Goal: Task Accomplishment & Management: Manage account settings

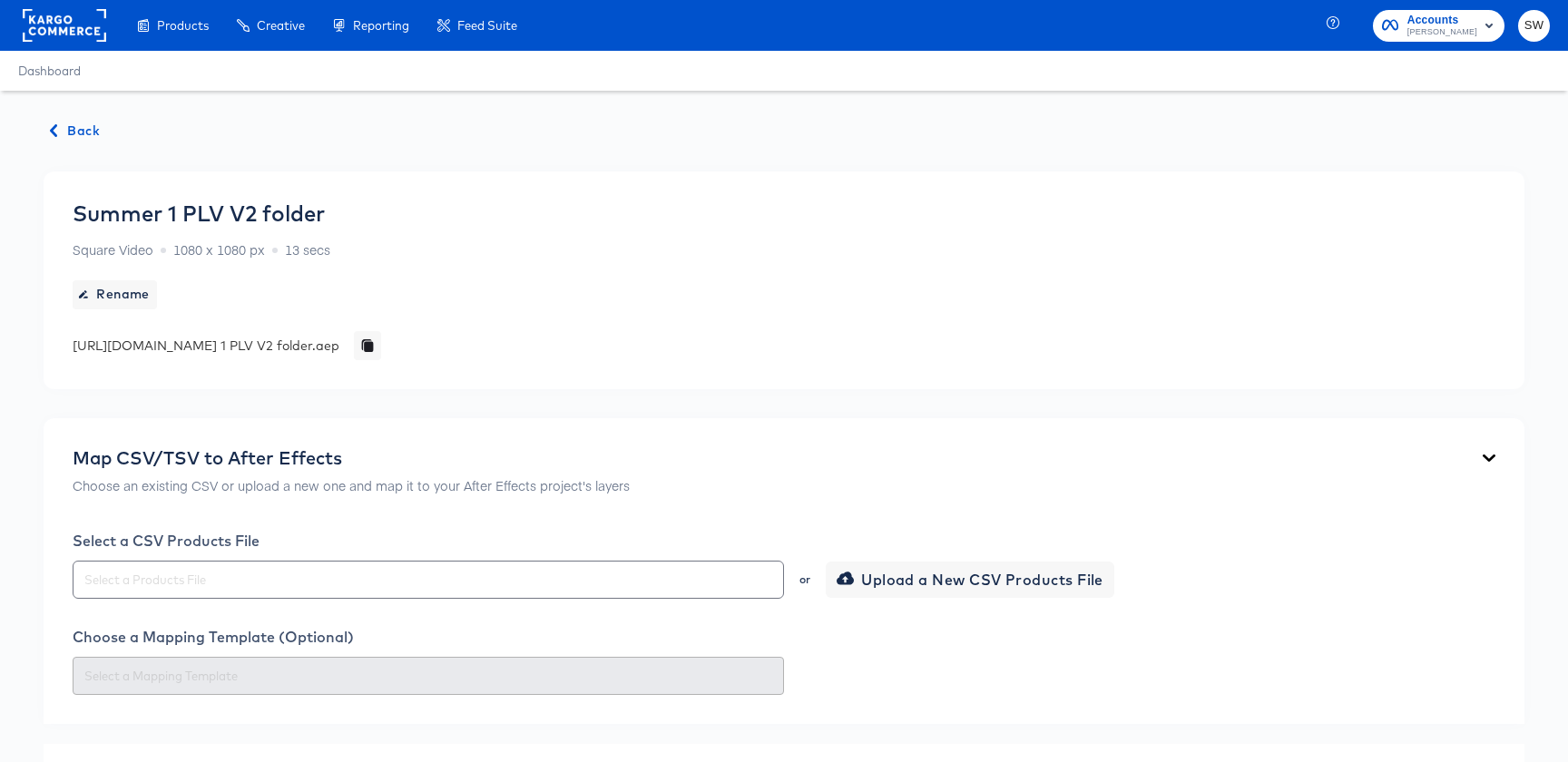
click at [60, 129] on span "Back" at bounding box center [74, 130] width 49 height 23
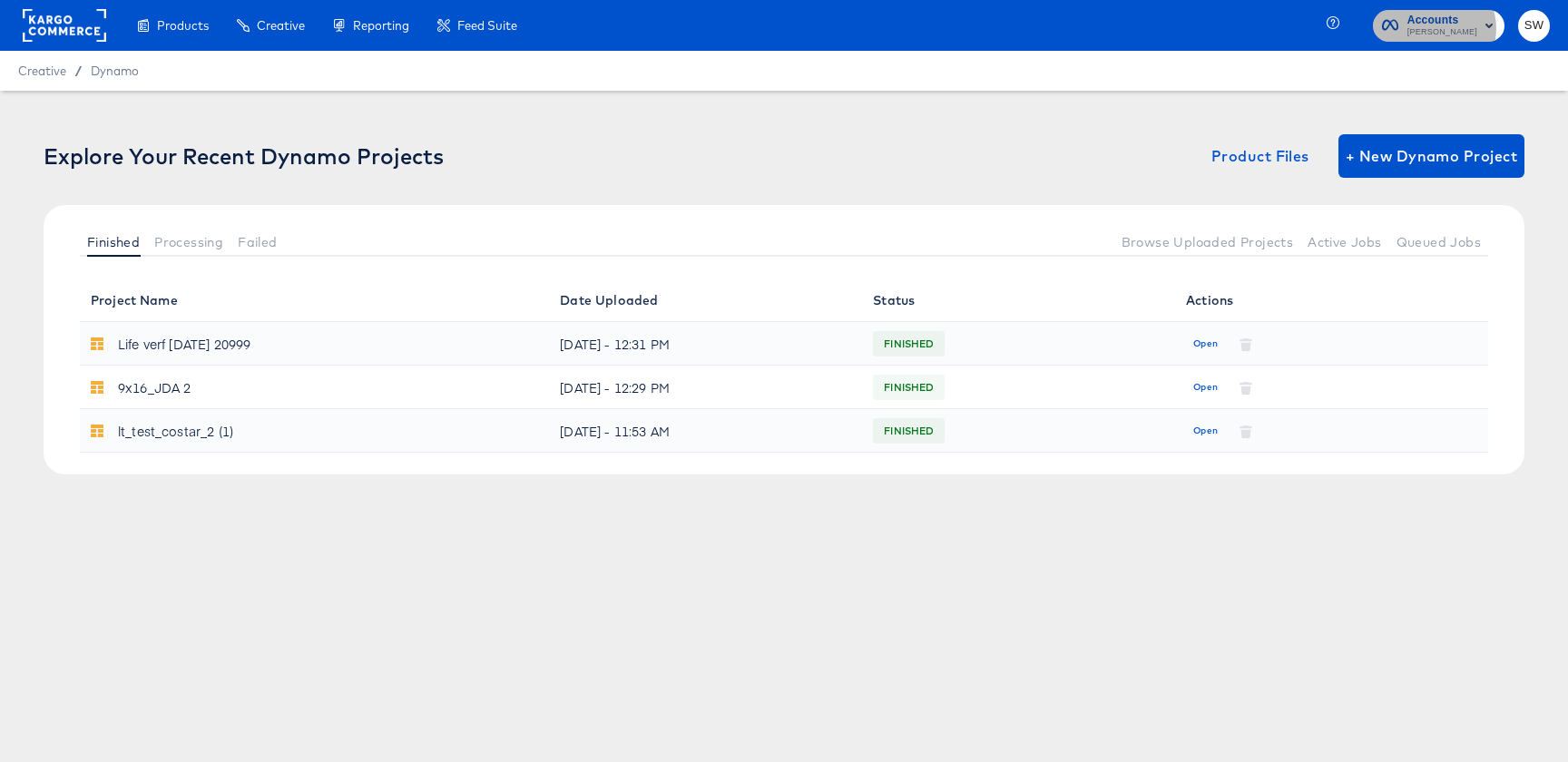
click at [1451, 28] on span "Lowe's" at bounding box center [1442, 33] width 70 height 15
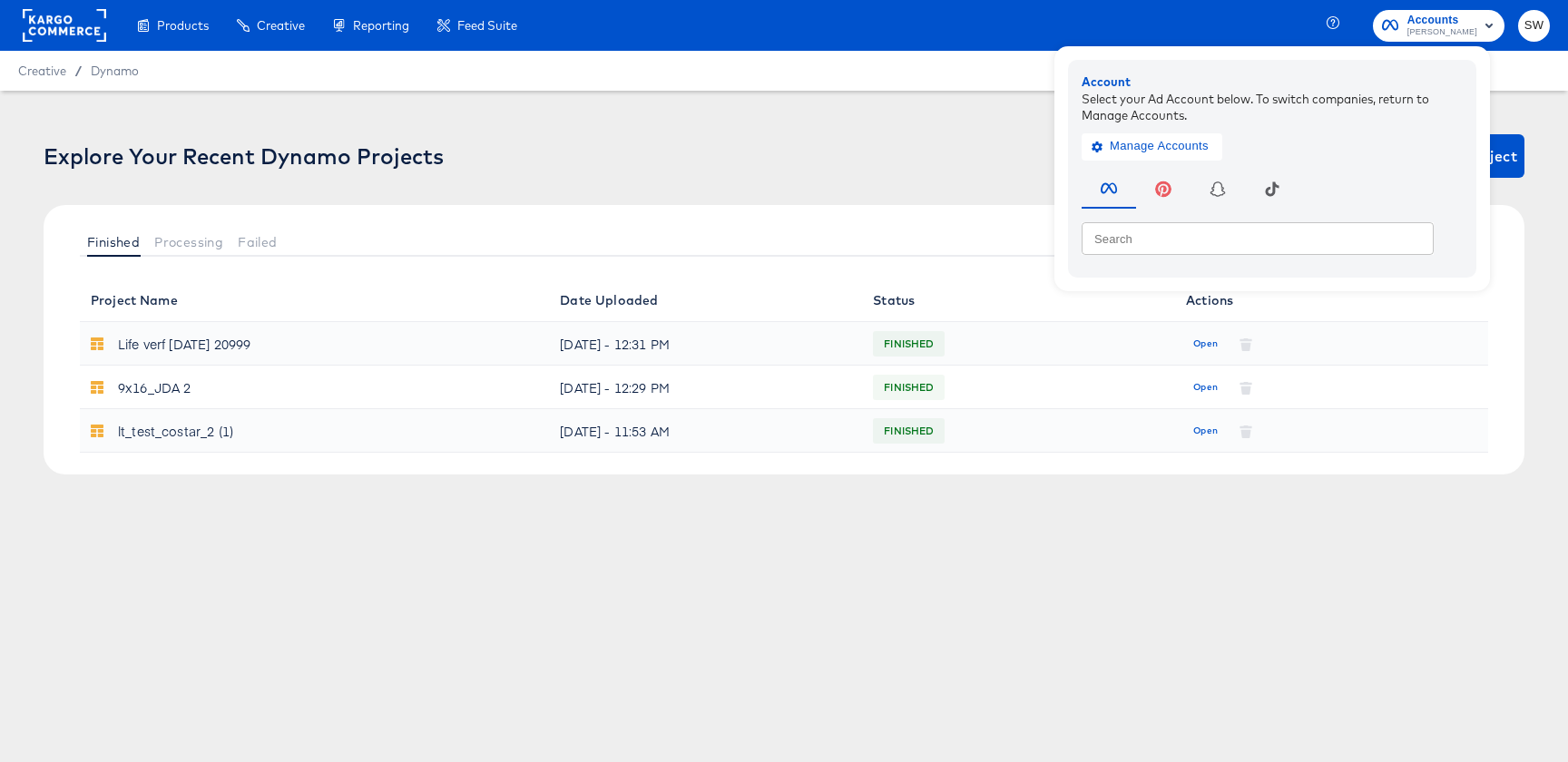
click at [1521, 24] on button "SW" at bounding box center [1534, 26] width 32 height 32
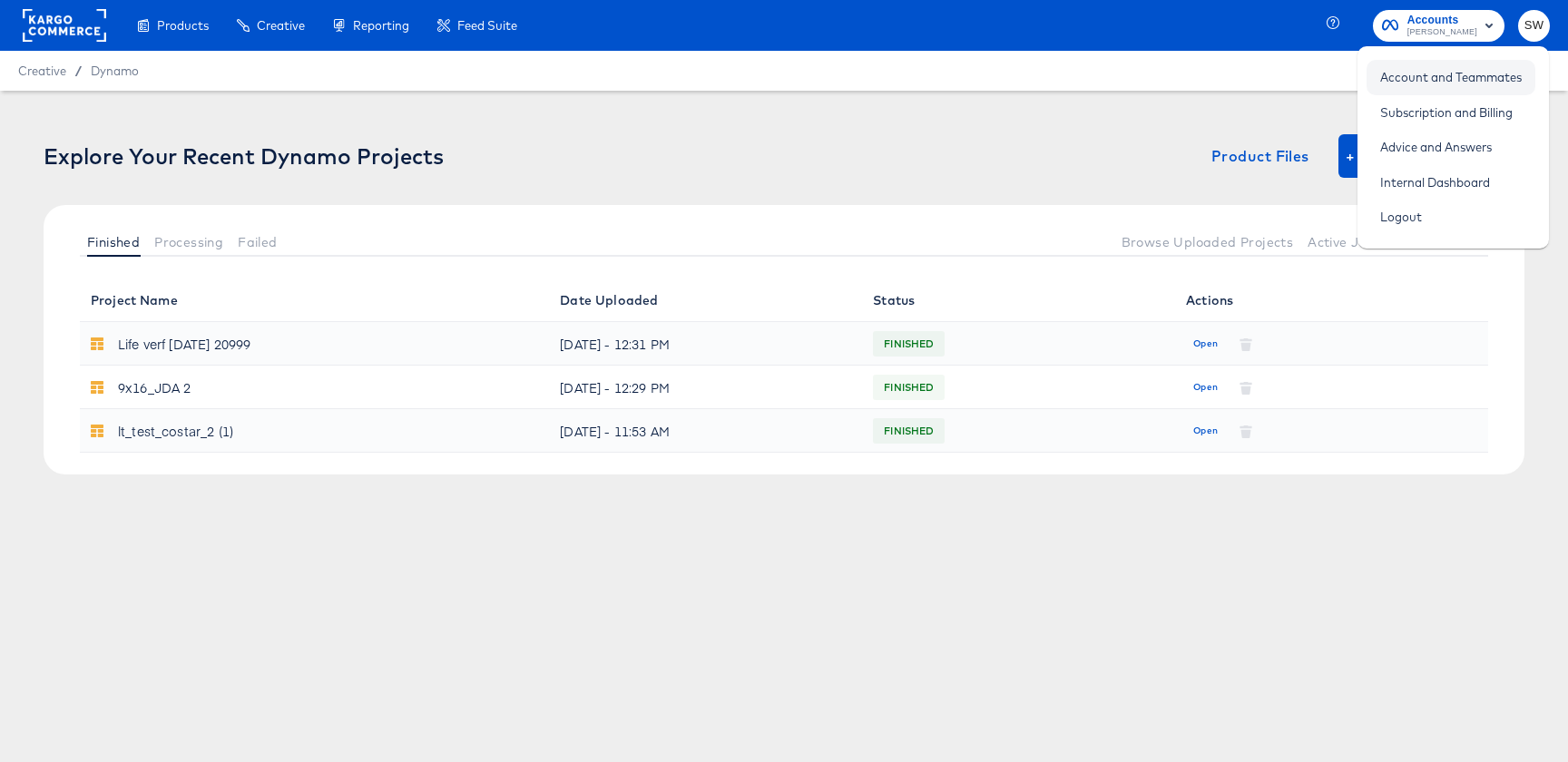
click at [1380, 69] on link "Account and Teammates" at bounding box center [1451, 77] width 169 height 33
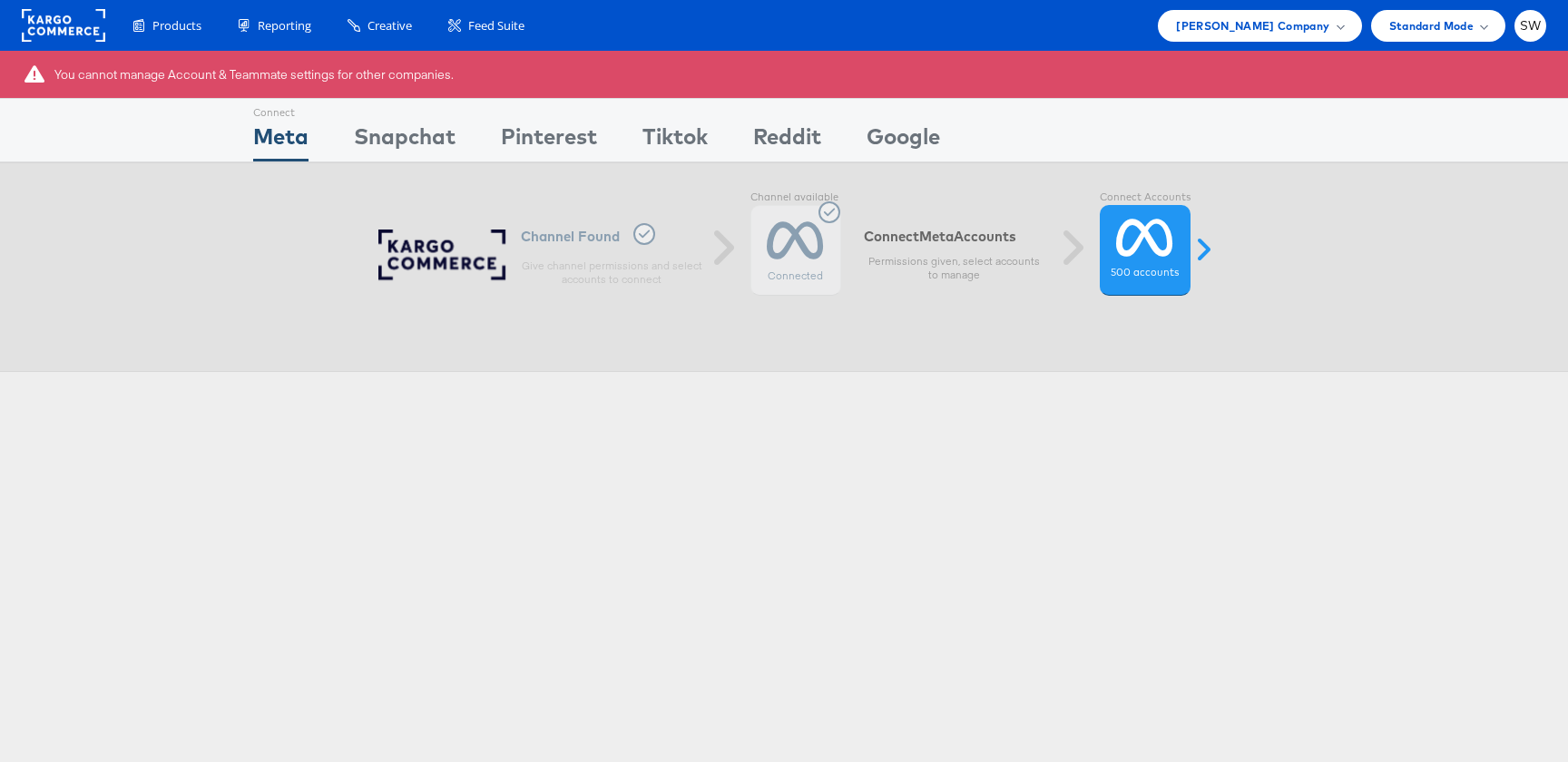
click at [1394, 78] on div "You cannot manage Account & Teammate settings for other companies." at bounding box center [784, 73] width 1568 height 47
click at [1281, 18] on span "Lowe's Company" at bounding box center [1252, 26] width 153 height 19
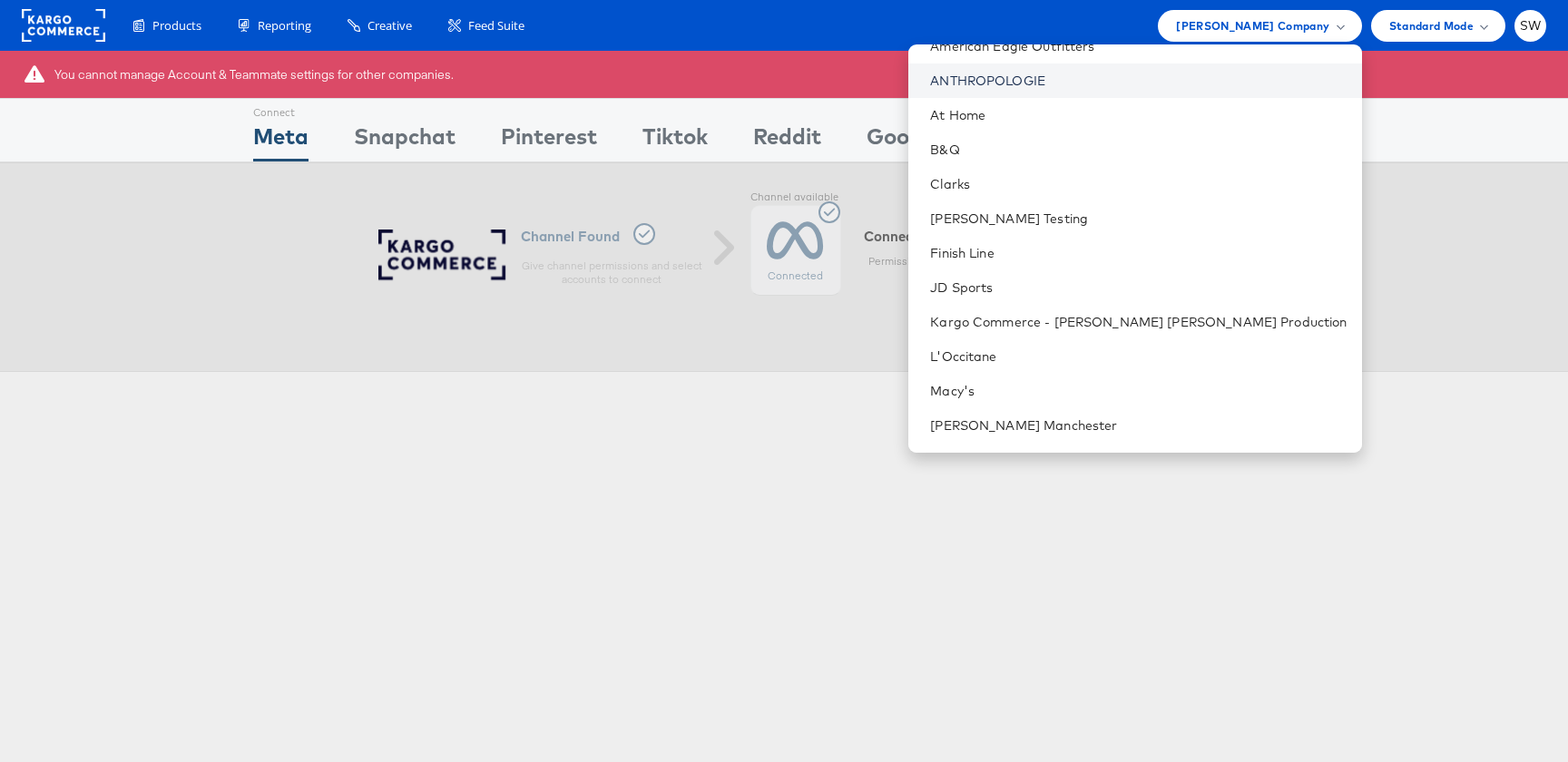
scroll to position [95, 0]
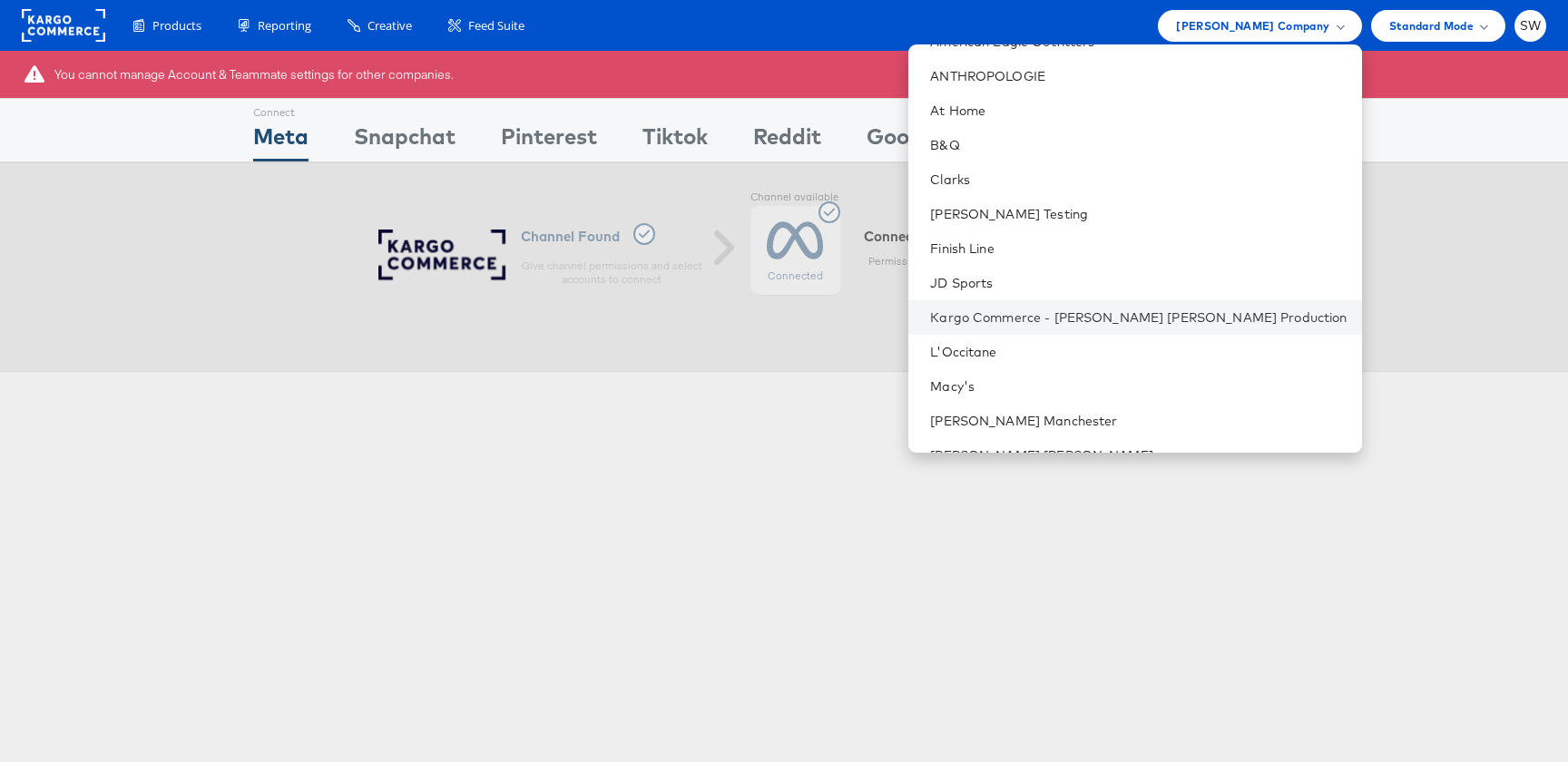
click at [1237, 303] on li "Kargo Commerce - [PERSON_NAME] [PERSON_NAME] Production" at bounding box center [1135, 318] width 453 height 35
click at [1238, 309] on link "Kargo Commerce - [PERSON_NAME] [PERSON_NAME] Production" at bounding box center [1138, 318] width 417 height 18
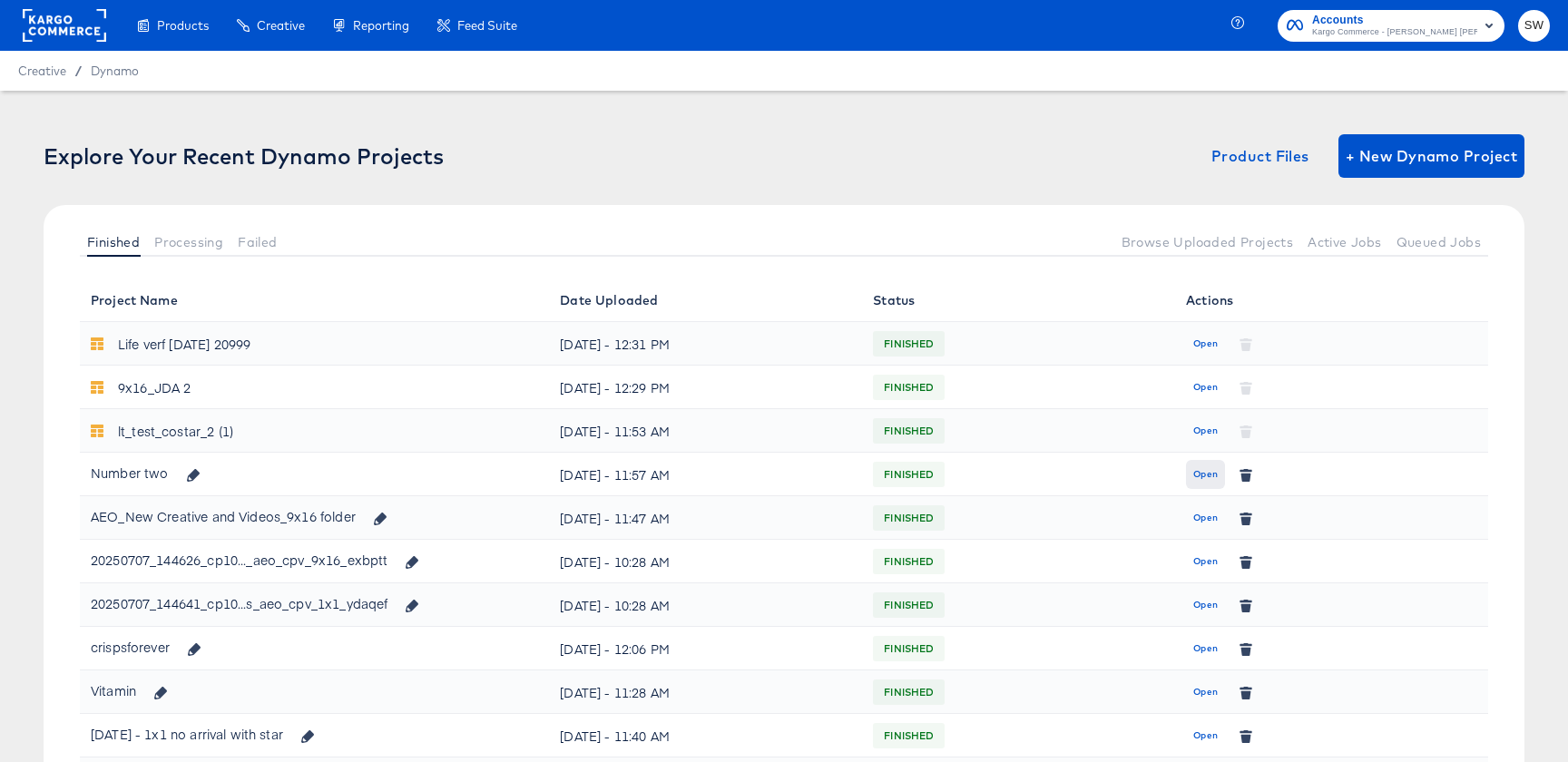
click at [1205, 483] on button "Open" at bounding box center [1205, 475] width 39 height 29
click at [1393, 245] on button "Queued Jobs" at bounding box center [1439, 241] width 99 height 30
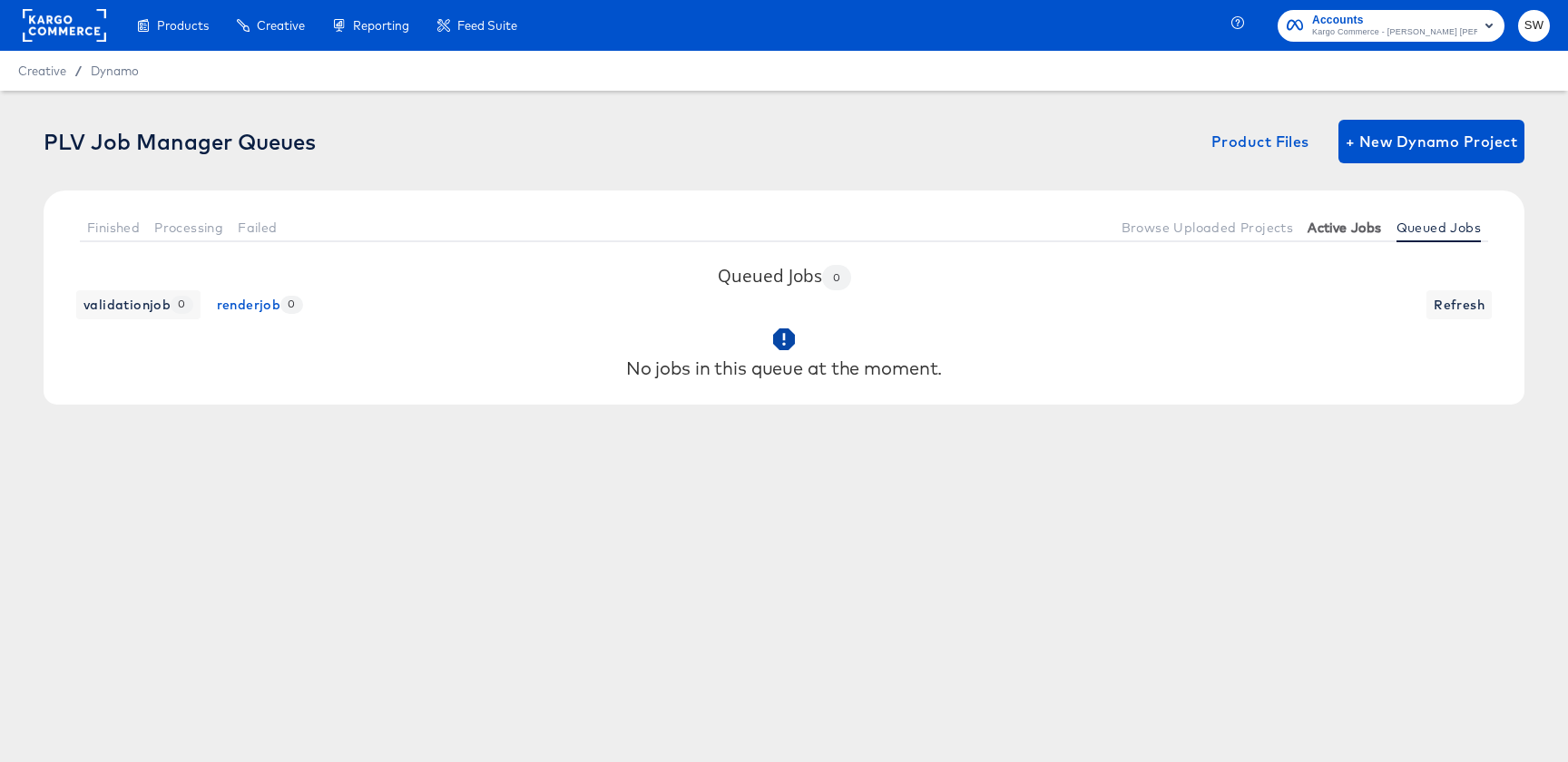
click at [1364, 234] on span "Active Jobs" at bounding box center [1344, 228] width 73 height 15
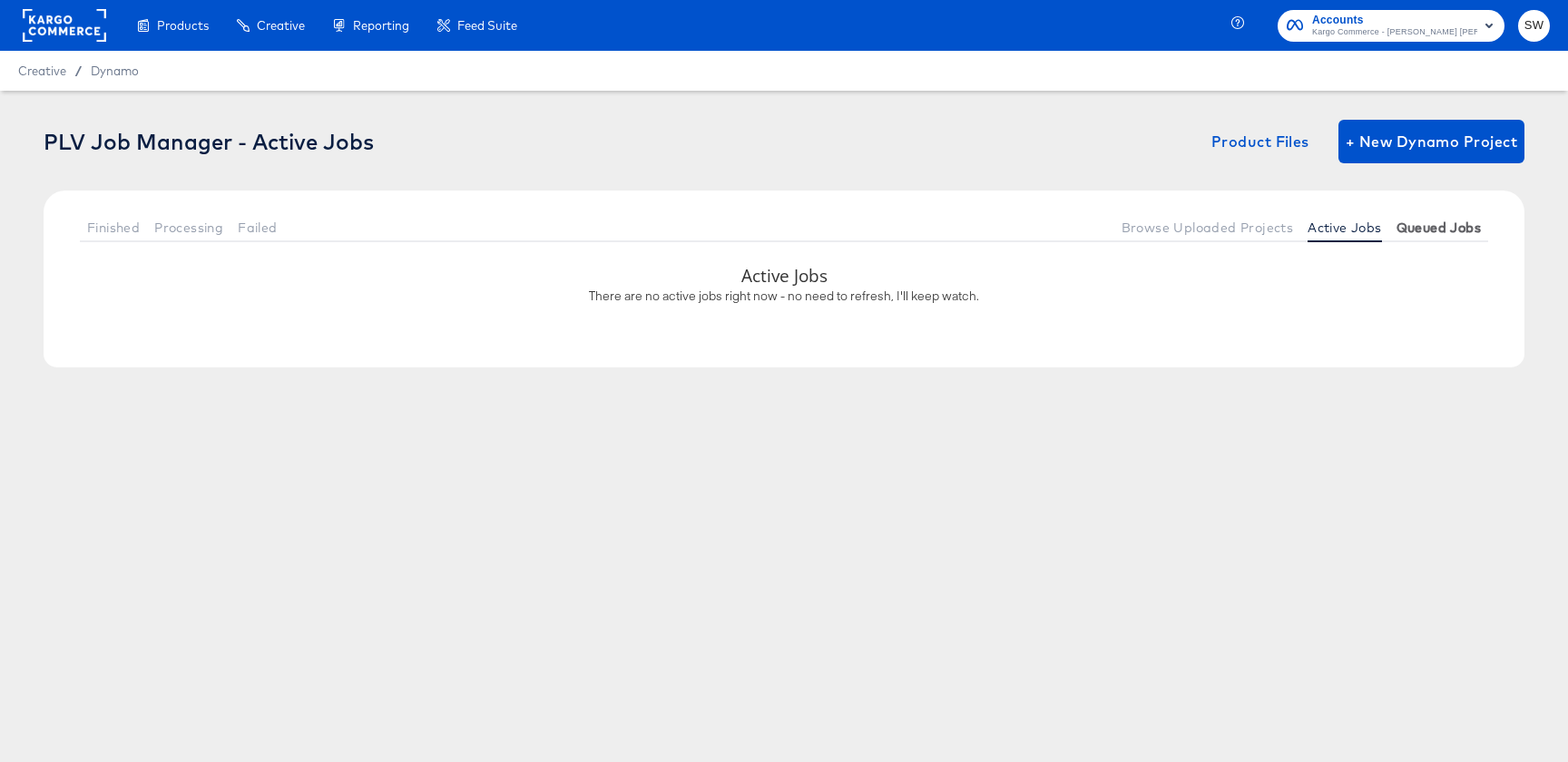
click at [1463, 230] on span "Queued Jobs" at bounding box center [1439, 228] width 84 height 15
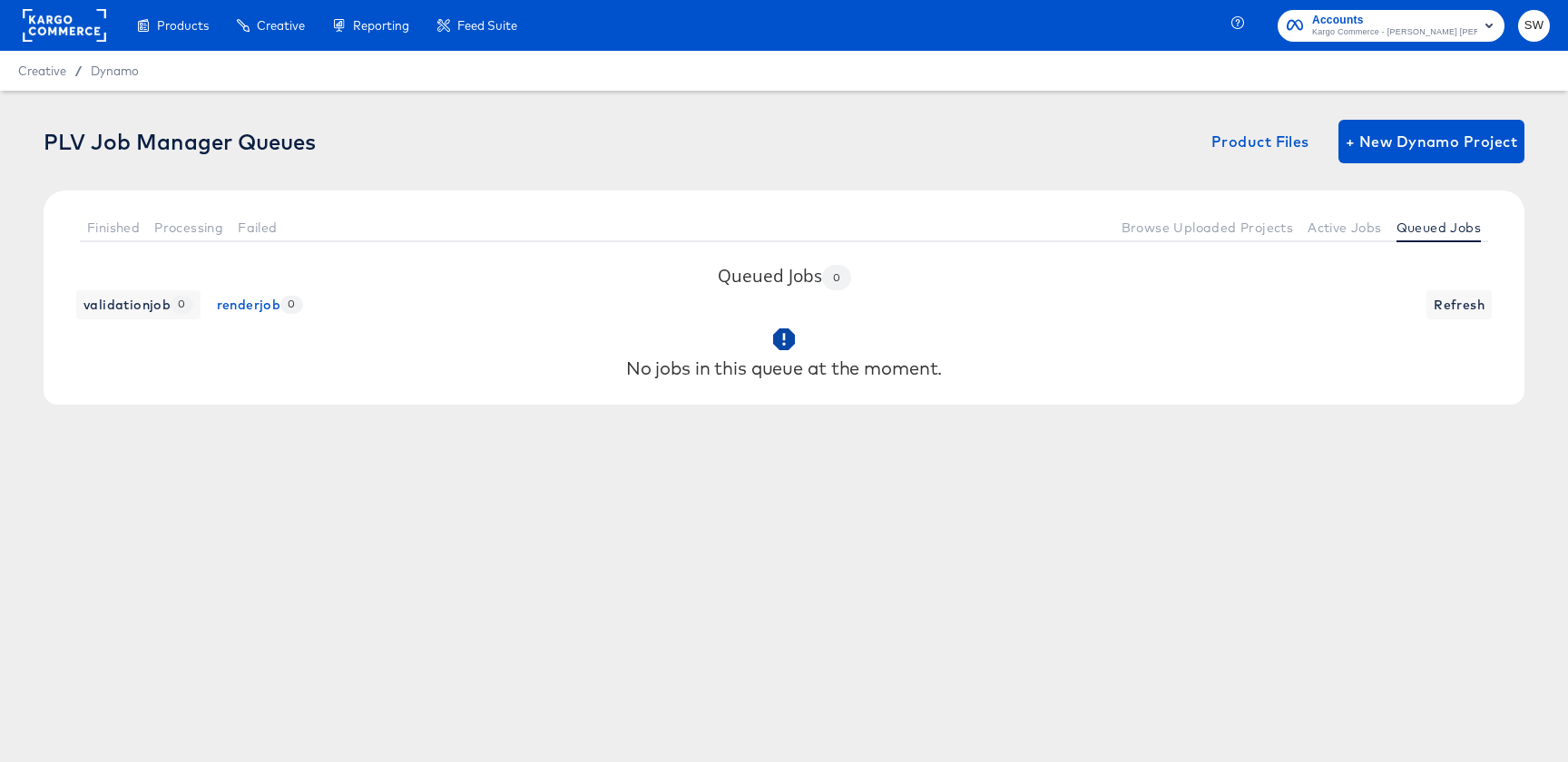
click at [1192, 192] on div "Finished Processing Failed Browse Uploaded Projects Active Jobs Queued Jobs" at bounding box center [783, 228] width 1481 height 73
click at [1192, 221] on span "Browse Uploaded Projects" at bounding box center [1208, 228] width 173 height 15
click at [131, 235] on button "Finished" at bounding box center [113, 227] width 67 height 30
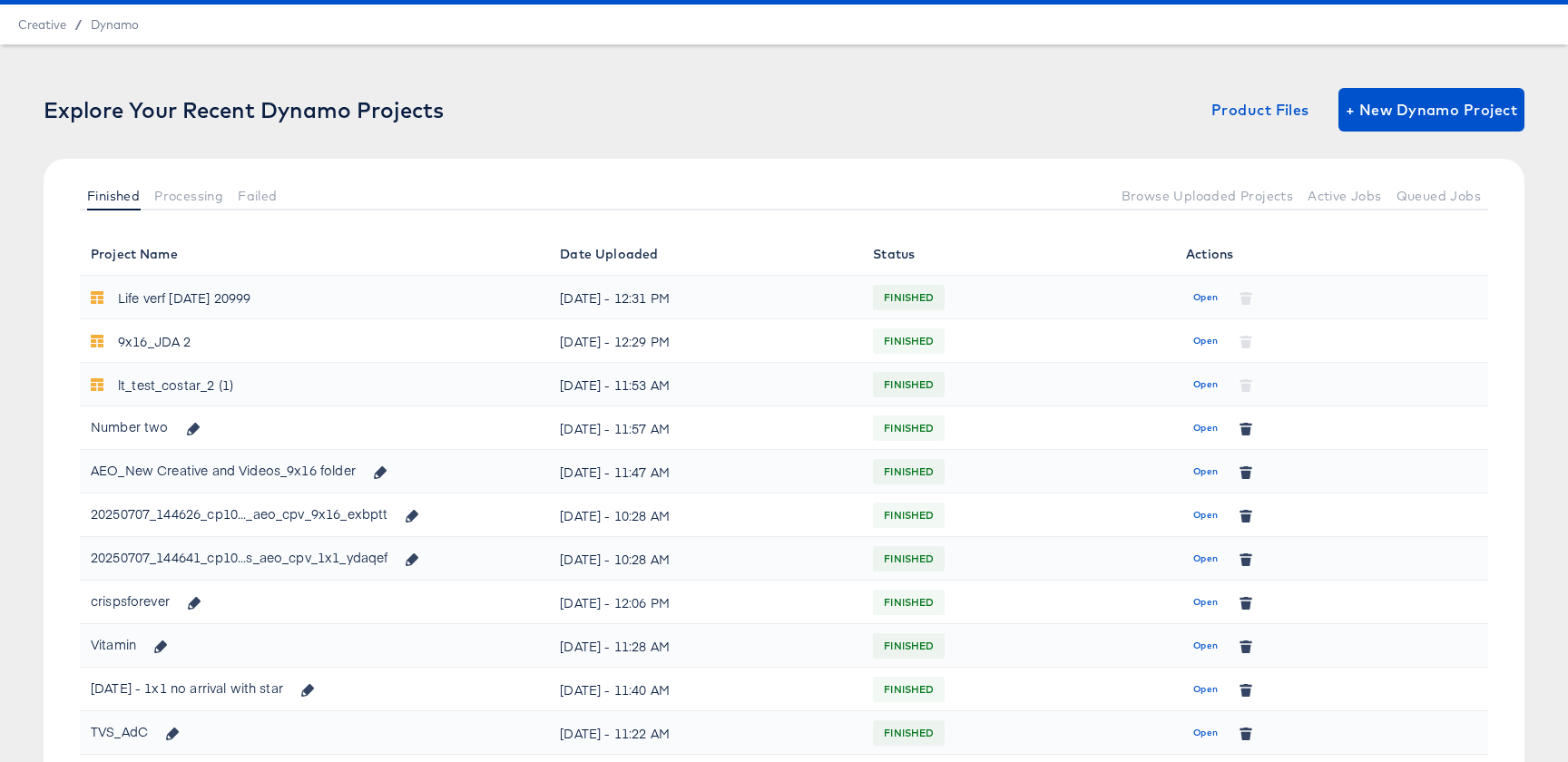
scroll to position [135, 0]
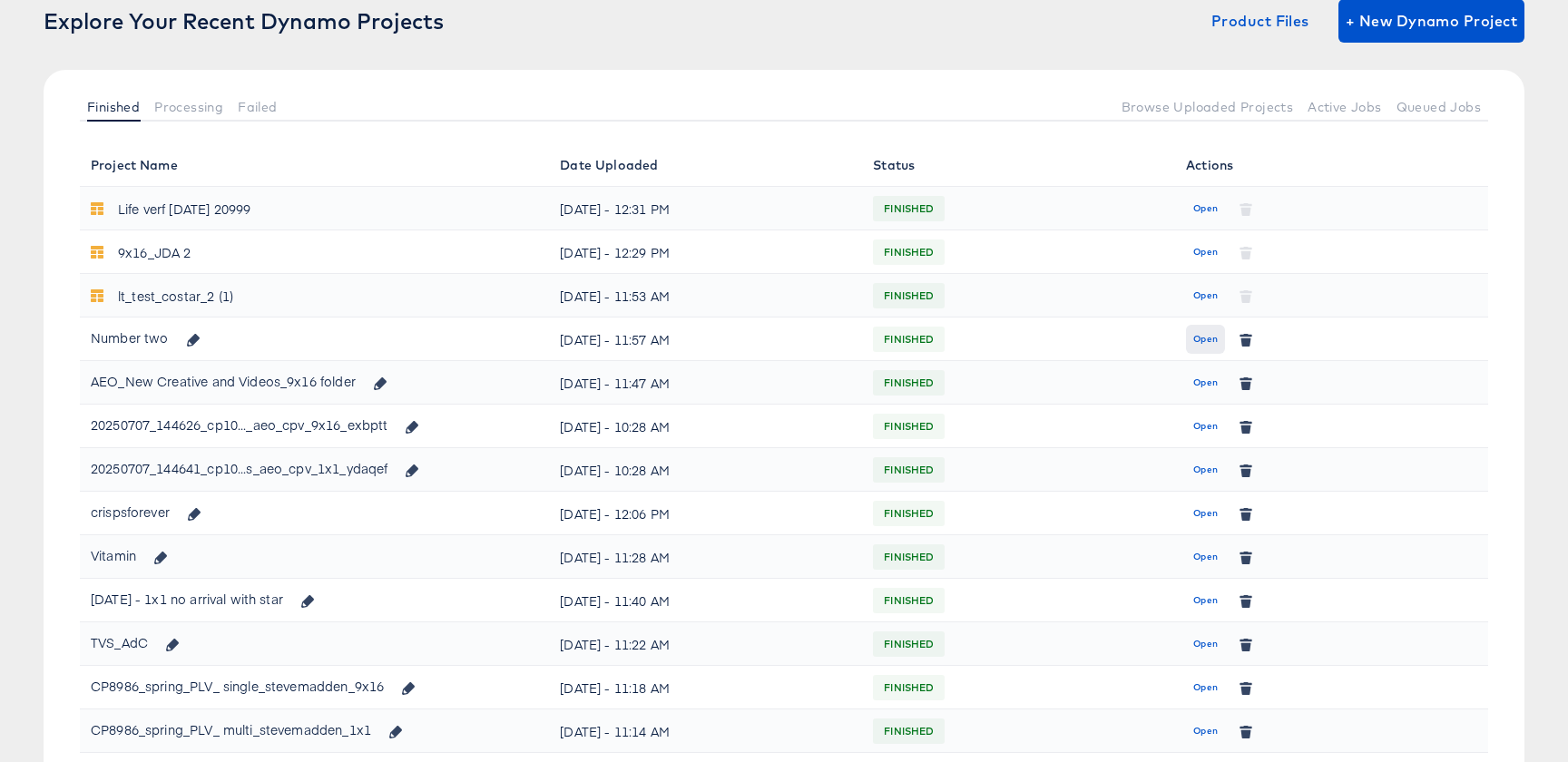
click at [1203, 340] on span "Open" at bounding box center [1205, 340] width 25 height 17
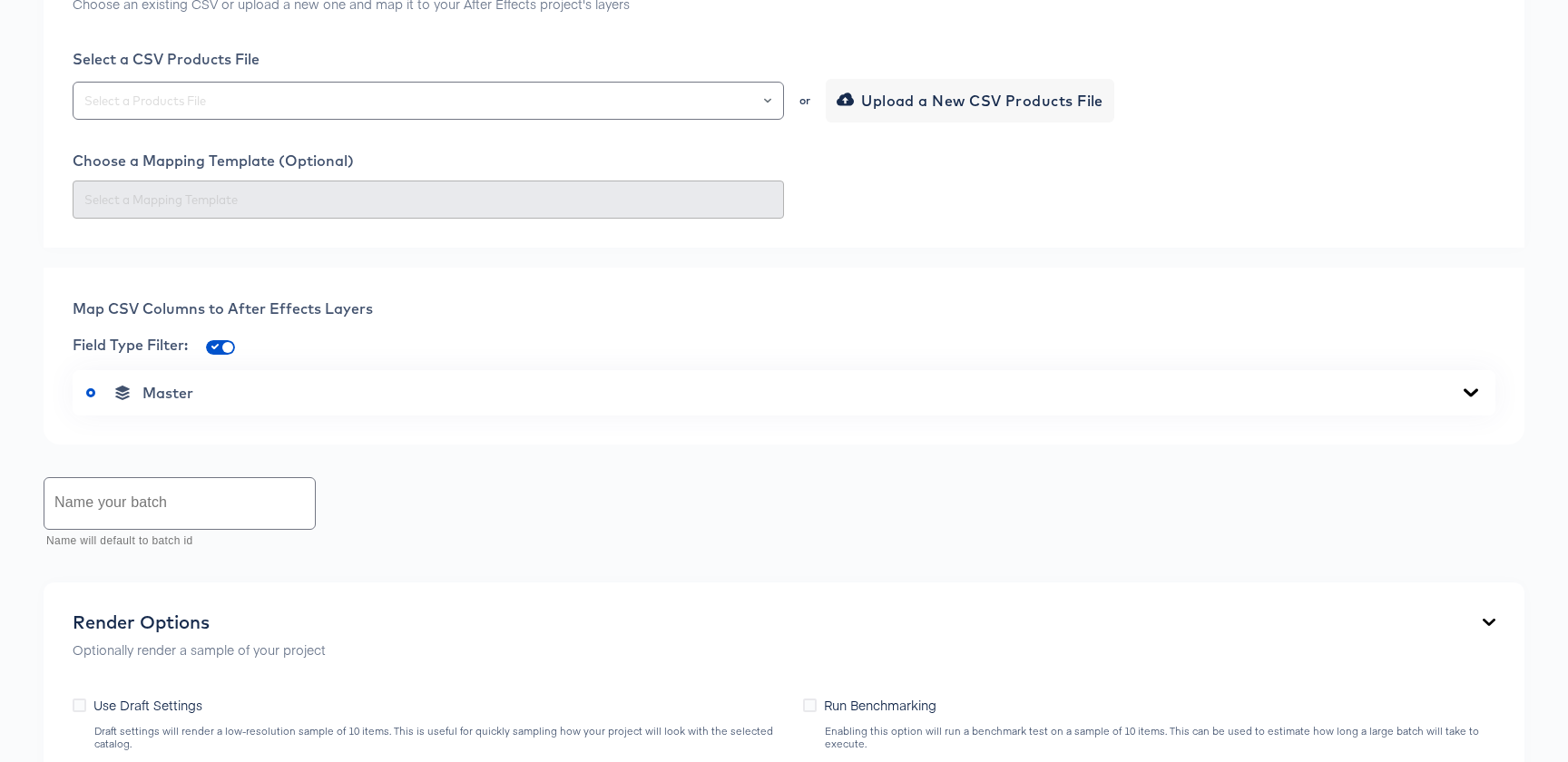
scroll to position [478, 0]
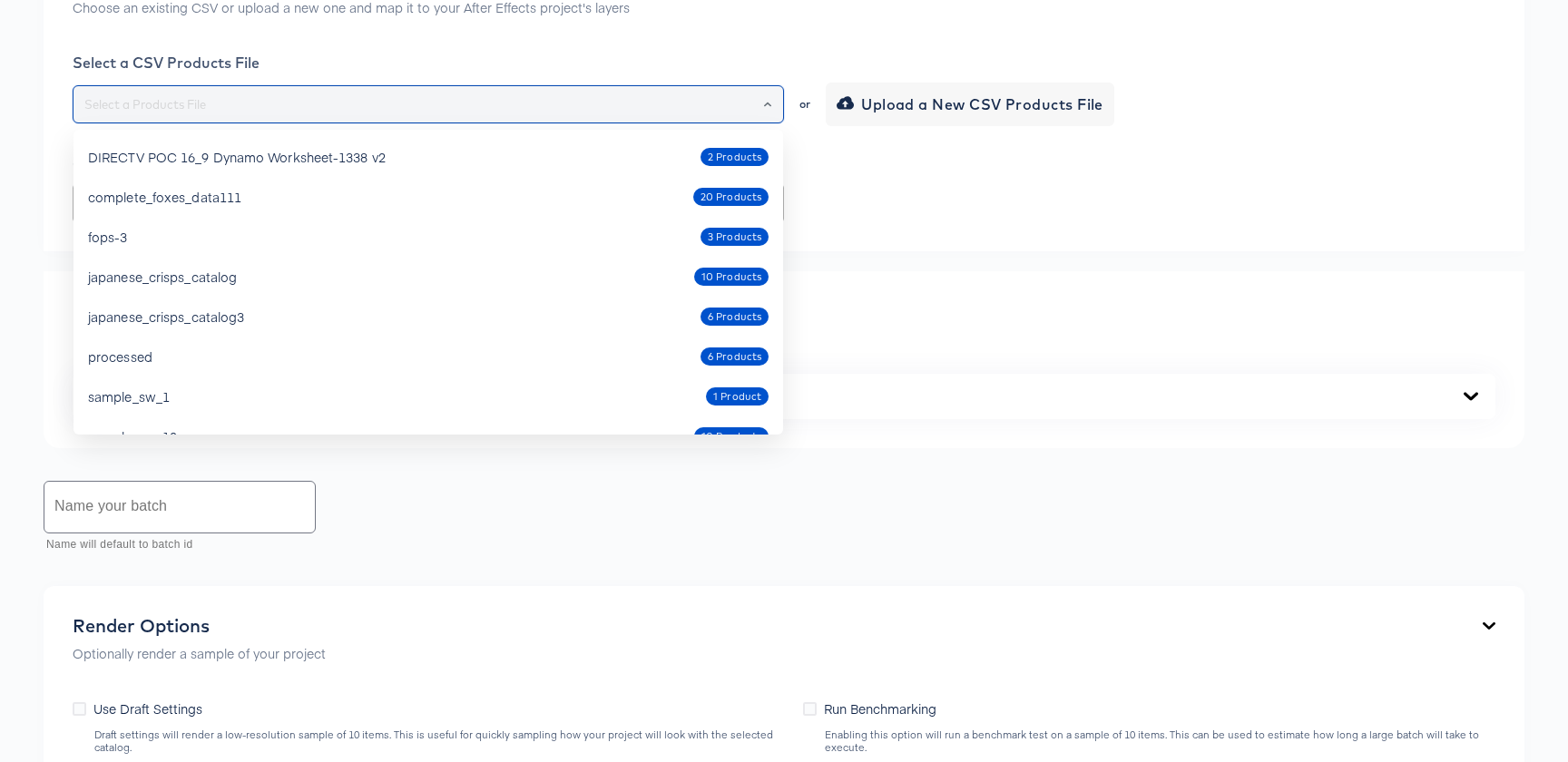
click at [523, 116] on input "text" at bounding box center [428, 105] width 695 height 21
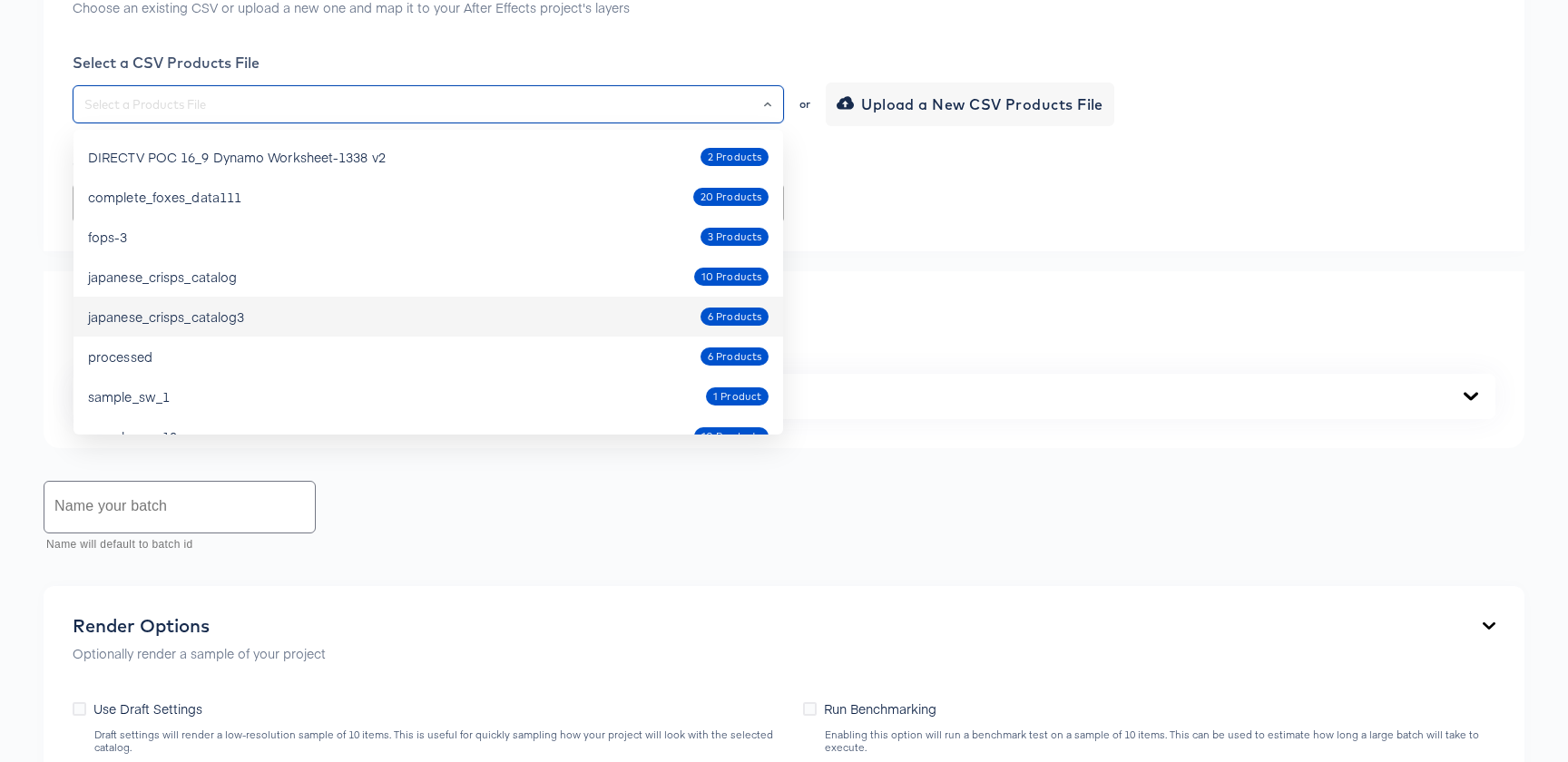
click at [446, 330] on div "japanese_crisps_catalog3 6 Products" at bounding box center [428, 317] width 680 height 29
type input "japanese_crisps_catalog3"
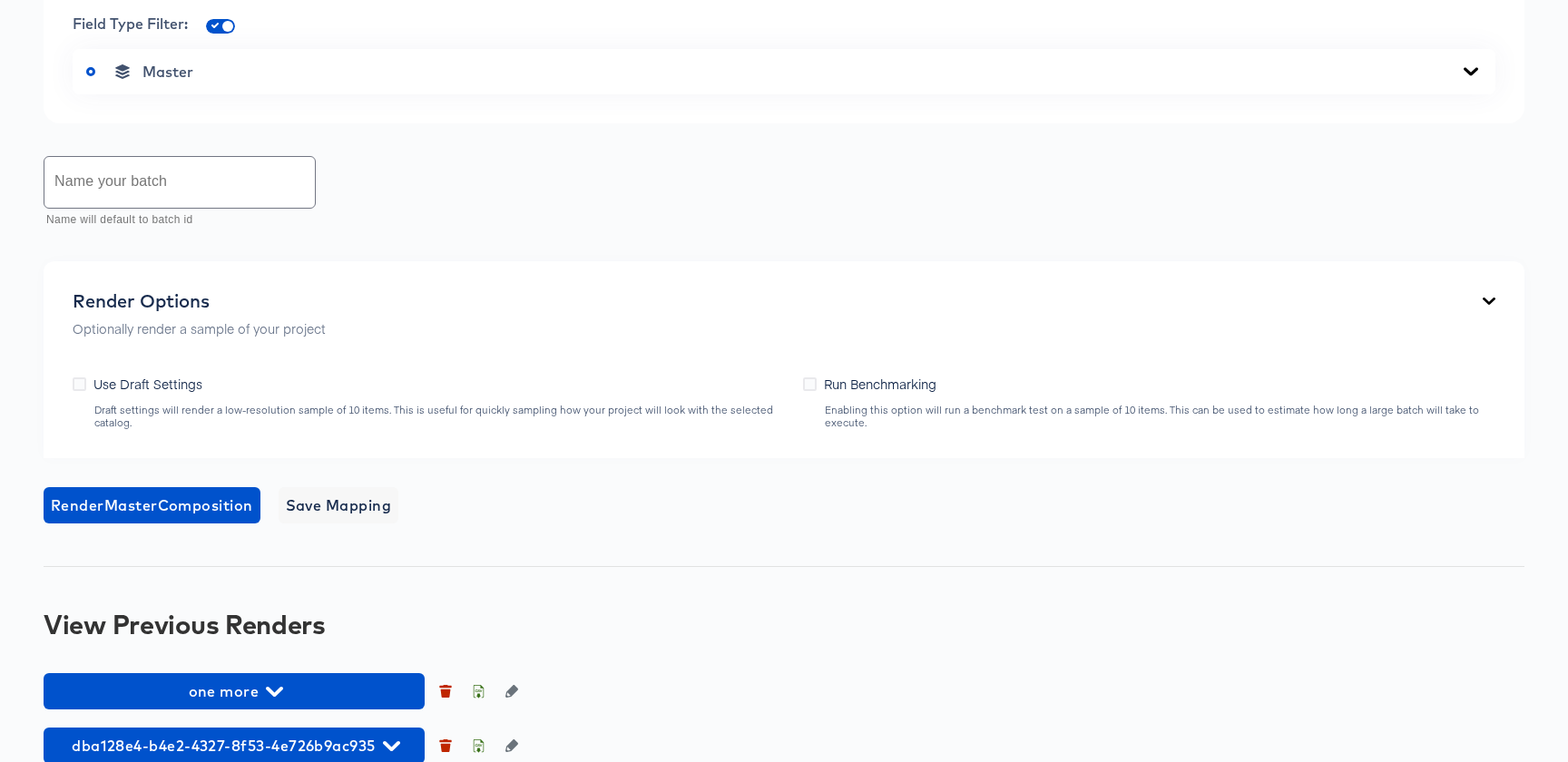
scroll to position [817, 0]
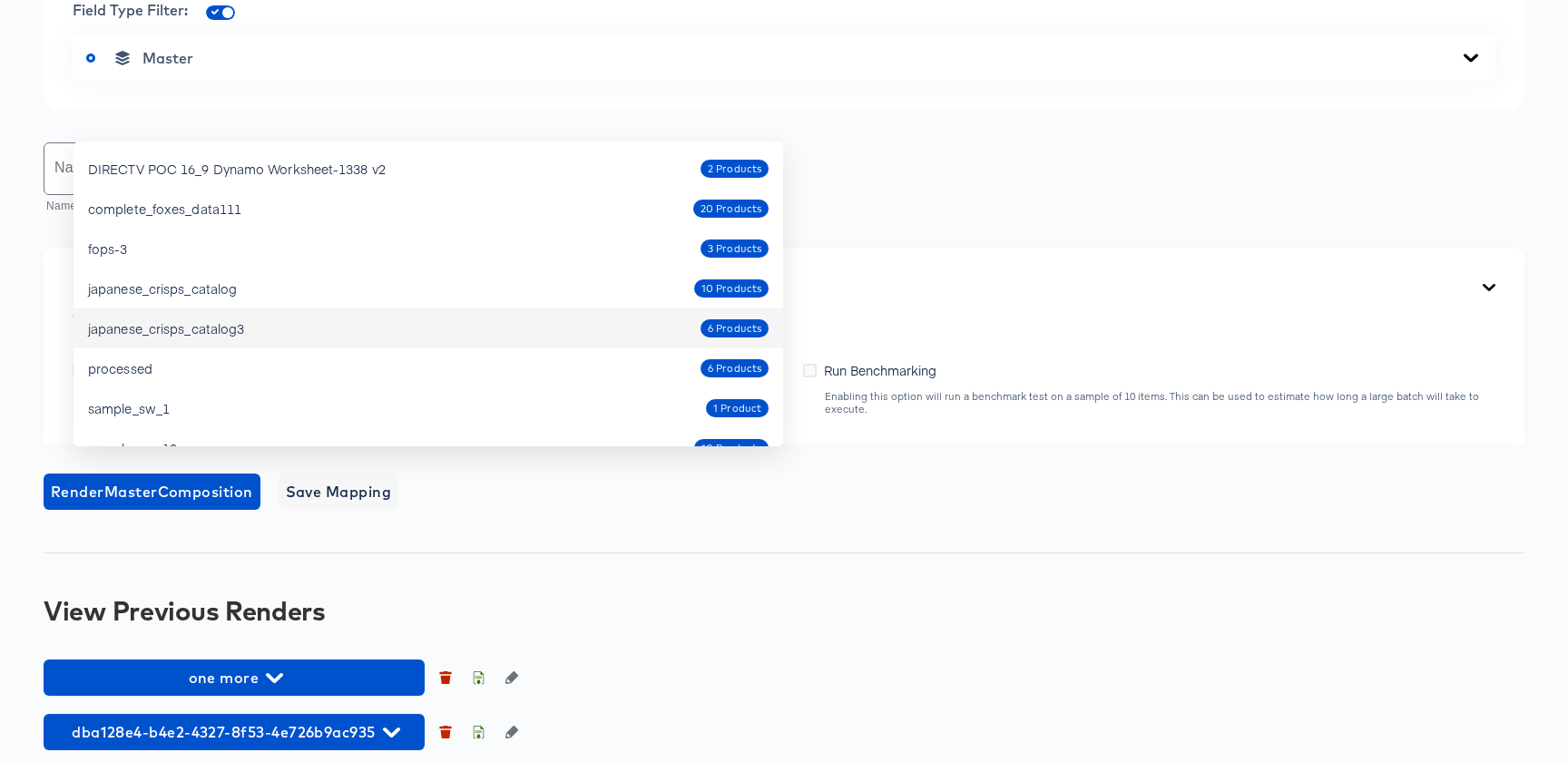
scroll to position [69, 0]
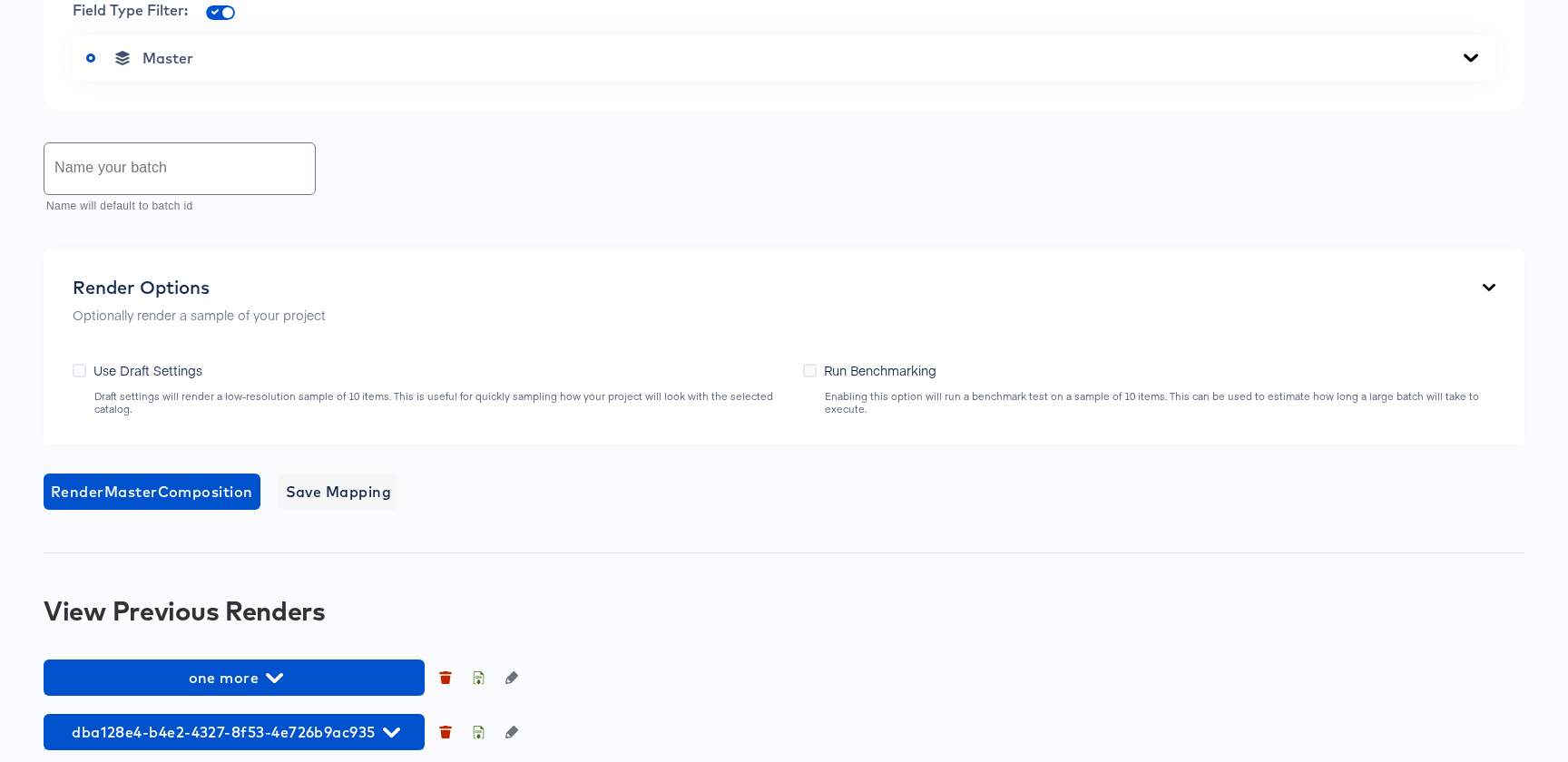
click at [457, 219] on div "Name your batch Name will default to batch id" at bounding box center [783, 179] width 1481 height 81
click at [145, 195] on input "text" at bounding box center [179, 168] width 271 height 50
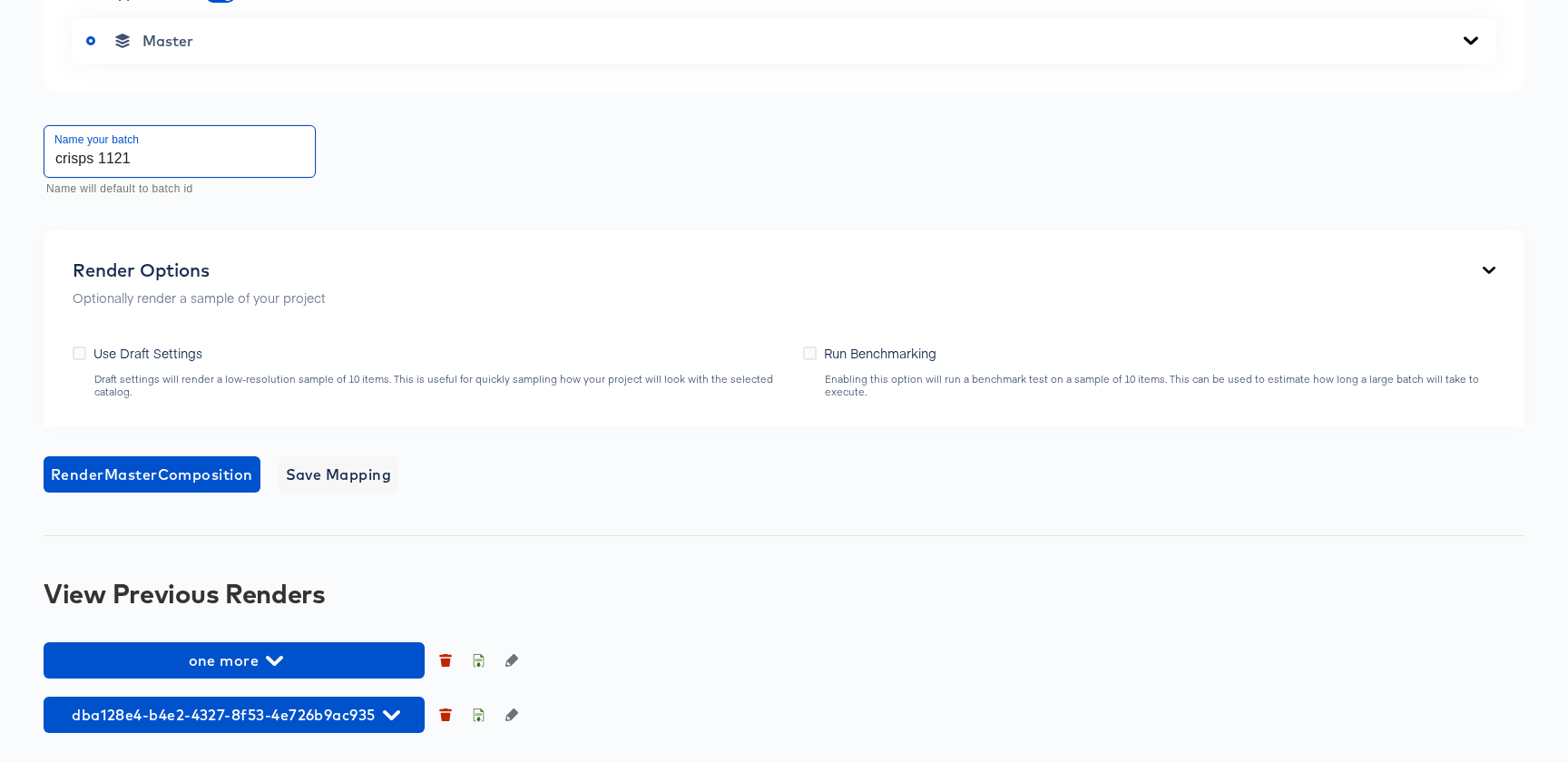
scroll to position [1187, 0]
type input "crisps 1121"
click at [110, 469] on span "Render Master Composition" at bounding box center [151, 475] width 202 height 26
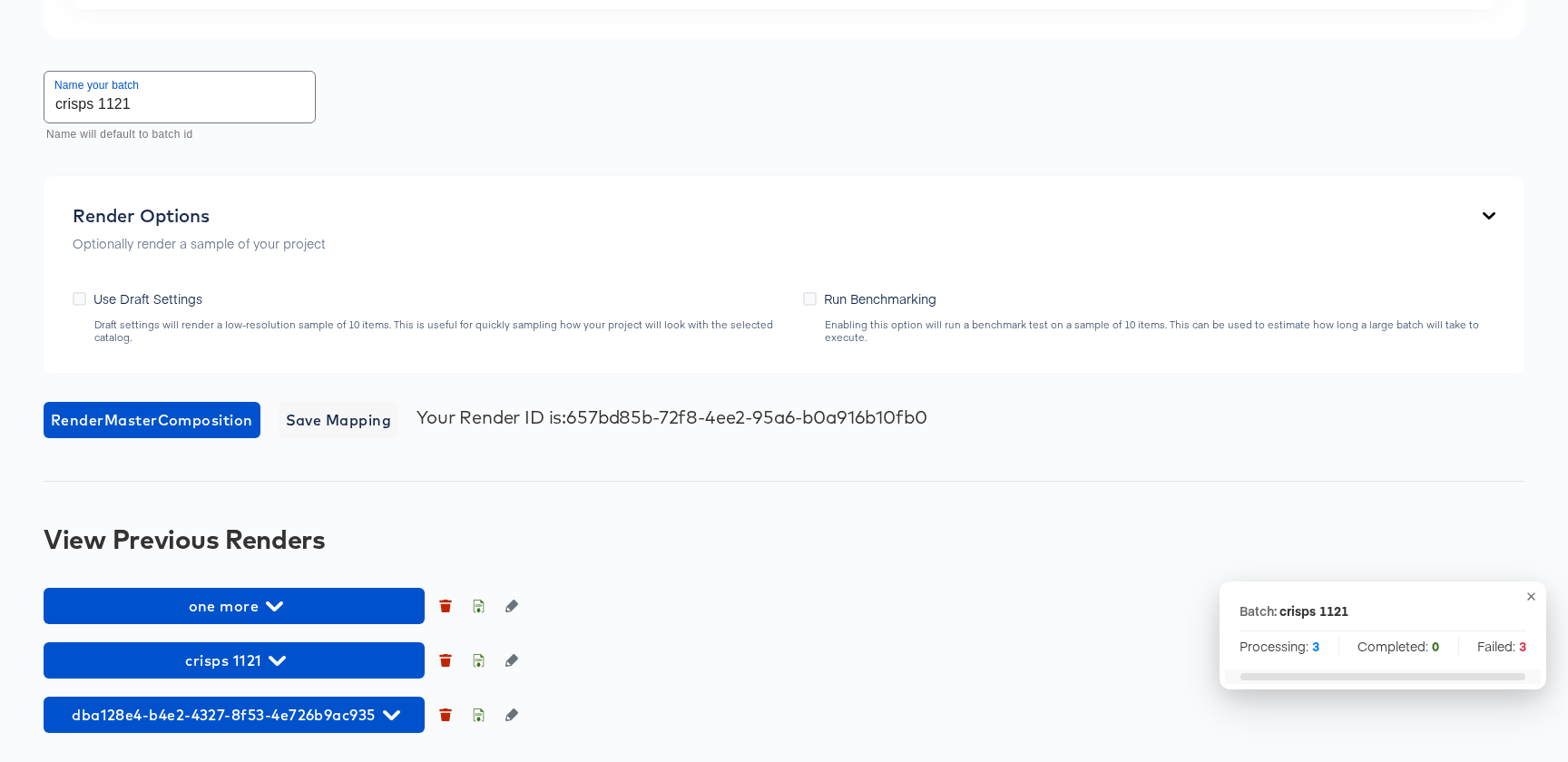
scroll to position [1241, 0]
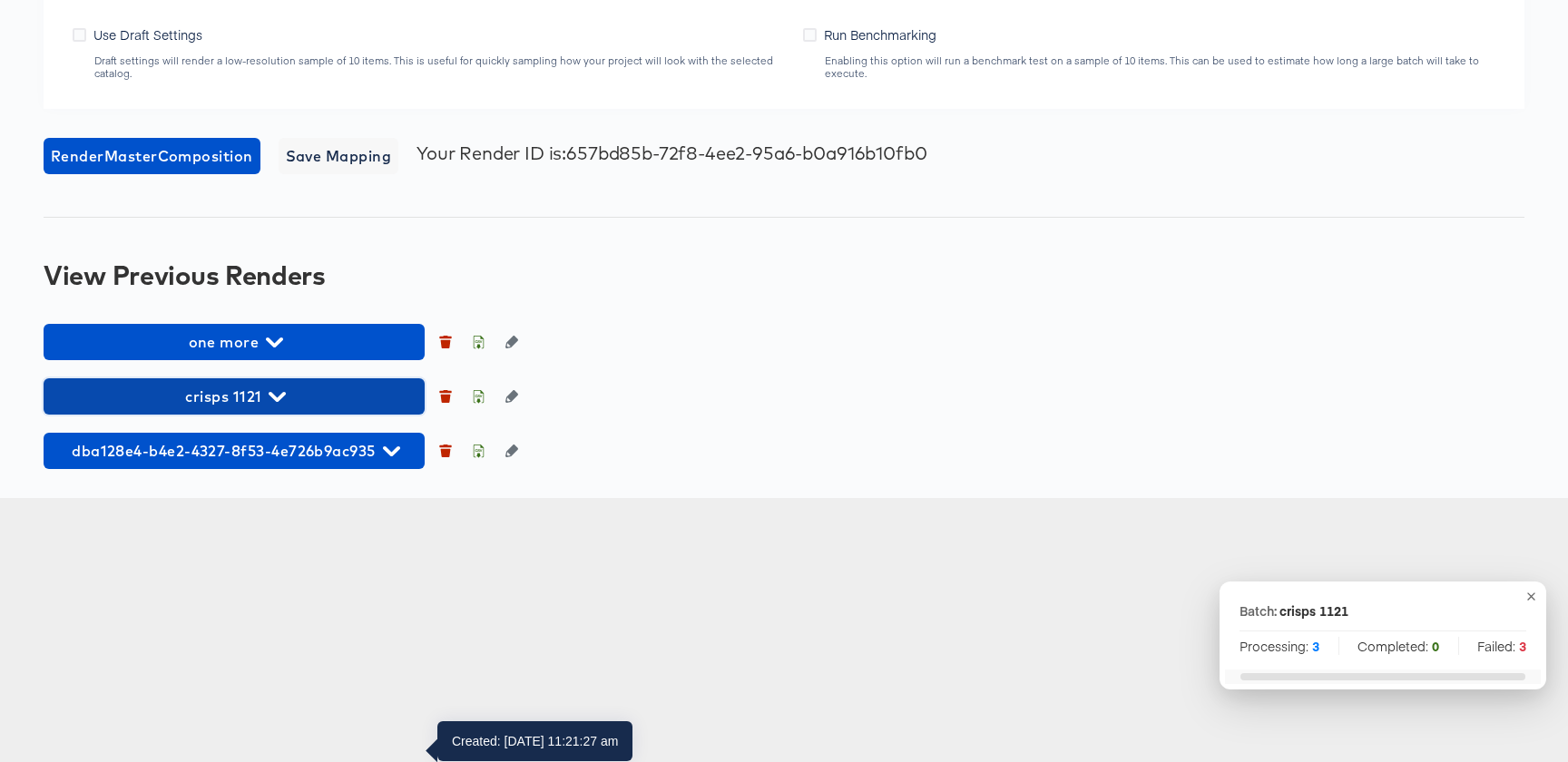
click at [277, 409] on span "crisps 1121" at bounding box center [233, 397] width 363 height 26
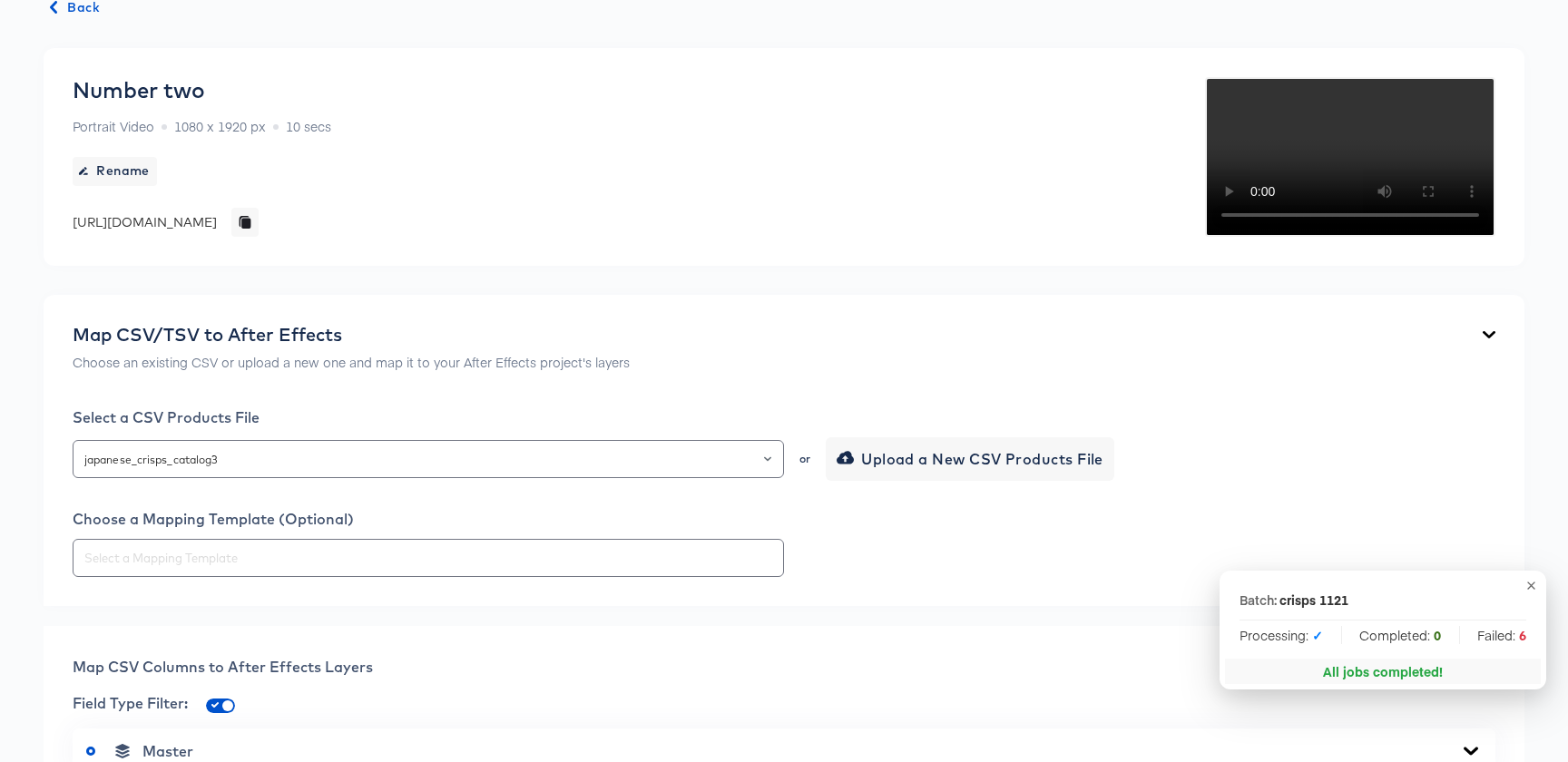
scroll to position [0, 0]
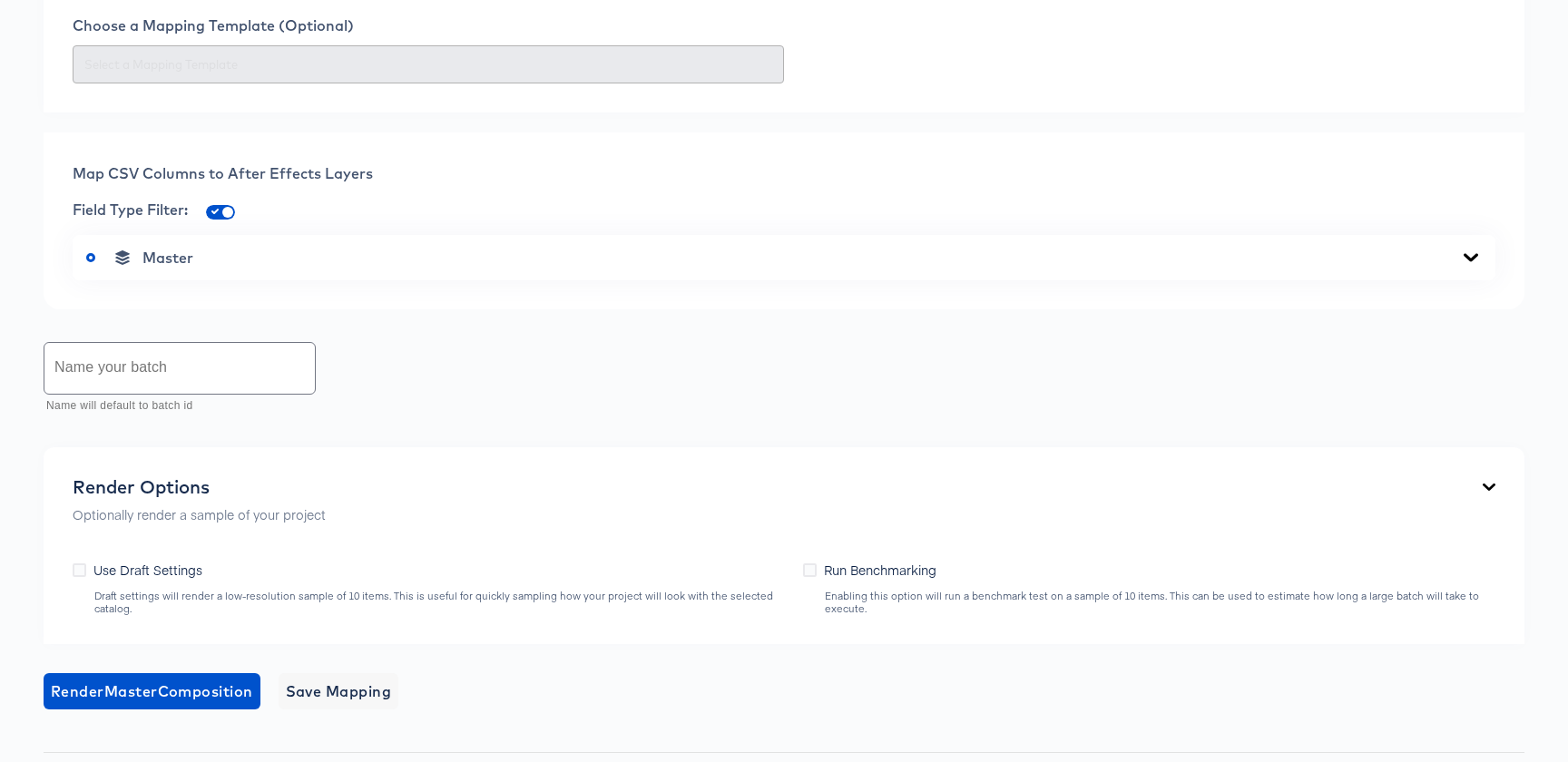
scroll to position [786, 0]
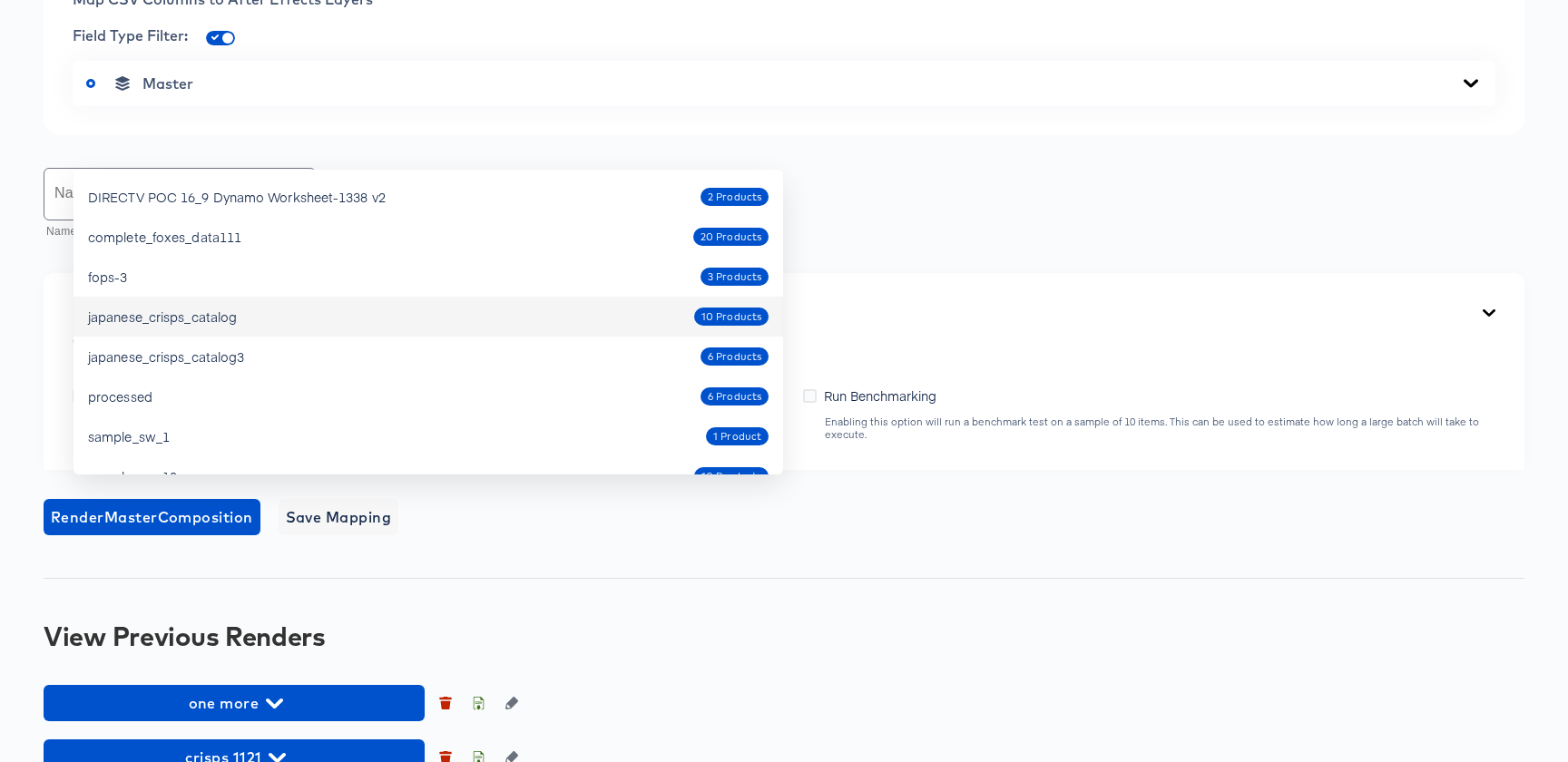
click at [231, 357] on div "japanese_crisps_catalog3" at bounding box center [166, 357] width 156 height 18
type input "japanese_crisps_catalog3"
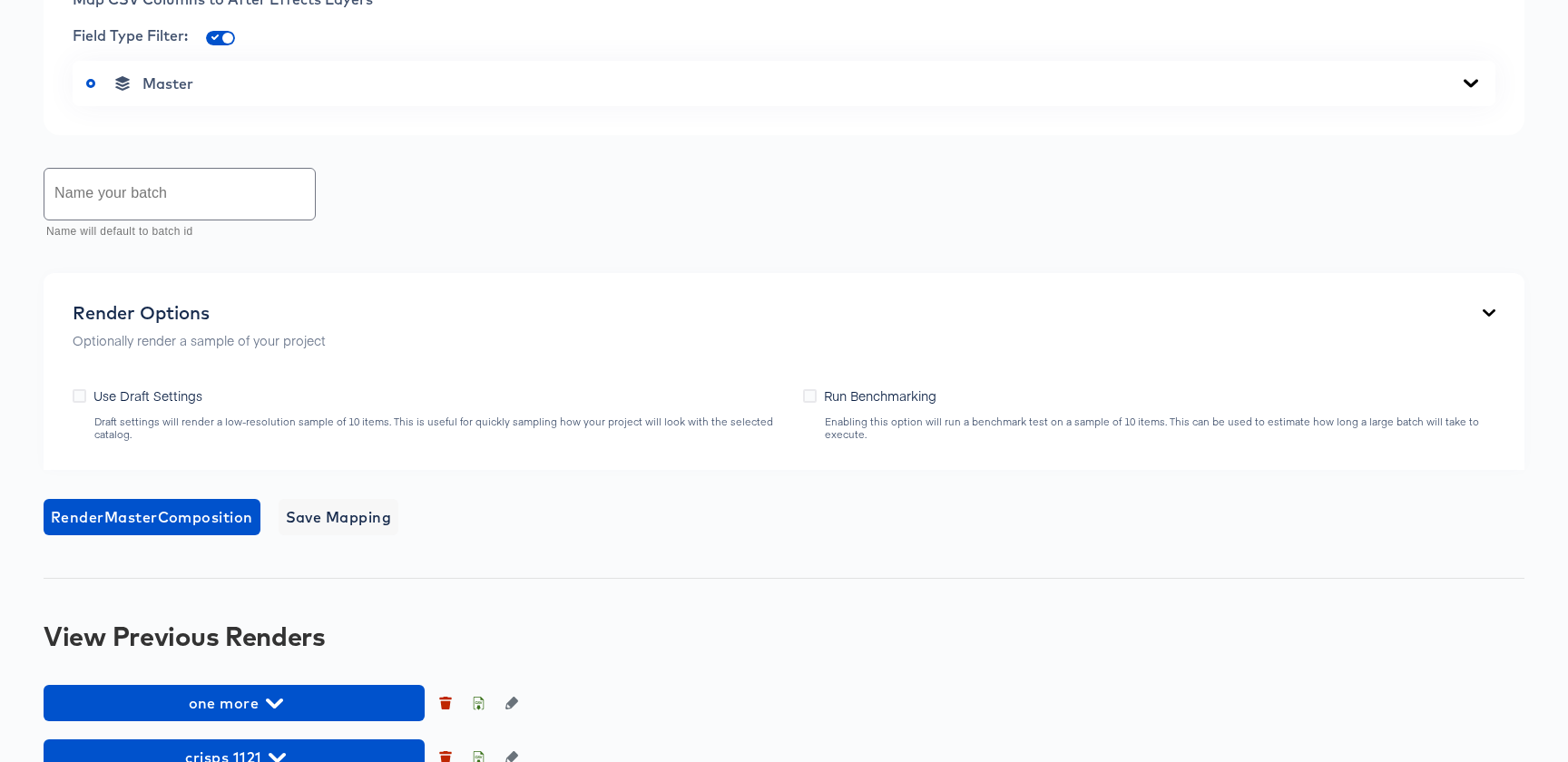
click at [211, 219] on input "text" at bounding box center [179, 194] width 271 height 50
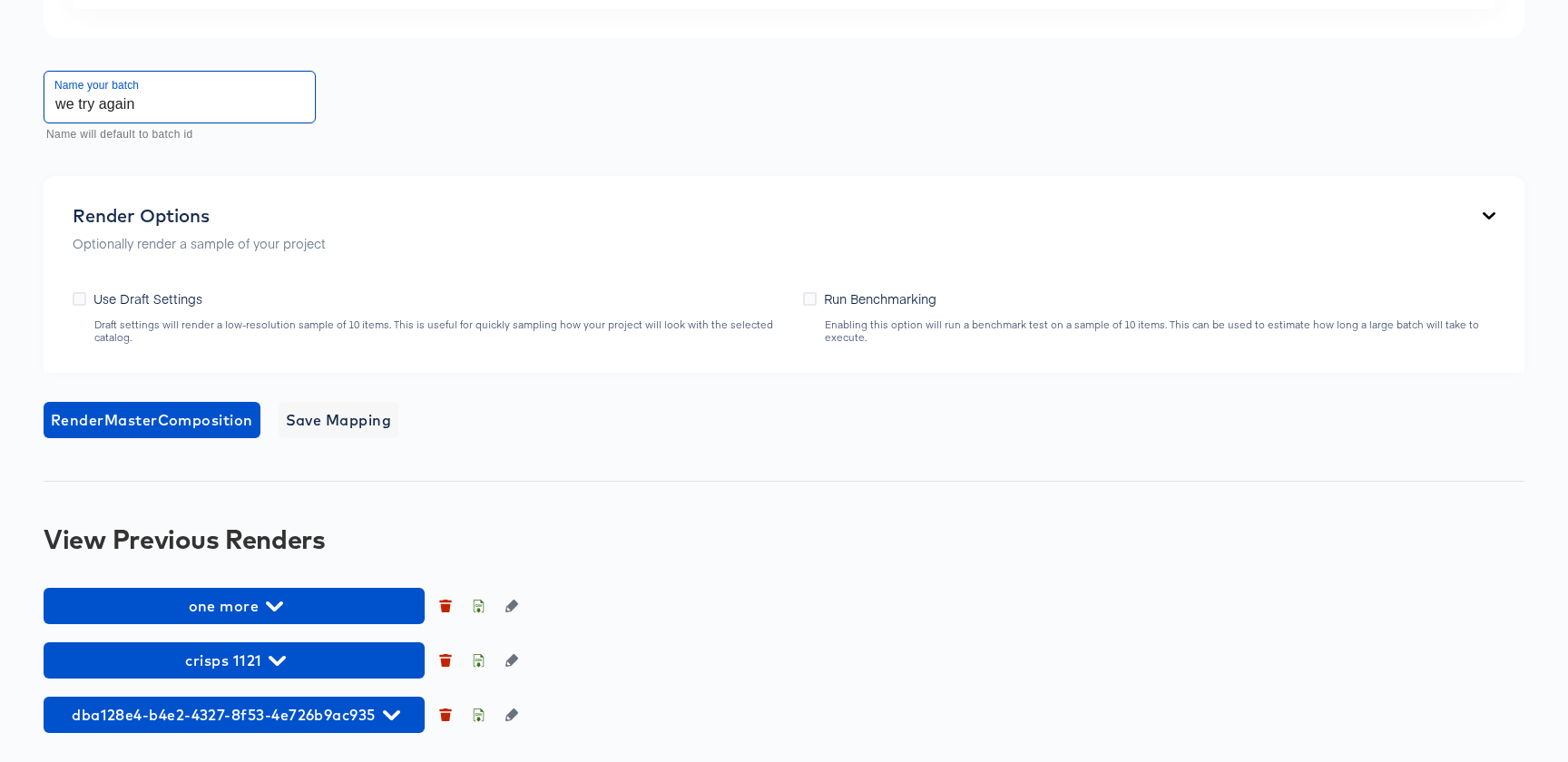
scroll to position [1236, 0]
click at [115, 436] on button "Render Master Composition" at bounding box center [151, 420] width 217 height 37
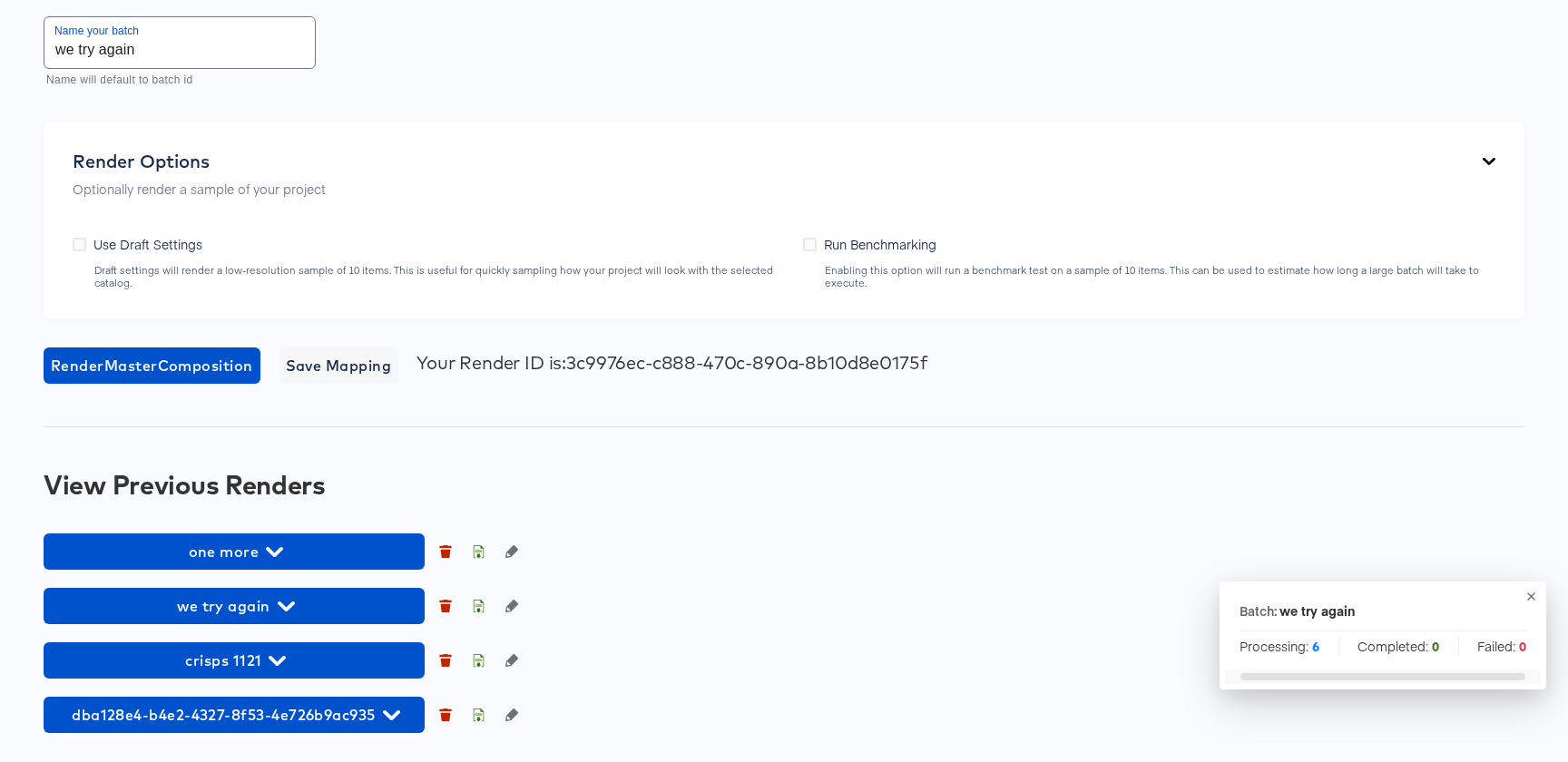
scroll to position [846, 0]
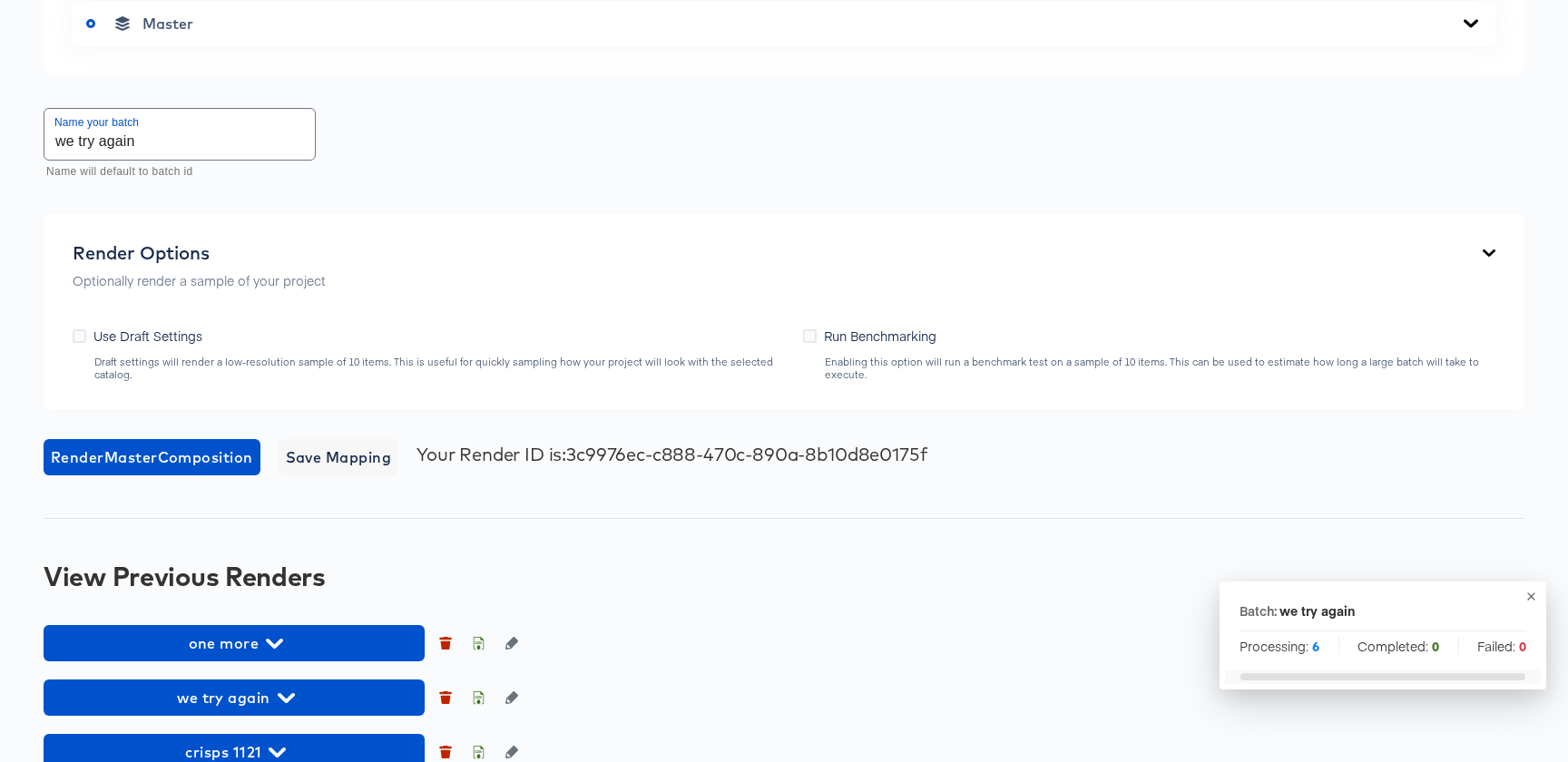
click at [226, 182] on div "Name your batch we try again Name will default to batch id" at bounding box center [179, 145] width 273 height 73
click at [226, 160] on input "we try again" at bounding box center [179, 134] width 271 height 50
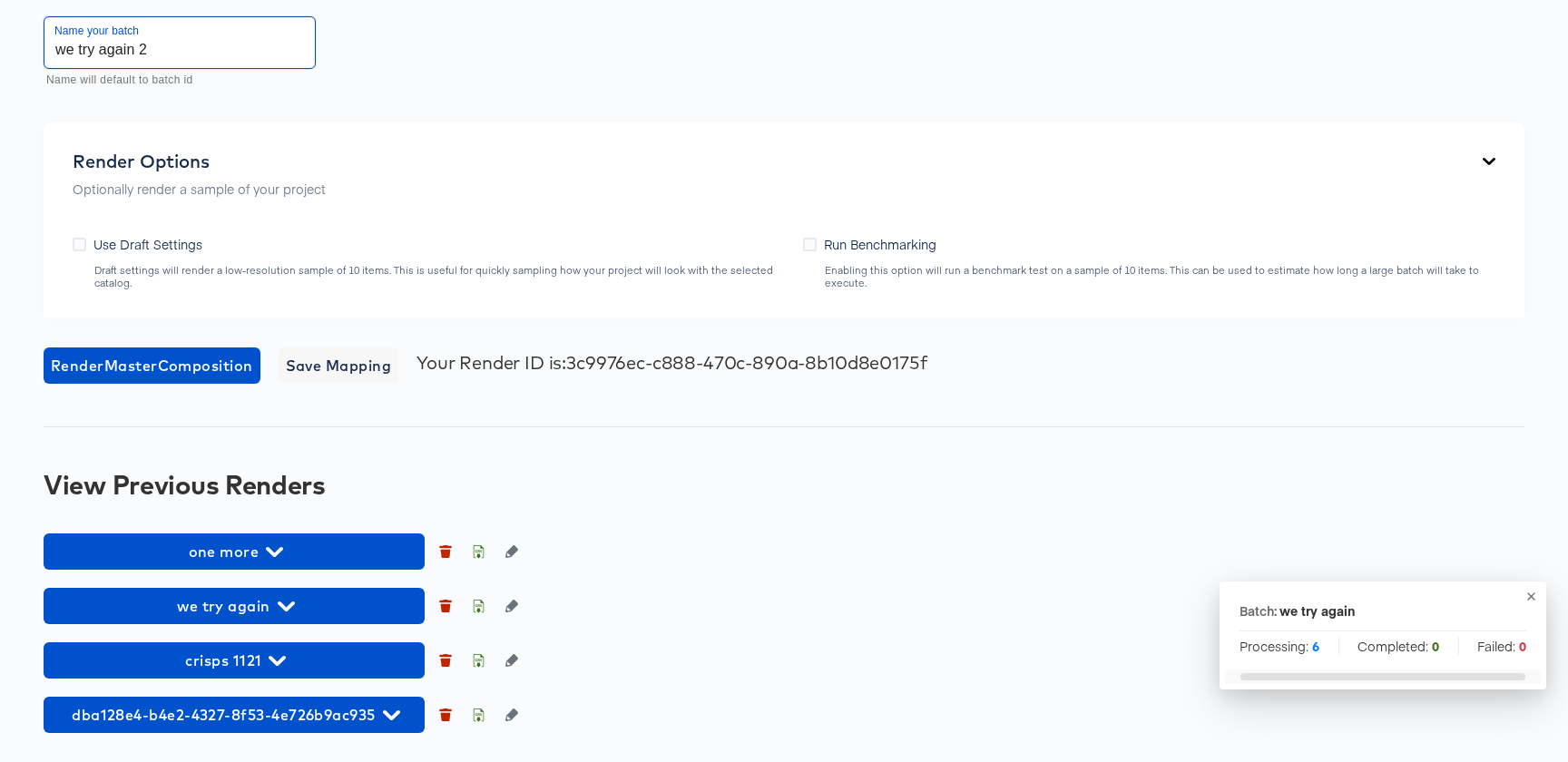
scroll to position [1110, 0]
type input "we try again 2"
click at [217, 384] on button "Render Master Composition" at bounding box center [151, 366] width 217 height 37
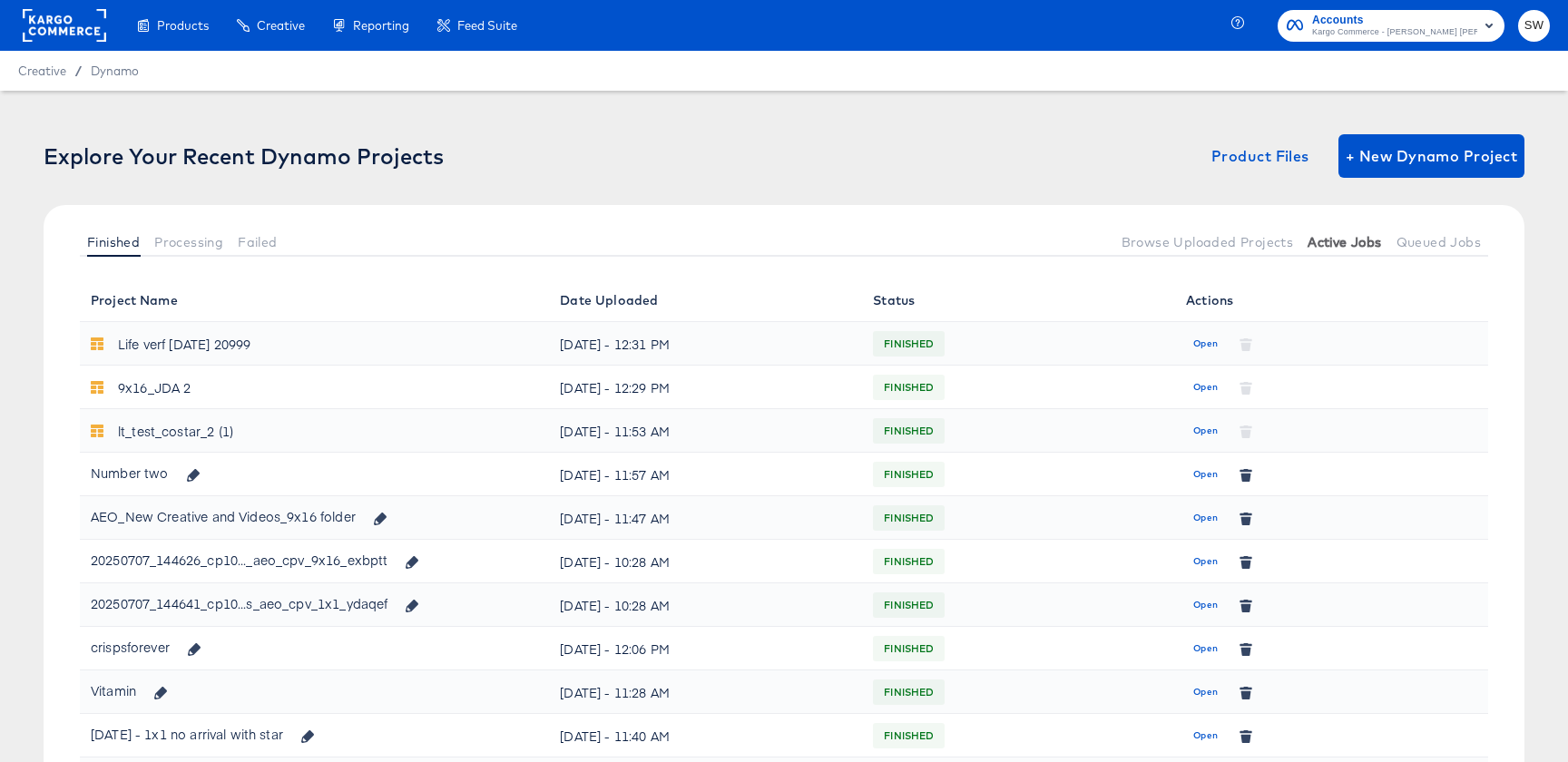
click at [1377, 243] on span "Active Jobs" at bounding box center [1344, 242] width 73 height 15
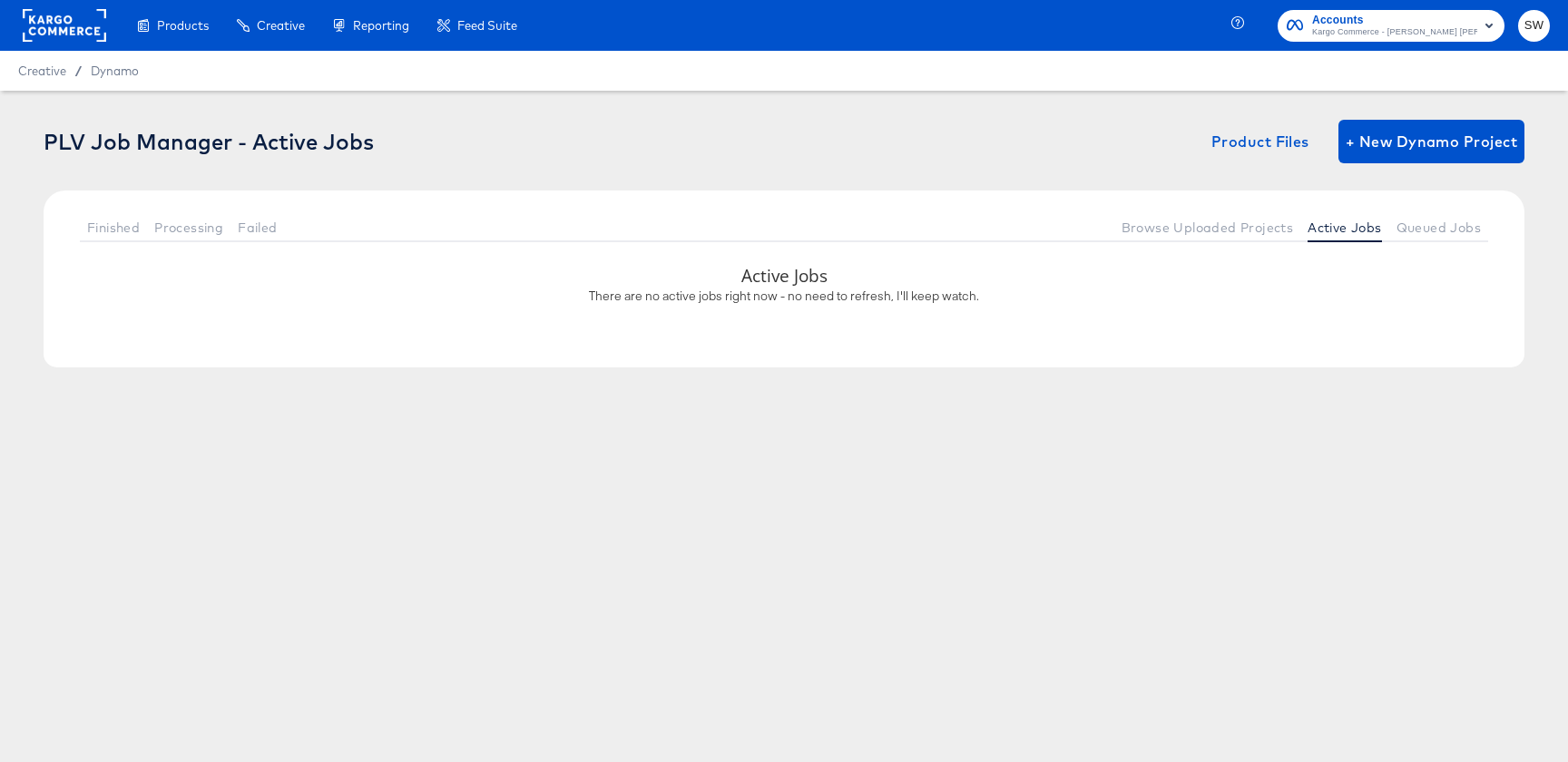
click at [1429, 207] on div "Finished Processing Failed Browse Uploaded Projects Active Jobs Queued Jobs" at bounding box center [783, 228] width 1481 height 73
click at [1429, 226] on span "Queued Jobs" at bounding box center [1439, 228] width 84 height 15
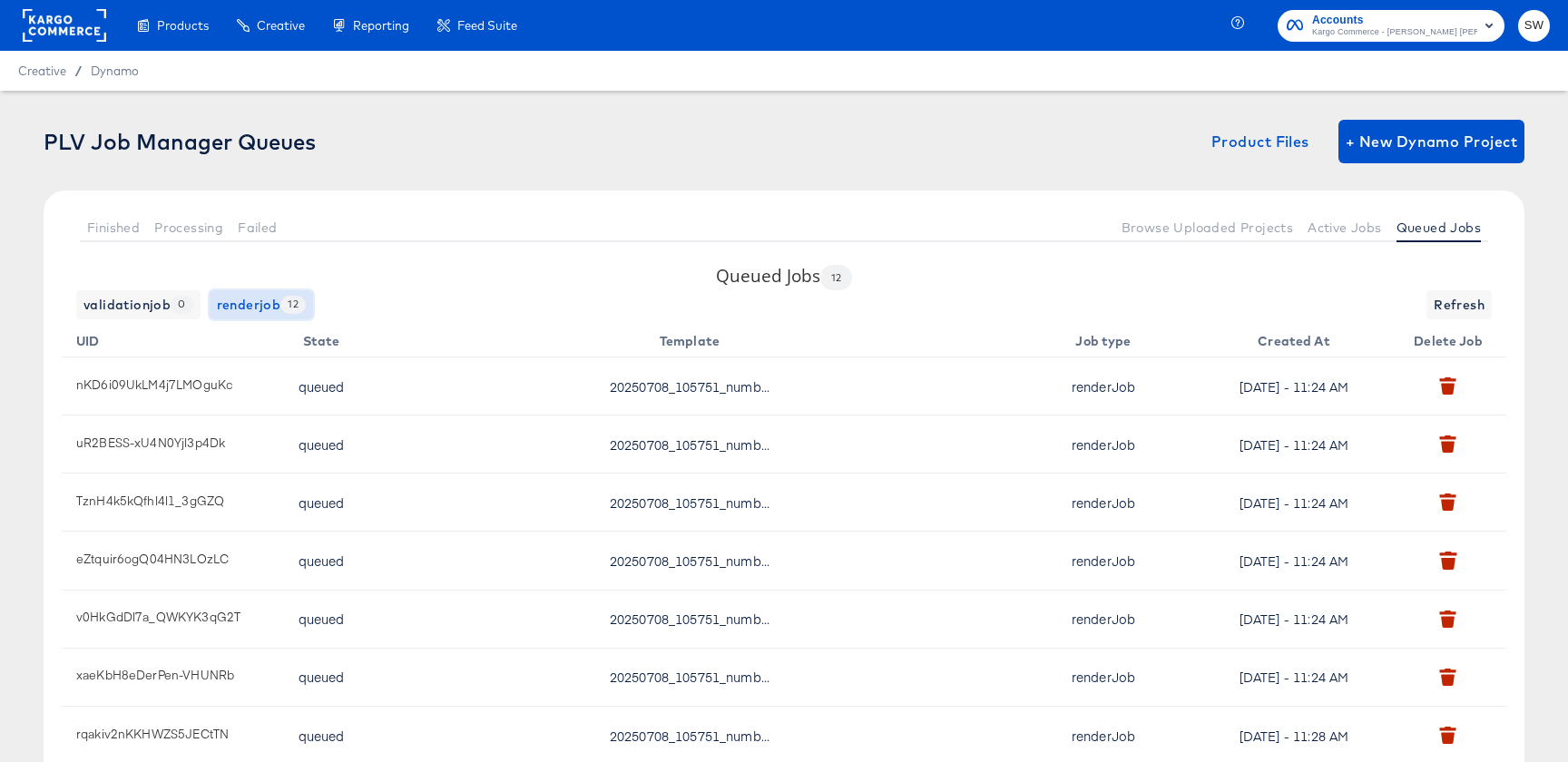
click at [233, 314] on span "renderjob 12" at bounding box center [261, 305] width 89 height 23
click at [244, 307] on span "renderjob 12" at bounding box center [261, 305] width 89 height 23
click at [1367, 213] on button "Active Jobs" at bounding box center [1345, 227] width 88 height 30
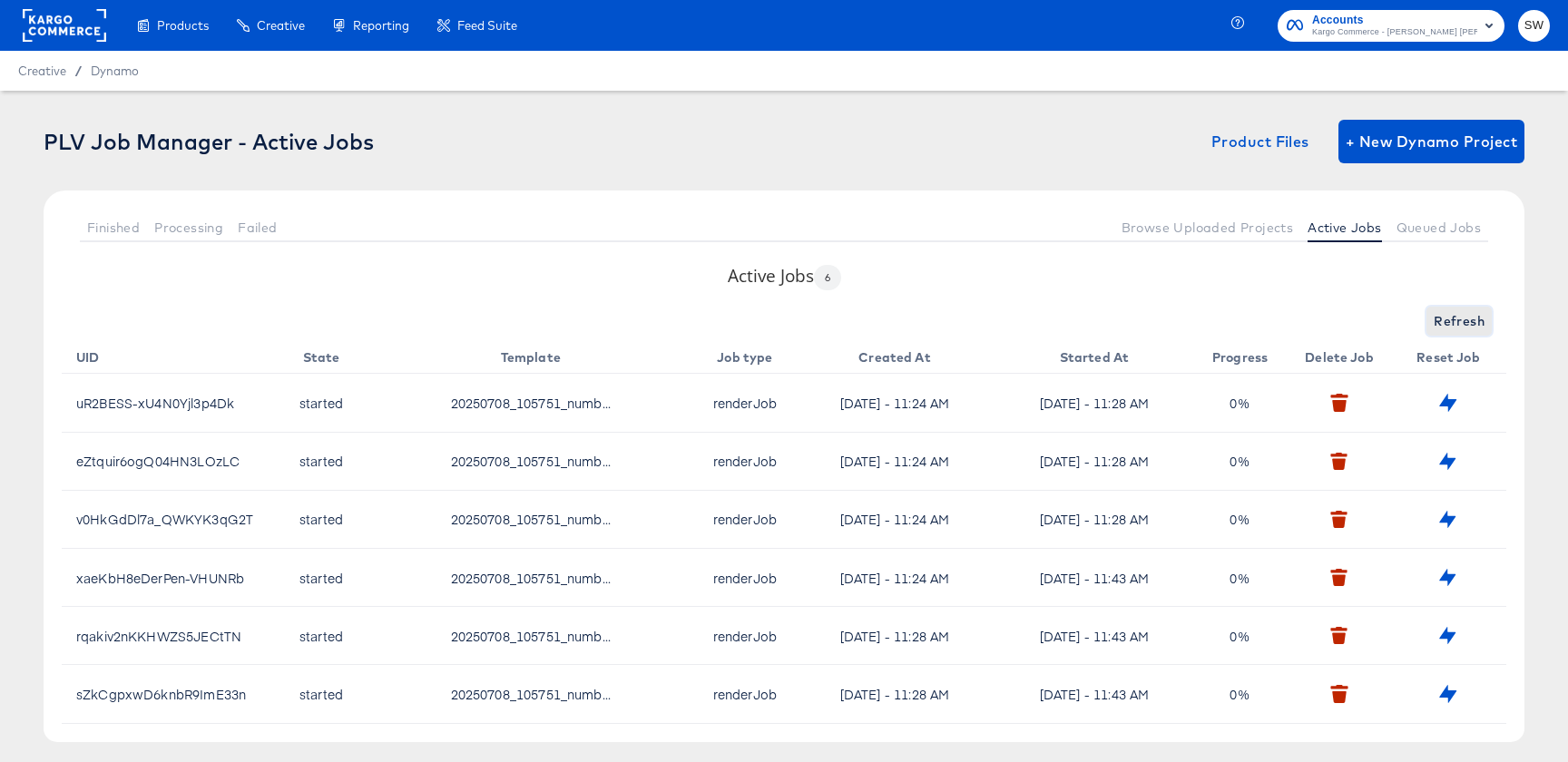
click at [1439, 312] on span "Refresh" at bounding box center [1459, 321] width 50 height 23
click at [1439, 228] on span "Queued Jobs" at bounding box center [1439, 228] width 84 height 15
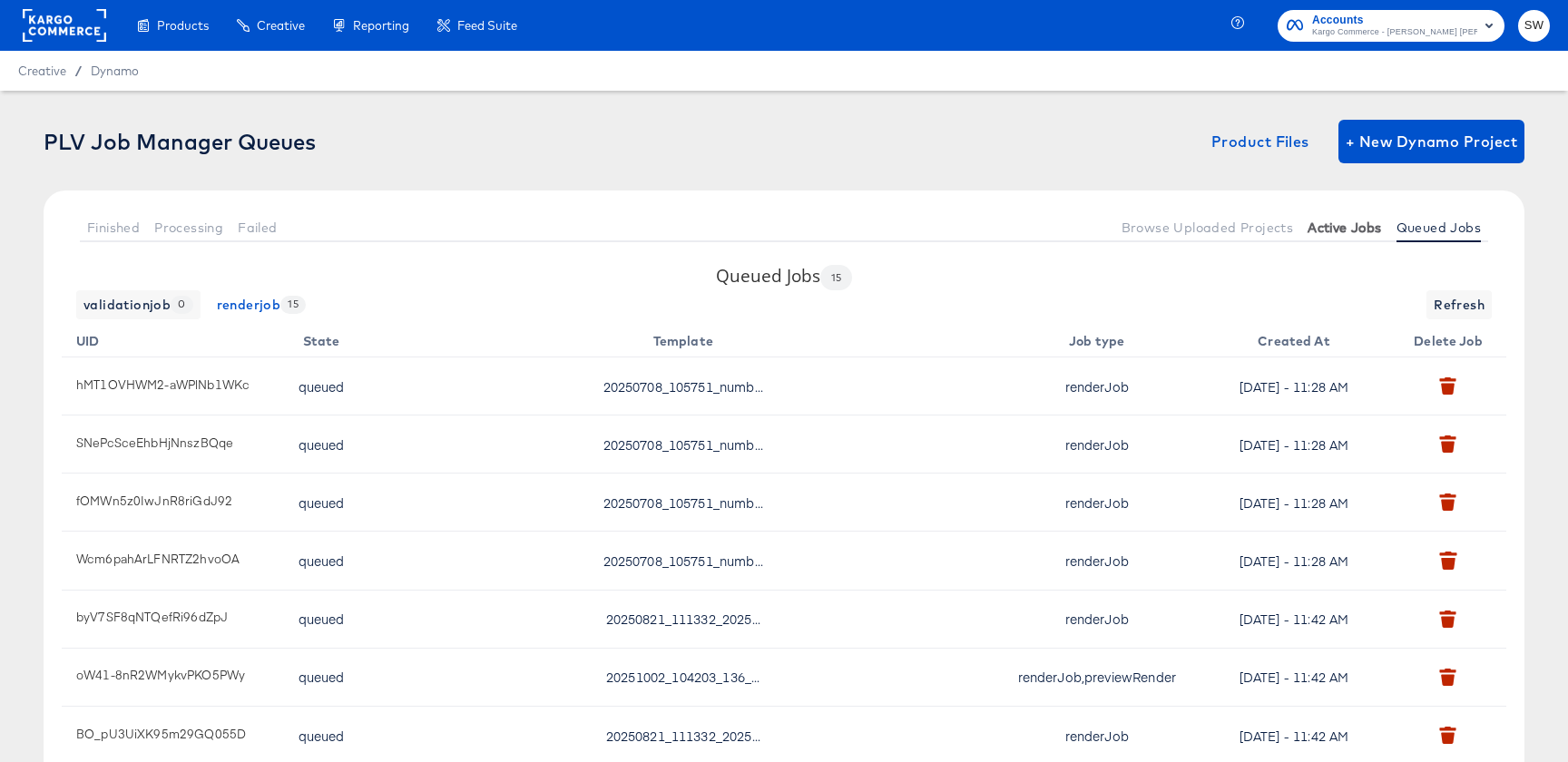
click at [1341, 241] on button "Active Jobs" at bounding box center [1345, 227] width 88 height 30
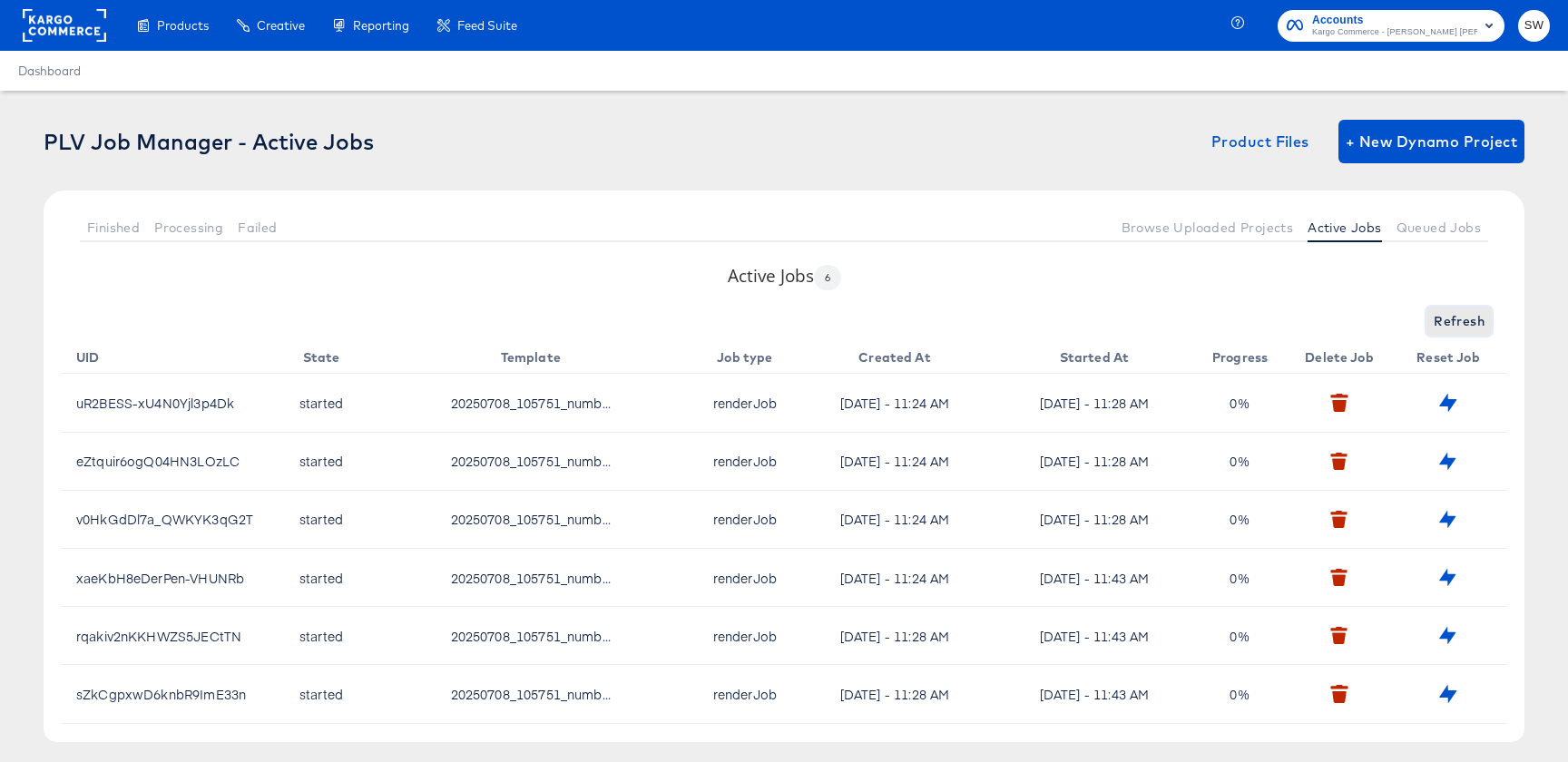
click at [1447, 321] on span "Refresh" at bounding box center [1459, 321] width 50 height 23
click at [1407, 227] on span "Queued Jobs" at bounding box center [1439, 228] width 84 height 15
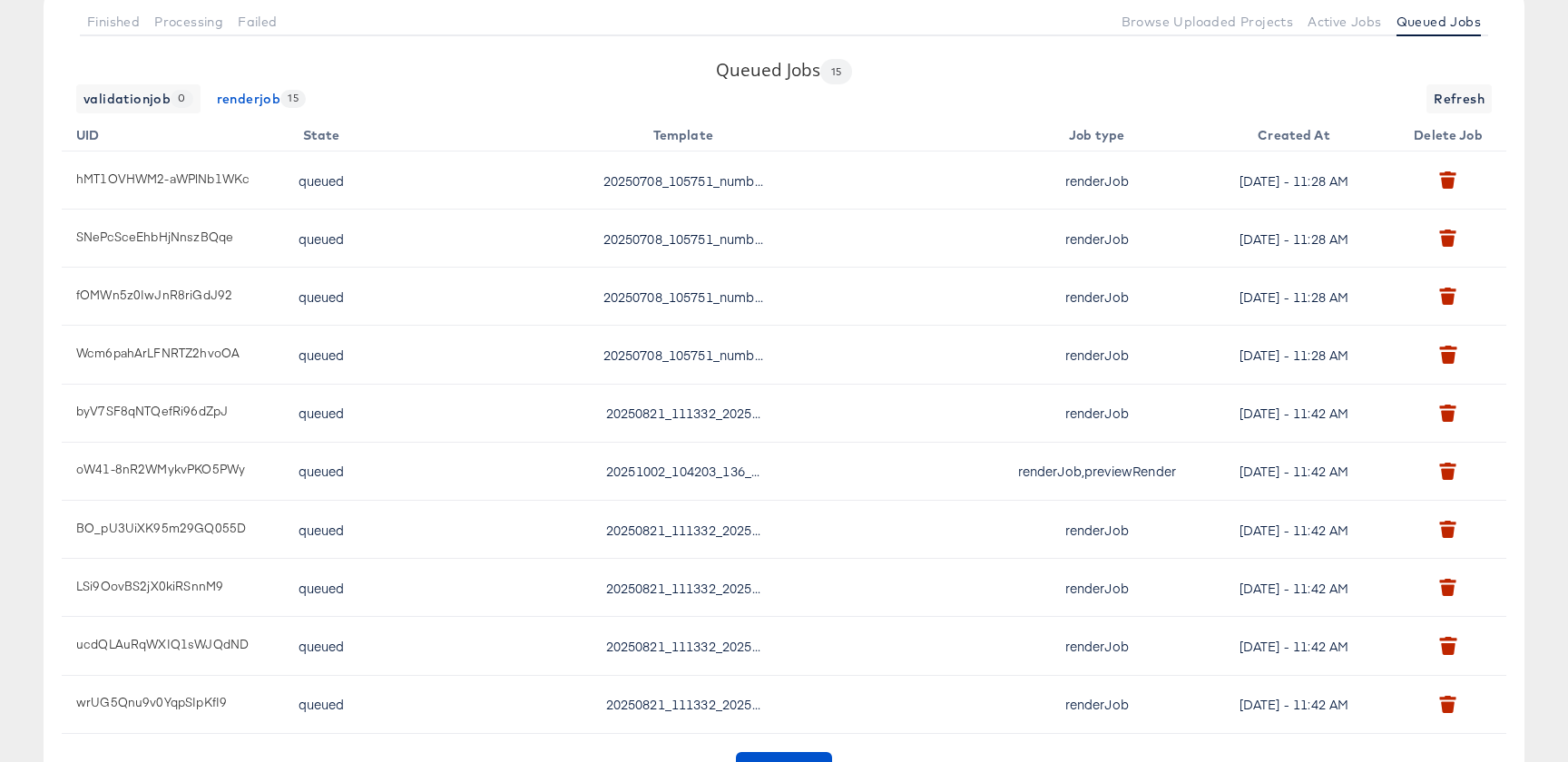
scroll to position [261, 0]
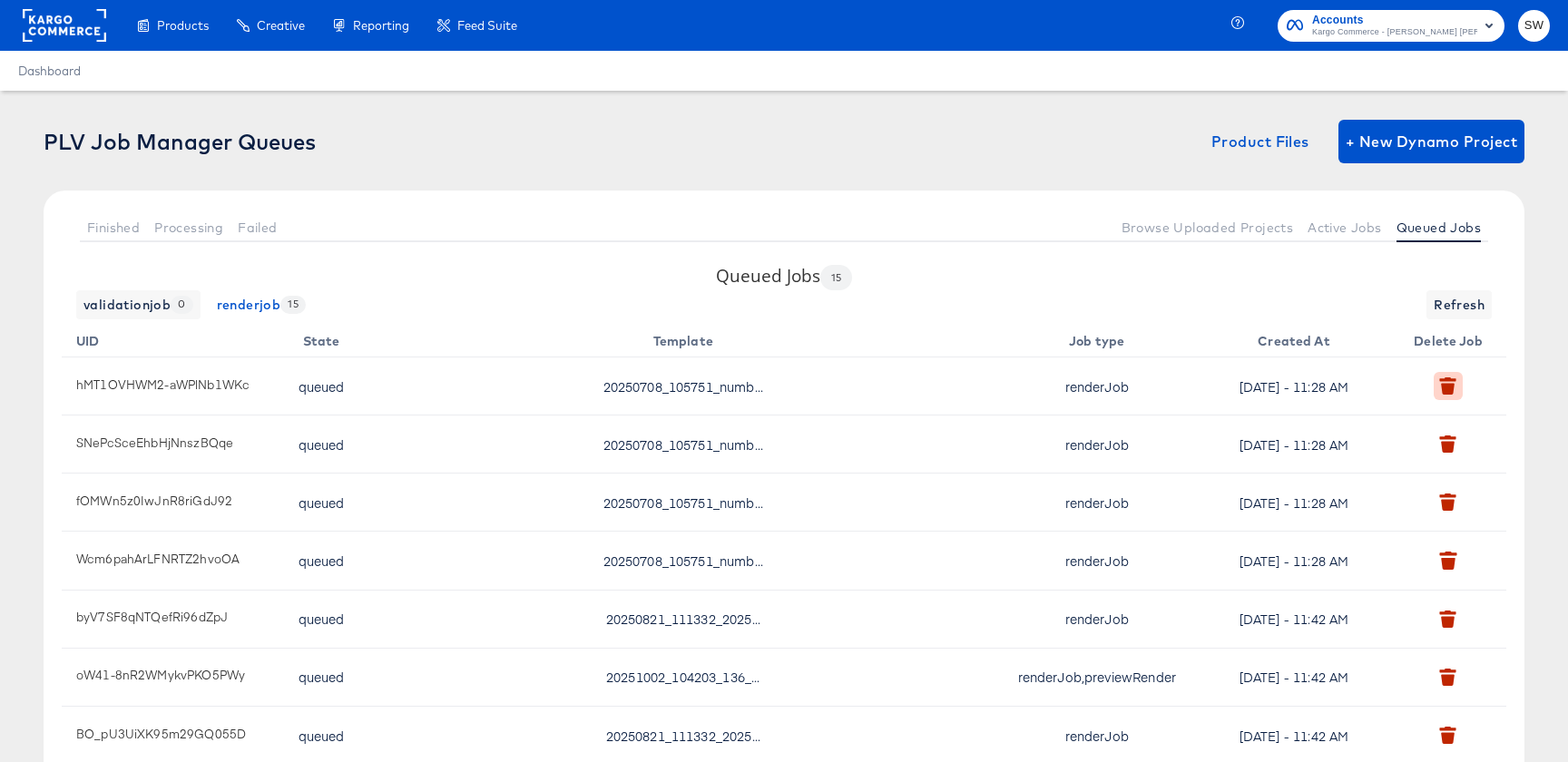
click at [1441, 396] on button "button" at bounding box center [1448, 386] width 28 height 28
click at [1441, 443] on icon "button" at bounding box center [1448, 443] width 17 height 17
click at [1447, 387] on td at bounding box center [1451, 386] width 109 height 58
click at [1446, 385] on td at bounding box center [1451, 386] width 109 height 58
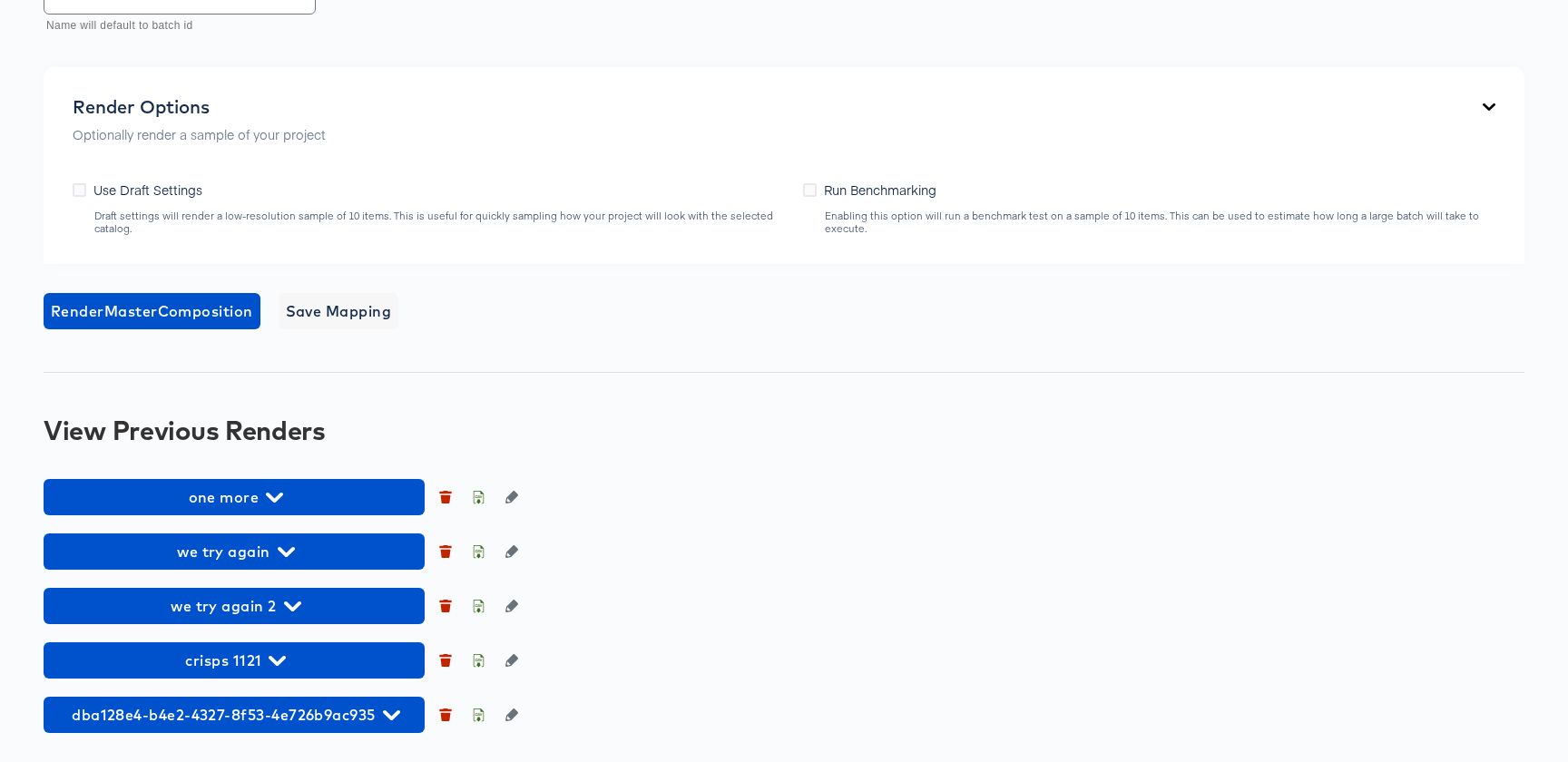
scroll to position [1345, 0]
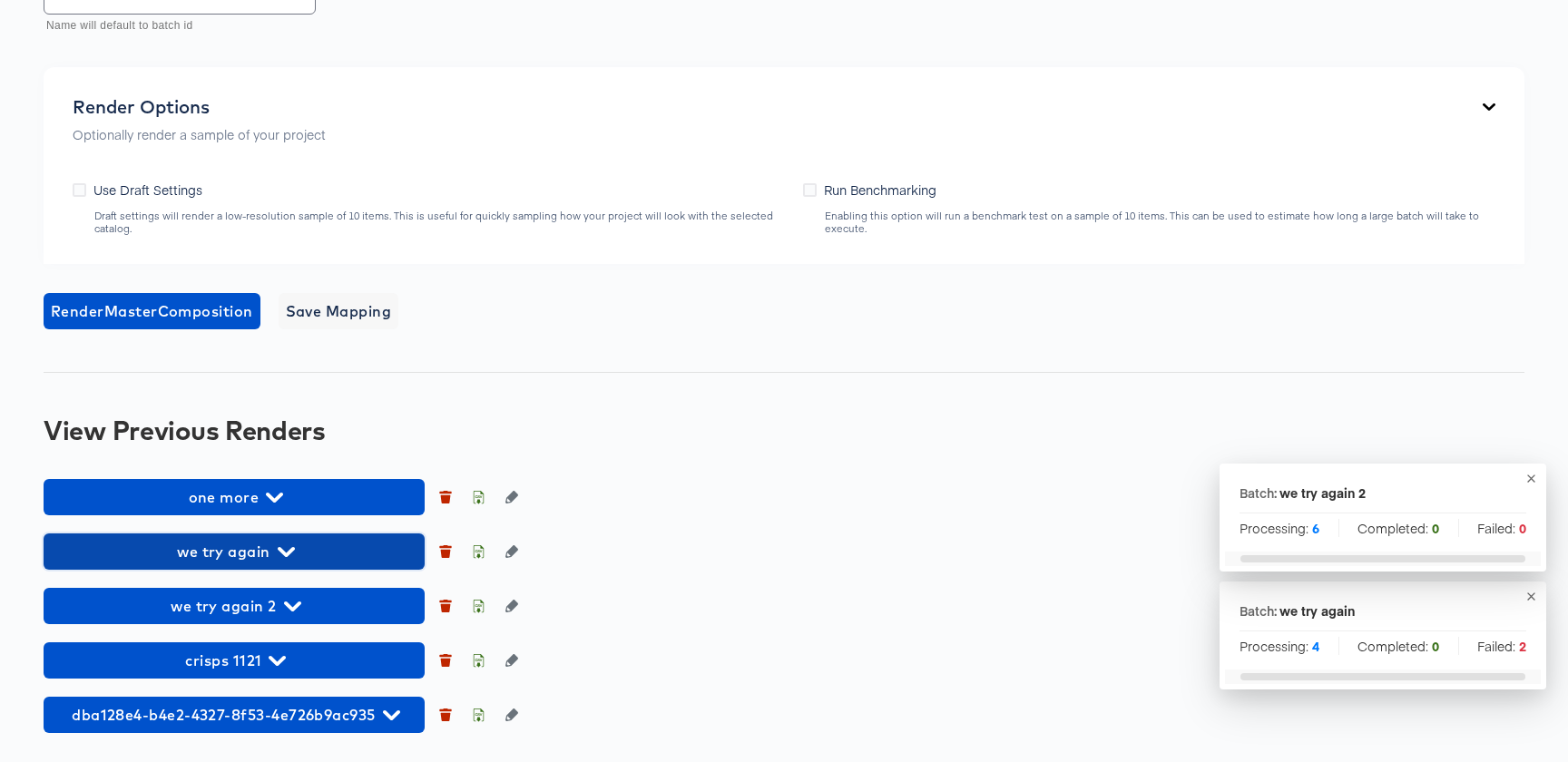
click at [269, 554] on span "we try again" at bounding box center [233, 552] width 363 height 26
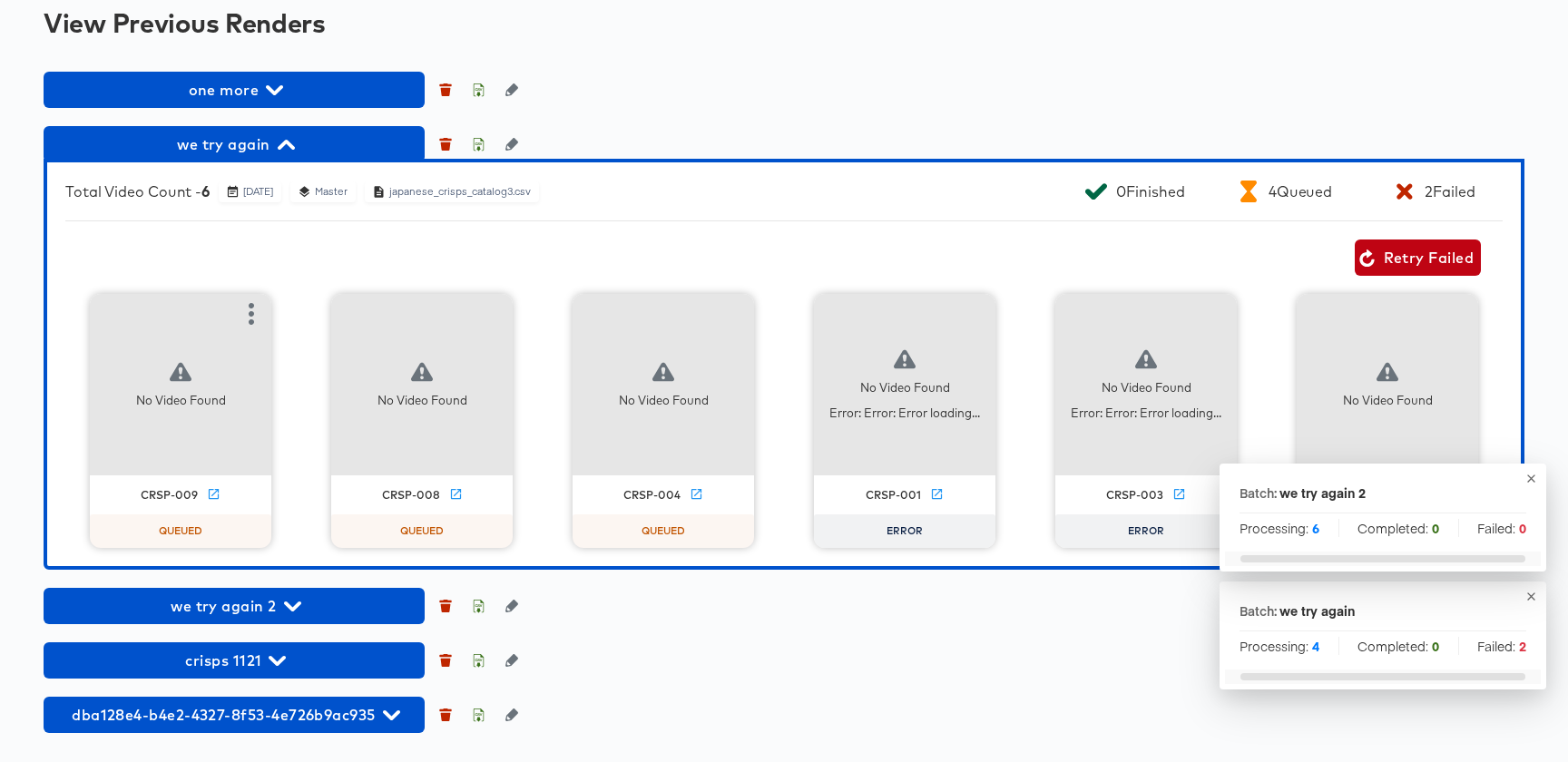
scroll to position [1753, 0]
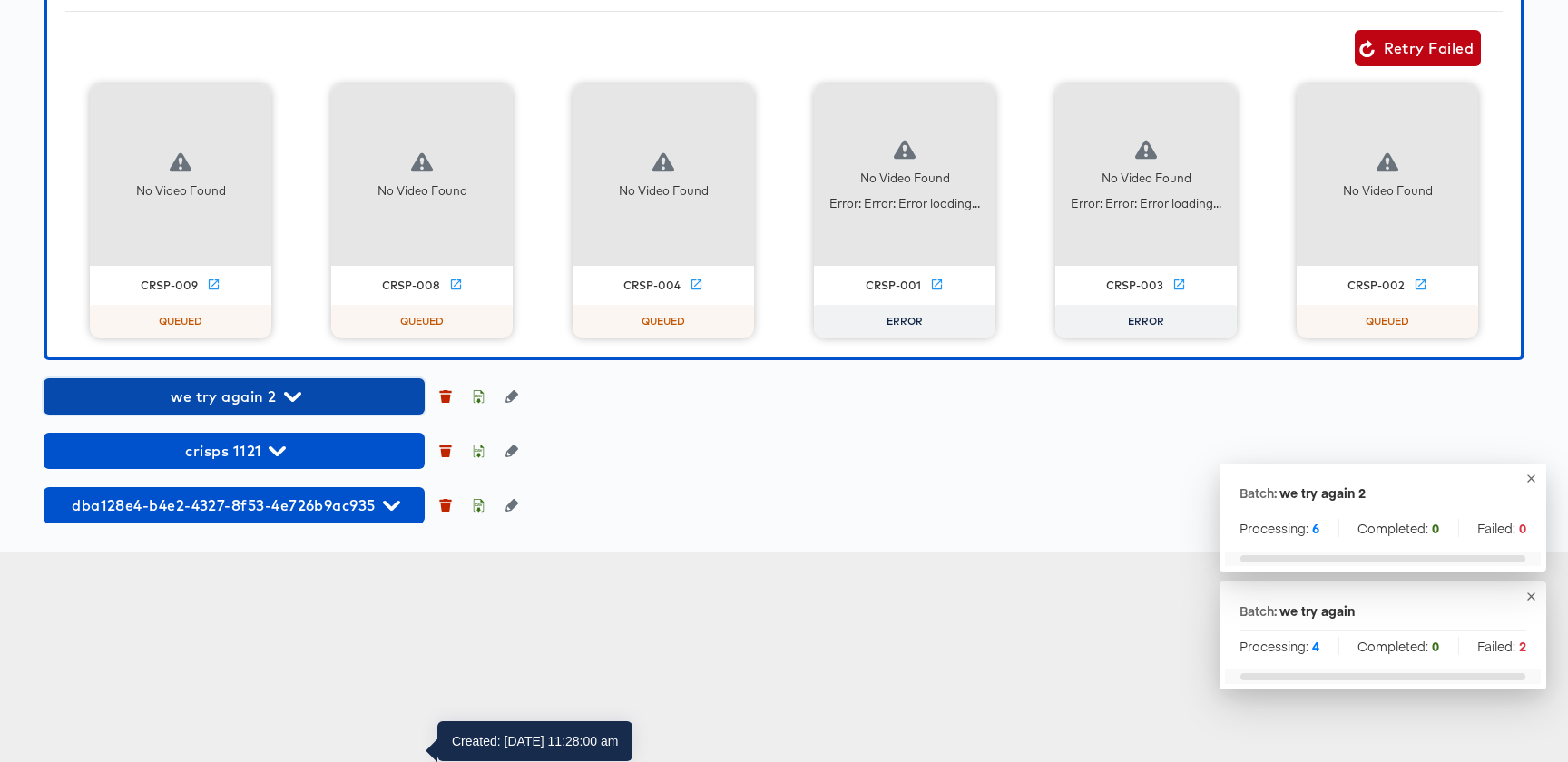
click at [269, 409] on span "we try again 2" at bounding box center [233, 397] width 363 height 26
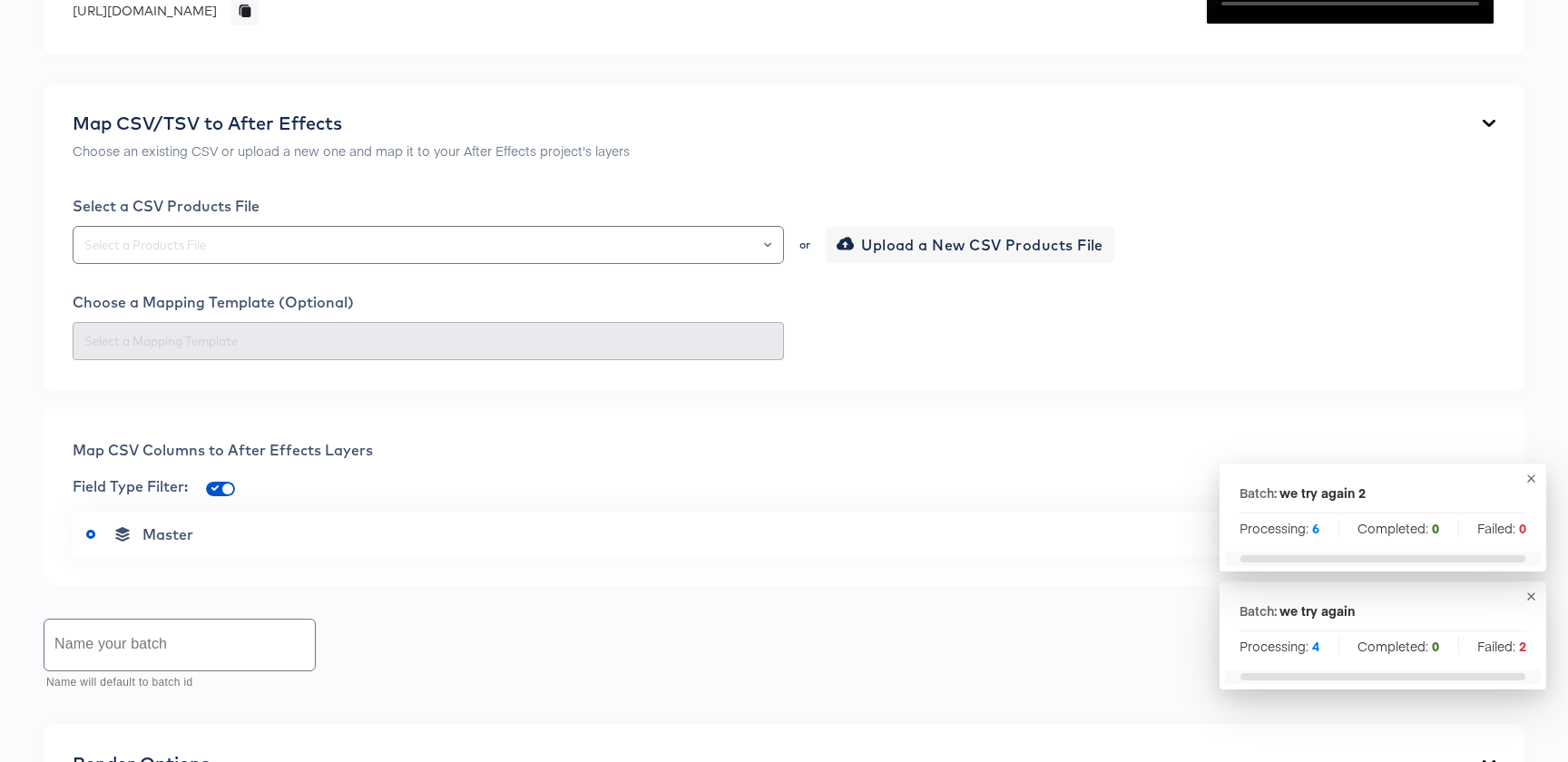
scroll to position [0, 0]
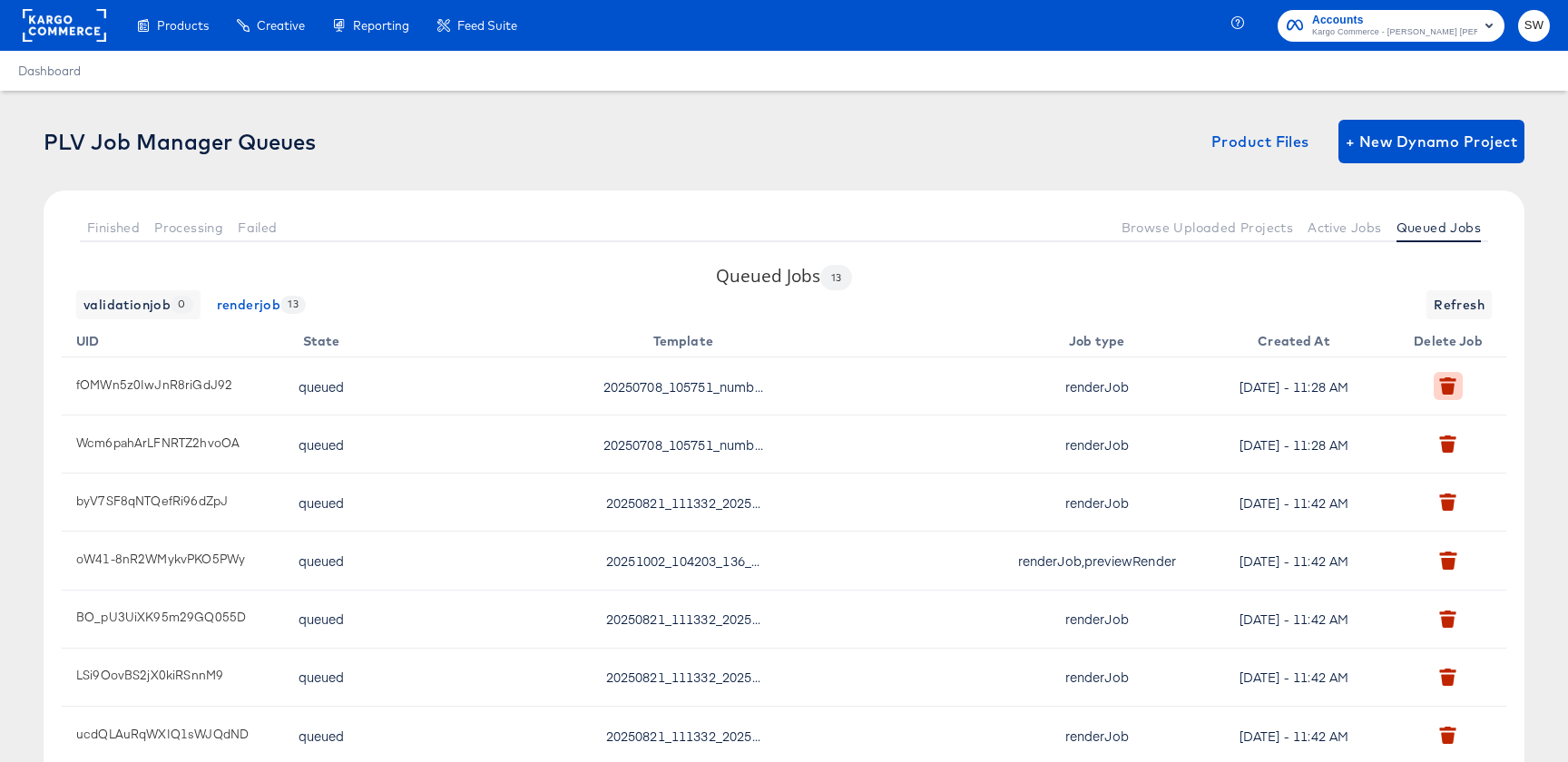
click at [1450, 397] on button "button" at bounding box center [1448, 386] width 28 height 28
click at [1449, 387] on icon "button" at bounding box center [1449, 389] width 14 height 12
click at [1435, 229] on span "Queued Jobs" at bounding box center [1439, 228] width 84 height 15
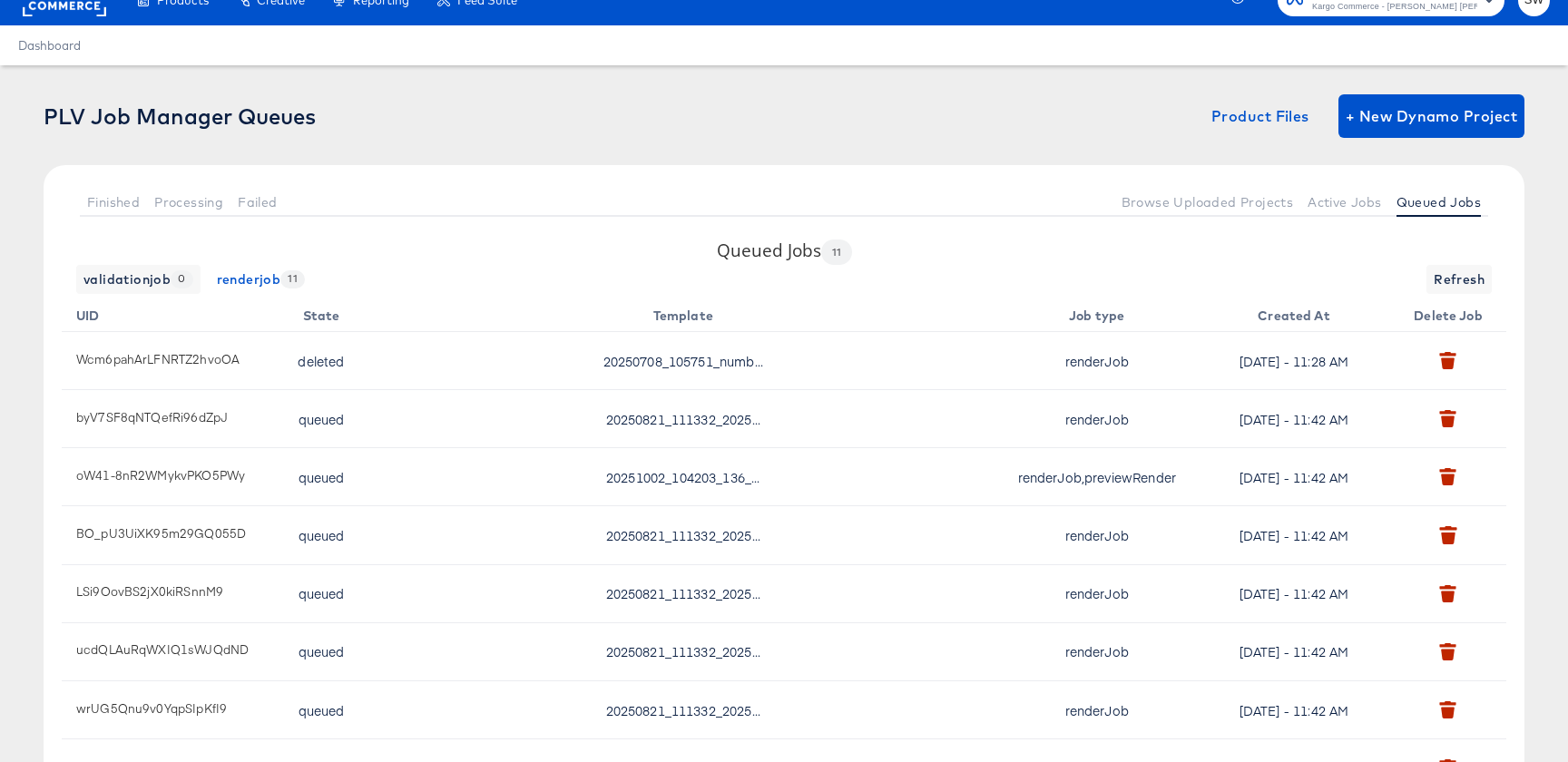
scroll to position [22, 0]
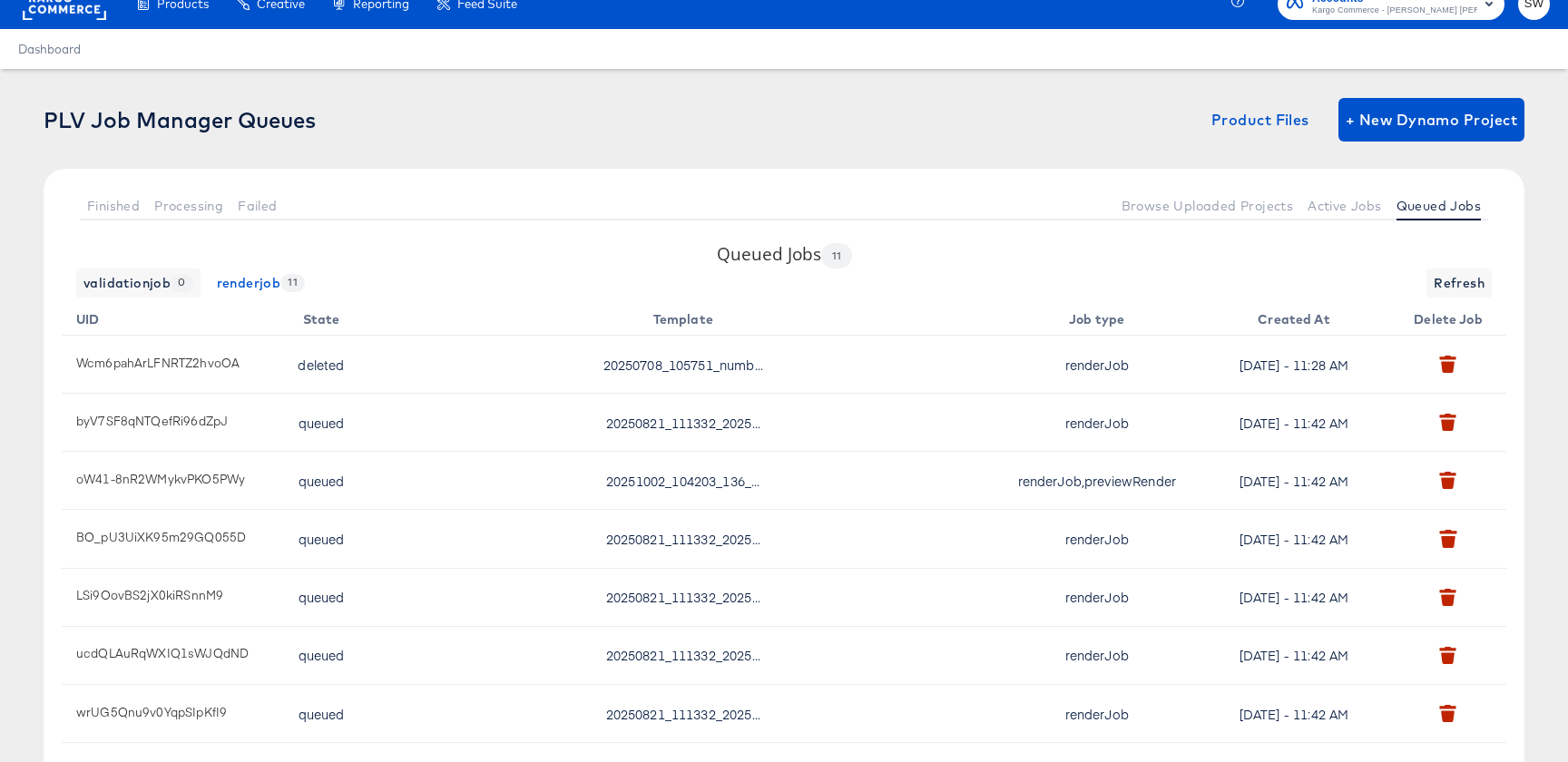
click at [1450, 365] on td at bounding box center [1451, 364] width 109 height 58
click at [1446, 366] on td at bounding box center [1451, 364] width 109 height 58
click at [1394, 419] on td "Thu, Oct 2nd - 11:42 AM" at bounding box center [1297, 422] width 199 height 58
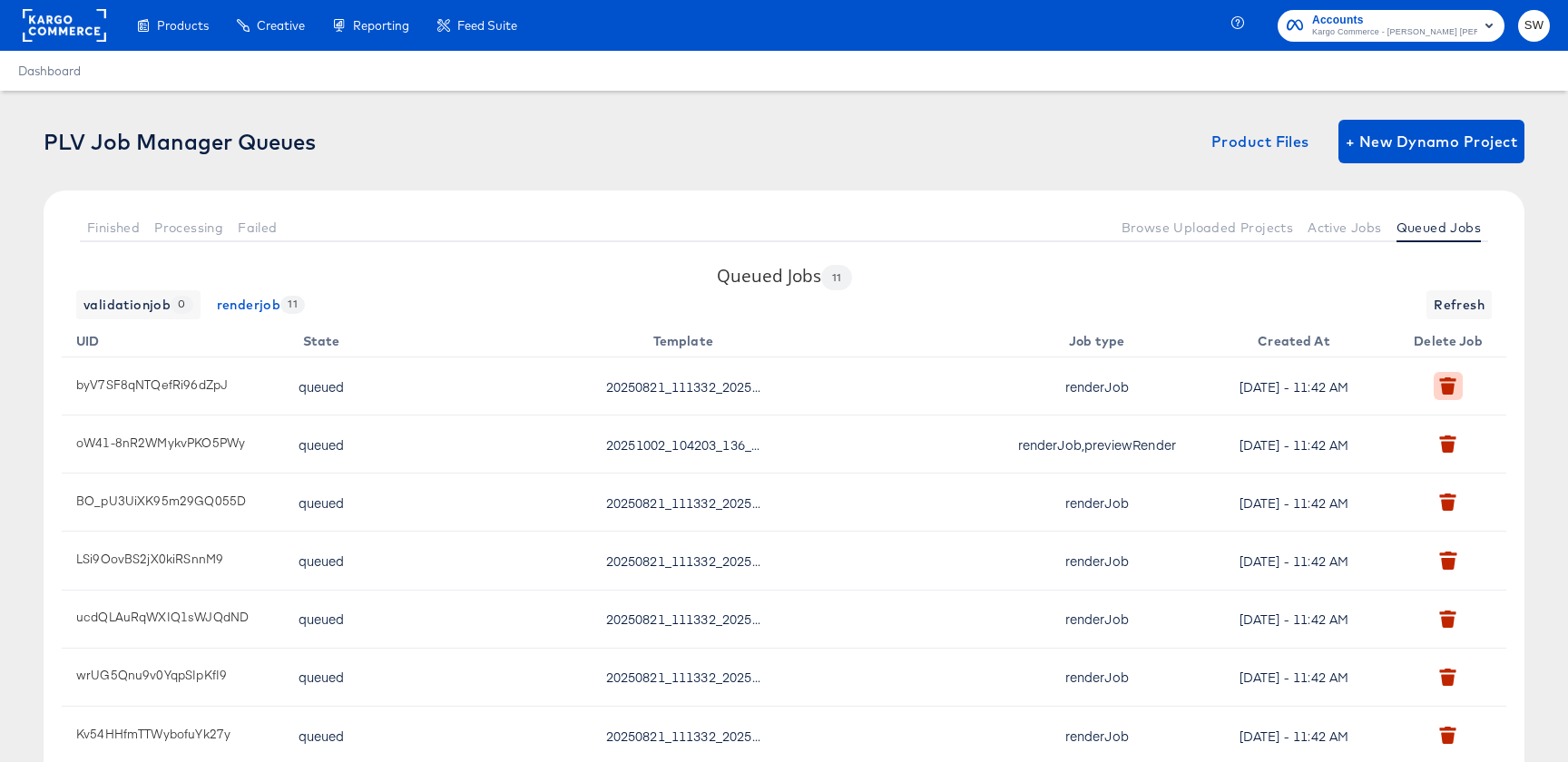
click at [1439, 380] on icon "button" at bounding box center [1448, 386] width 17 height 17
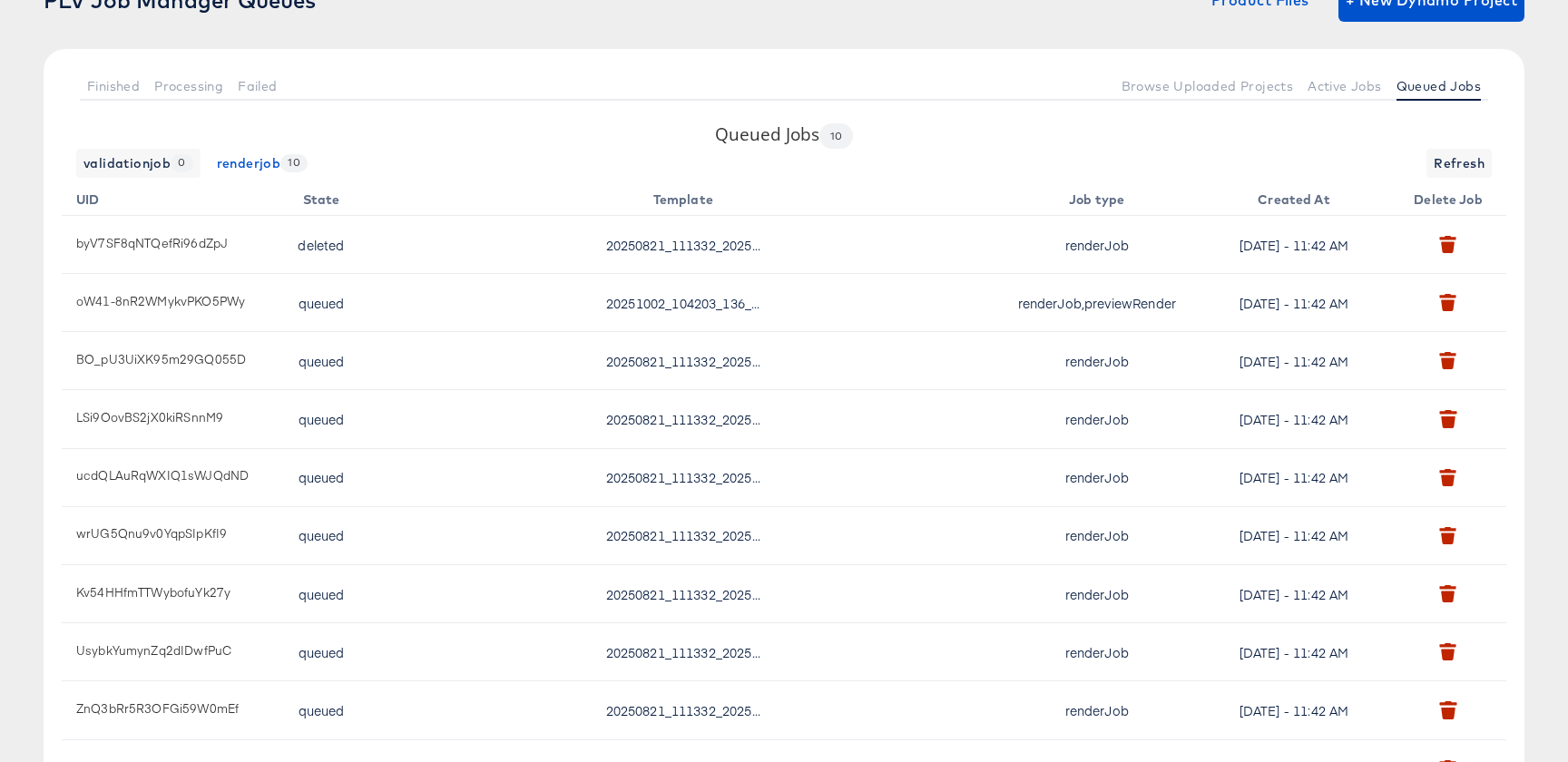
scroll to position [138, 0]
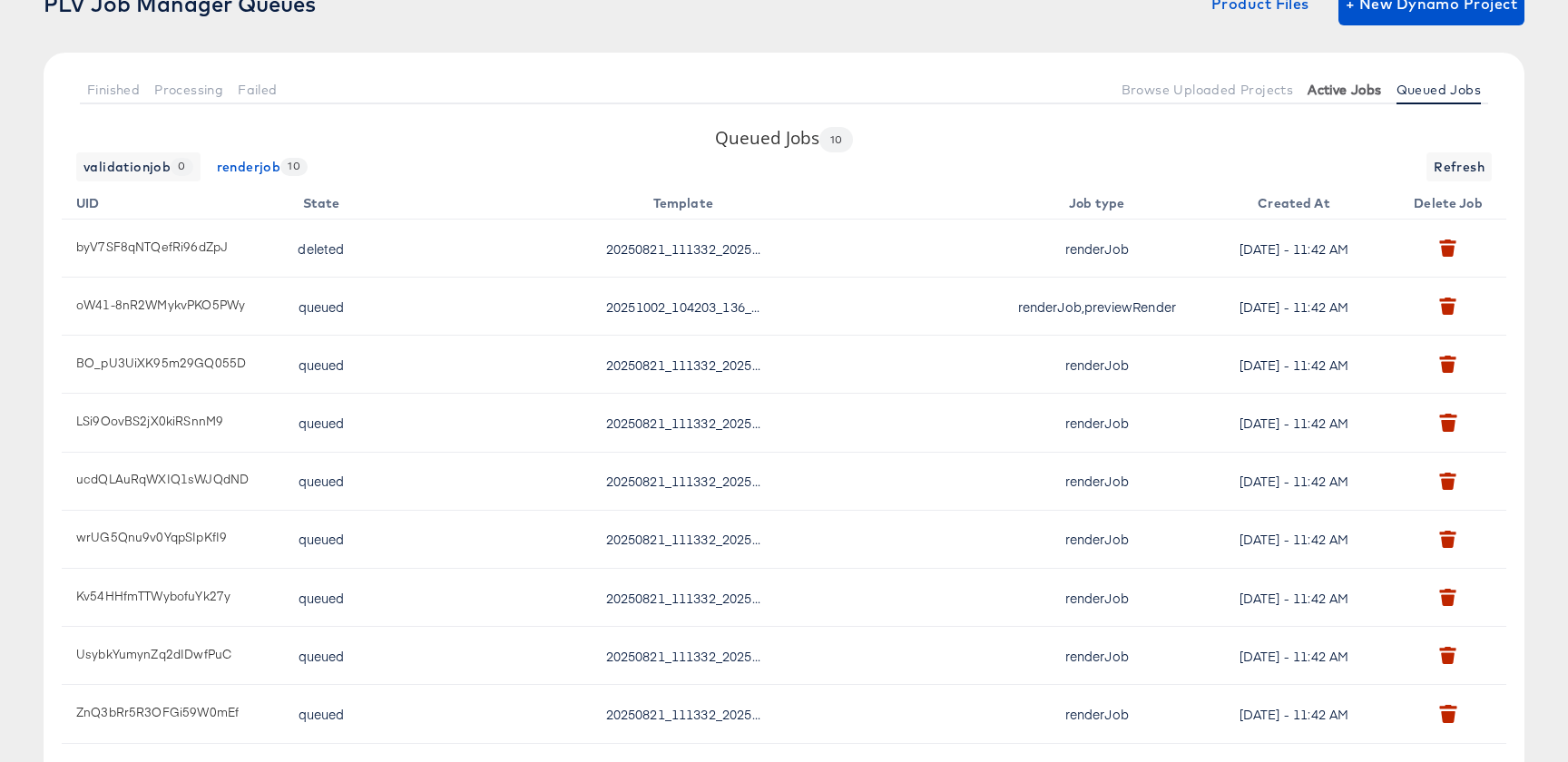
click at [1341, 80] on button "Active Jobs" at bounding box center [1345, 89] width 88 height 30
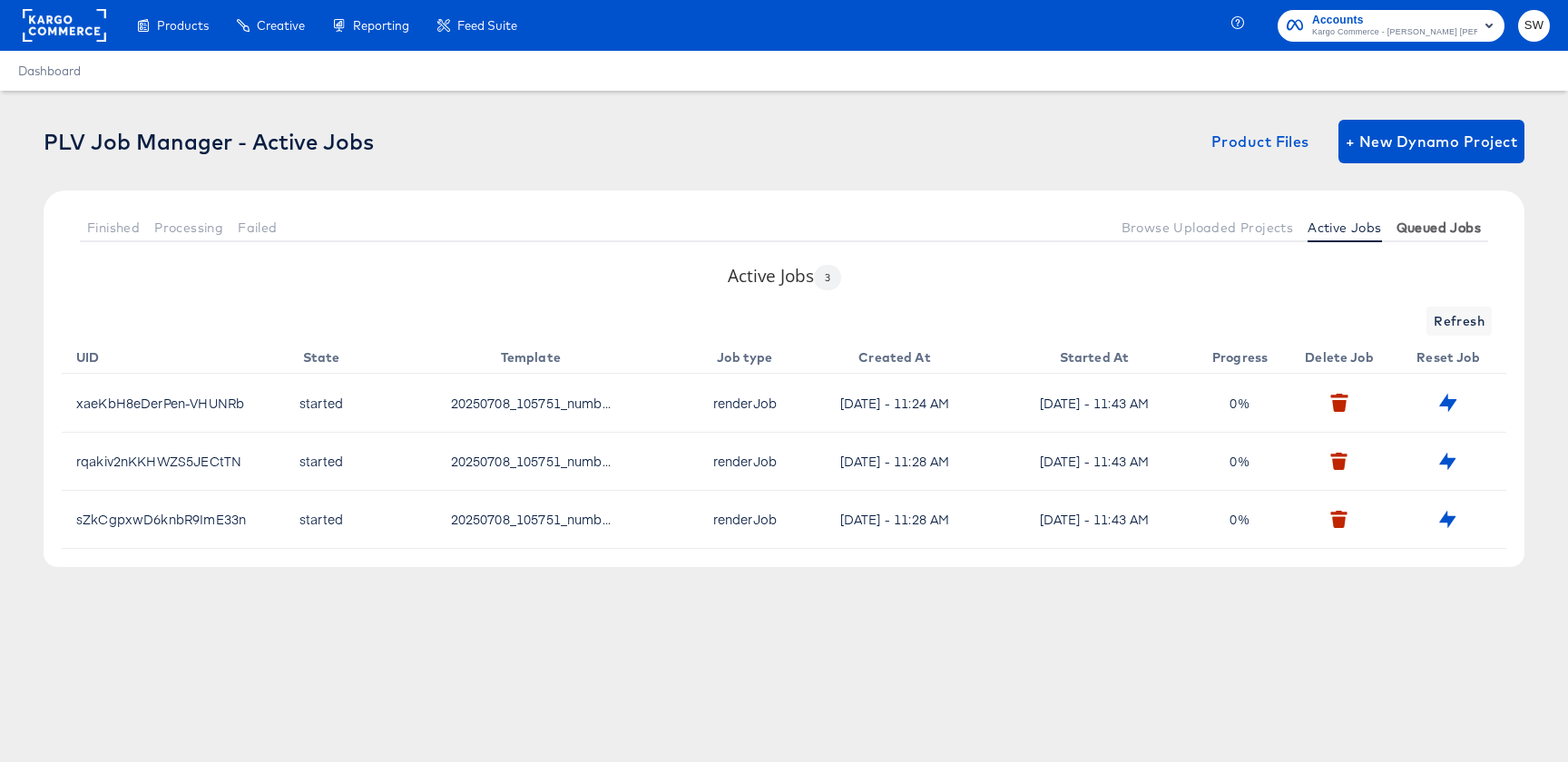
click at [1427, 237] on button "Queued Jobs" at bounding box center [1439, 227] width 99 height 30
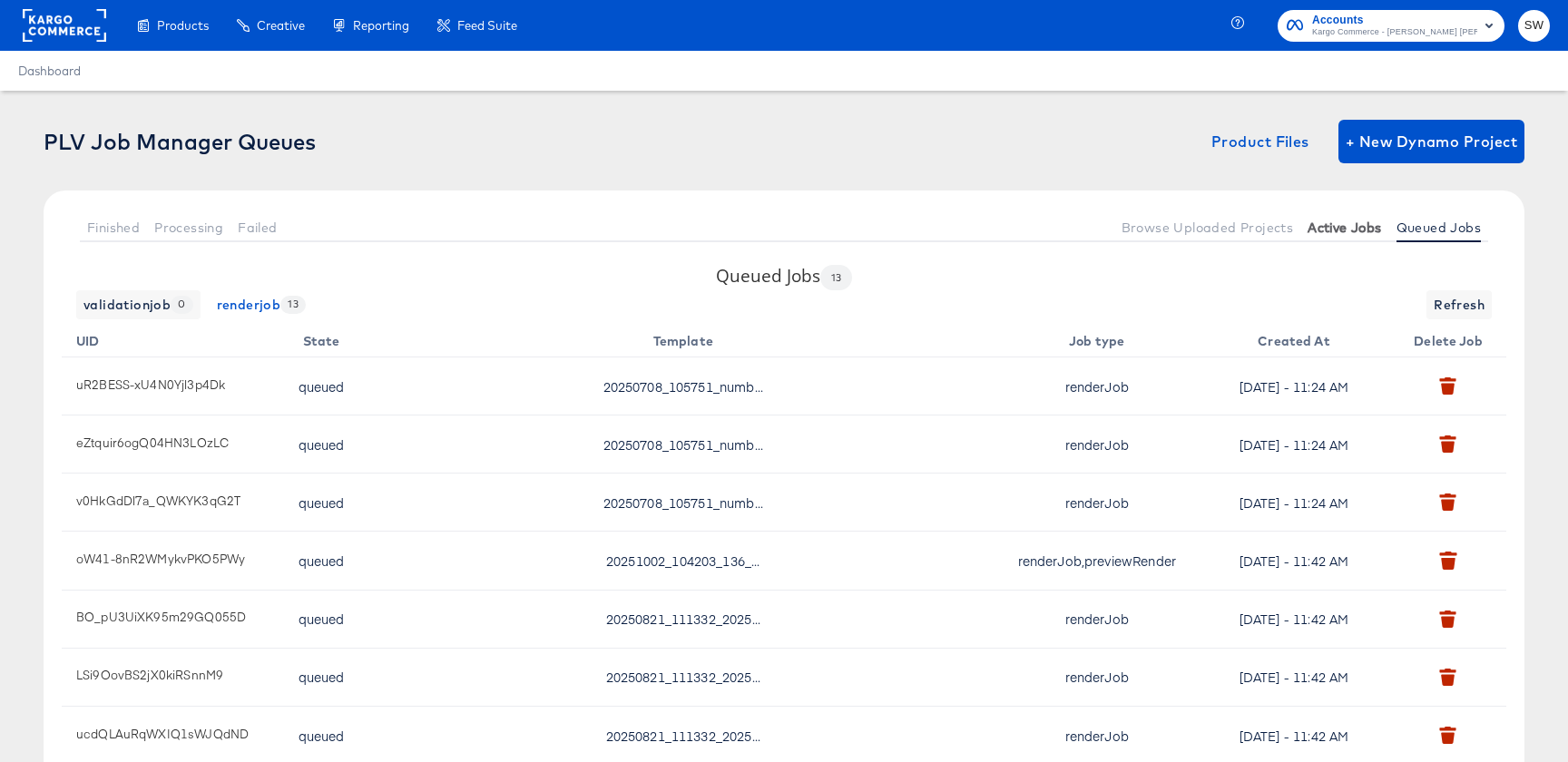
click at [1363, 233] on span "Active Jobs" at bounding box center [1344, 228] width 73 height 15
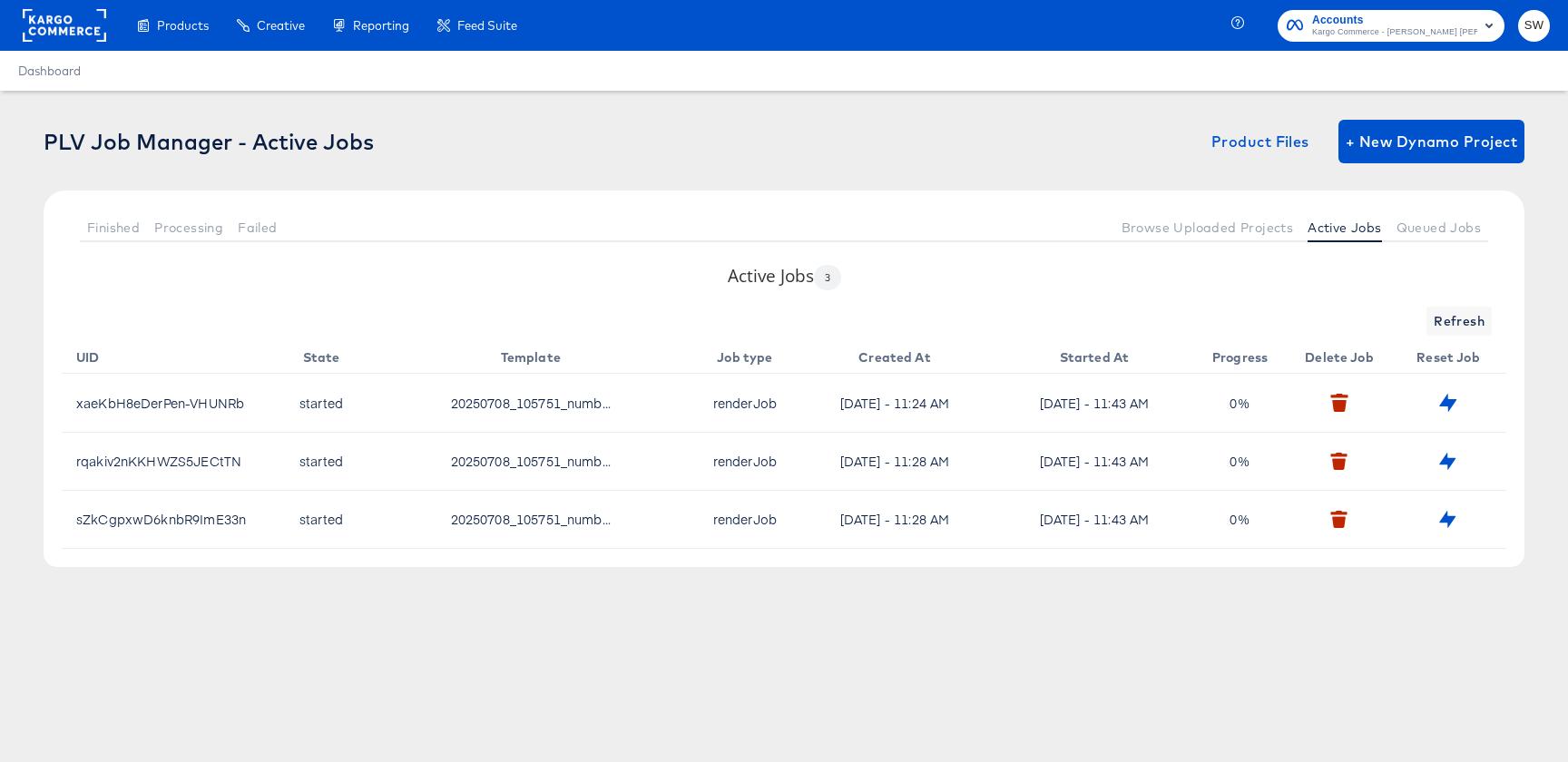
click at [1424, 630] on div "Products Creative Reporting Feed Suite Accounts Kargo Commerce - Stepanek Walsh…" at bounding box center [784, 381] width 1568 height 762
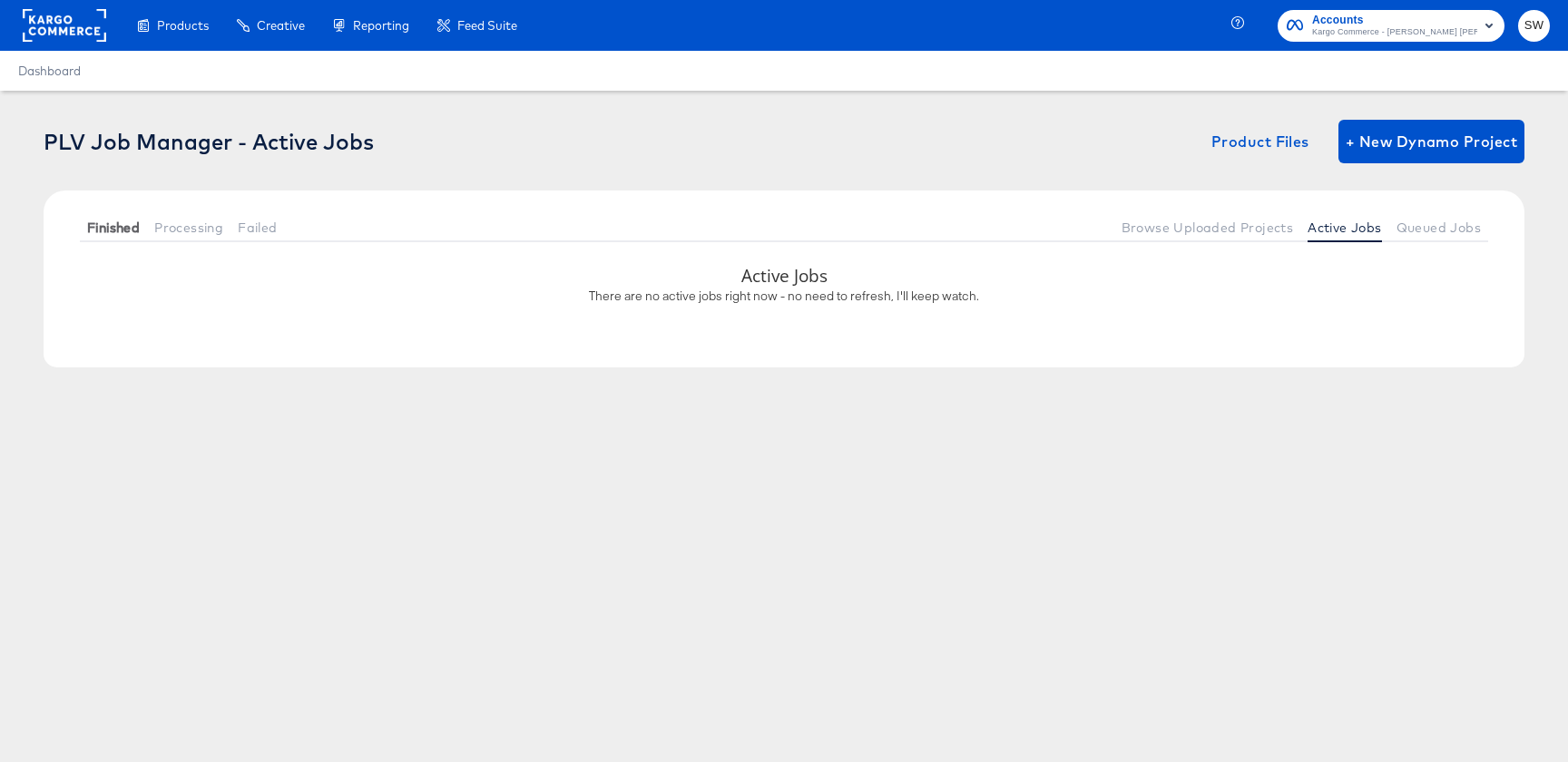
click at [126, 218] on button "Finished" at bounding box center [113, 227] width 67 height 30
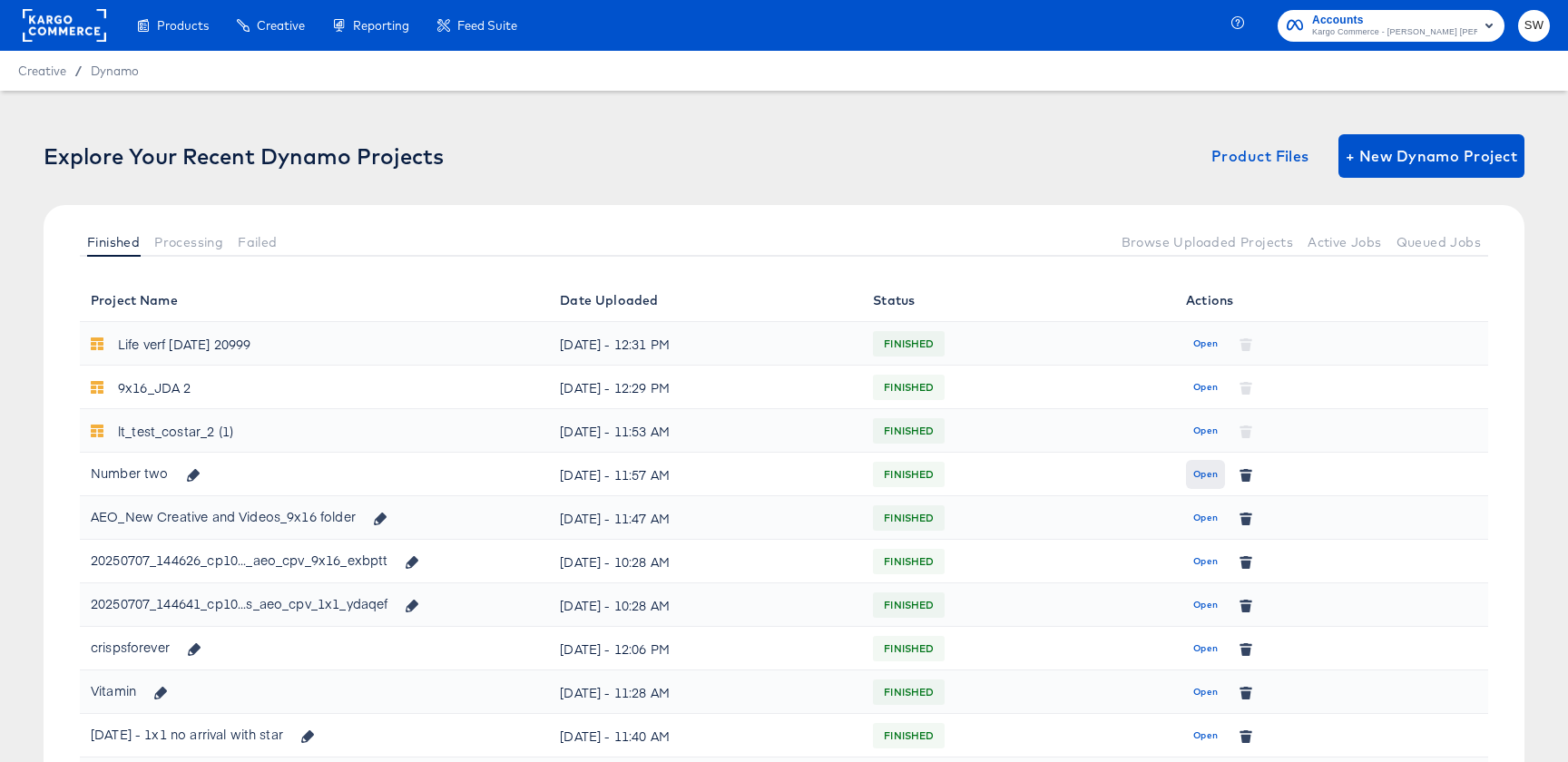
click at [1194, 461] on button "Open" at bounding box center [1205, 475] width 39 height 29
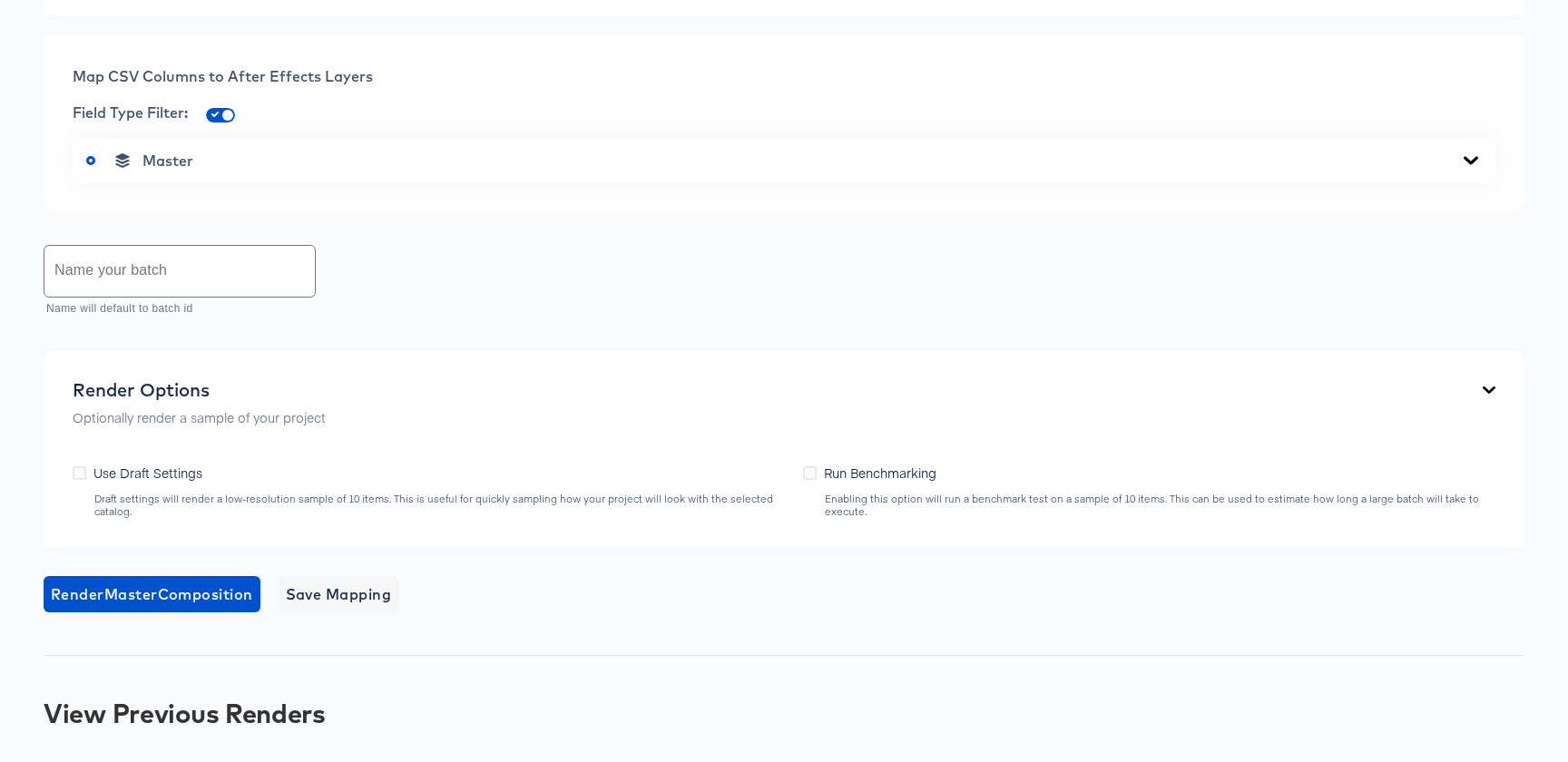
scroll to position [701, 0]
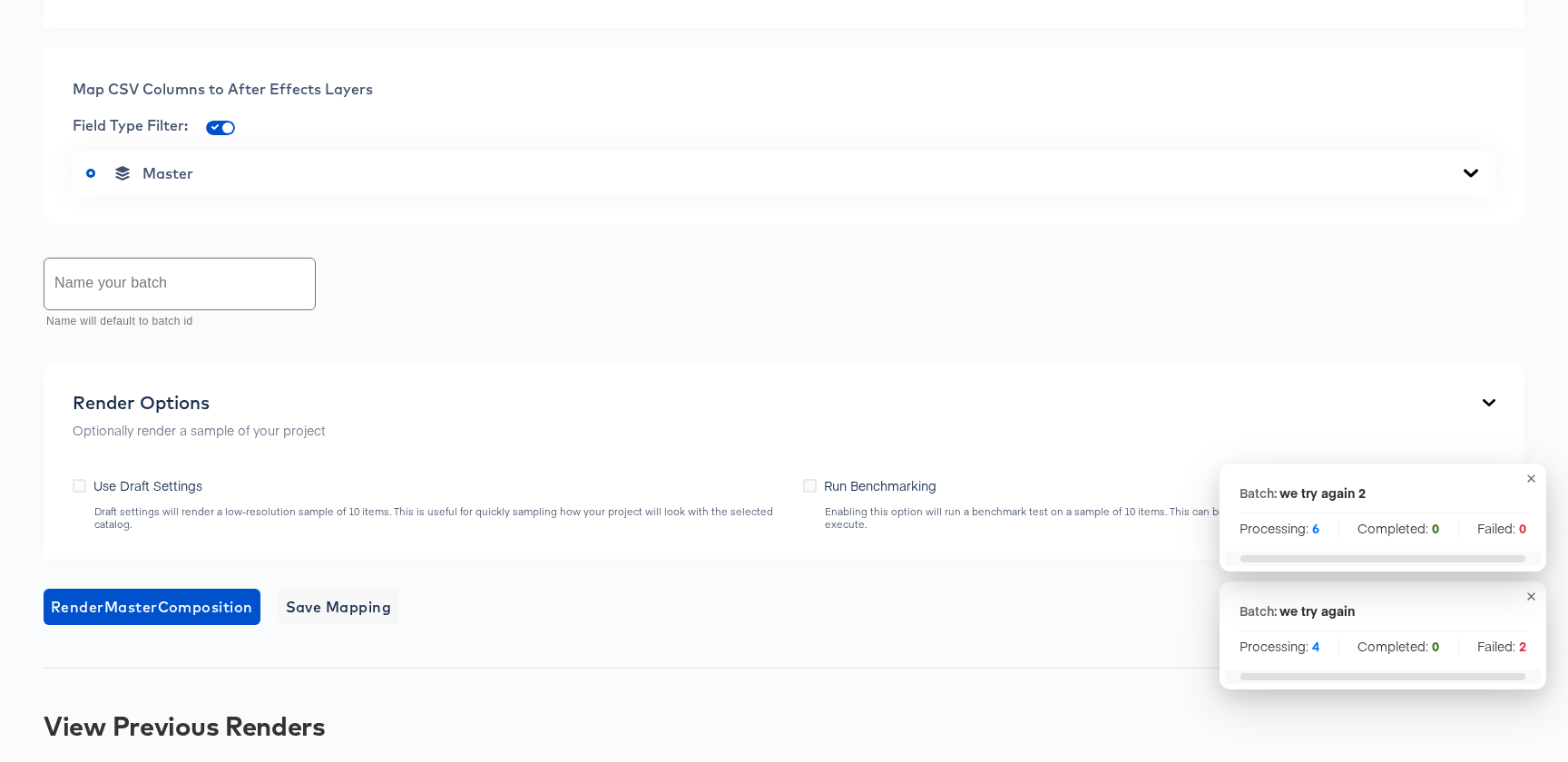
click at [1533, 594] on icon "button" at bounding box center [1531, 597] width 8 height 8
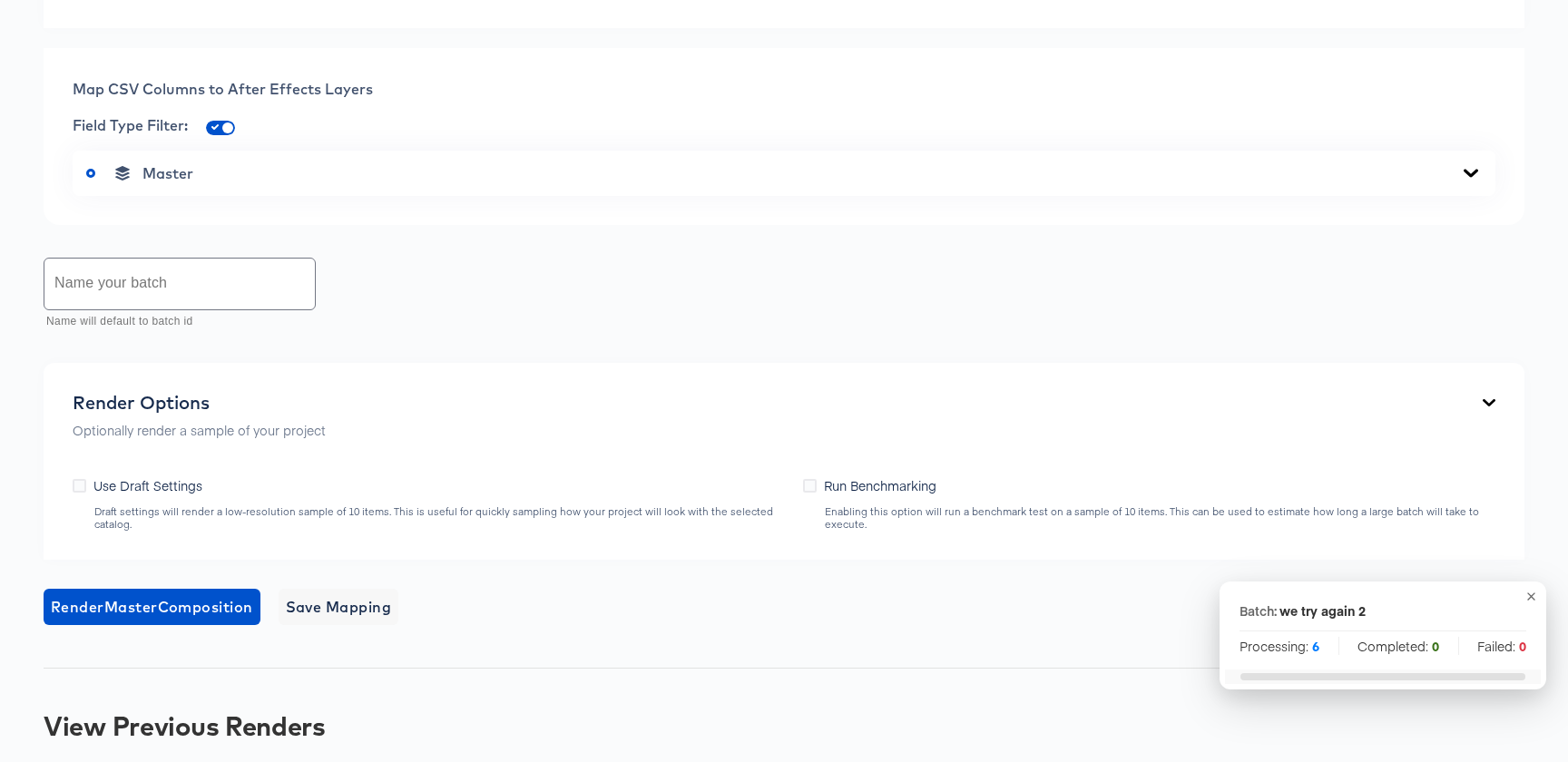
click at [1535, 602] on button "button" at bounding box center [1531, 597] width 21 height 21
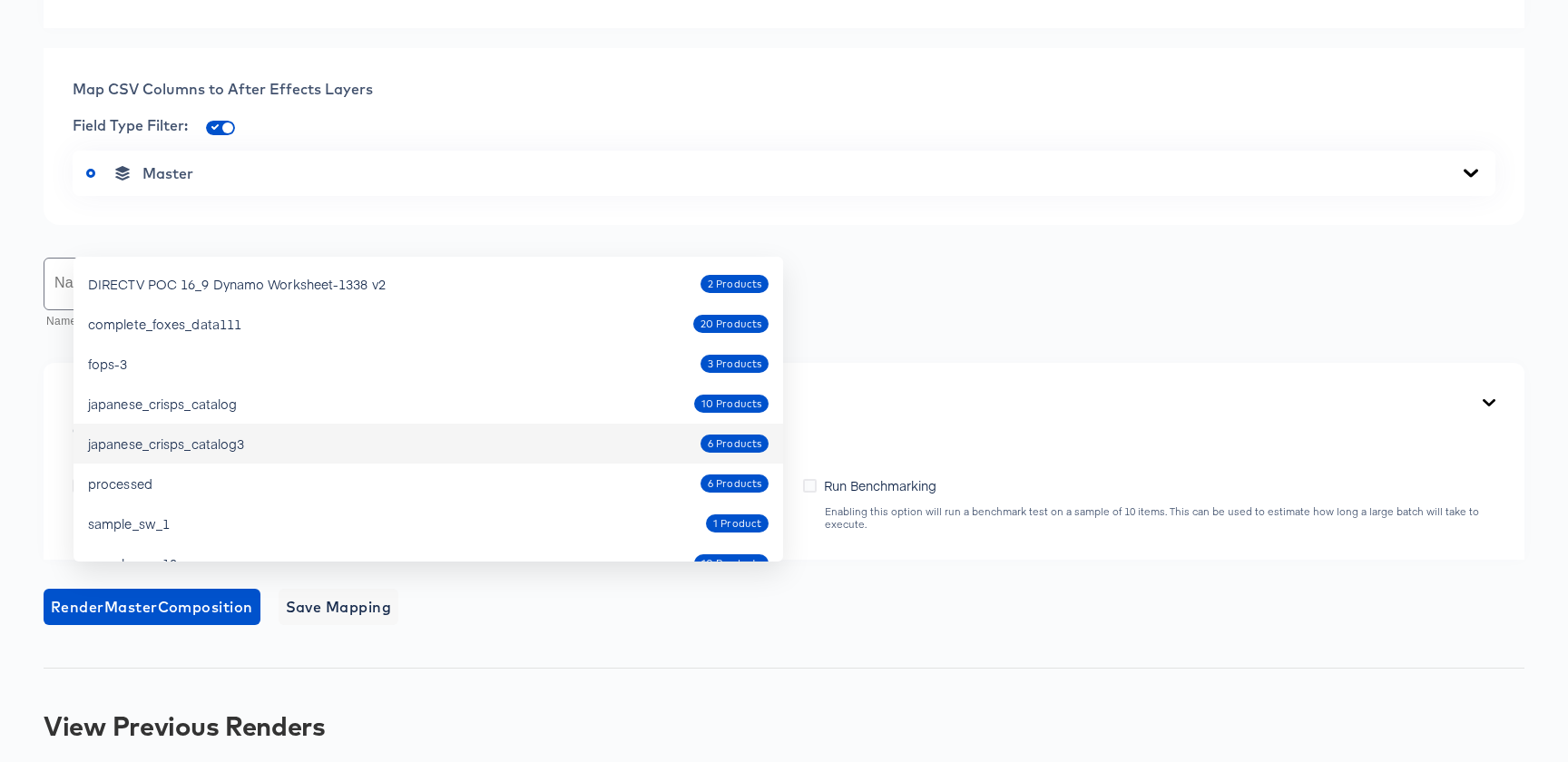
scroll to position [69, 0]
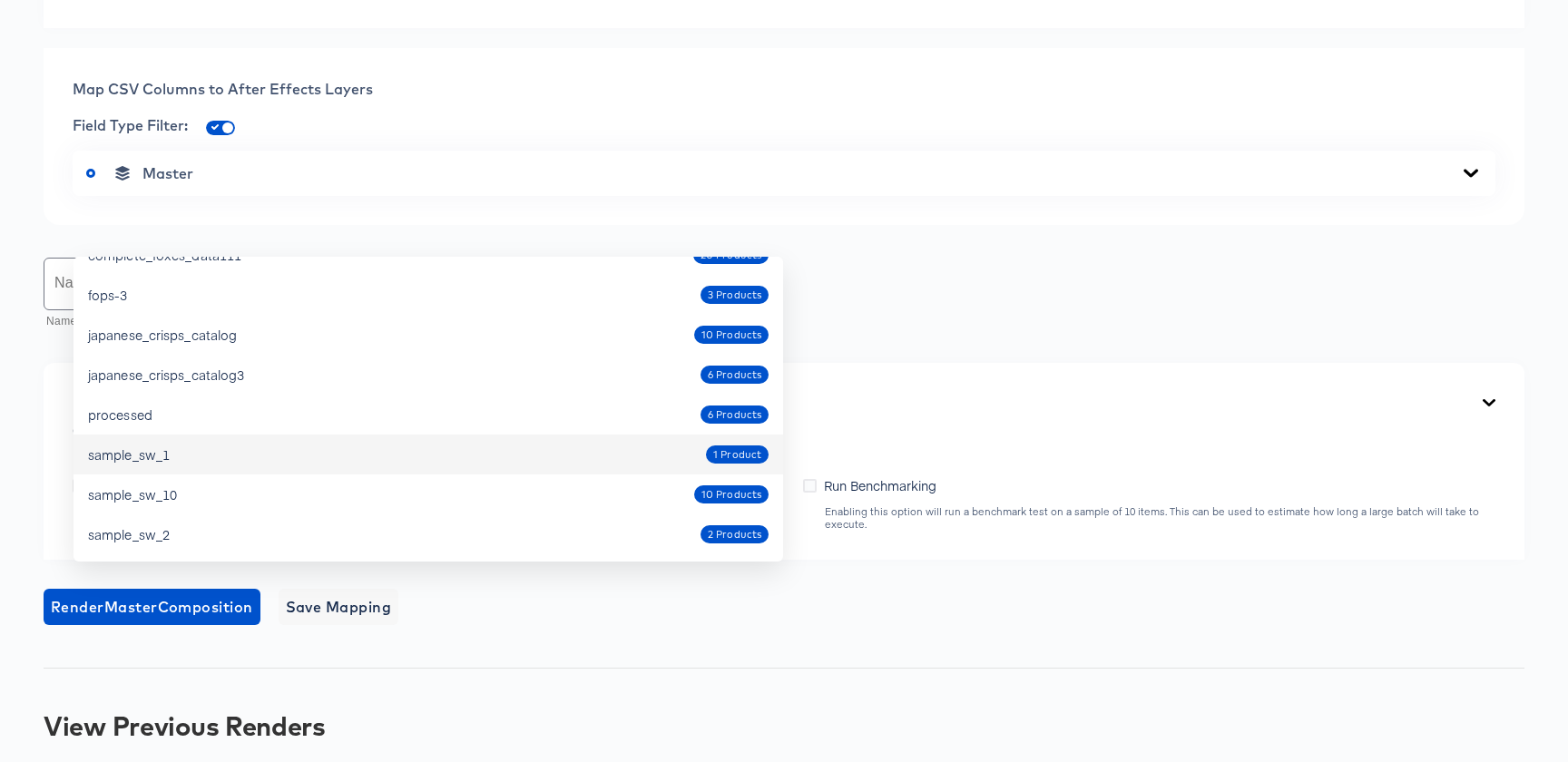
click at [419, 454] on div "sample_sw_1 1 Product" at bounding box center [428, 454] width 680 height 29
type input "sample_sw_1"
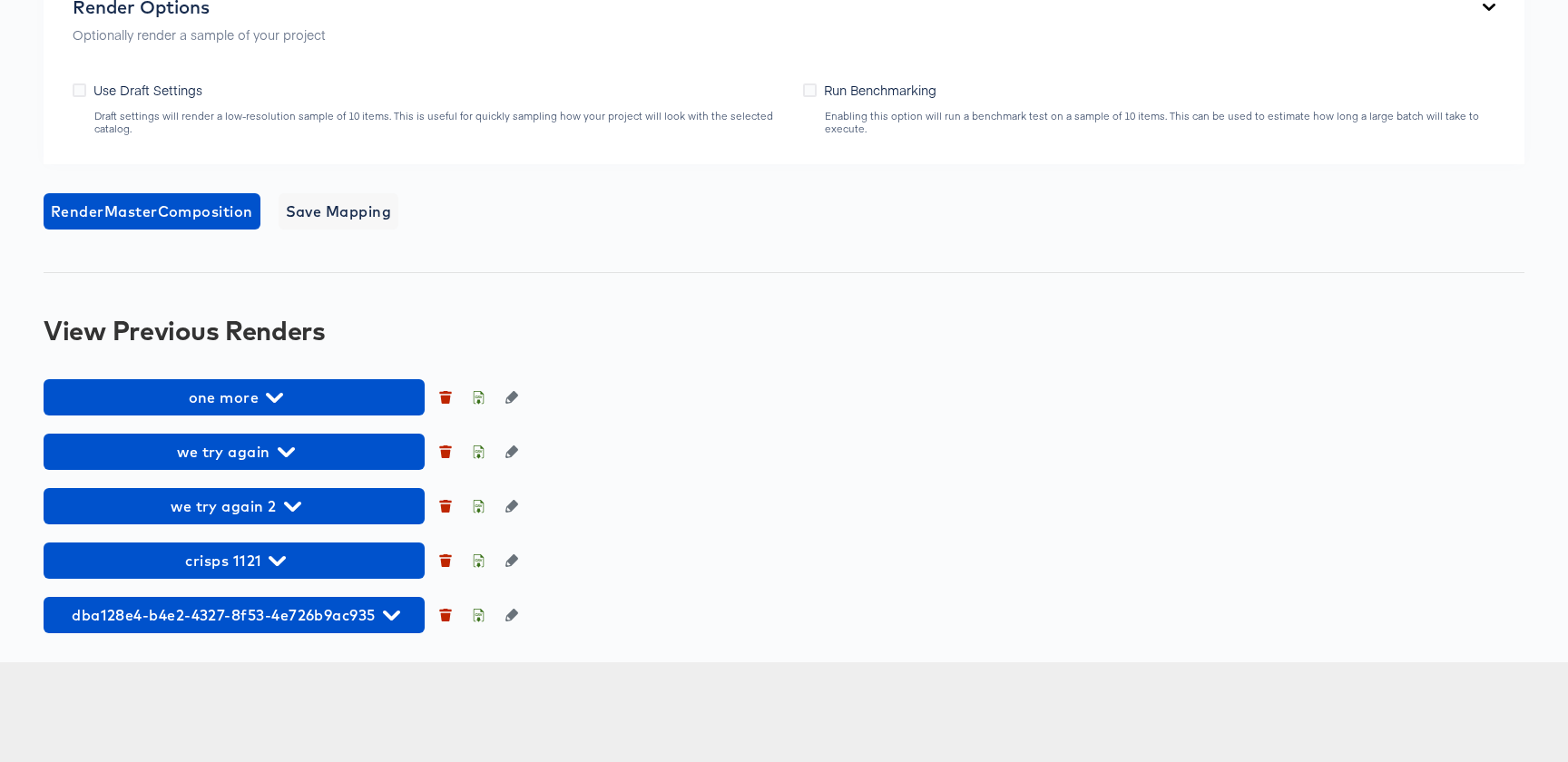
scroll to position [1186, 0]
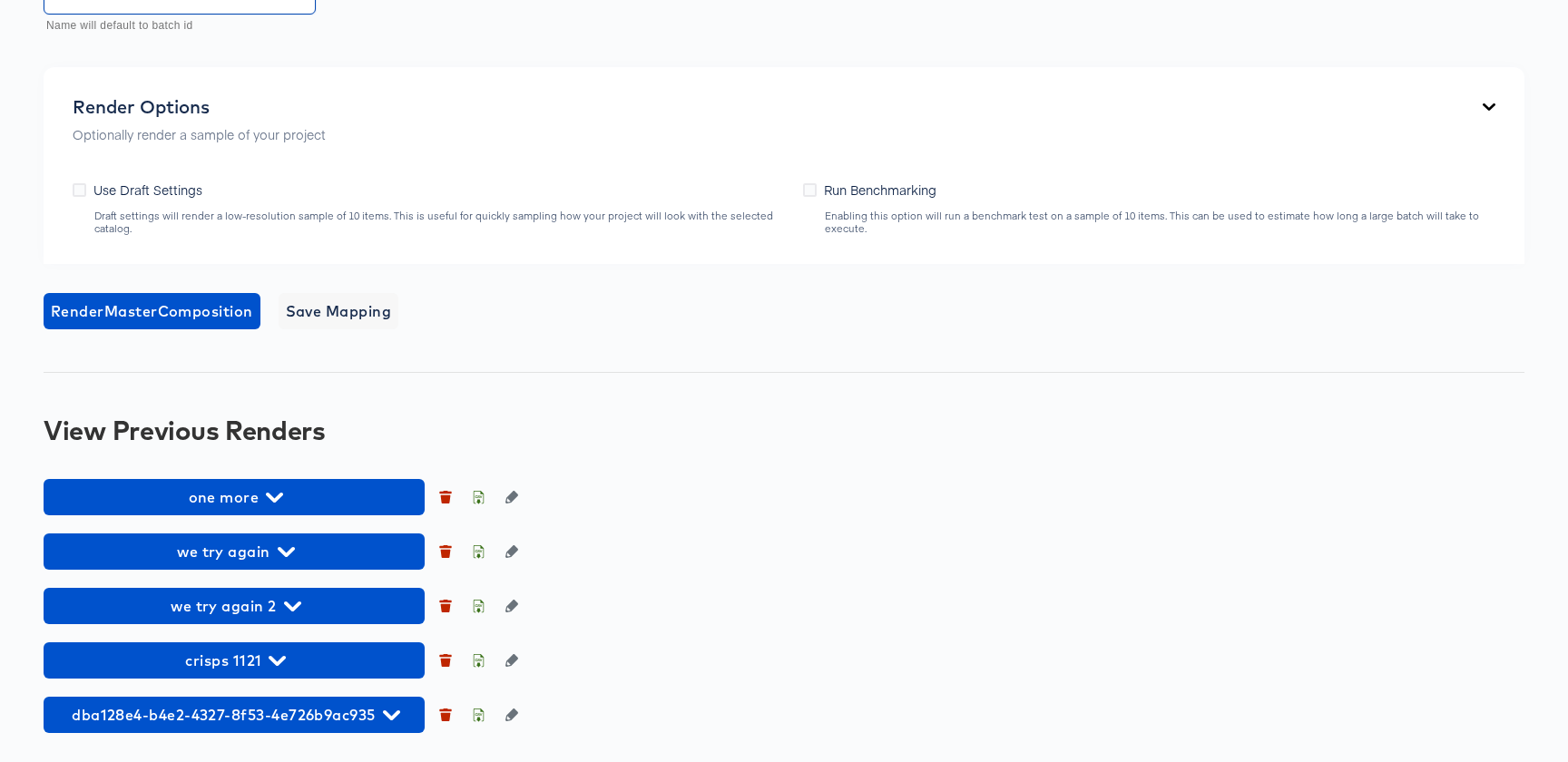
click at [144, 324] on span "Render Master Composition" at bounding box center [151, 311] width 202 height 26
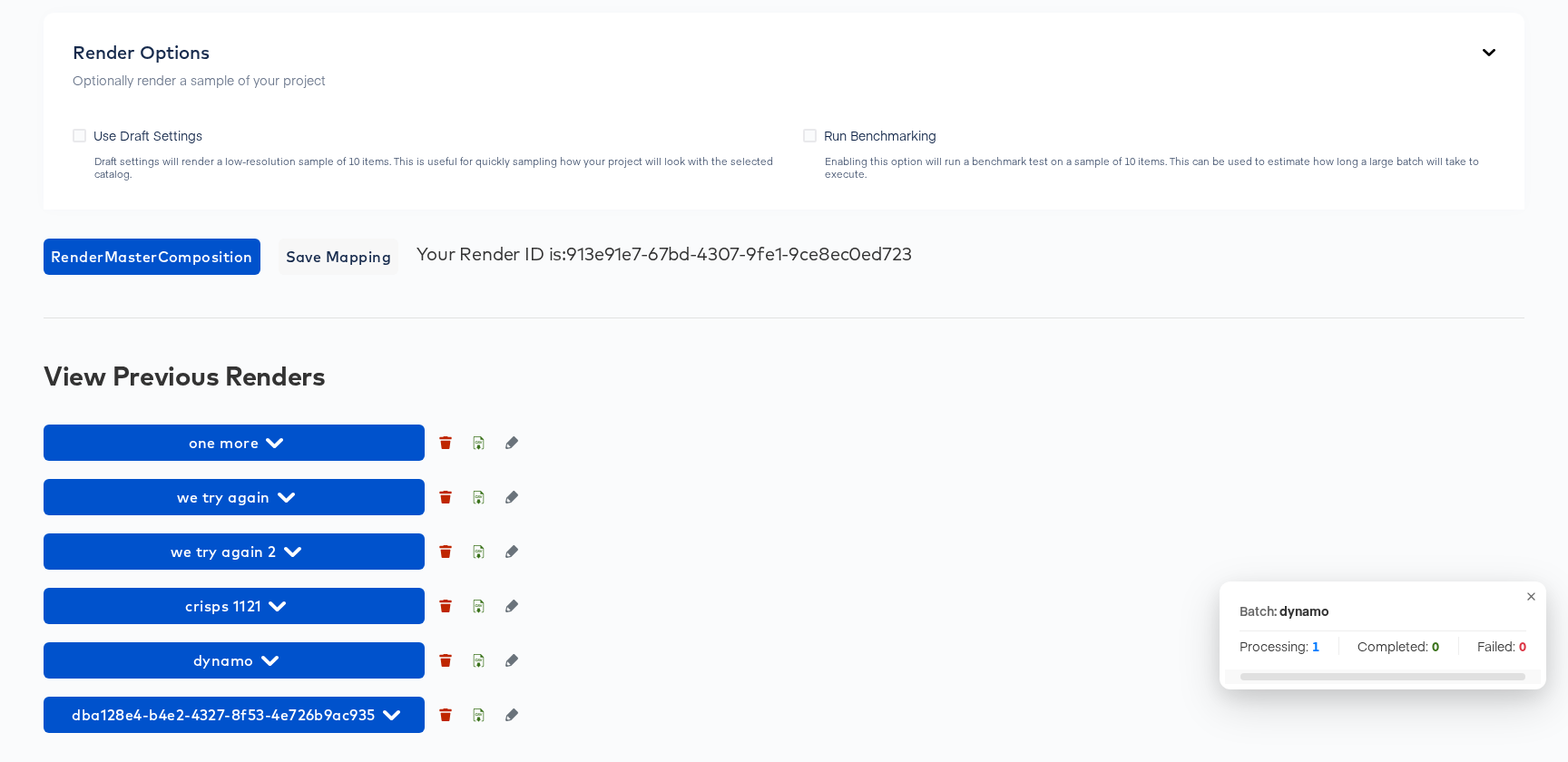
scroll to position [1111, 0]
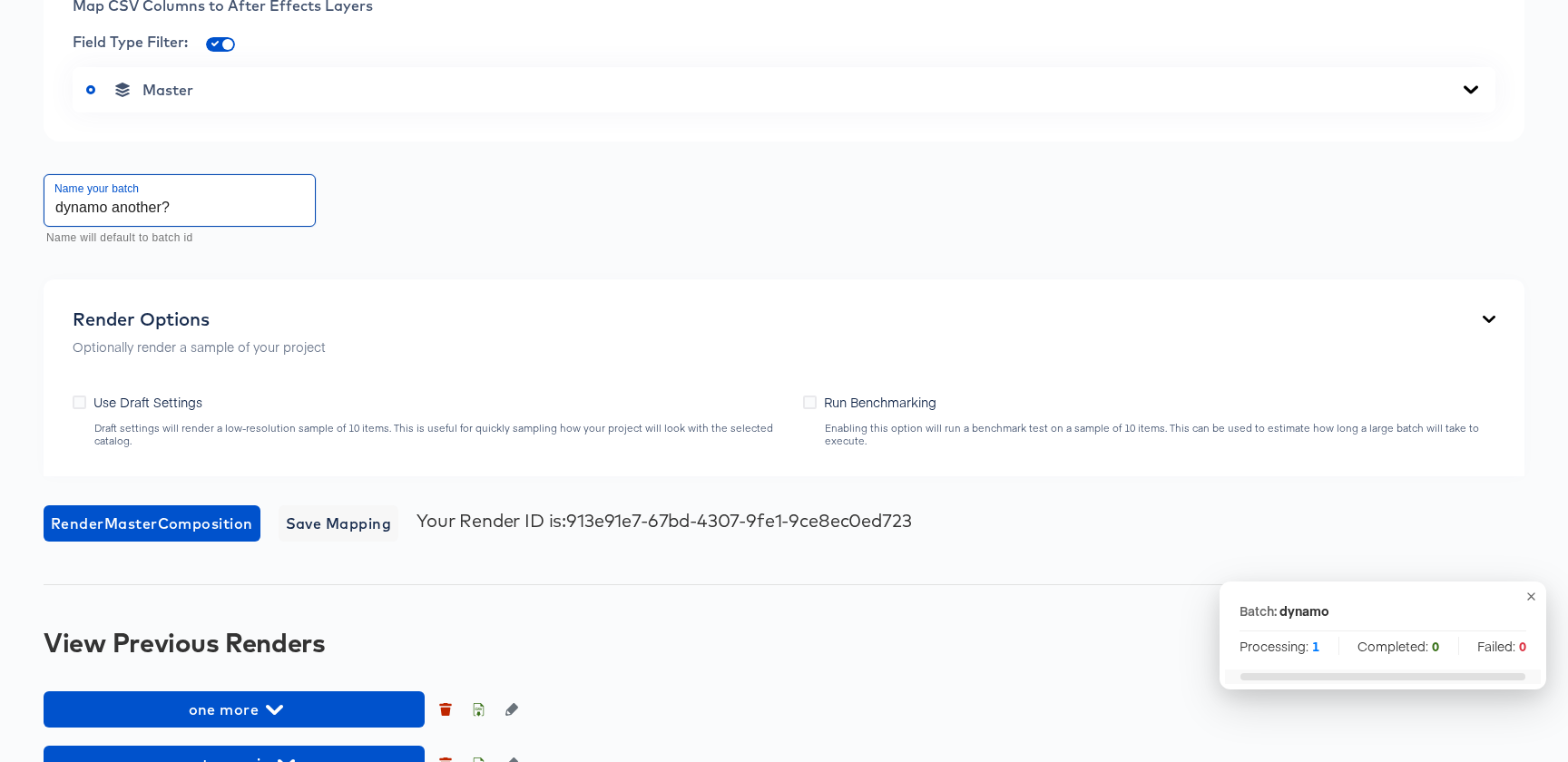
scroll to position [783, 0]
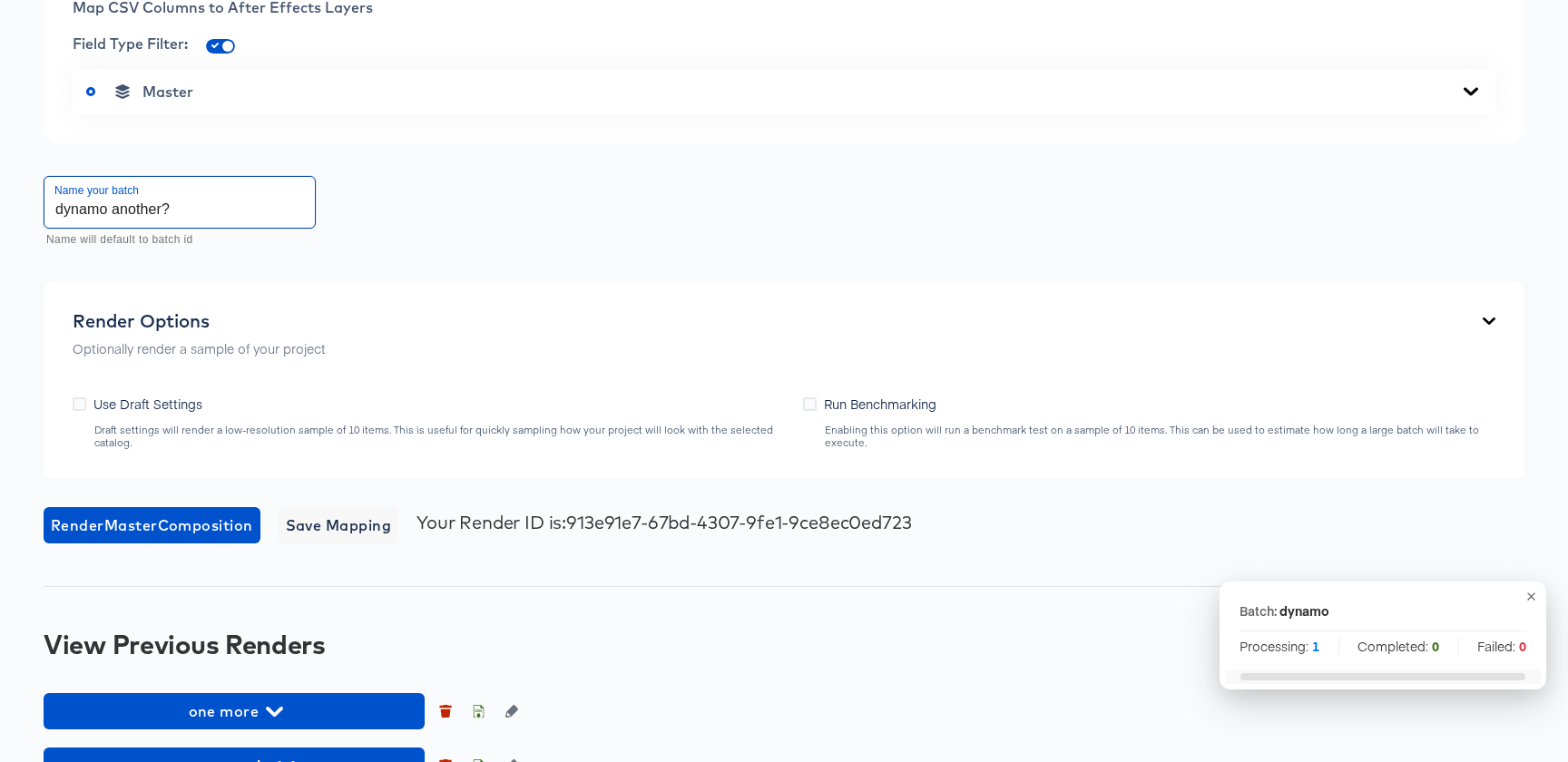
type input "dynamo another?"
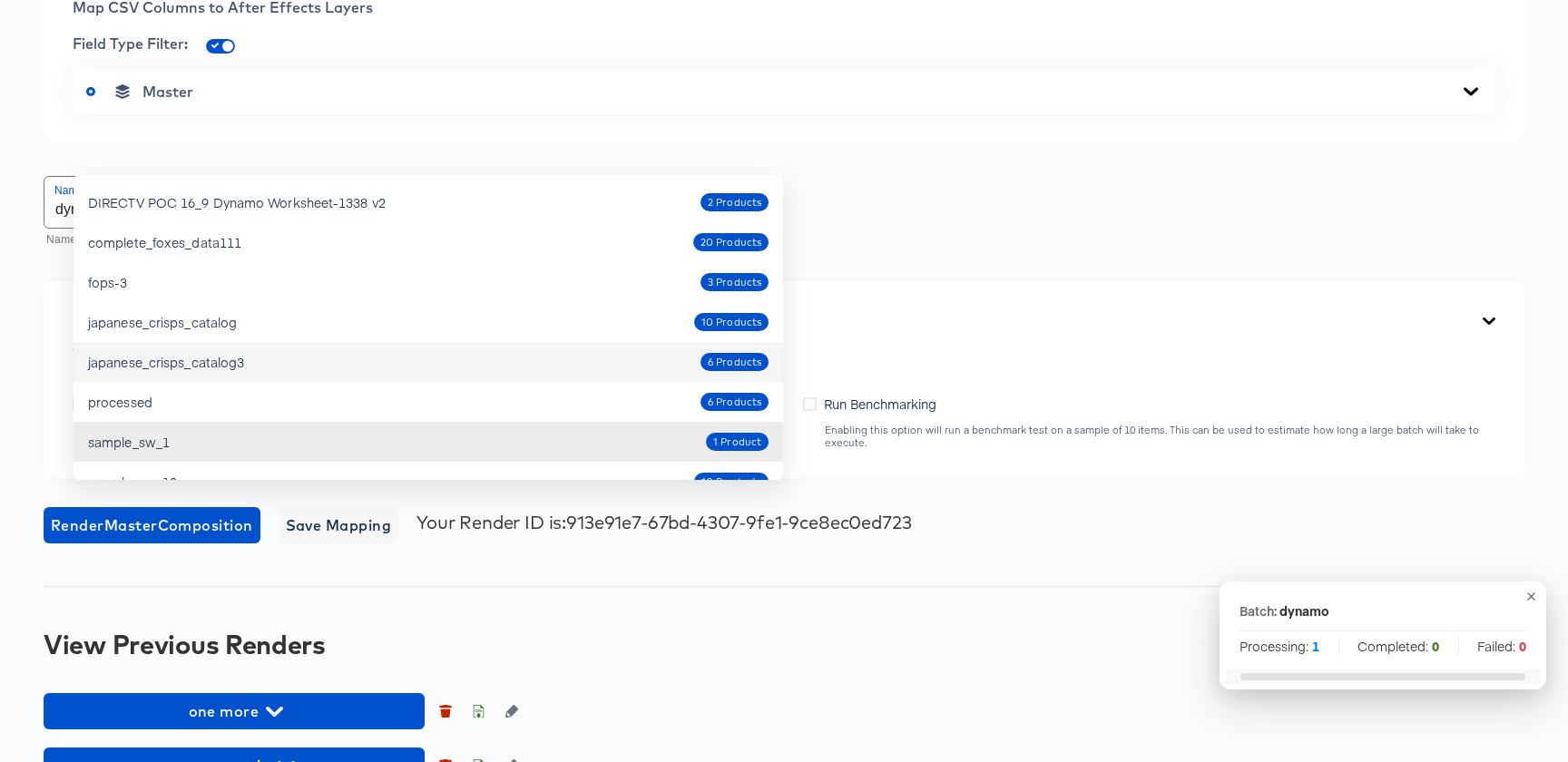
click at [234, 351] on div "japanese_crisps_catalog3 6 Products" at bounding box center [428, 363] width 680 height 29
type input "japanese_crisps_catalog3"
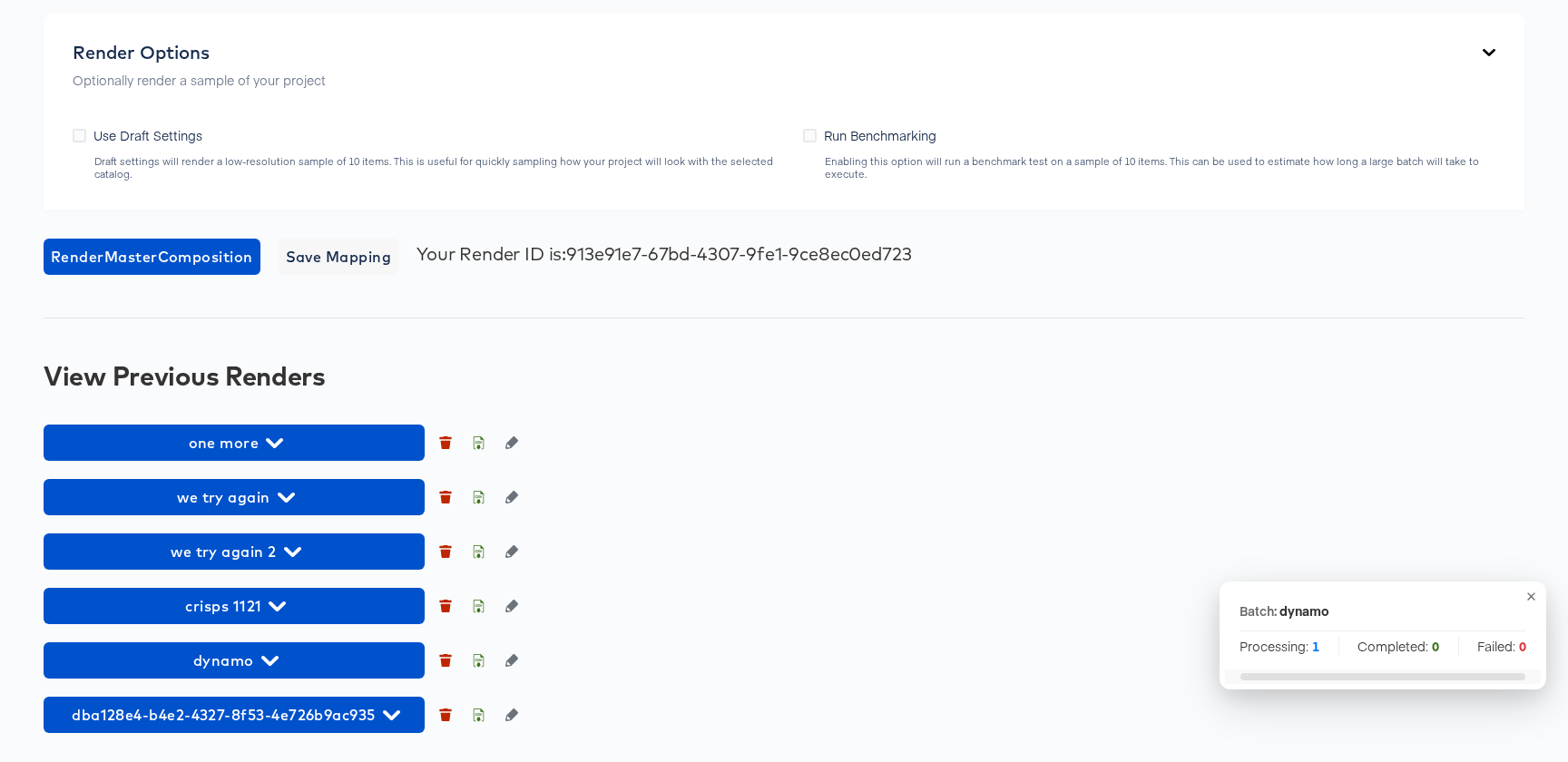
scroll to position [1183, 0]
click at [200, 275] on button "Render Master Composition" at bounding box center [151, 257] width 217 height 37
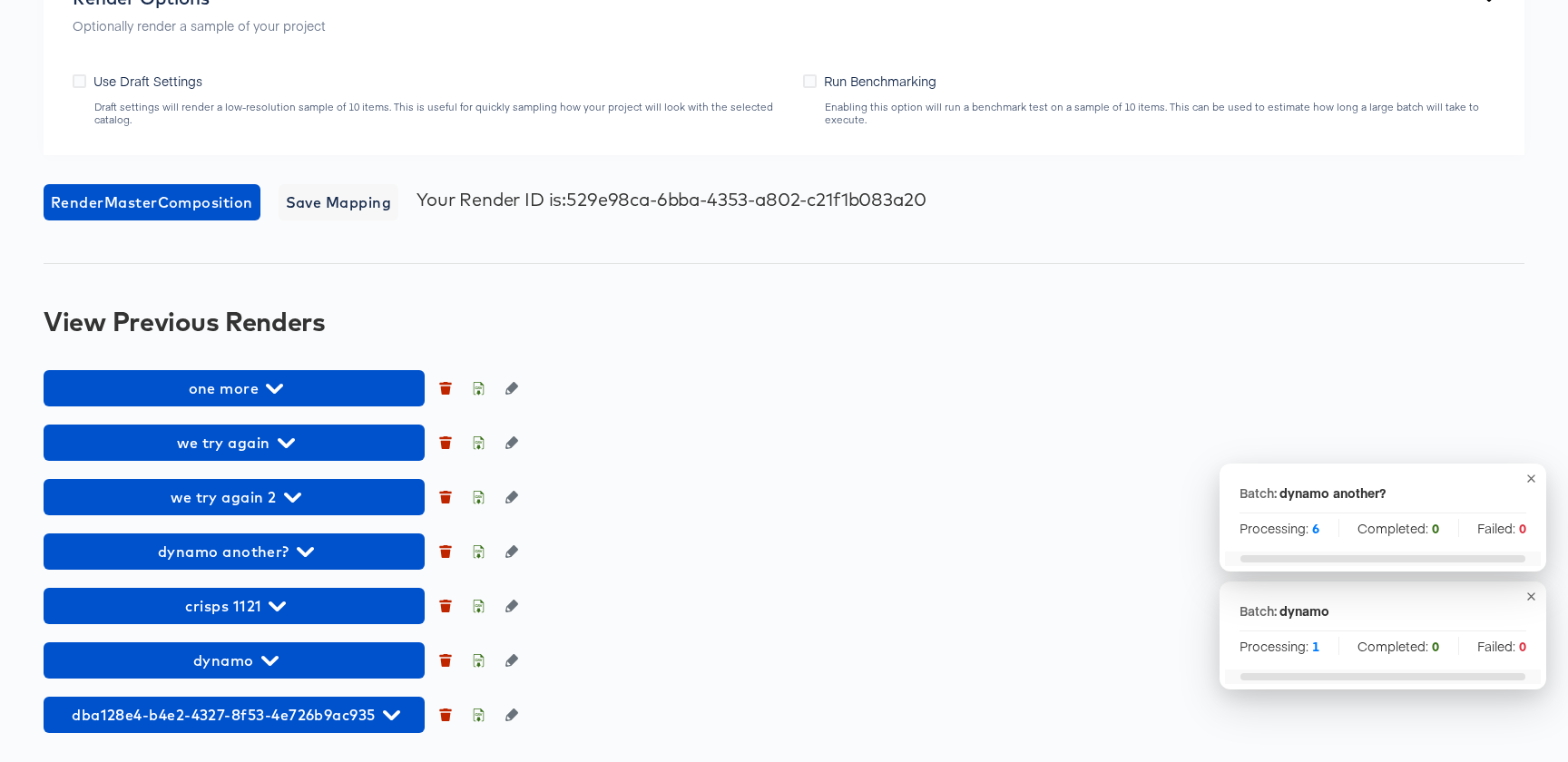
scroll to position [1460, 0]
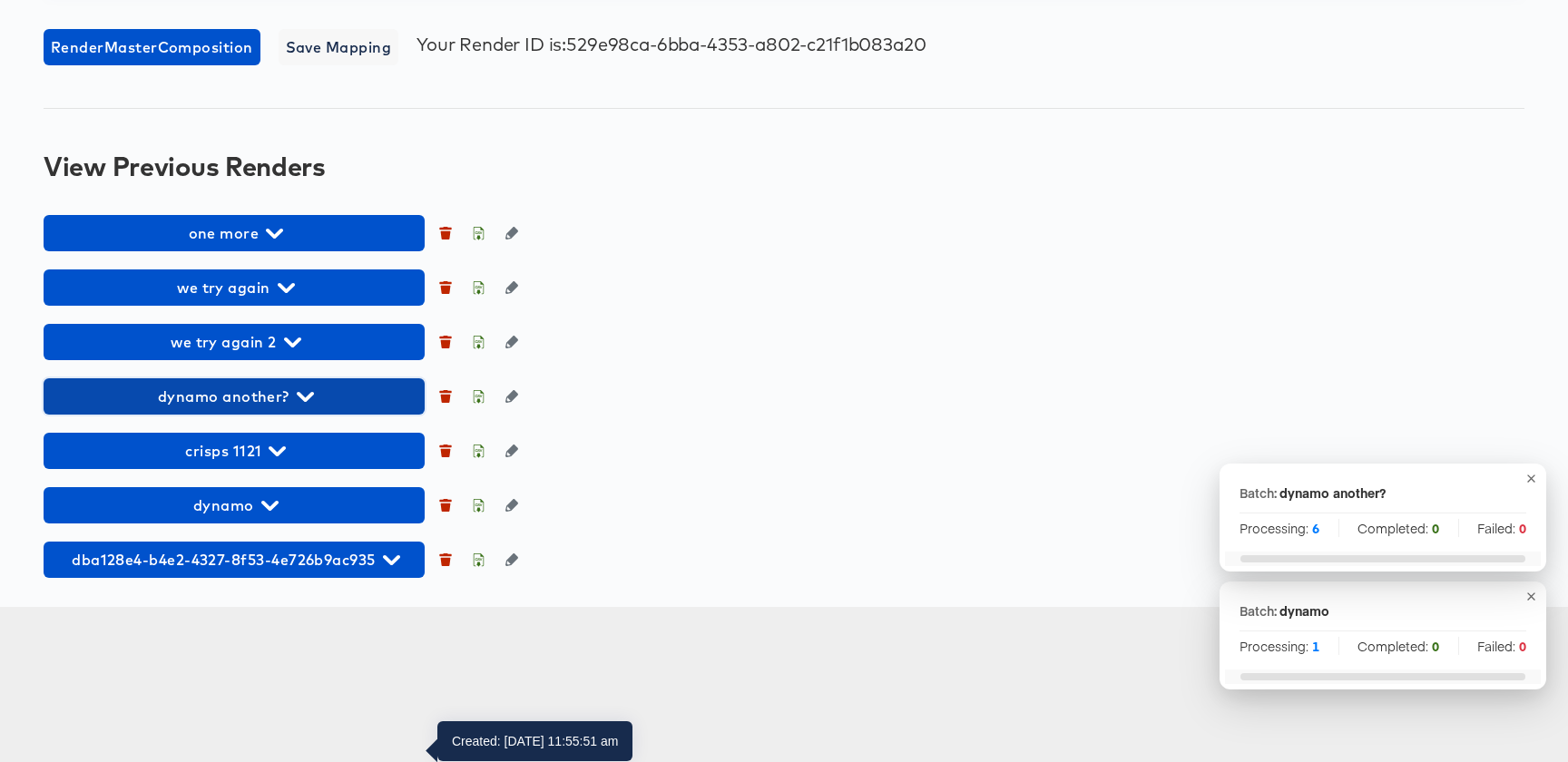
click at [297, 415] on button "dynamo another?" at bounding box center [233, 397] width 381 height 37
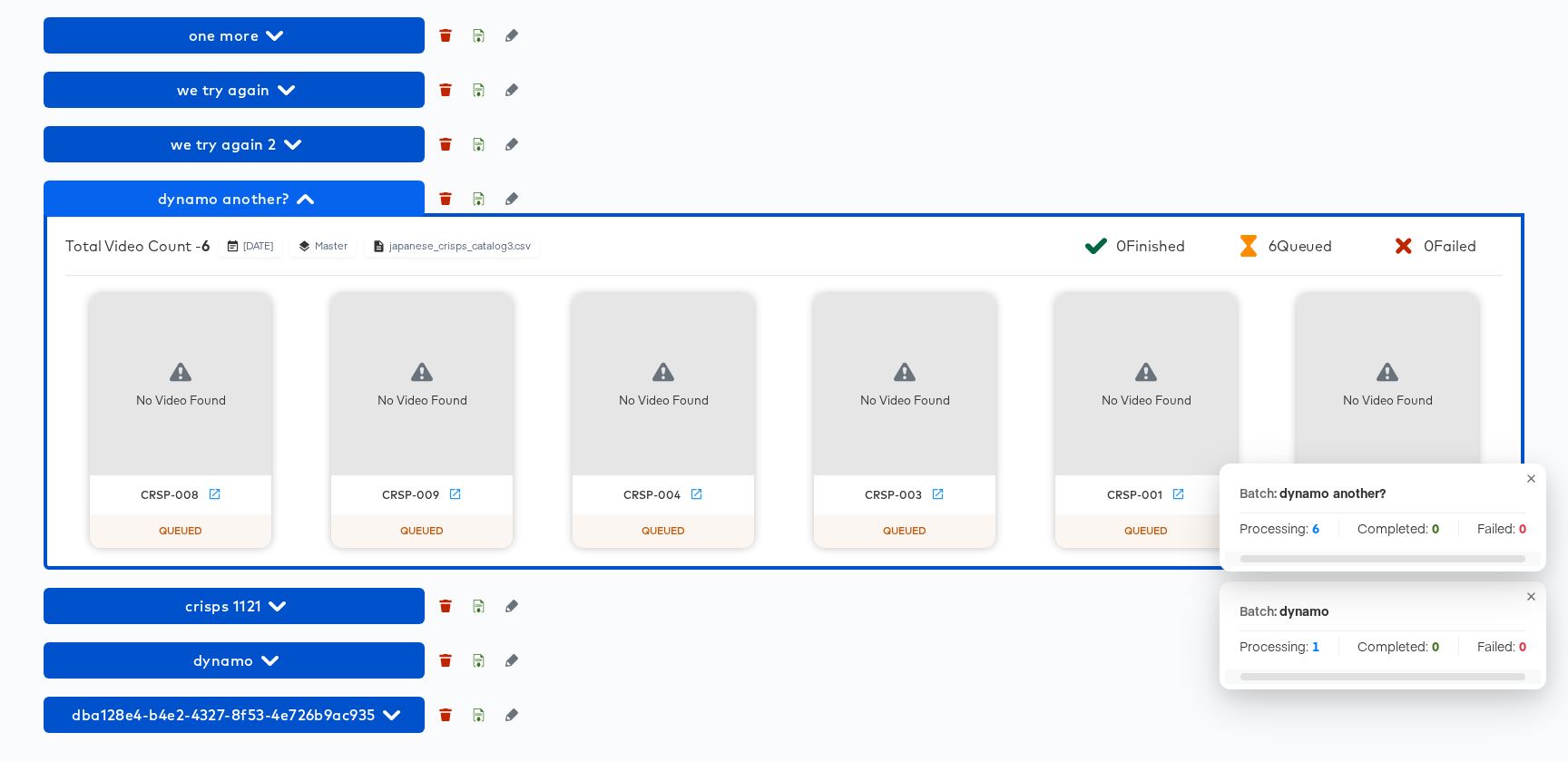
scroll to position [1812, 0]
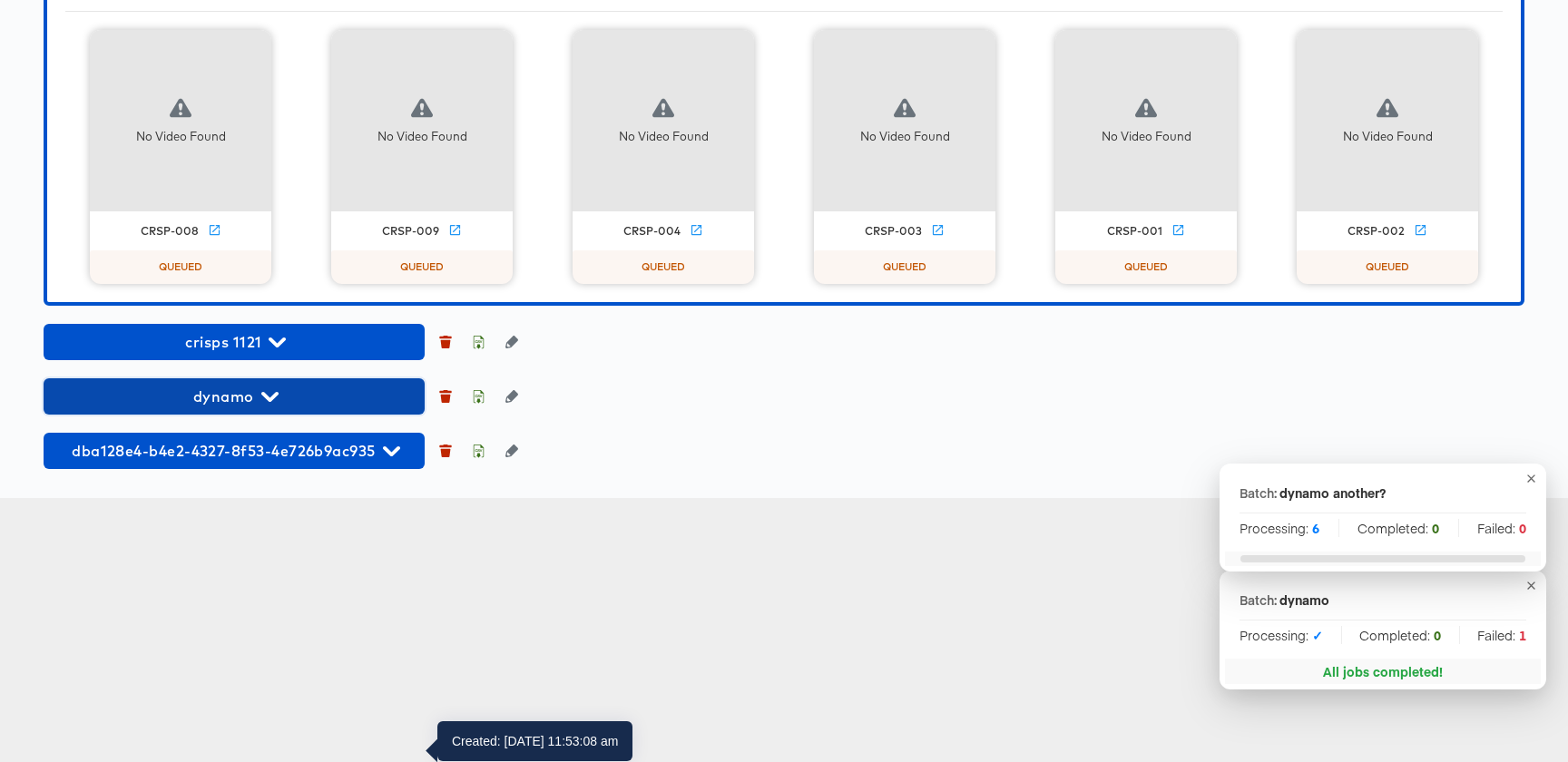
click at [285, 409] on span "dynamo" at bounding box center [233, 397] width 363 height 26
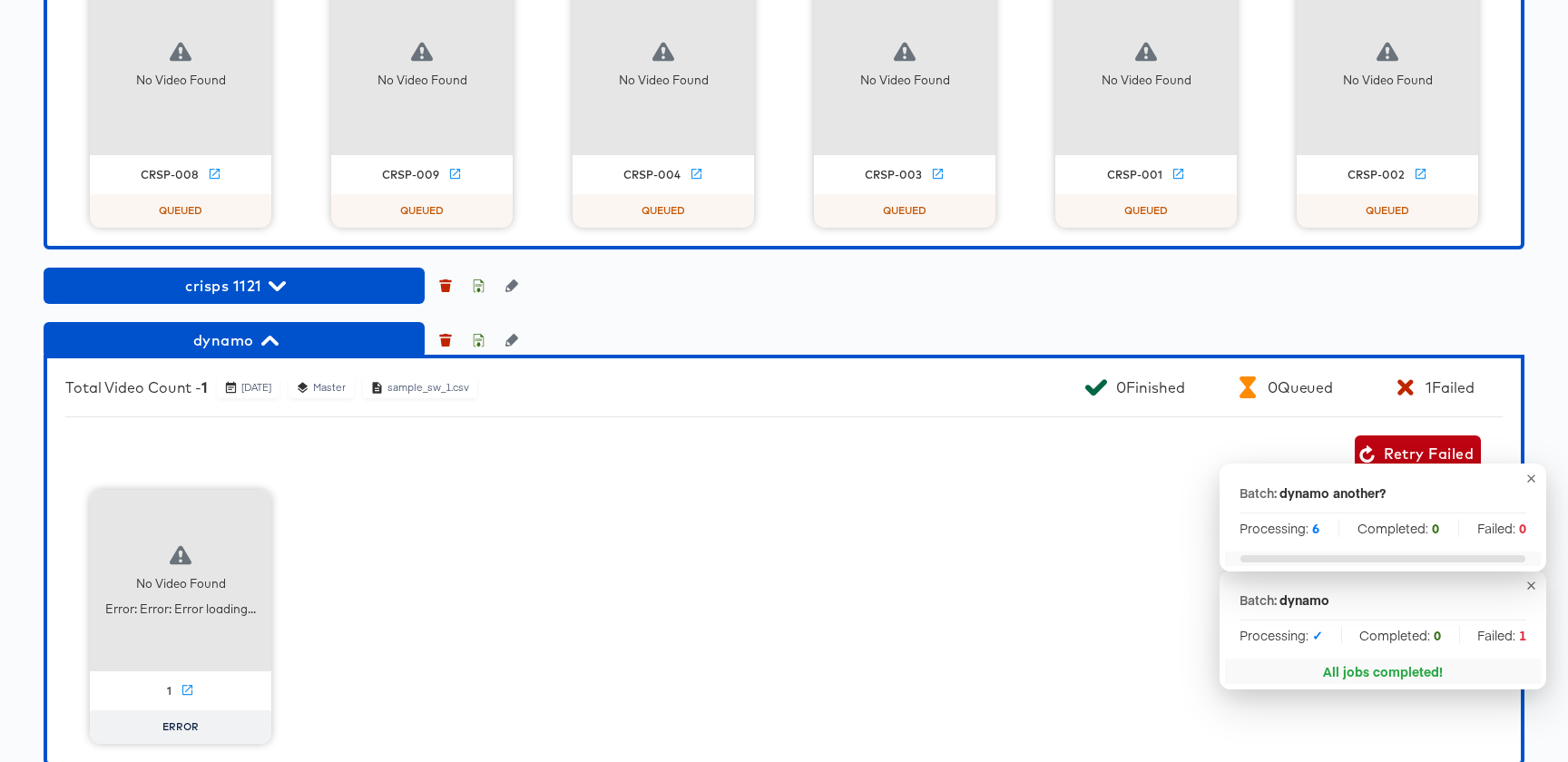
scroll to position [1707, 0]
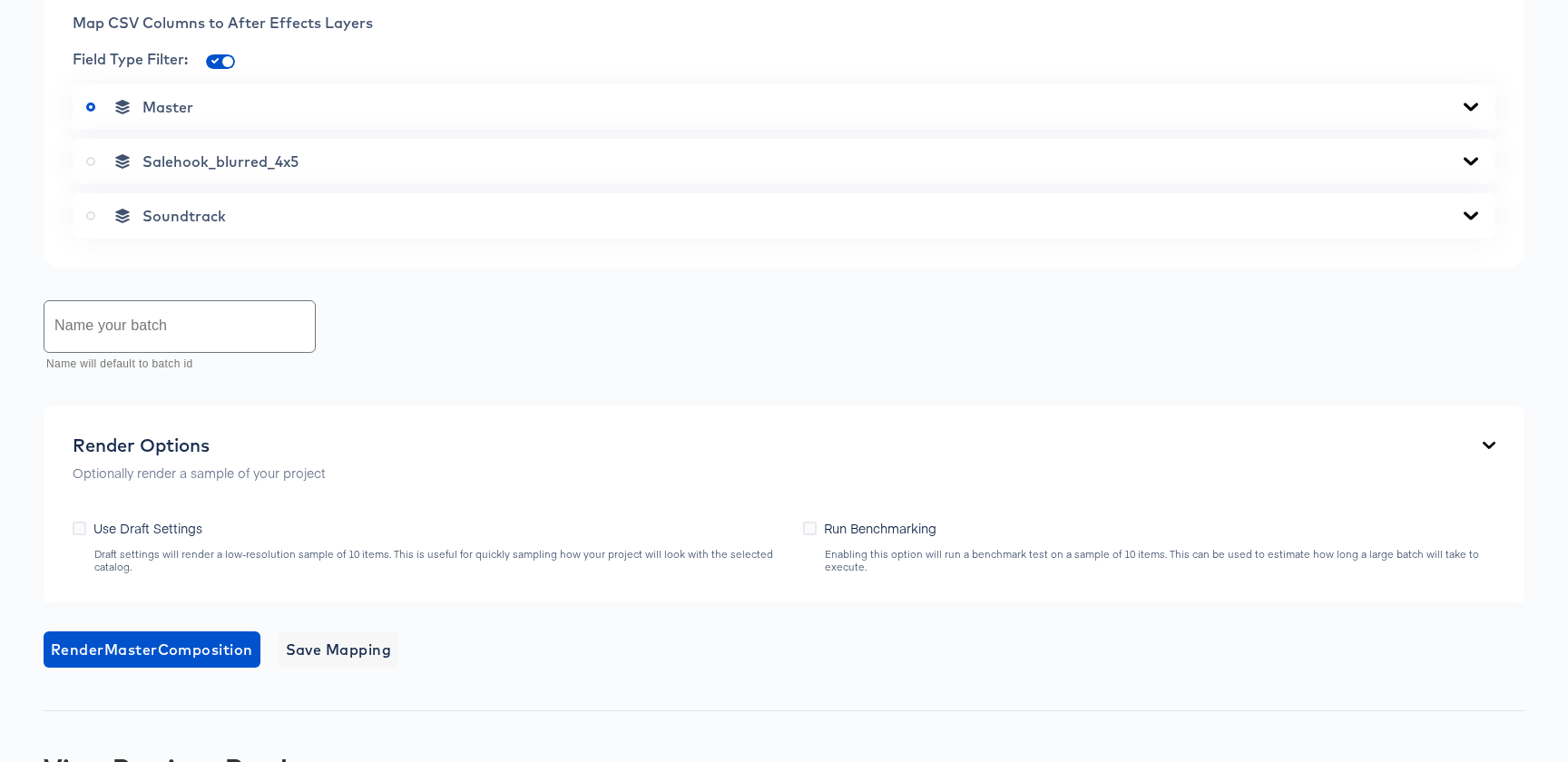
scroll to position [1140, 0]
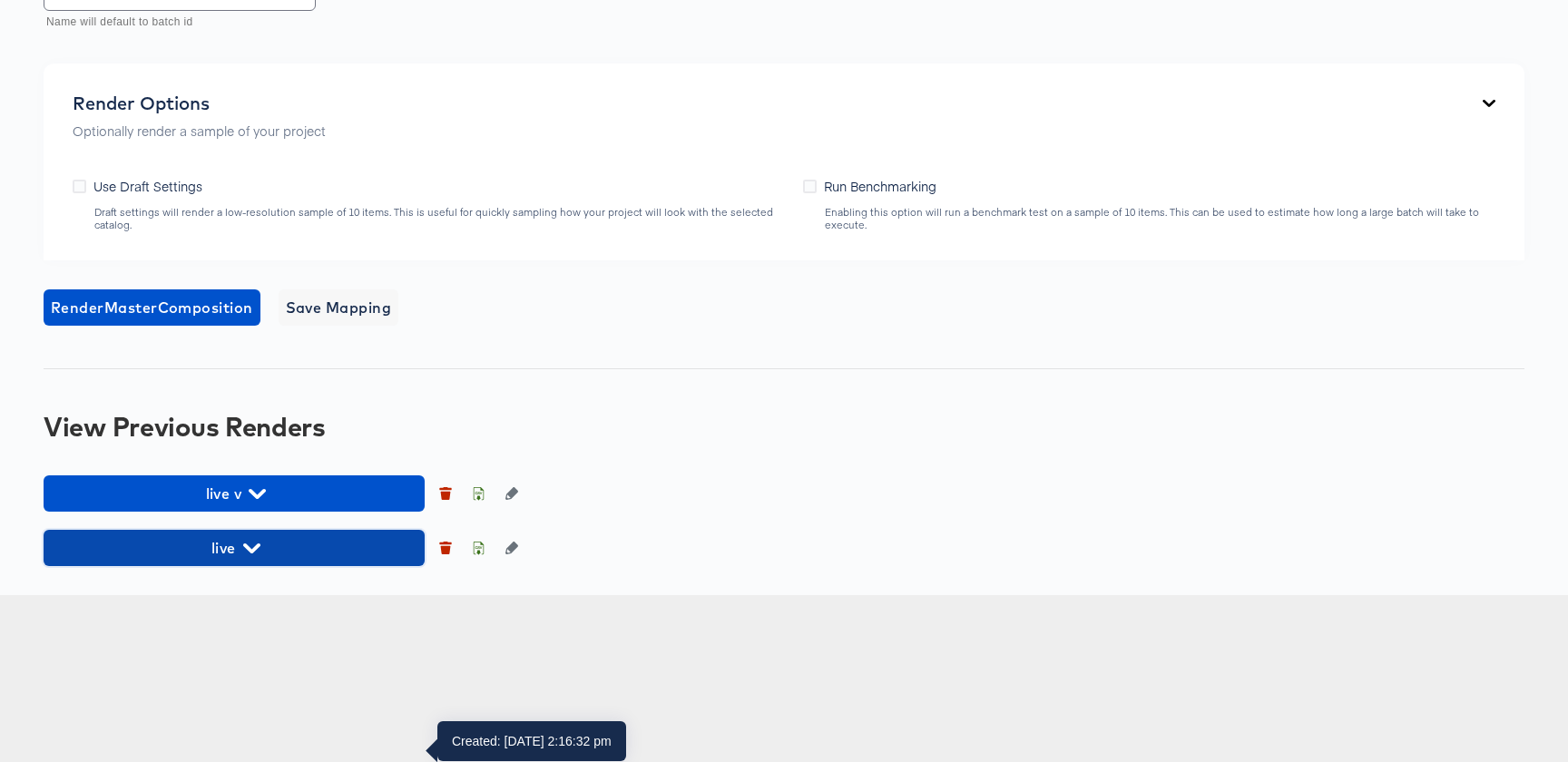
click at [267, 561] on span "live" at bounding box center [233, 548] width 363 height 26
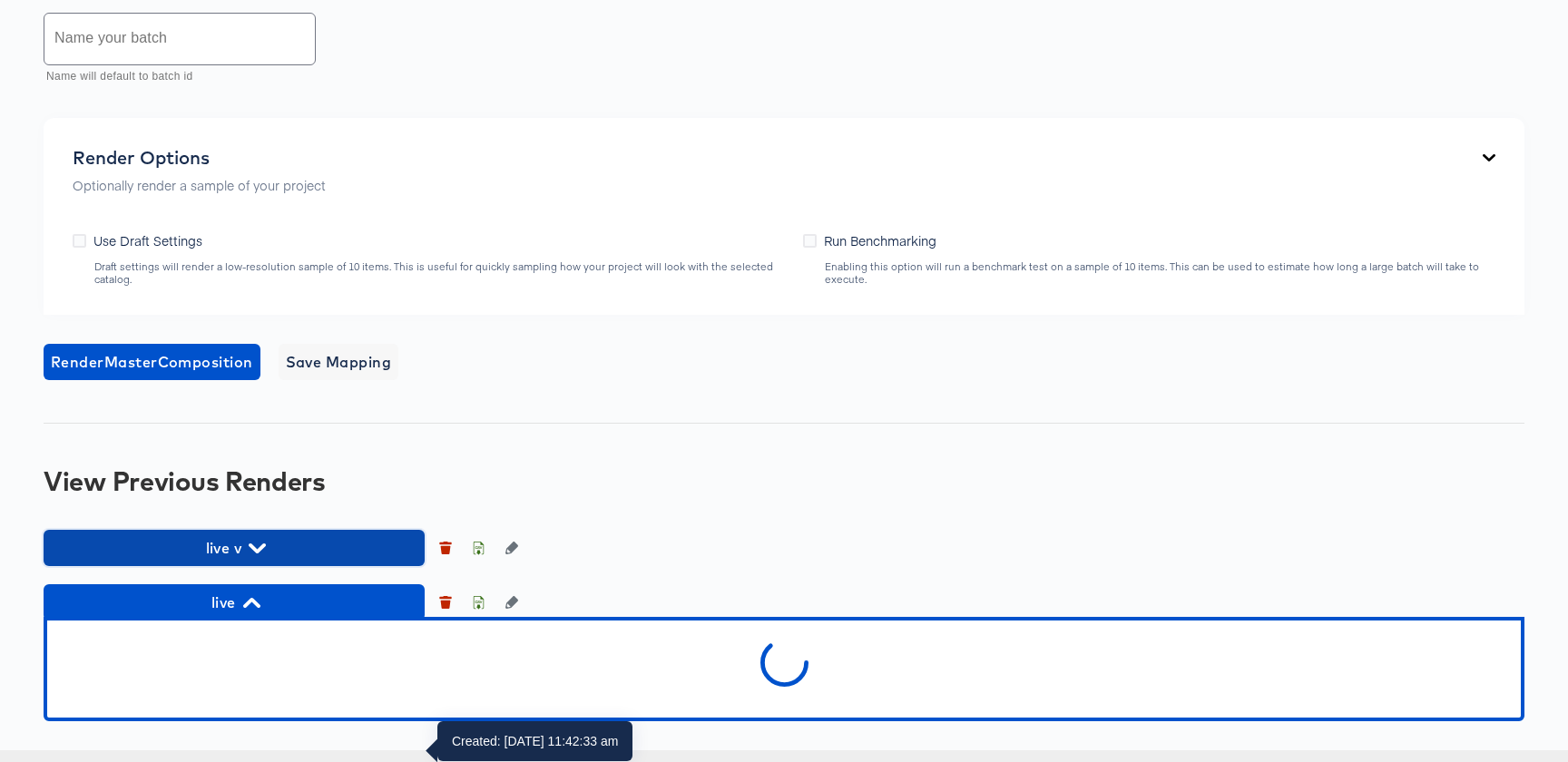
click at [270, 561] on span "live v" at bounding box center [233, 548] width 363 height 26
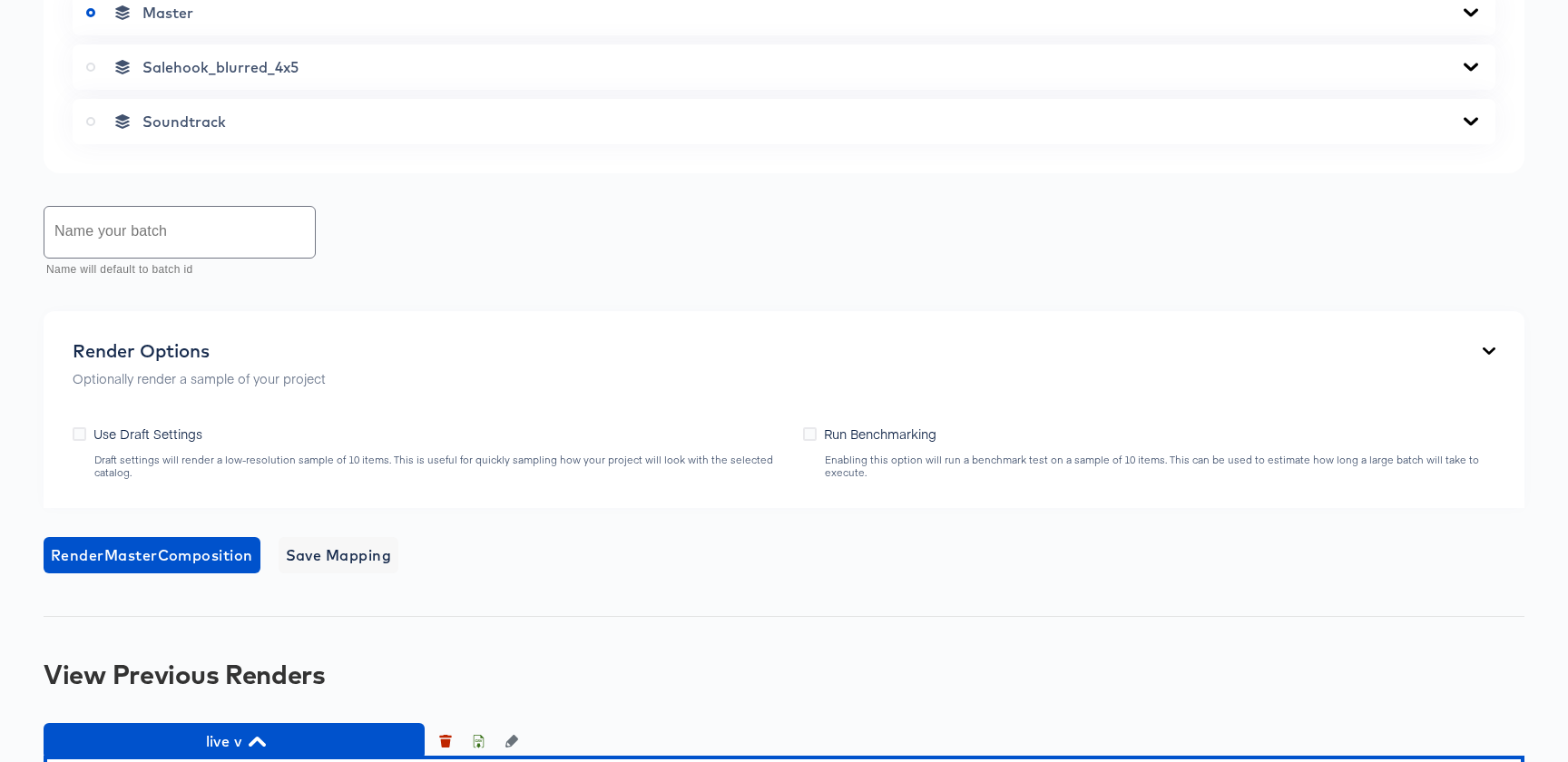
scroll to position [0, 0]
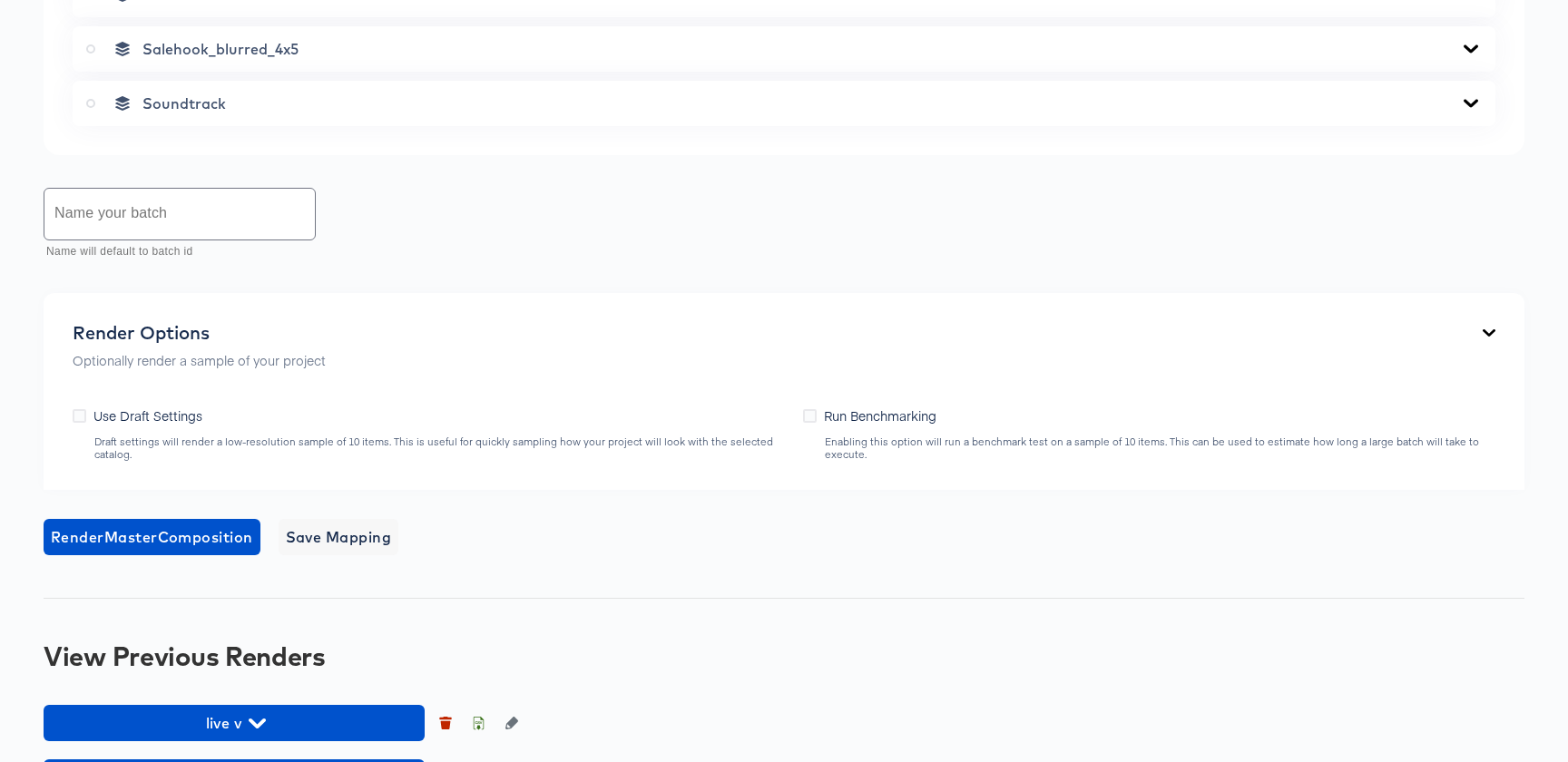
scroll to position [1140, 0]
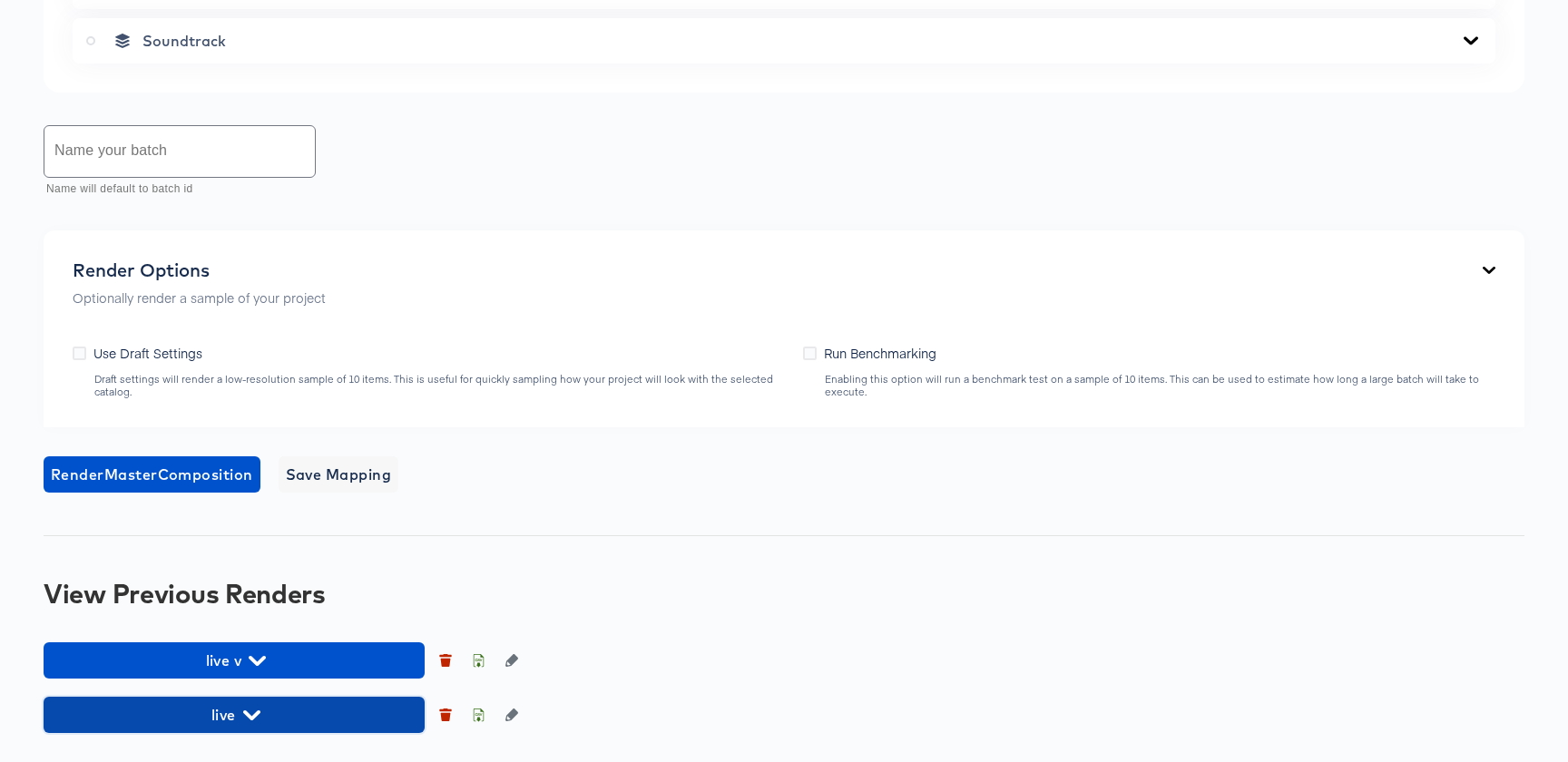
click at [262, 704] on span "live" at bounding box center [233, 715] width 363 height 26
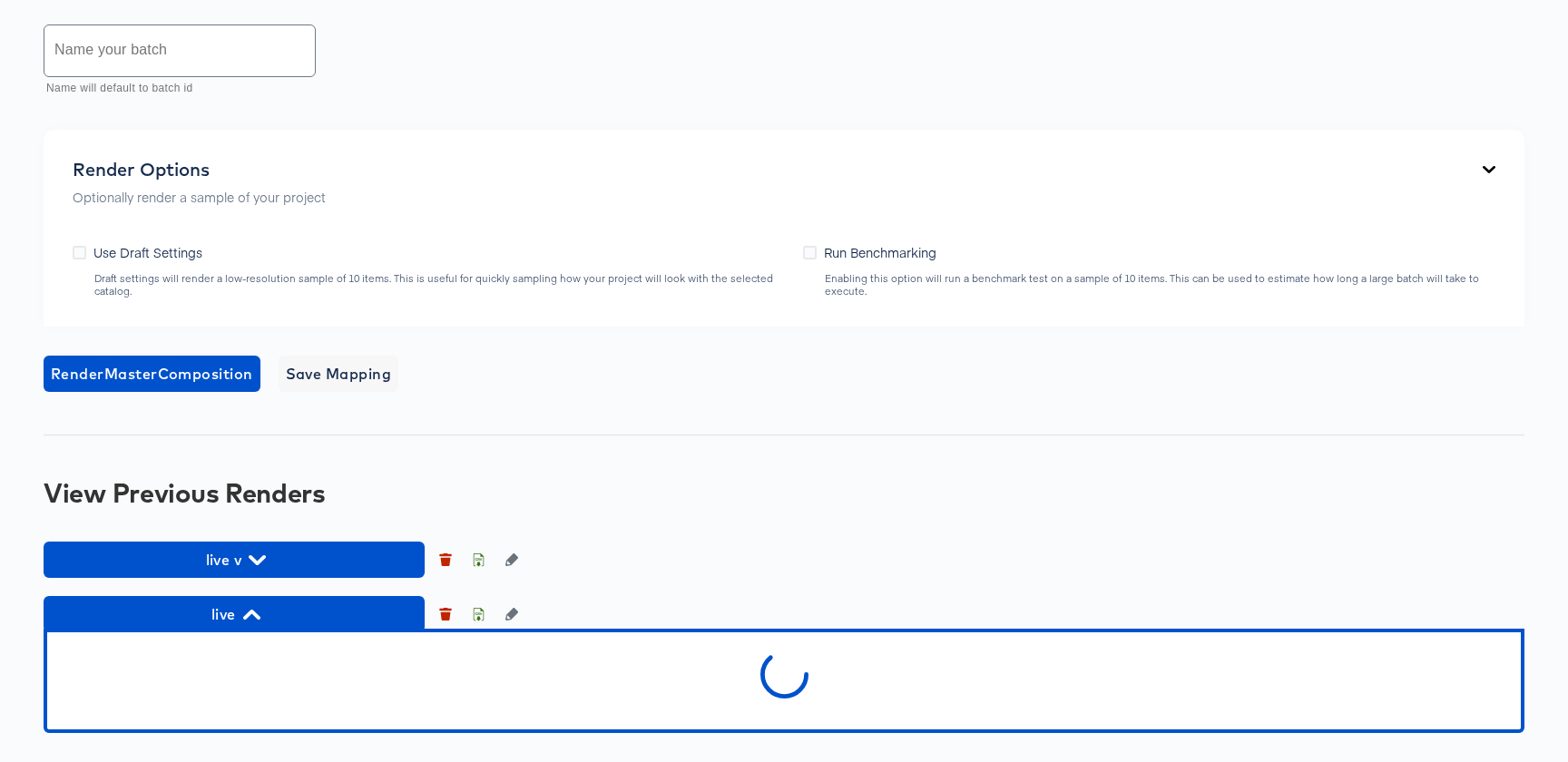
scroll to position [1807, 0]
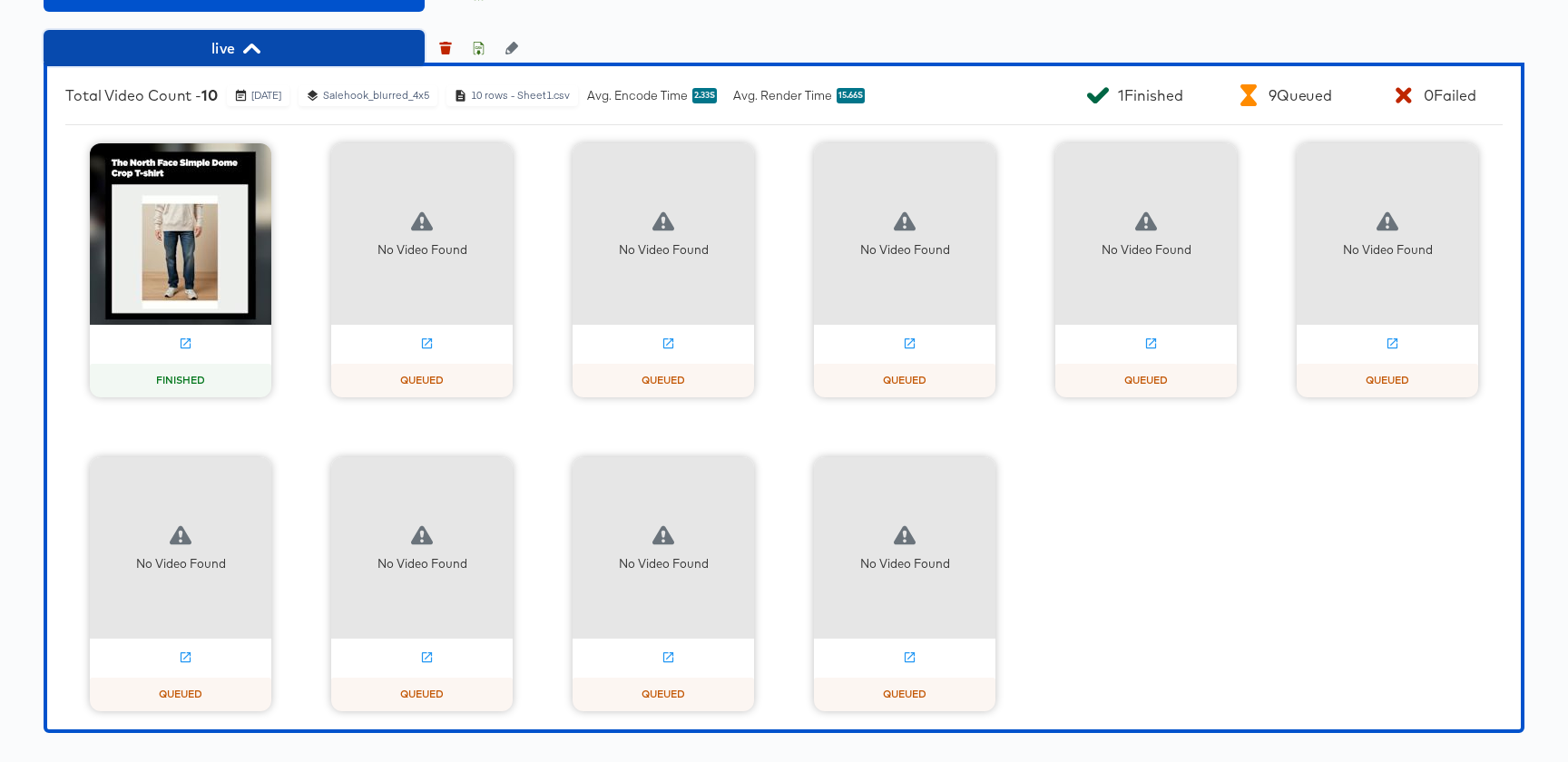
click at [189, 53] on span "live" at bounding box center [233, 49] width 363 height 26
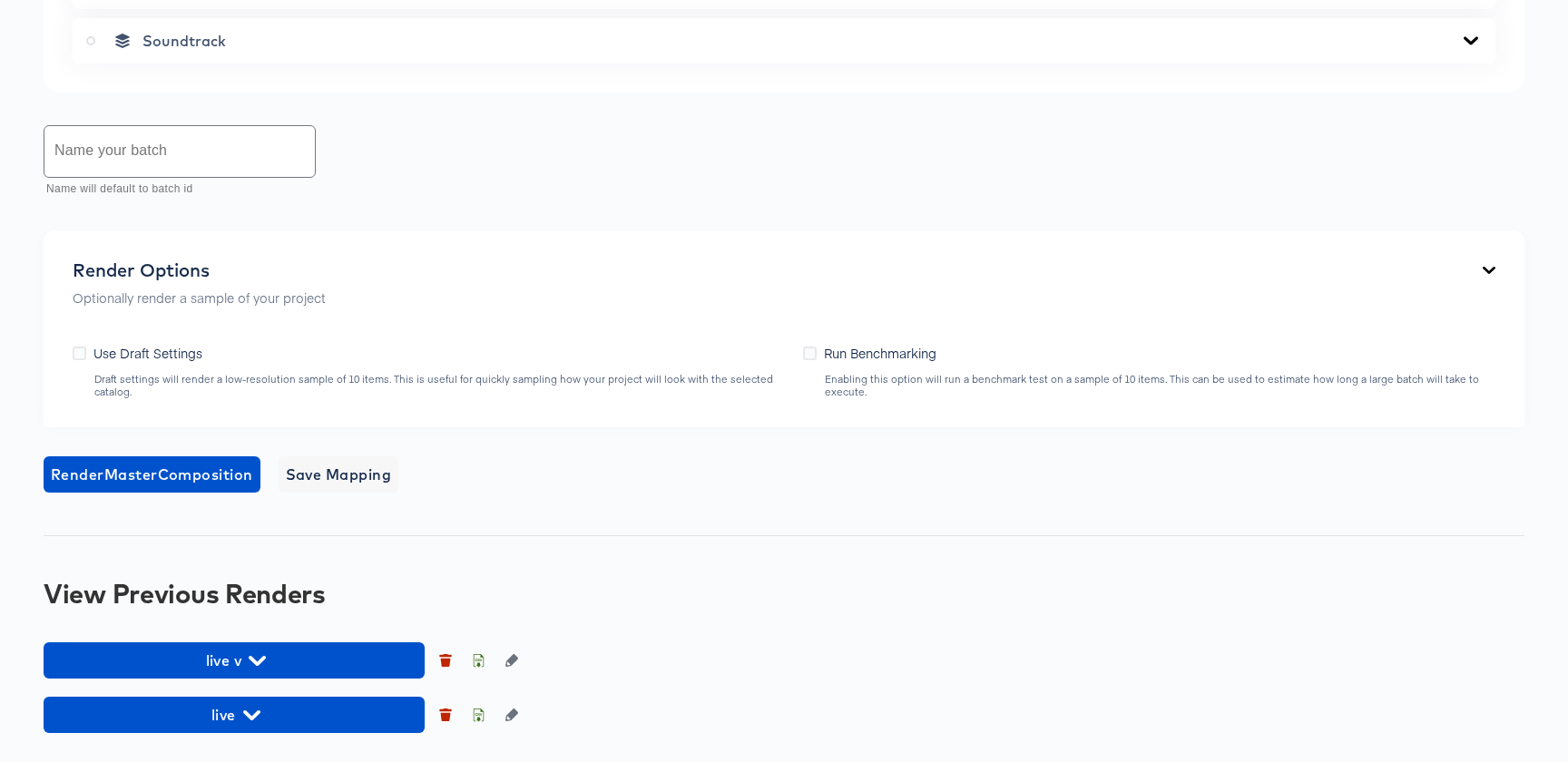
scroll to position [1140, 0]
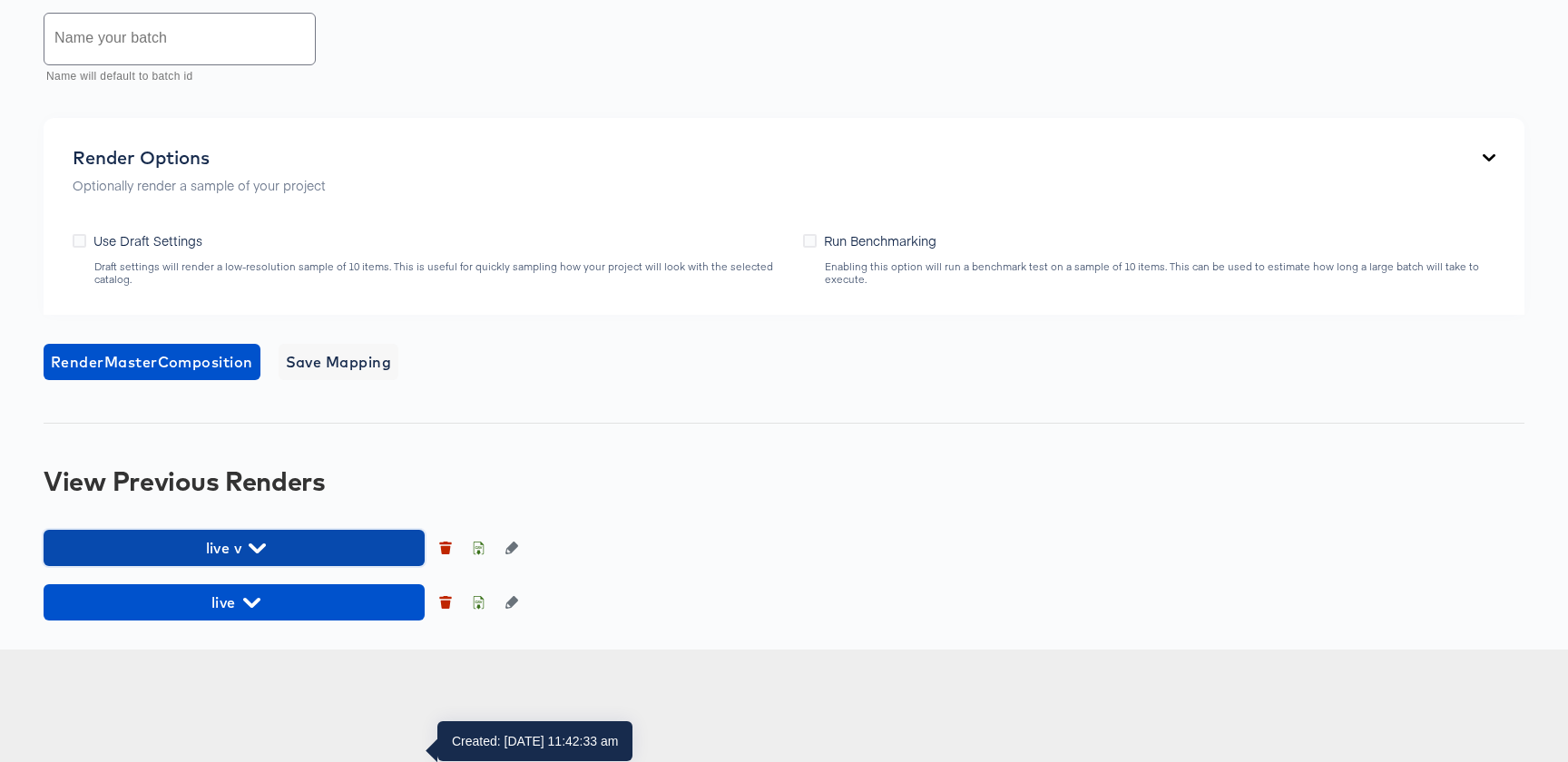
click at [241, 561] on span "live v" at bounding box center [233, 548] width 363 height 26
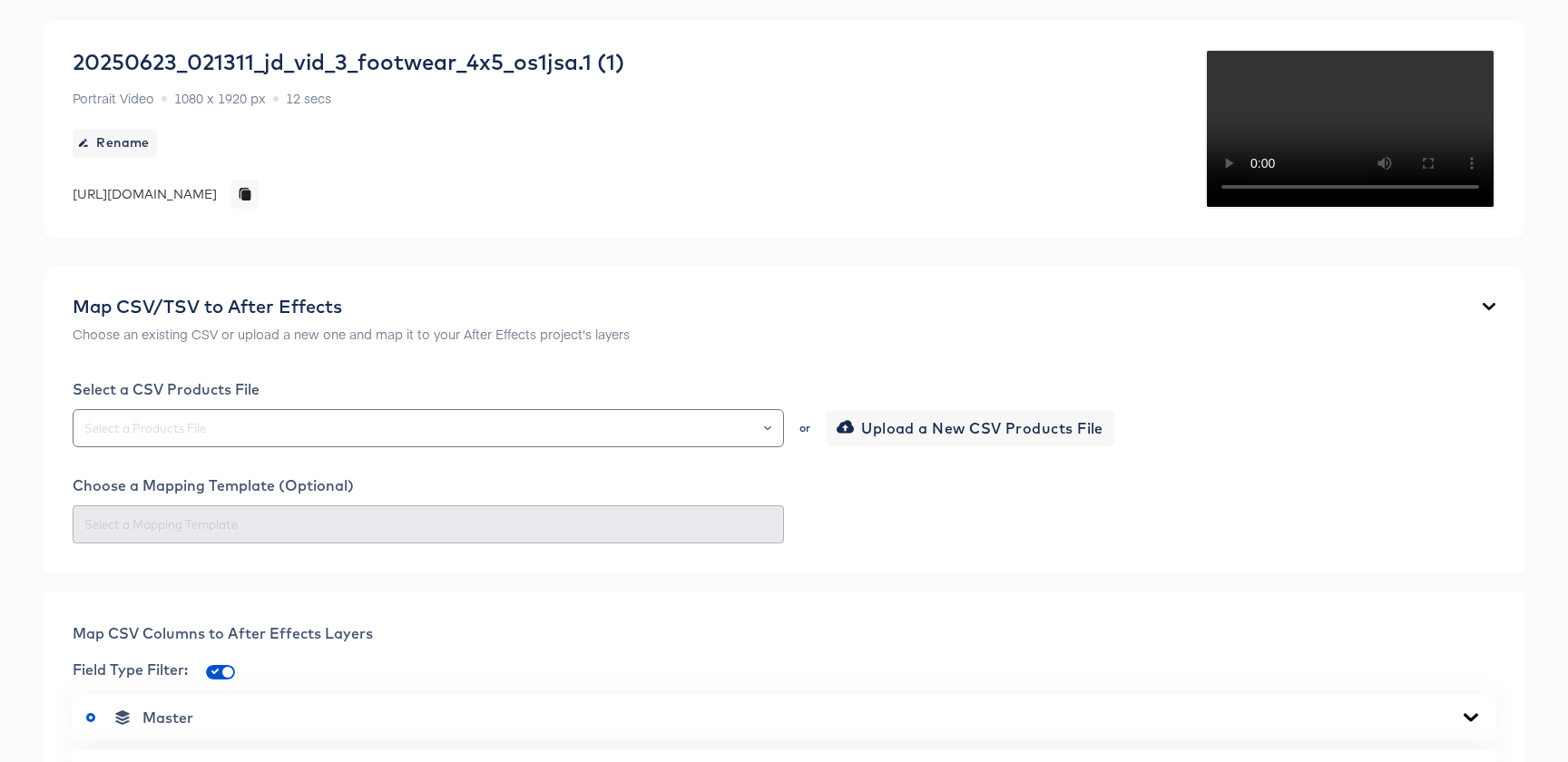
scroll to position [0, 0]
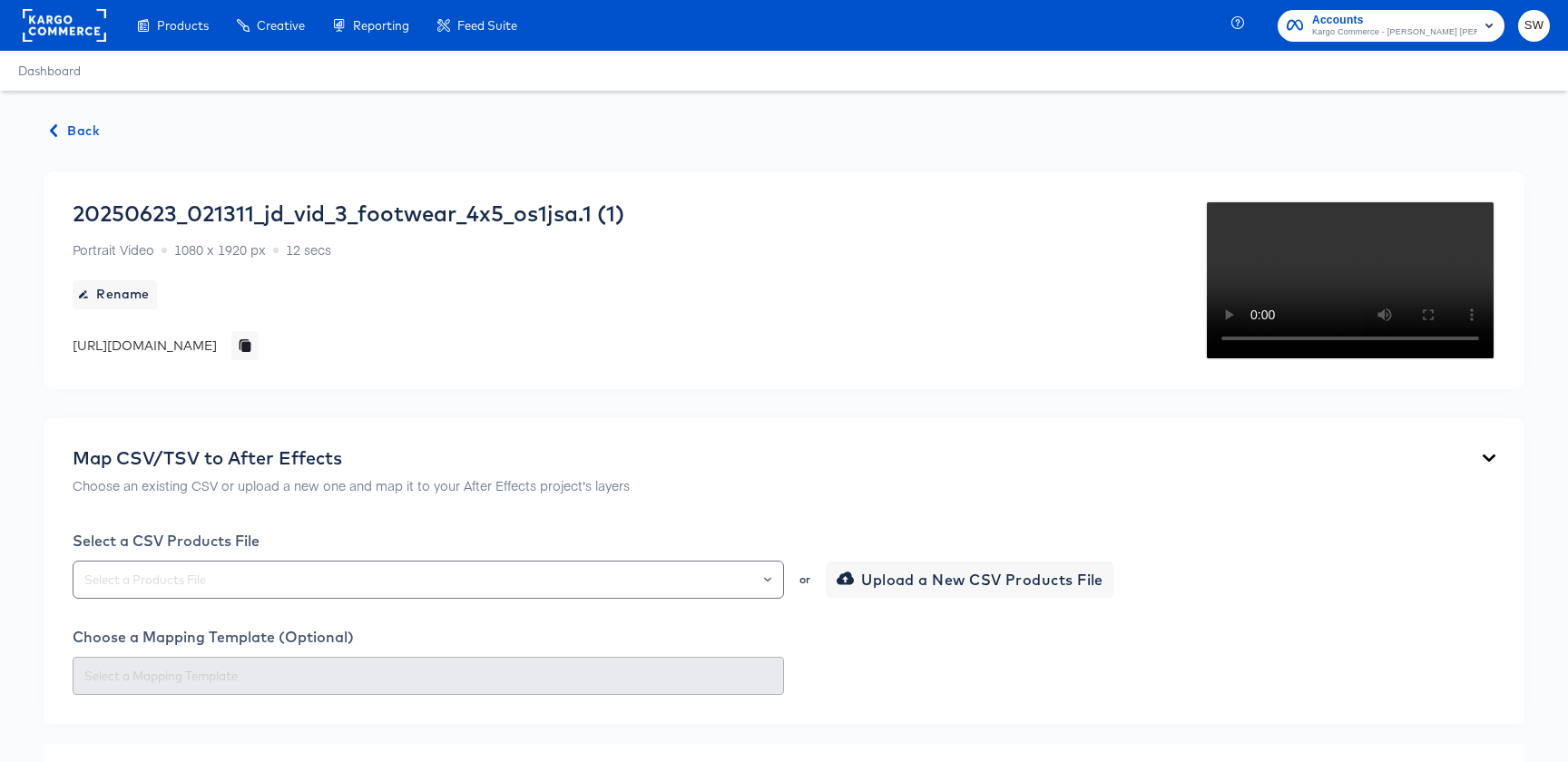
click at [63, 136] on span "Back" at bounding box center [74, 130] width 49 height 23
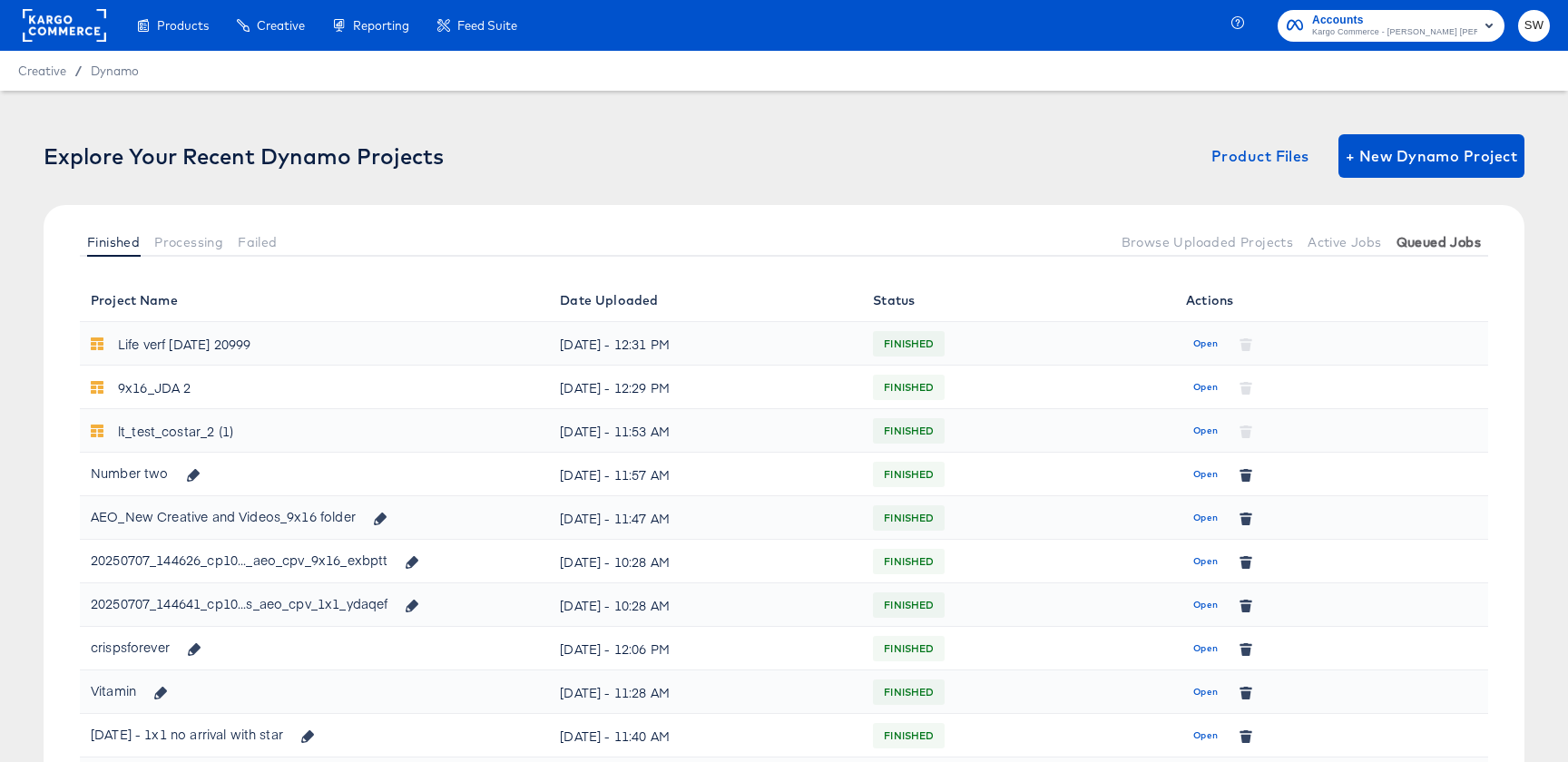
click at [1445, 248] on span "Queued Jobs" at bounding box center [1439, 242] width 84 height 15
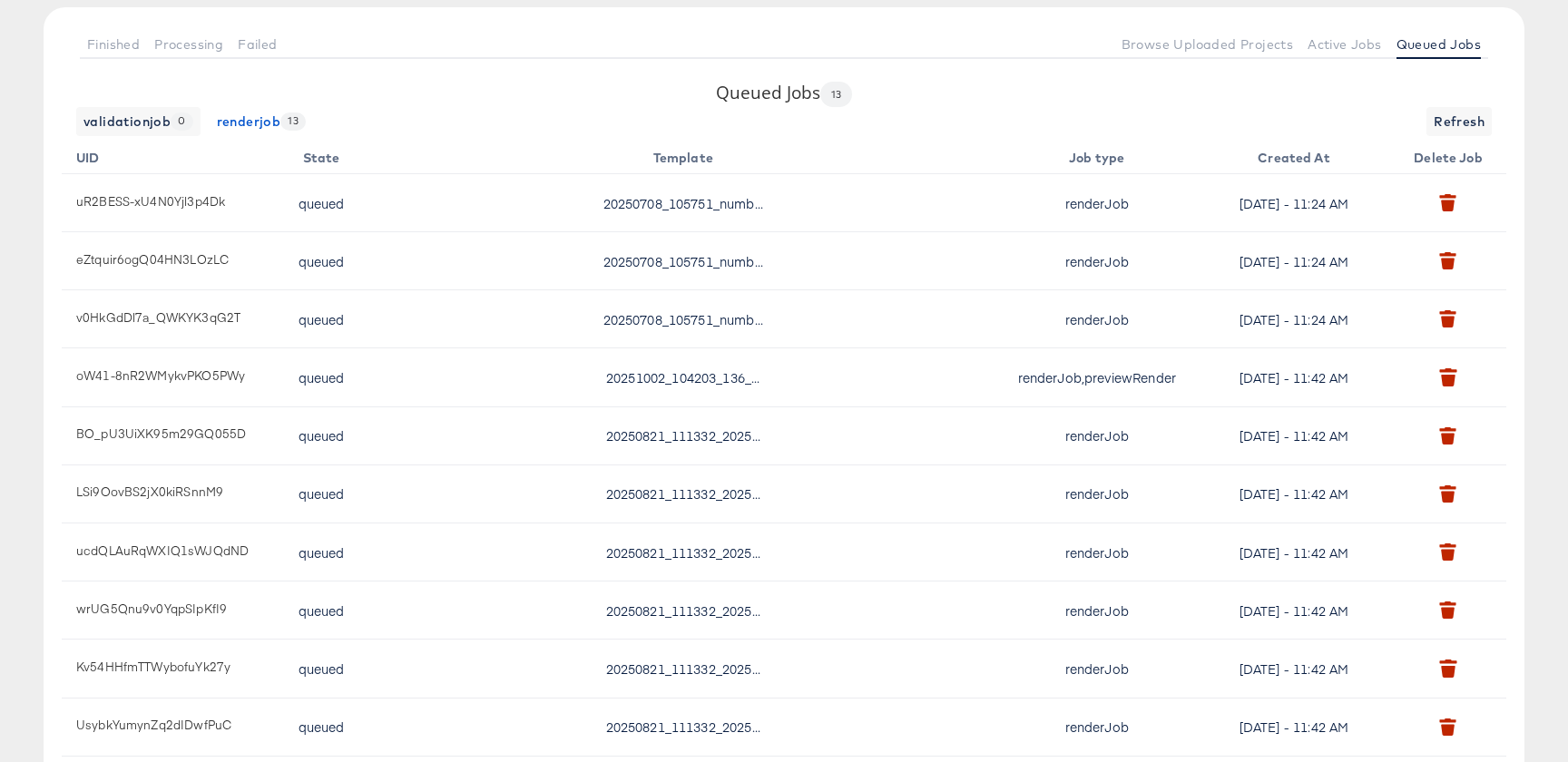
scroll to position [182, 0]
click at [1449, 326] on icon "button" at bounding box center [1449, 324] width 14 height 12
click at [1488, 222] on td at bounding box center [1451, 205] width 109 height 58
click at [1439, 72] on div "Finished Processing Failed Browse Uploaded Projects Active Jobs Queued Jobs" at bounding box center [783, 46] width 1481 height 73
click at [1439, 118] on span "Refresh" at bounding box center [1459, 124] width 50 height 23
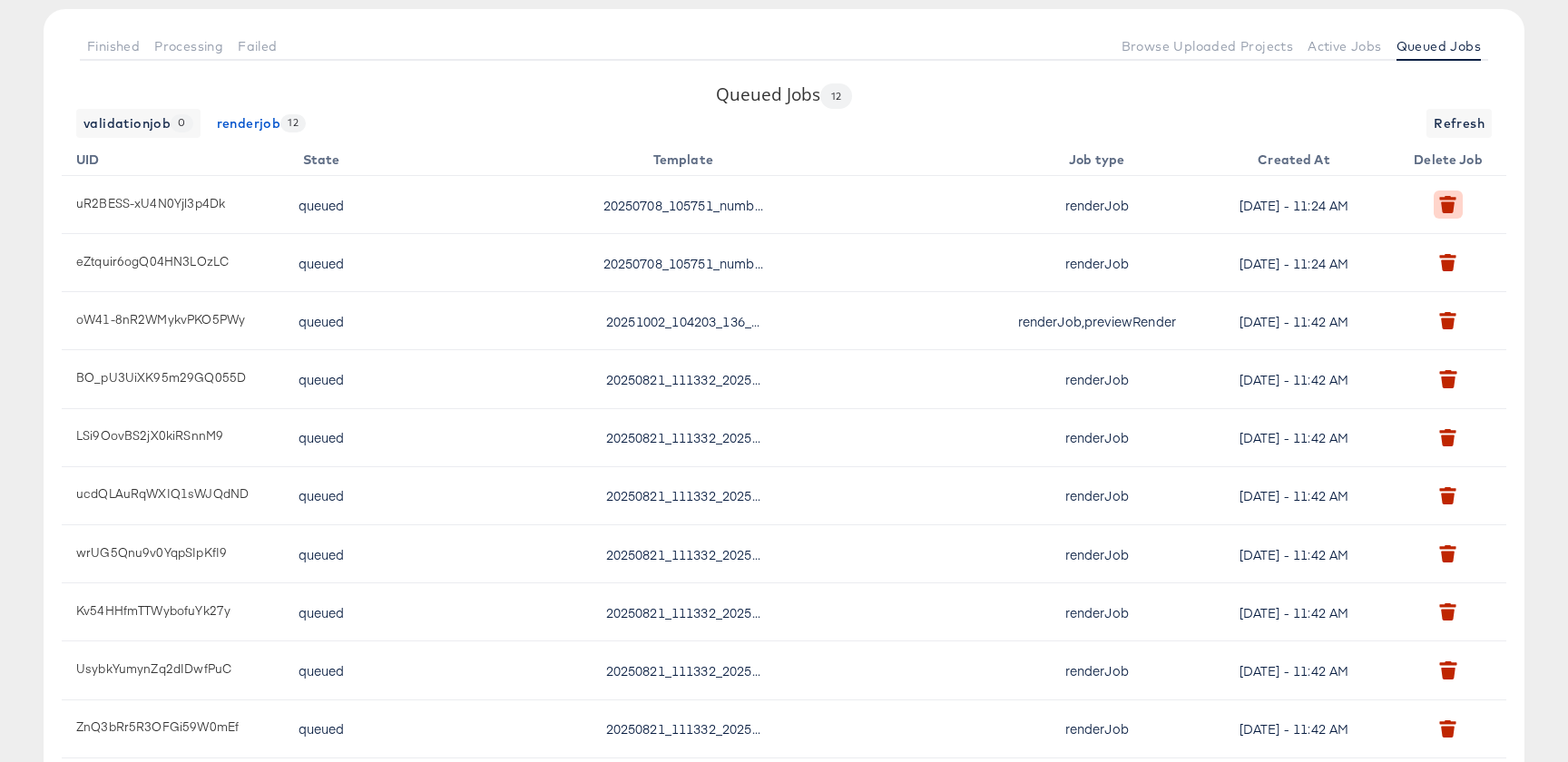
click at [1454, 200] on icon "button" at bounding box center [1448, 205] width 17 height 17
click at [1460, 124] on span "Refresh" at bounding box center [1459, 124] width 50 height 23
click at [1453, 199] on icon "button" at bounding box center [1449, 198] width 17 height 4
click at [1462, 122] on span "Refresh" at bounding box center [1459, 124] width 50 height 23
click at [1454, 268] on icon "button" at bounding box center [1449, 266] width 14 height 12
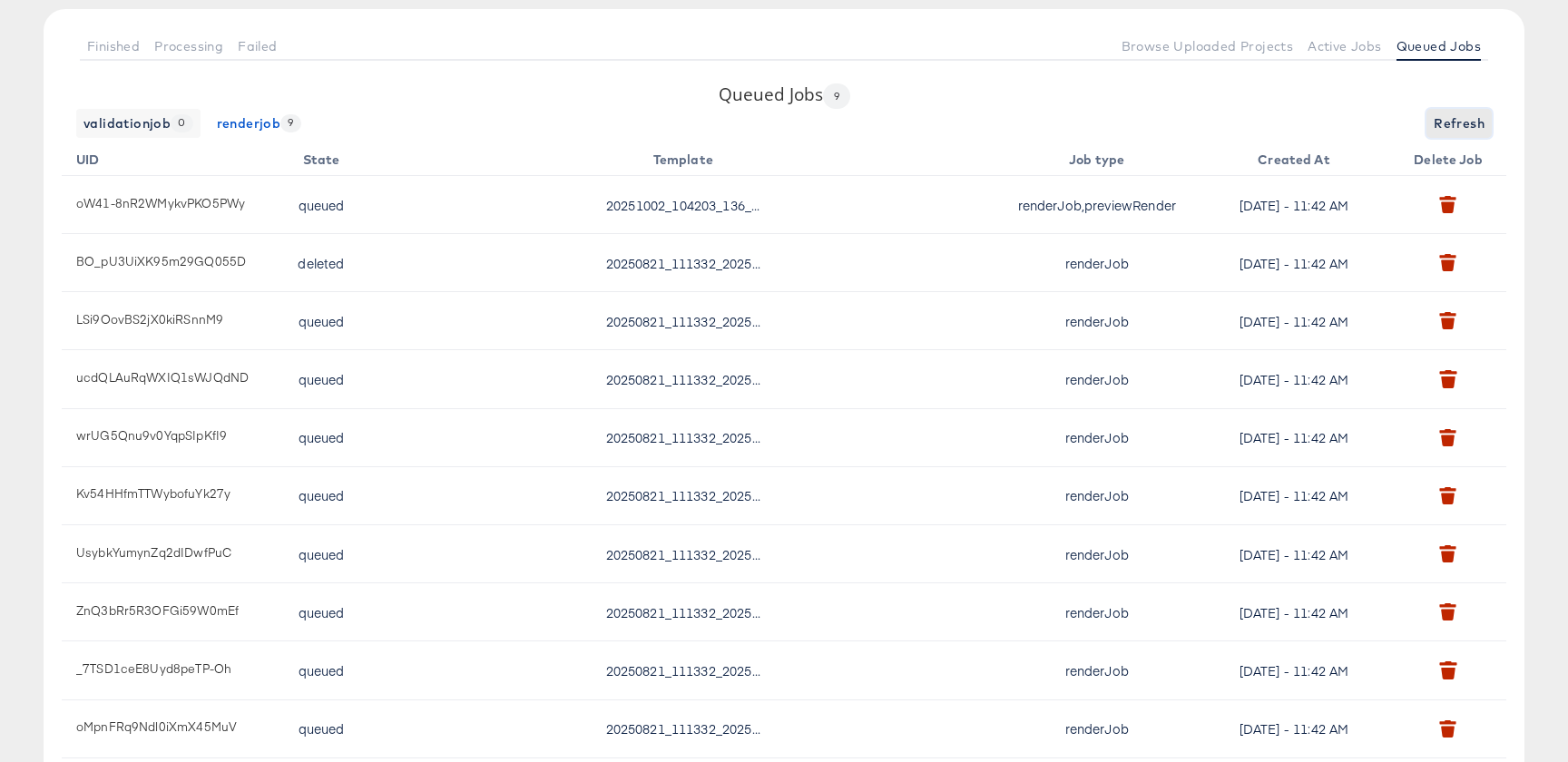
click at [1460, 131] on span "Refresh" at bounding box center [1459, 124] width 50 height 23
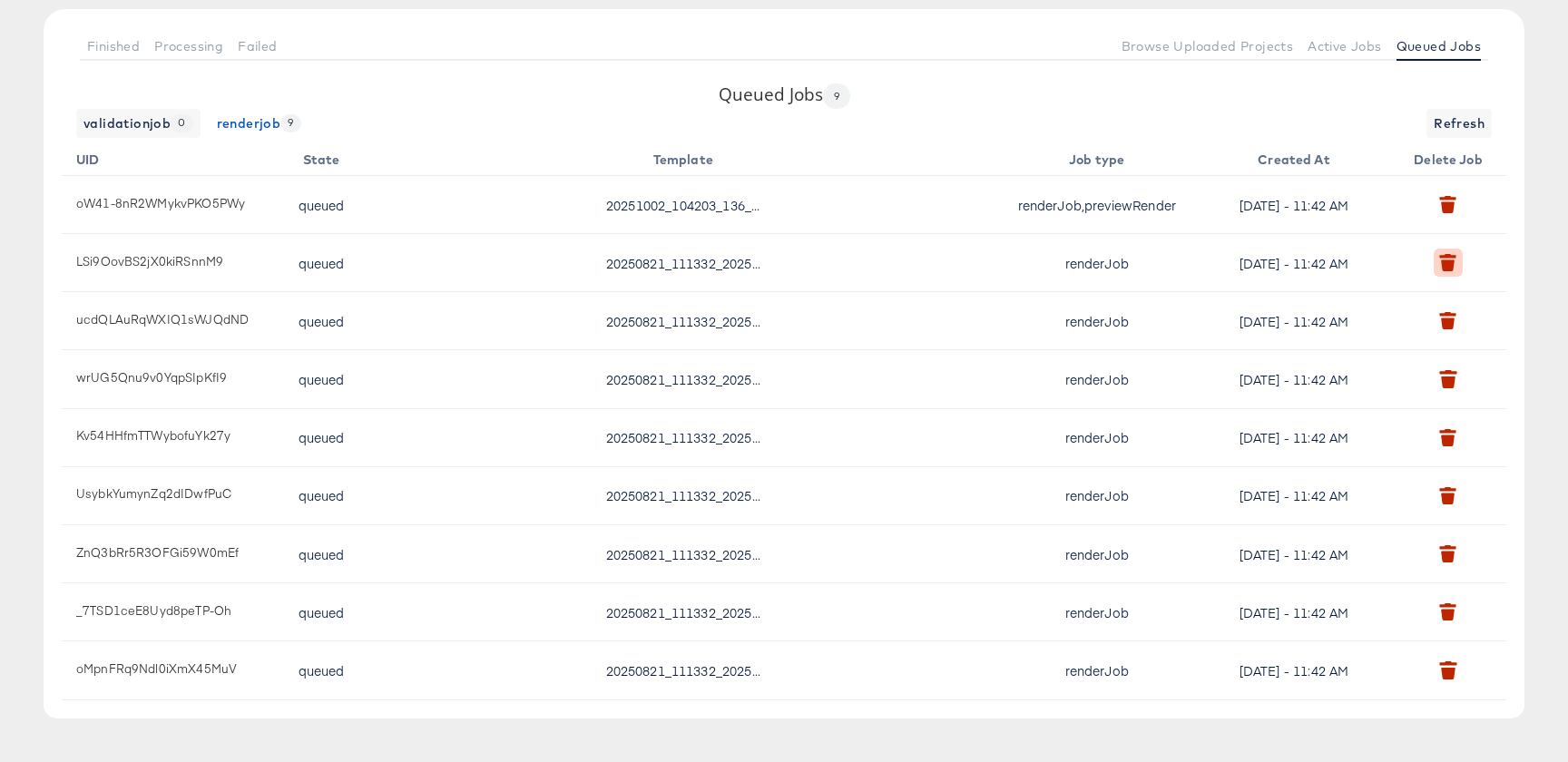
click at [1444, 272] on button "button" at bounding box center [1448, 263] width 28 height 28
click at [1463, 129] on span "Refresh" at bounding box center [1459, 124] width 50 height 23
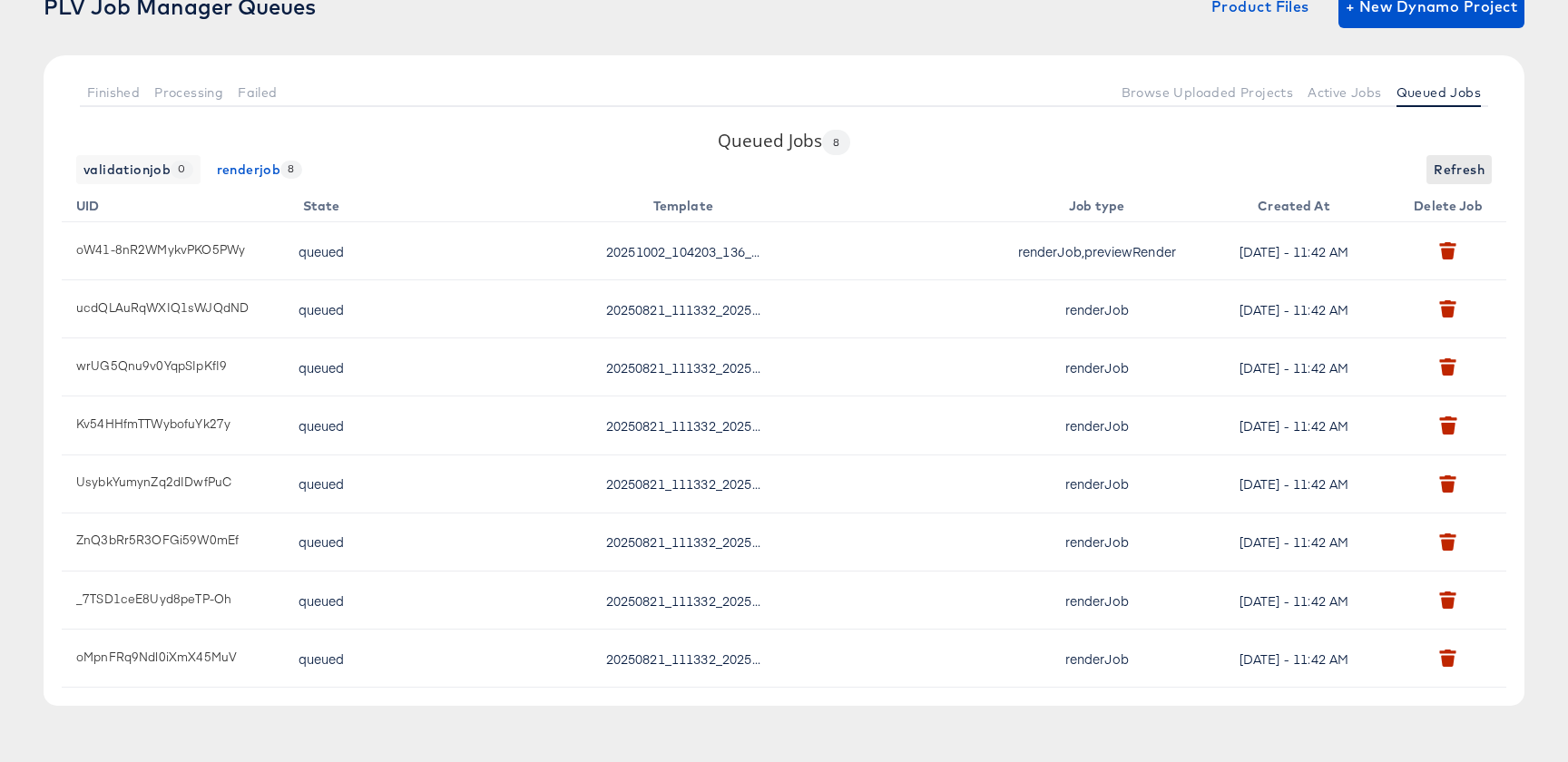
scroll to position [136, 0]
click at [1449, 313] on icon "button" at bounding box center [1449, 312] width 14 height 12
click at [1441, 160] on span "Refresh" at bounding box center [1459, 170] width 50 height 23
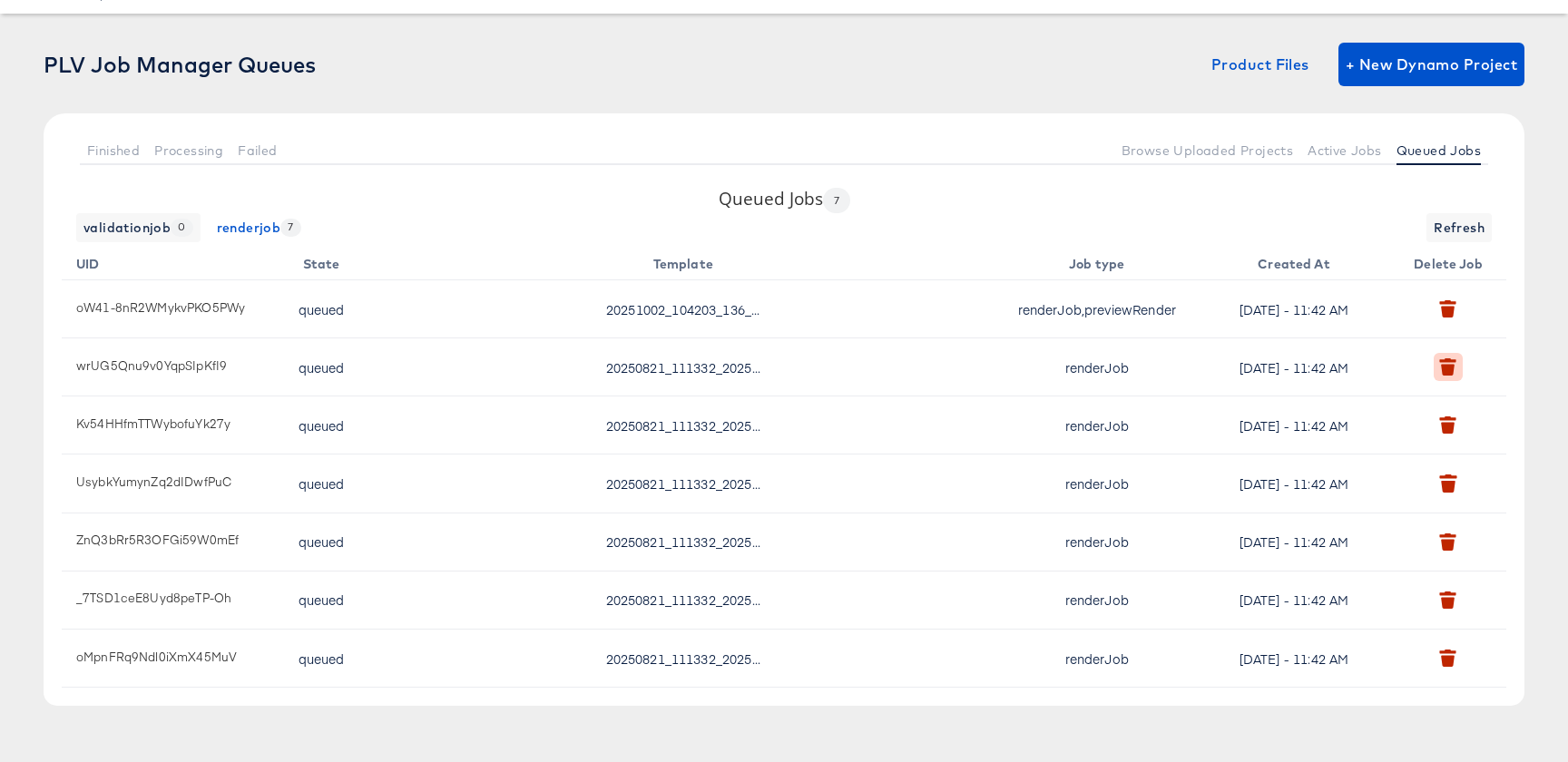
click at [1439, 375] on button "button" at bounding box center [1448, 367] width 28 height 28
click at [1453, 228] on span "Refresh" at bounding box center [1459, 228] width 50 height 23
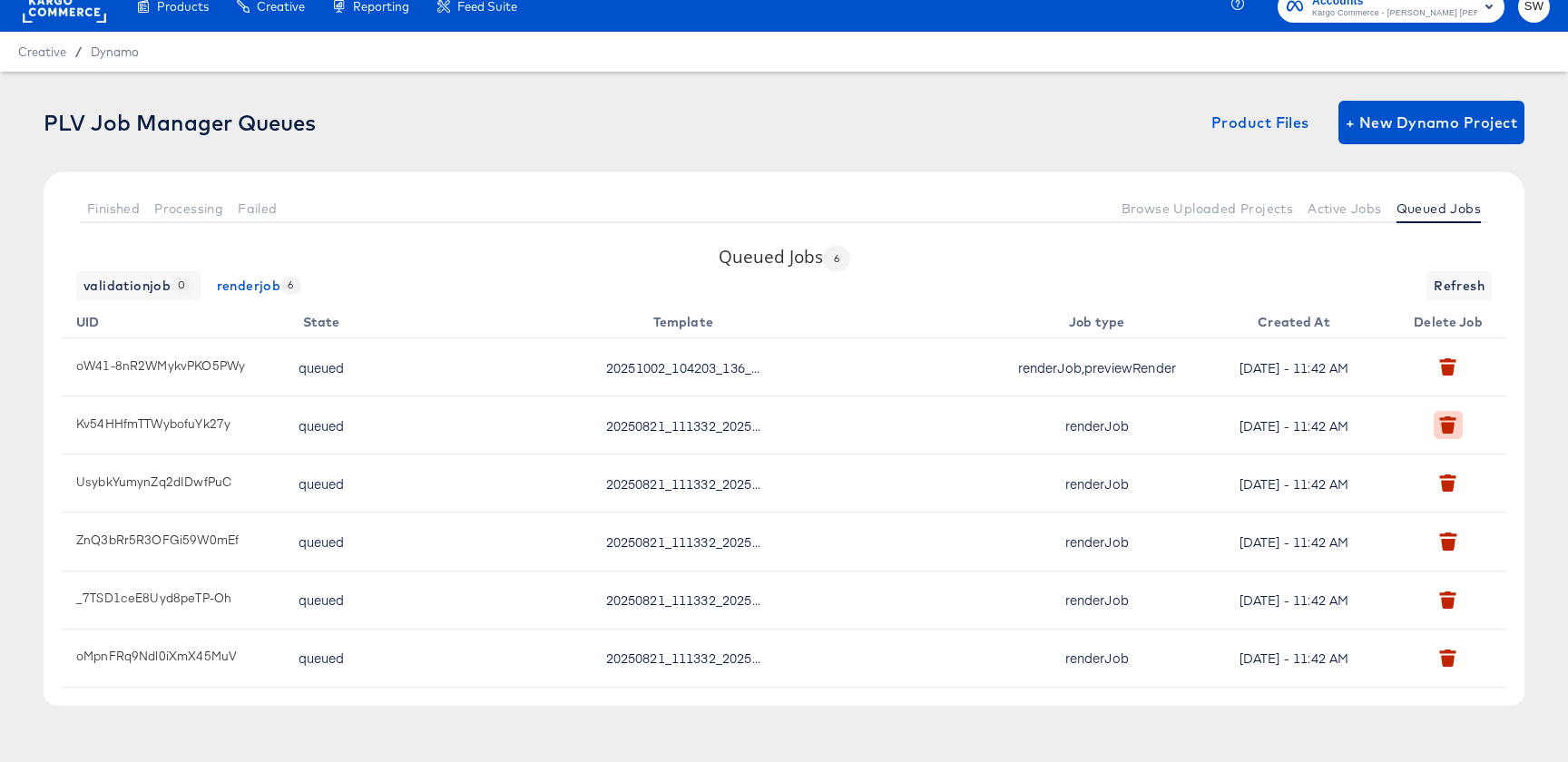
click at [1446, 427] on icon "button" at bounding box center [1449, 429] width 14 height 12
click at [1459, 276] on span "Refresh" at bounding box center [1459, 286] width 50 height 23
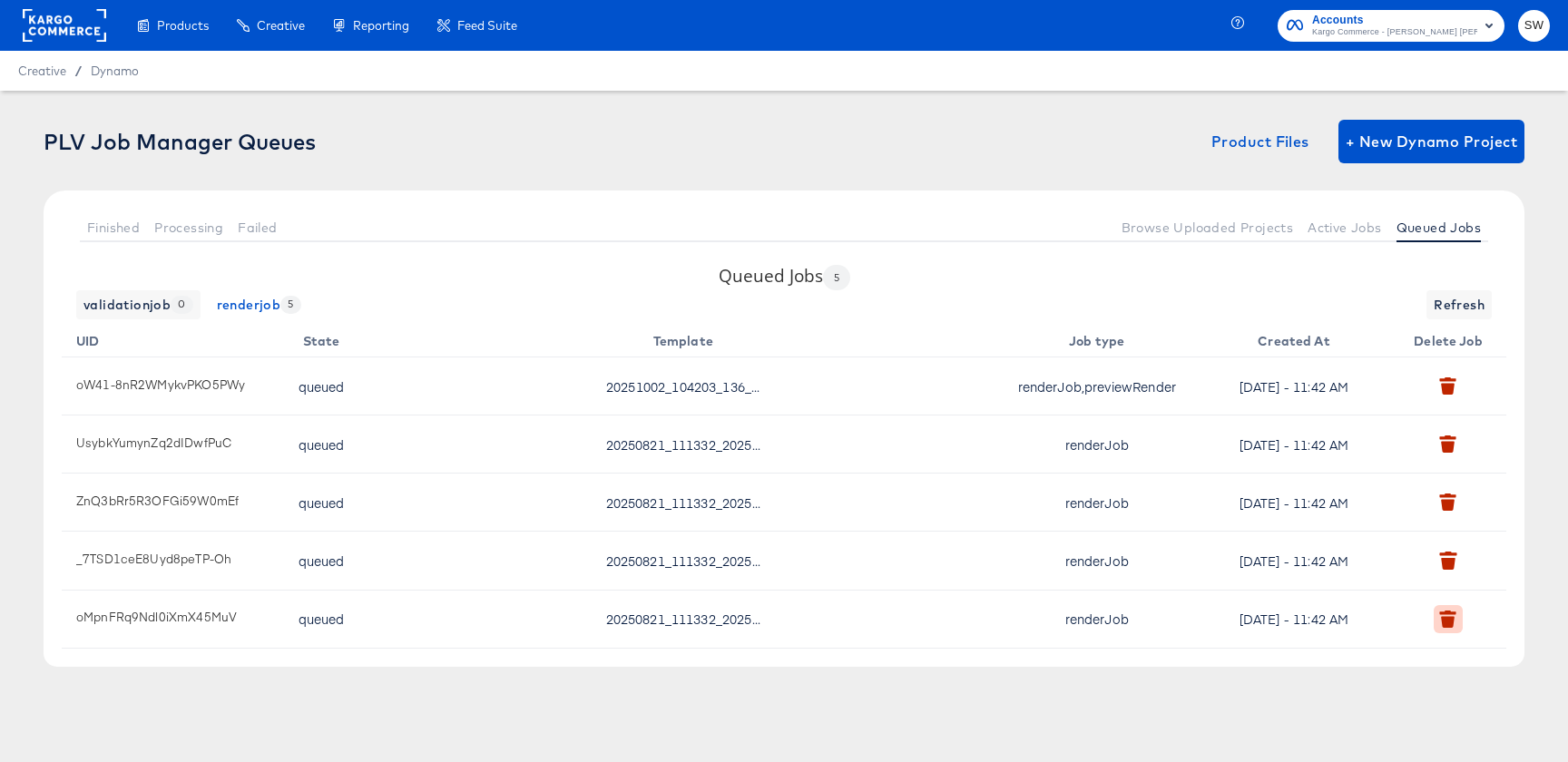
click at [1454, 622] on icon "button" at bounding box center [1449, 622] width 14 height 12
click at [1443, 321] on th "Delete Job" at bounding box center [1451, 339] width 109 height 39
click at [1443, 316] on span "Refresh" at bounding box center [1459, 305] width 50 height 23
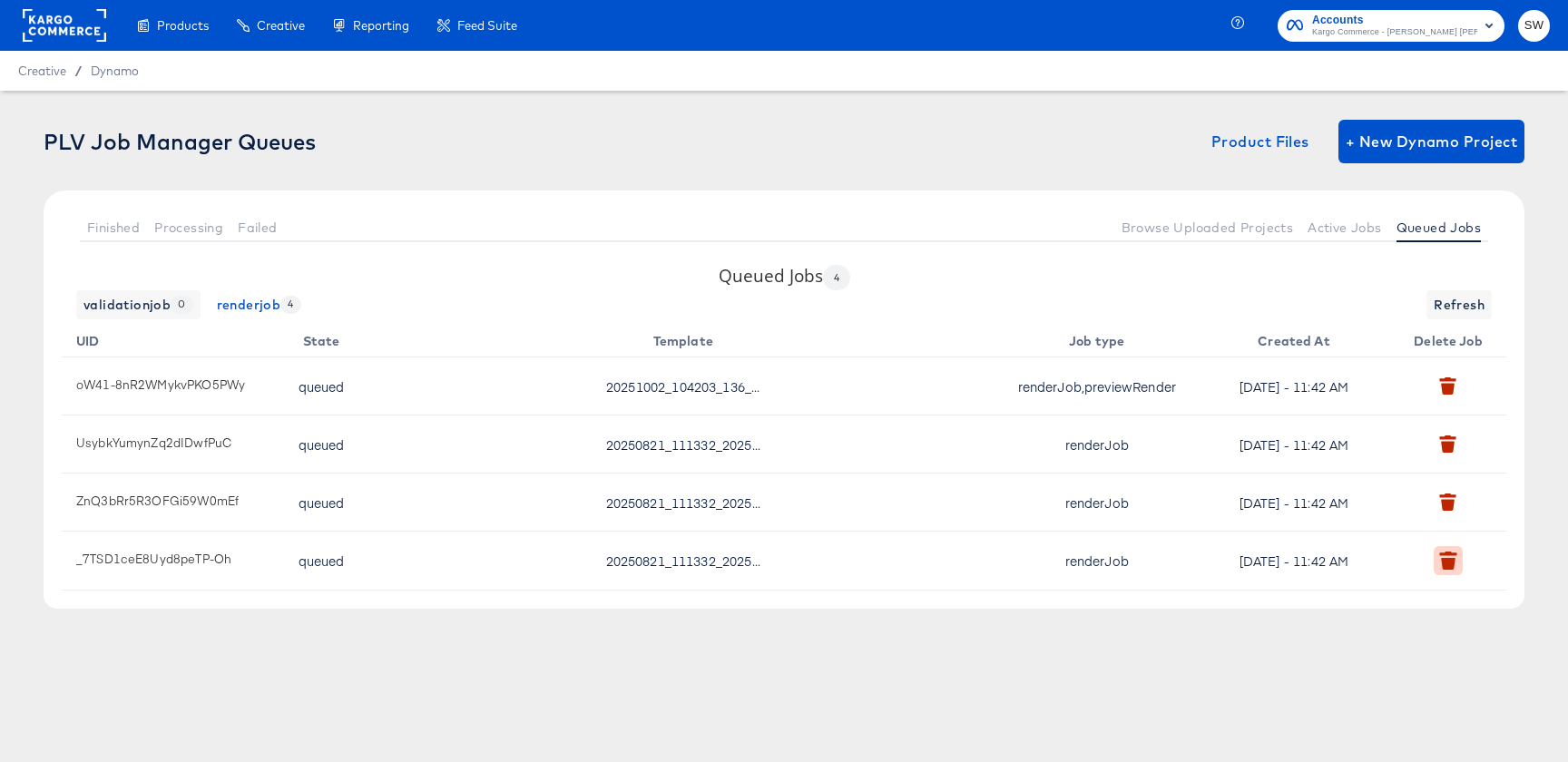
click at [1448, 550] on button "button" at bounding box center [1448, 560] width 28 height 28
click at [1451, 319] on button "Refresh" at bounding box center [1459, 305] width 65 height 29
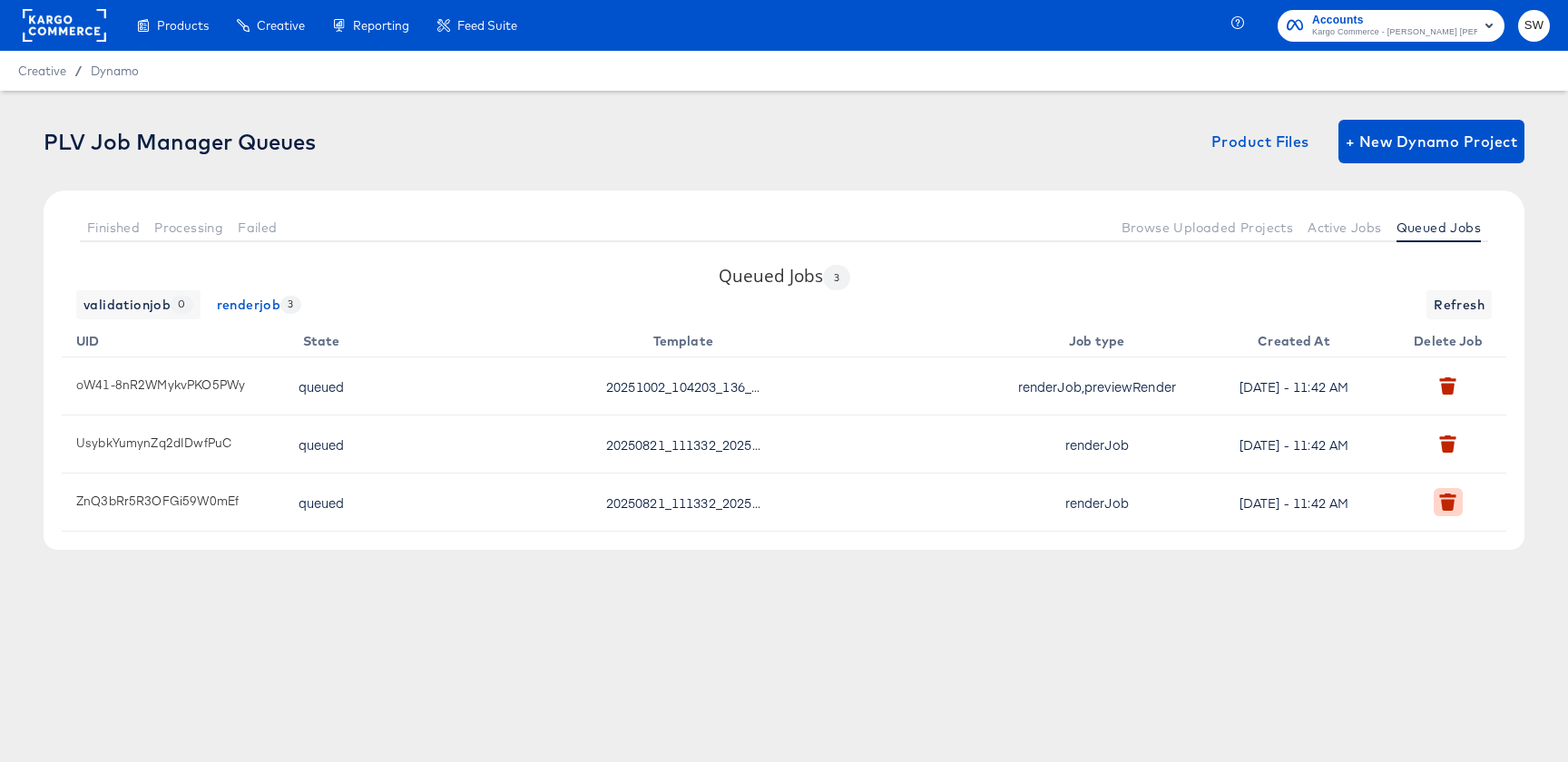
click at [1447, 496] on icon "button" at bounding box center [1449, 496] width 17 height 4
click at [1458, 305] on span "Refresh" at bounding box center [1459, 305] width 50 height 23
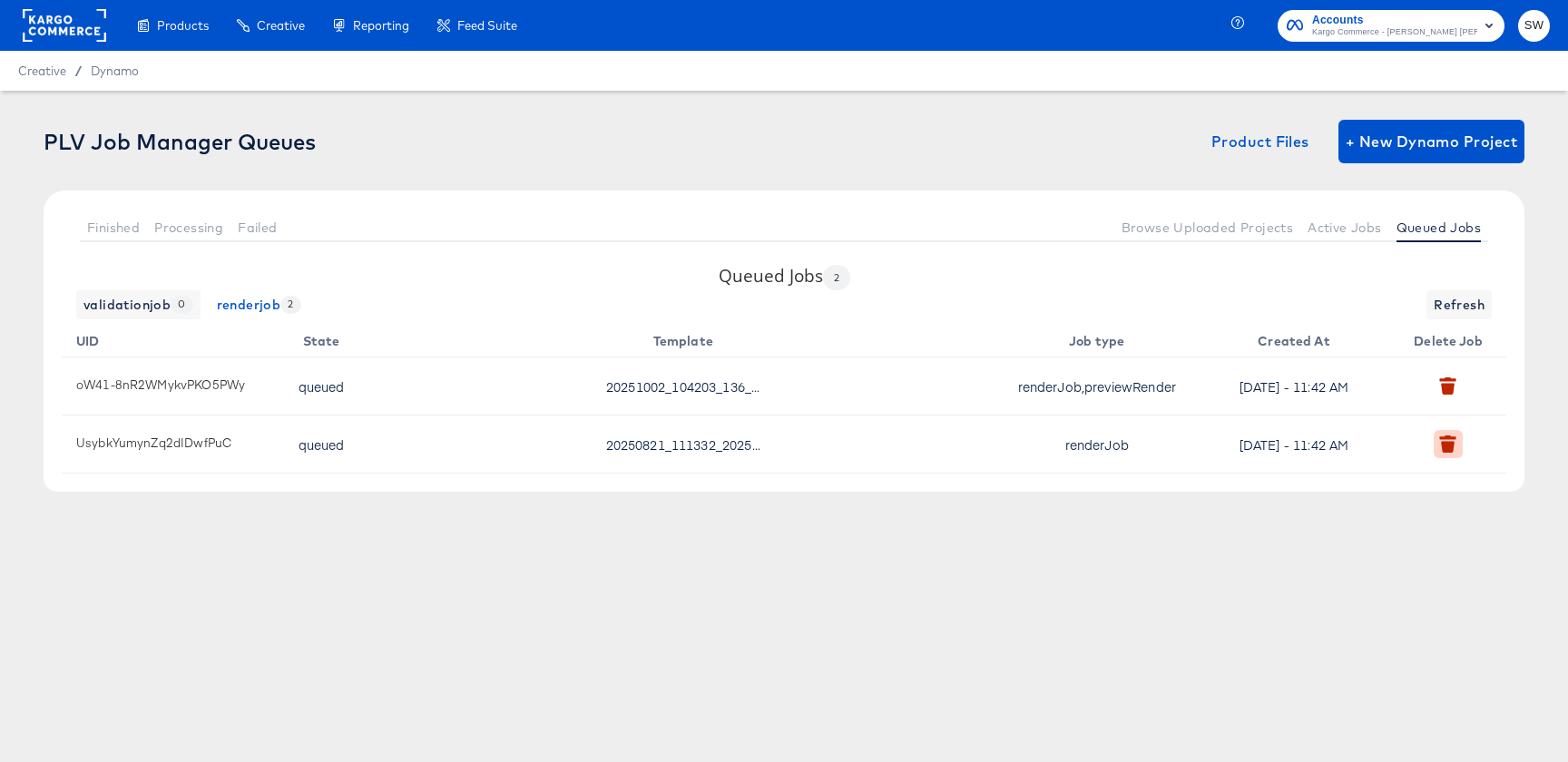
click at [1448, 448] on icon "button" at bounding box center [1449, 447] width 14 height 12
click at [1461, 313] on span "Refresh" at bounding box center [1459, 305] width 50 height 23
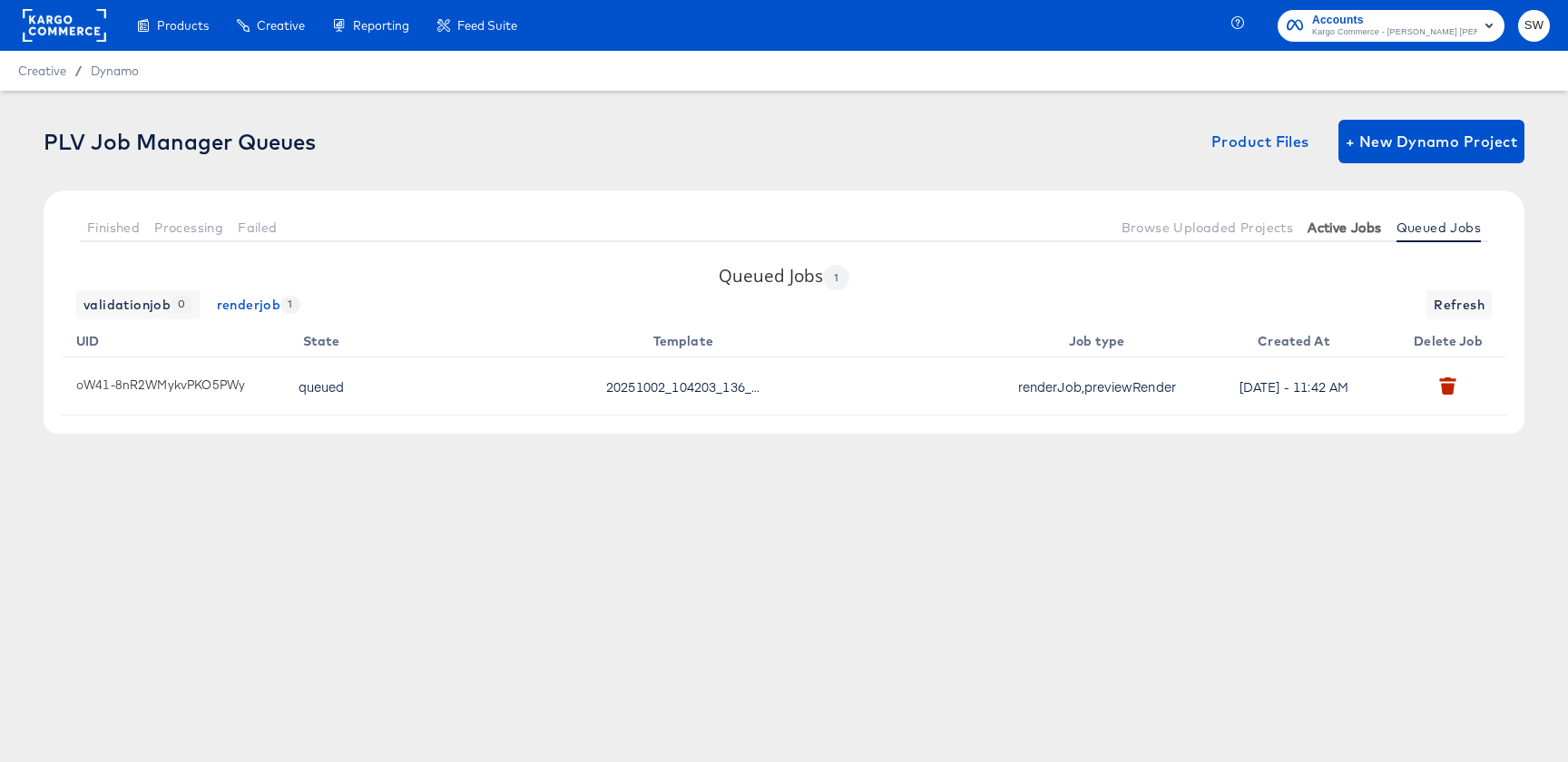
click at [1372, 223] on span "Active Jobs" at bounding box center [1344, 228] width 73 height 15
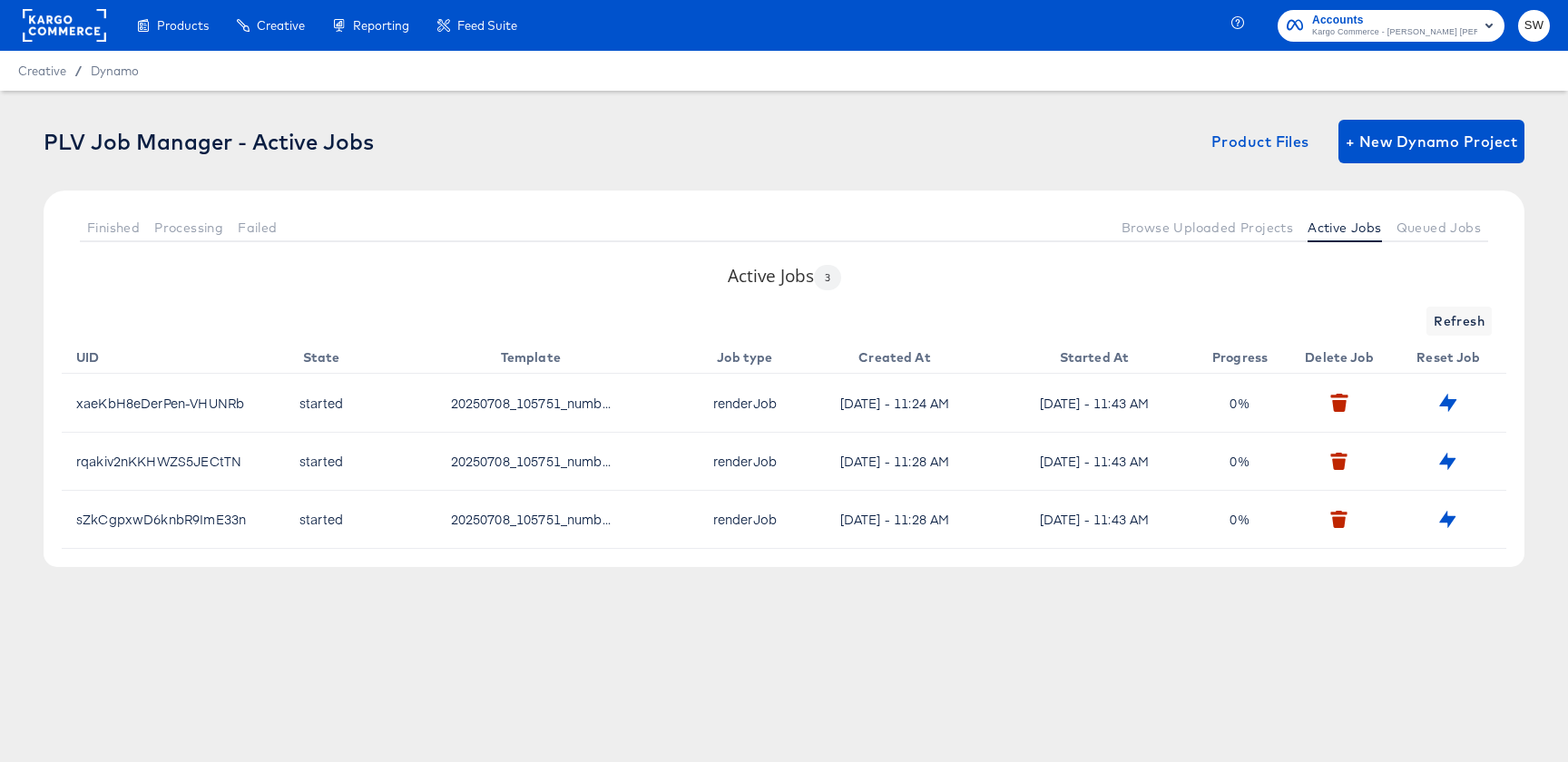
click at [1326, 507] on td at bounding box center [1343, 520] width 109 height 58
click at [1336, 510] on button "button" at bounding box center [1338, 520] width 28 height 28
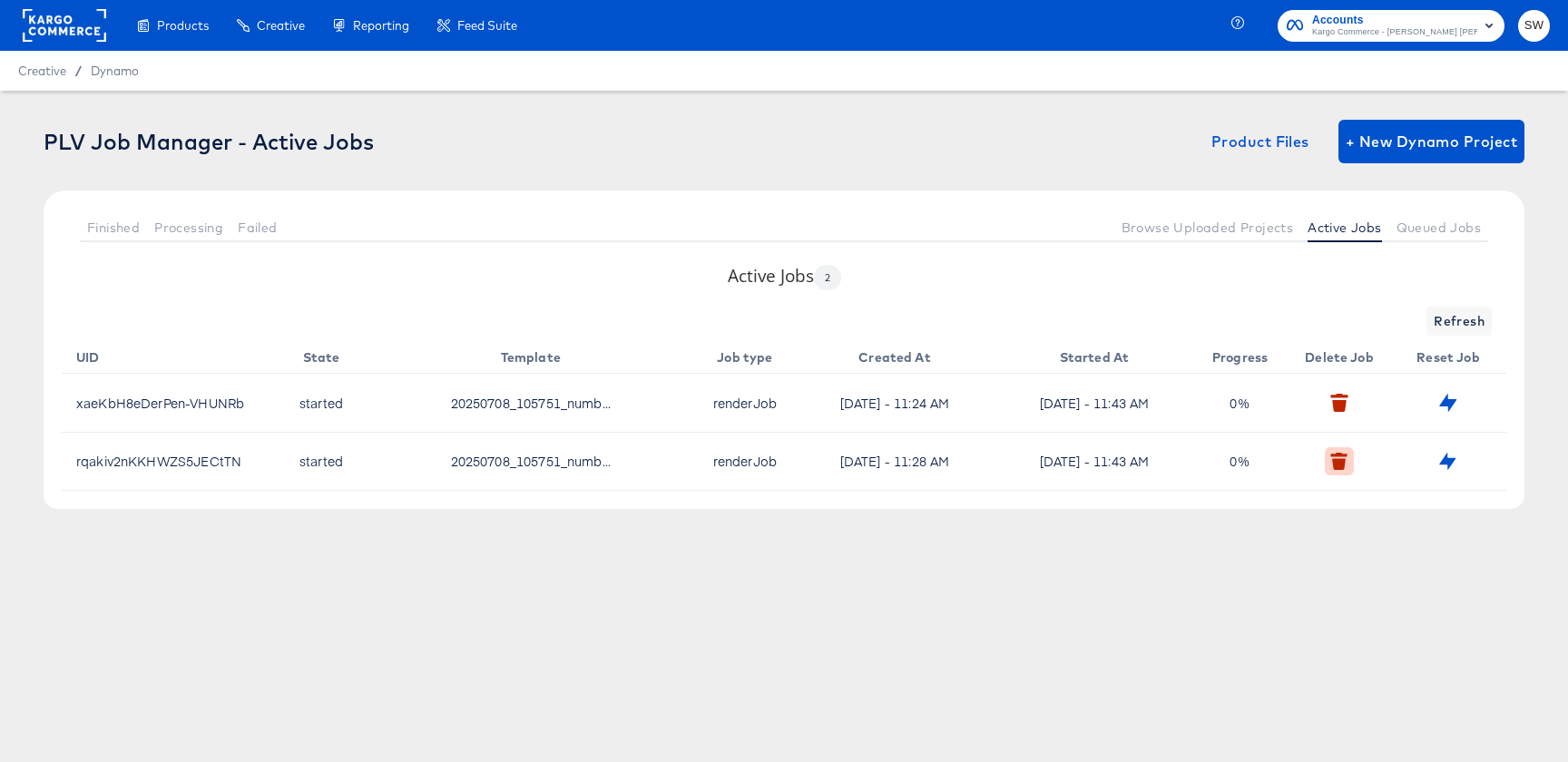
click at [1325, 451] on button "button" at bounding box center [1338, 461] width 28 height 28
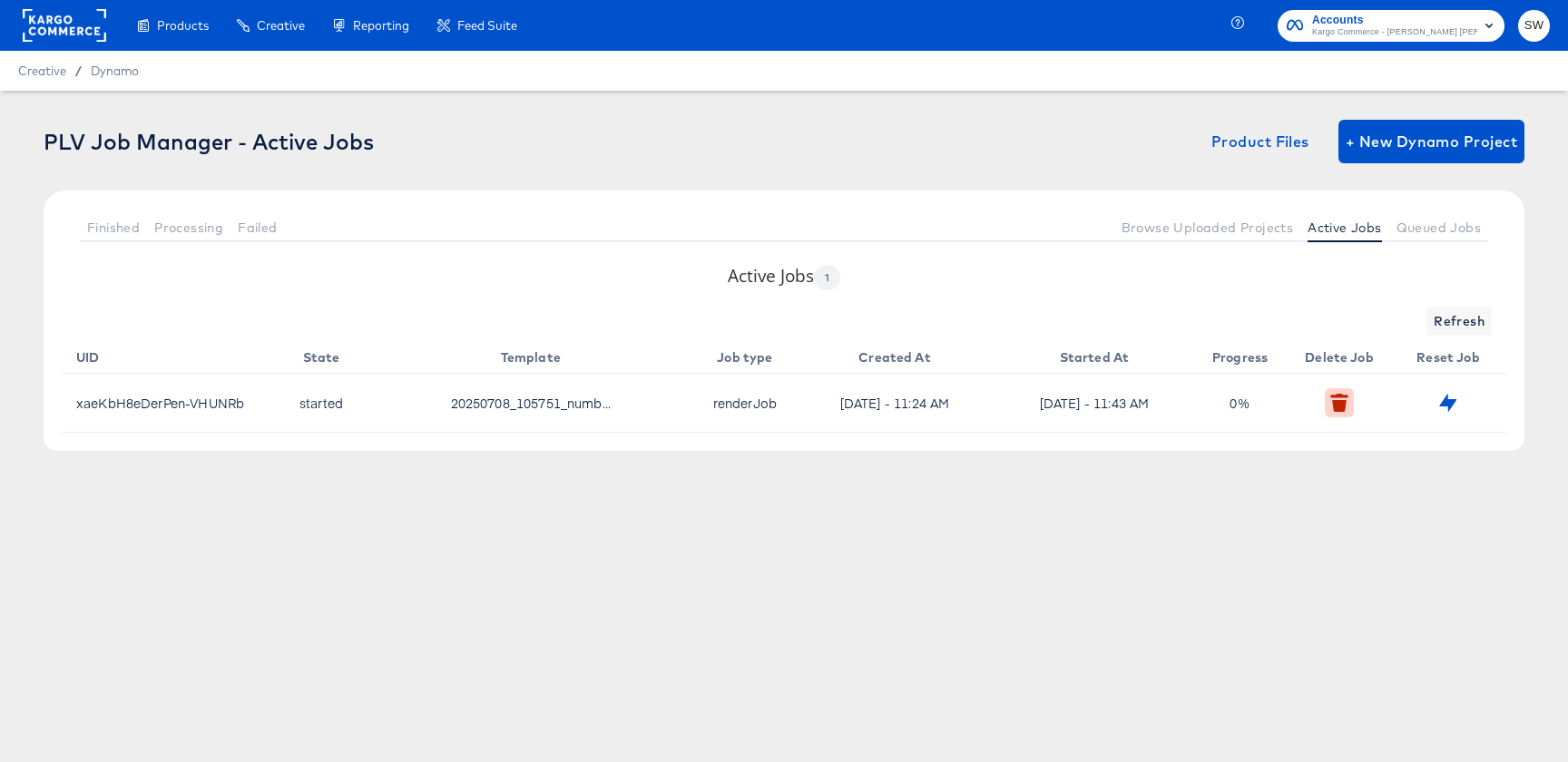
click at [1339, 406] on icon "button" at bounding box center [1339, 406] width 14 height 12
click at [1345, 416] on button "button" at bounding box center [1338, 402] width 28 height 28
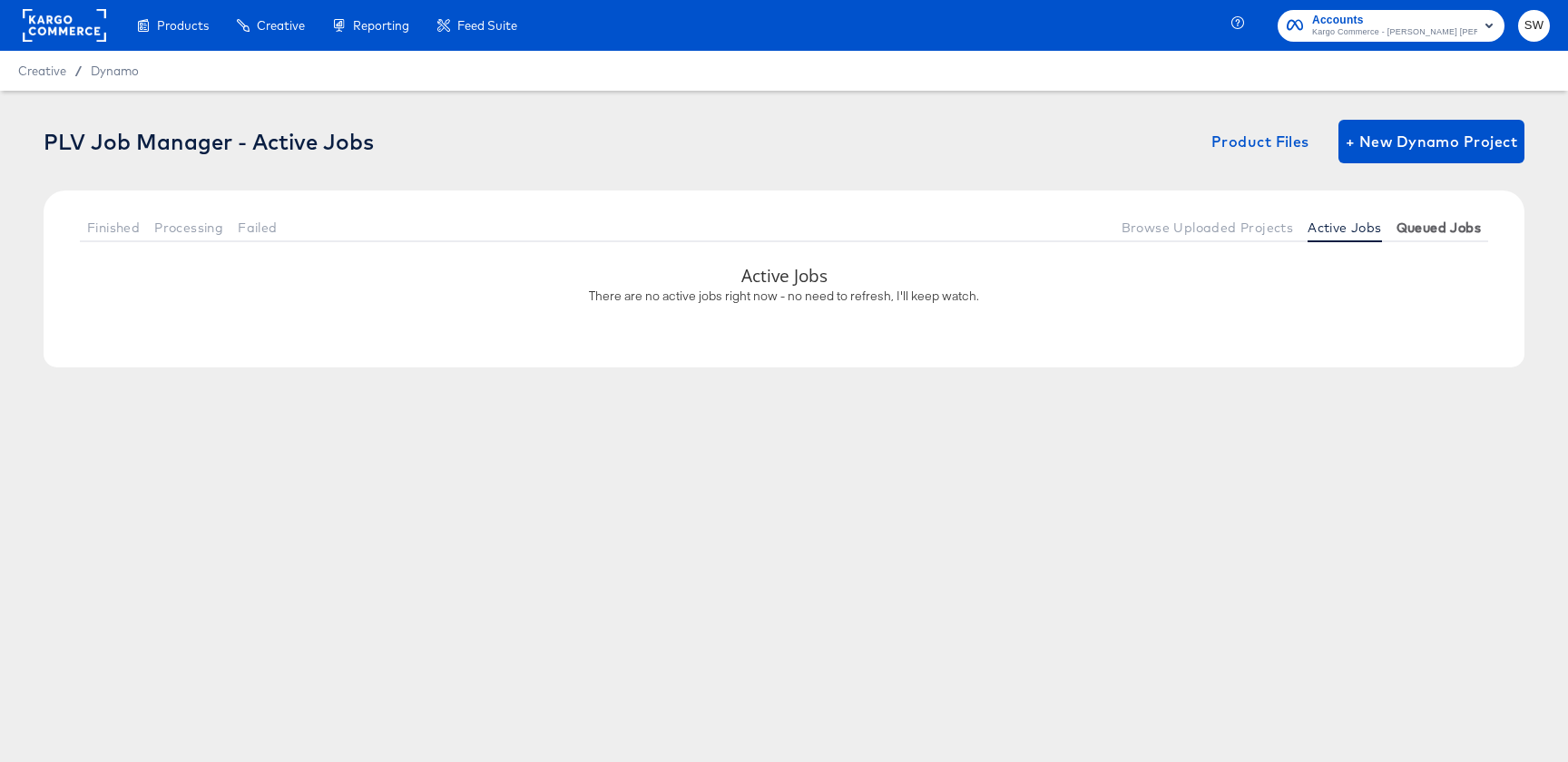
click at [1440, 229] on span "Queued Jobs" at bounding box center [1439, 228] width 84 height 15
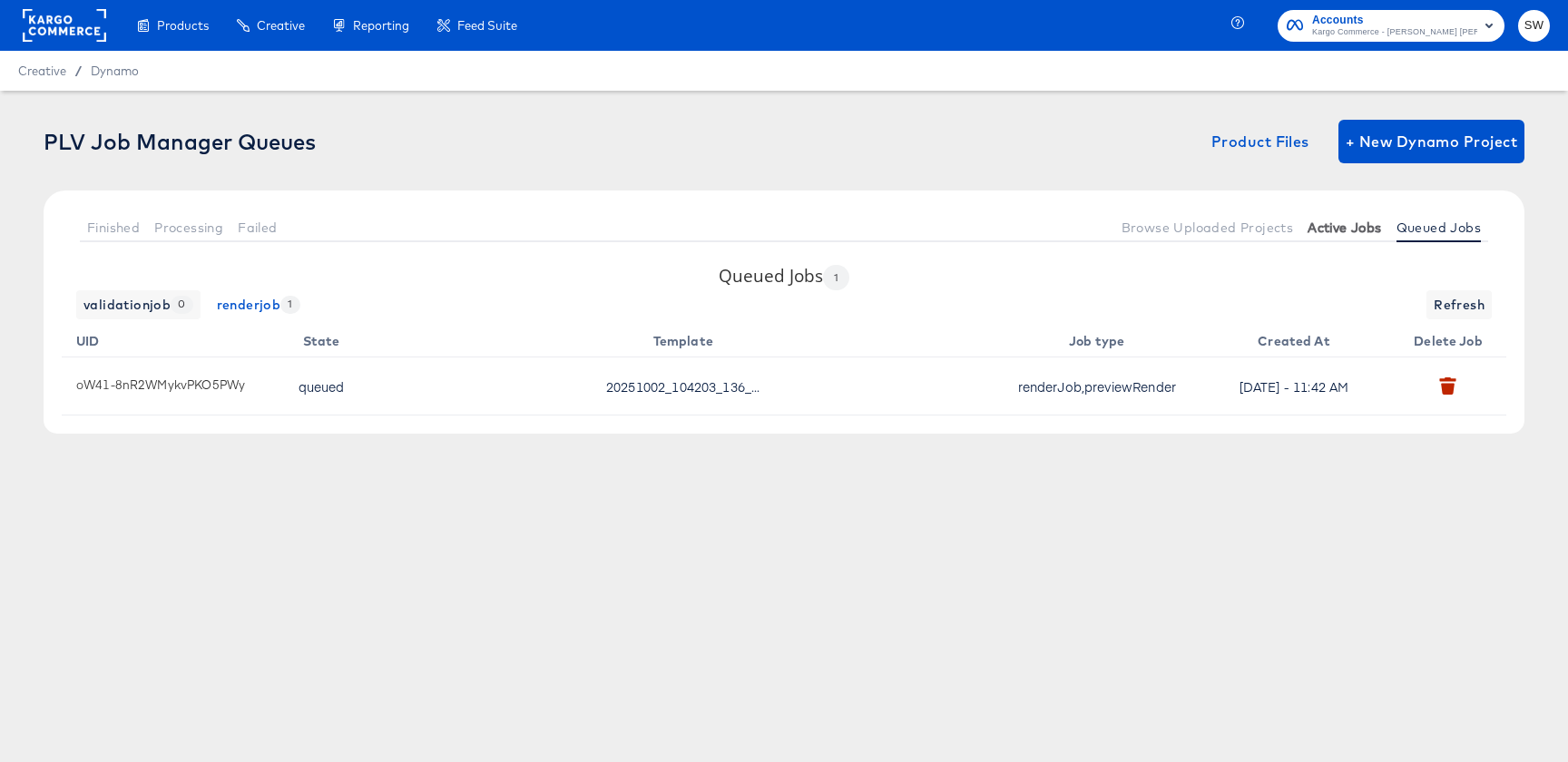
click at [1354, 218] on button "Active Jobs" at bounding box center [1345, 227] width 88 height 30
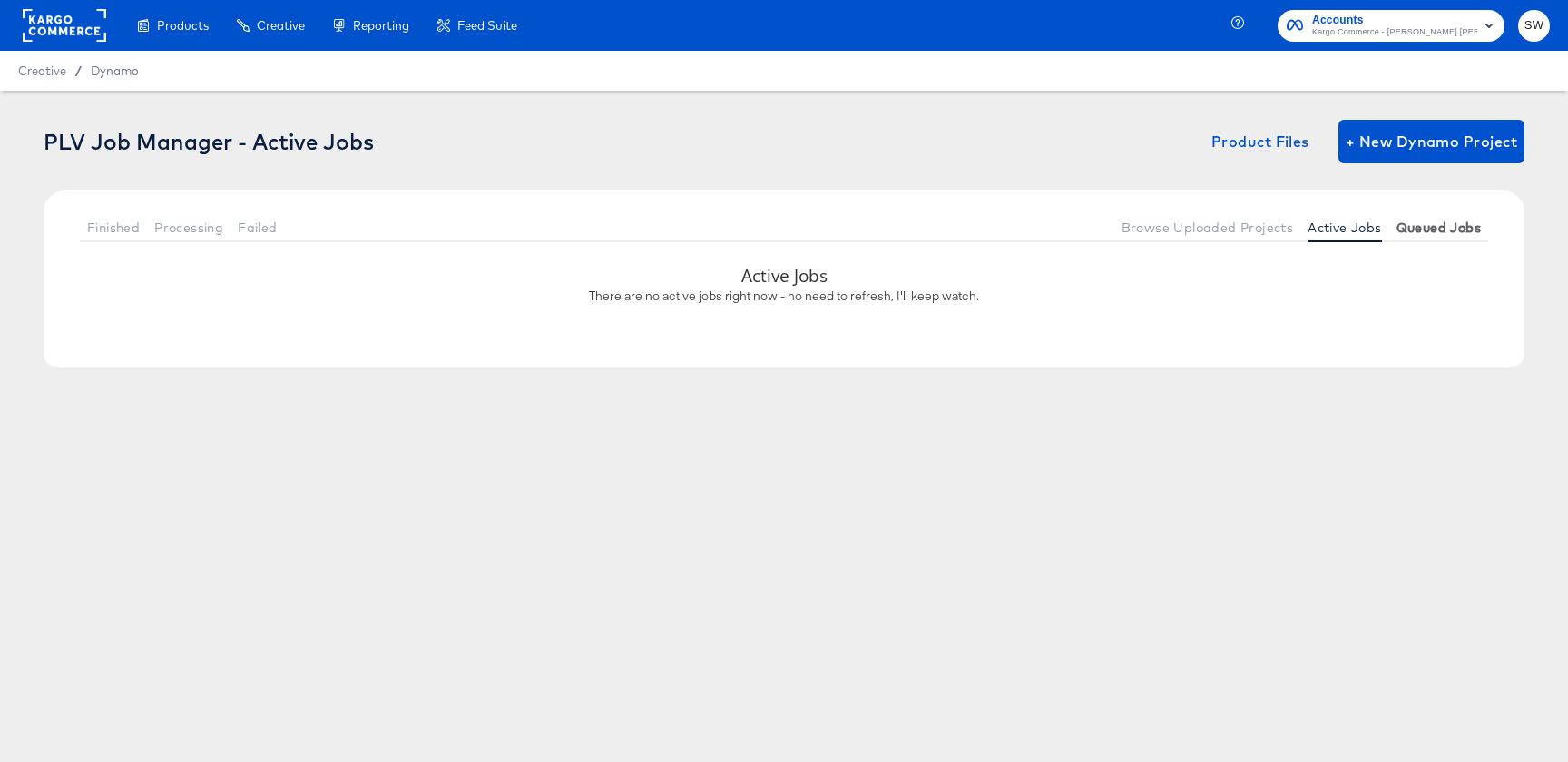
click at [1428, 236] on button "Queued Jobs" at bounding box center [1439, 227] width 99 height 30
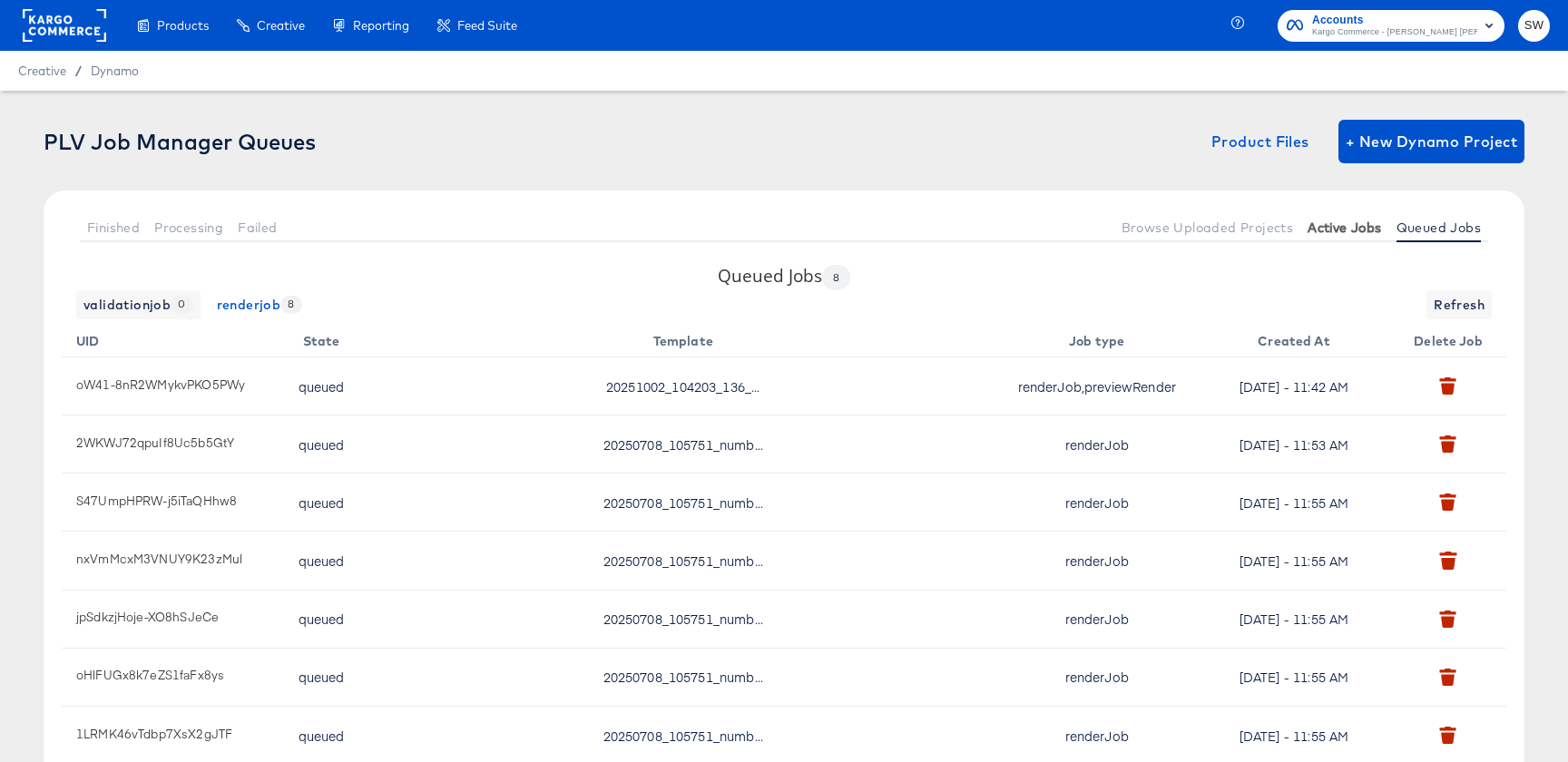
click at [1327, 218] on button "Active Jobs" at bounding box center [1345, 227] width 88 height 30
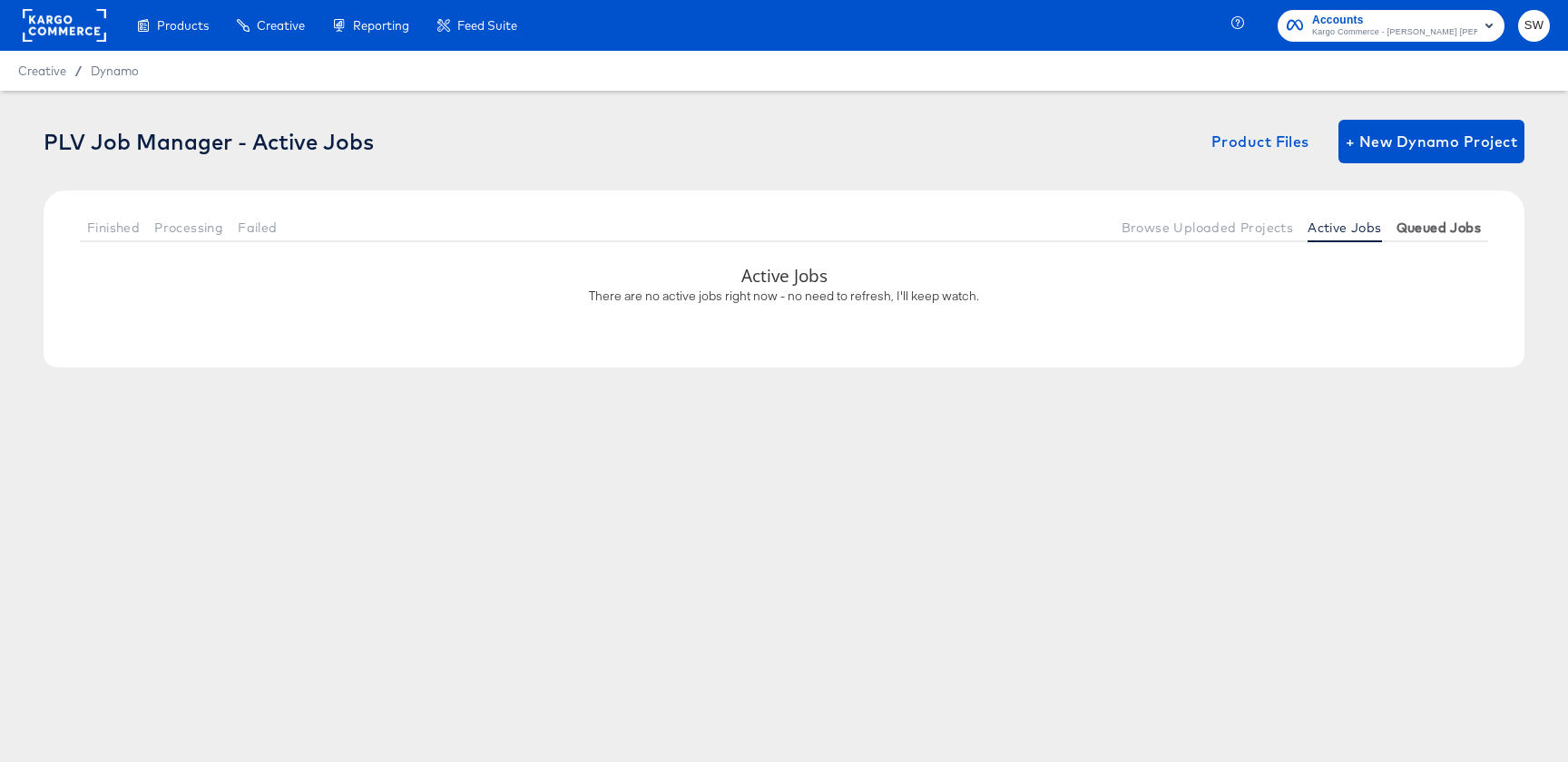
click at [1446, 230] on span "Queued Jobs" at bounding box center [1439, 228] width 84 height 15
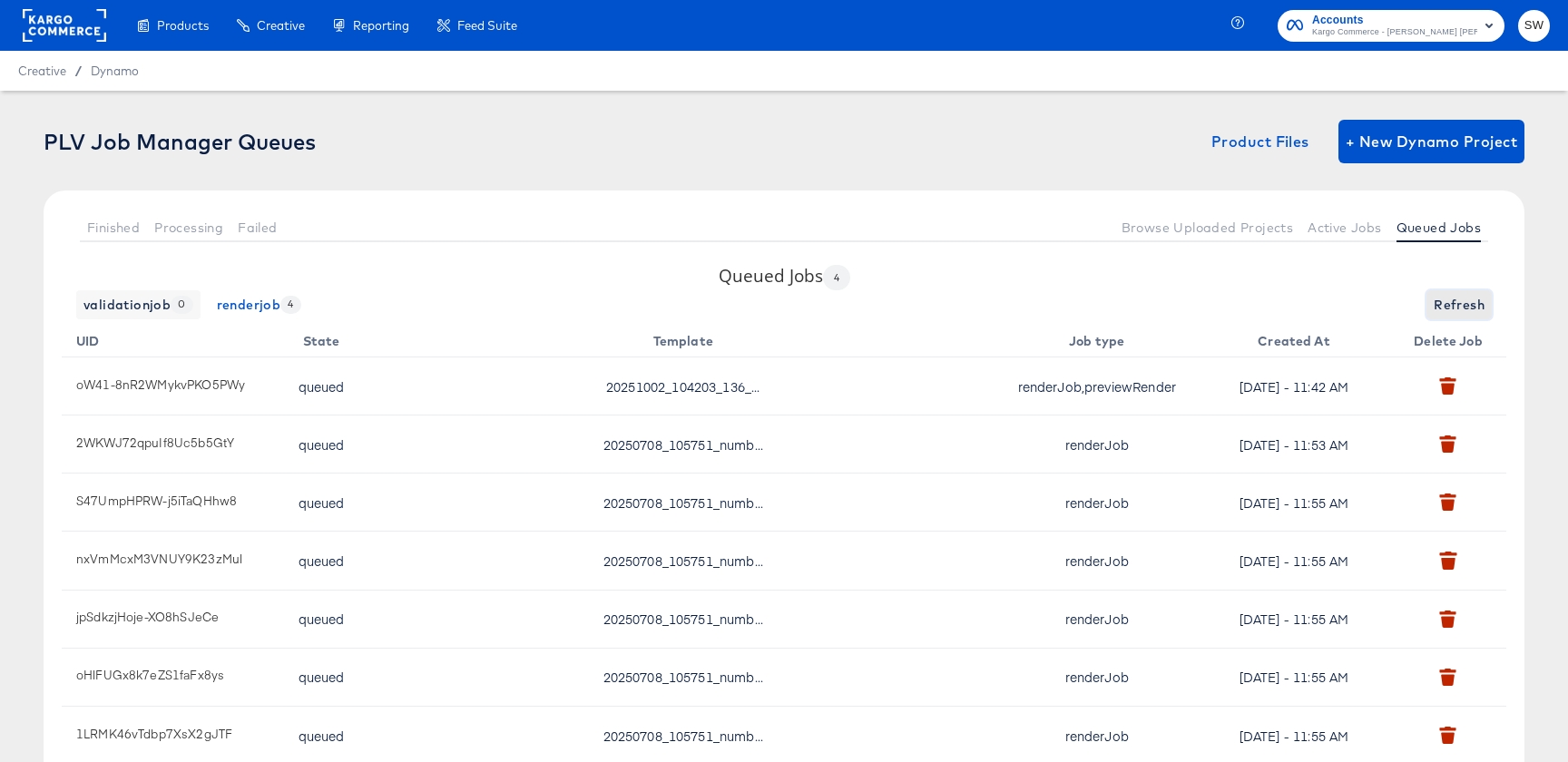
click at [1434, 305] on span "Refresh" at bounding box center [1459, 305] width 50 height 23
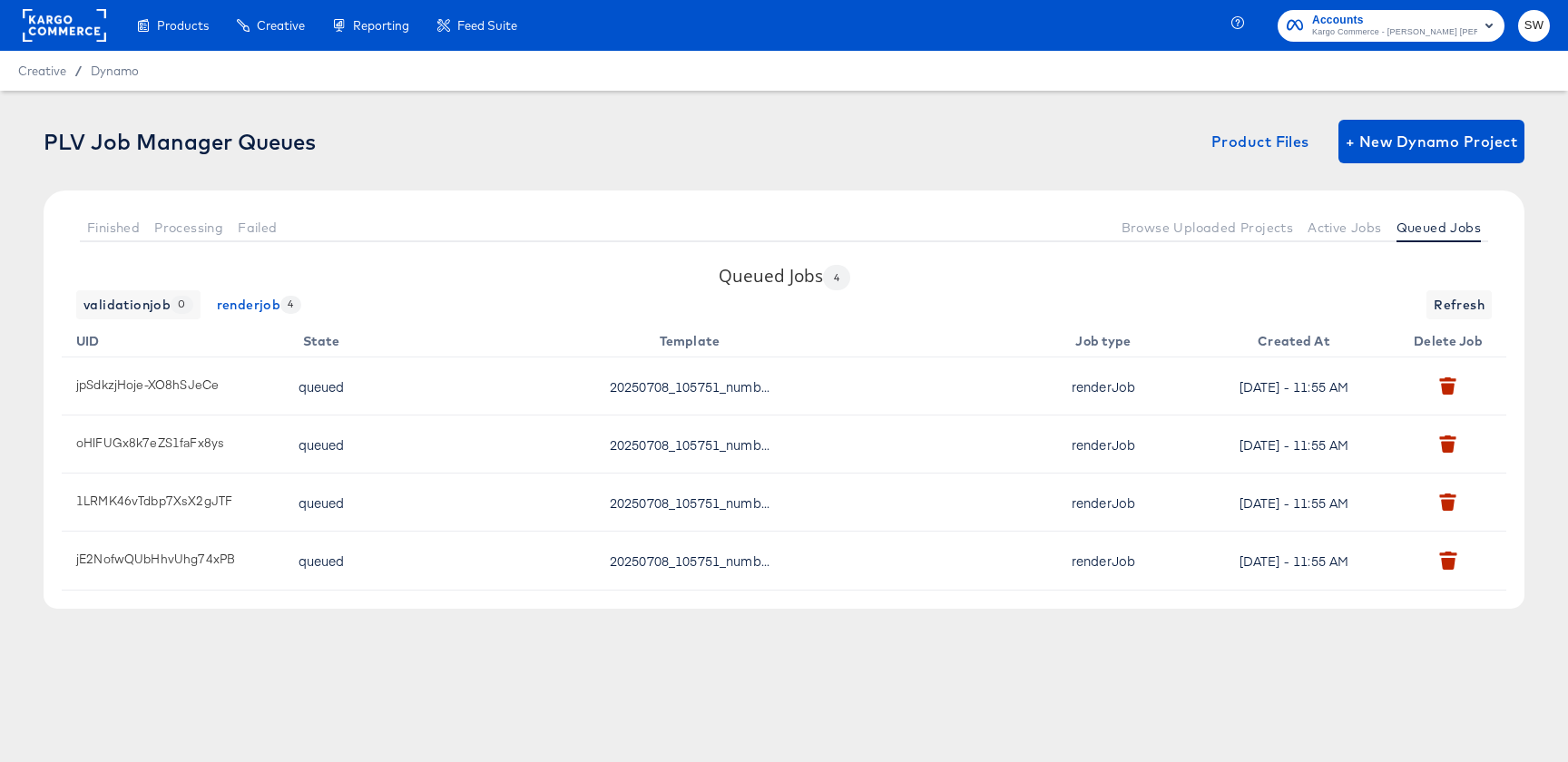
click at [1353, 192] on div "Finished Processing Failed Browse Uploaded Projects Active Jobs Queued Jobs" at bounding box center [783, 228] width 1481 height 73
click at [1361, 220] on span "Active Jobs" at bounding box center [1344, 228] width 73 height 15
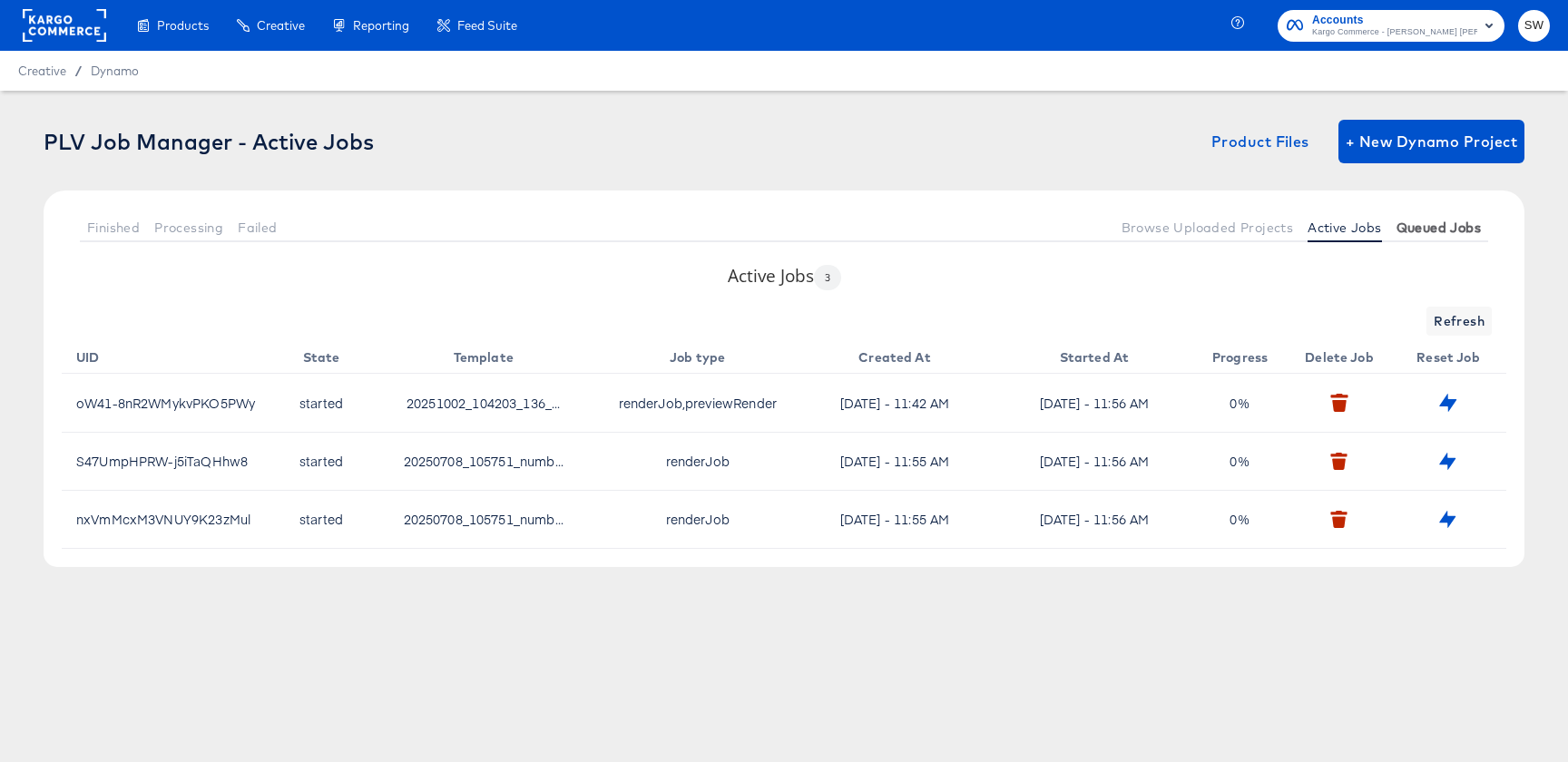
click at [1430, 232] on span "Queued Jobs" at bounding box center [1439, 228] width 84 height 15
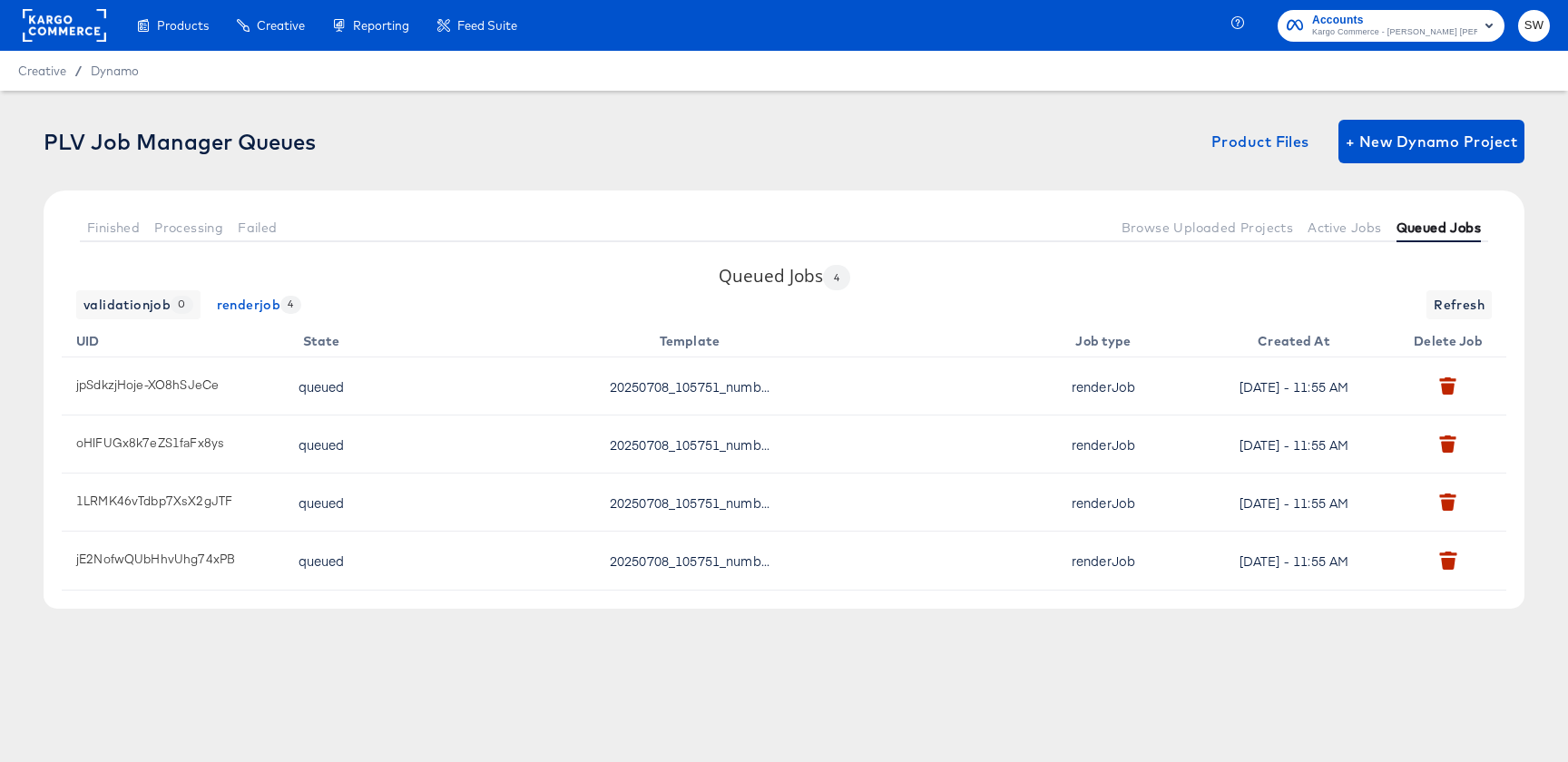
click at [1417, 225] on span "Queued Jobs" at bounding box center [1439, 228] width 84 height 15
click at [1357, 229] on span "Active Jobs" at bounding box center [1344, 228] width 73 height 15
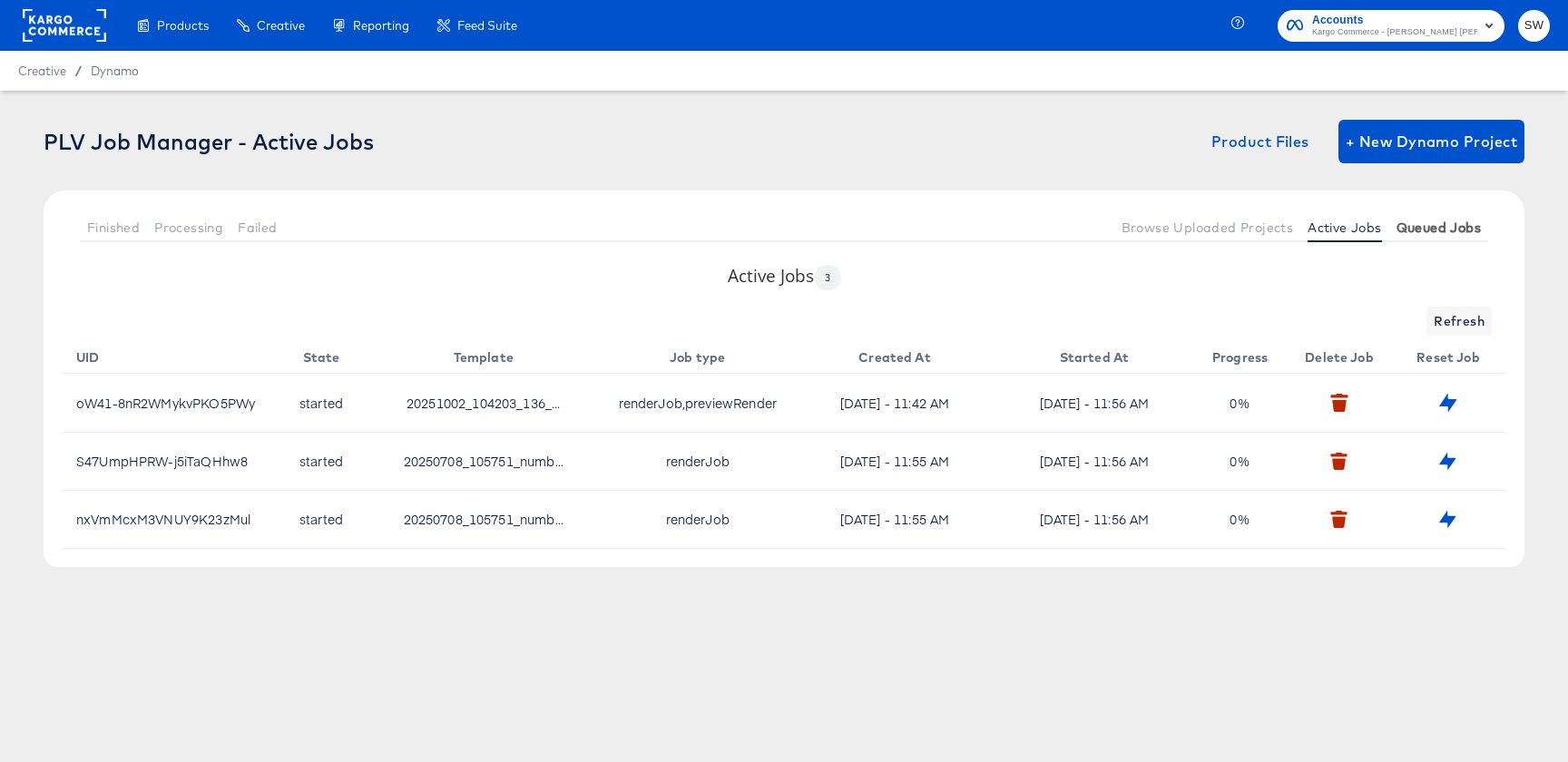
click at [1431, 233] on span "Queued Jobs" at bounding box center [1439, 228] width 84 height 15
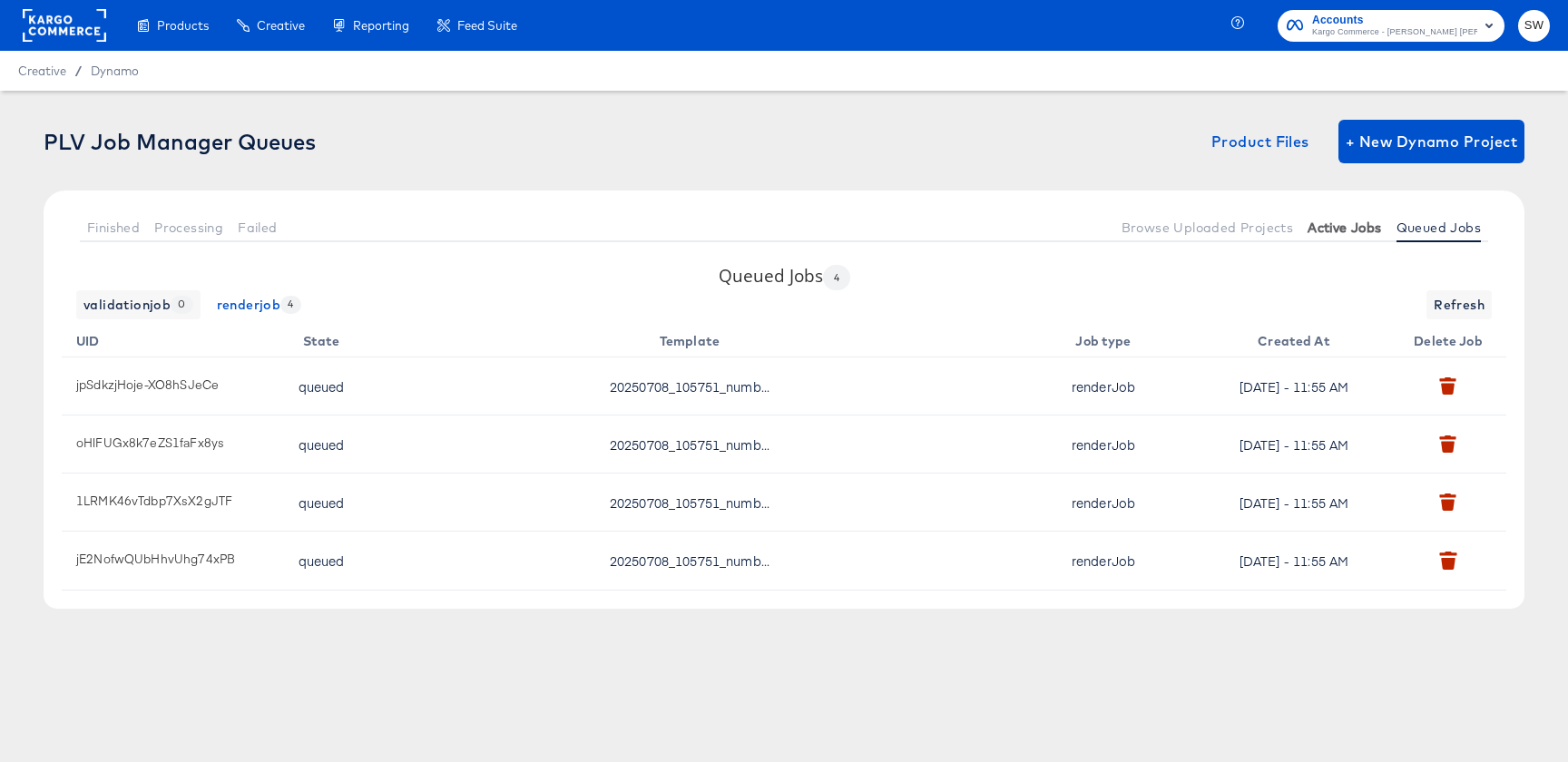
click at [1383, 234] on button "Active Jobs" at bounding box center [1345, 227] width 88 height 30
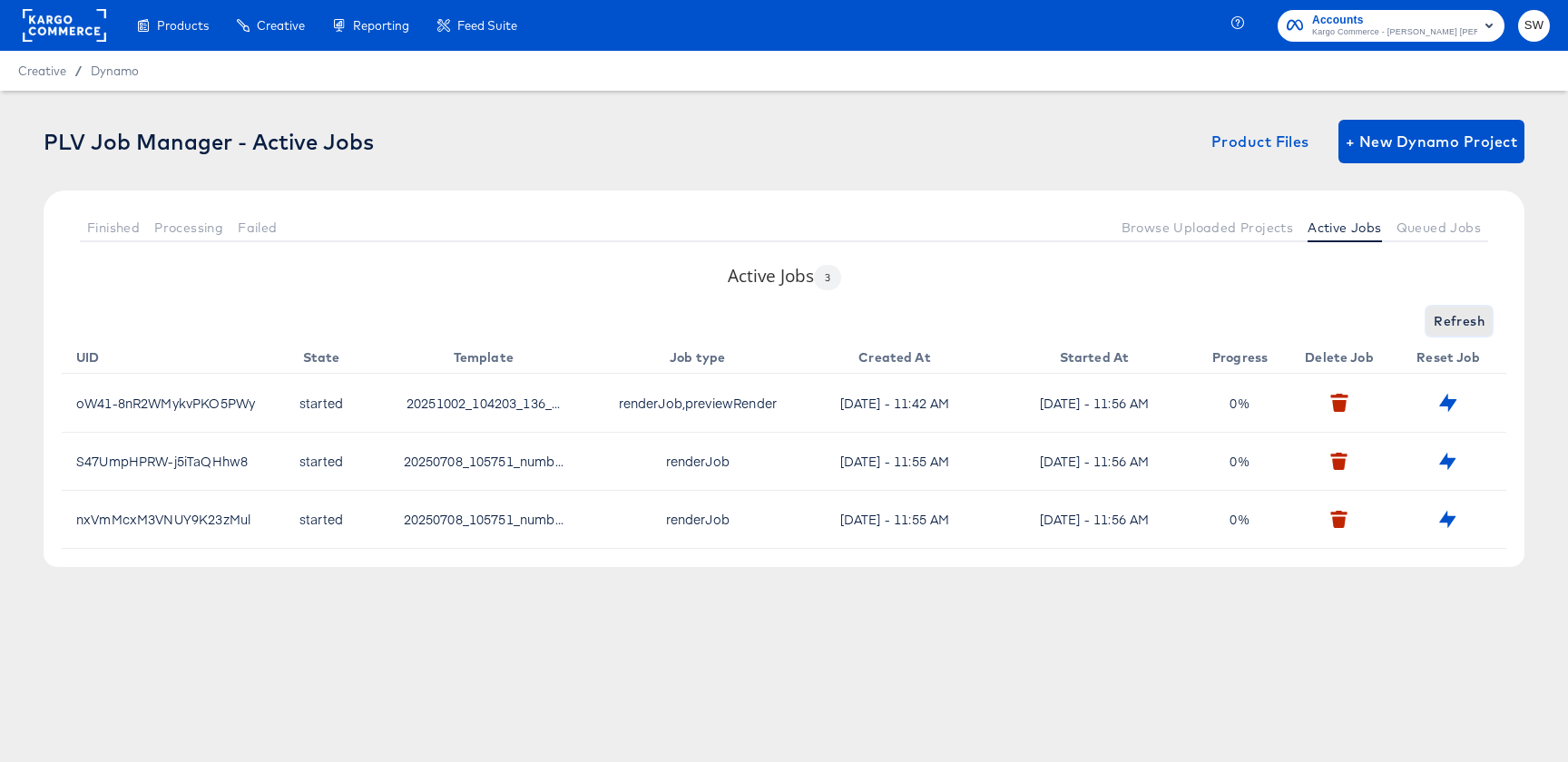
click at [1462, 329] on span "Refresh" at bounding box center [1459, 321] width 50 height 23
click at [1462, 222] on span "Queued Jobs" at bounding box center [1439, 228] width 84 height 15
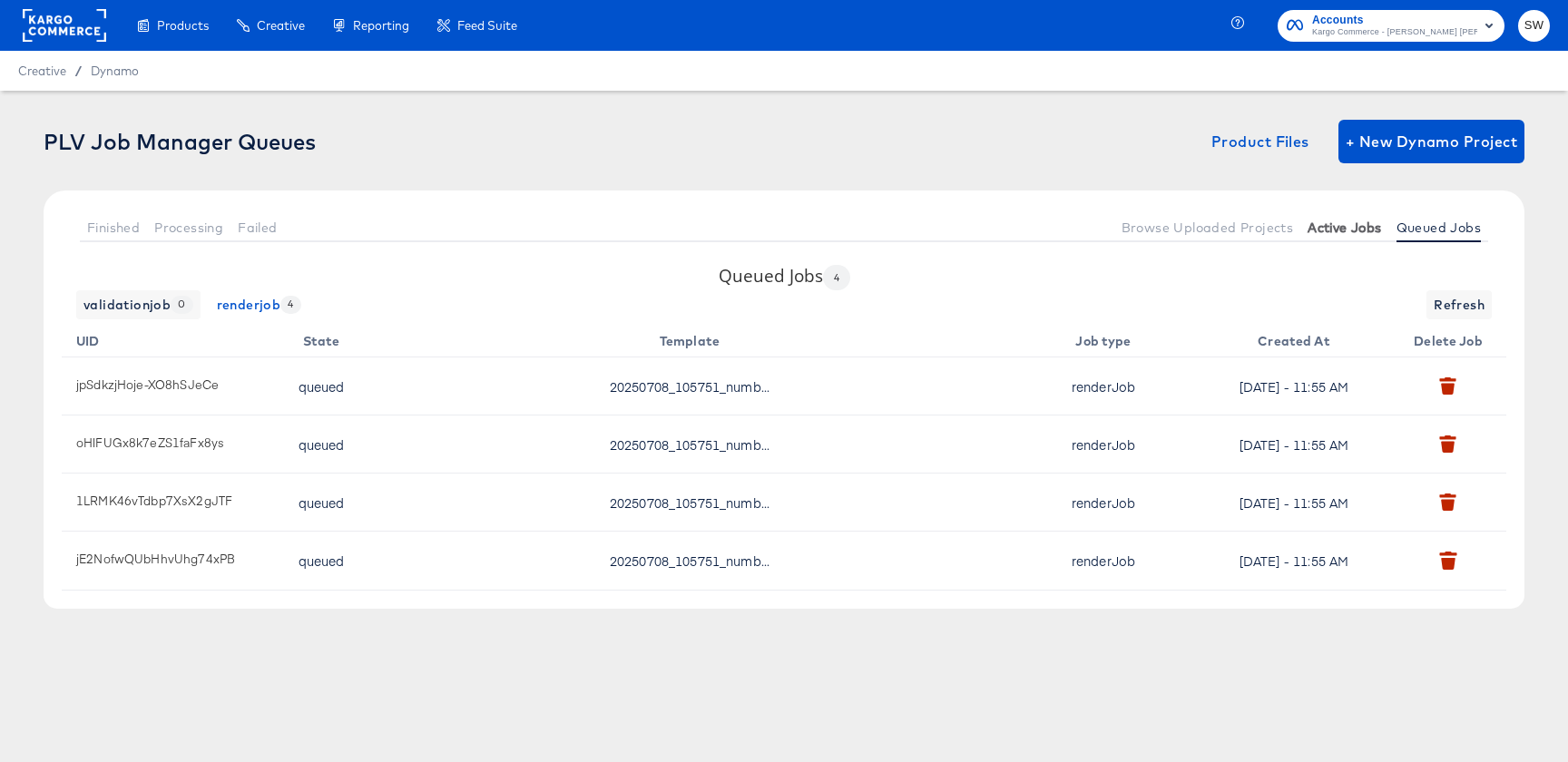
click at [1365, 227] on span "Active Jobs" at bounding box center [1344, 228] width 73 height 15
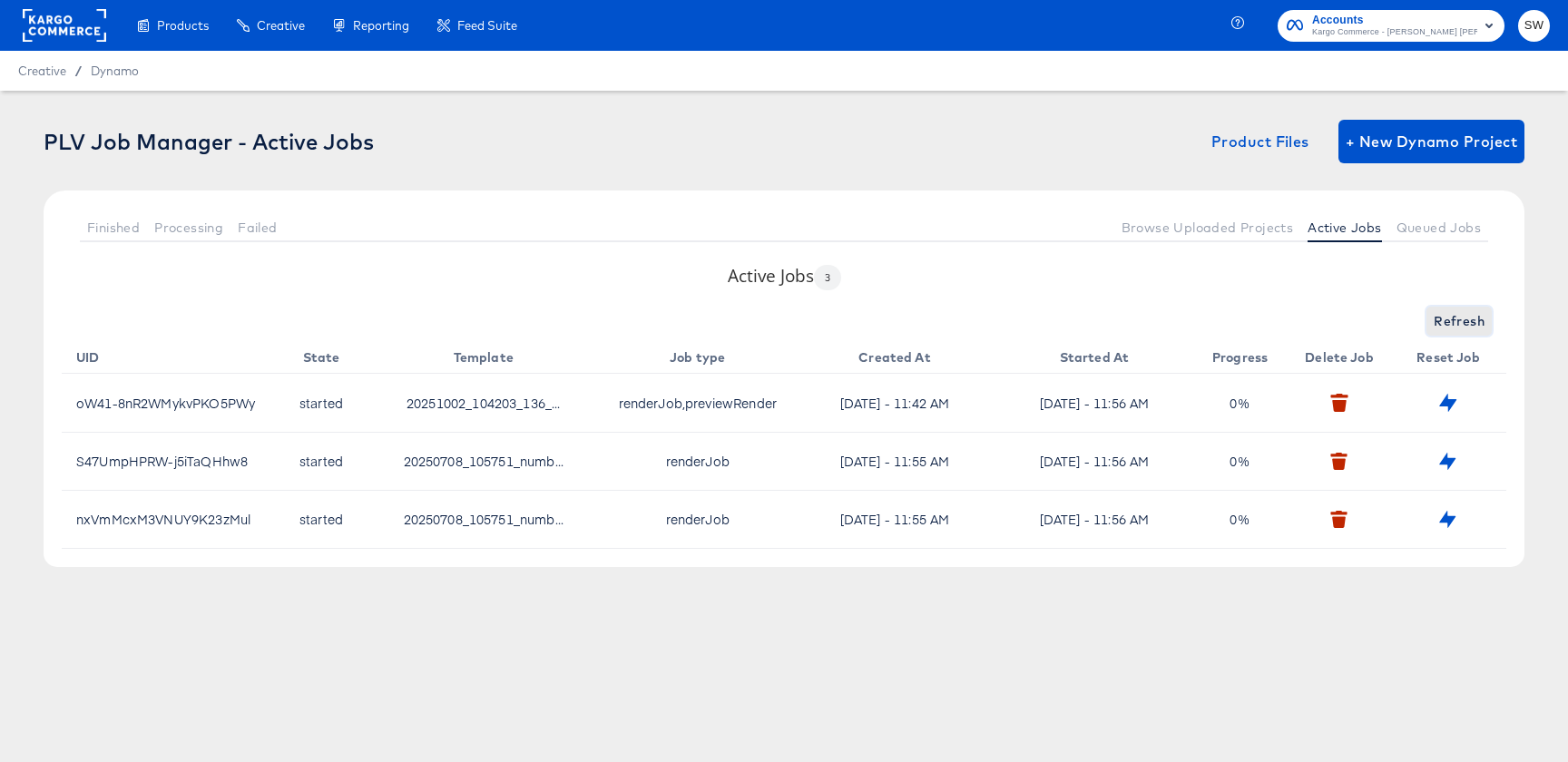
click at [1489, 325] on button "Refresh" at bounding box center [1459, 321] width 65 height 29
click at [1420, 243] on div "Finished Processing Failed Browse Uploaded Projects Active Jobs Queued Jobs" at bounding box center [783, 228] width 1481 height 73
click at [1419, 236] on button "Queued Jobs" at bounding box center [1439, 227] width 99 height 30
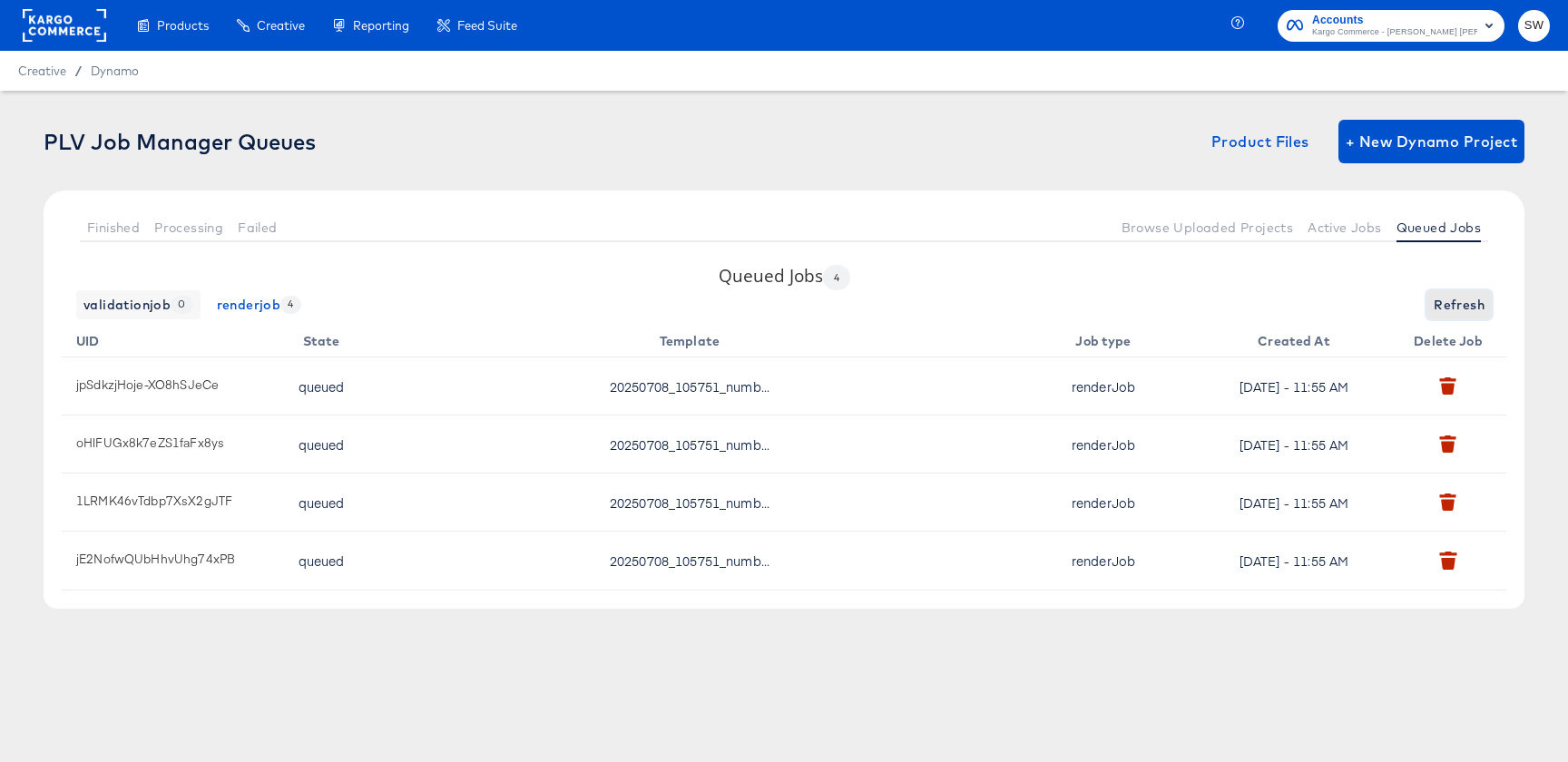
click at [1442, 299] on span "Refresh" at bounding box center [1459, 305] width 50 height 23
click at [1370, 232] on span "Active Jobs" at bounding box center [1344, 228] width 73 height 15
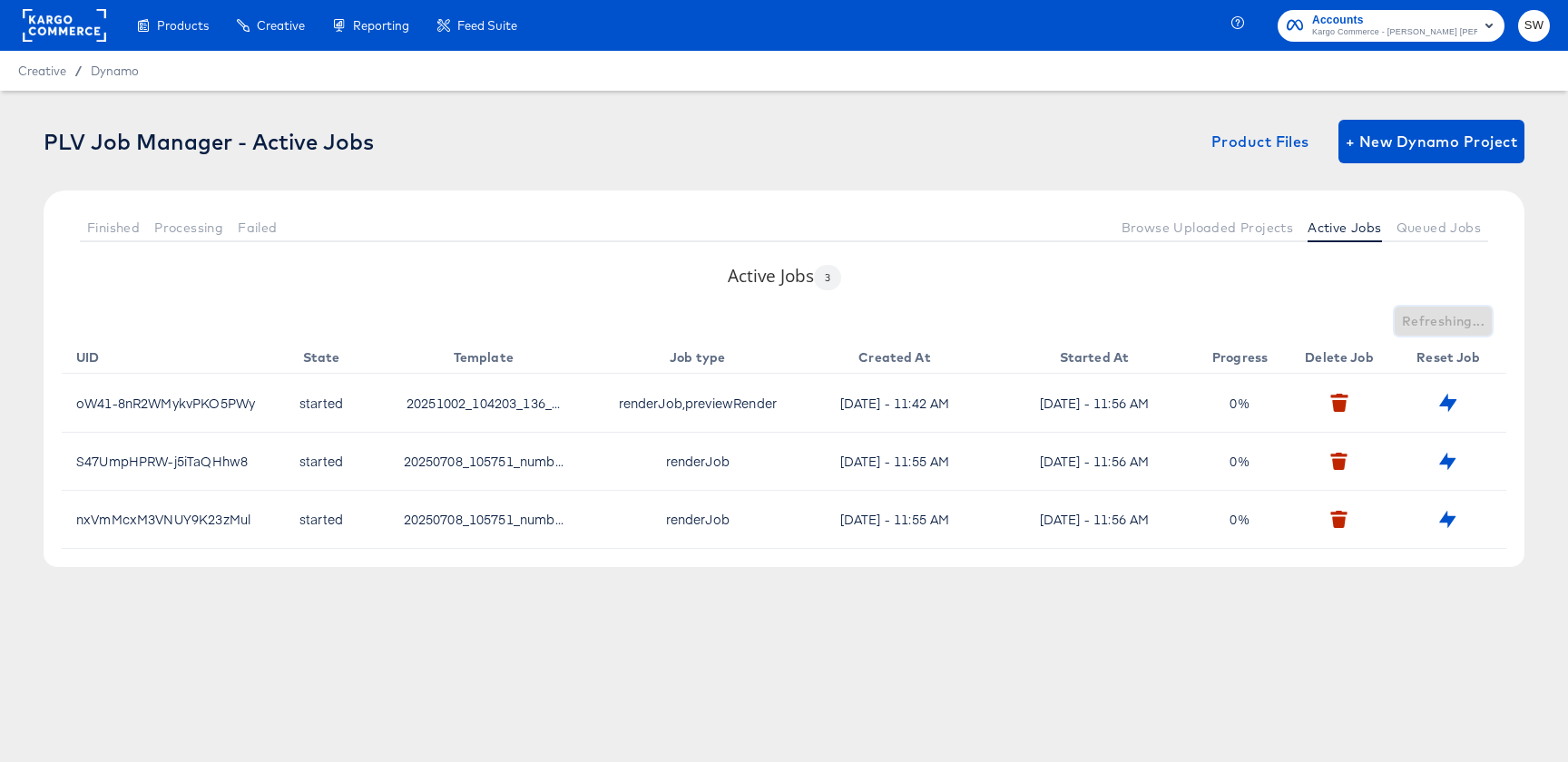
click at [1450, 319] on span "Refreshing..." at bounding box center [1443, 321] width 83 height 23
click at [1431, 232] on span "Queued Jobs" at bounding box center [1439, 228] width 84 height 15
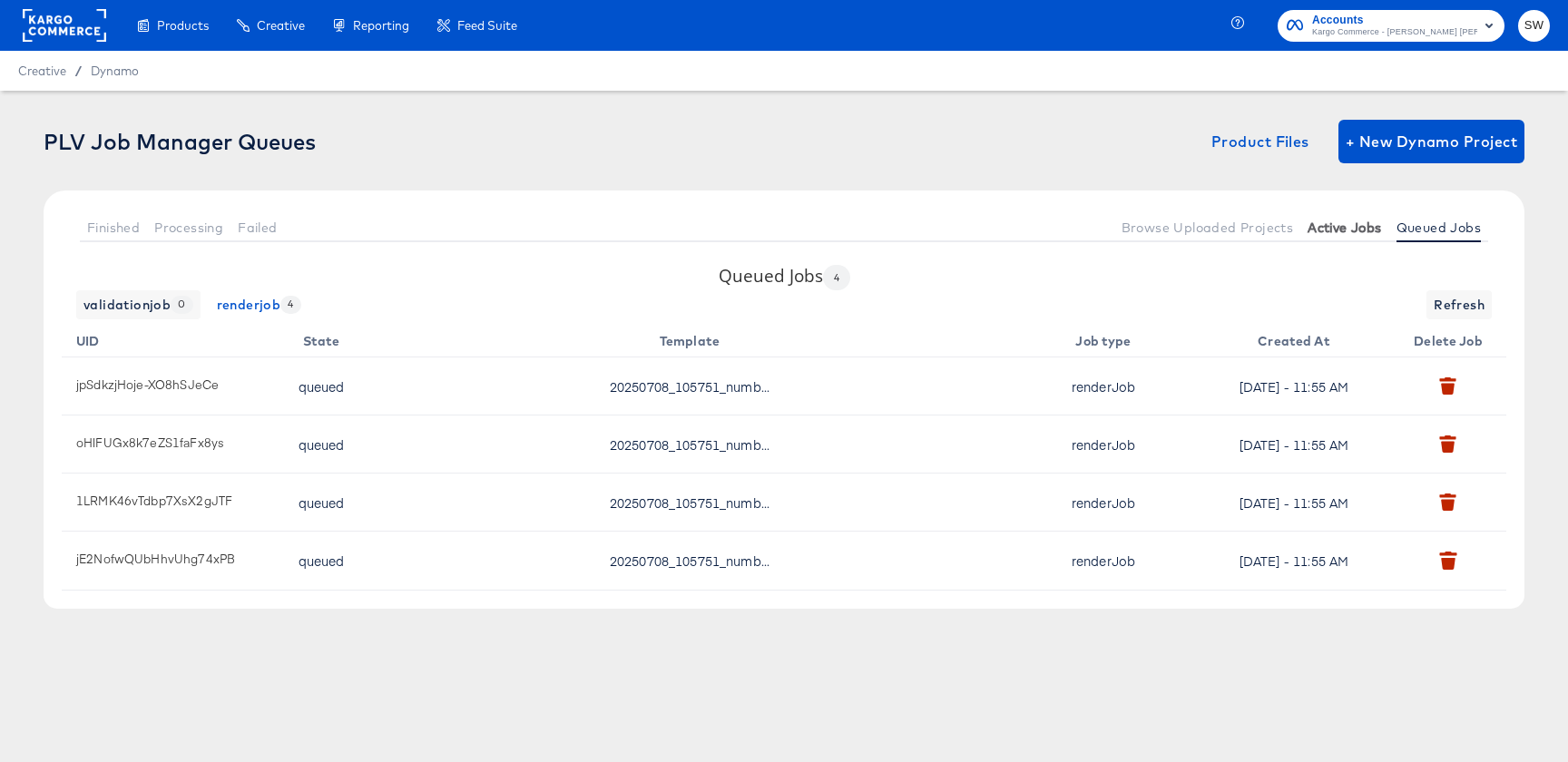
click at [1341, 220] on span "Active Jobs" at bounding box center [1344, 228] width 73 height 15
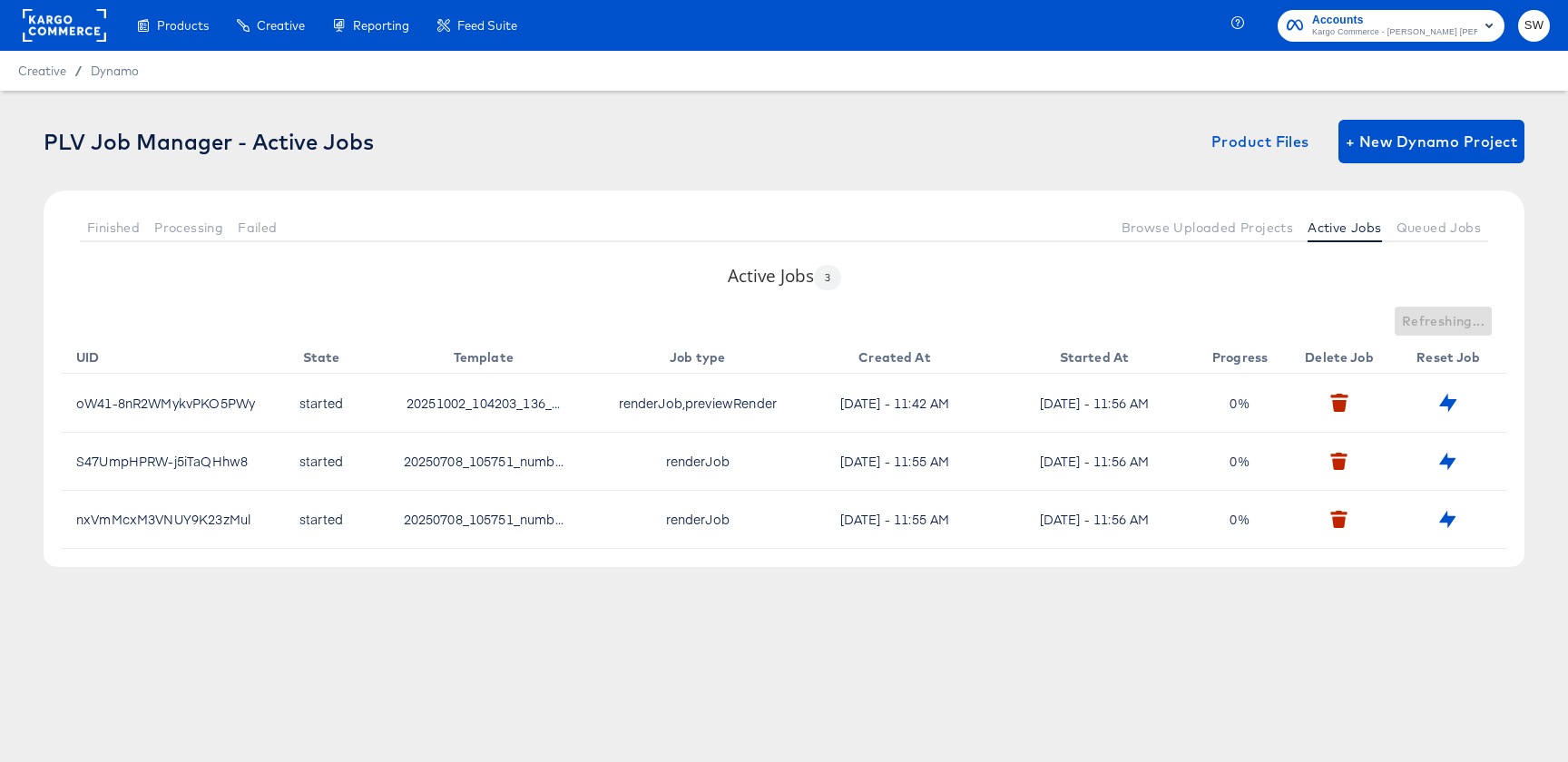
click at [1461, 306] on div "Active Jobs 3 Refreshing... UID State Template Job type Created At Started At P…" at bounding box center [783, 416] width 1481 height 303
click at [1461, 317] on span "Refresh" at bounding box center [1459, 321] width 50 height 23
click at [1431, 225] on span "Queued Jobs" at bounding box center [1439, 228] width 84 height 15
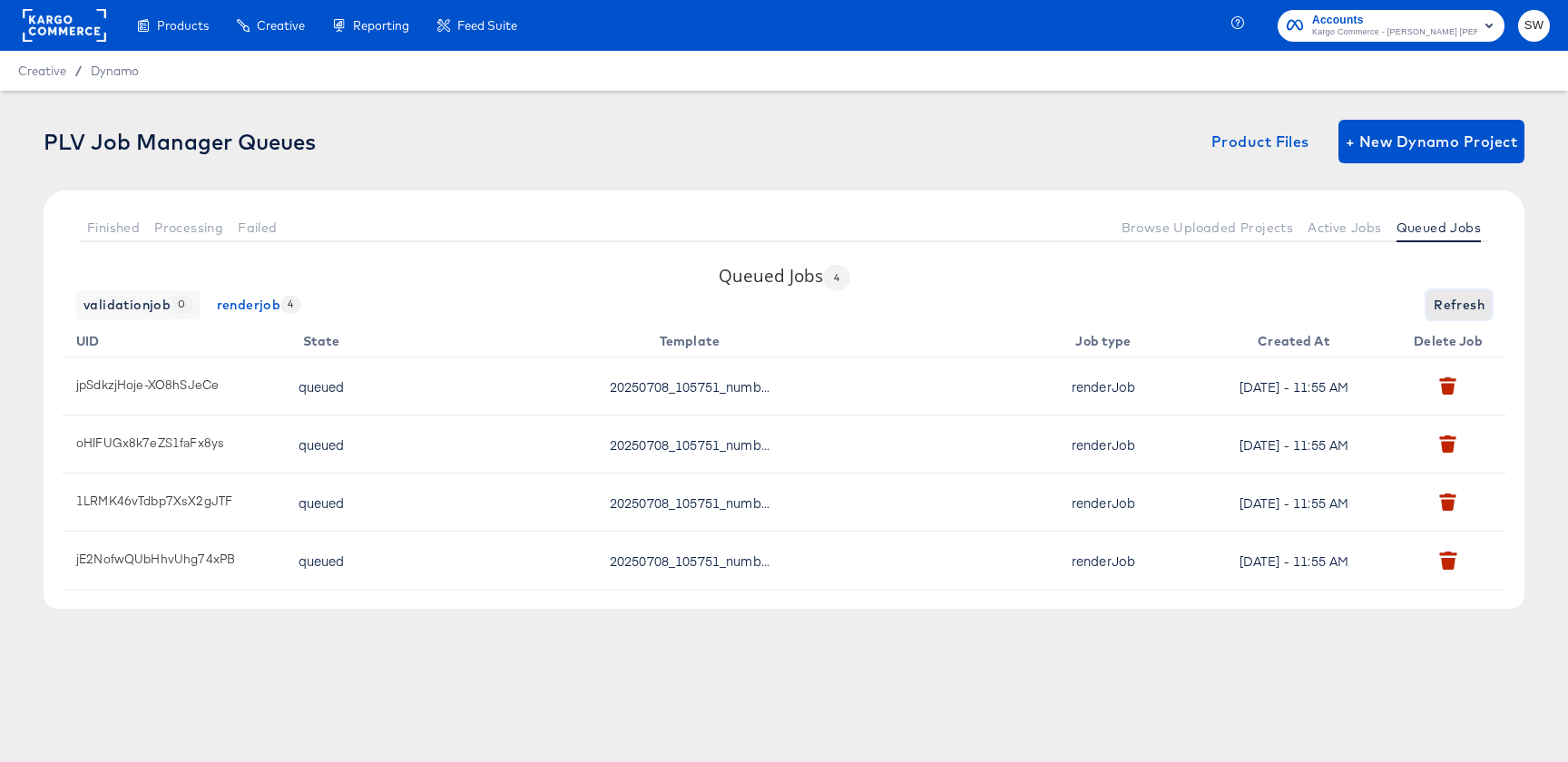
click at [1467, 308] on span "Refresh" at bounding box center [1459, 305] width 50 height 23
click at [1388, 238] on button "Active Jobs" at bounding box center [1345, 227] width 88 height 30
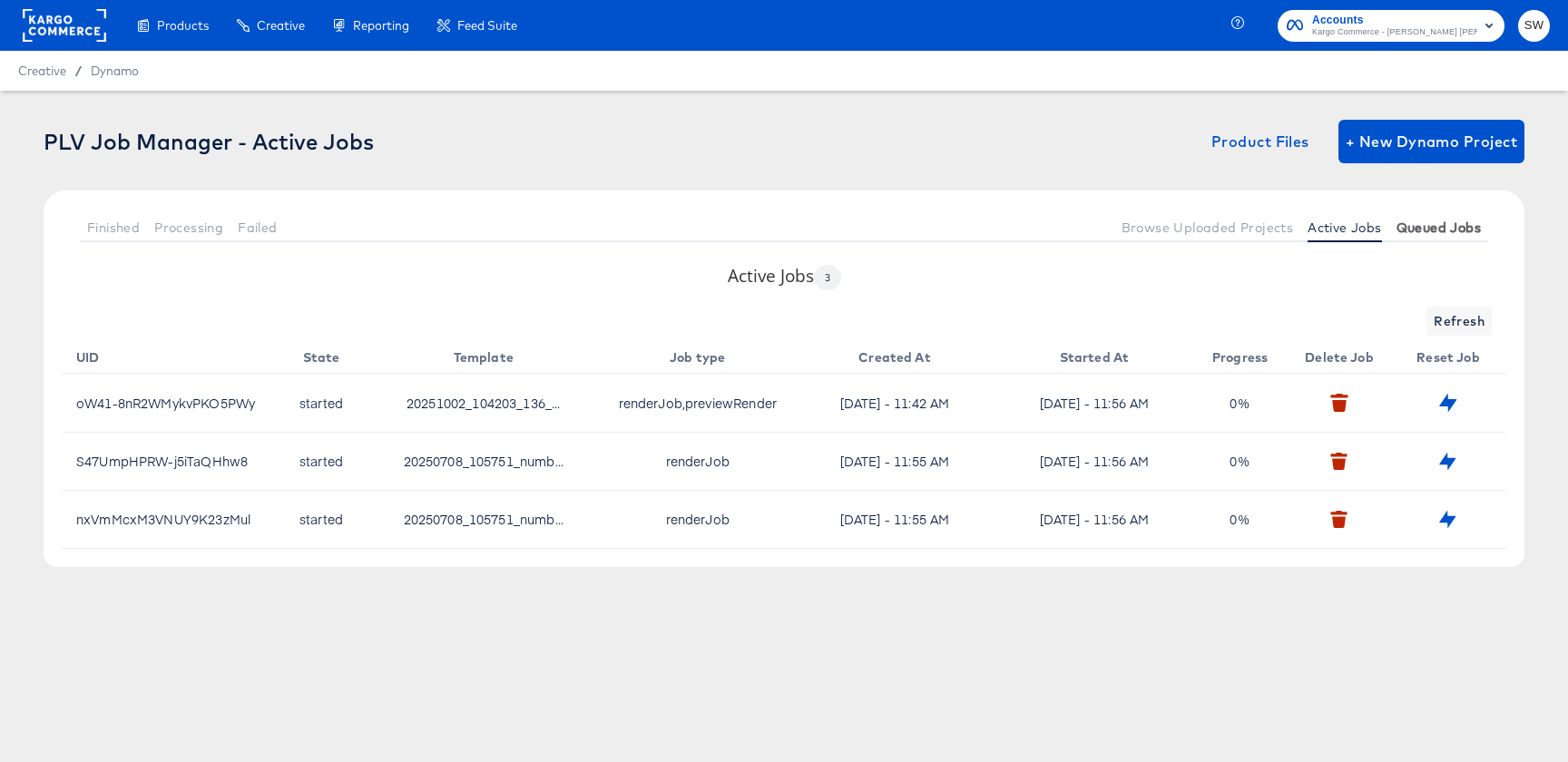
click at [1439, 240] on button "Queued Jobs" at bounding box center [1439, 227] width 99 height 30
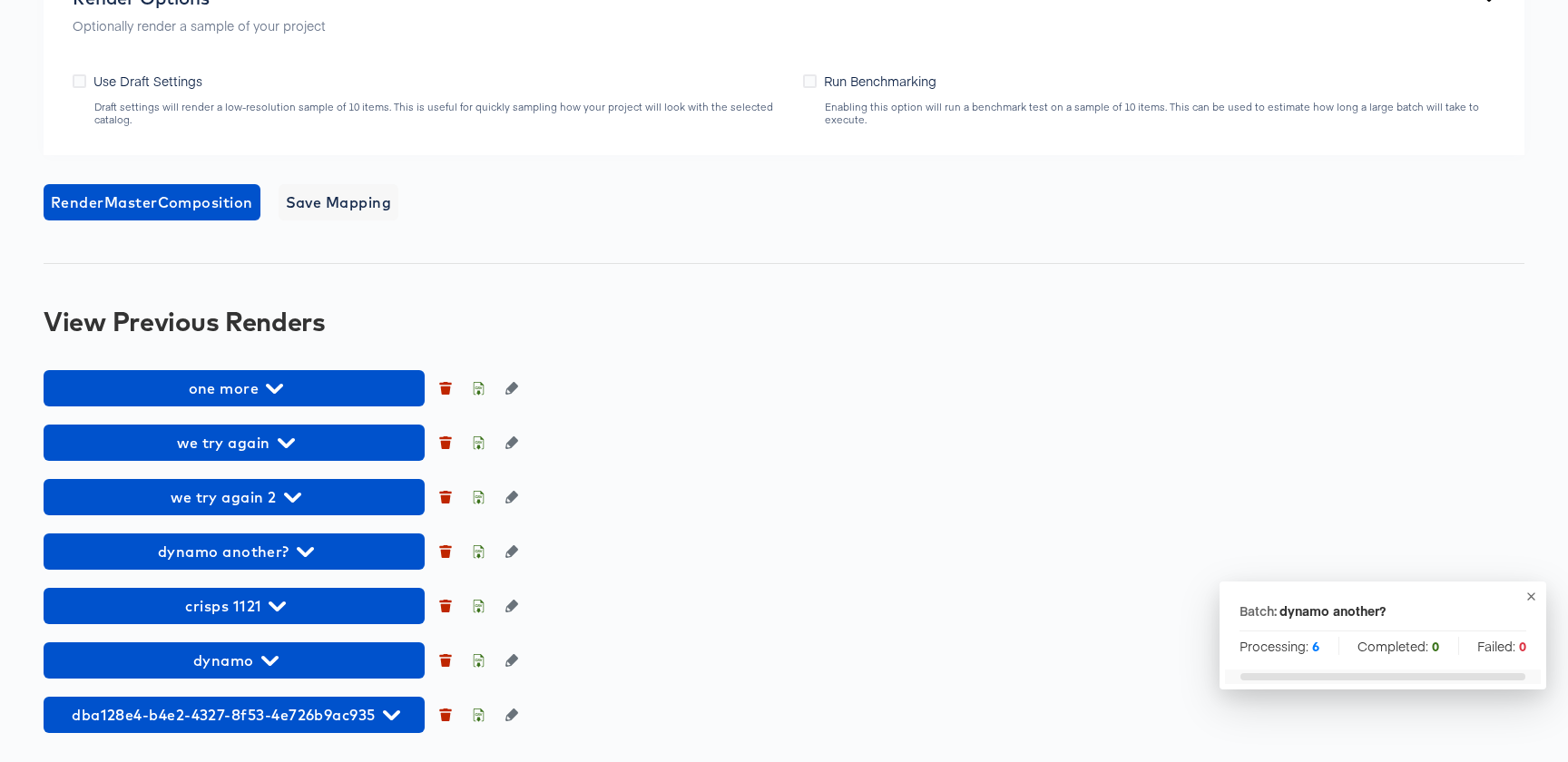
scroll to position [1438, 0]
click at [176, 557] on span "dynamo another?" at bounding box center [233, 552] width 363 height 26
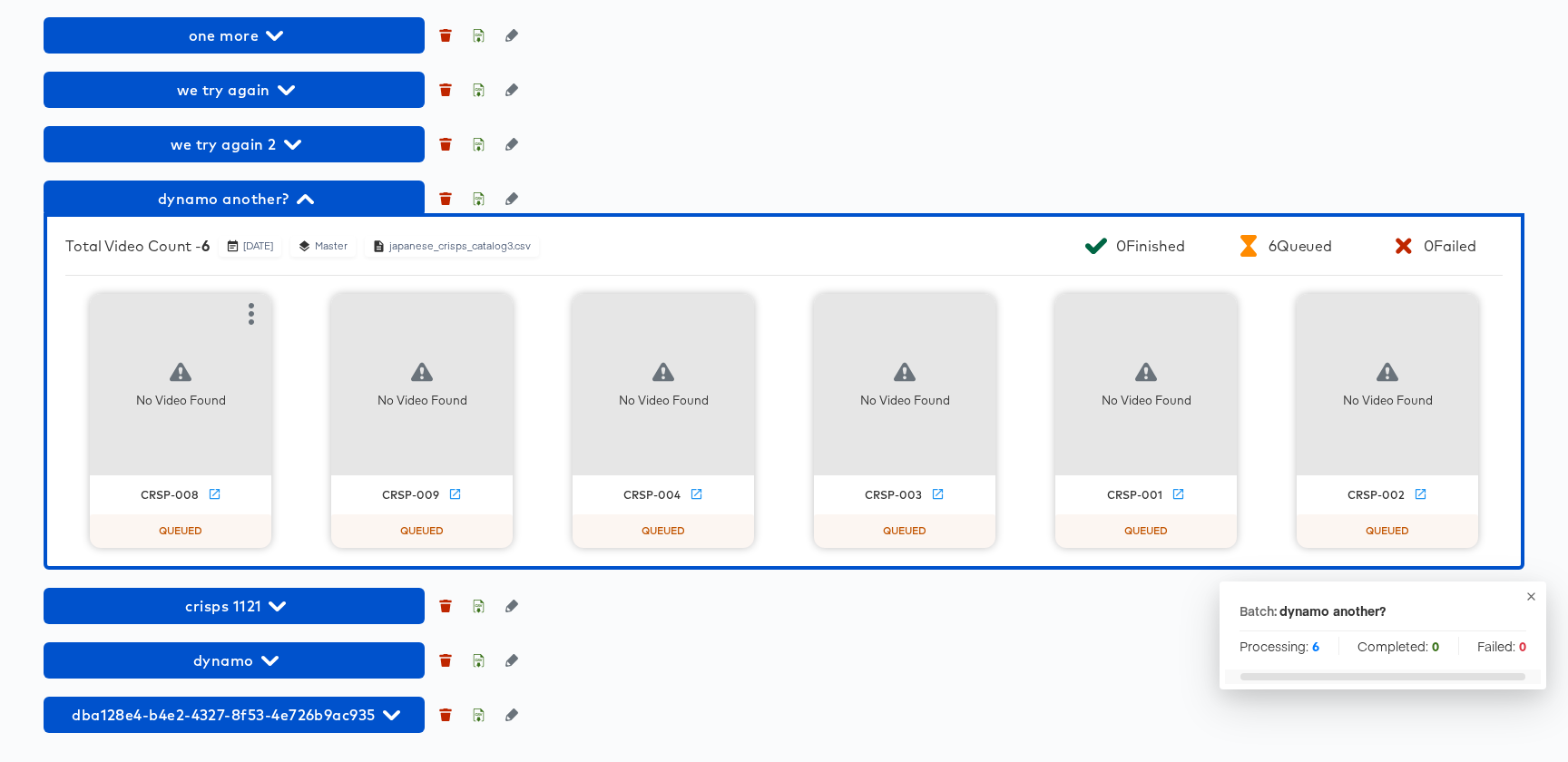
scroll to position [1807, 0]
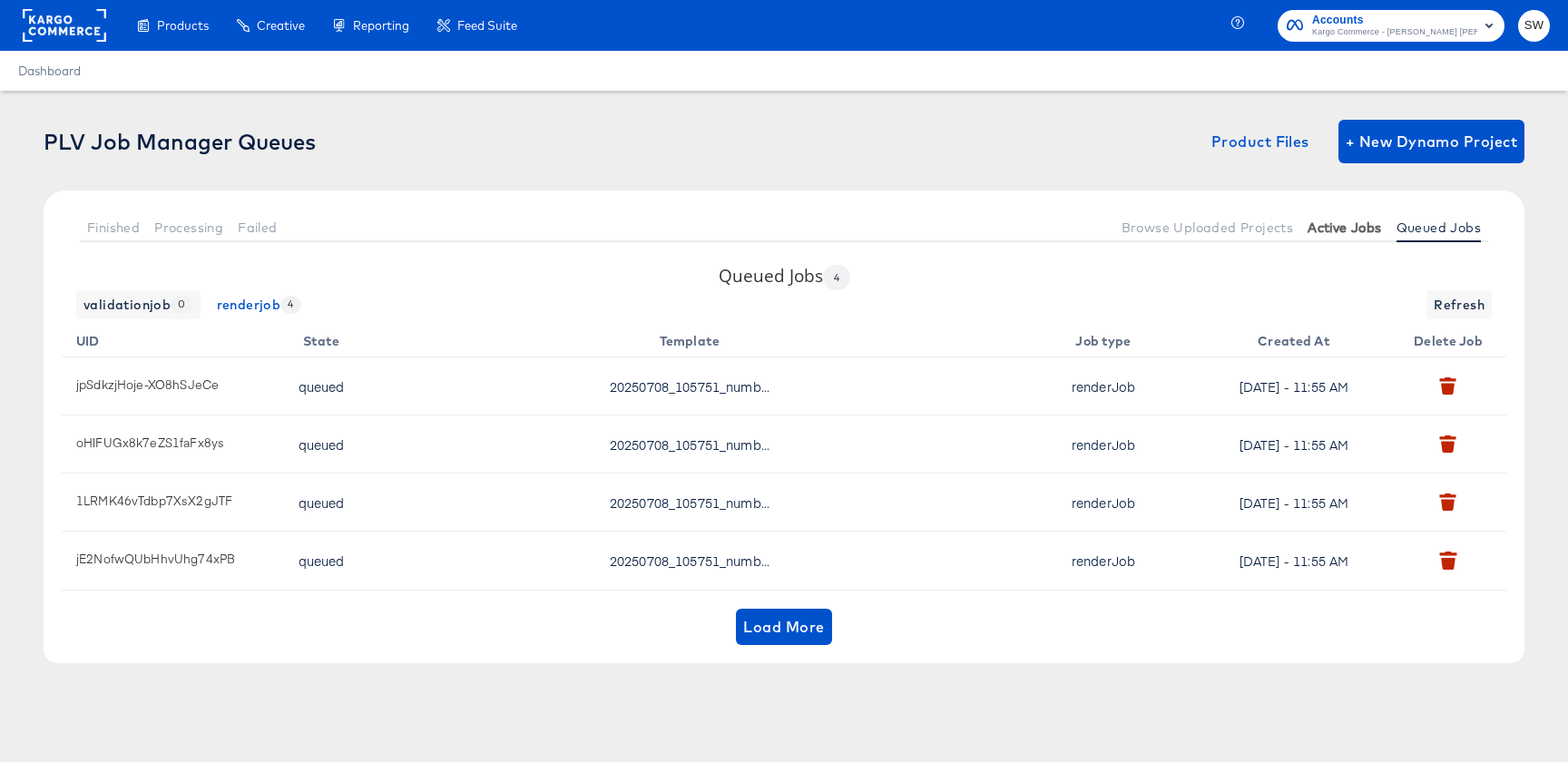
click at [1361, 229] on span "Active Jobs" at bounding box center [1344, 228] width 73 height 15
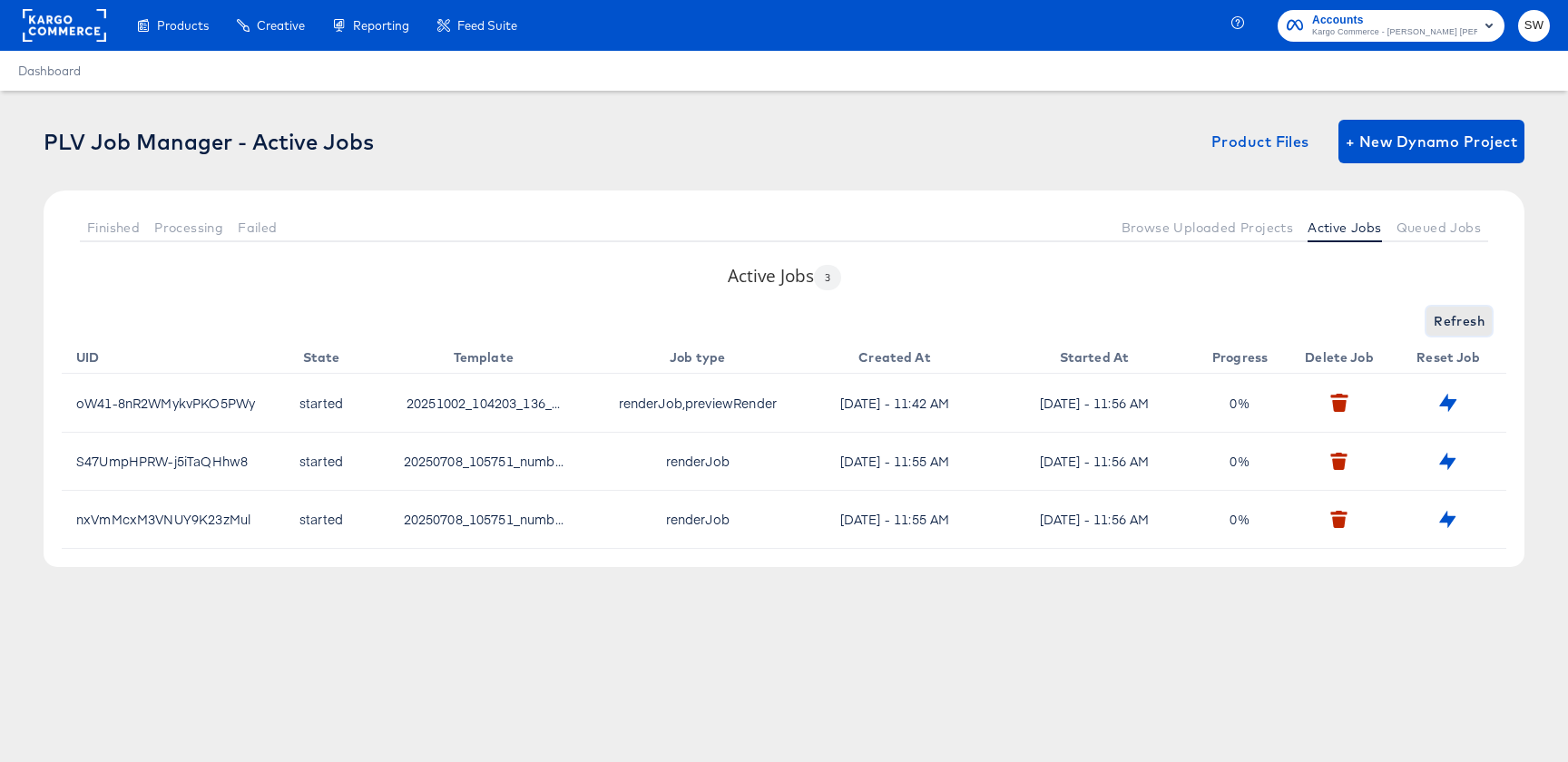
click at [1453, 311] on span "Refresh" at bounding box center [1459, 321] width 50 height 23
click at [1438, 296] on div "Active Jobs 3 Refresh UID State Template Job type Created At Started At Progres…" at bounding box center [783, 416] width 1481 height 303
click at [1445, 308] on button "Refresh" at bounding box center [1459, 321] width 65 height 29
click at [1455, 236] on button "Queued Jobs" at bounding box center [1439, 227] width 99 height 30
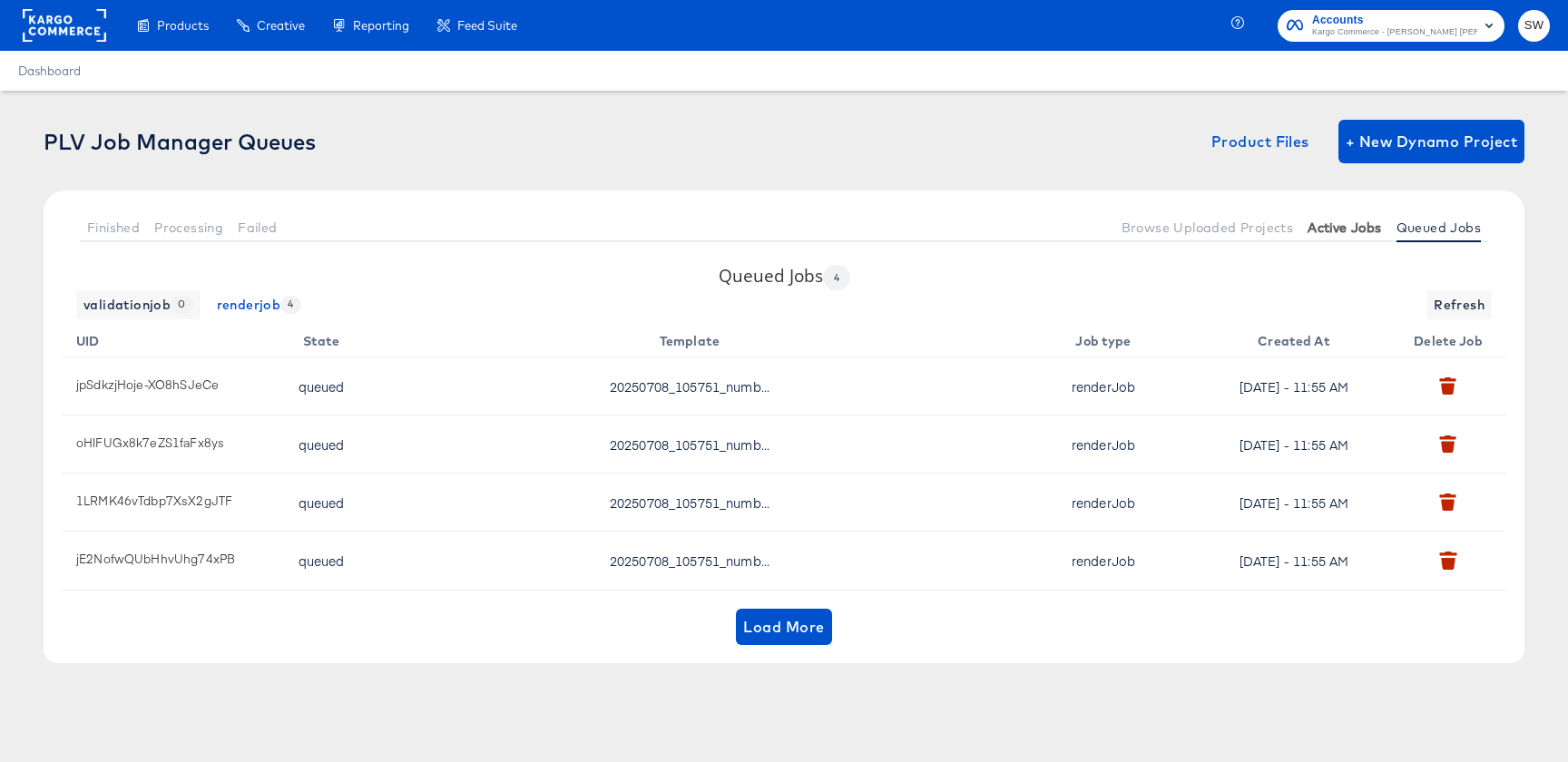
click at [1344, 225] on span "Active Jobs" at bounding box center [1344, 228] width 73 height 15
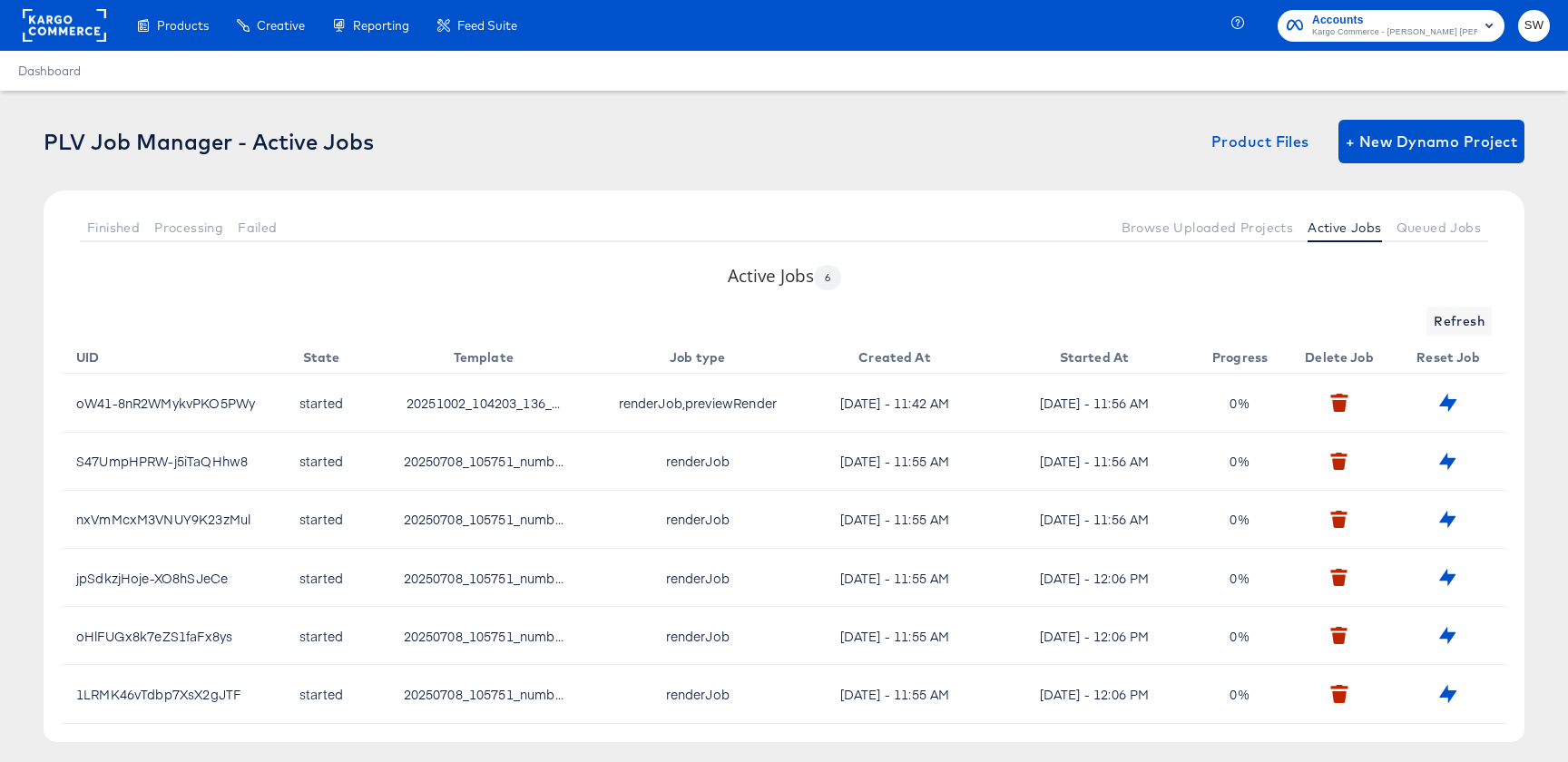
click at [1493, 306] on div "Active Jobs 6 Refresh UID State Template Job type Created At Started At Progres…" at bounding box center [783, 503] width 1481 height 478
click at [1453, 320] on span "Refresh" at bounding box center [1459, 321] width 50 height 23
click at [1427, 236] on button "Queued Jobs" at bounding box center [1439, 227] width 99 height 30
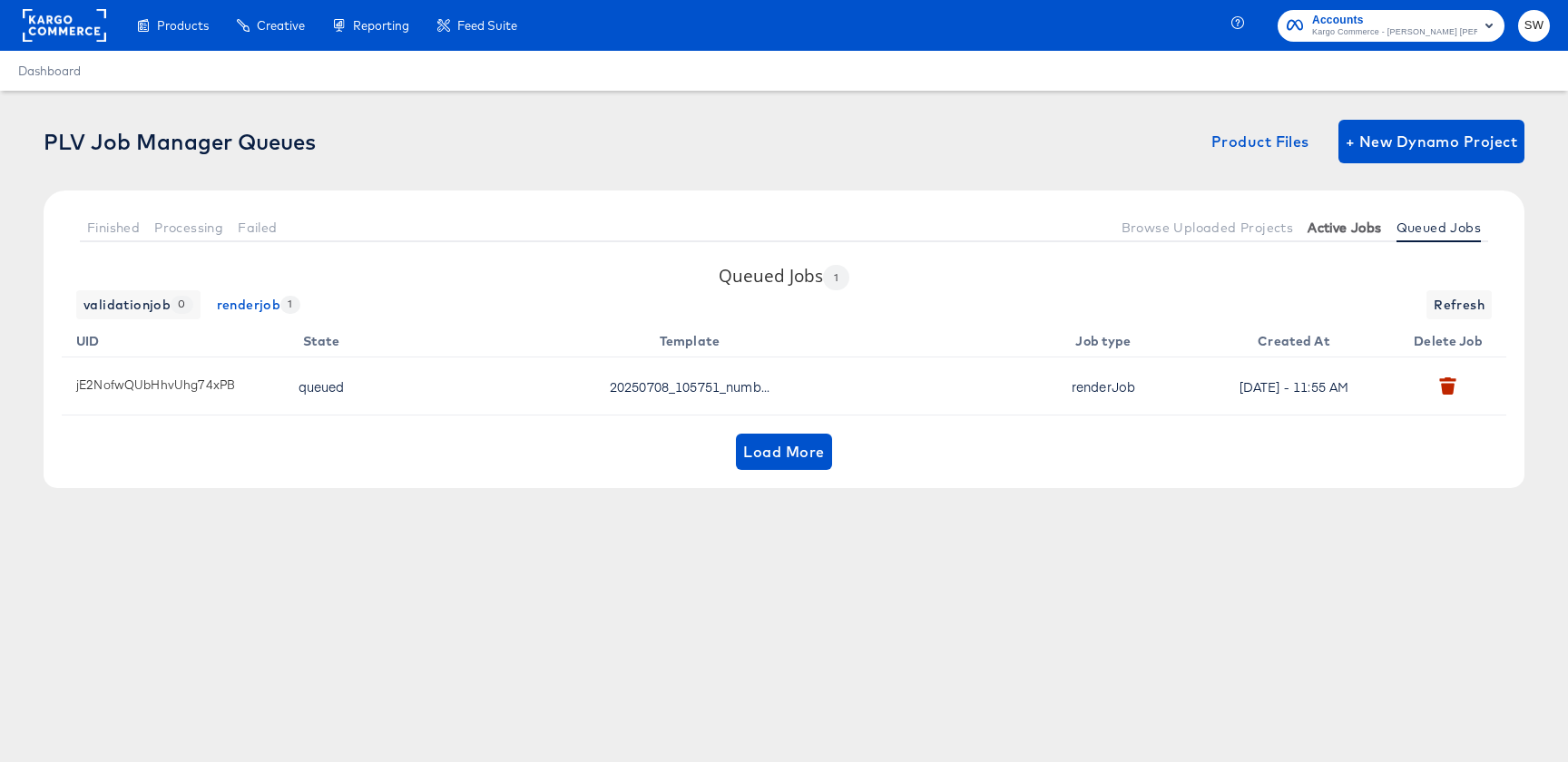
click at [1331, 232] on span "Active Jobs" at bounding box center [1344, 228] width 73 height 15
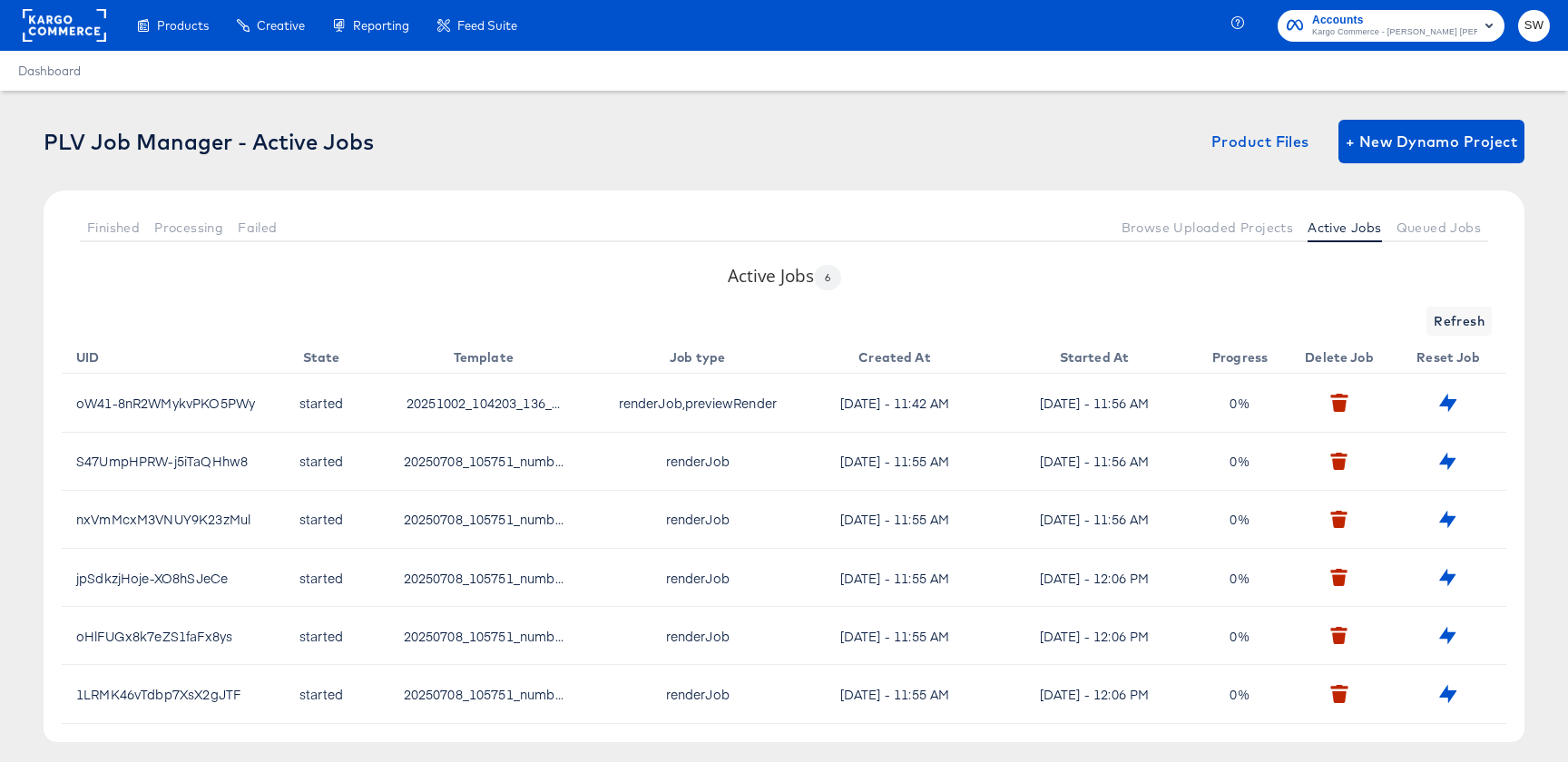
click at [1459, 303] on div "Active Jobs 6 Refresh UID State Template Job type Created At Started At Progres…" at bounding box center [783, 503] width 1481 height 478
click at [1459, 316] on span "Refresh" at bounding box center [1459, 321] width 50 height 23
click at [1450, 239] on button "Queued Jobs" at bounding box center [1439, 227] width 99 height 30
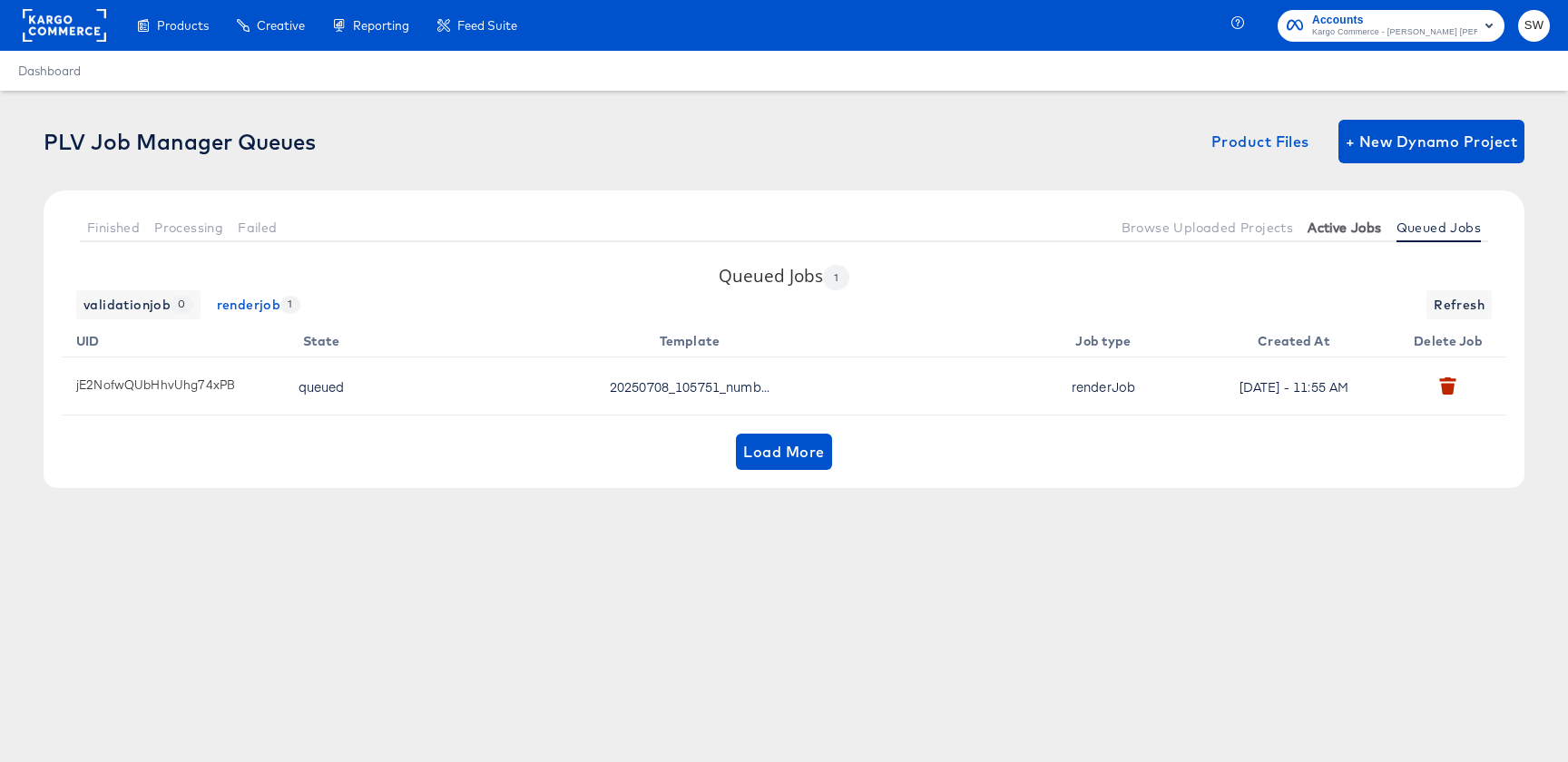
click at [1341, 226] on span "Active Jobs" at bounding box center [1344, 228] width 73 height 15
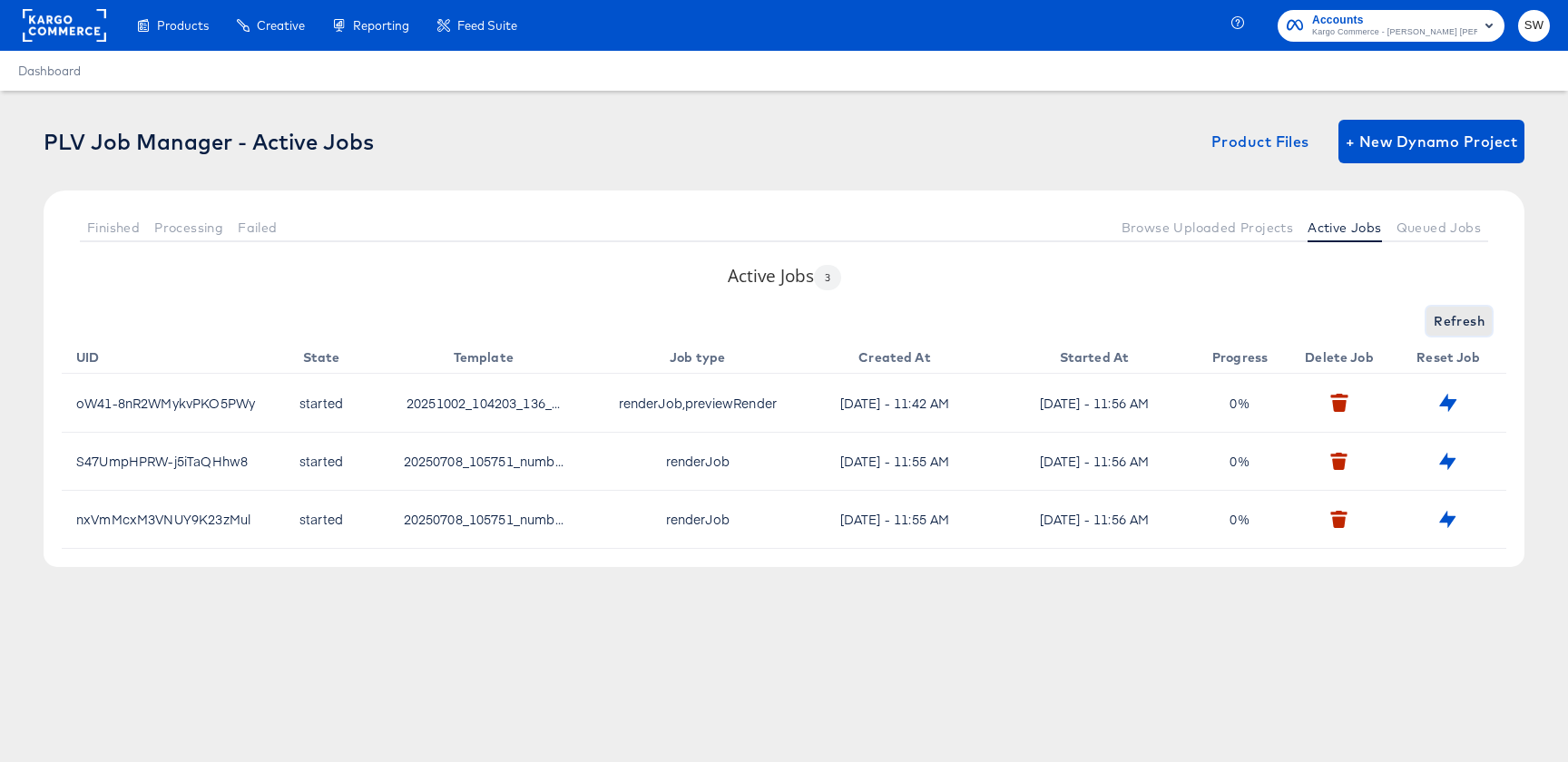
click at [1476, 334] on button "Refresh" at bounding box center [1459, 321] width 65 height 29
click at [1450, 220] on span "Queued Jobs" at bounding box center [1439, 228] width 84 height 15
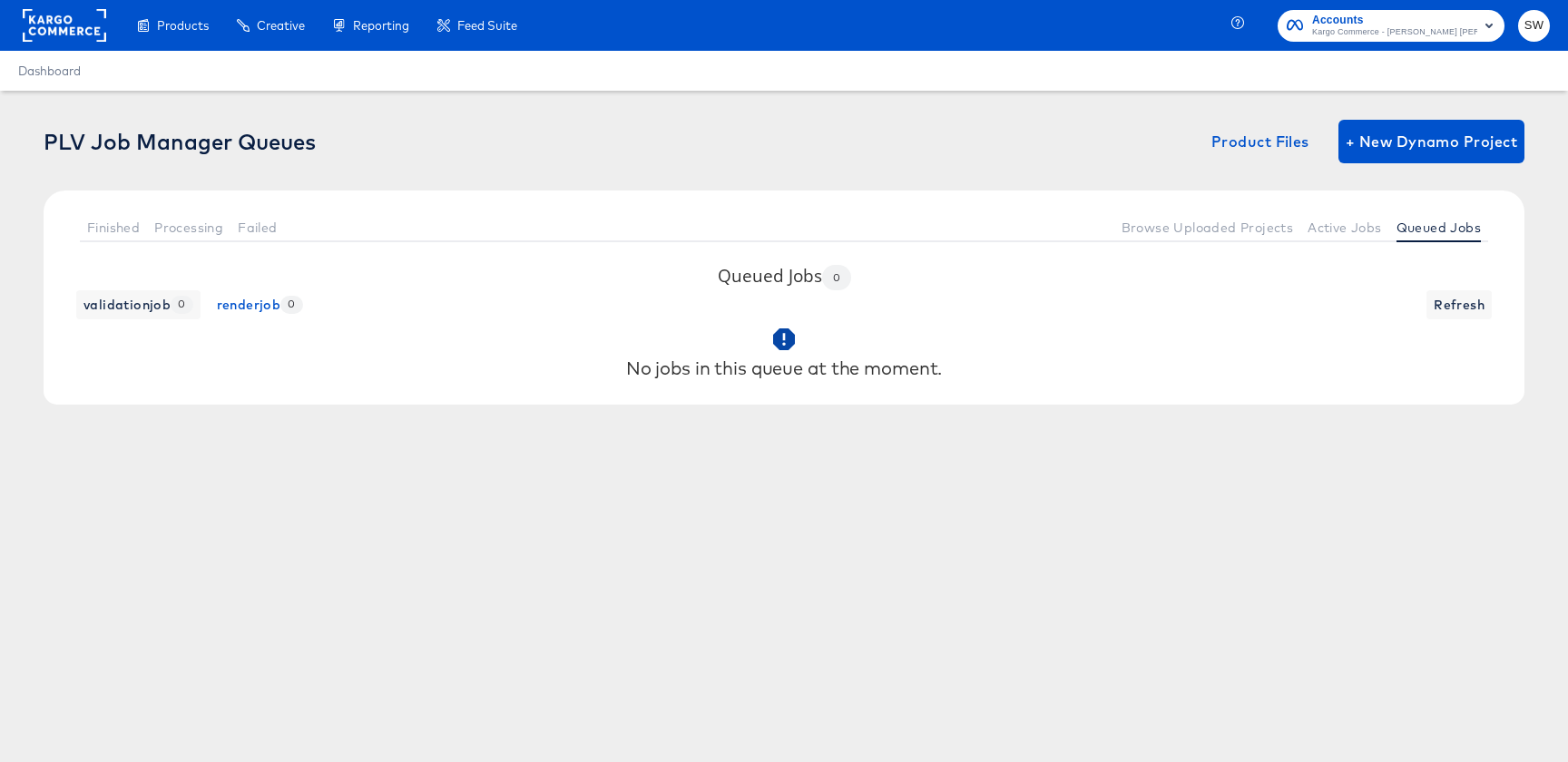
click at [1370, 209] on div "Finished Processing Failed Browse Uploaded Projects Active Jobs Queued Jobs" at bounding box center [783, 228] width 1481 height 73
click at [1370, 216] on button "Active Jobs" at bounding box center [1345, 227] width 88 height 30
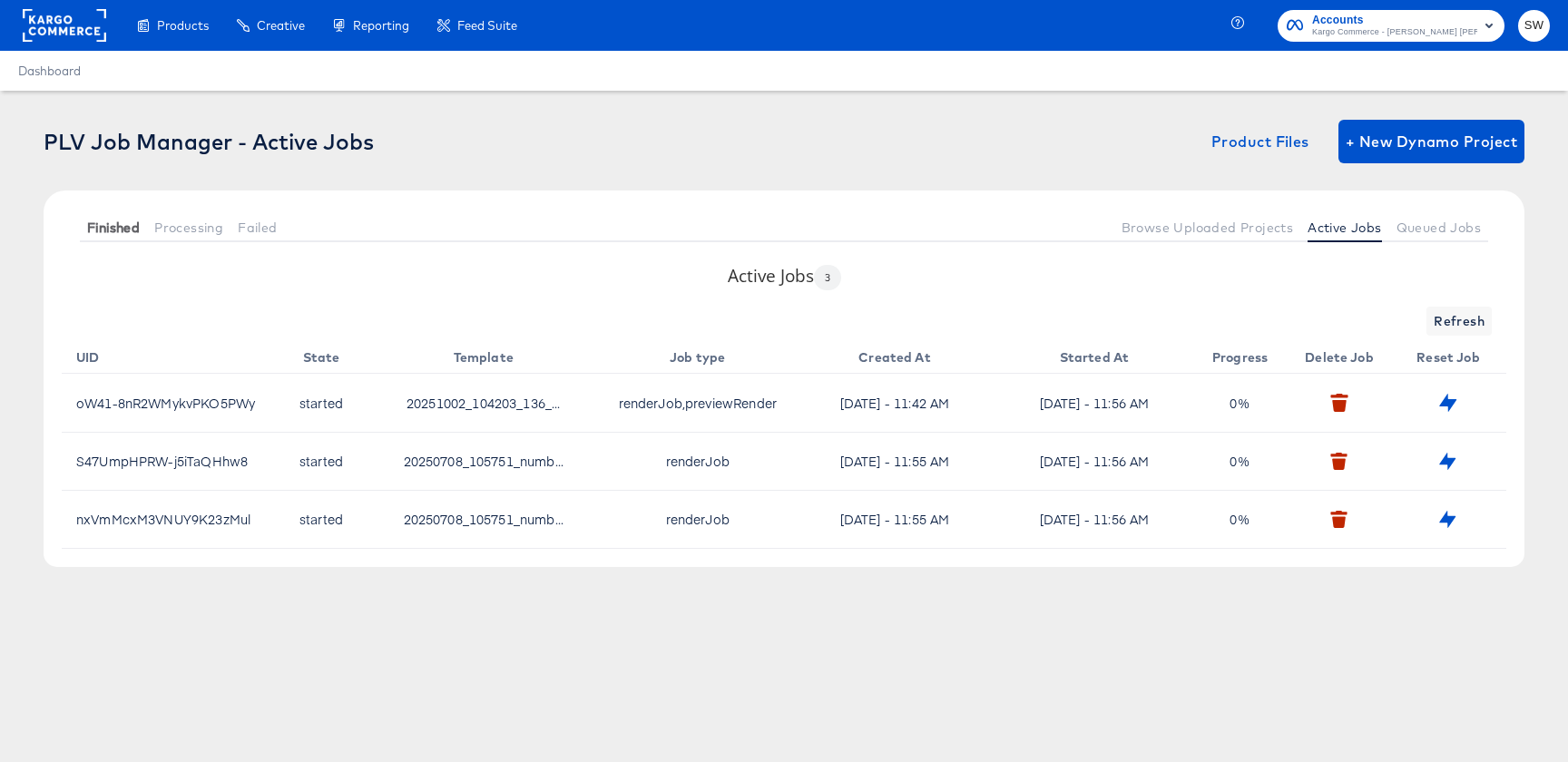
click at [129, 230] on span "Finished" at bounding box center [113, 228] width 52 height 15
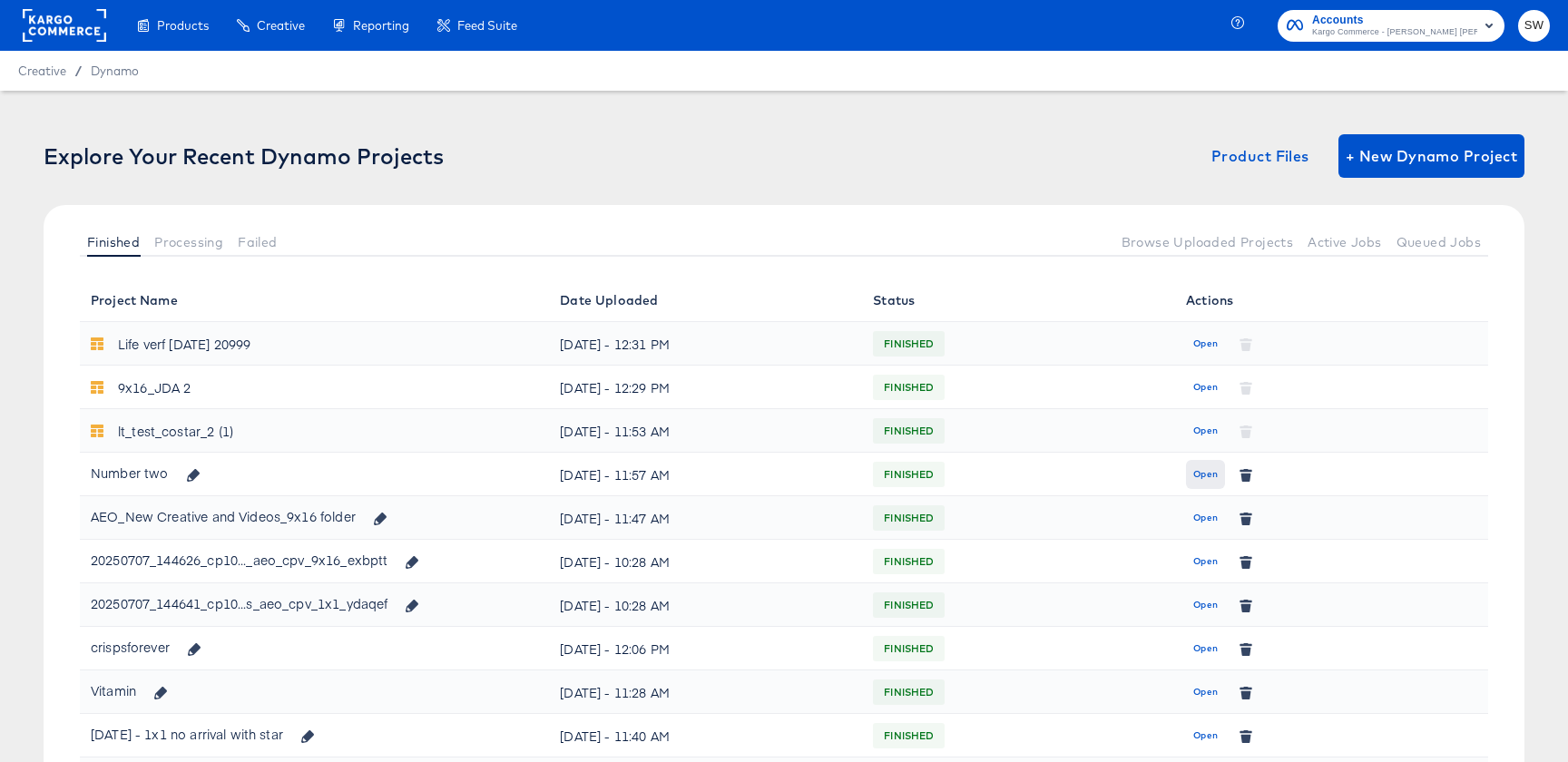
click at [1197, 484] on button "Open" at bounding box center [1205, 475] width 39 height 29
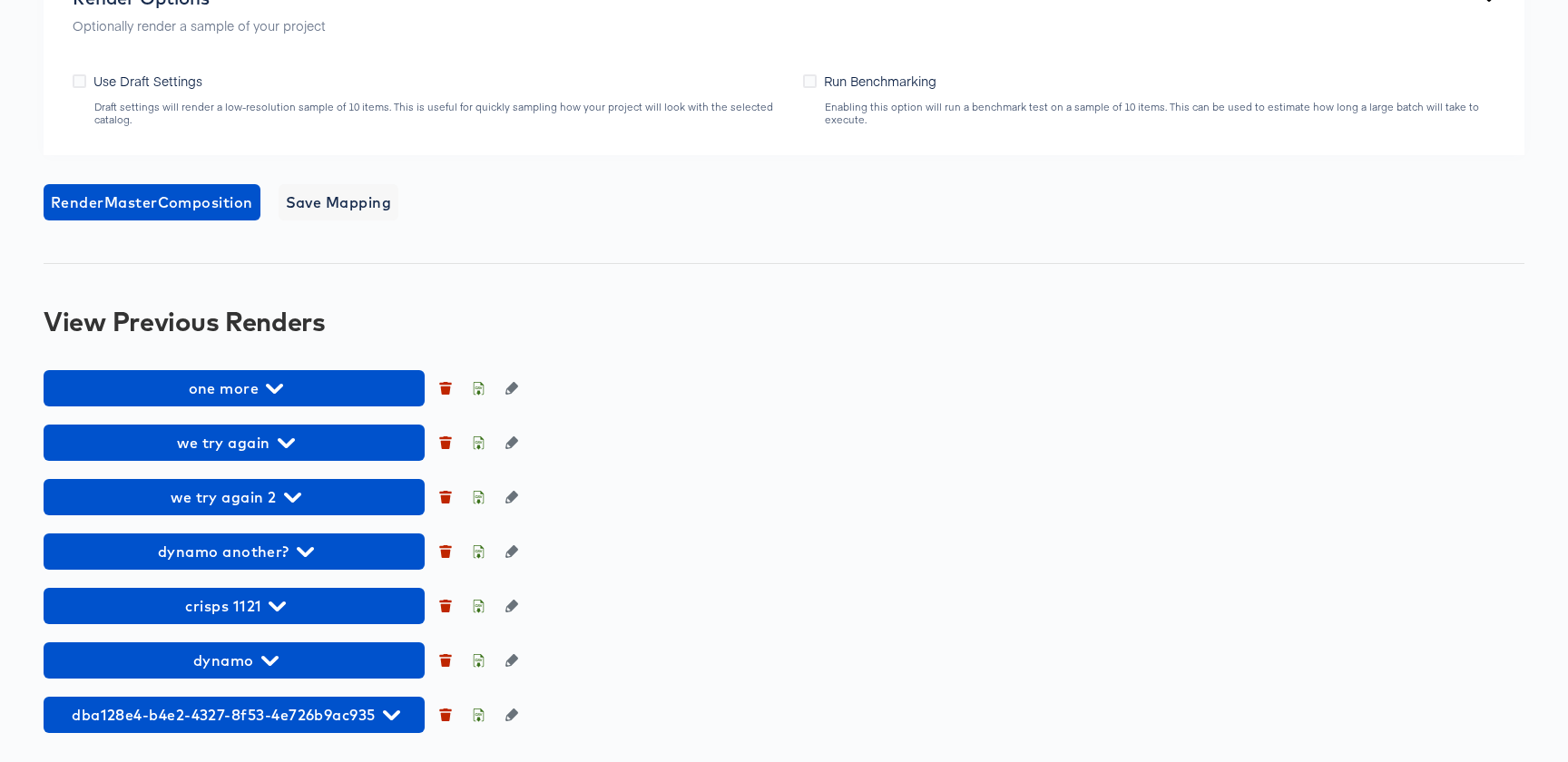
scroll to position [1460, 0]
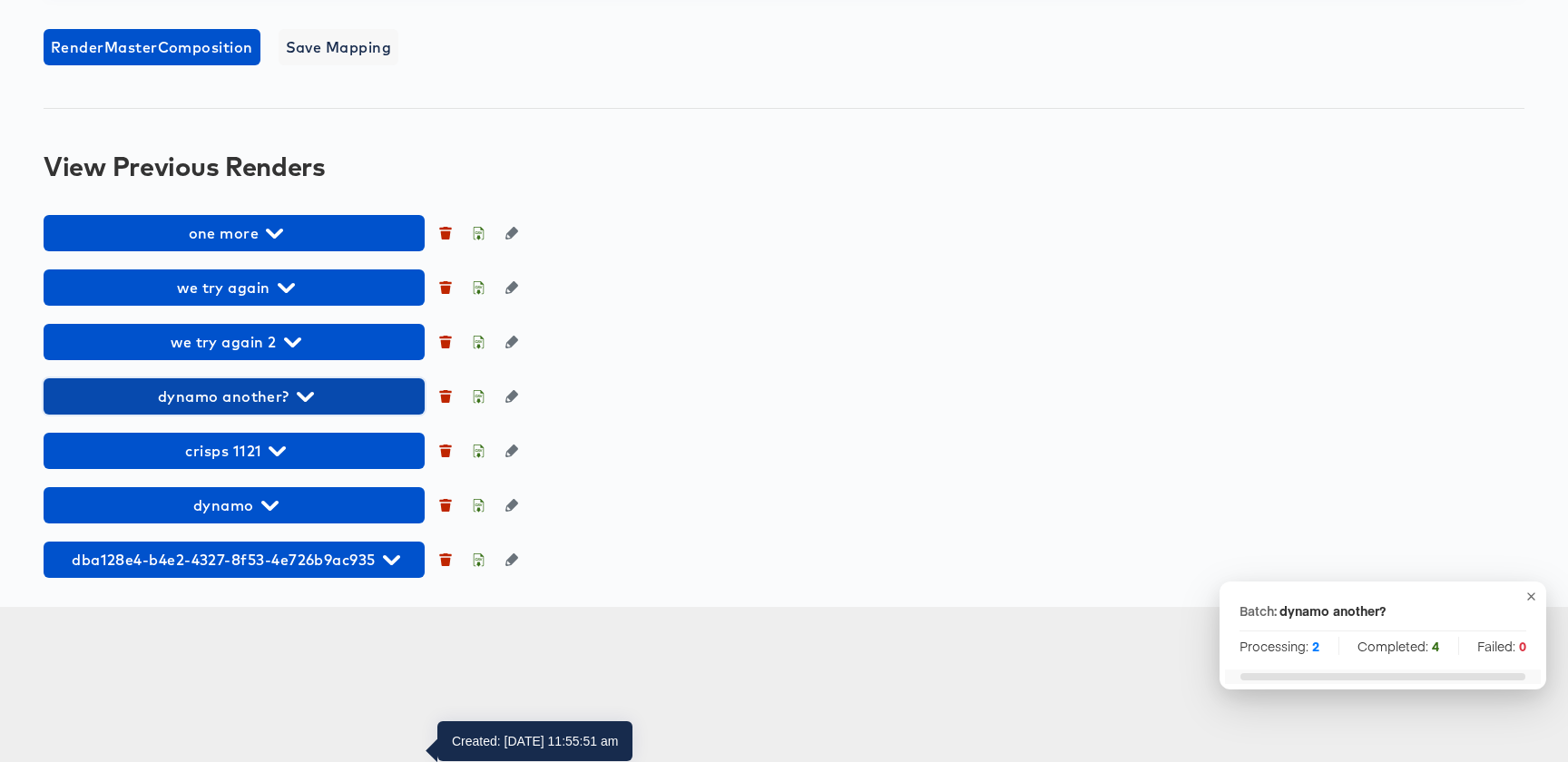
click at [280, 409] on span "dynamo another?" at bounding box center [233, 397] width 363 height 26
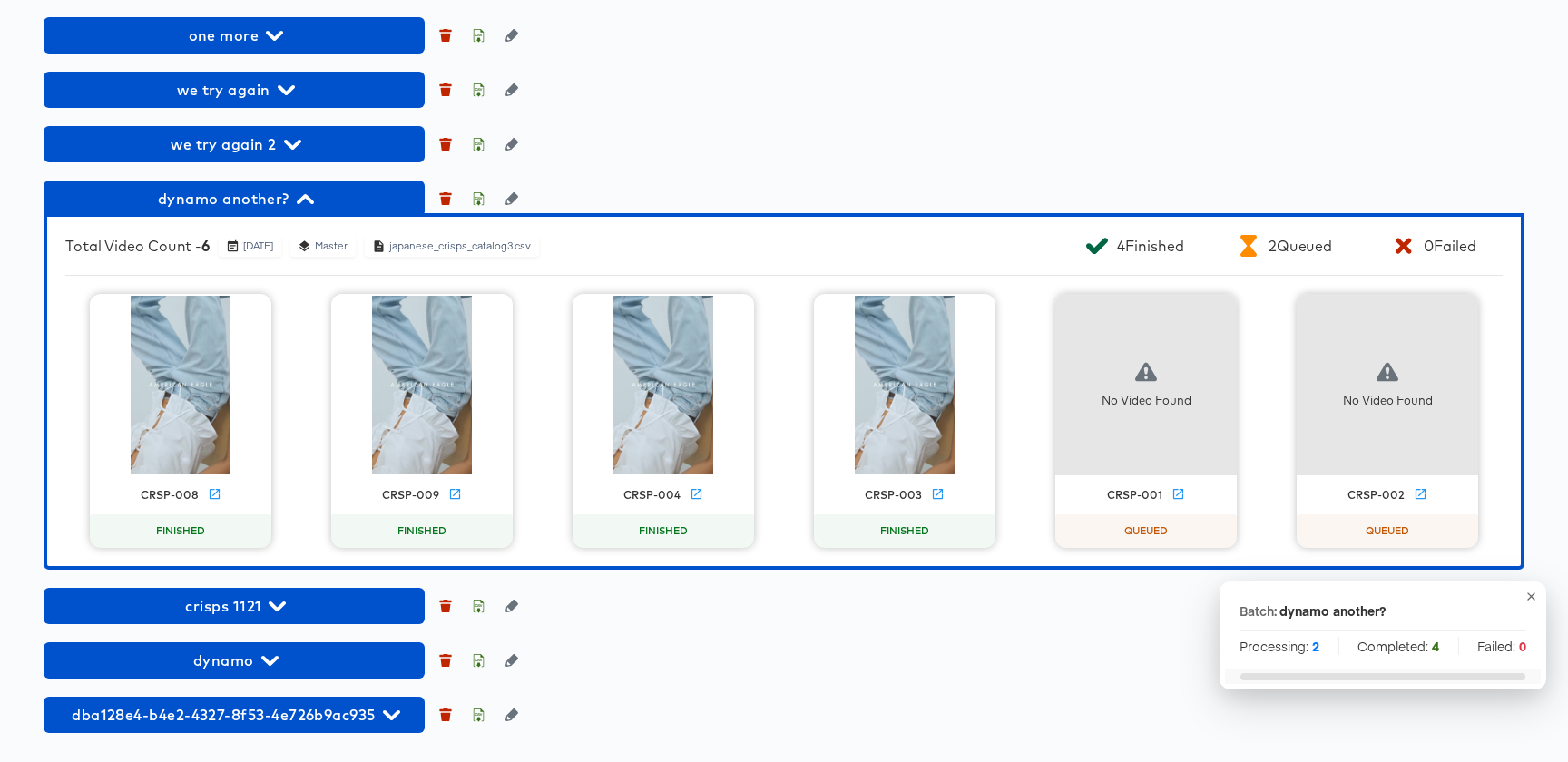
scroll to position [1812, 0]
click at [697, 497] on icon at bounding box center [696, 494] width 14 height 14
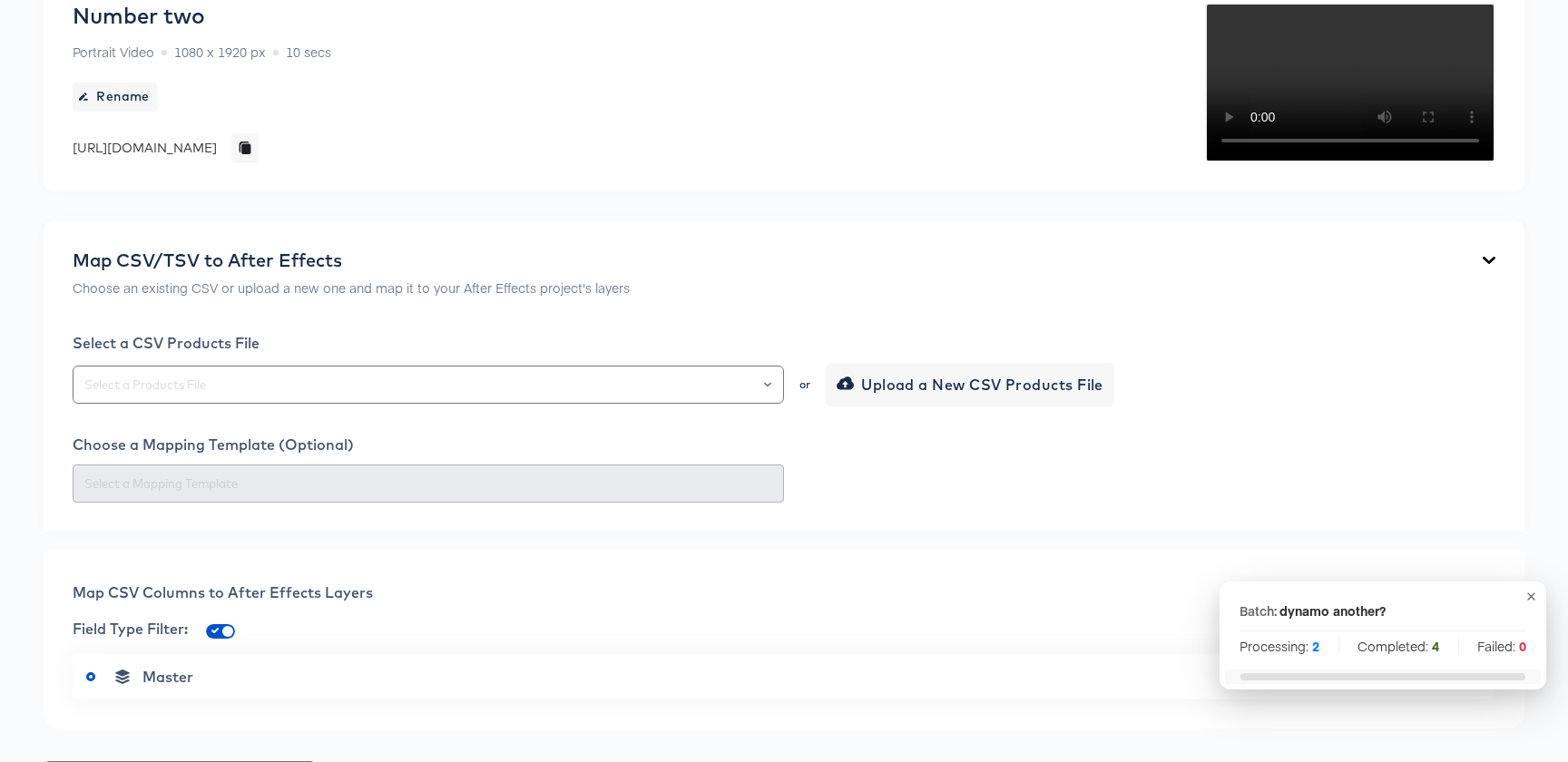
scroll to position [0, 0]
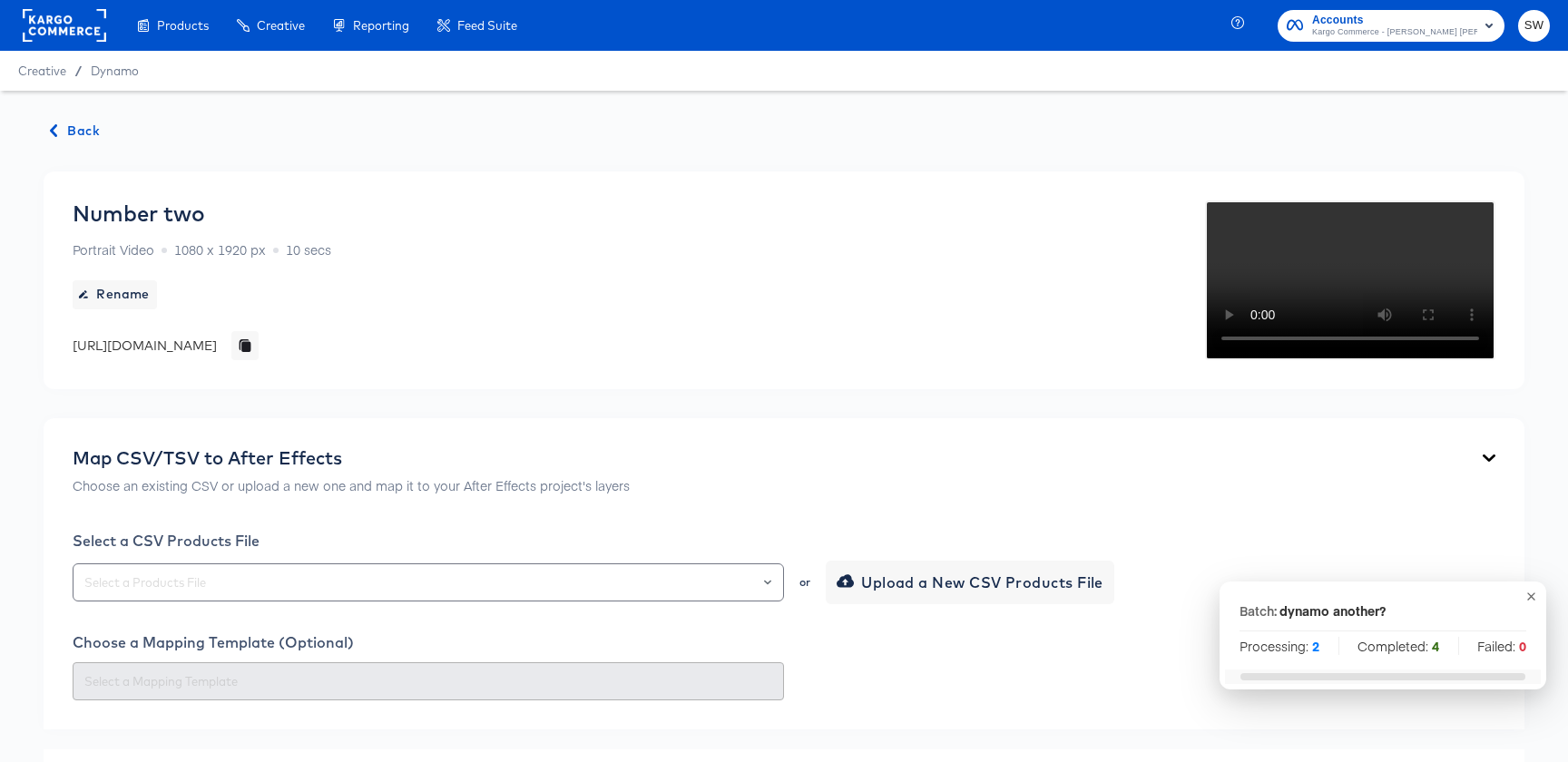
click at [75, 140] on span "Back" at bounding box center [74, 130] width 49 height 23
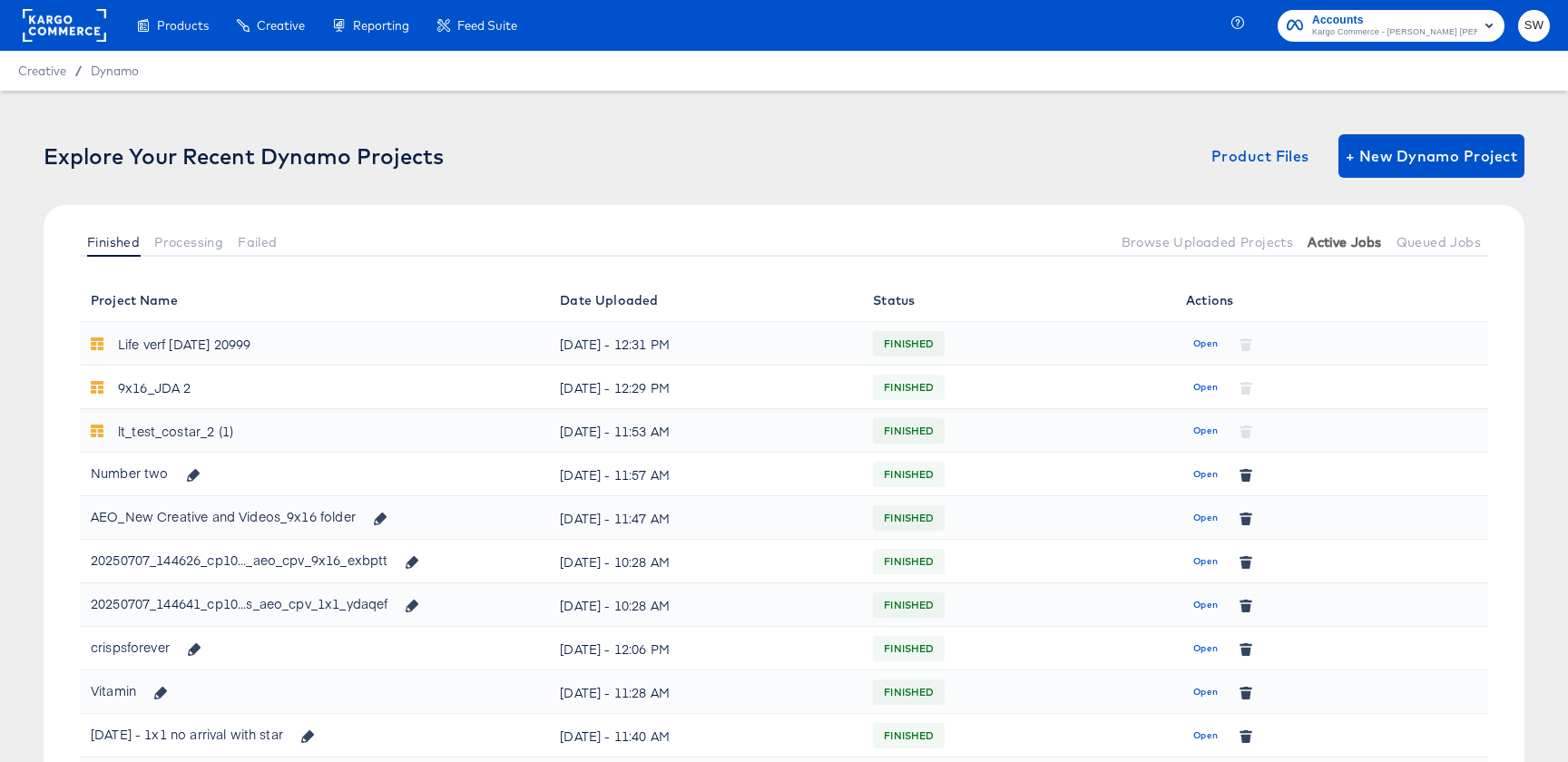
click at [1353, 230] on button "Active Jobs" at bounding box center [1345, 241] width 88 height 30
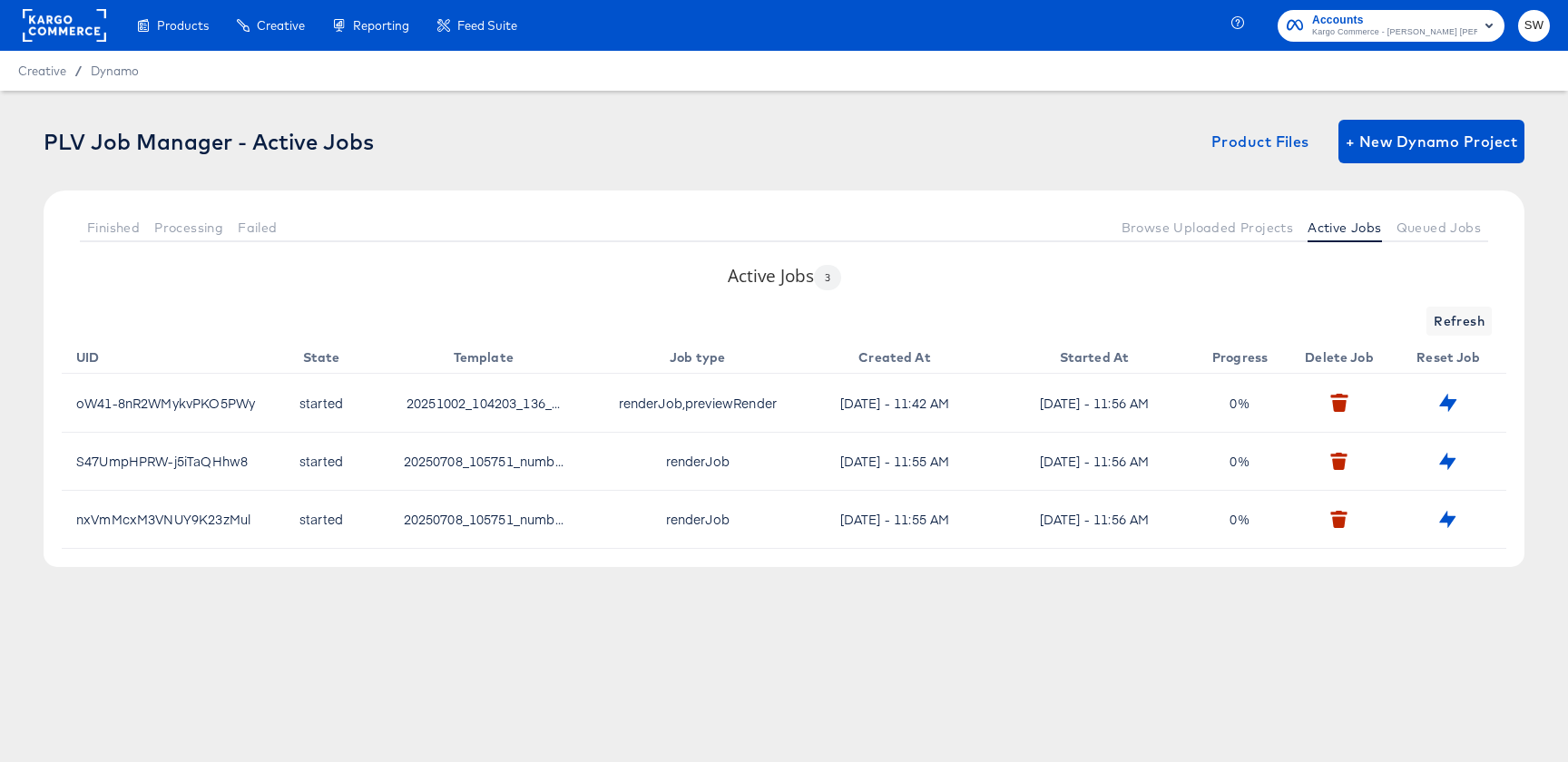
click at [1301, 559] on div "Active Jobs 3 Refresh UID State Template Job type Created At Started At Progres…" at bounding box center [783, 416] width 1481 height 303
click at [1476, 305] on div "Active Jobs 3 Refresh UID State Template Job type Created At Started At Progres…" at bounding box center [783, 416] width 1481 height 303
click at [1469, 312] on span "Refresh" at bounding box center [1459, 321] width 50 height 23
click at [1480, 282] on div "Active Jobs 3 Refresh UID State Template Job type Created At Started At Progres…" at bounding box center [783, 416] width 1481 height 303
click at [1473, 308] on button "Refresh" at bounding box center [1459, 321] width 65 height 29
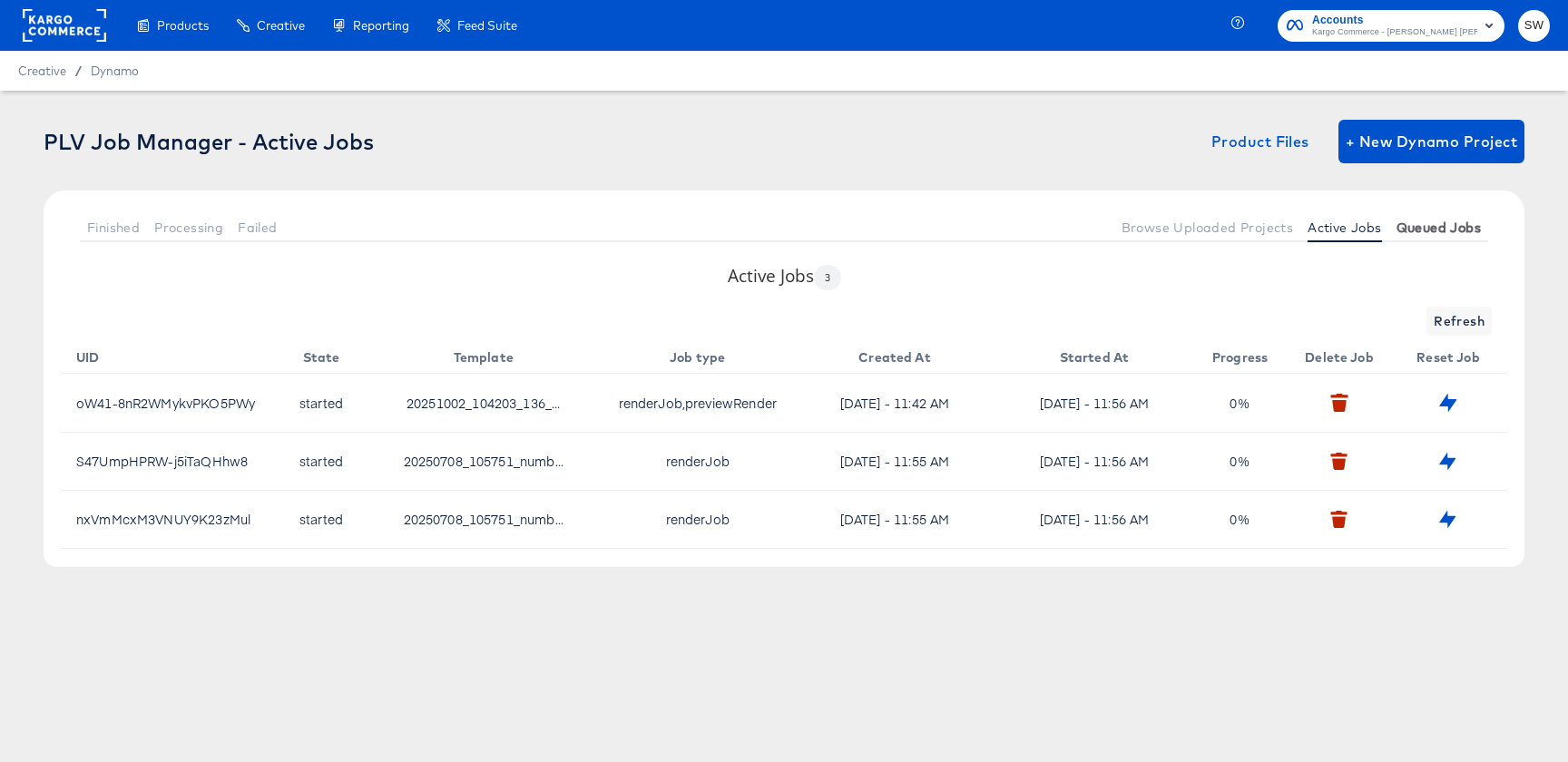
click at [1452, 230] on span "Queued Jobs" at bounding box center [1439, 228] width 84 height 15
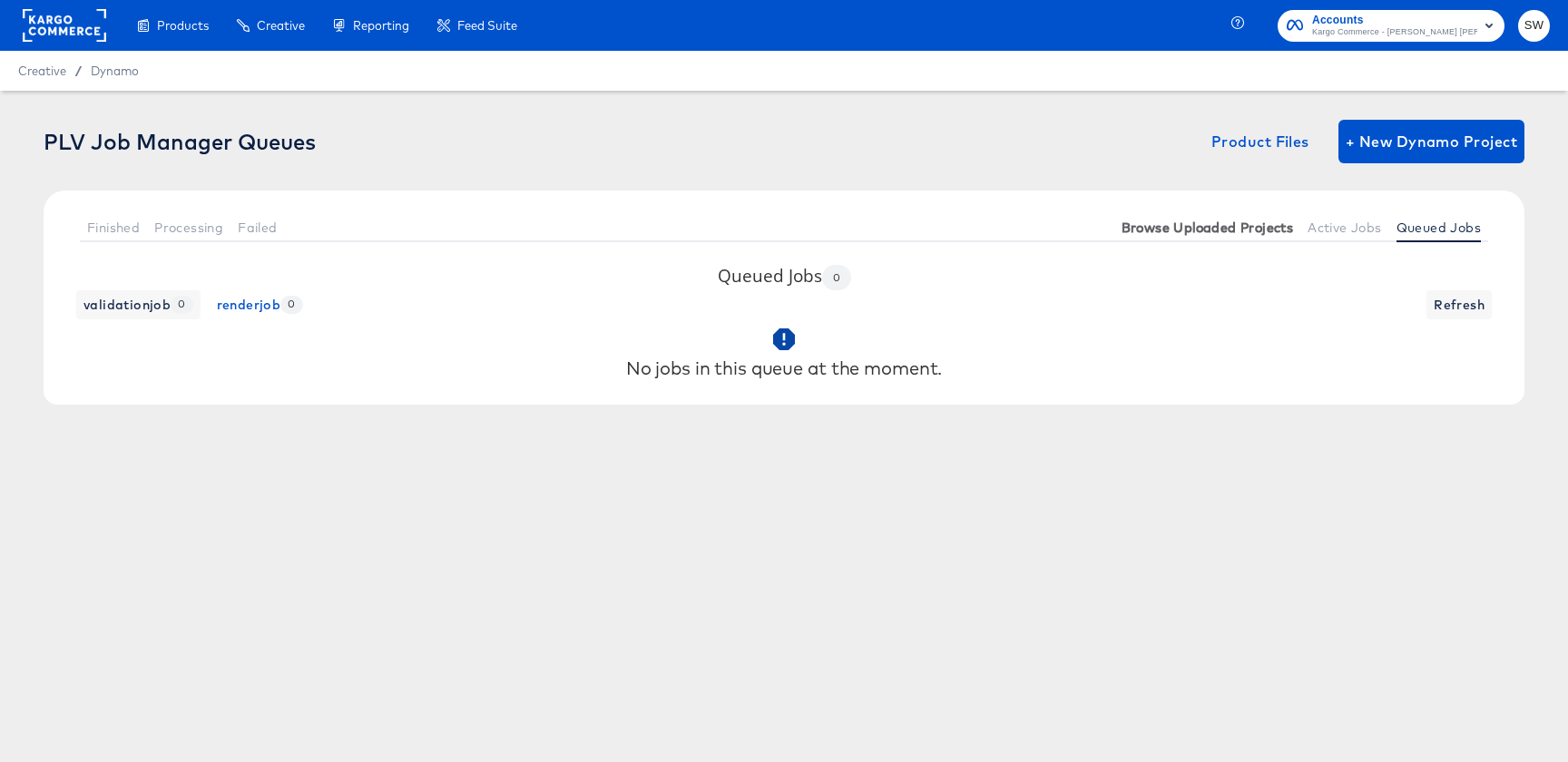
click at [1181, 228] on span "Browse Uploaded Projects" at bounding box center [1208, 228] width 173 height 15
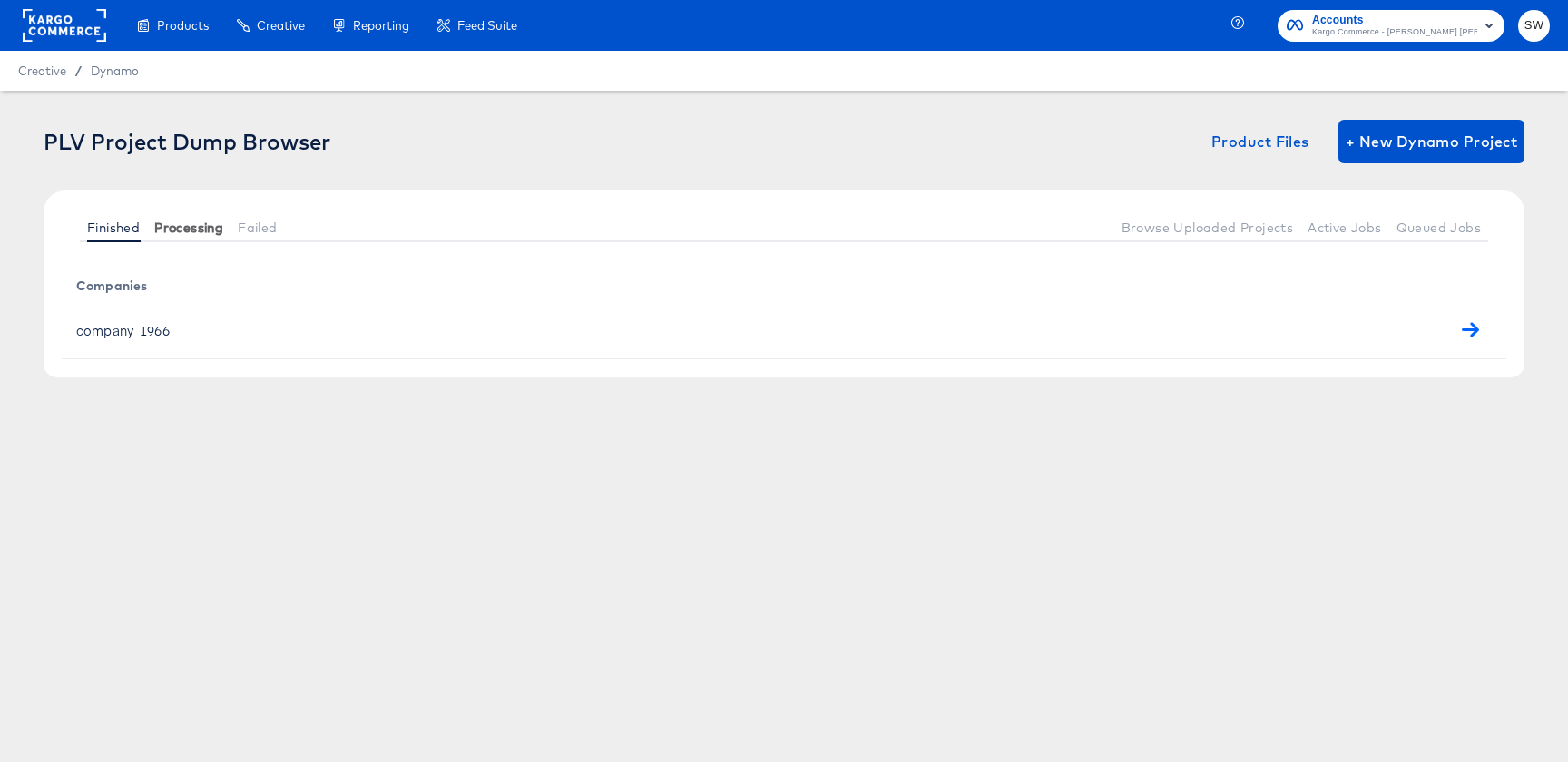
click at [197, 238] on button "Processing" at bounding box center [188, 227] width 84 height 30
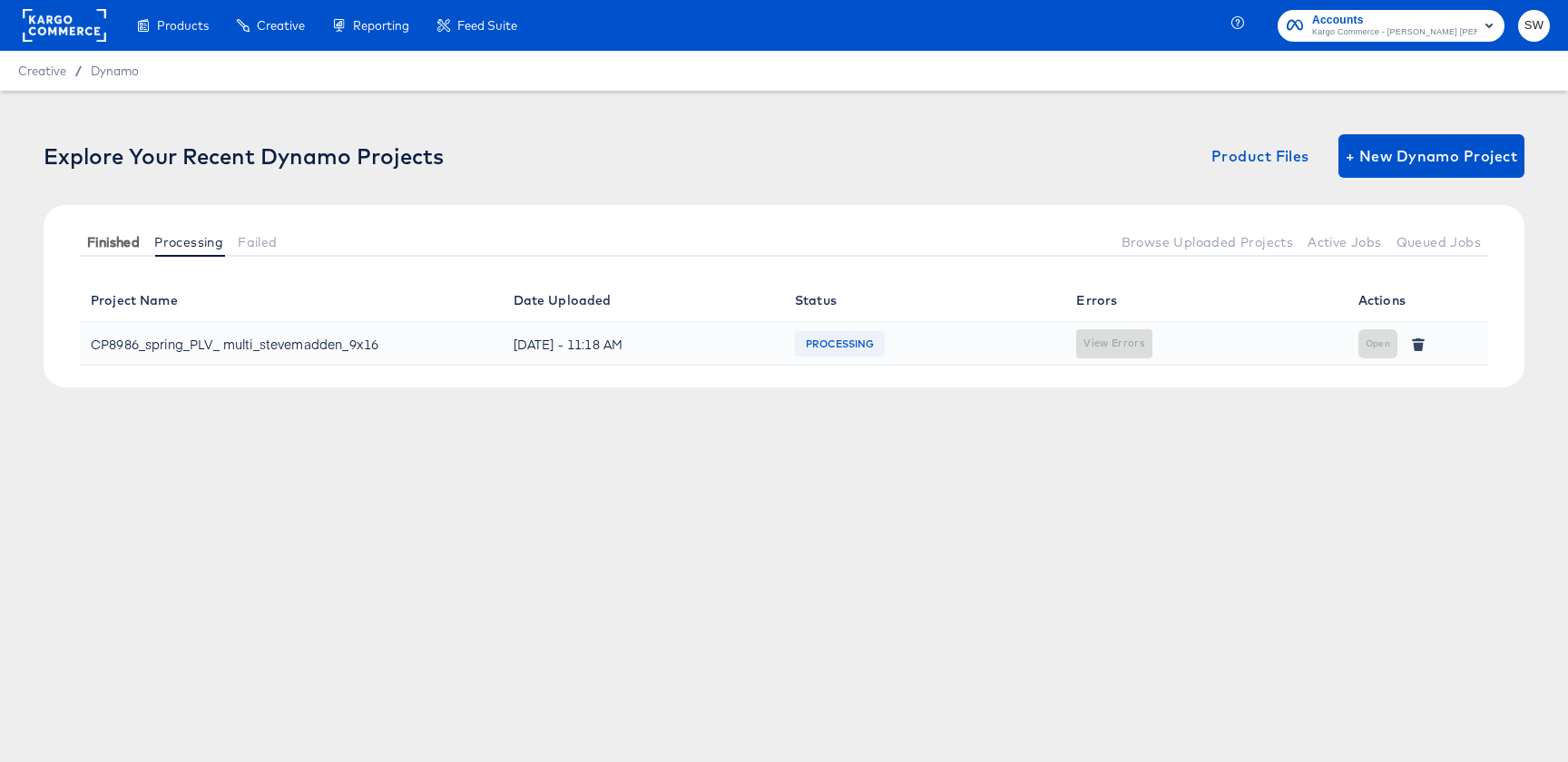
click at [82, 241] on button "Finished" at bounding box center [113, 241] width 67 height 30
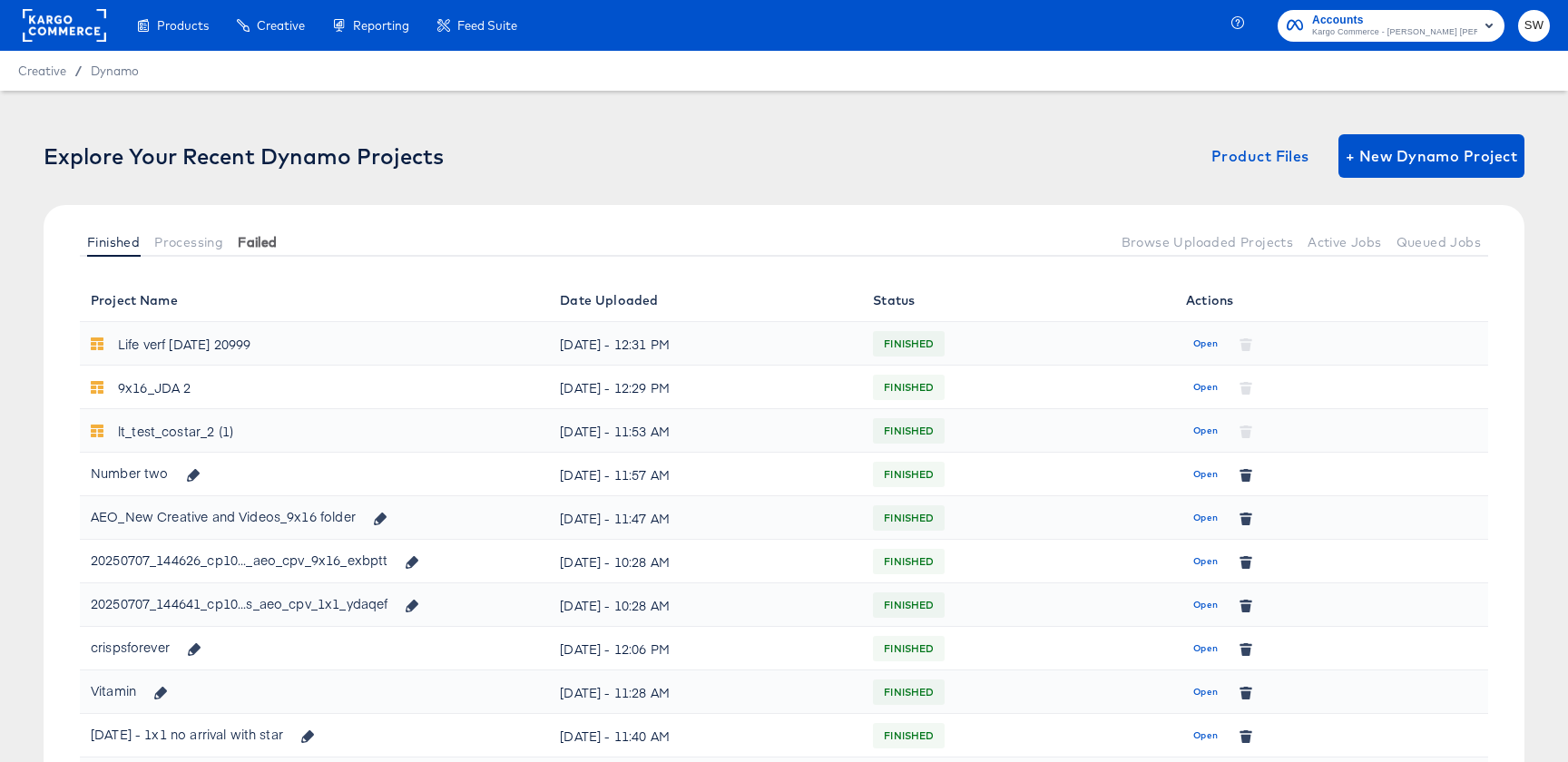
click at [276, 243] on span "Failed" at bounding box center [257, 242] width 39 height 15
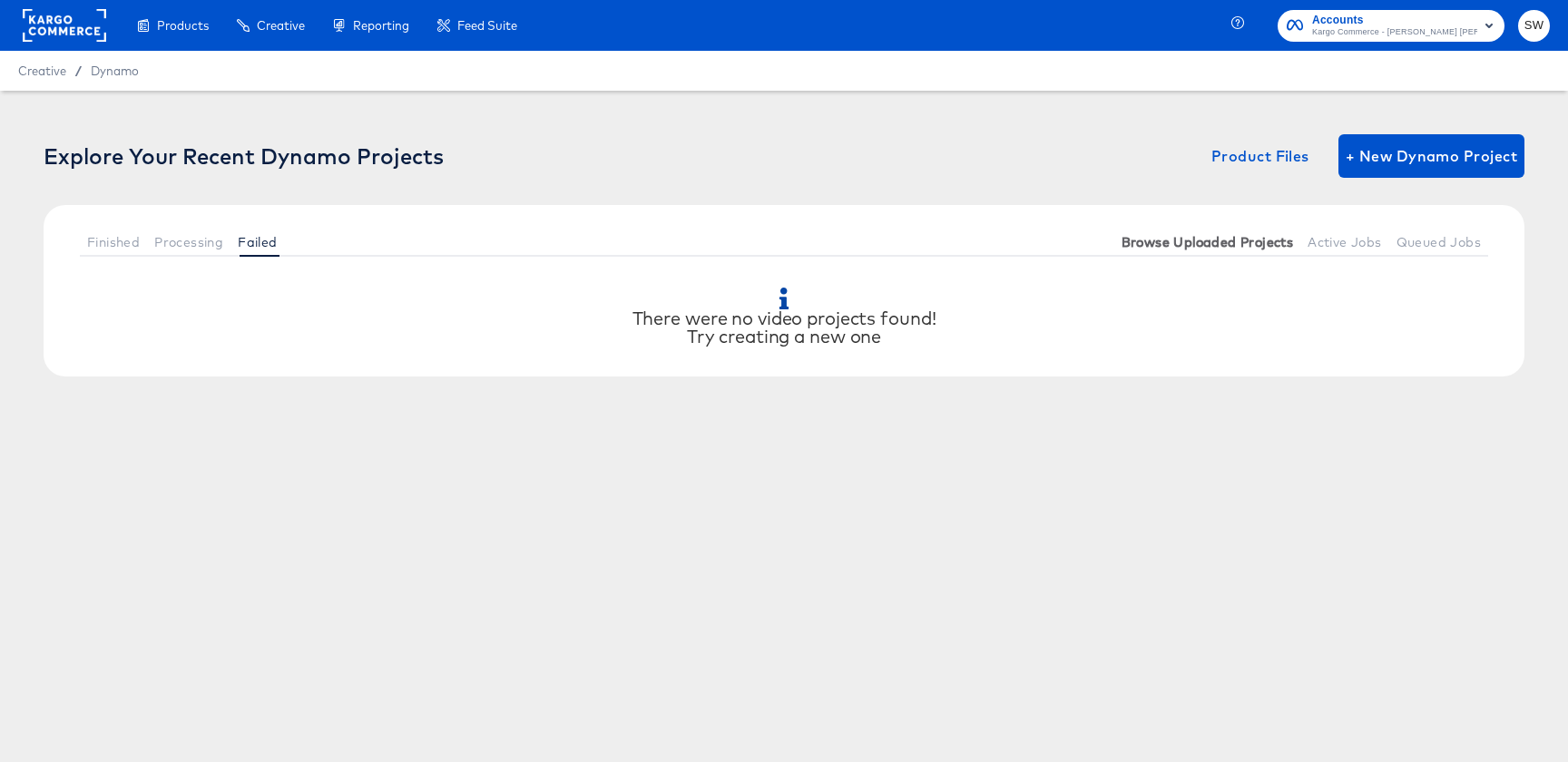
click at [1254, 231] on button "Browse Uploaded Projects" at bounding box center [1208, 241] width 187 height 30
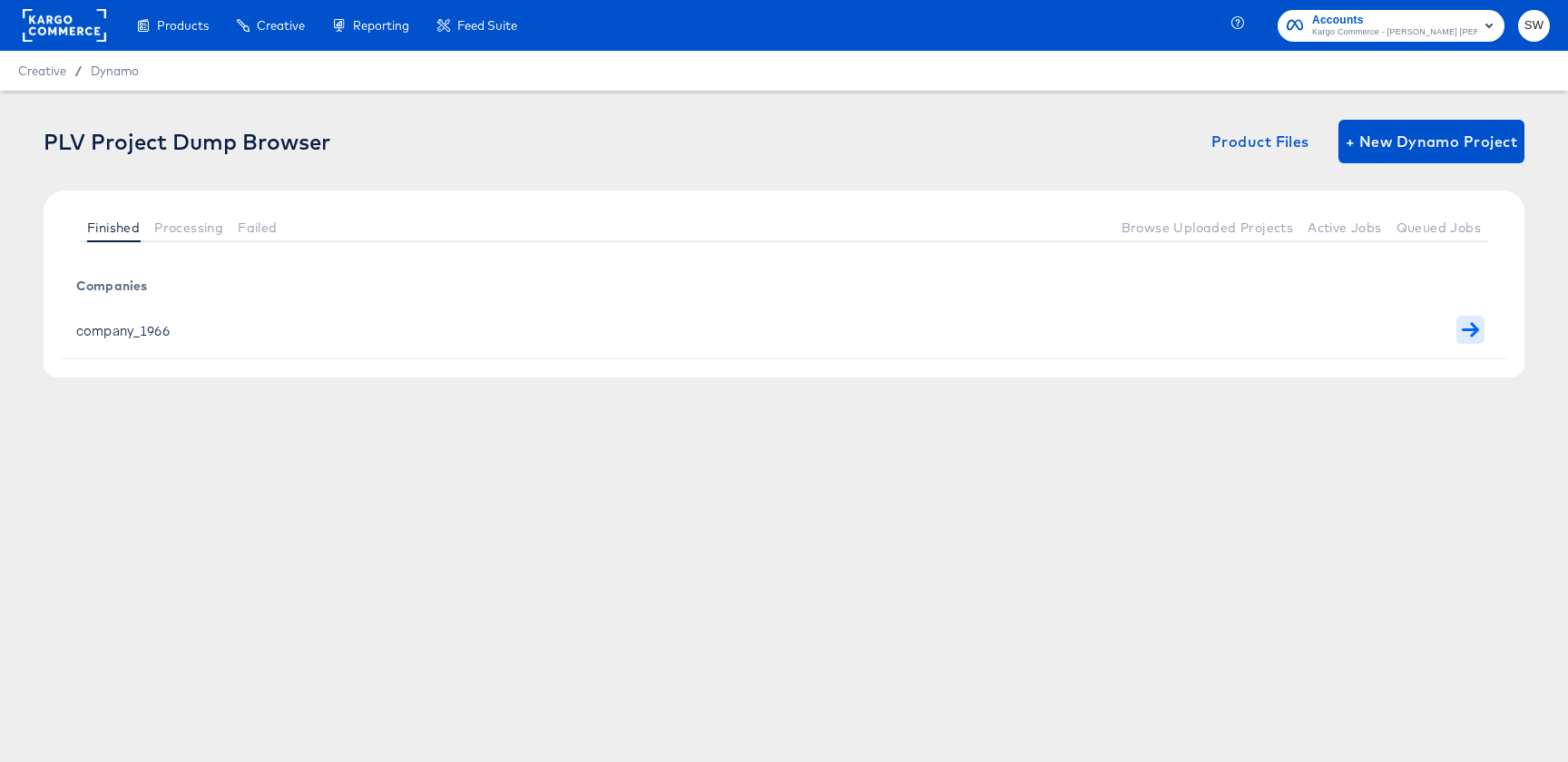
click at [1472, 328] on icon "button" at bounding box center [1471, 330] width 17 height 17
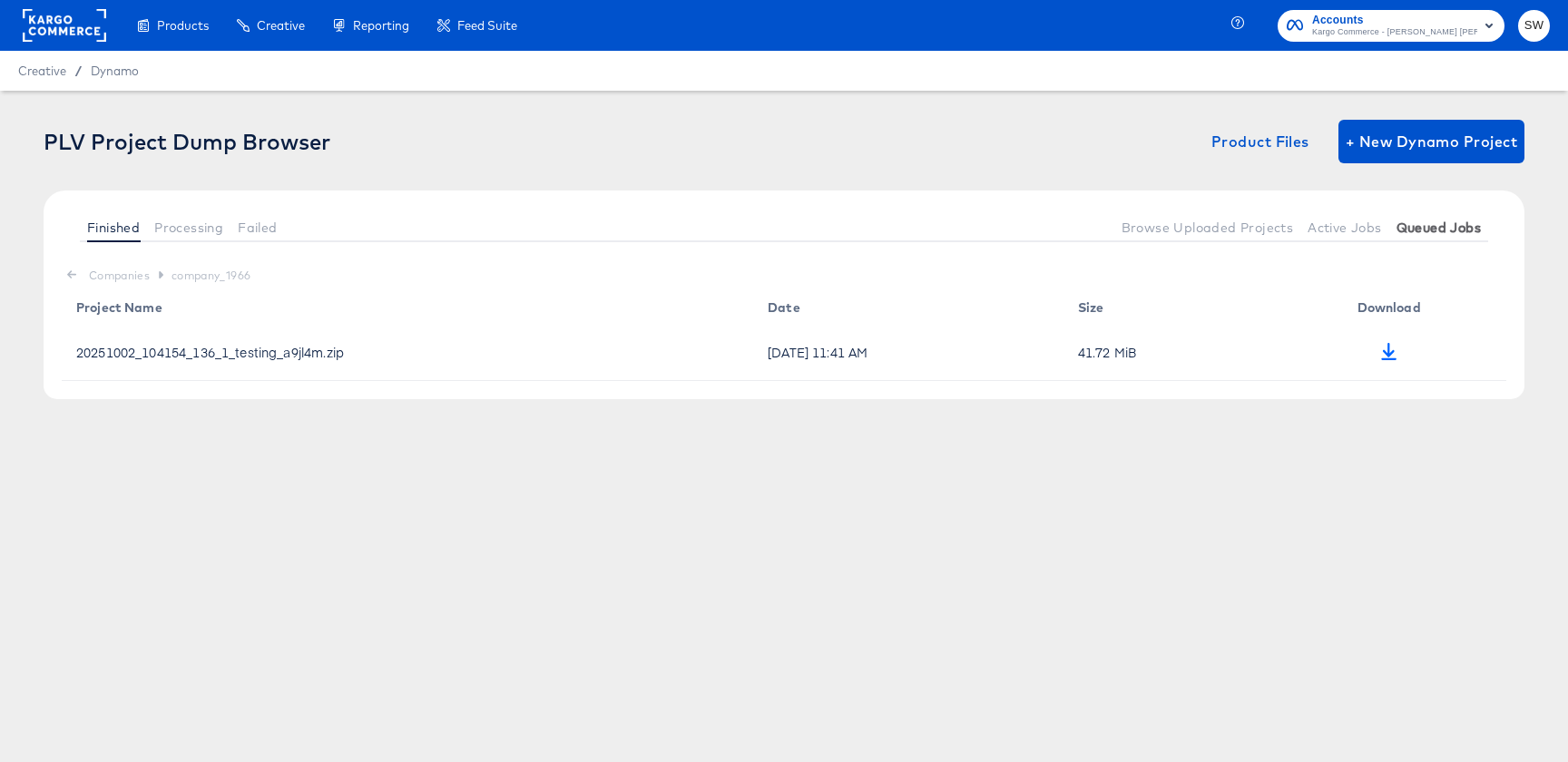
click at [1439, 238] on button "Queued Jobs" at bounding box center [1439, 227] width 99 height 30
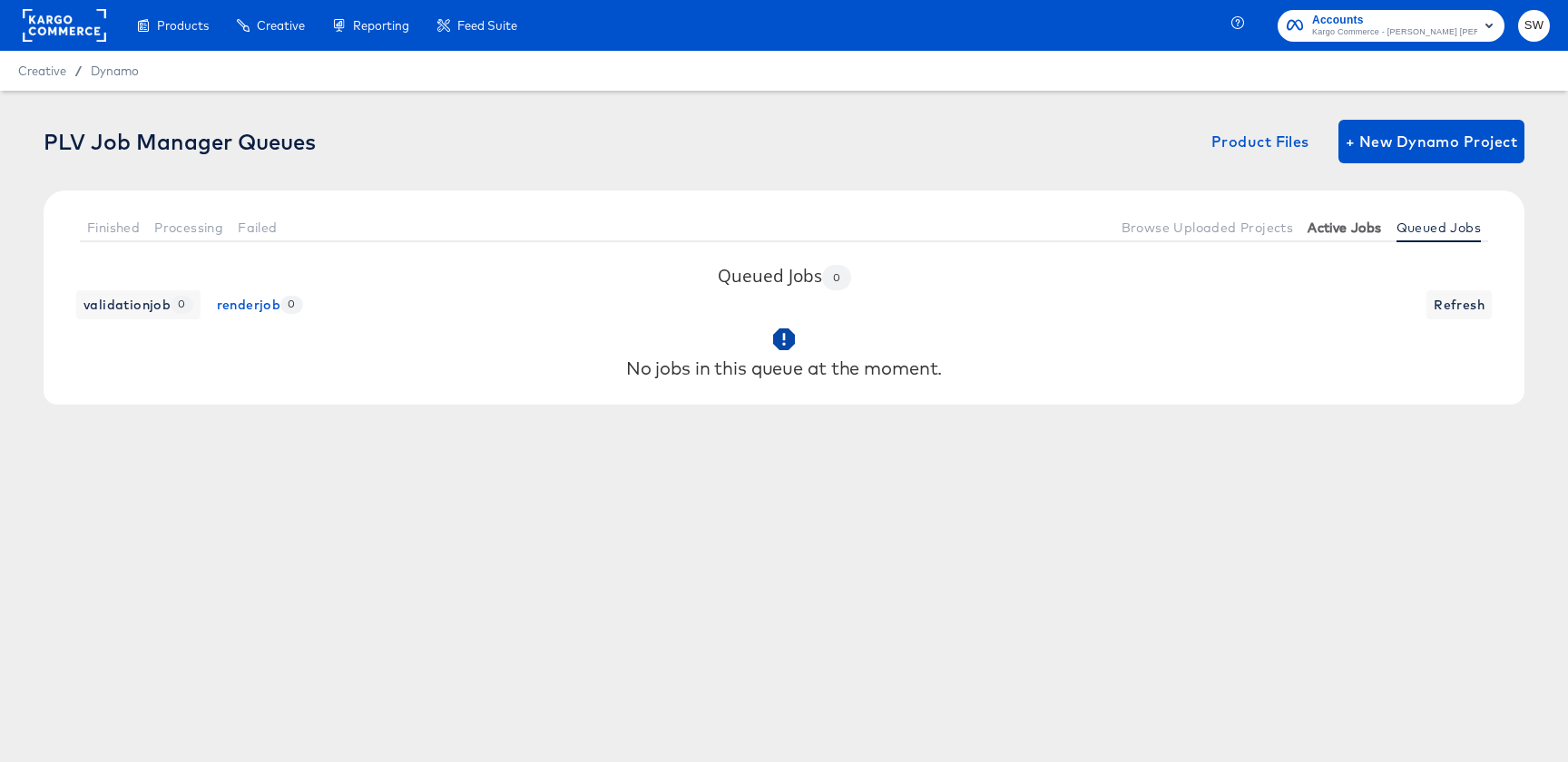
click at [1358, 232] on span "Active Jobs" at bounding box center [1344, 228] width 73 height 15
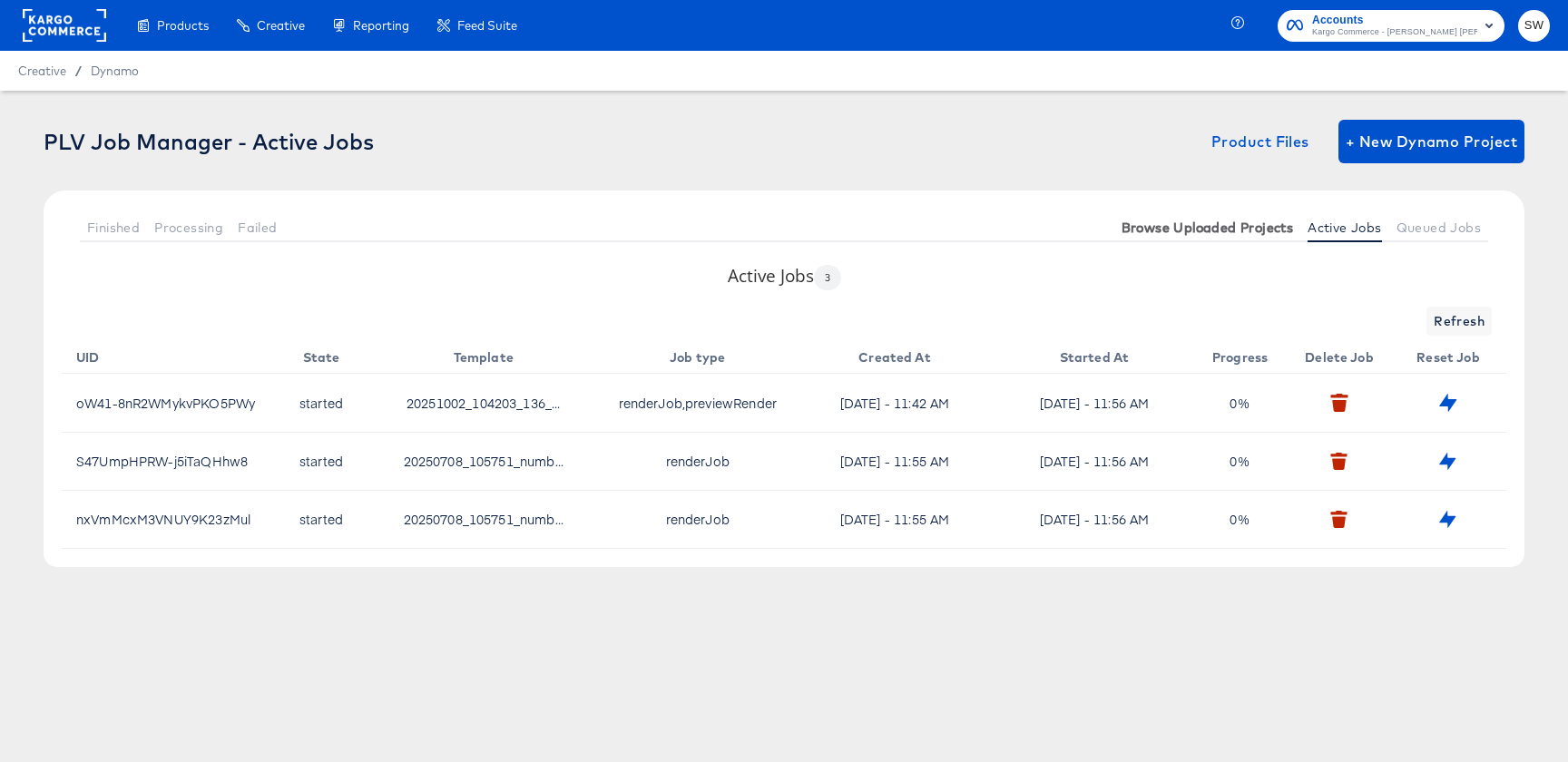
click at [1207, 212] on button "Browse Uploaded Projects" at bounding box center [1208, 227] width 187 height 30
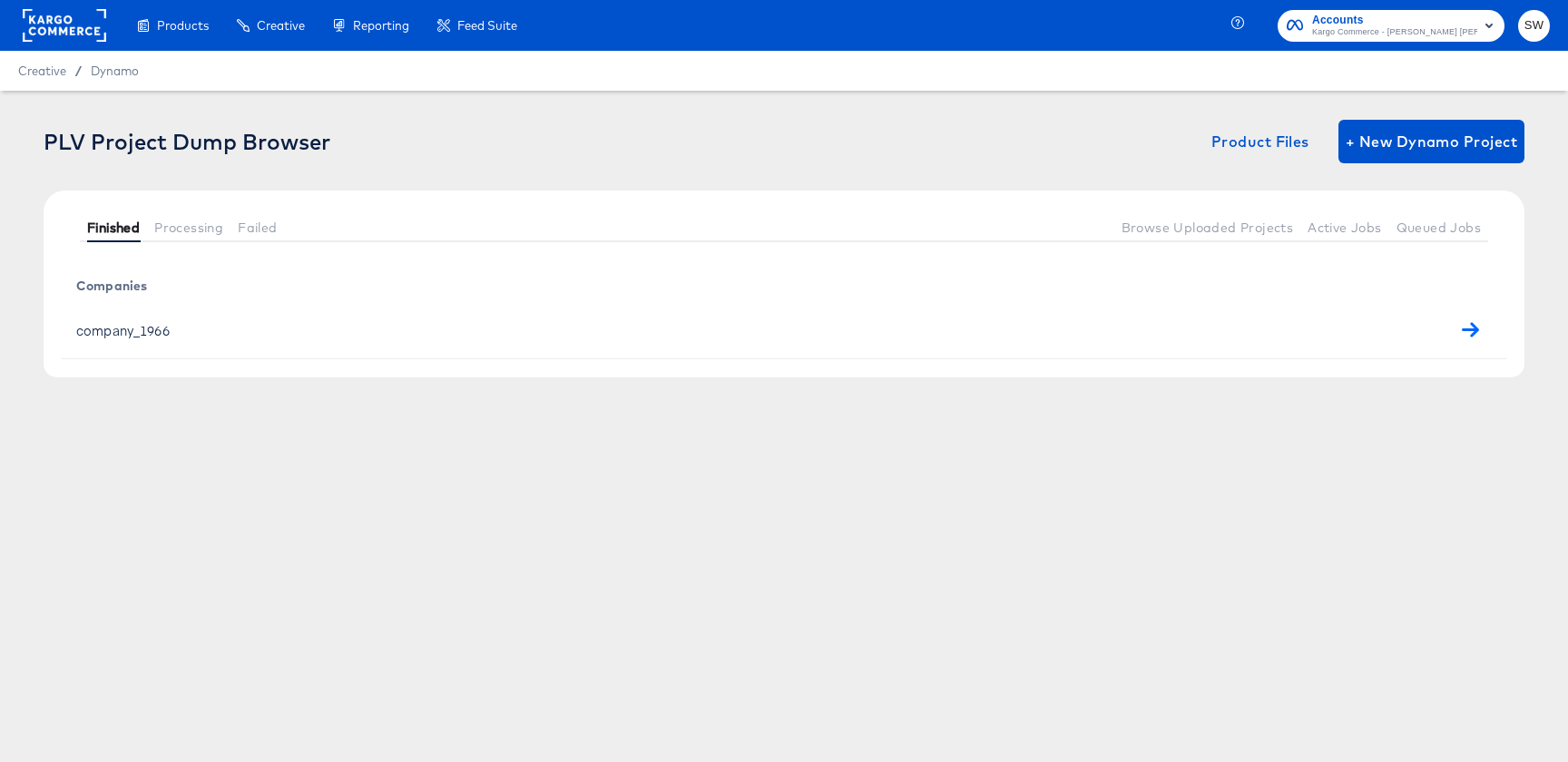
click at [105, 220] on span "Finished" at bounding box center [113, 228] width 52 height 15
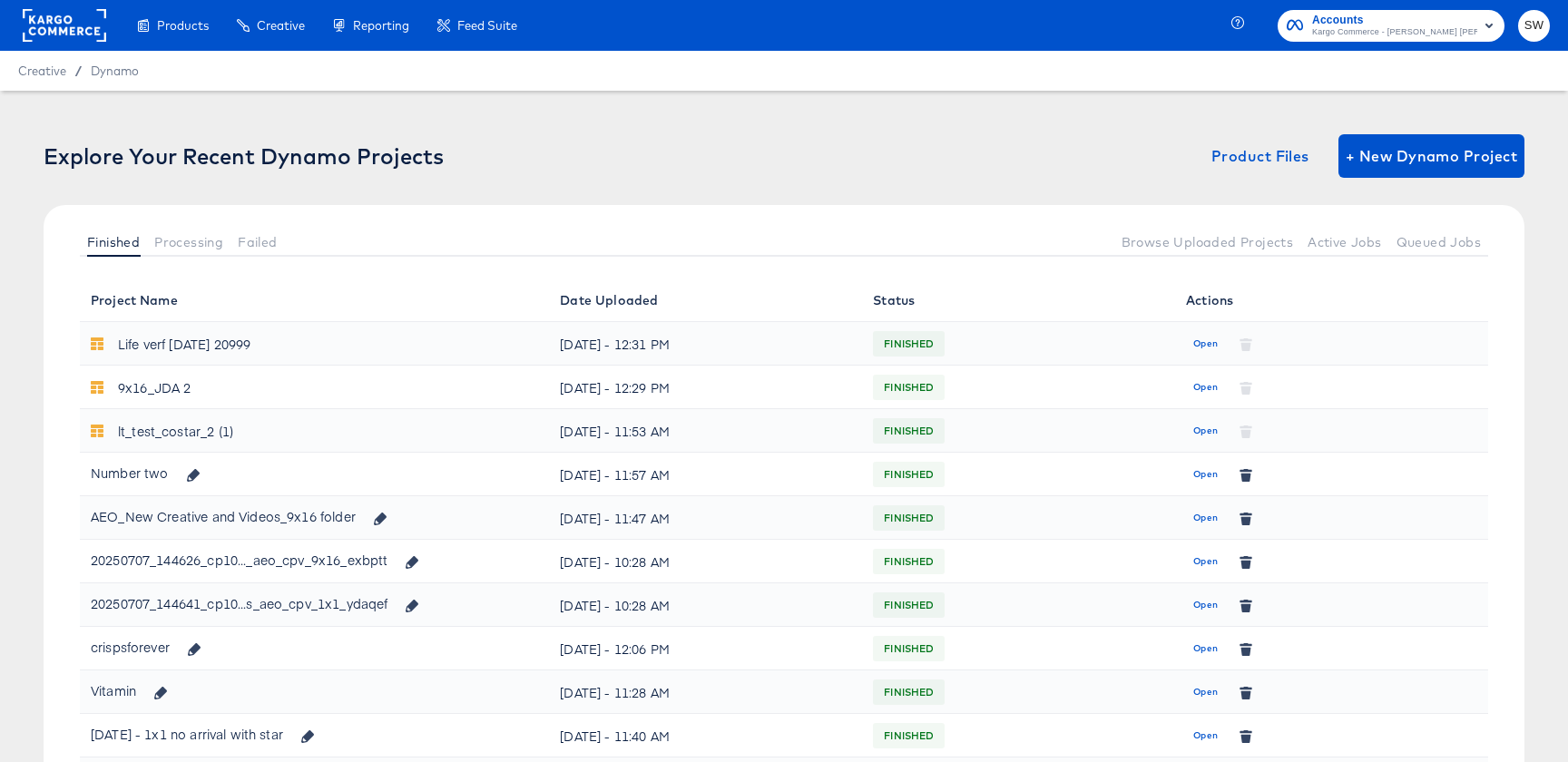
click at [1385, 218] on div "Finished Processing Failed Browse Uploaded Projects Active Jobs Queued Jobs" at bounding box center [783, 241] width 1481 height 73
click at [1369, 253] on button "Active Jobs" at bounding box center [1345, 241] width 88 height 30
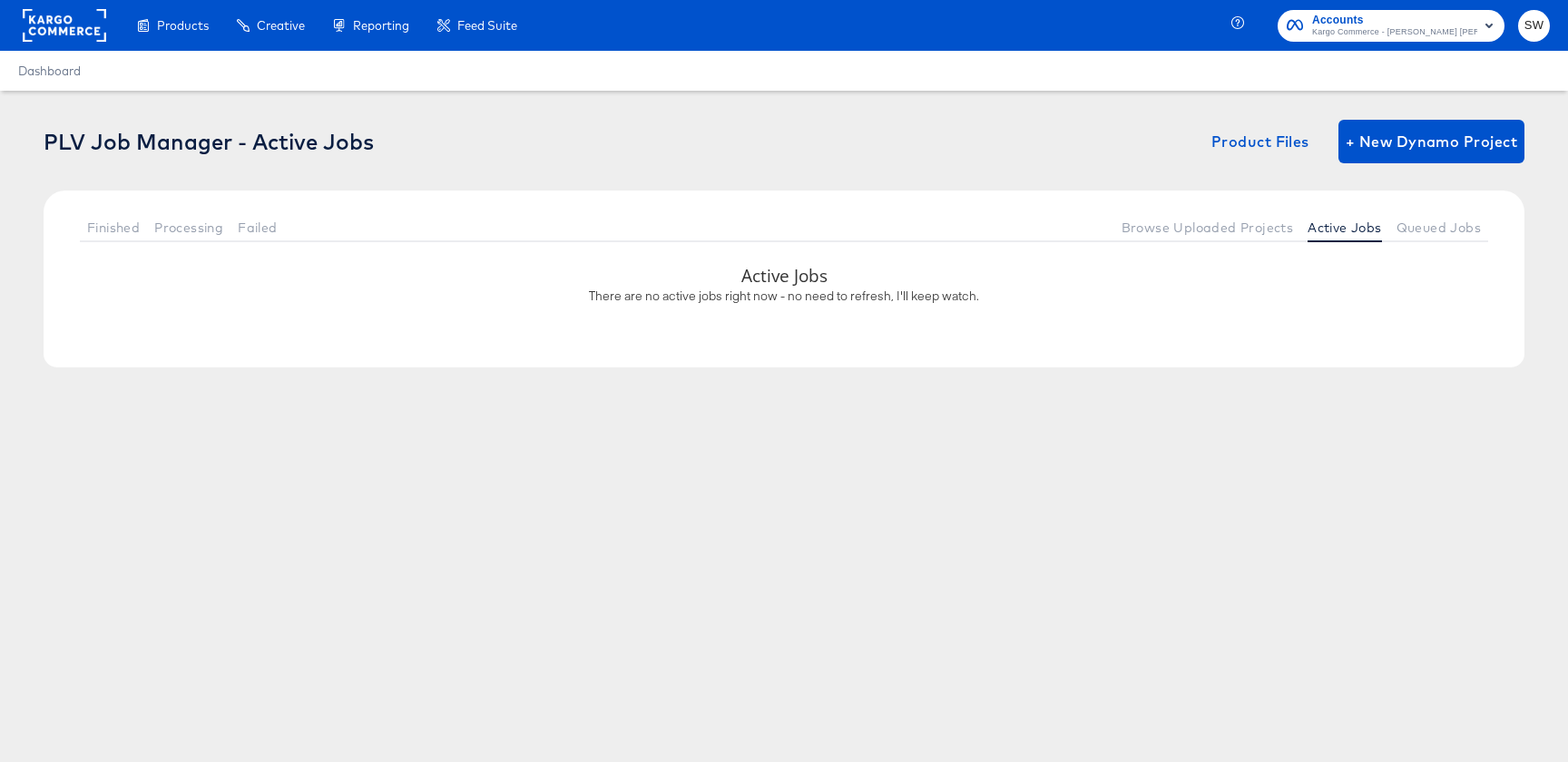
click at [1438, 235] on button "Queued Jobs" at bounding box center [1439, 227] width 99 height 30
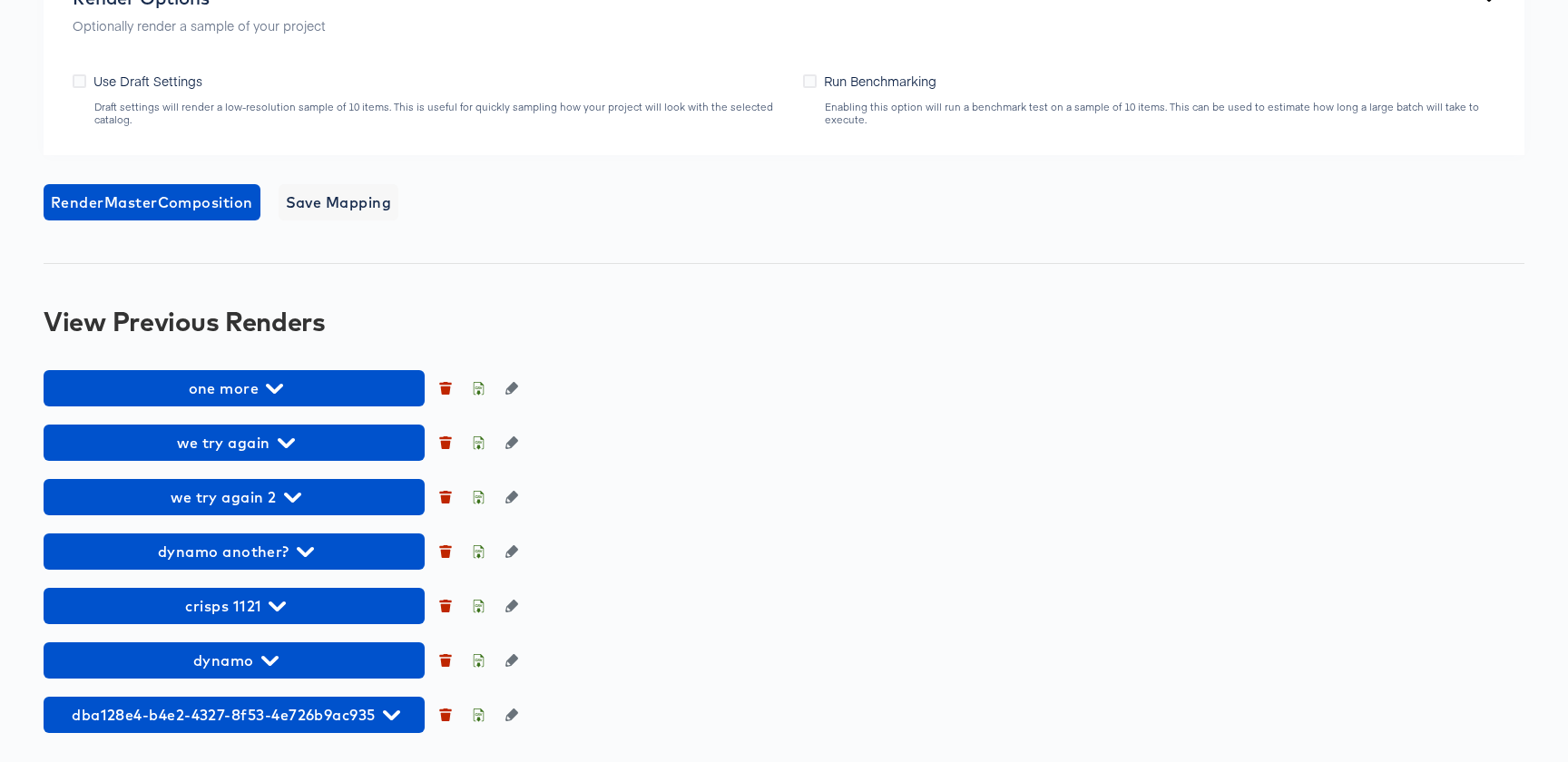
scroll to position [1454, 0]
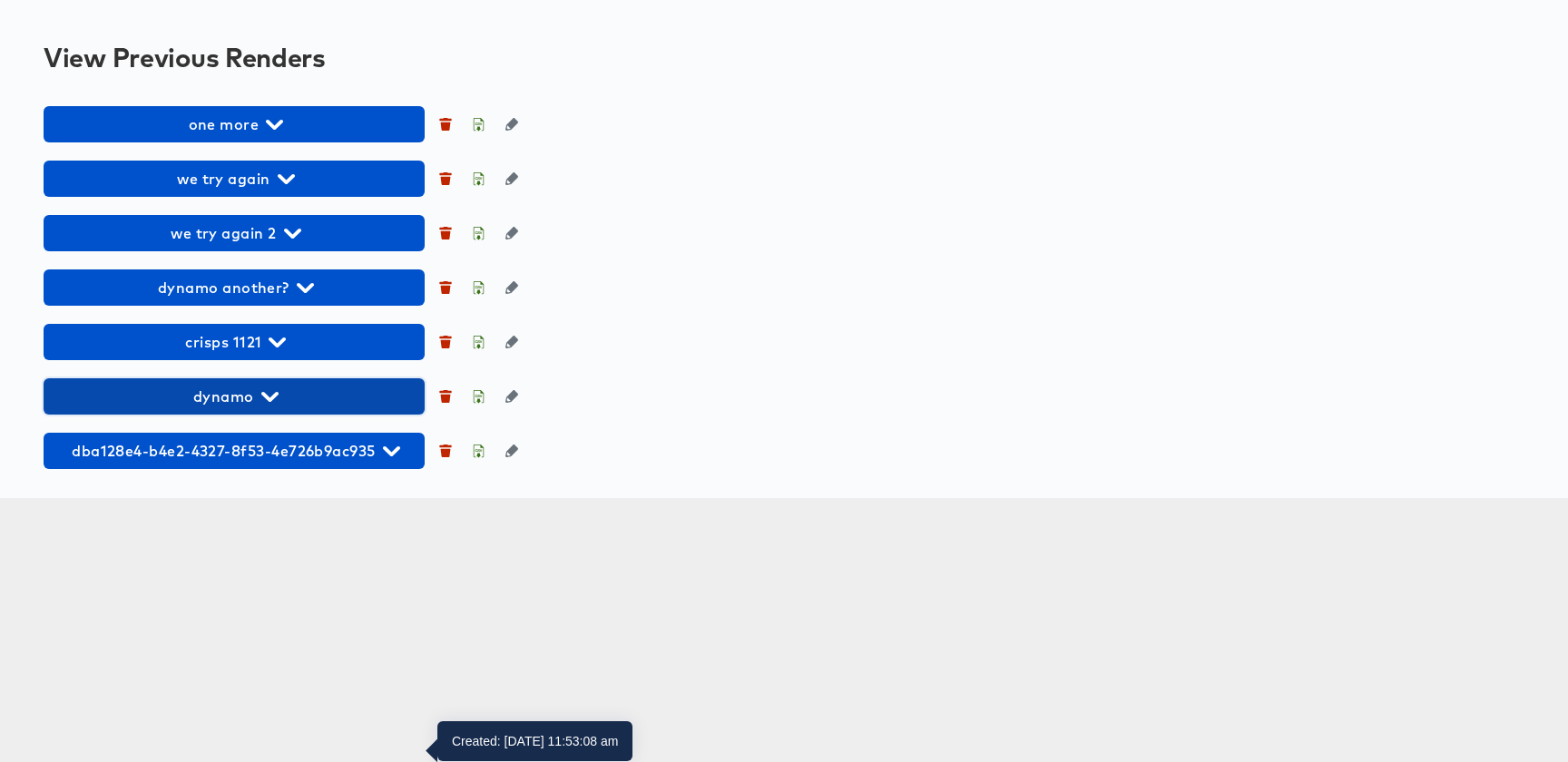
click at [242, 409] on span "dynamo" at bounding box center [233, 397] width 363 height 26
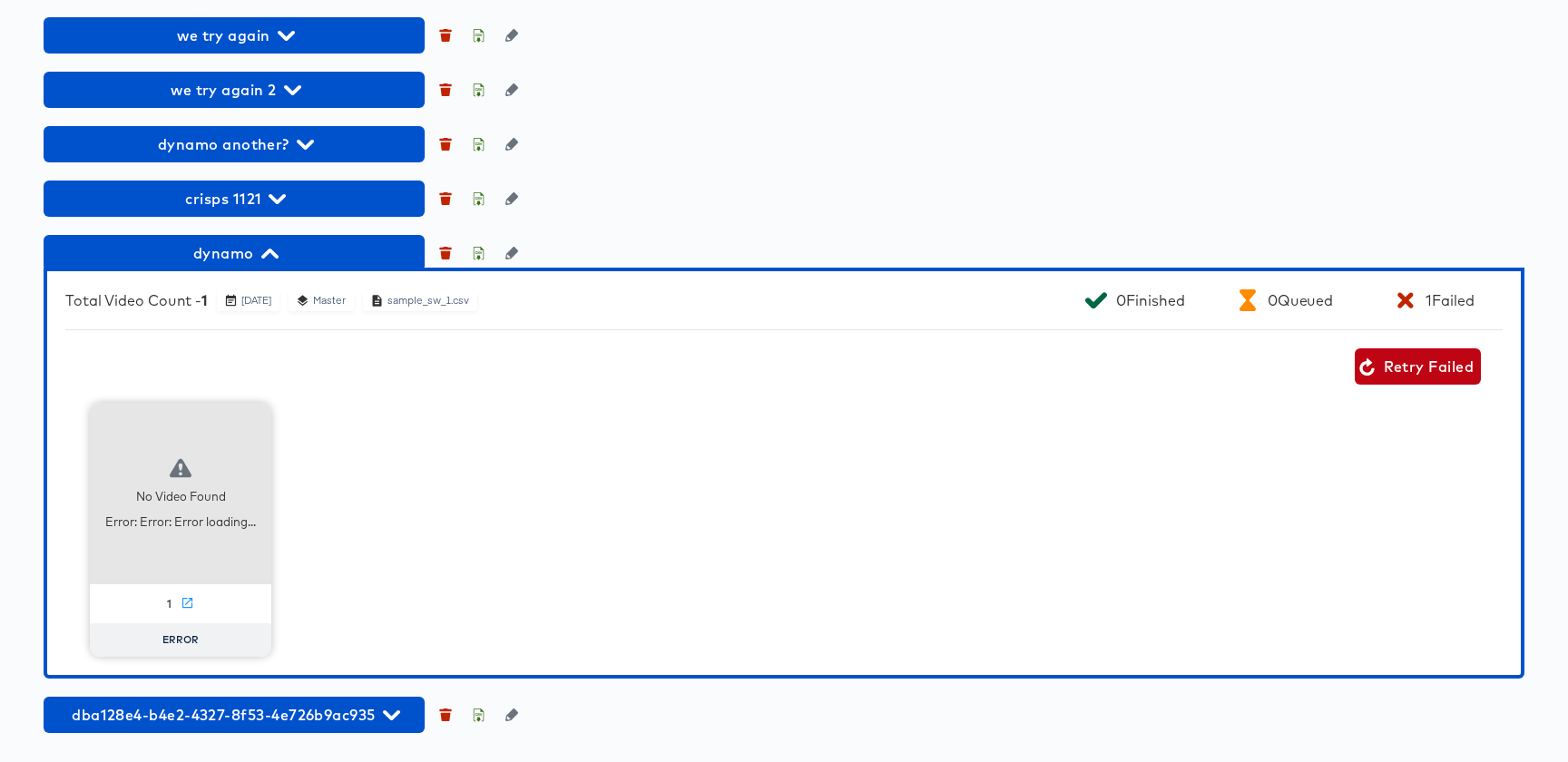
scroll to position [1739, 0]
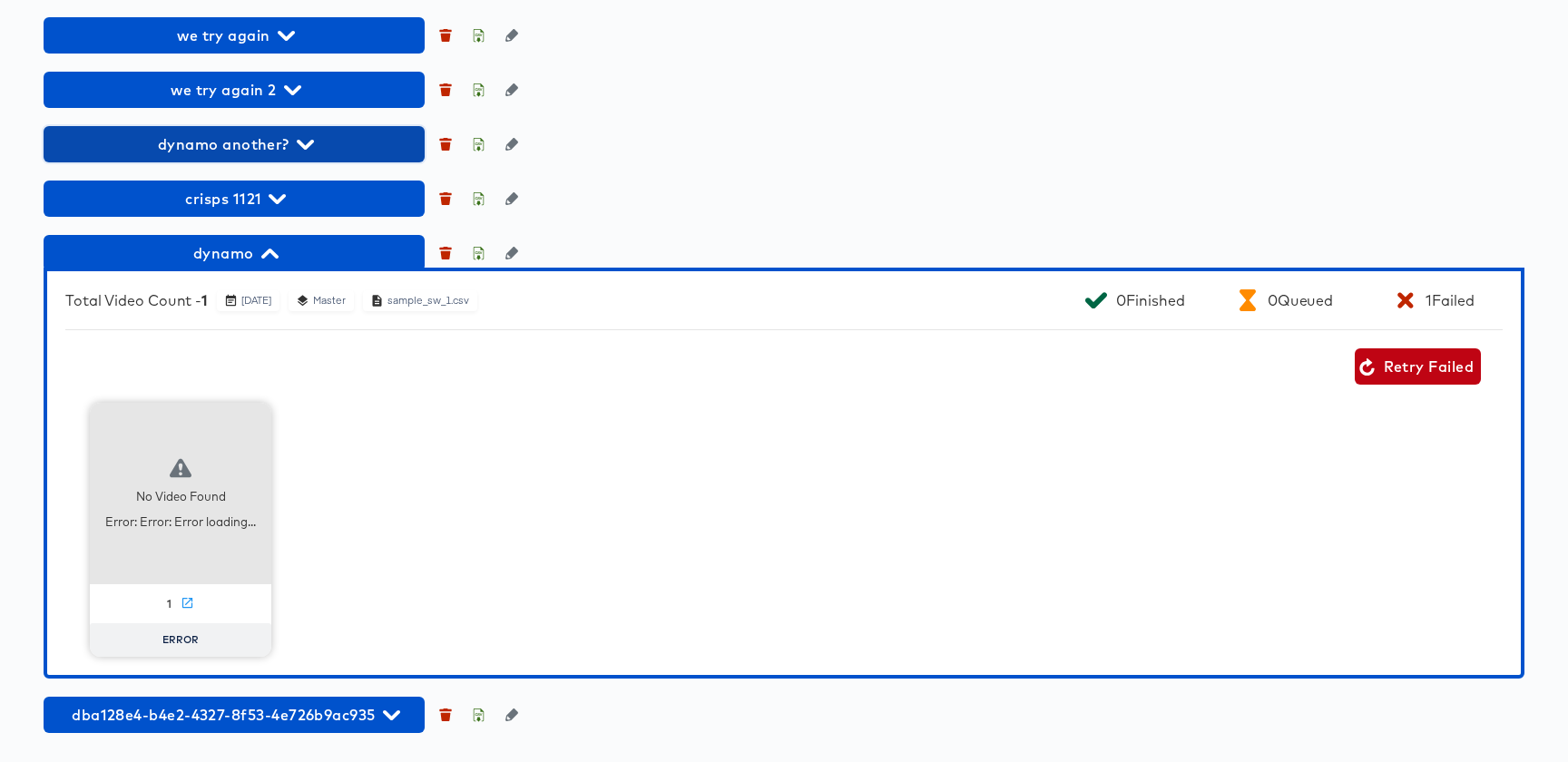
click at [268, 157] on span "dynamo another?" at bounding box center [233, 144] width 363 height 26
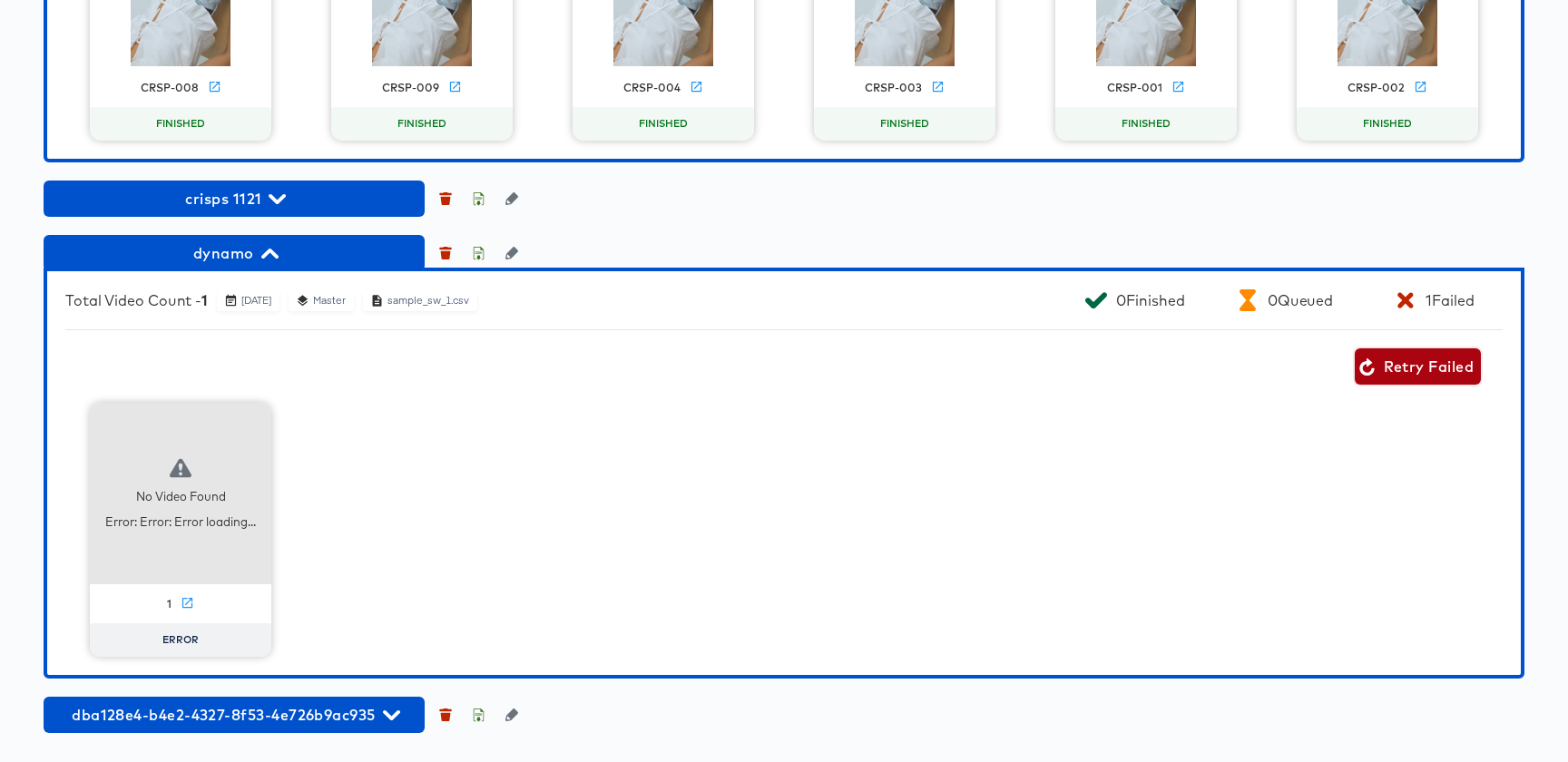
click at [1438, 379] on span "Retry Failed" at bounding box center [1418, 367] width 112 height 26
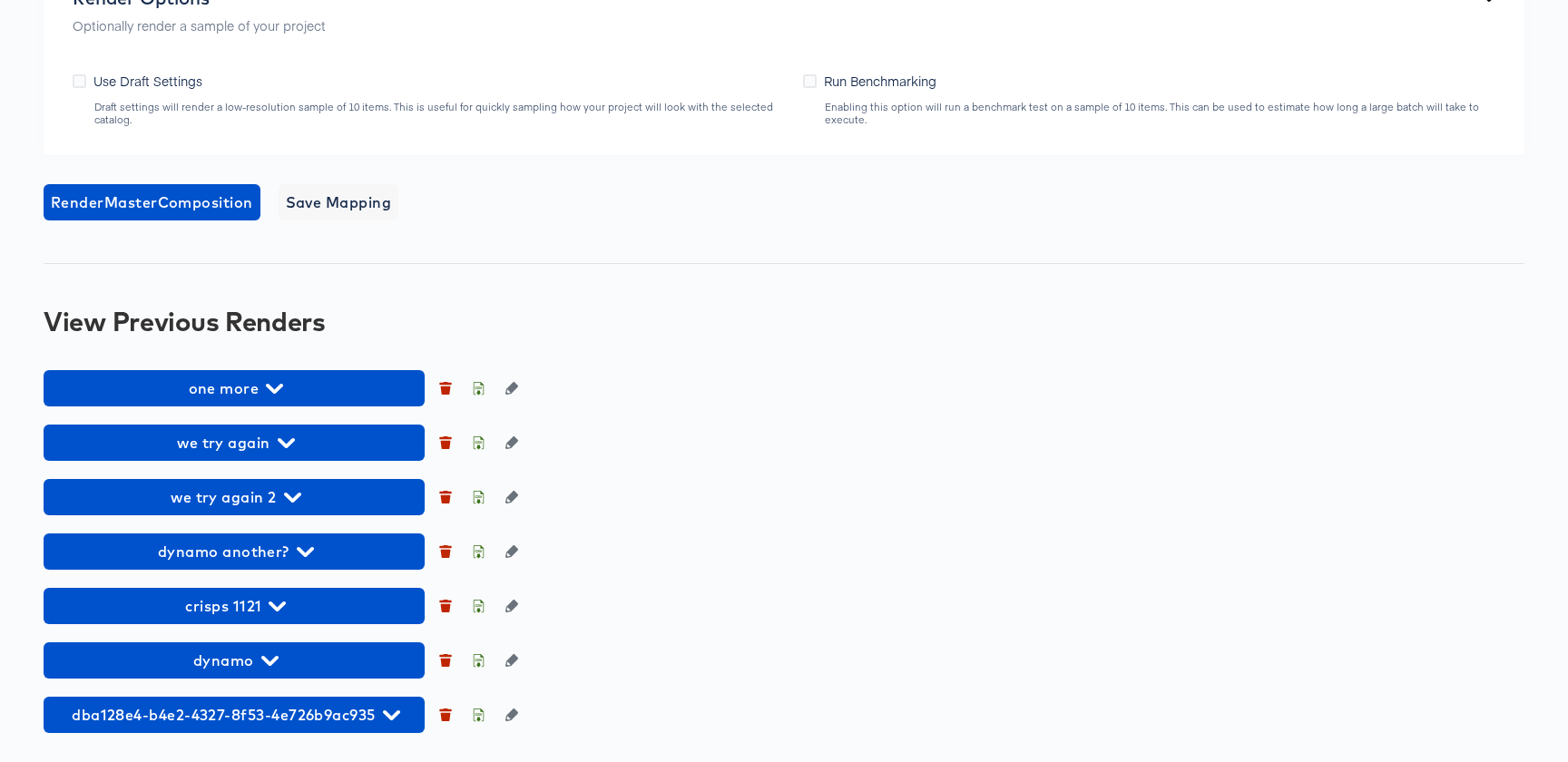
scroll to position [1454, 0]
click at [241, 686] on div "one more we try again we try again 2 dynamo another? crisps 1121 dynamo dba128e…" at bounding box center [783, 551] width 1481 height 363
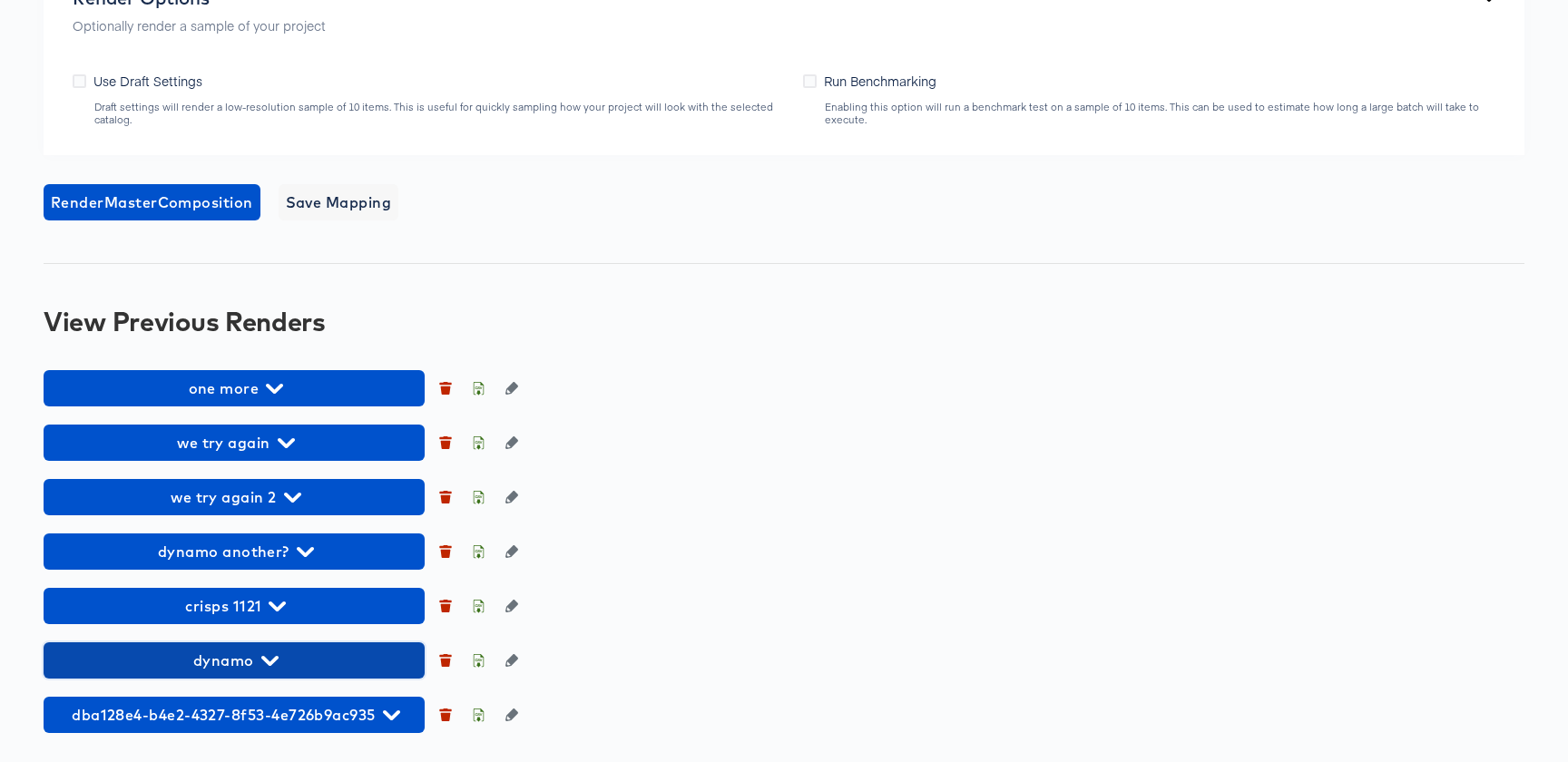
click at [241, 676] on button "dynamo" at bounding box center [233, 661] width 381 height 37
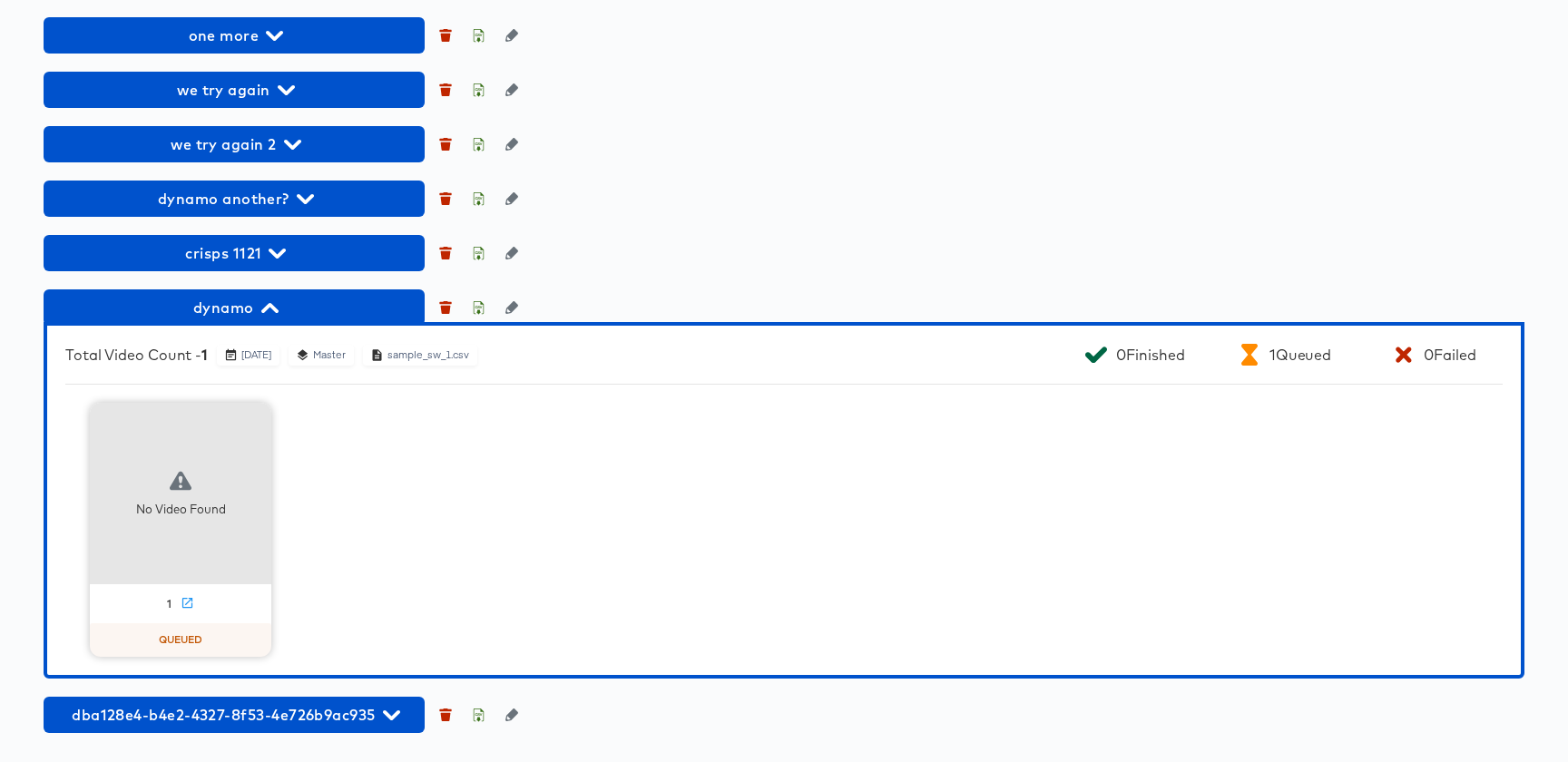
scroll to position [1807, 0]
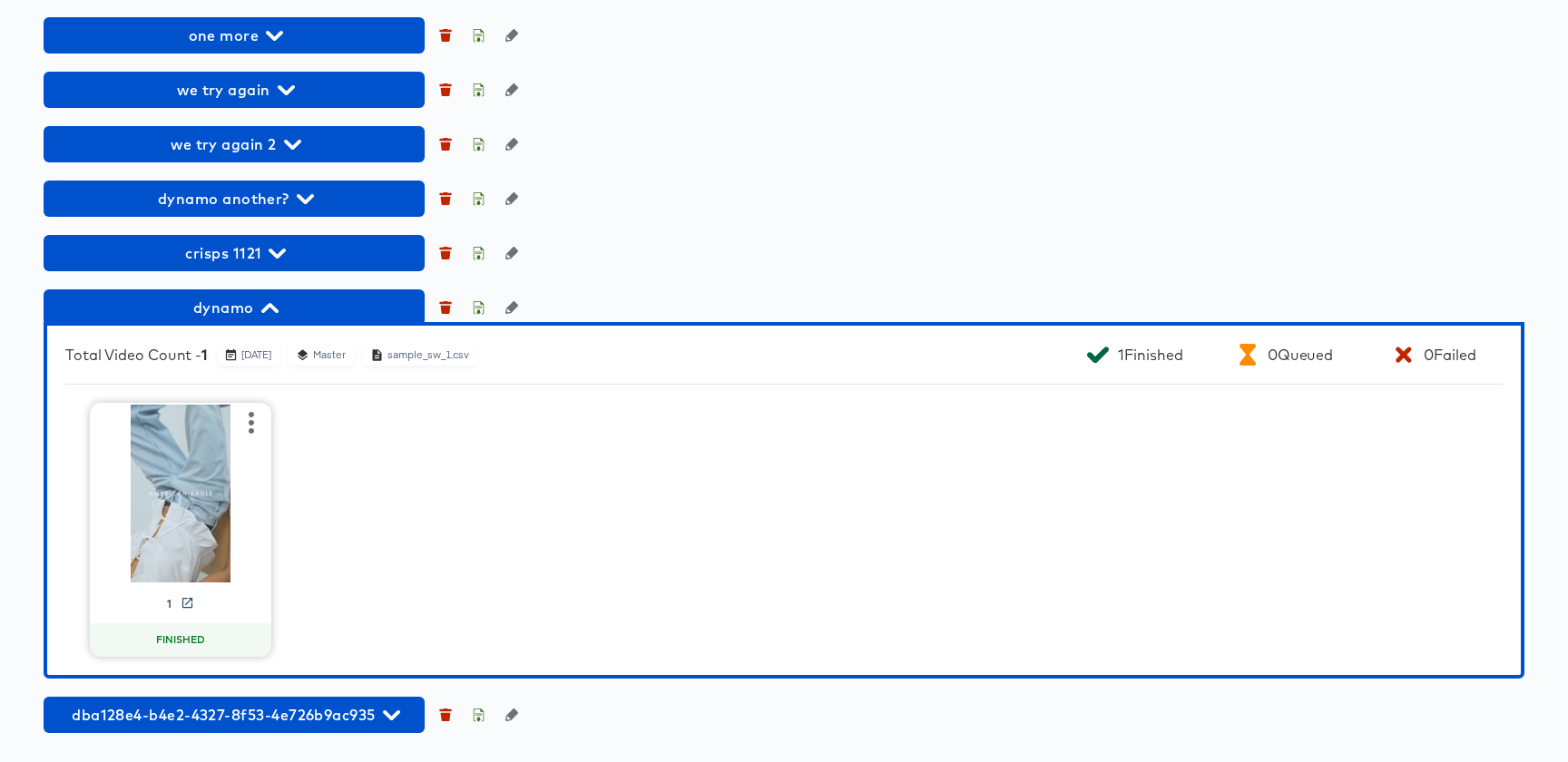
click at [185, 603] on icon at bounding box center [187, 602] width 10 height 10
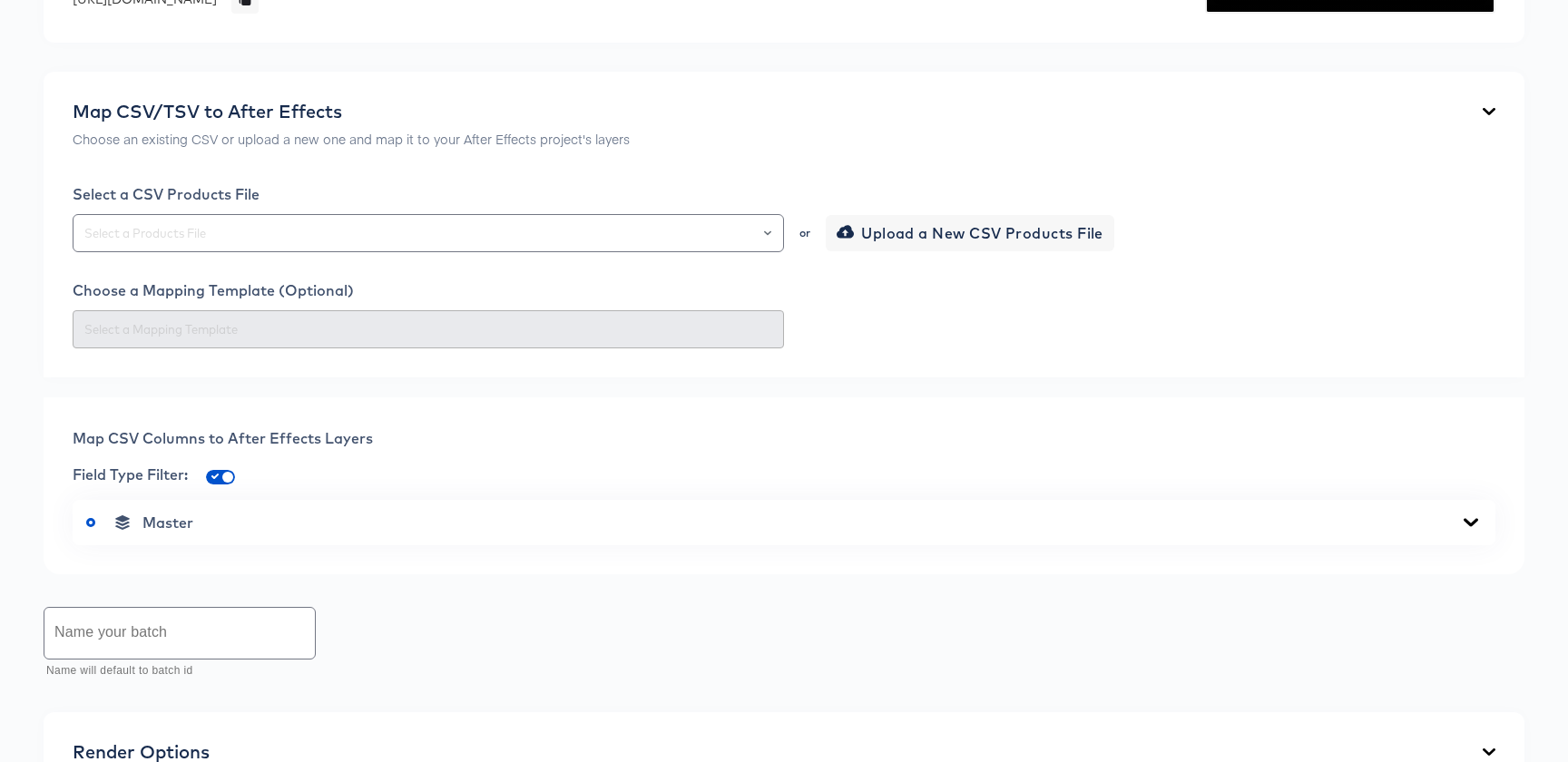
scroll to position [667, 0]
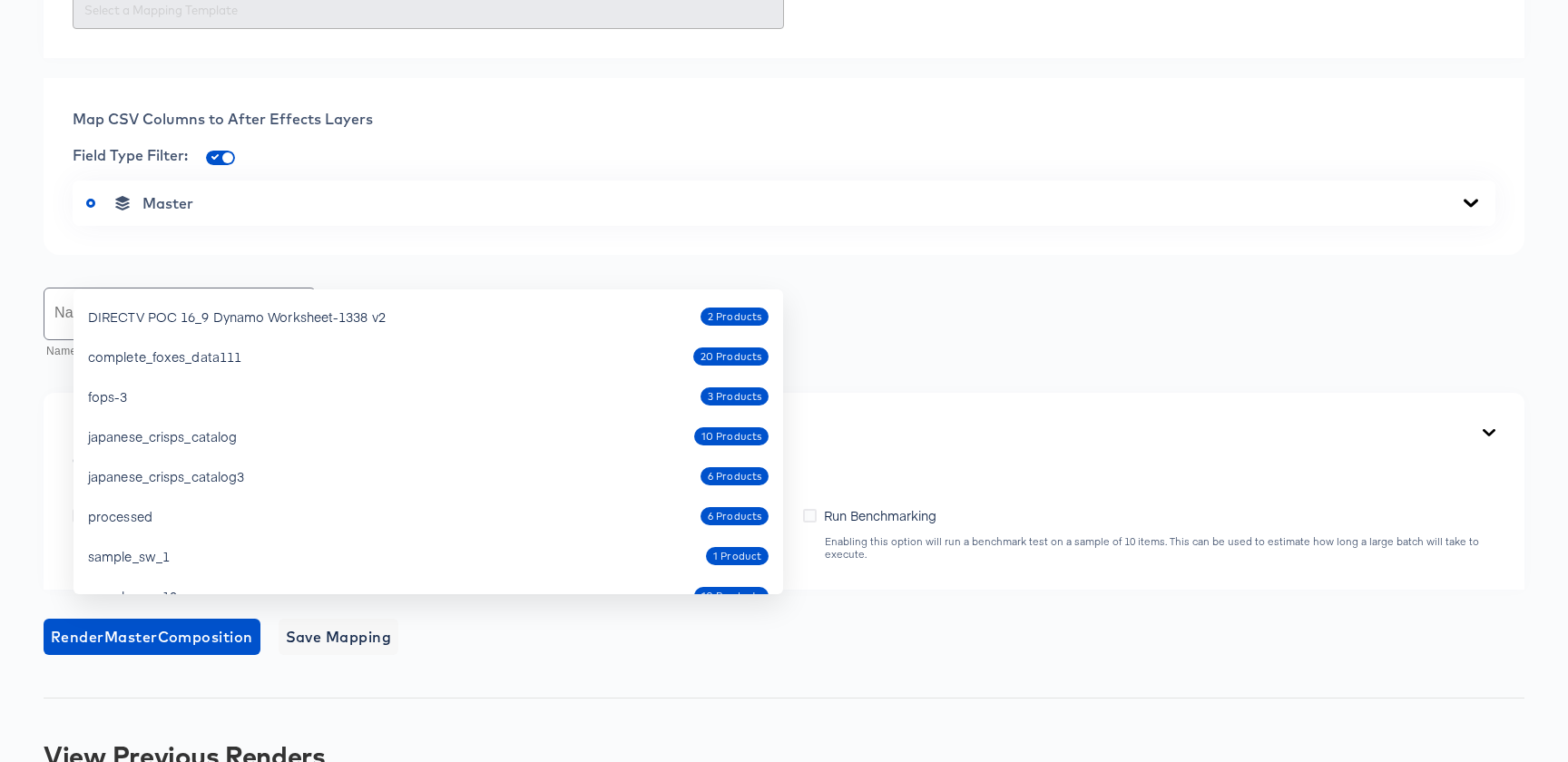
click at [333, 465] on div "japanese_crisps_catalog3 6 Products" at bounding box center [428, 476] width 680 height 29
type input "japanese_crisps_catalog3"
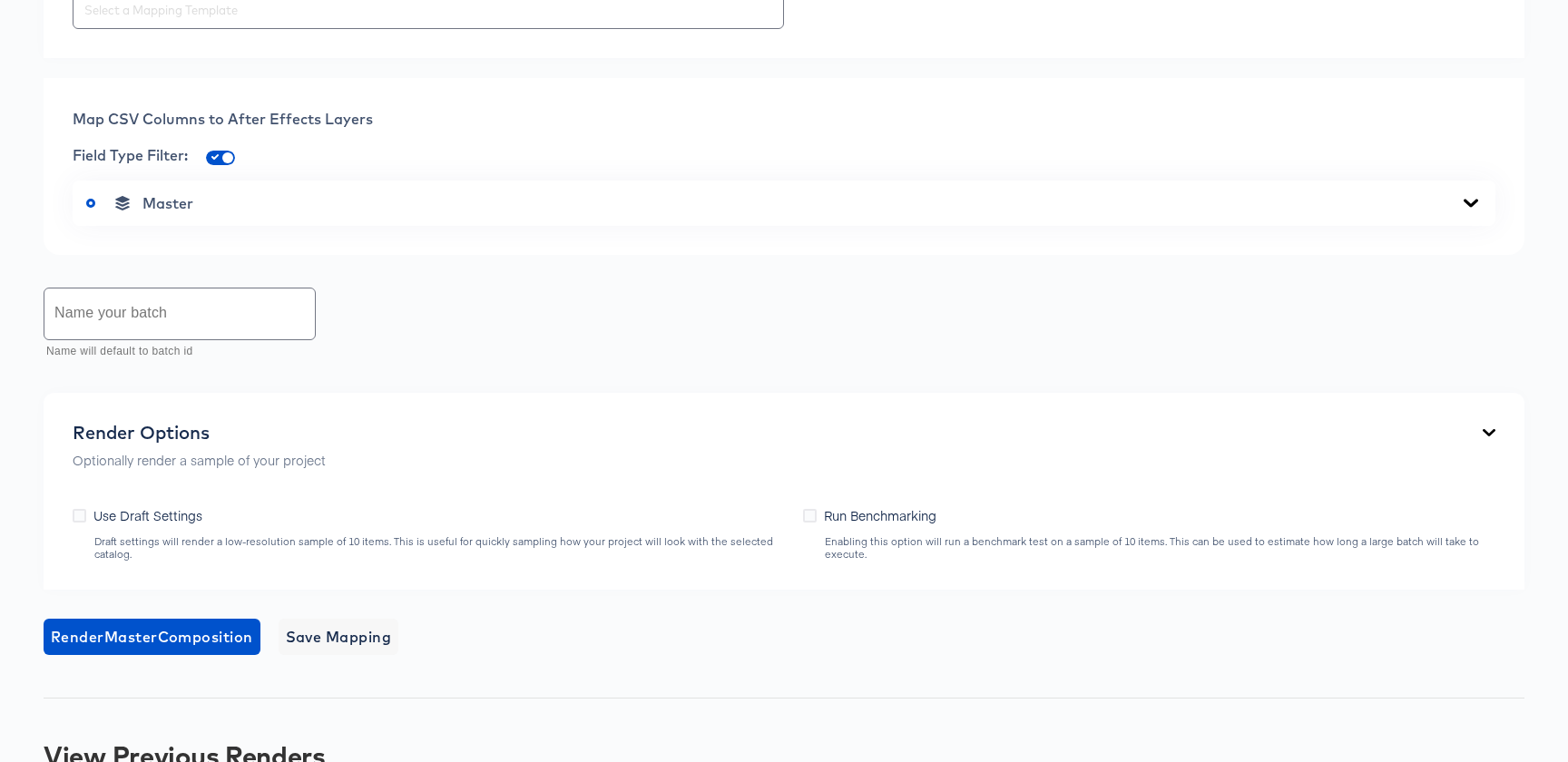
click at [369, 226] on div "Master" at bounding box center [784, 203] width 1423 height 45
click at [369, 212] on div "Master" at bounding box center [784, 204] width 1395 height 18
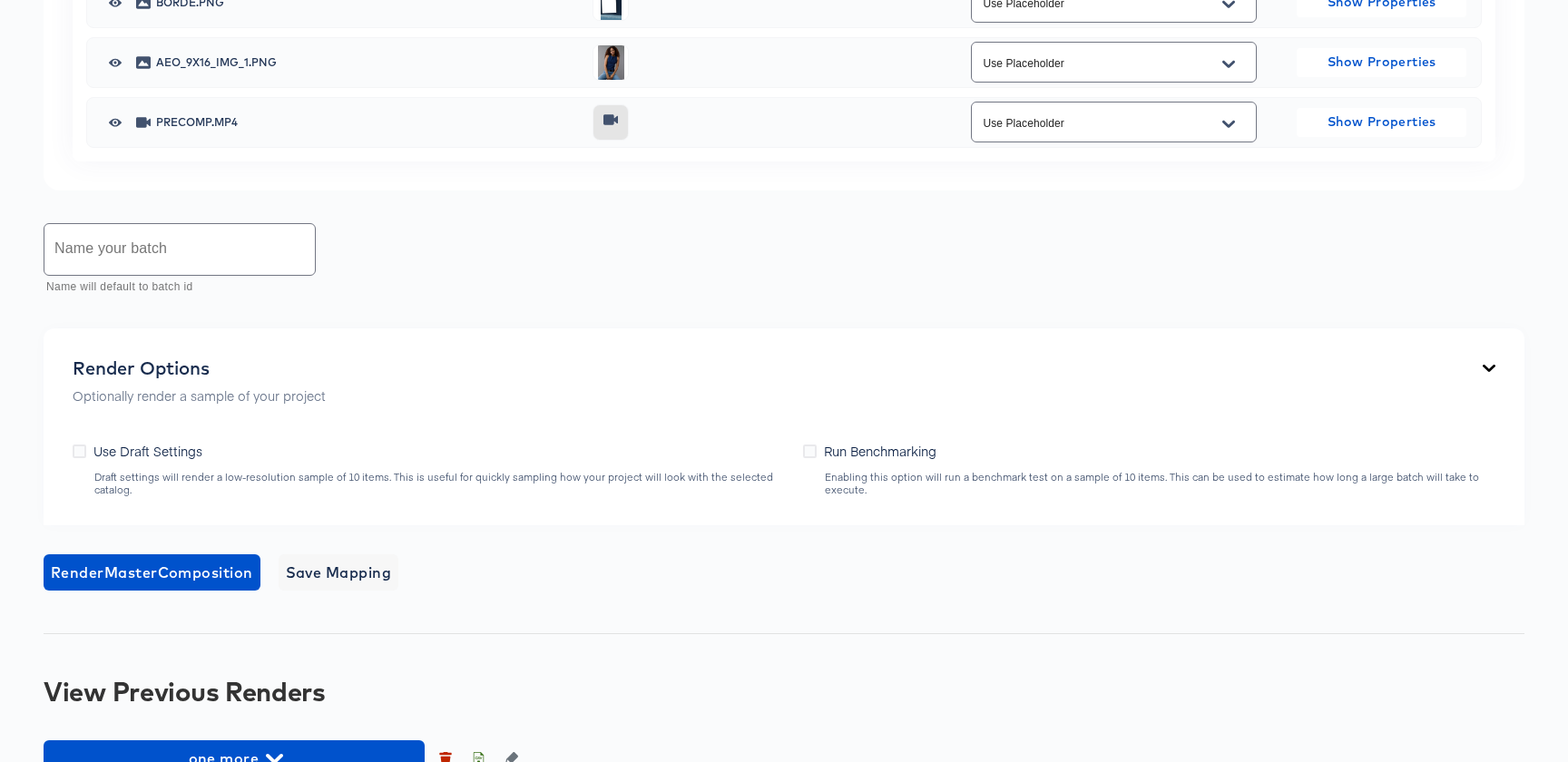
scroll to position [1100, 0]
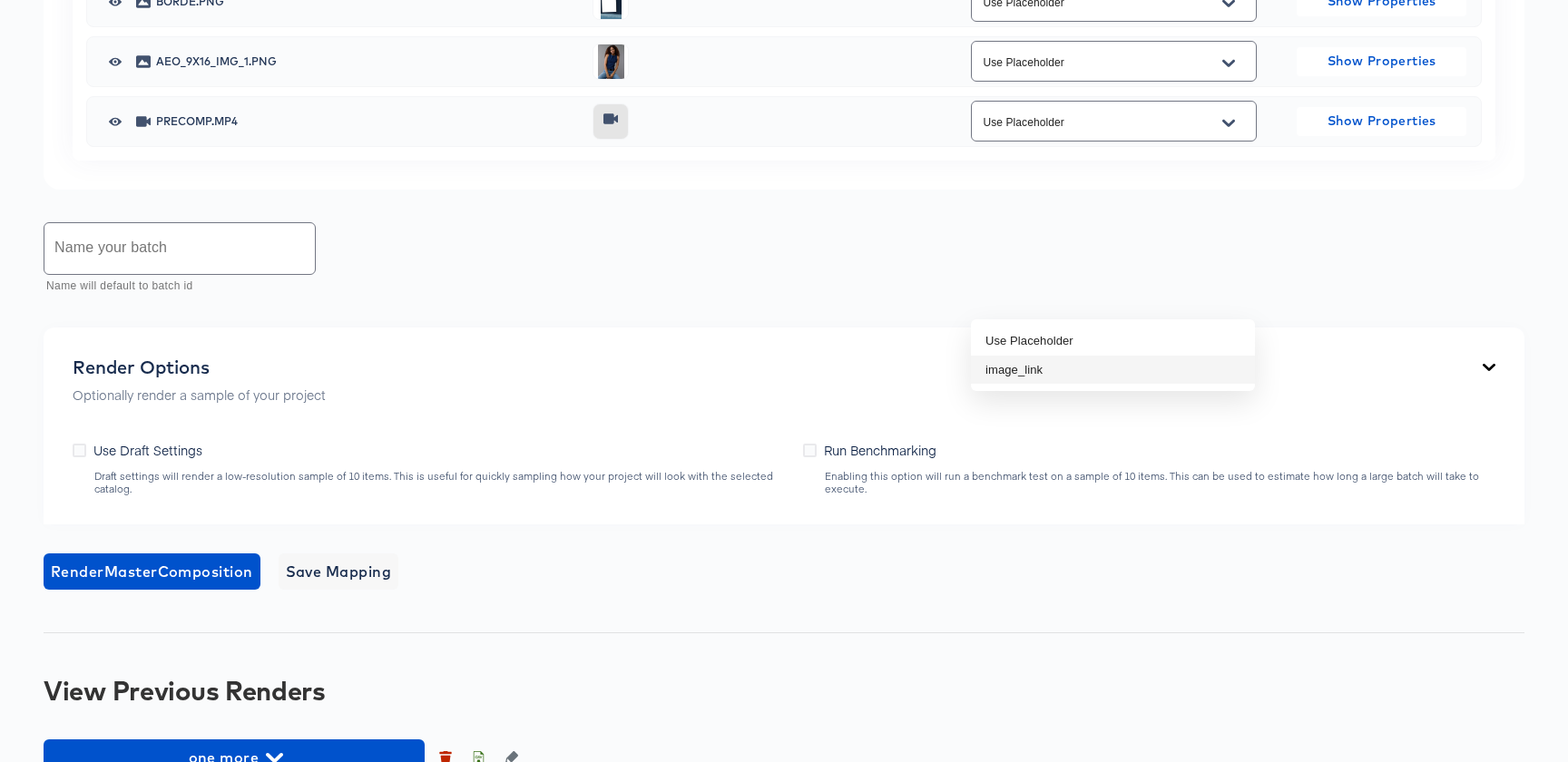
click at [1037, 368] on li "image_link" at bounding box center [1113, 371] width 284 height 29
type input "image_link"
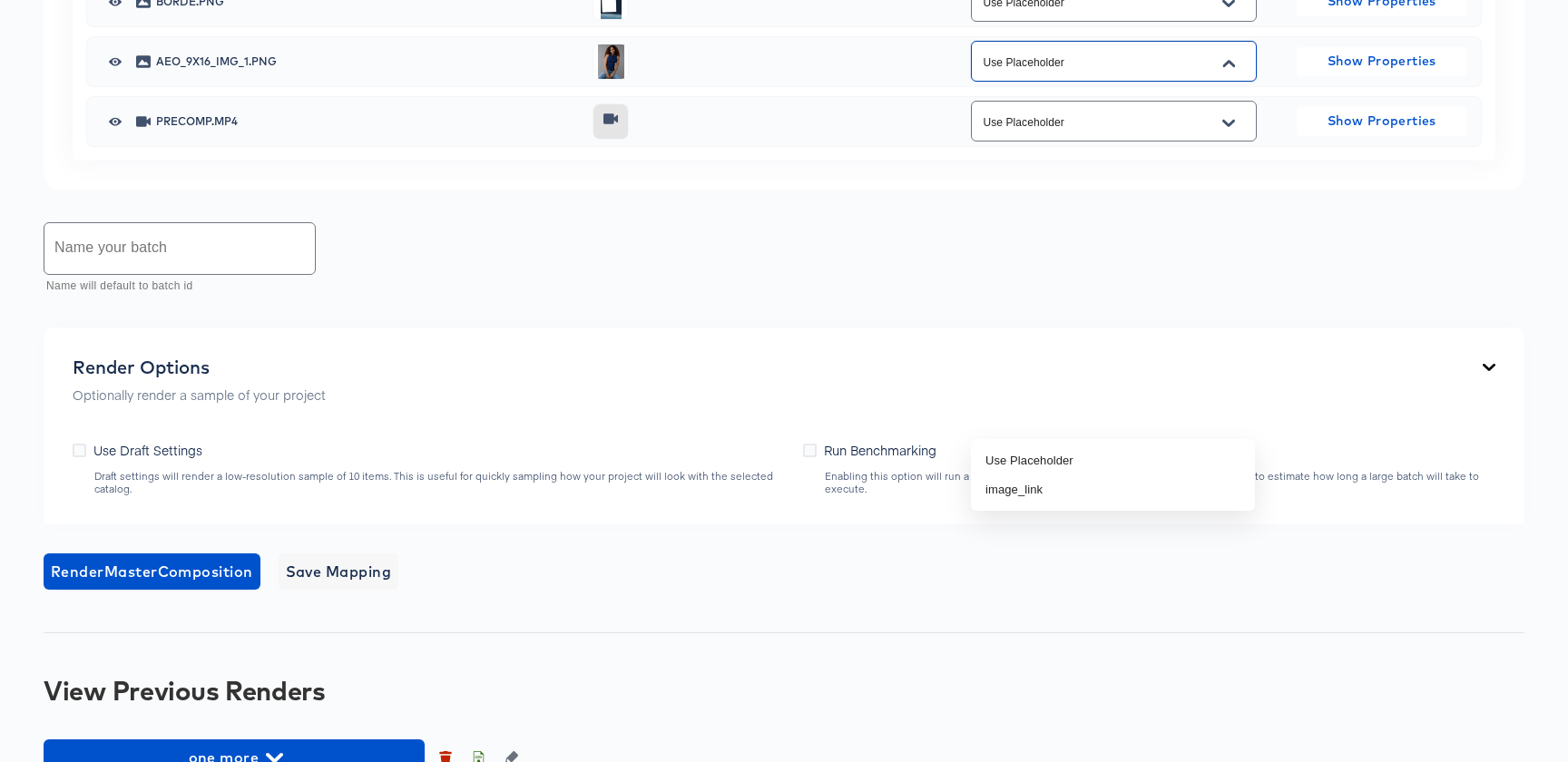
click at [1037, 73] on input "Use Placeholder" at bounding box center [1100, 62] width 241 height 21
click at [1035, 484] on li "image_link" at bounding box center [1113, 490] width 284 height 29
type input "image_link"
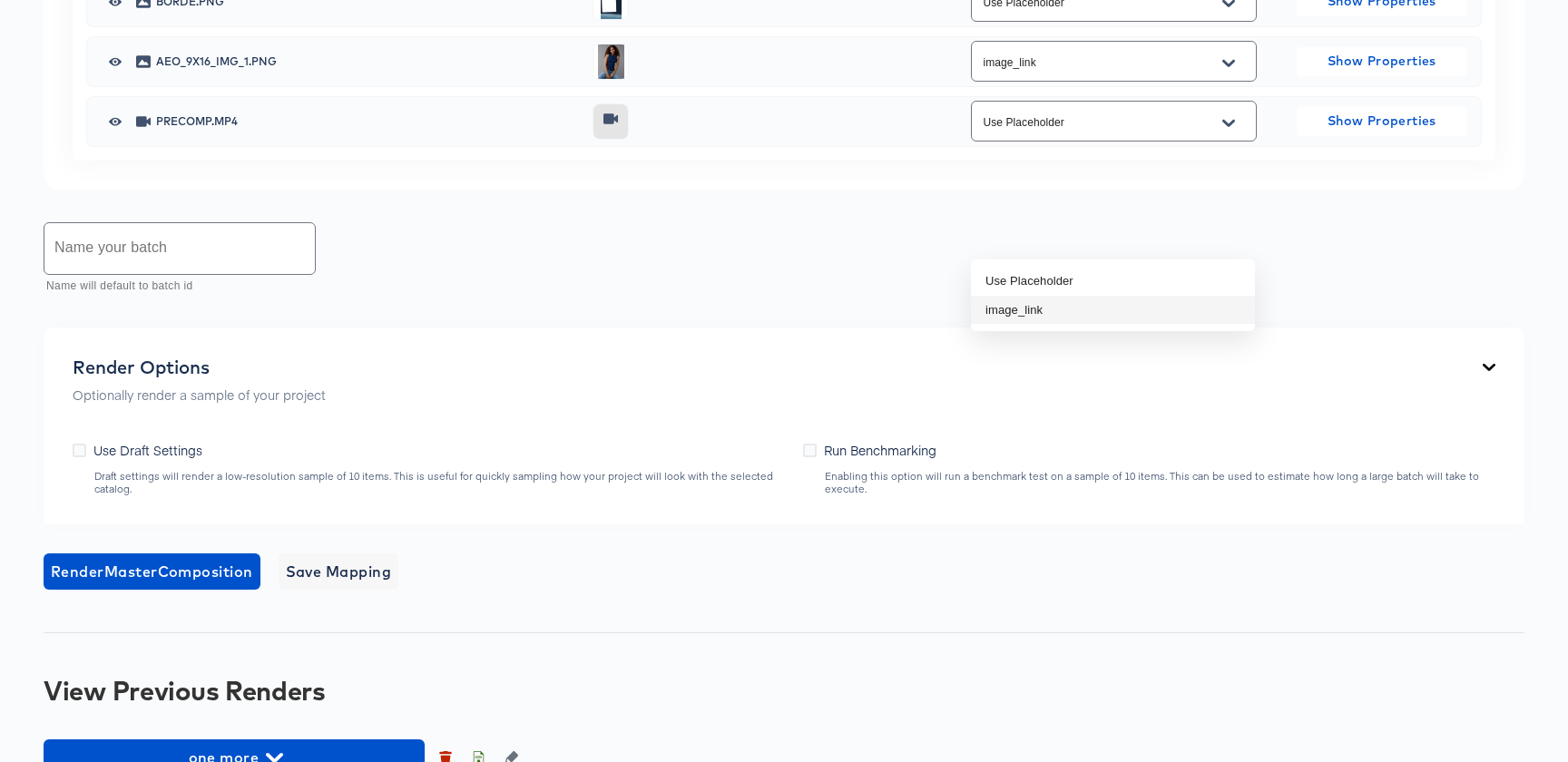
click at [1026, 311] on li "image_link" at bounding box center [1113, 310] width 284 height 29
type input "image_link"
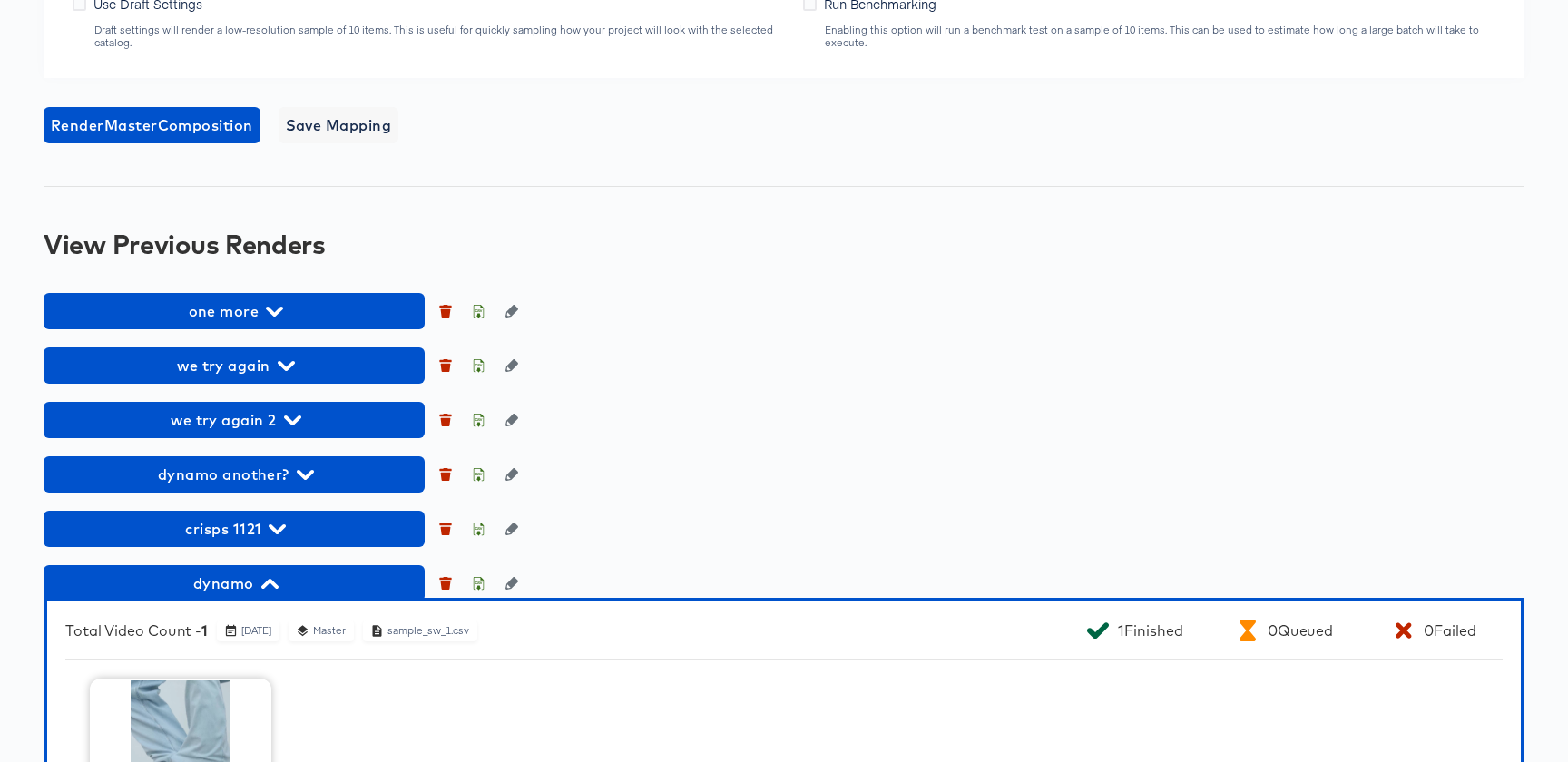
scroll to position [1622, 0]
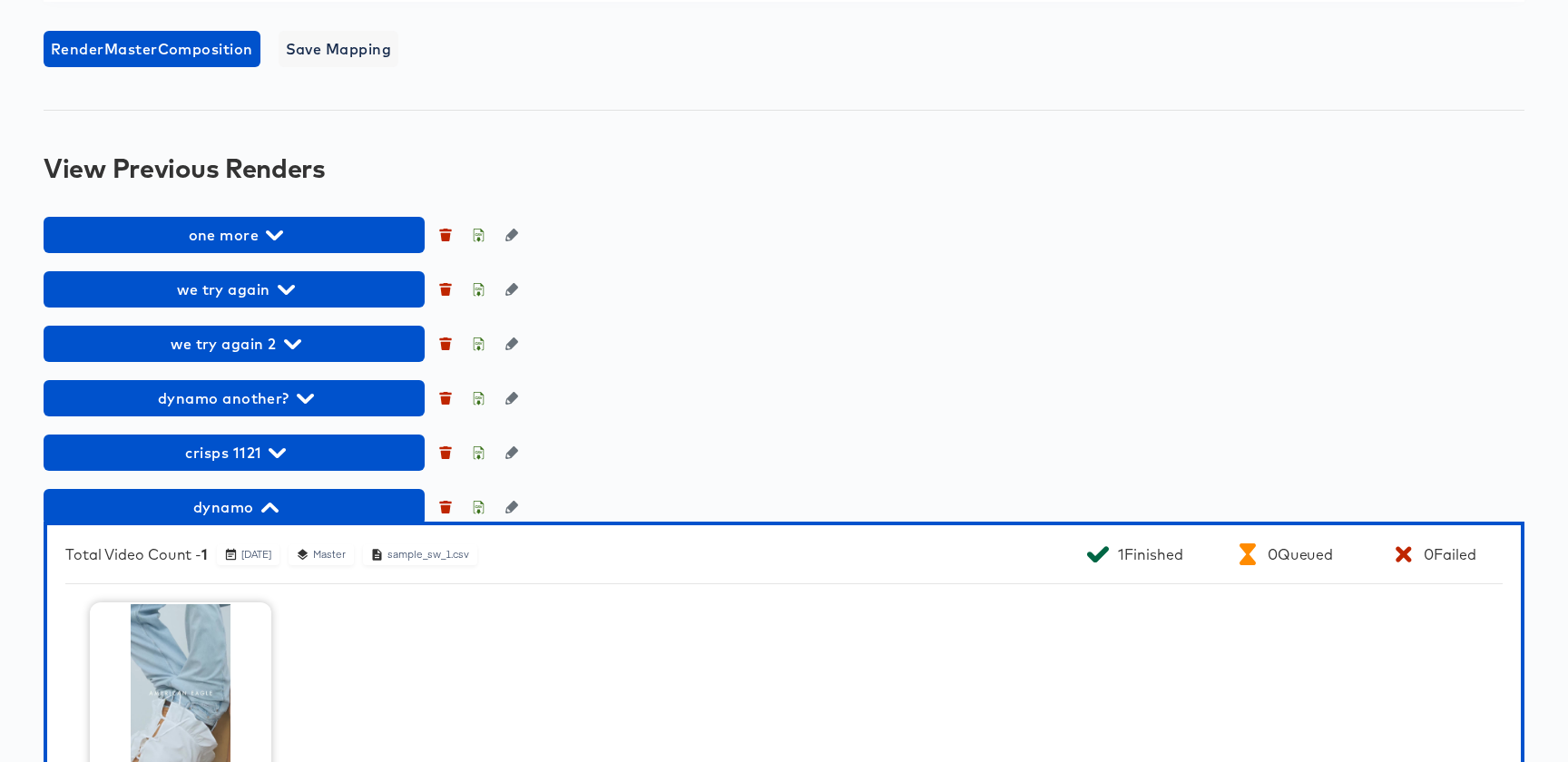
click at [197, 67] on button "Render Master Composition" at bounding box center [151, 50] width 217 height 37
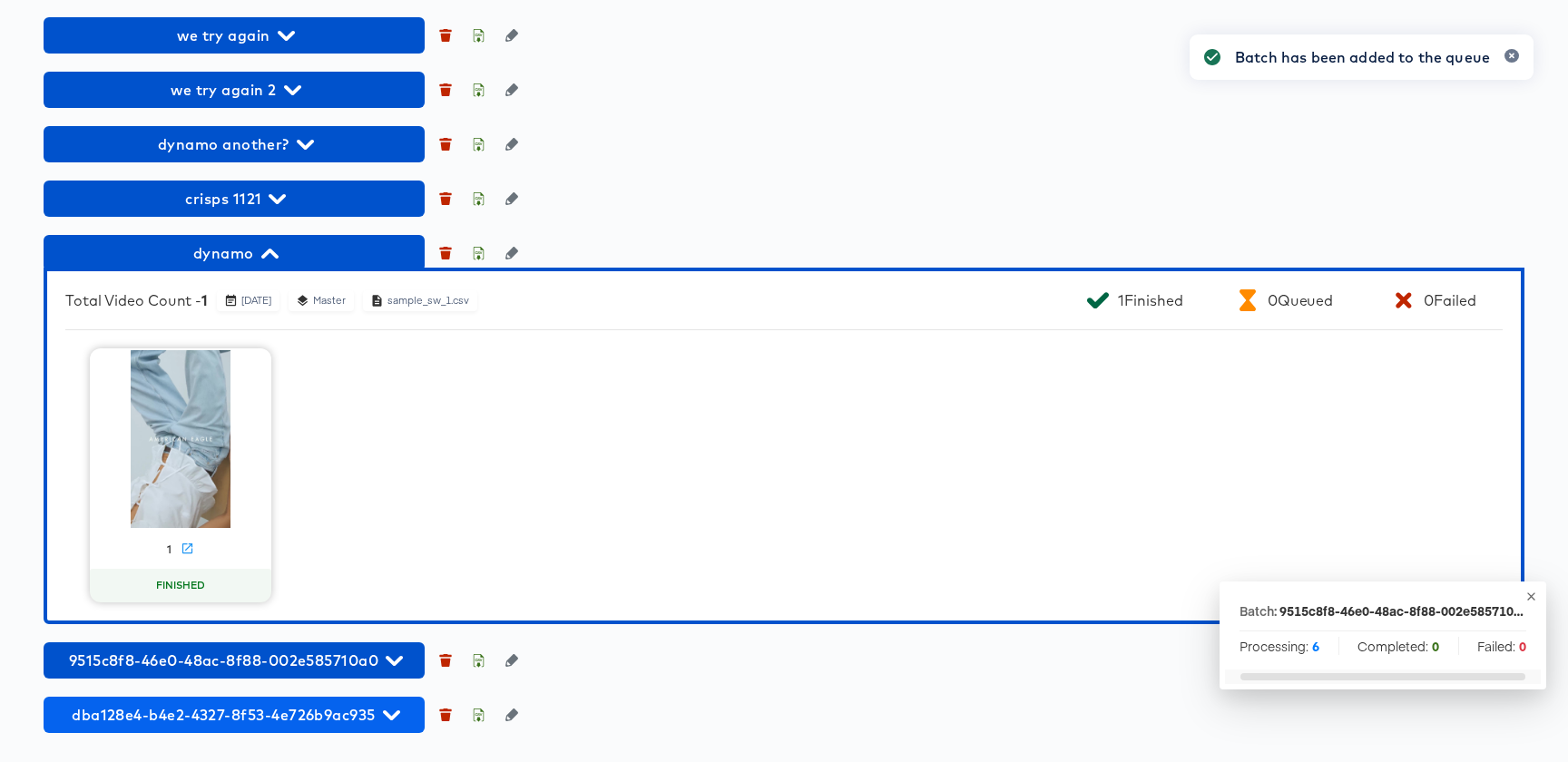
scroll to position [2230, 0]
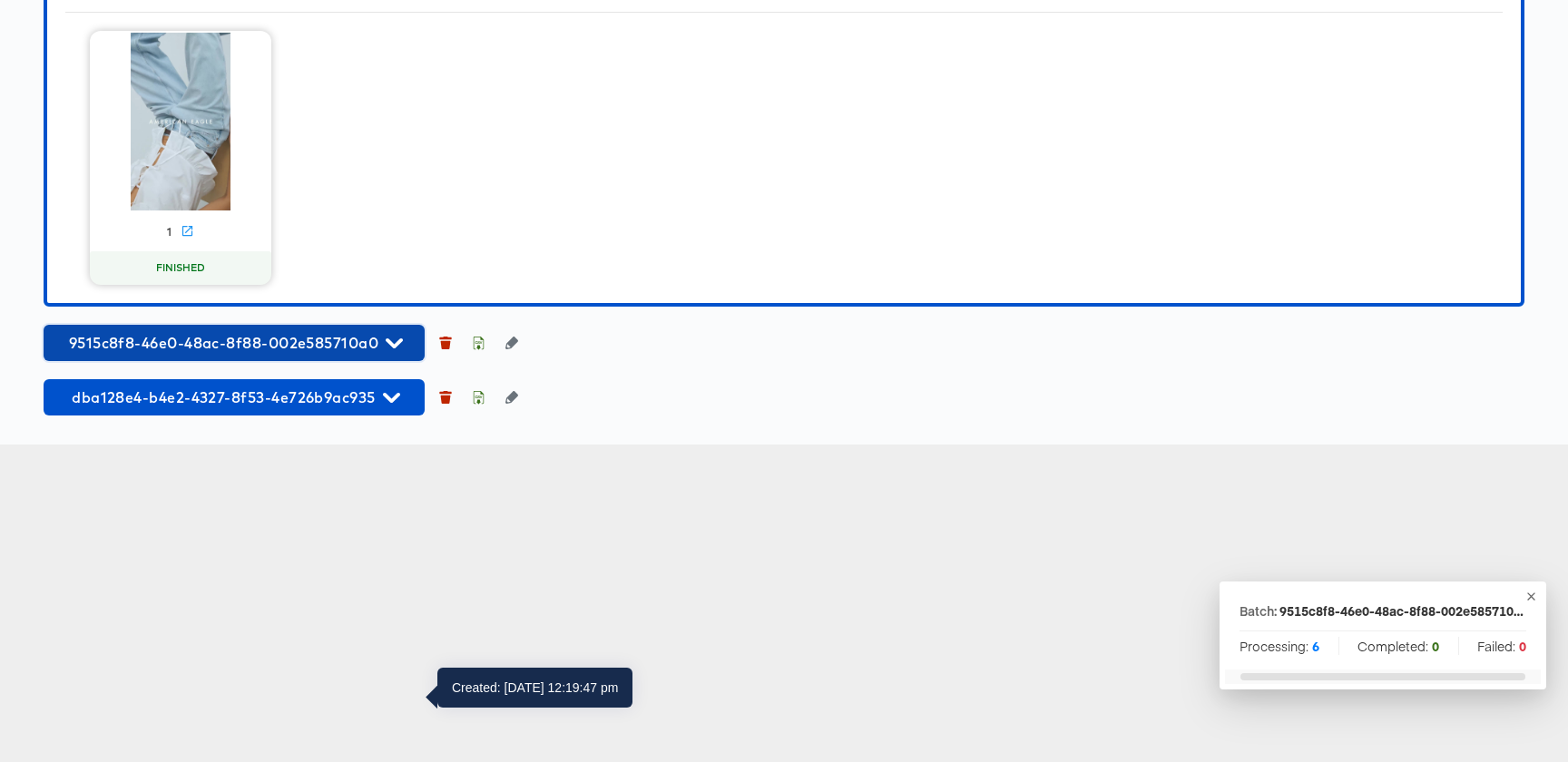
click at [224, 356] on span "9515c8f8-46e0-48ac-8f88-002e585710a0" at bounding box center [233, 343] width 363 height 26
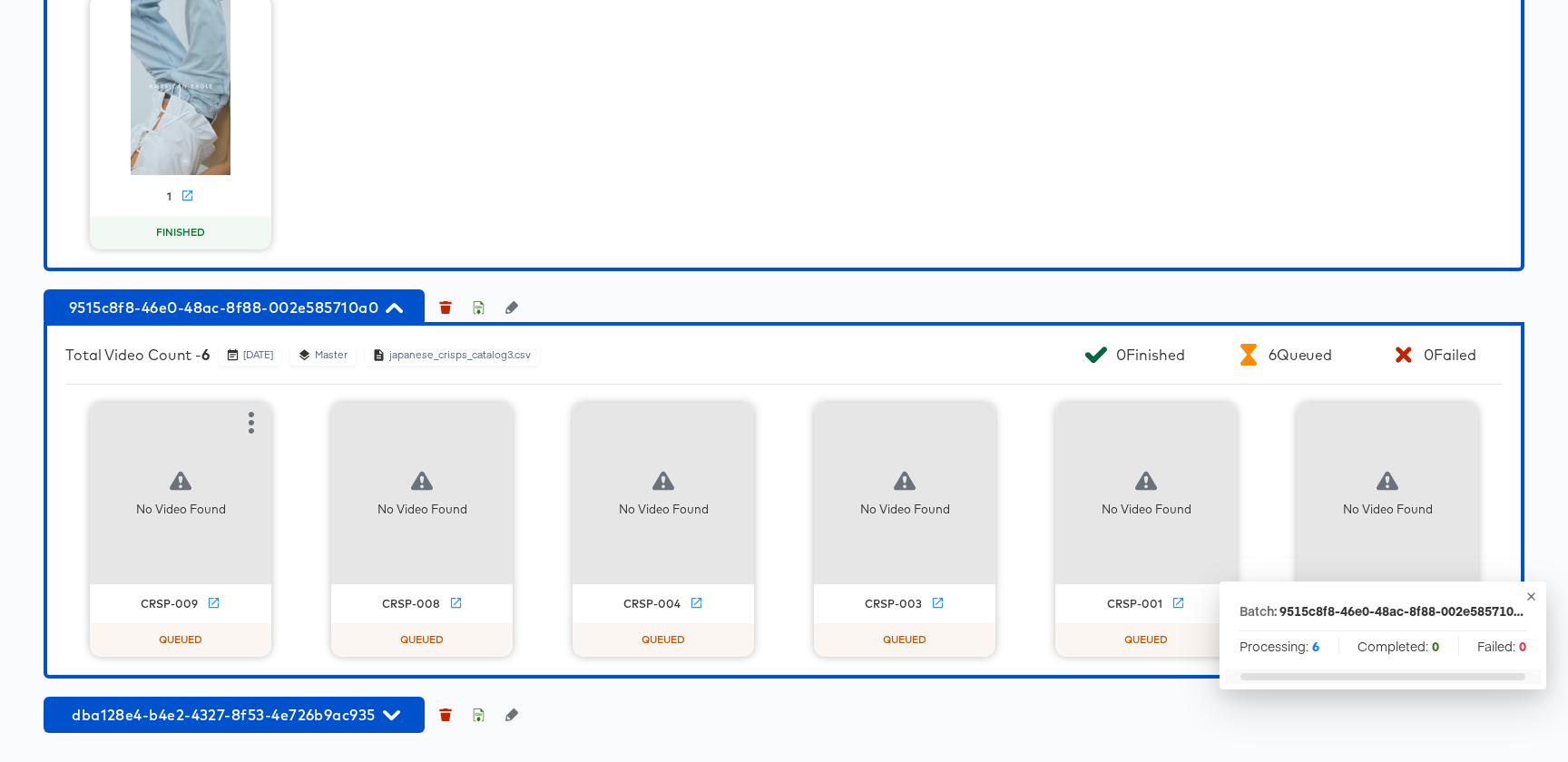
scroll to position [2583, 0]
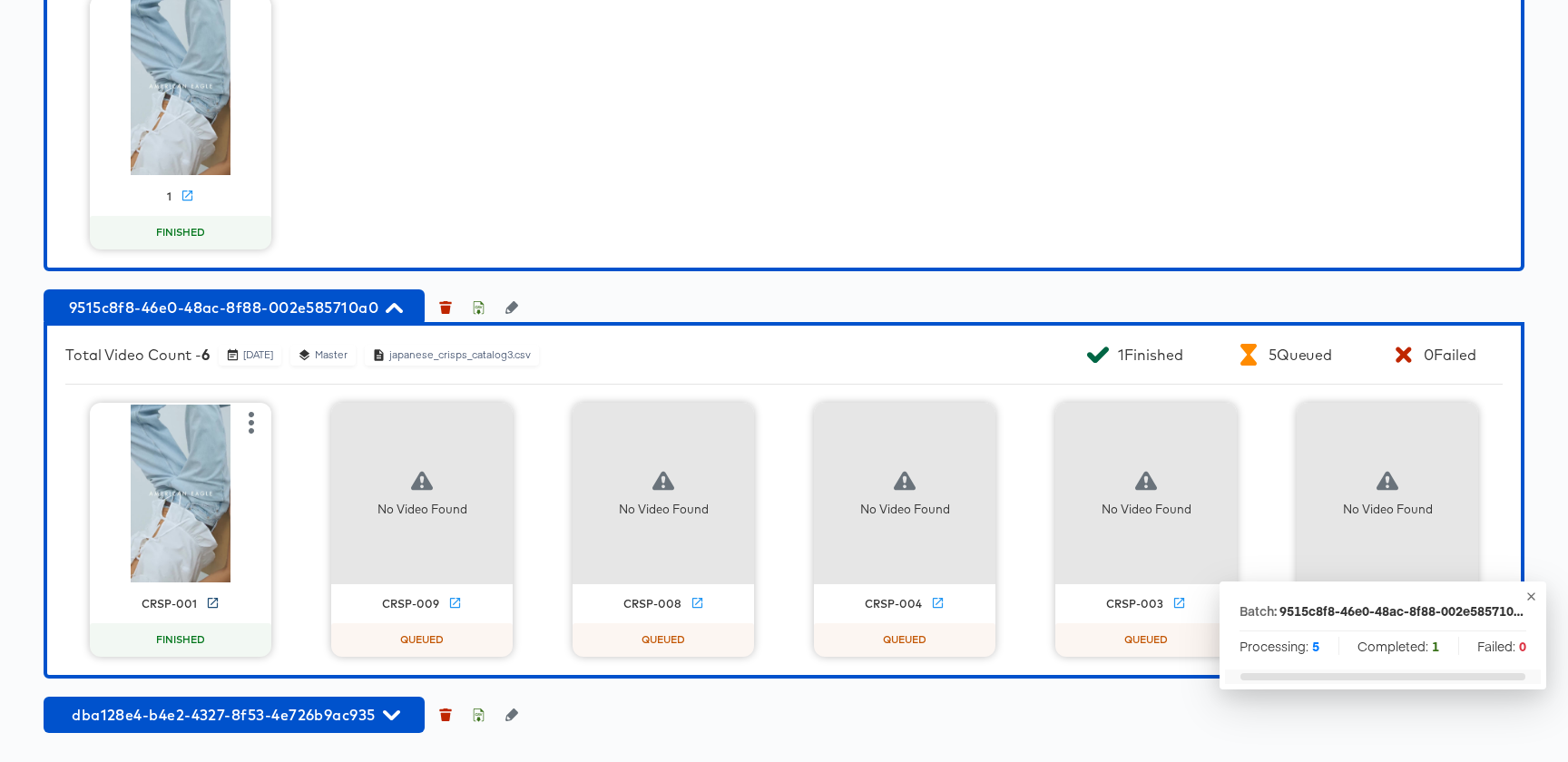
click at [208, 597] on icon at bounding box center [212, 602] width 14 height 14
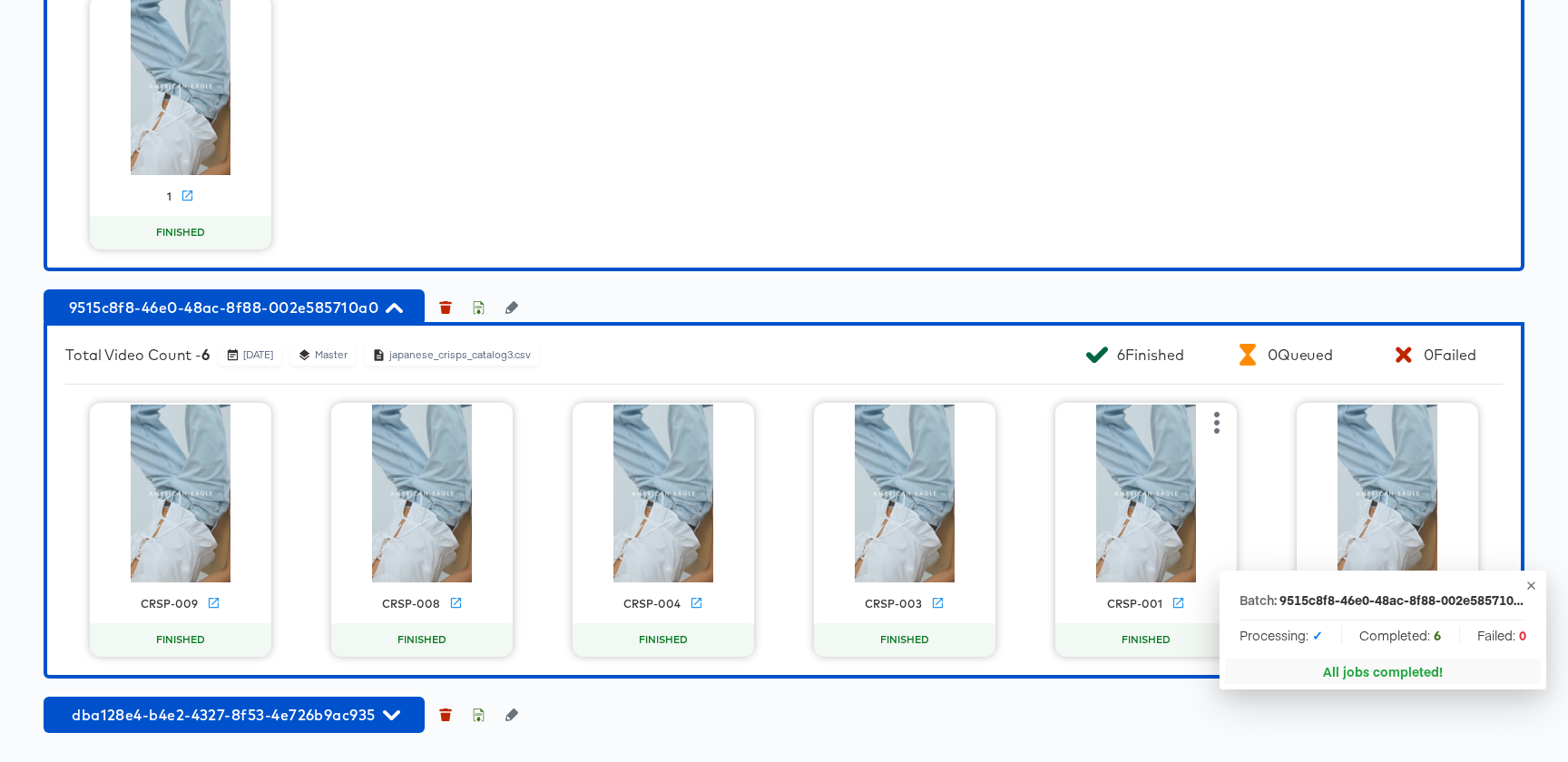
click at [1168, 600] on div "CRSP-001" at bounding box center [1147, 604] width 182 height 20
click at [1176, 600] on icon at bounding box center [1178, 602] width 14 height 14
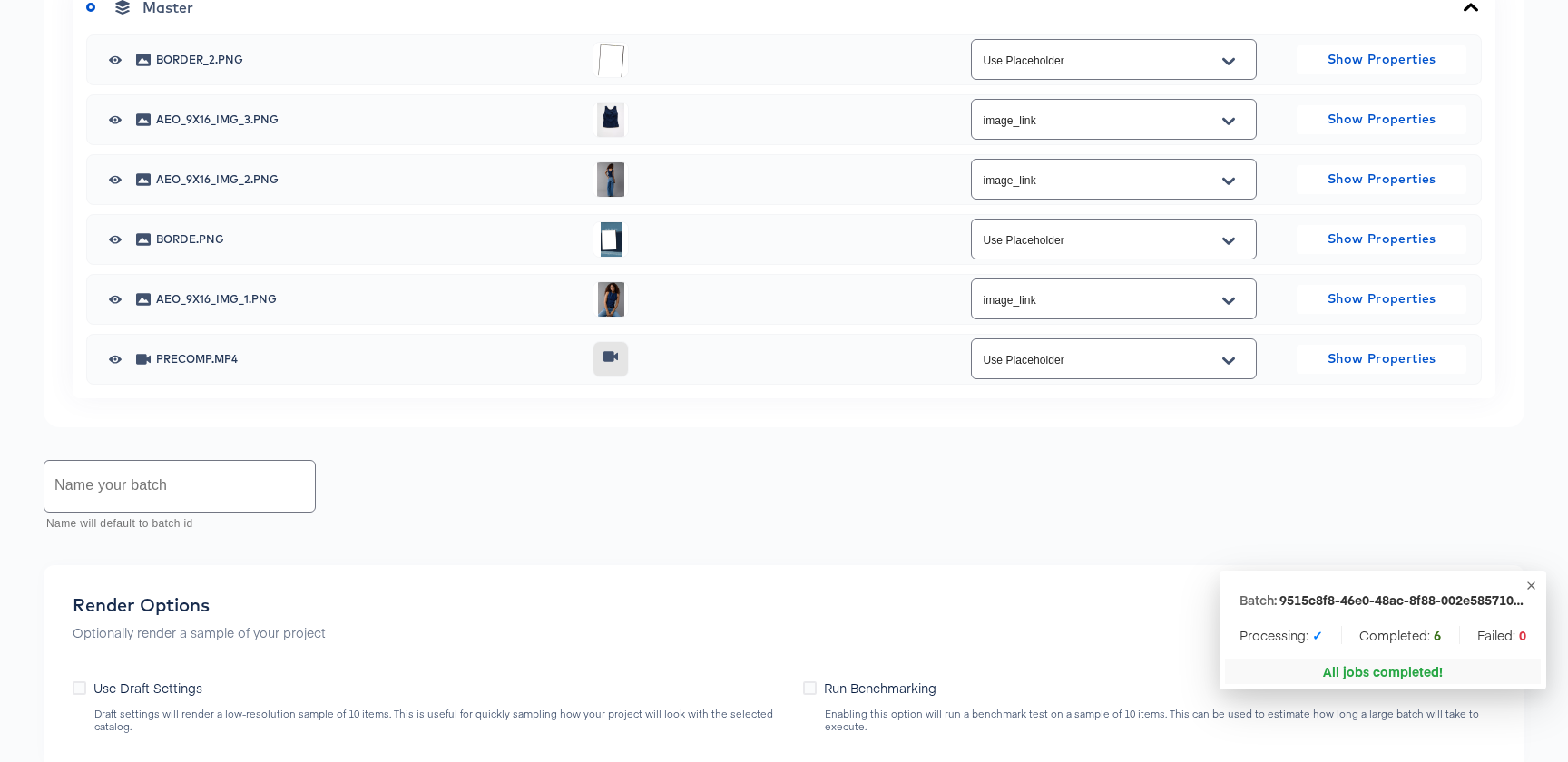
scroll to position [0, 0]
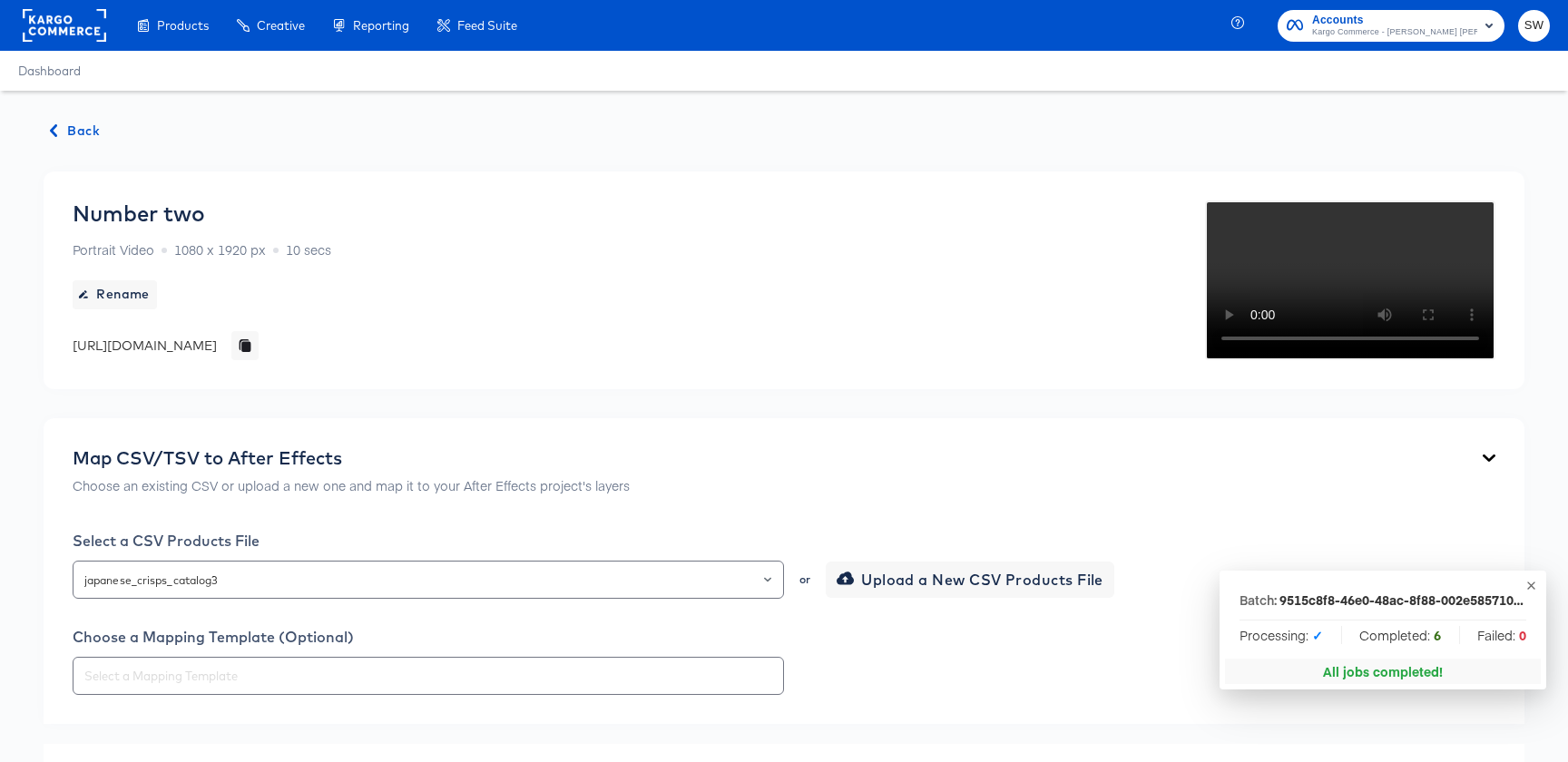
click at [74, 132] on span "Back" at bounding box center [74, 130] width 49 height 23
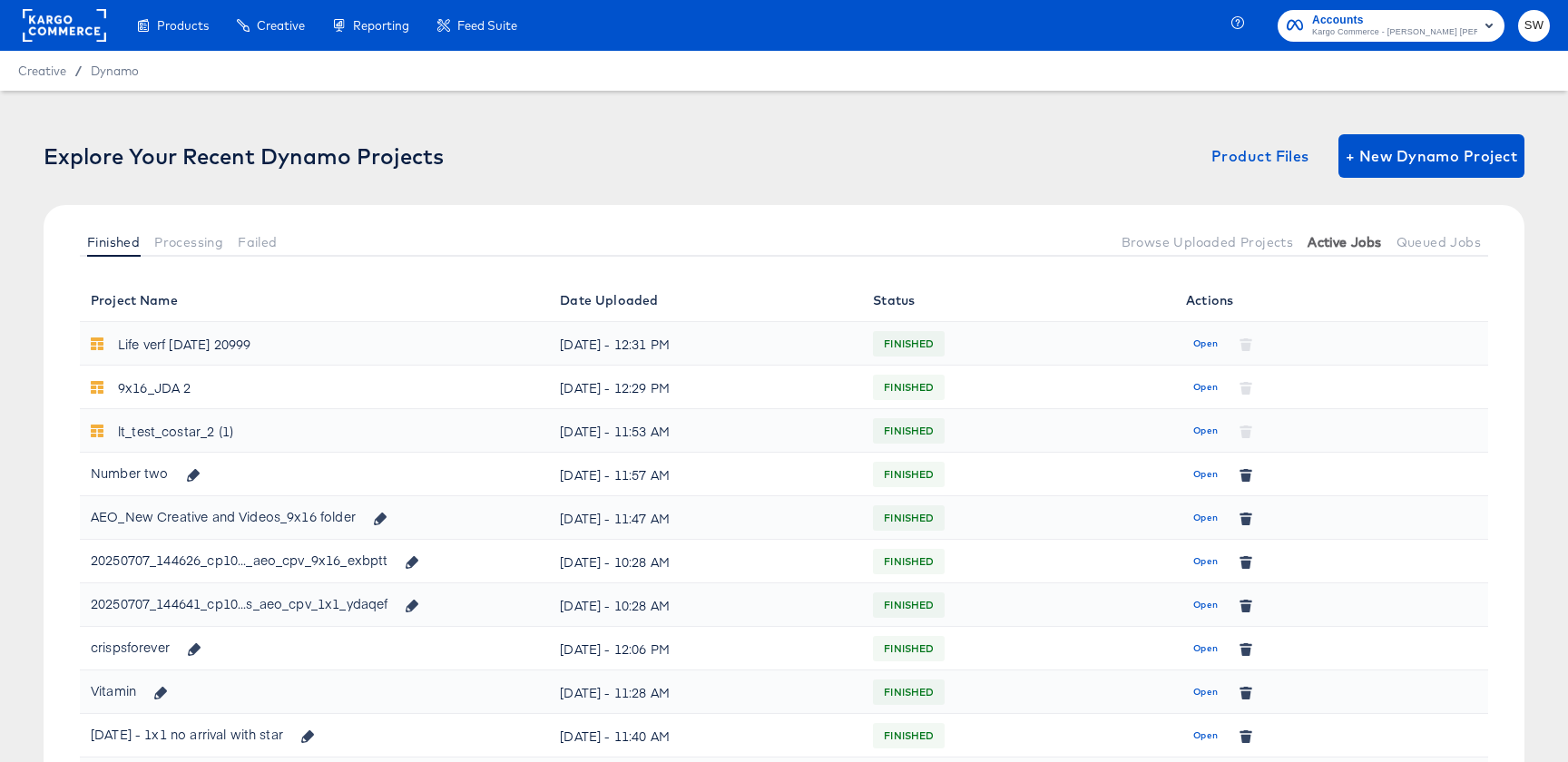
click at [1334, 250] on button "Active Jobs" at bounding box center [1345, 241] width 88 height 30
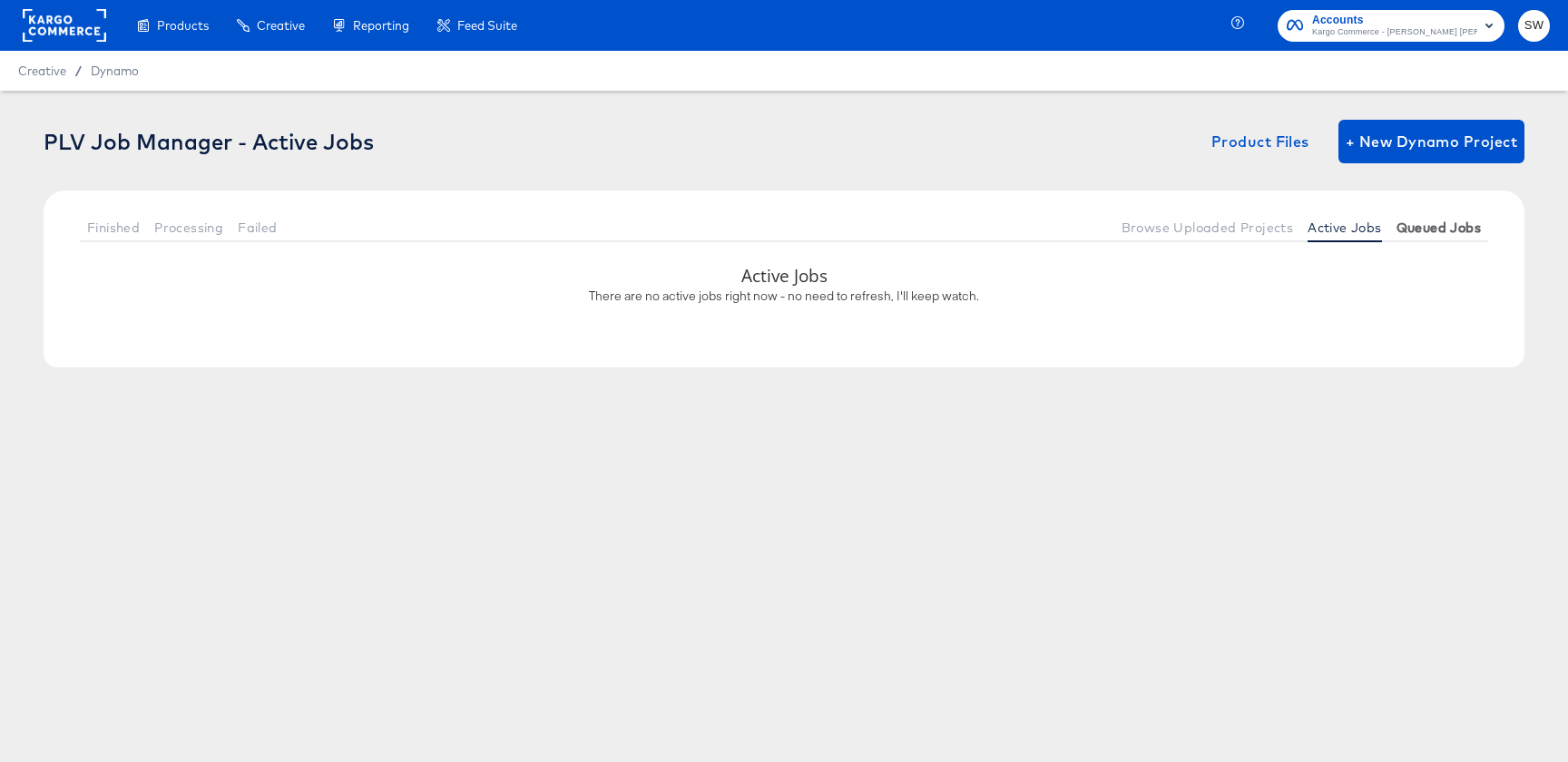
click at [1418, 223] on span "Queued Jobs" at bounding box center [1439, 228] width 84 height 15
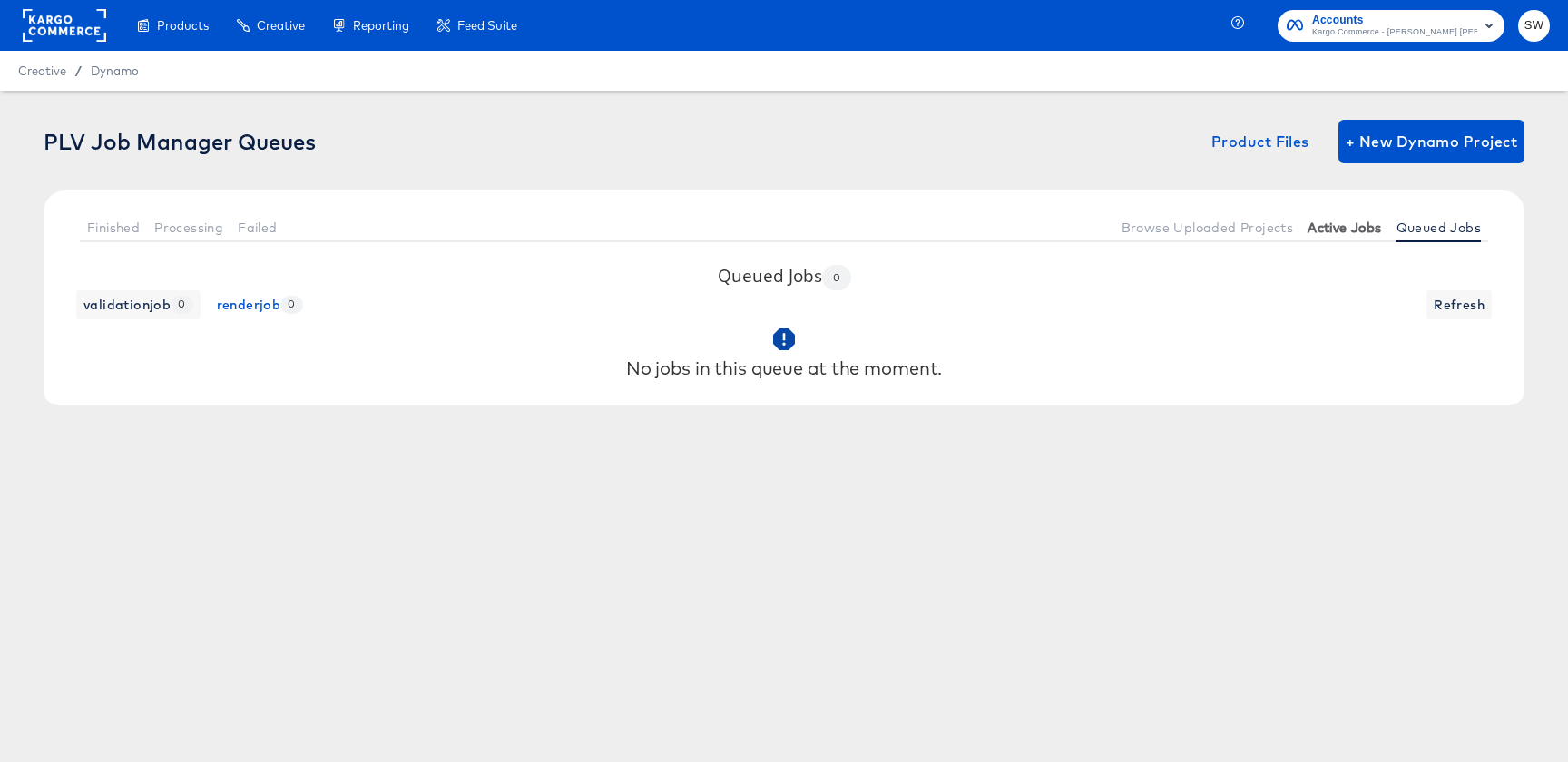
click at [1344, 222] on span "Active Jobs" at bounding box center [1344, 228] width 73 height 15
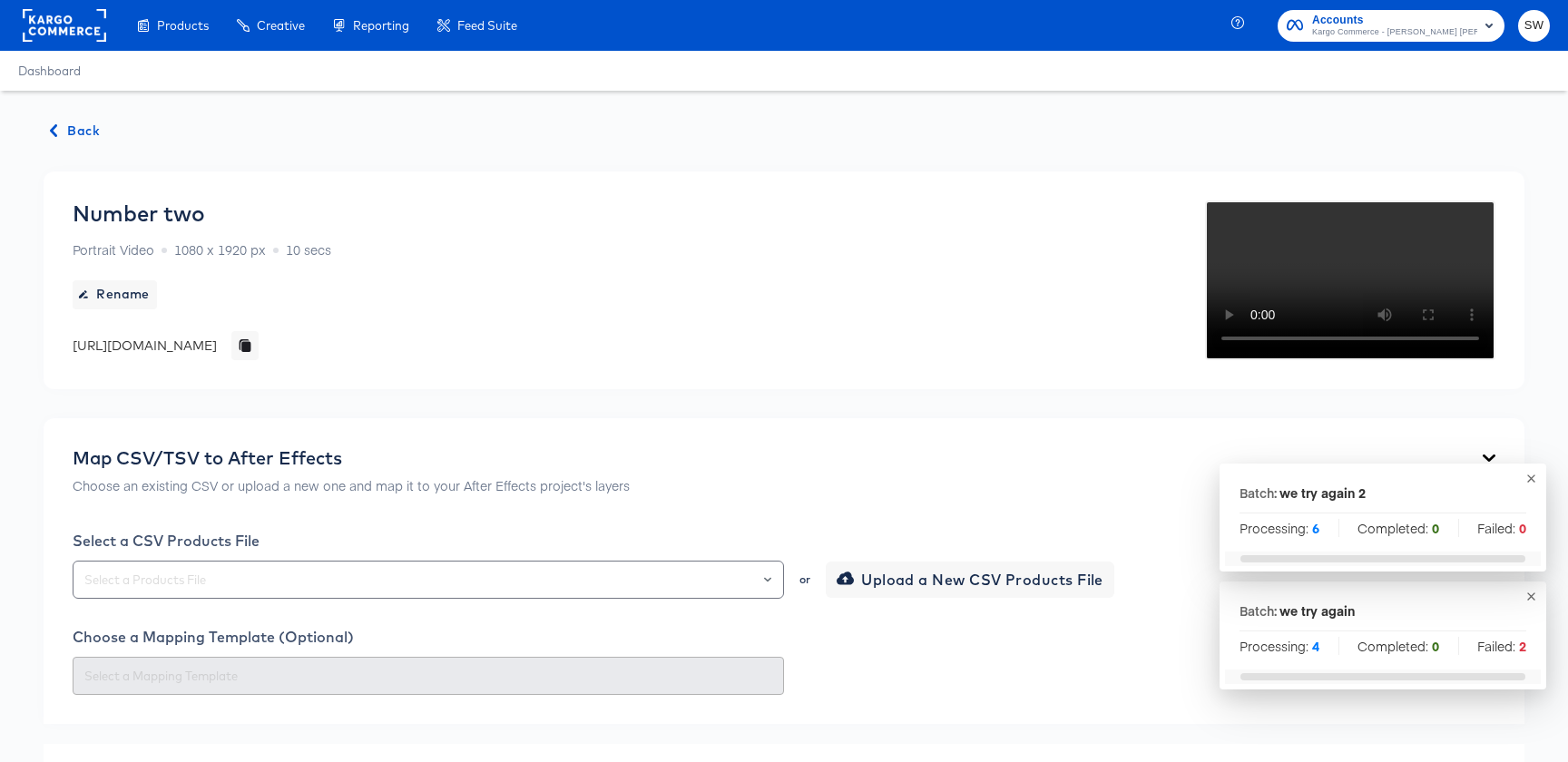
click at [46, 129] on button "Back" at bounding box center [74, 130] width 63 height 23
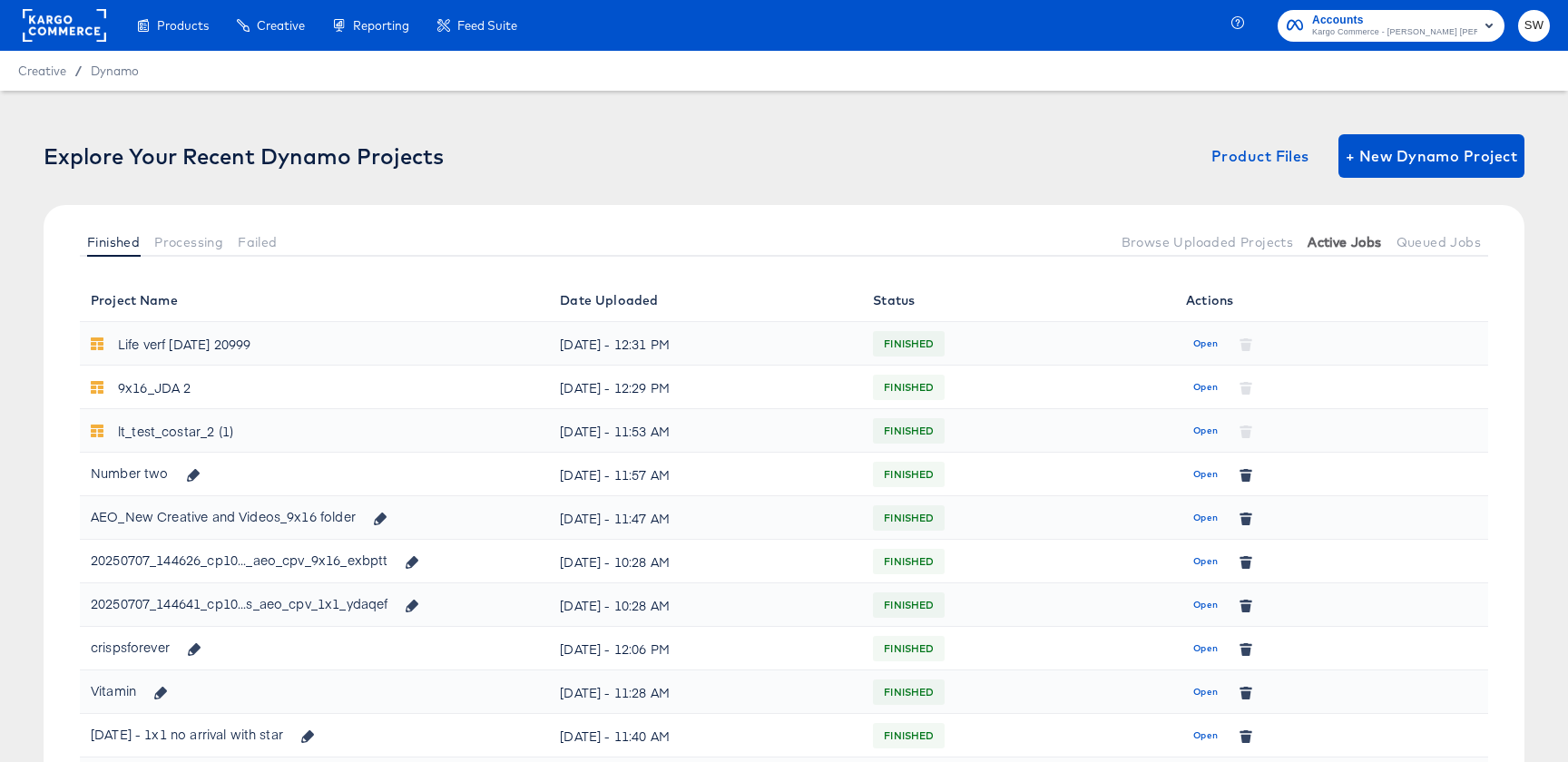
click at [1340, 252] on button "Active Jobs" at bounding box center [1345, 241] width 88 height 30
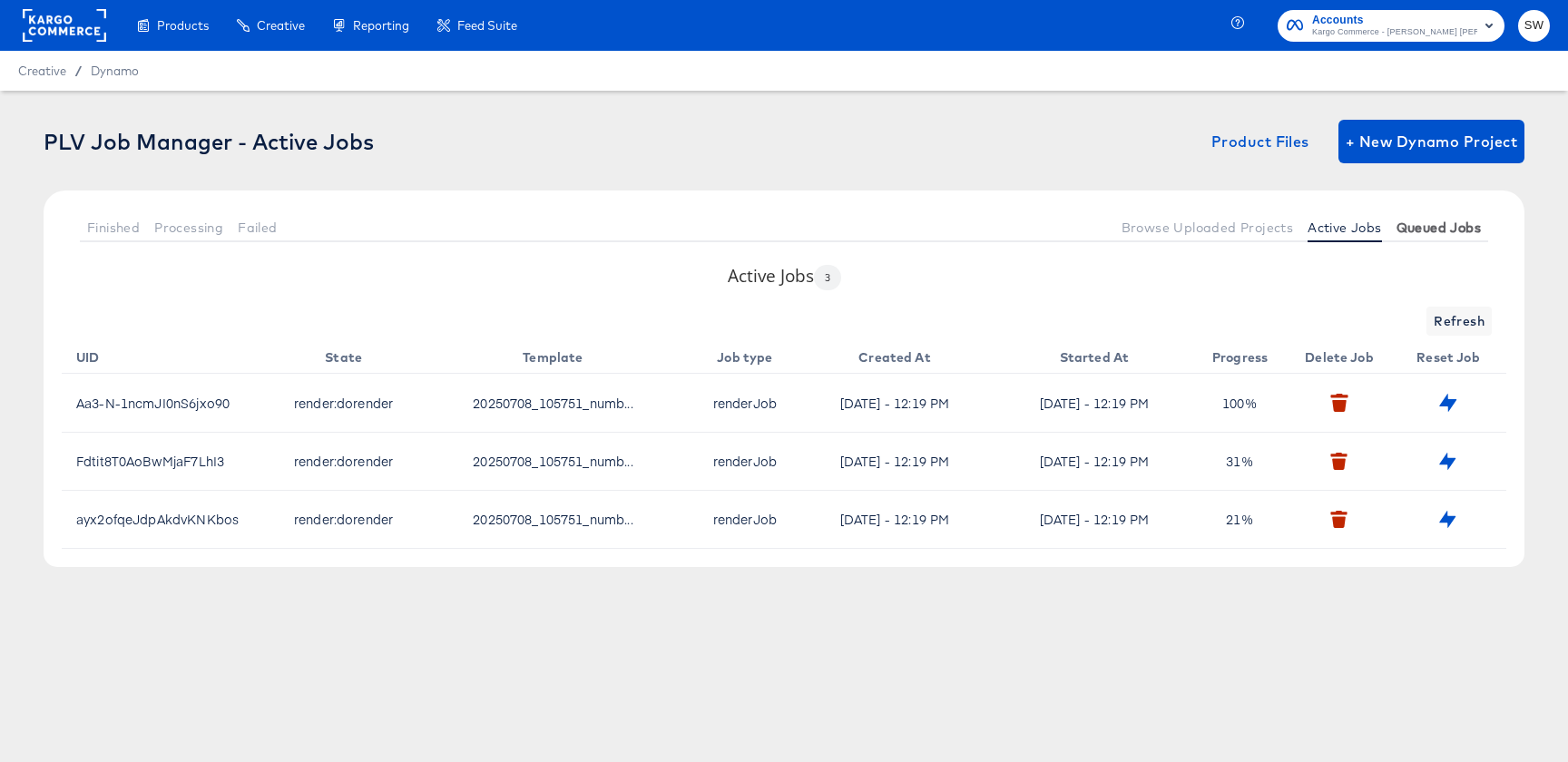
click at [1412, 230] on span "Queued Jobs" at bounding box center [1439, 228] width 84 height 15
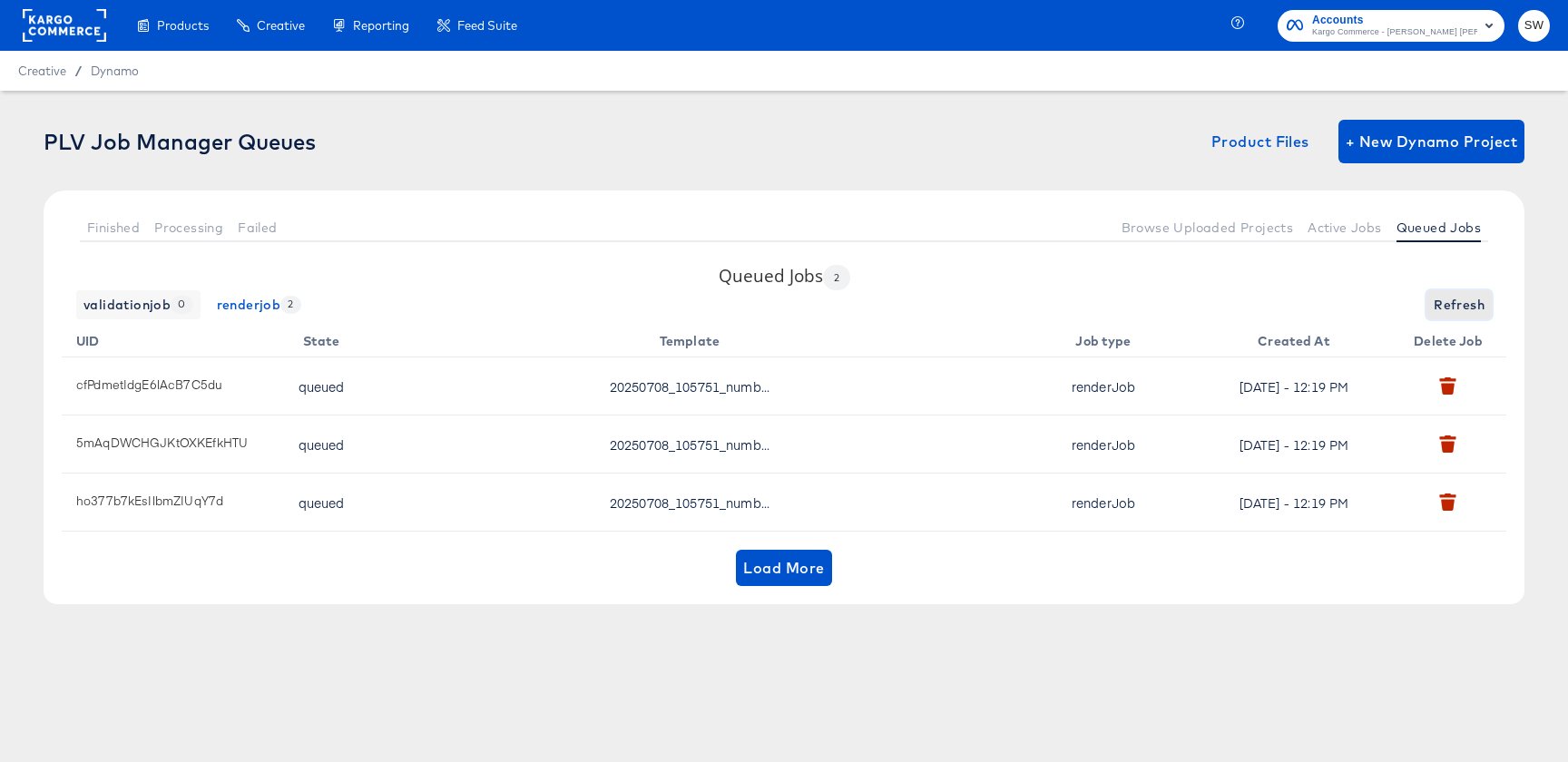
click at [1457, 317] on button "Refresh" at bounding box center [1459, 305] width 65 height 29
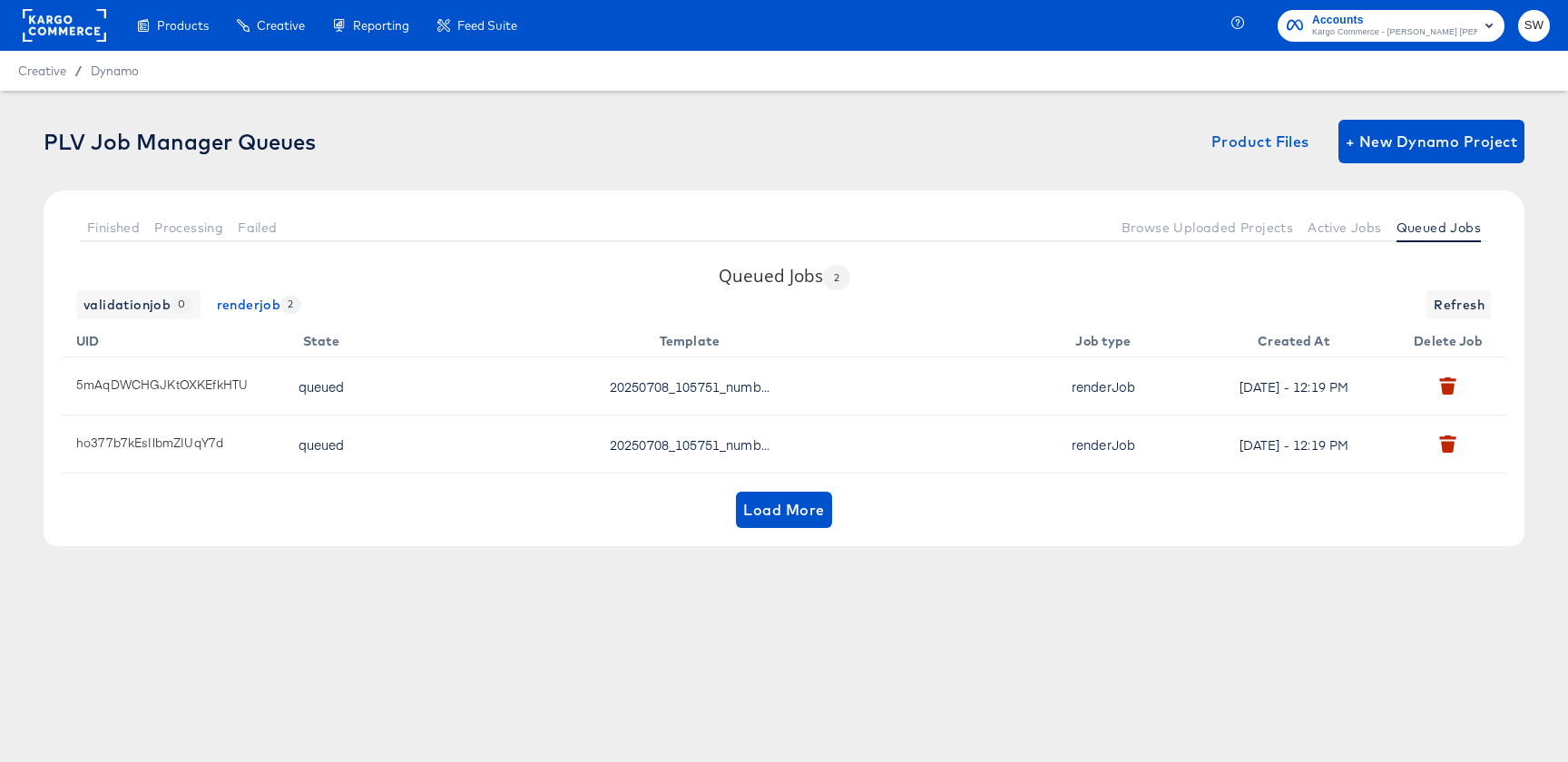
click at [1445, 196] on div "Finished Processing Failed Browse Uploaded Projects Active Jobs Queued Jobs" at bounding box center [783, 228] width 1481 height 73
click at [1445, 228] on span "Queued Jobs" at bounding box center [1439, 228] width 84 height 15
click at [1343, 223] on span "Active Jobs" at bounding box center [1344, 228] width 73 height 15
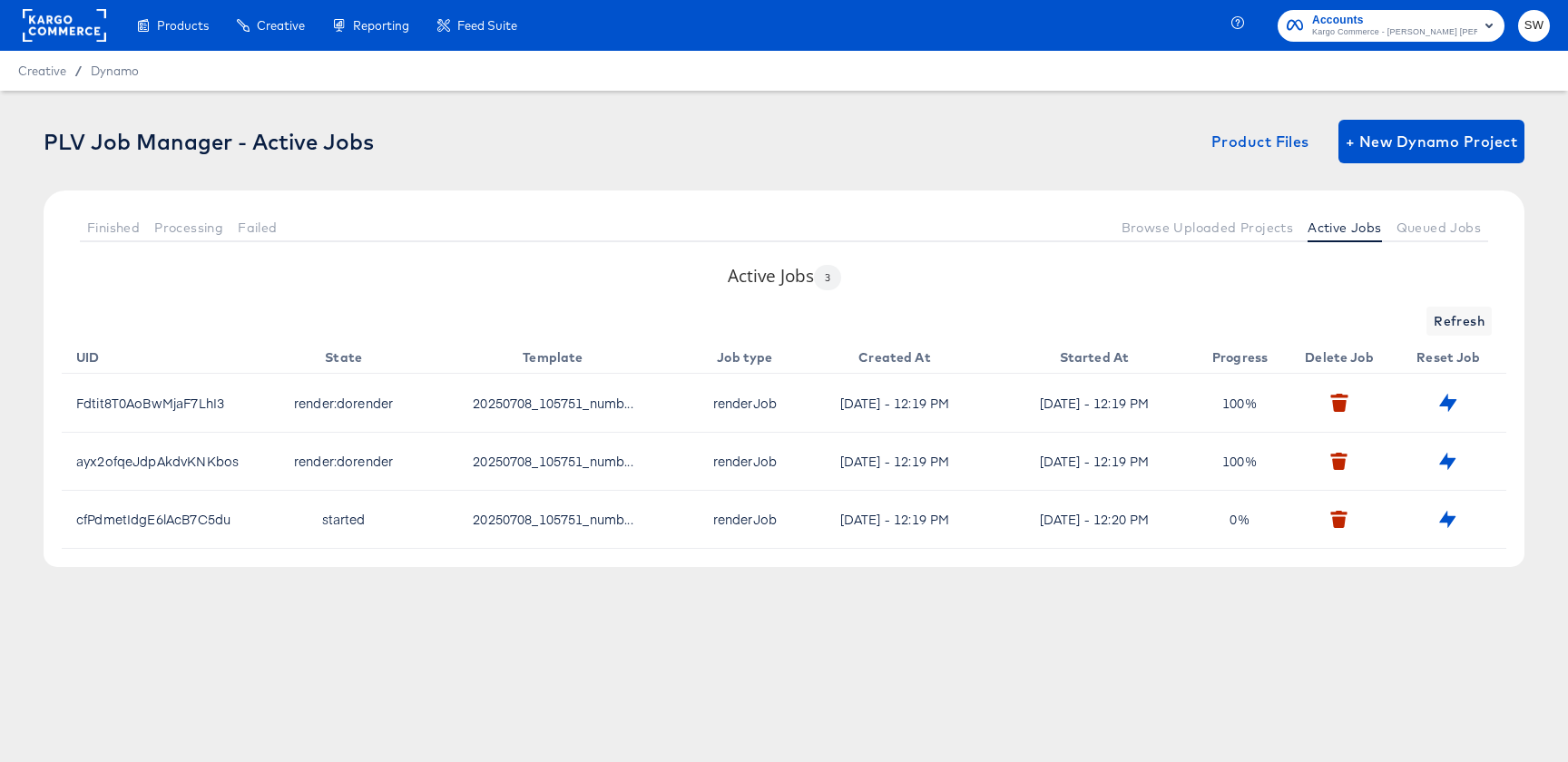
click at [1469, 298] on div "Active Jobs 3 Refresh UID State Template Job type Created At Started At Progres…" at bounding box center [783, 416] width 1481 height 303
click at [1469, 317] on span "Refresh" at bounding box center [1459, 321] width 50 height 23
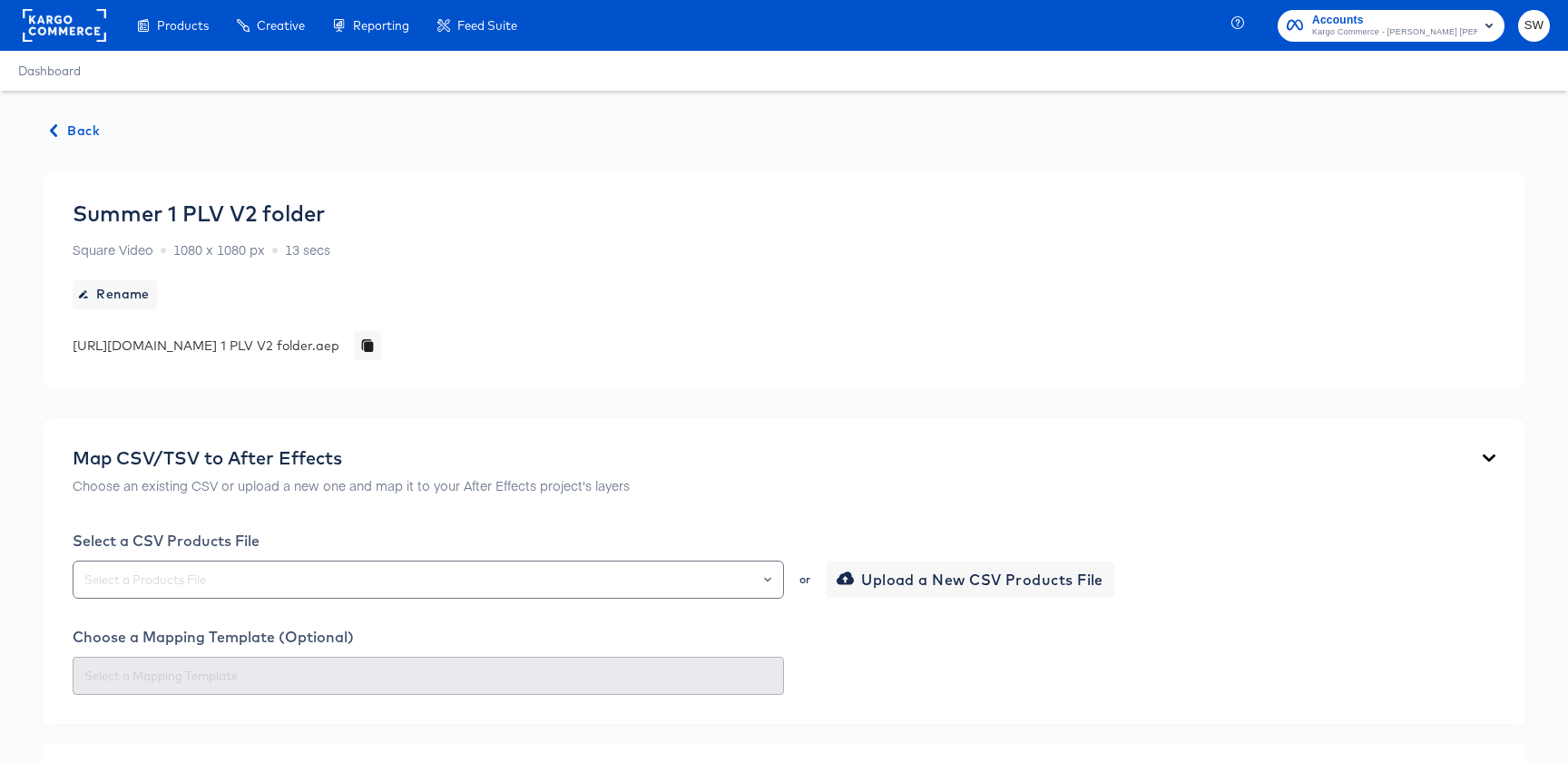
click at [50, 120] on span "Back" at bounding box center [74, 130] width 49 height 23
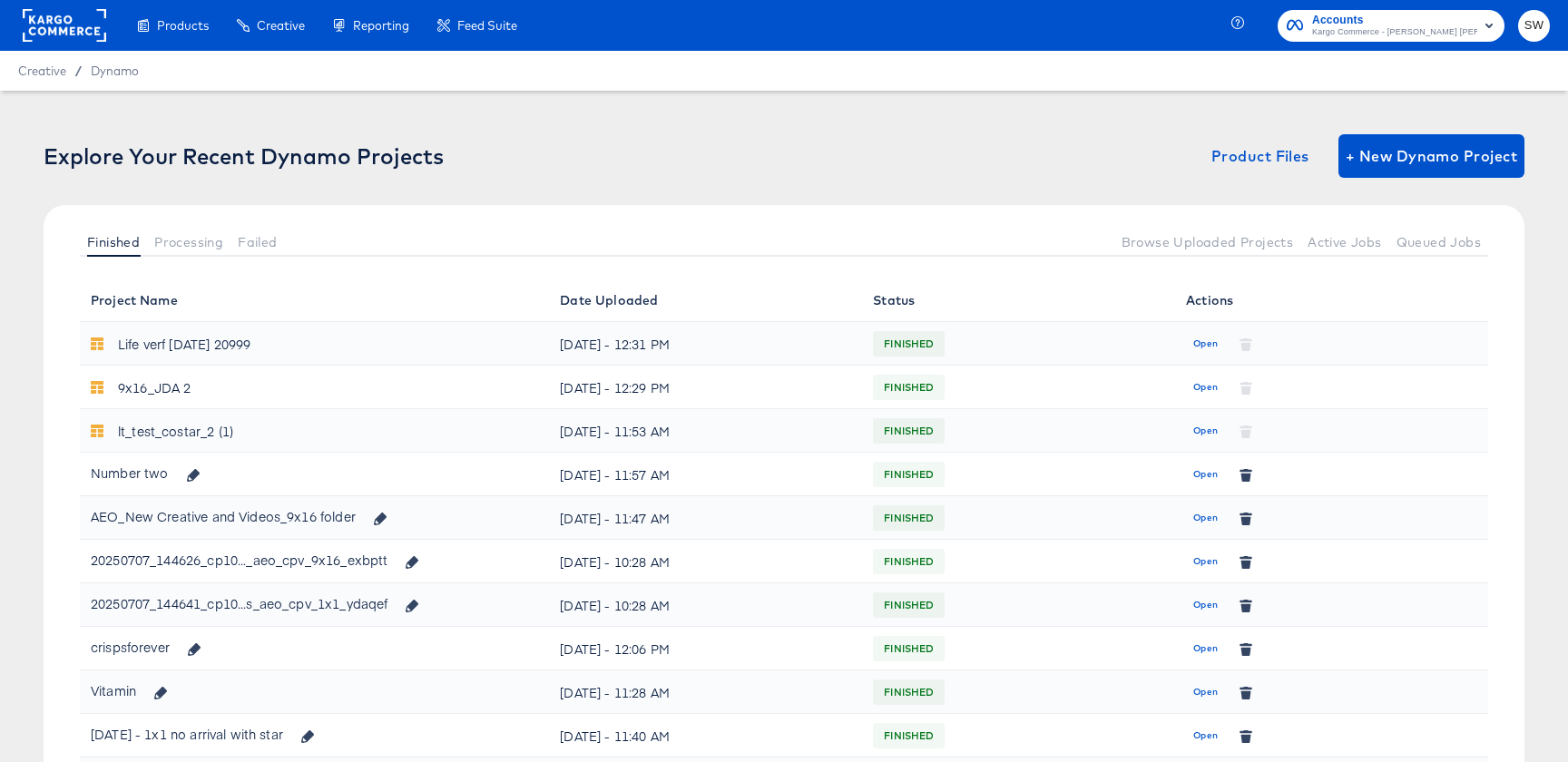
click at [1330, 258] on div "Finished Processing Failed Browse Uploaded Projects Active Jobs Queued Jobs" at bounding box center [783, 241] width 1481 height 73
click at [1340, 254] on button "Active Jobs" at bounding box center [1345, 241] width 88 height 30
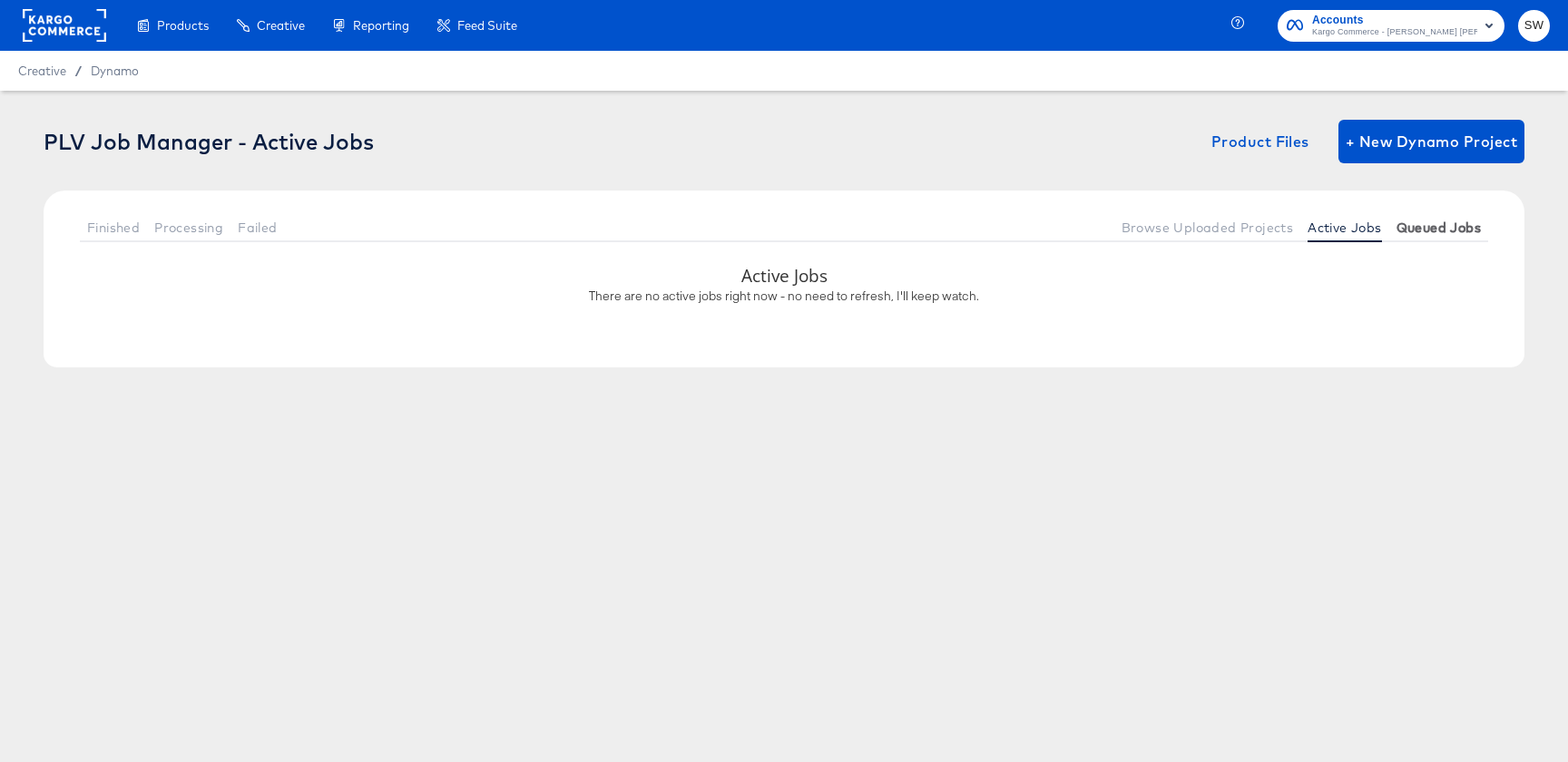
click at [1440, 241] on button "Queued Jobs" at bounding box center [1439, 227] width 99 height 30
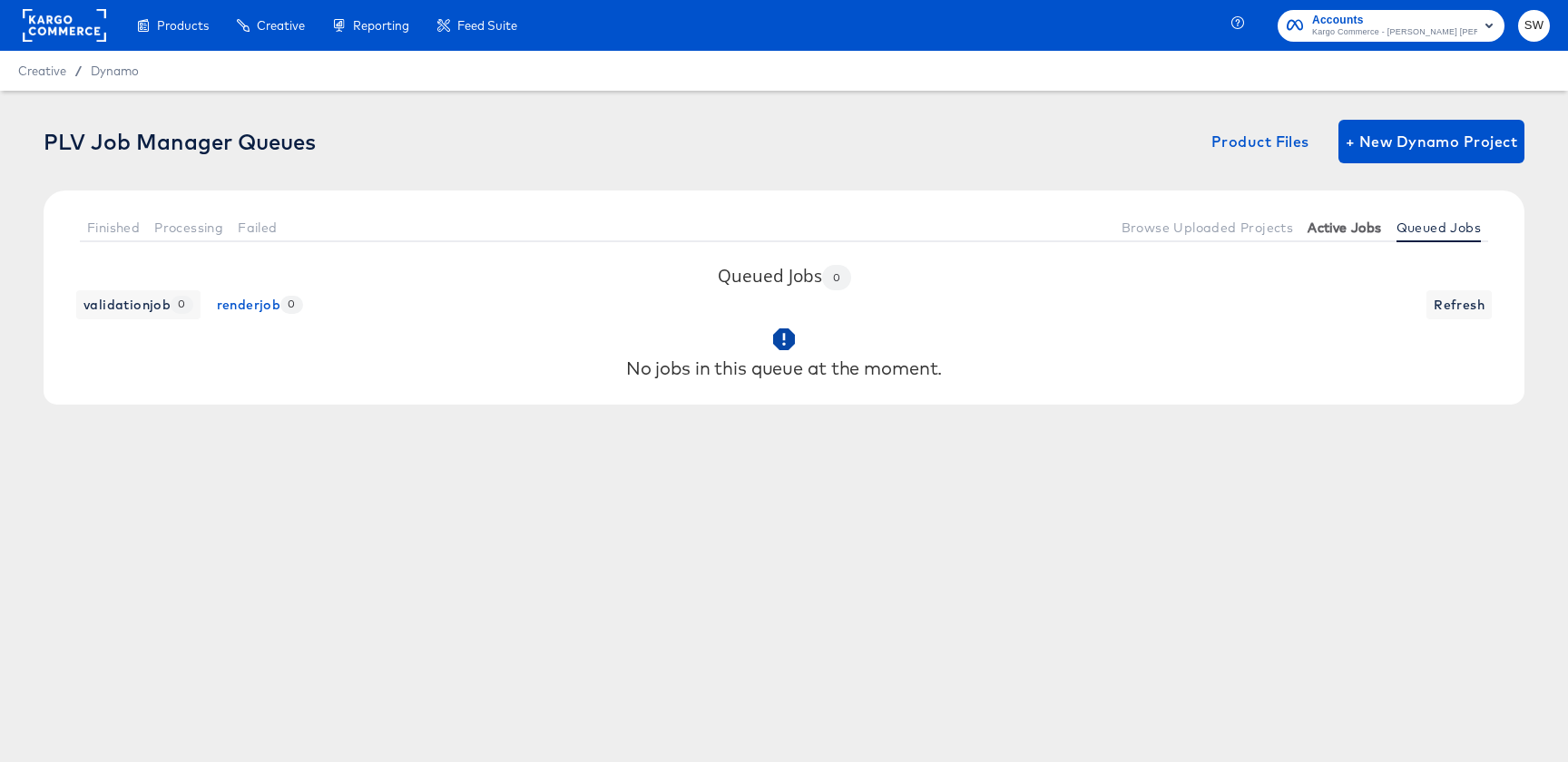
click at [1362, 227] on span "Active Jobs" at bounding box center [1344, 228] width 73 height 15
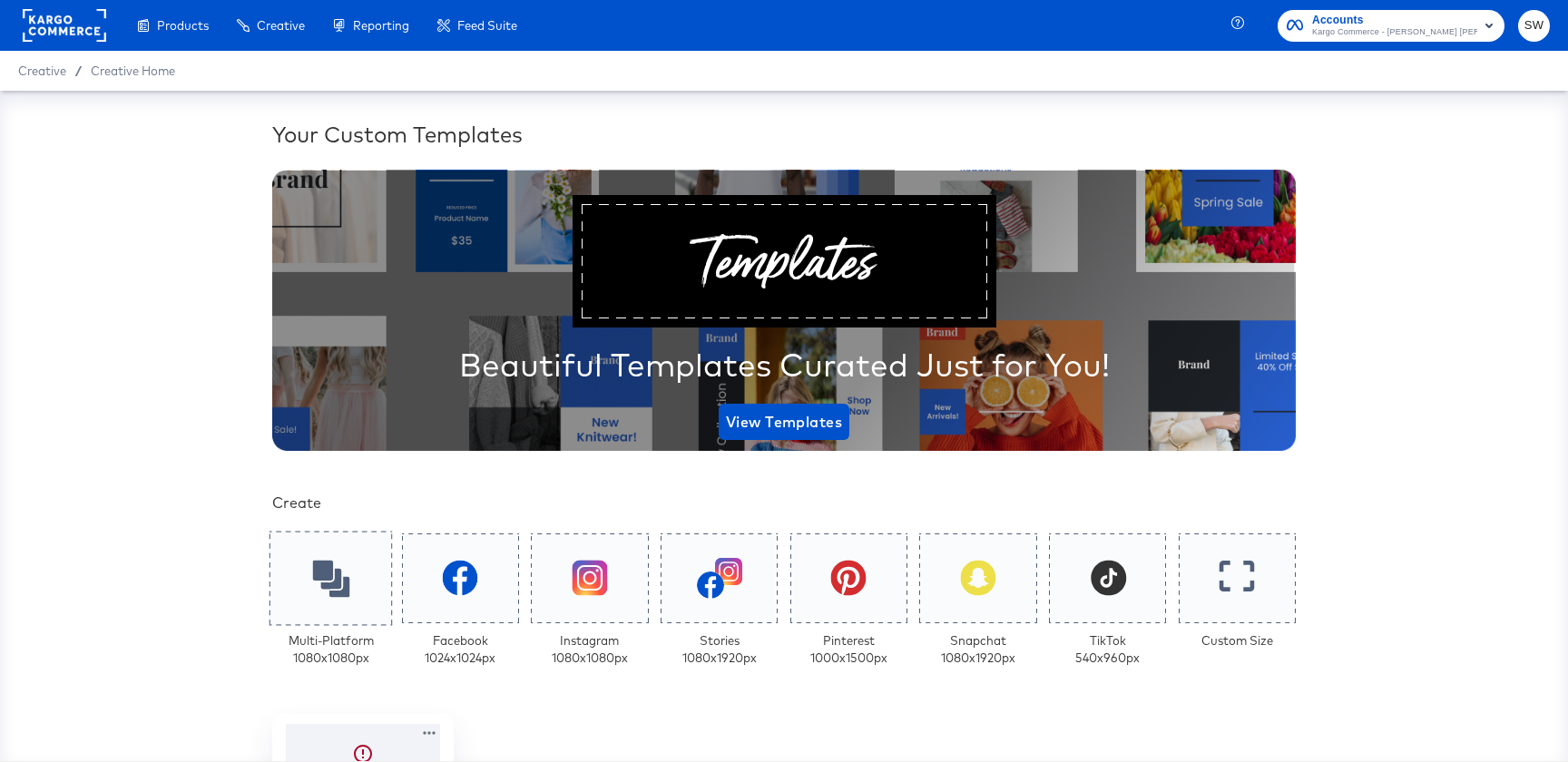
click at [317, 600] on div at bounding box center [331, 577] width 123 height 95
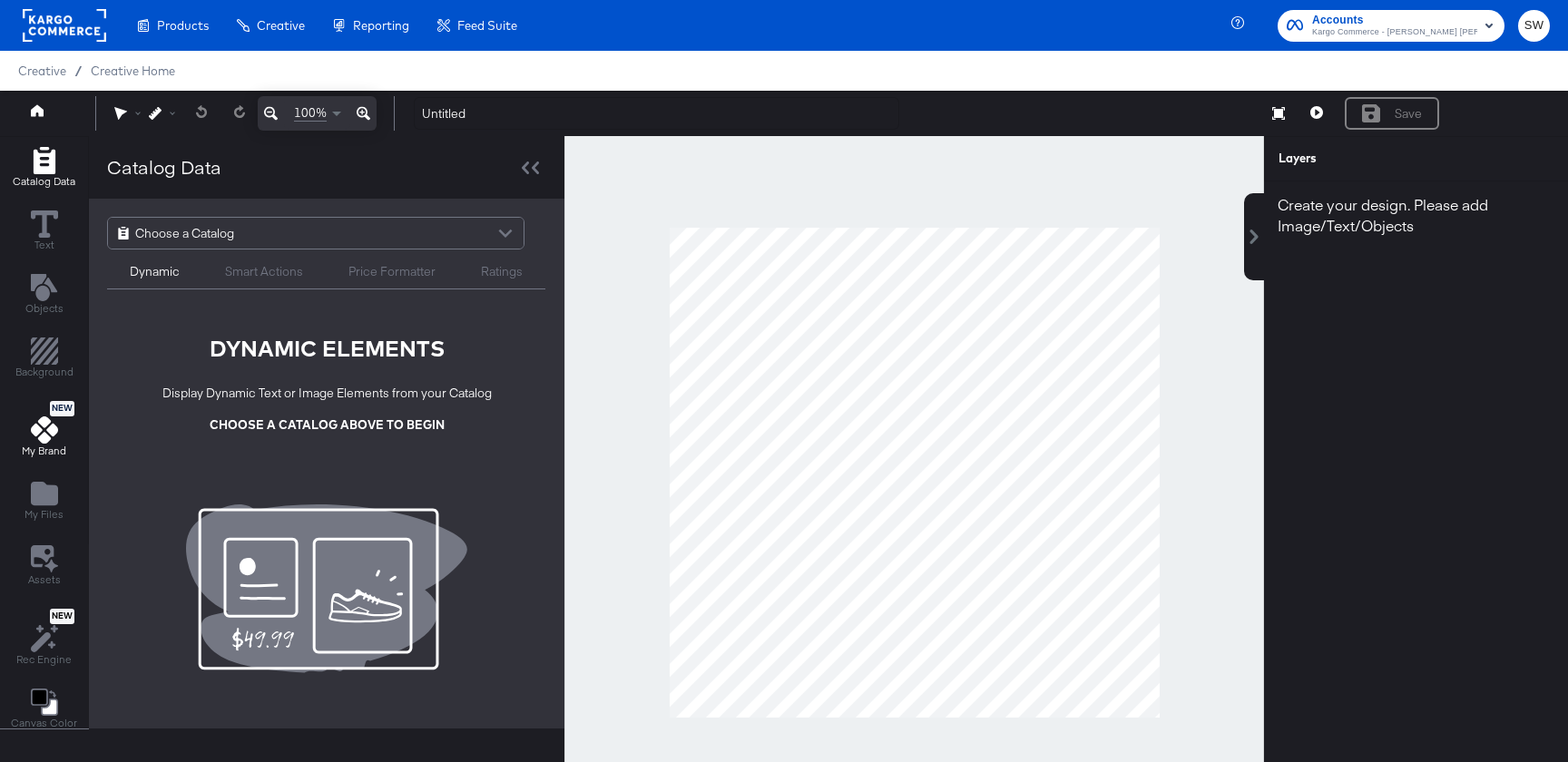
click at [55, 440] on icon at bounding box center [45, 431] width 28 height 28
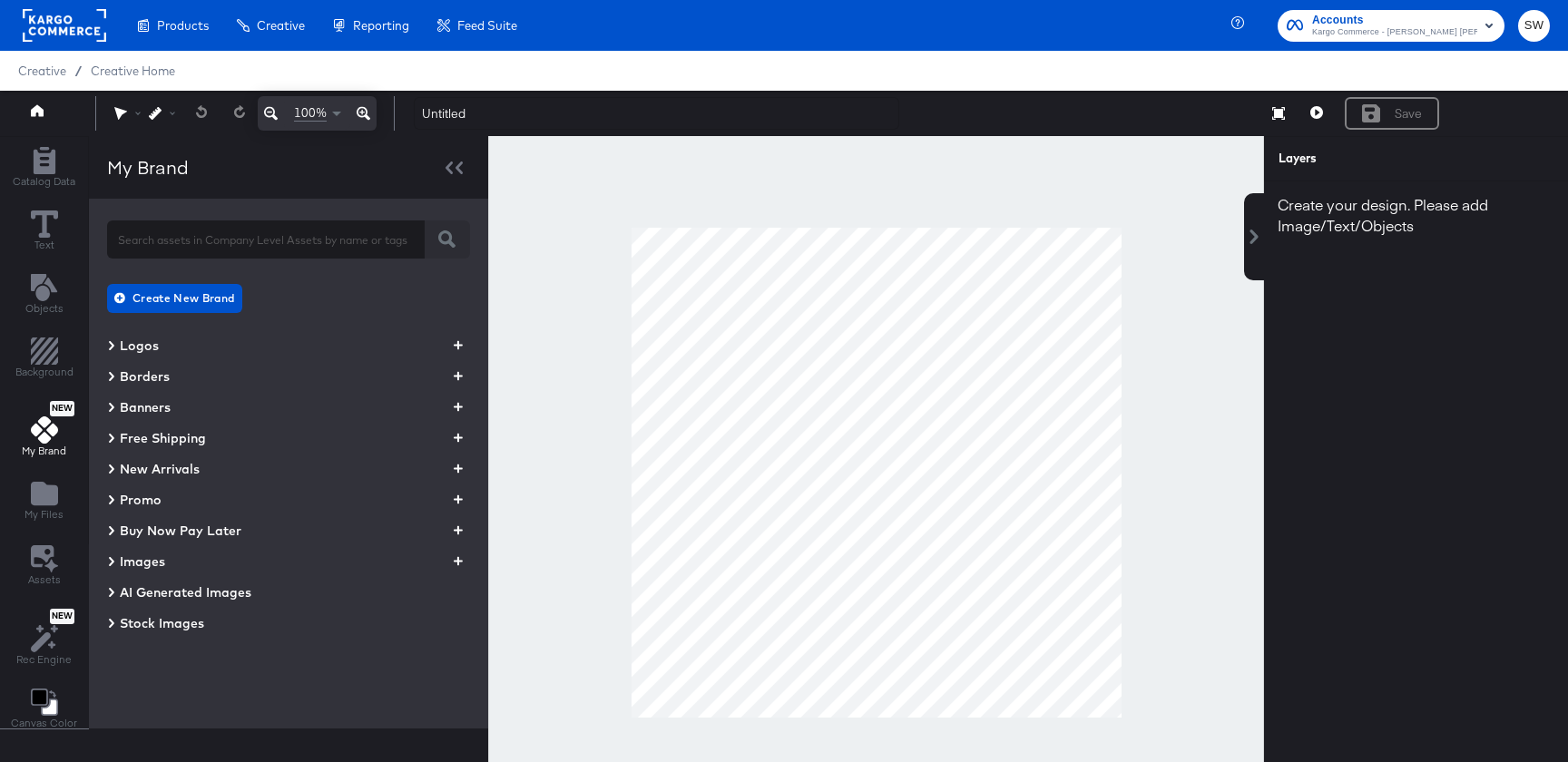
click at [128, 342] on span "Logos" at bounding box center [139, 346] width 39 height 18
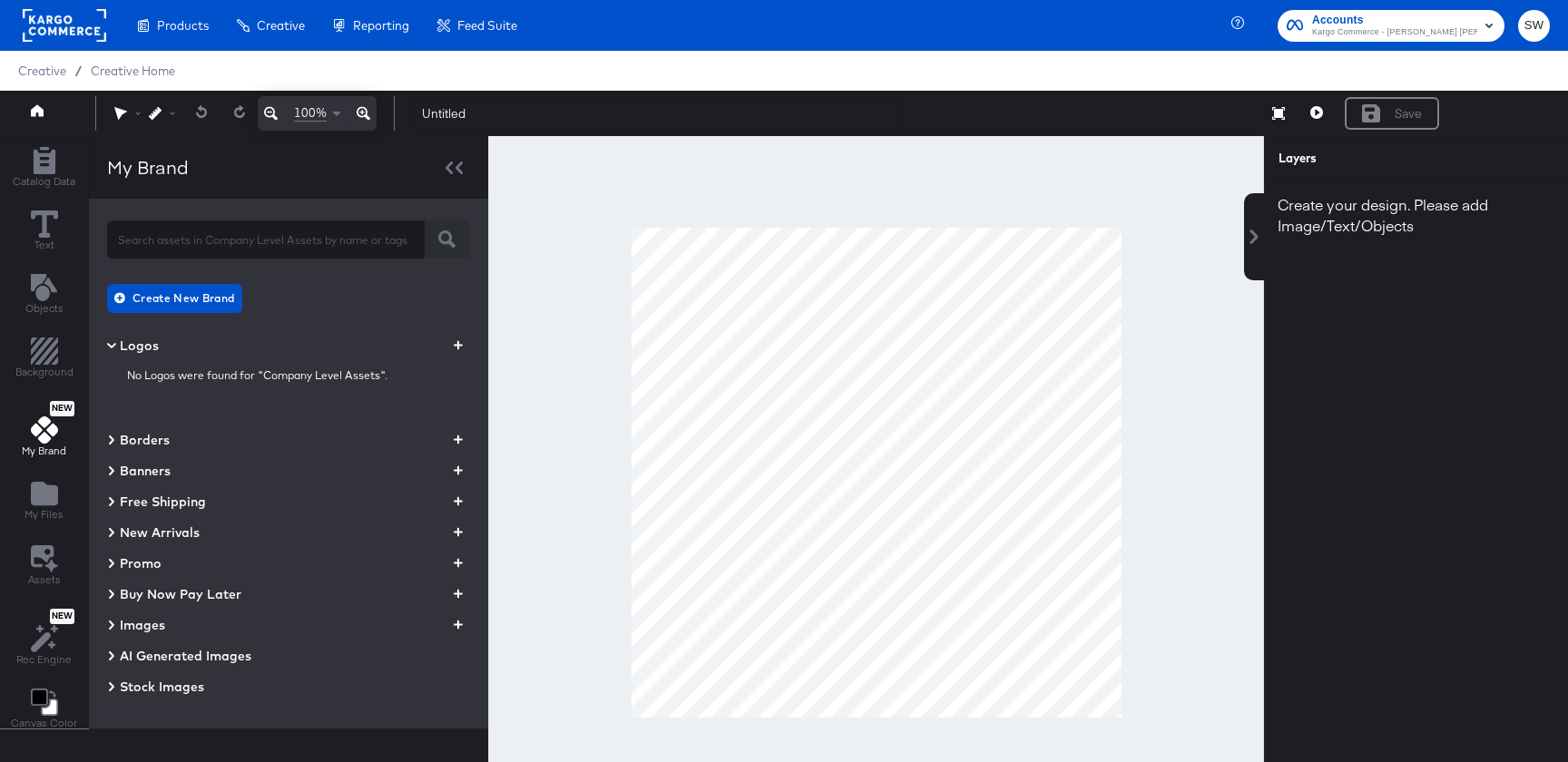
click at [178, 619] on div "Images" at bounding box center [288, 625] width 363 height 22
click at [165, 286] on button "Create New Brand" at bounding box center [174, 298] width 135 height 29
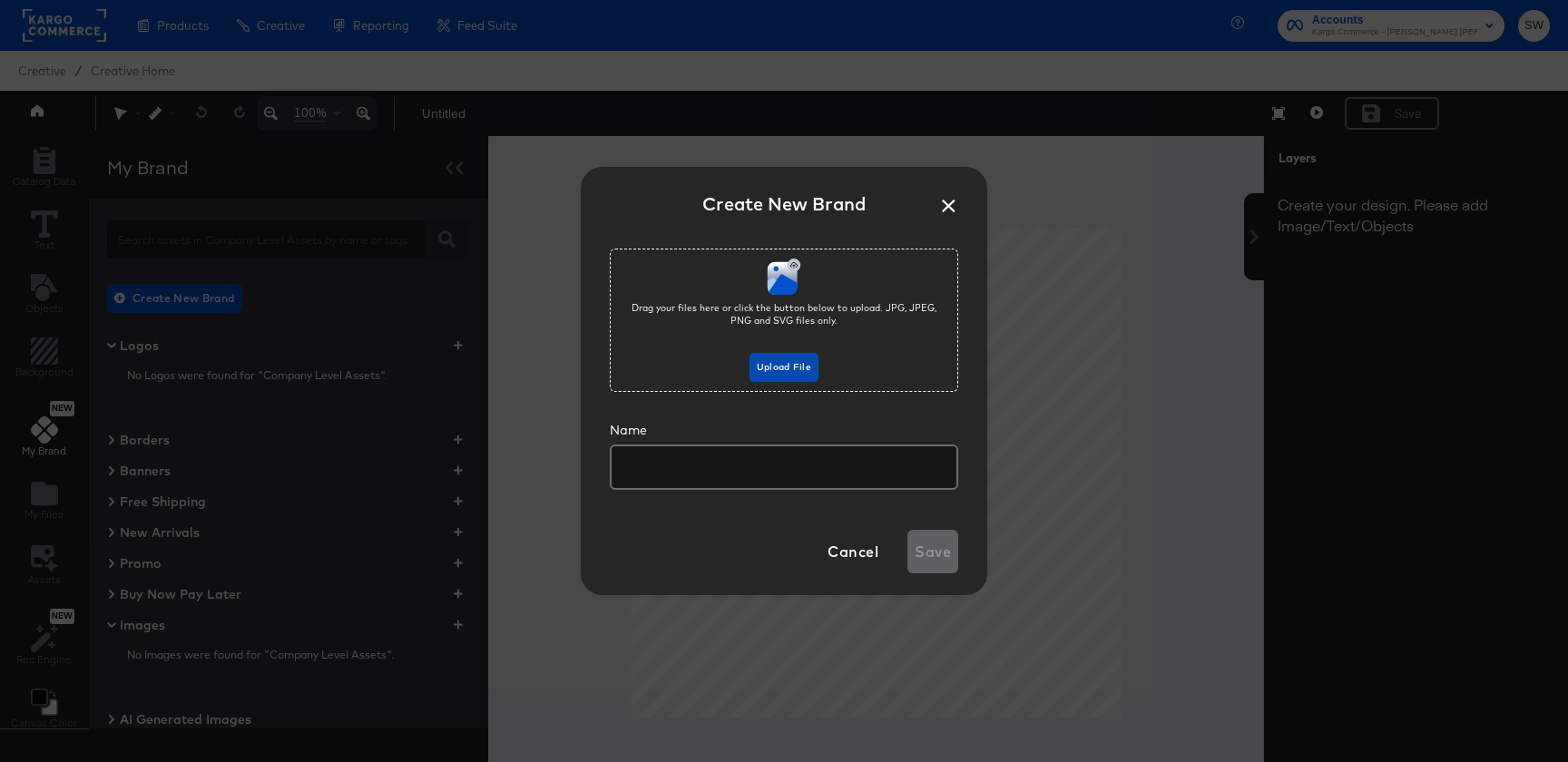
click at [777, 365] on span "Upload File" at bounding box center [783, 367] width 54 height 17
click at [748, 477] on input "text" at bounding box center [784, 459] width 345 height 41
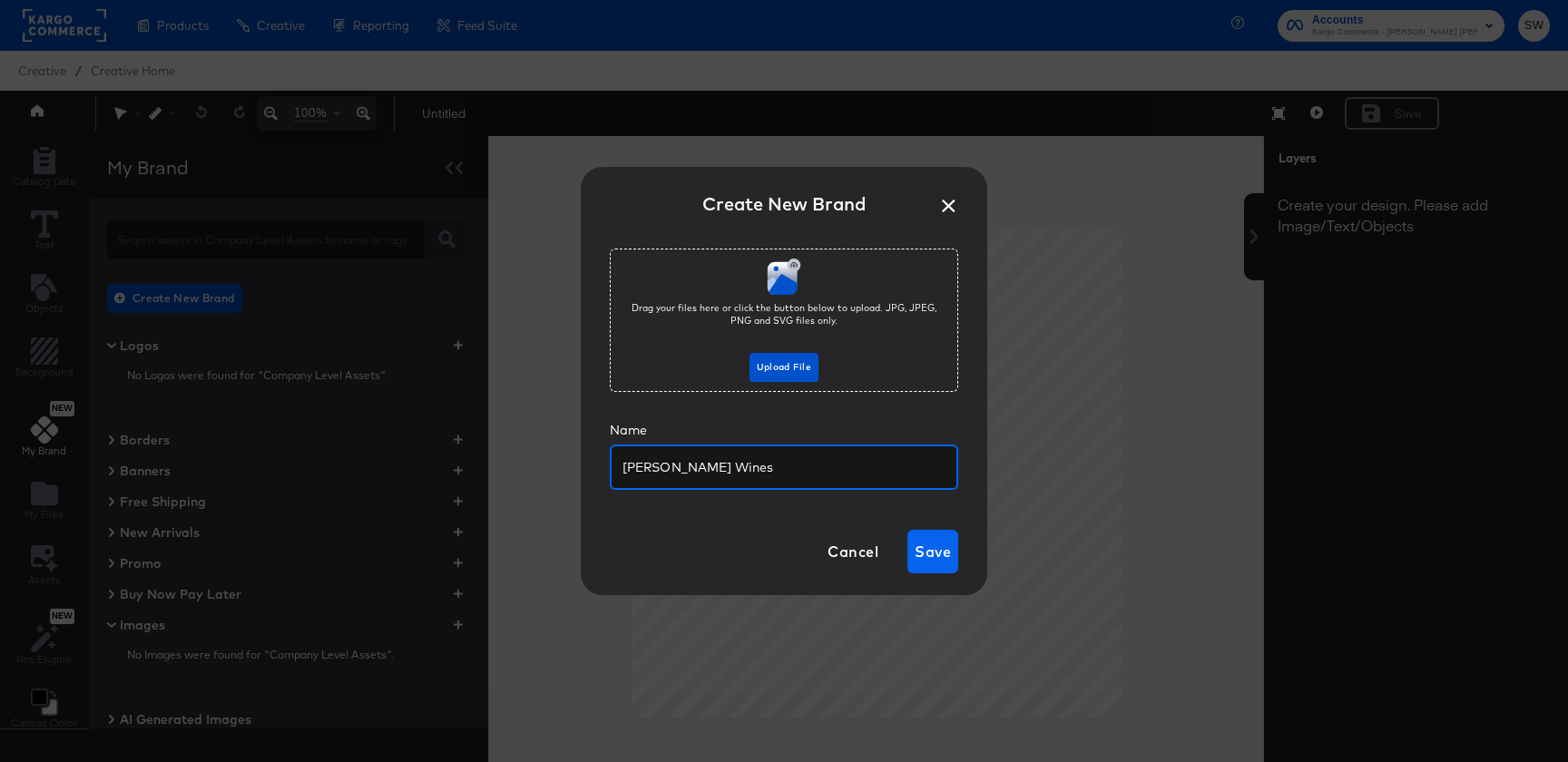
type input "[PERSON_NAME] Wines"
click at [925, 546] on span "Save" at bounding box center [933, 552] width 37 height 26
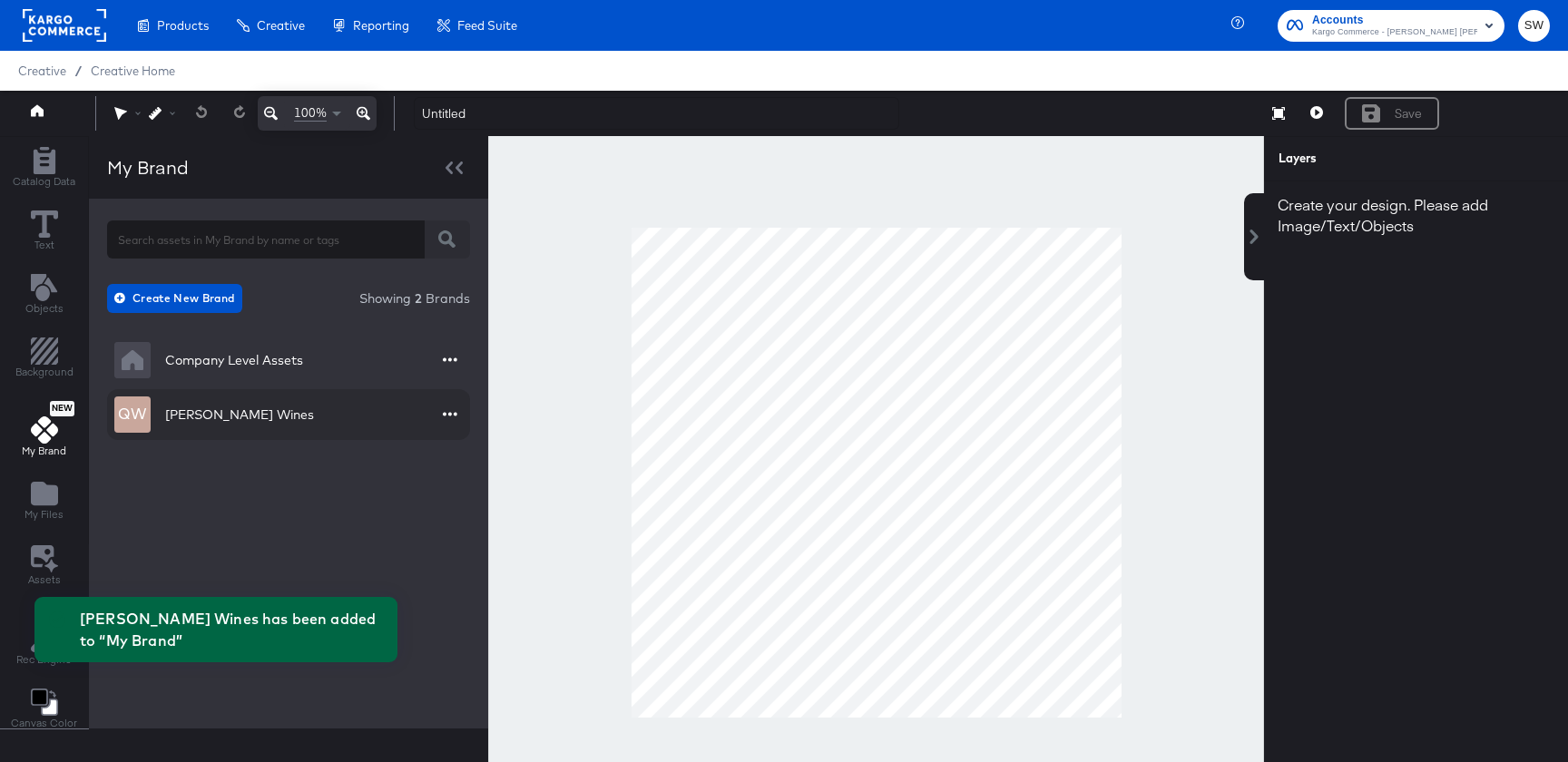
click at [252, 418] on div "QW [PERSON_NAME] Wines" at bounding box center [288, 414] width 363 height 50
click at [165, 398] on div "QW [PERSON_NAME] Wines" at bounding box center [214, 415] width 199 height 37
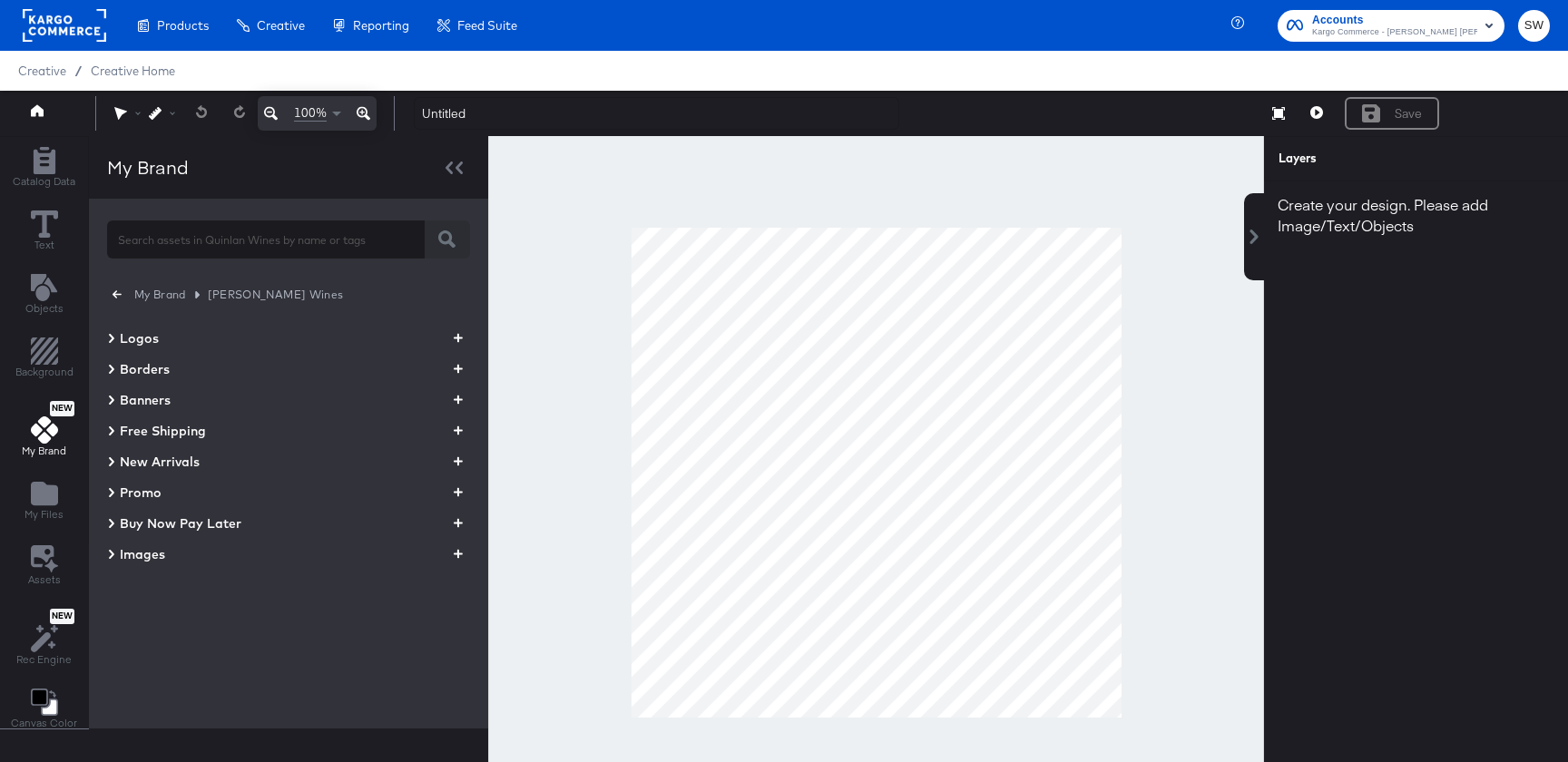
click at [157, 545] on span "Images" at bounding box center [141, 555] width 45 height 18
click at [454, 552] on icon "button" at bounding box center [458, 554] width 9 height 17
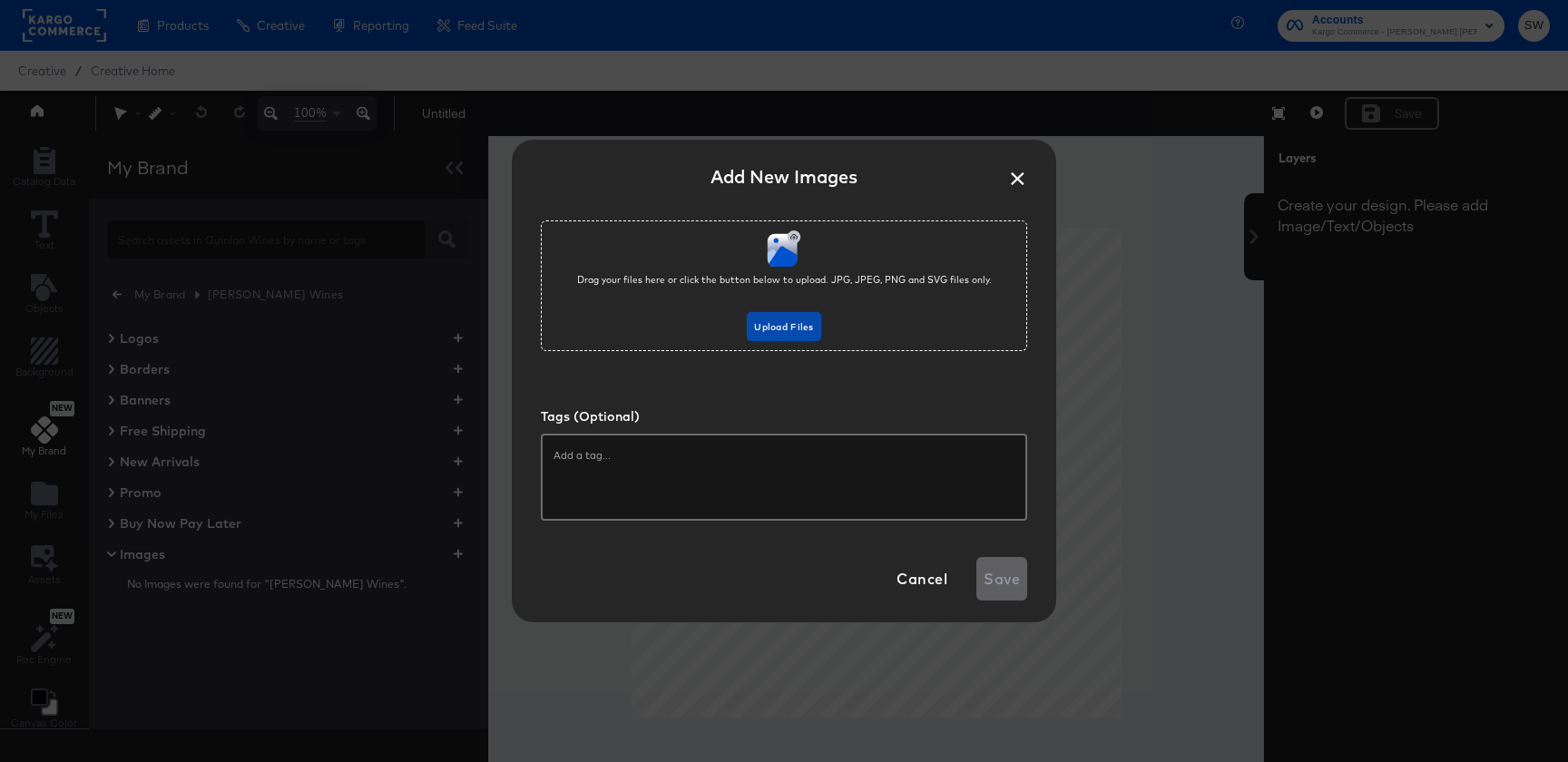
click at [786, 319] on span "Upload Files" at bounding box center [783, 328] width 59 height 17
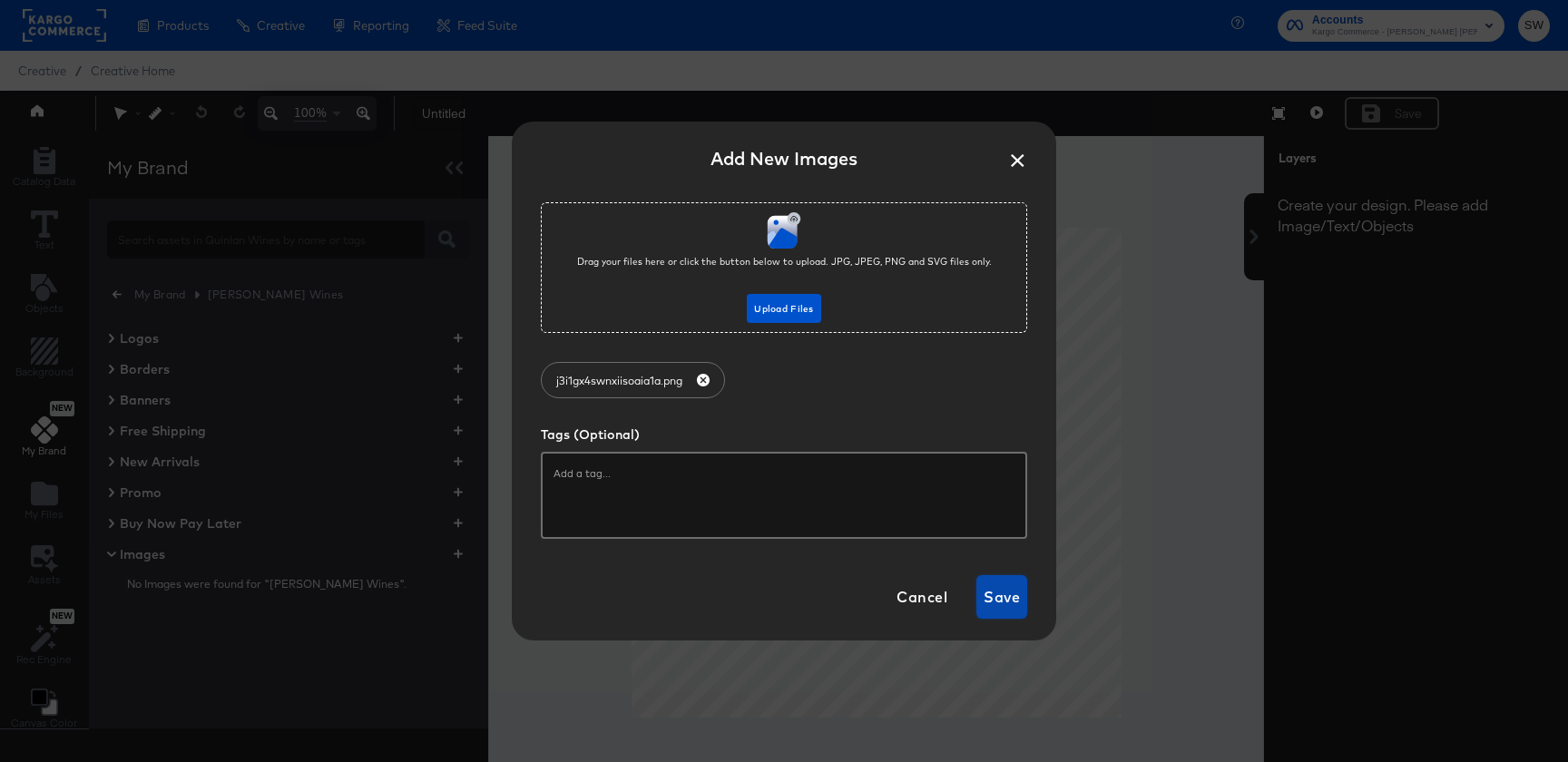
click at [1014, 596] on span "Save" at bounding box center [1002, 598] width 37 height 26
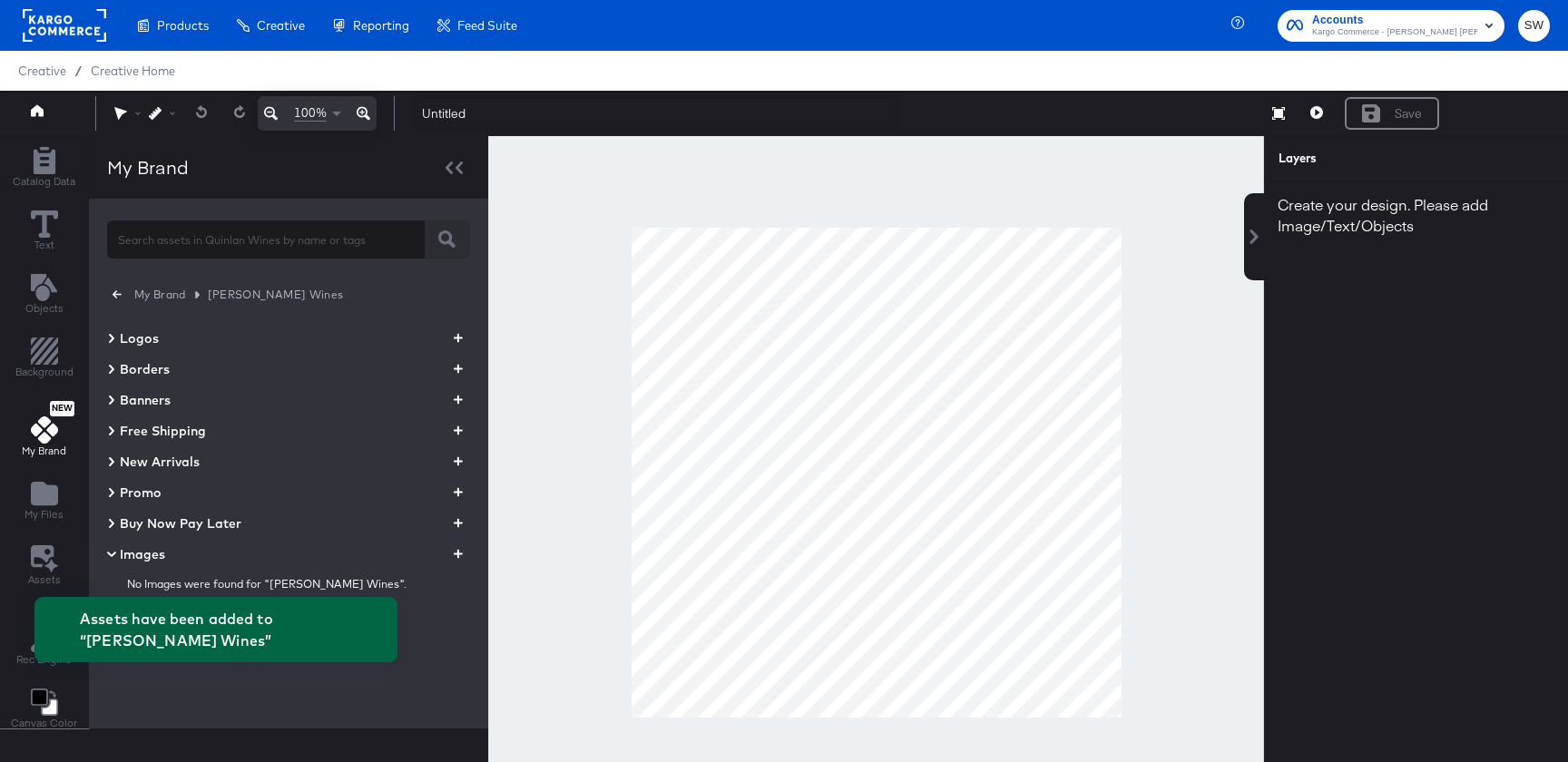
click at [455, 561] on icon "button" at bounding box center [458, 554] width 9 height 17
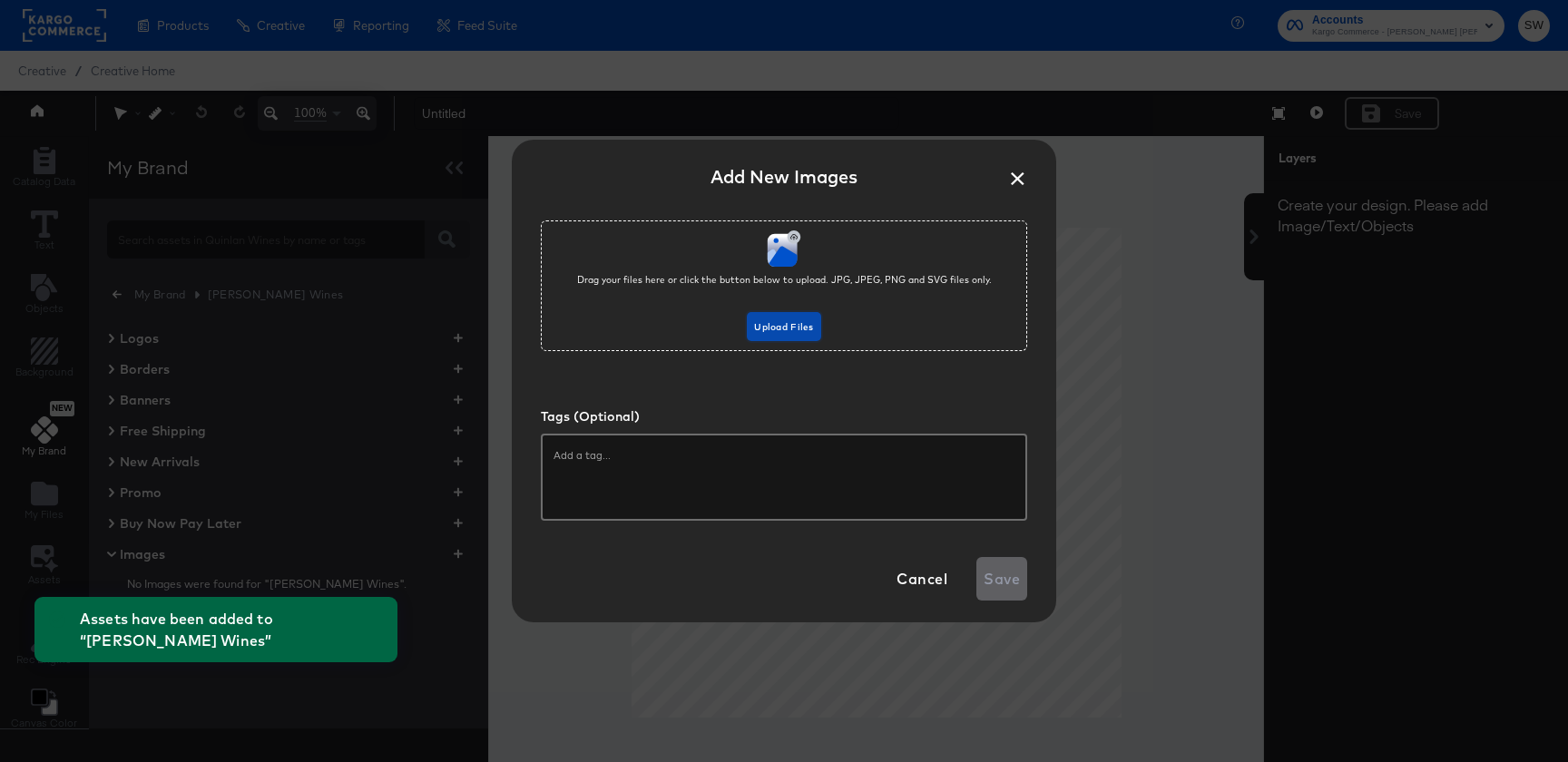
click at [802, 328] on span "Upload Files" at bounding box center [783, 328] width 59 height 17
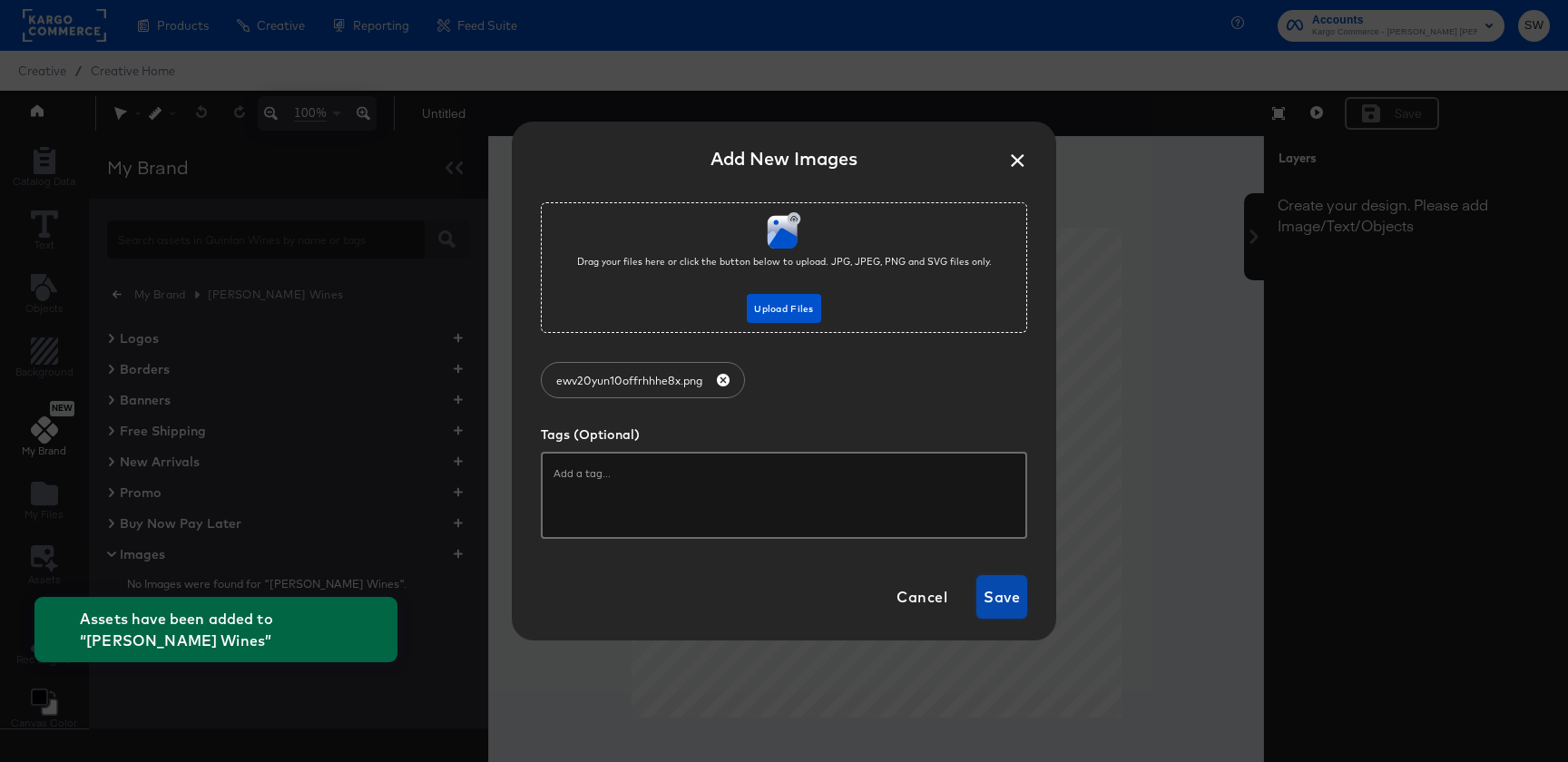
click at [997, 605] on span "Save" at bounding box center [1002, 598] width 37 height 26
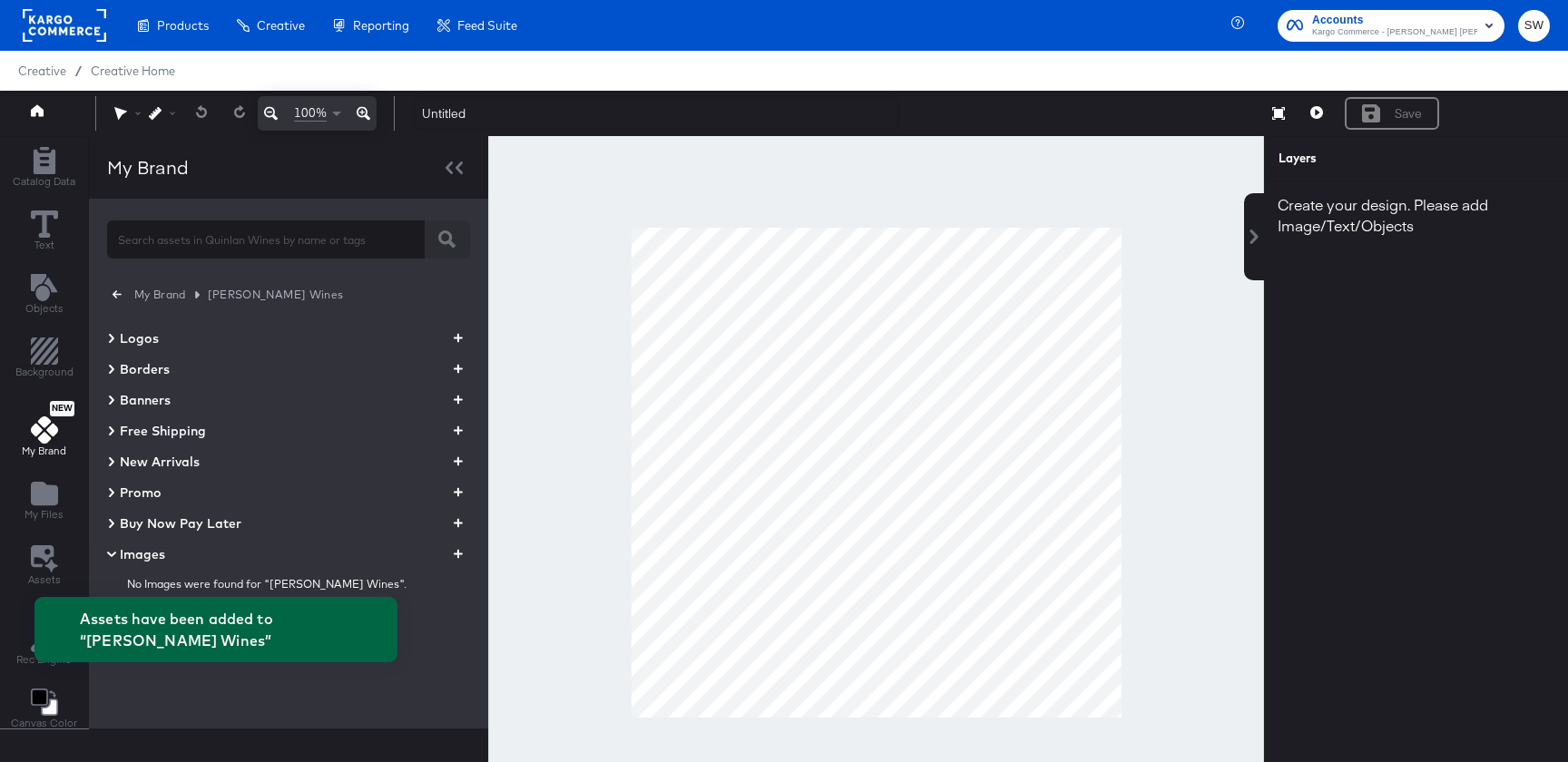
click at [454, 554] on icon "button" at bounding box center [458, 555] width 9 height 9
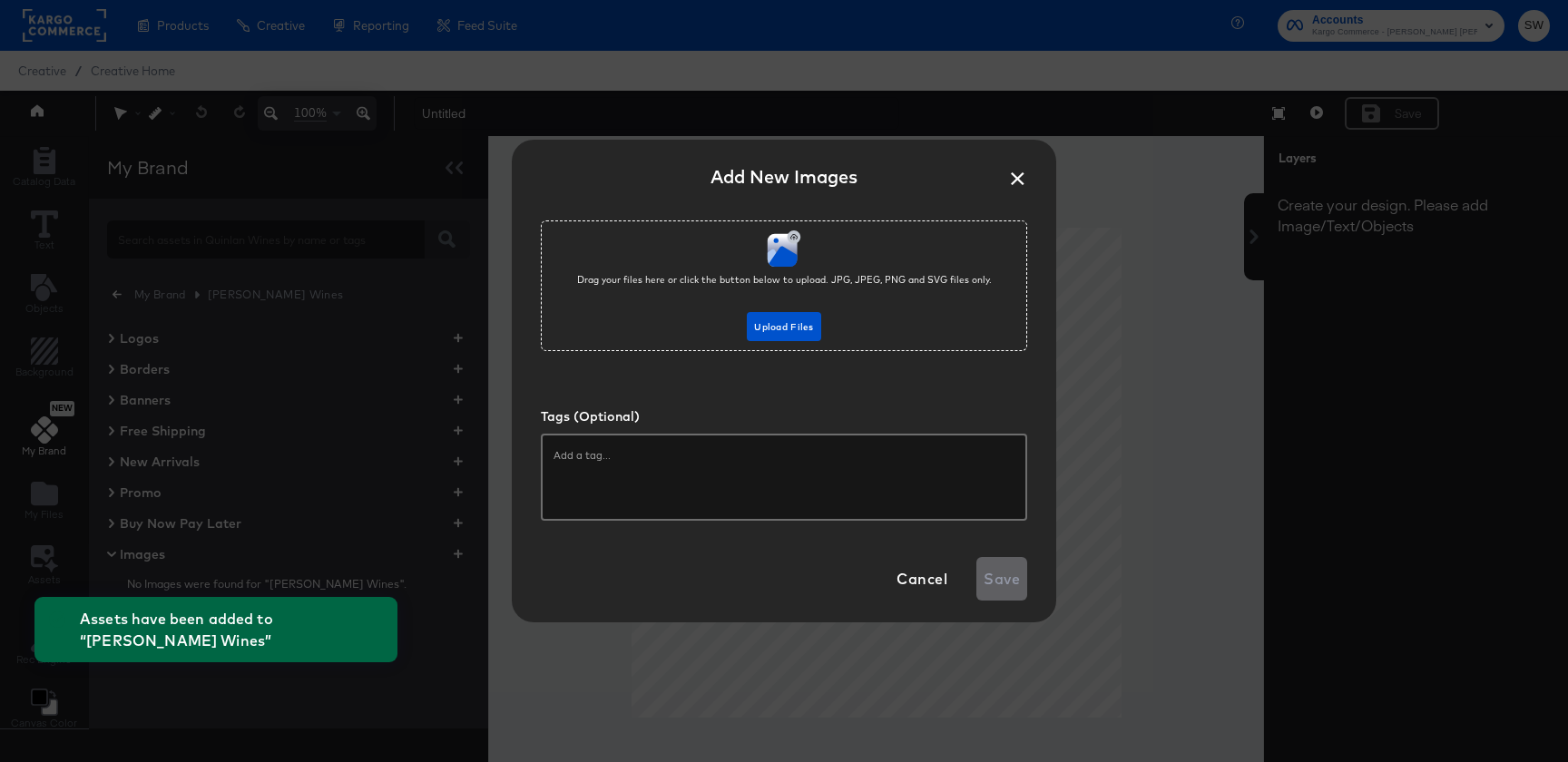
click at [795, 343] on div "Drag your files here or click the button below to upload. JPG, JPEG, PNG and SV…" at bounding box center [784, 286] width 487 height 130
click at [798, 319] on button "Upload Files" at bounding box center [784, 327] width 73 height 29
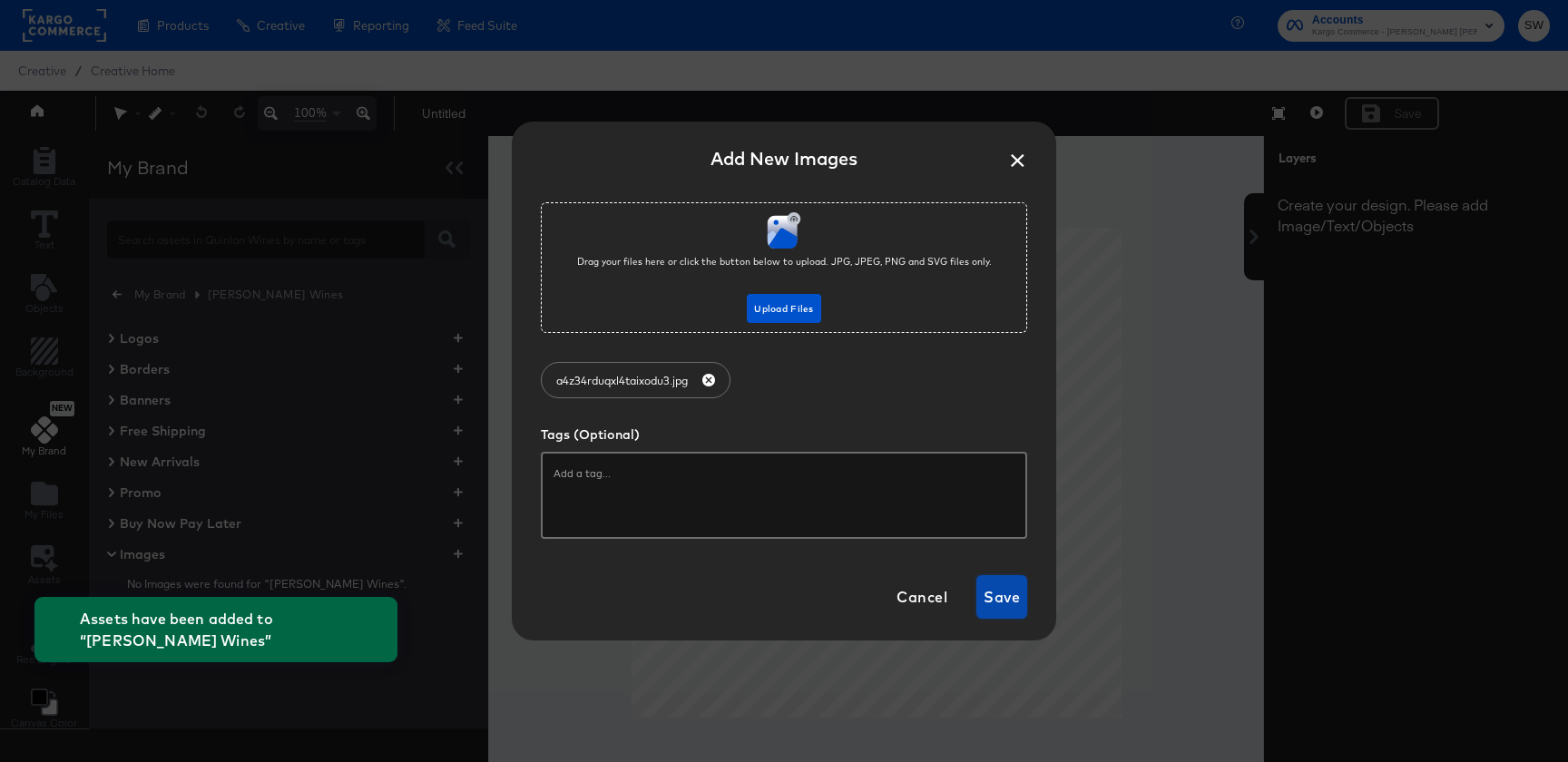
click at [1004, 585] on span "Save" at bounding box center [1002, 598] width 37 height 26
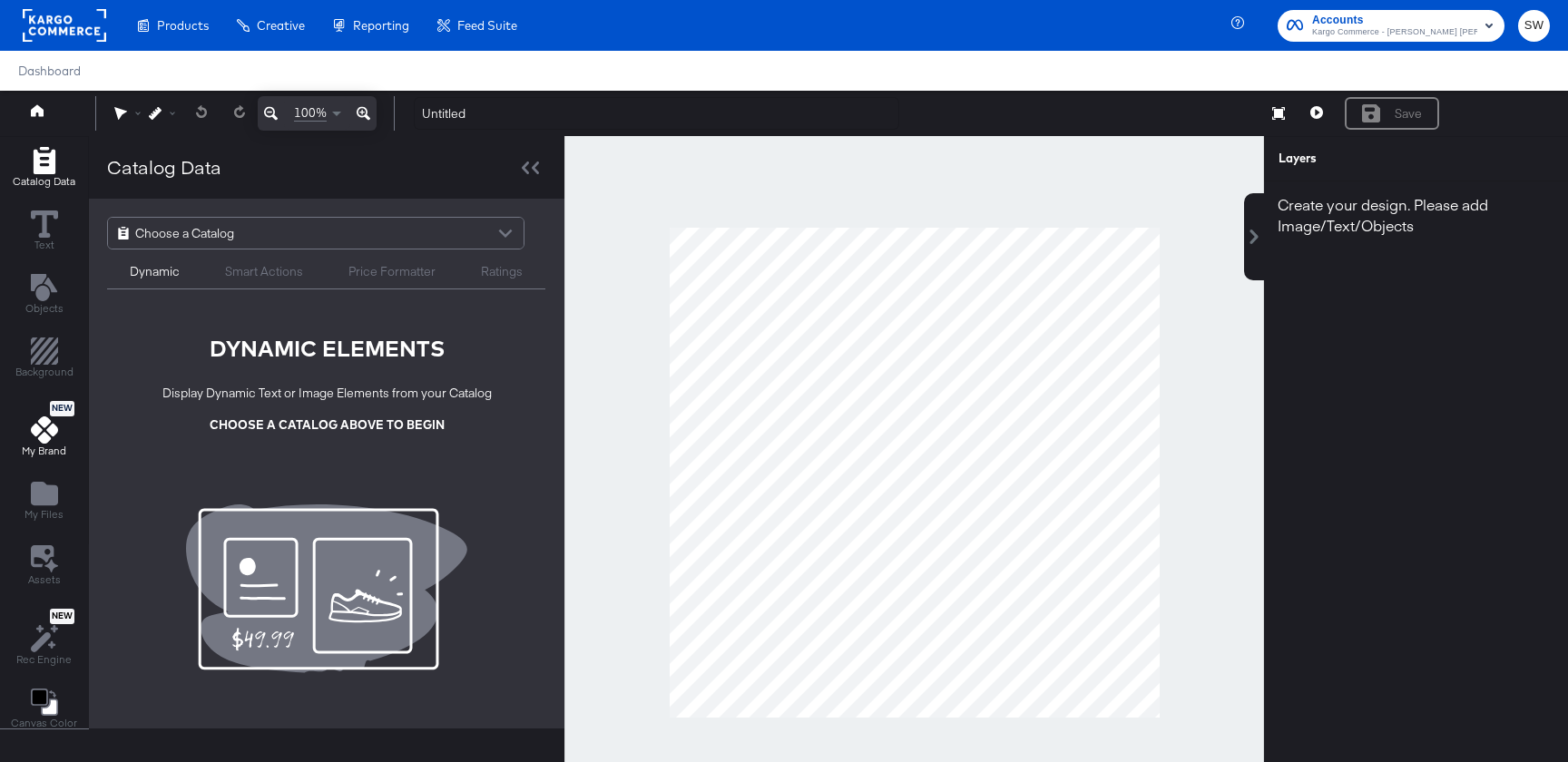
click at [59, 436] on div "New My Brand" at bounding box center [44, 430] width 44 height 57
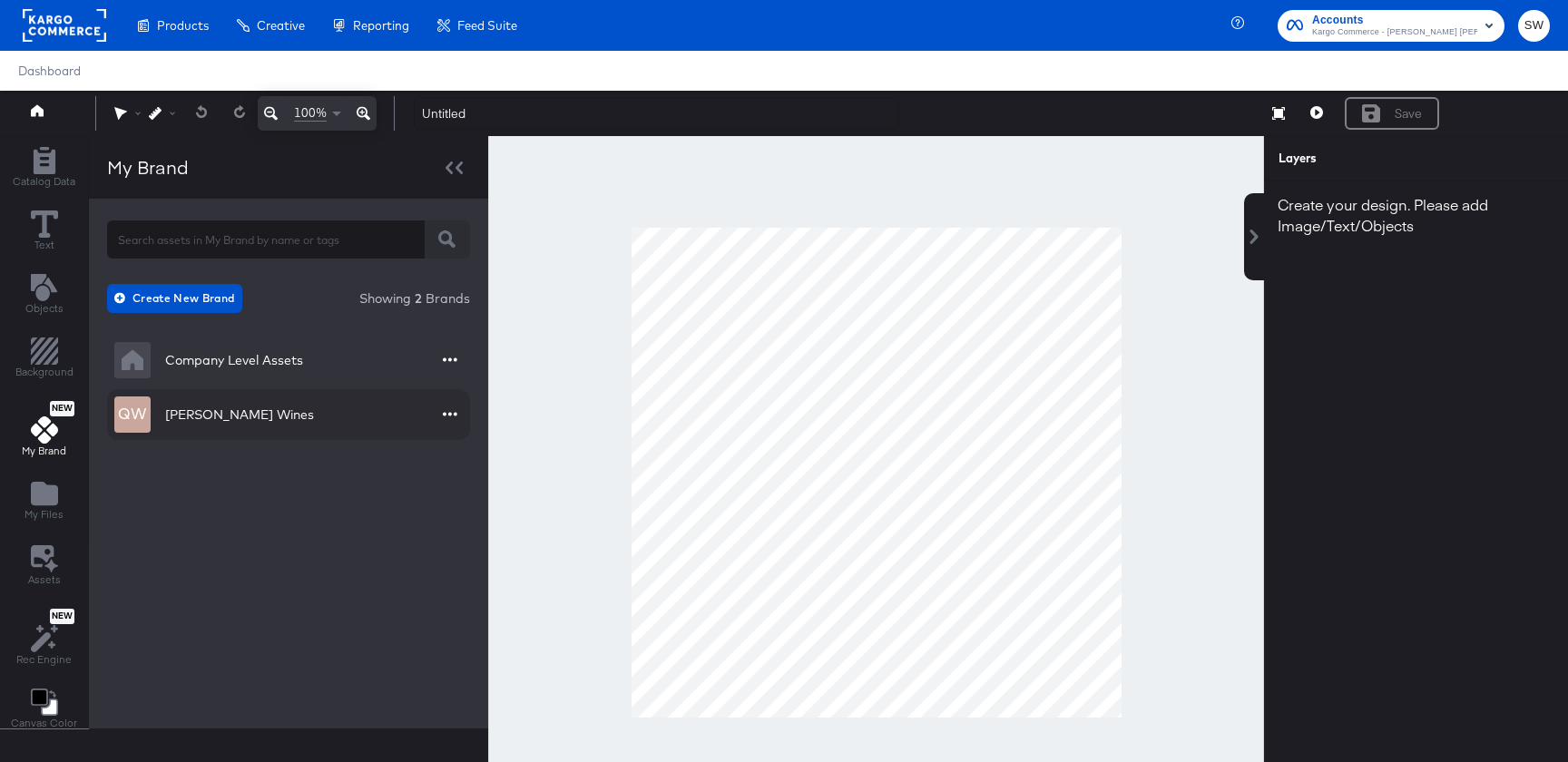
click at [235, 412] on div "[PERSON_NAME] Wines" at bounding box center [240, 415] width 149 height 18
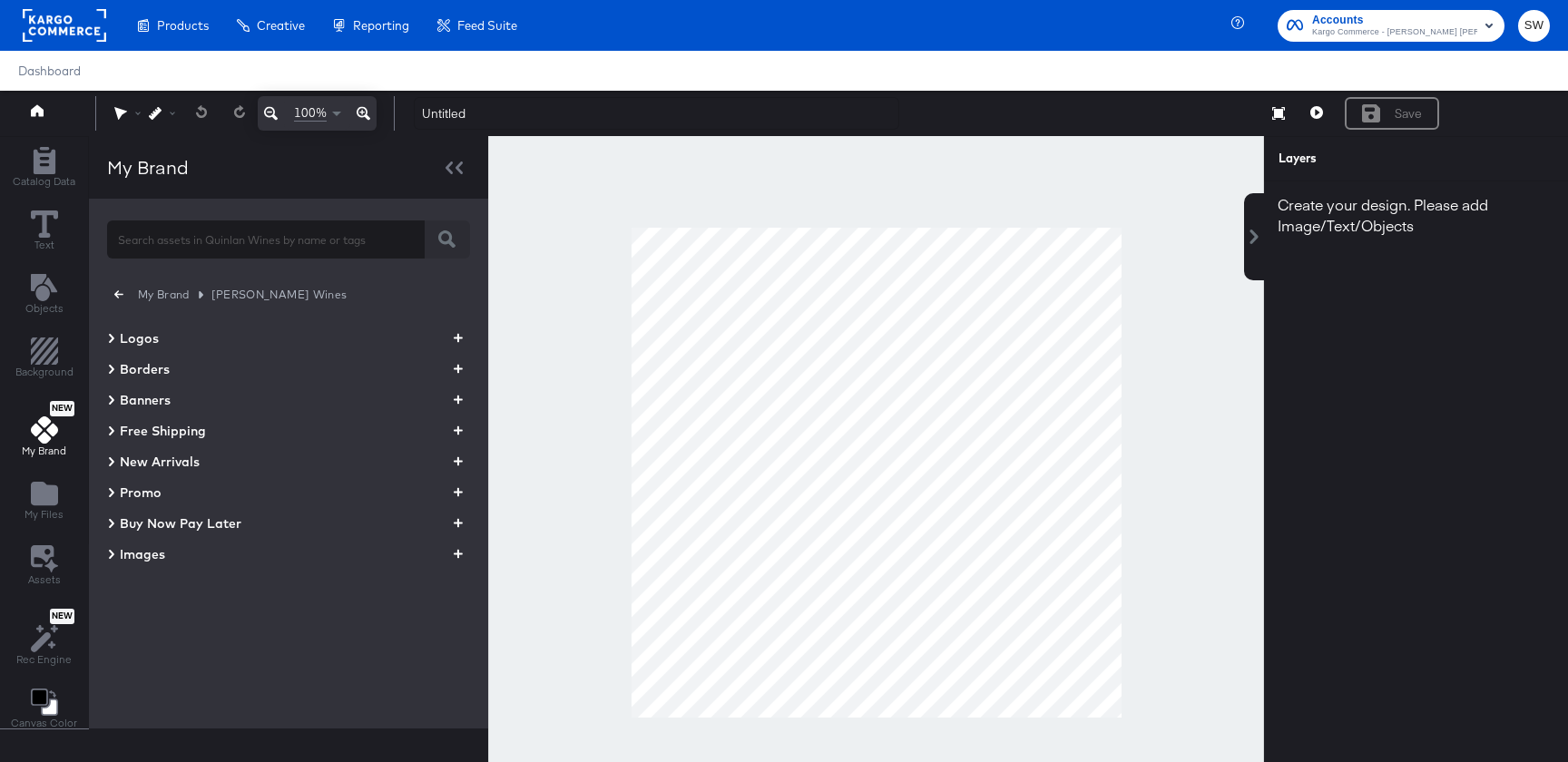
click at [128, 556] on span "Images" at bounding box center [141, 555] width 45 height 18
click at [1370, 28] on span "Kargo Commerce - [PERSON_NAME] [PERSON_NAME] Production" at bounding box center [1394, 33] width 165 height 15
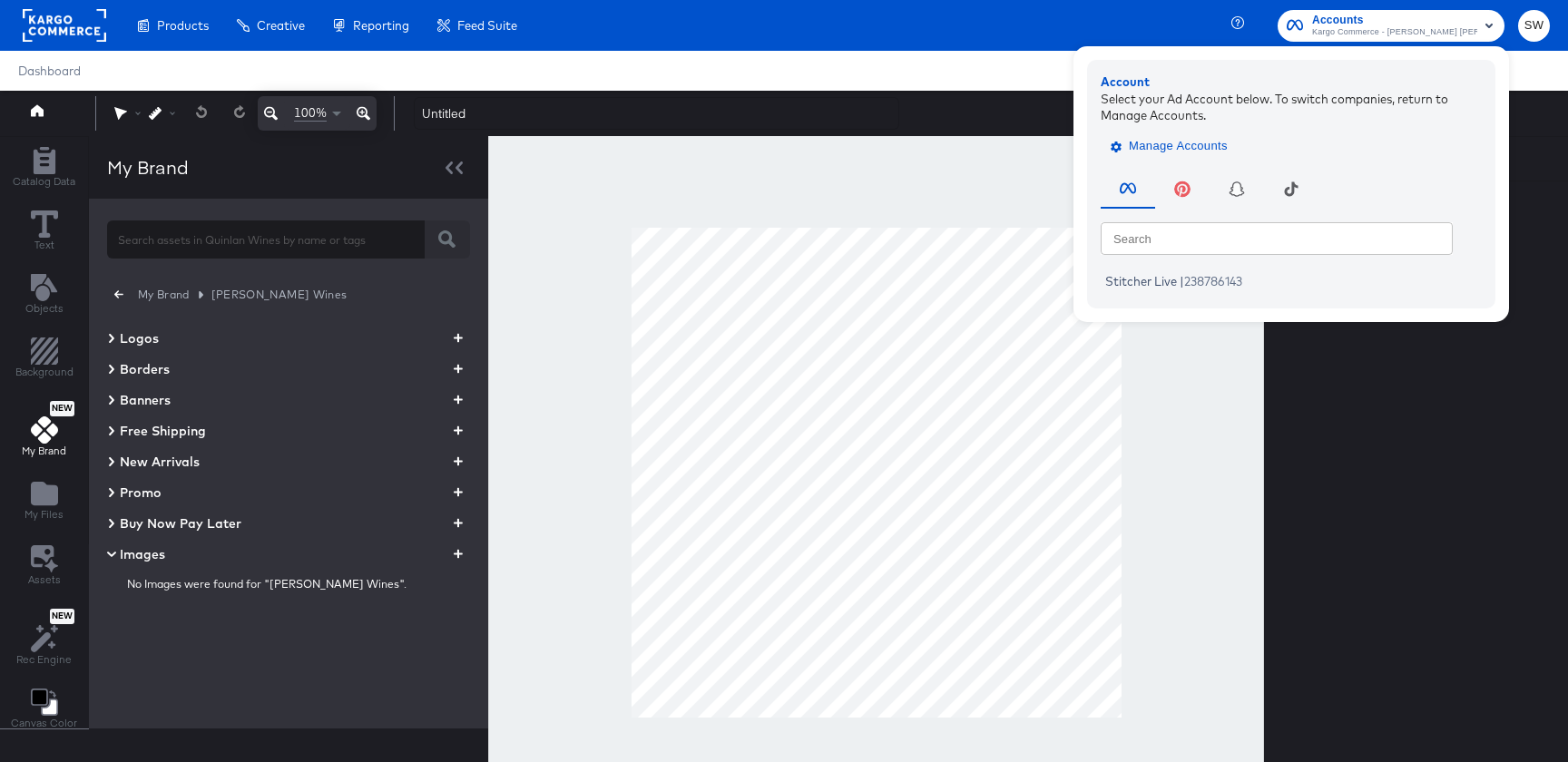
click at [1204, 148] on span "Manage Accounts" at bounding box center [1171, 146] width 114 height 21
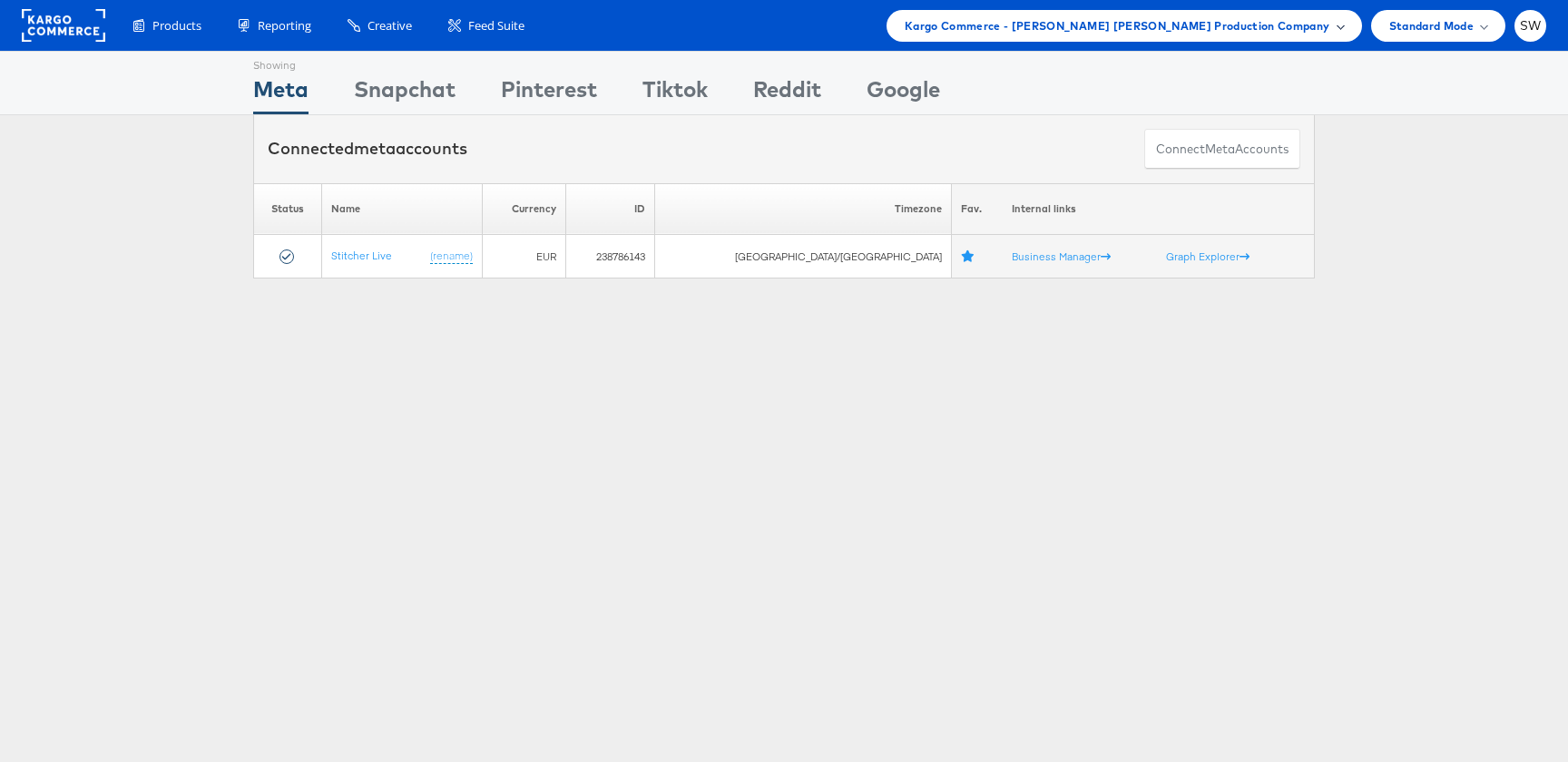
click at [1230, 14] on div "Kargo Commerce - [PERSON_NAME] [PERSON_NAME] Production Company" at bounding box center [1125, 26] width 476 height 32
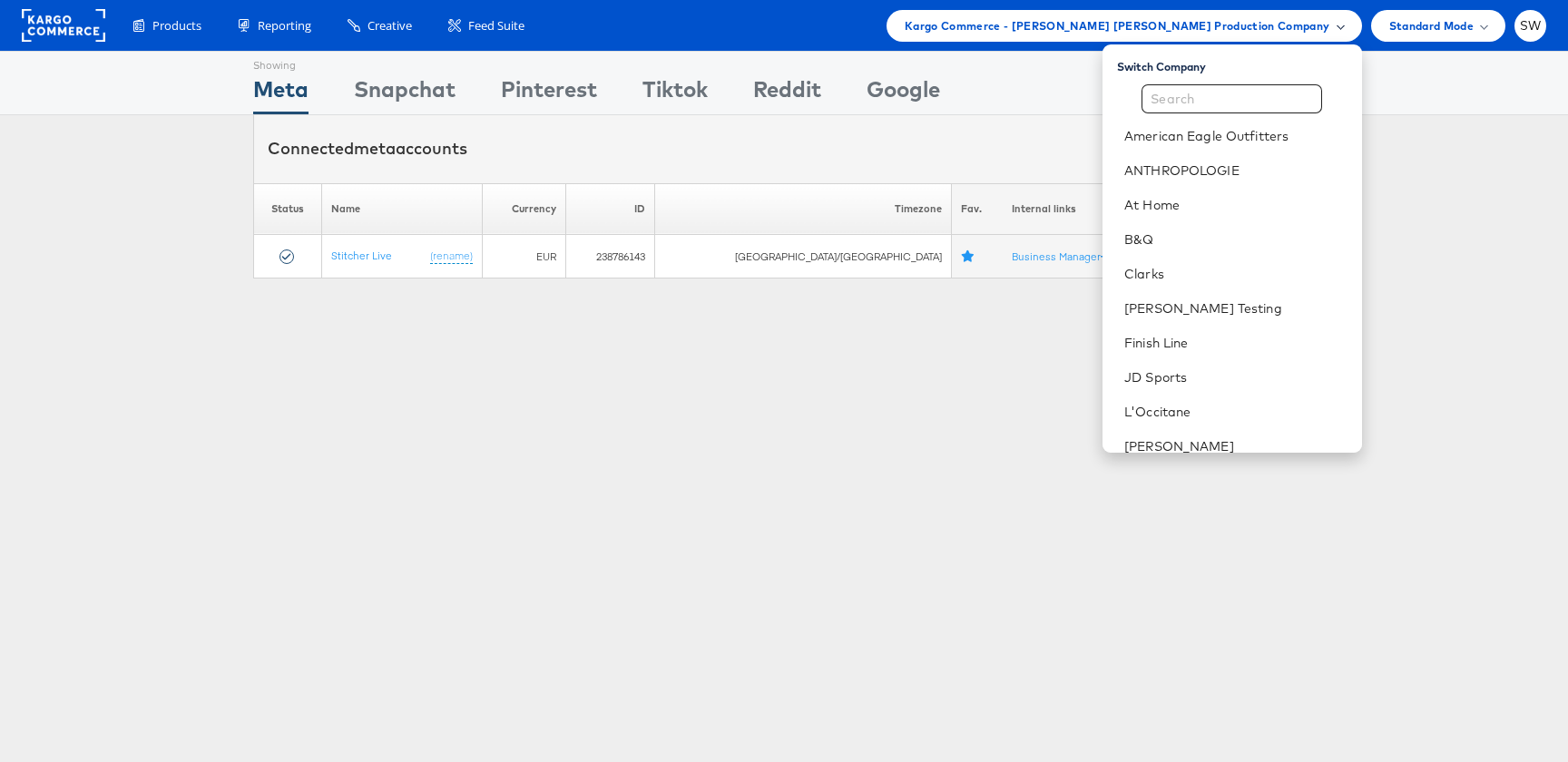
click at [1229, 23] on span "Kargo Commerce - [PERSON_NAME] [PERSON_NAME] Production Company" at bounding box center [1118, 26] width 426 height 19
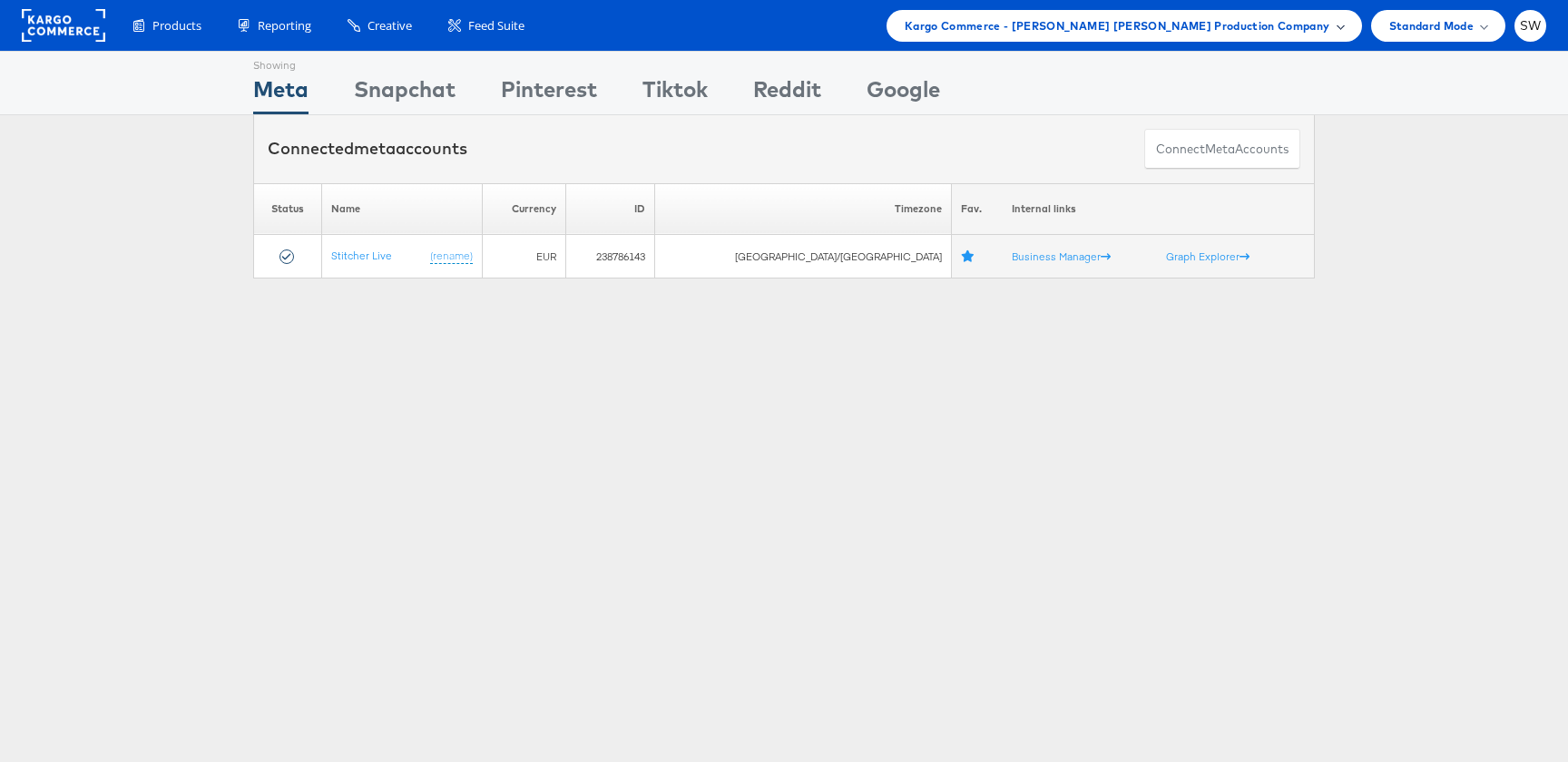
click at [1229, 23] on span "Kargo Commerce - [PERSON_NAME] [PERSON_NAME] Production Company" at bounding box center [1118, 26] width 426 height 19
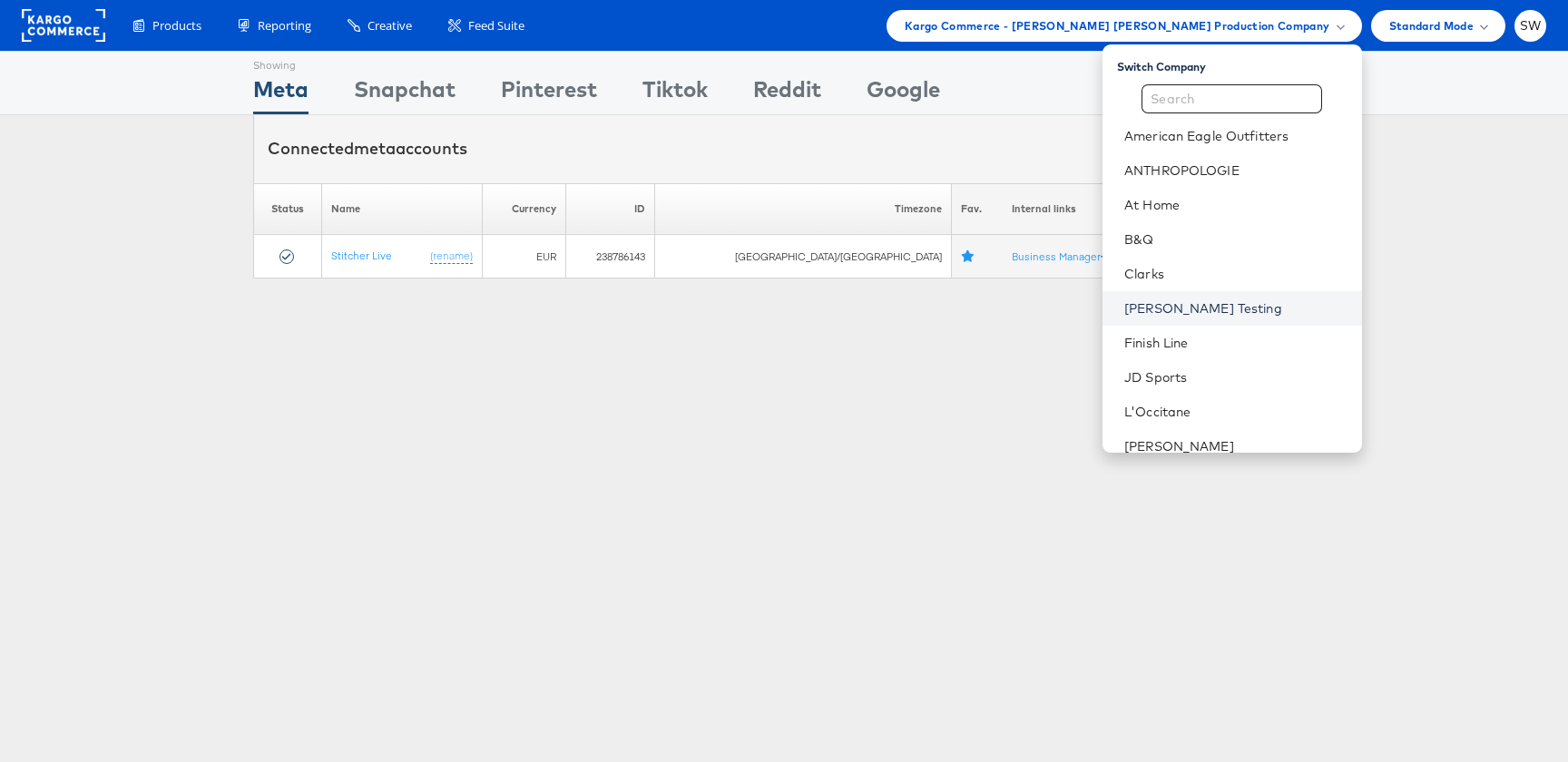
click at [1242, 316] on link "[PERSON_NAME] Testing" at bounding box center [1236, 308] width 223 height 18
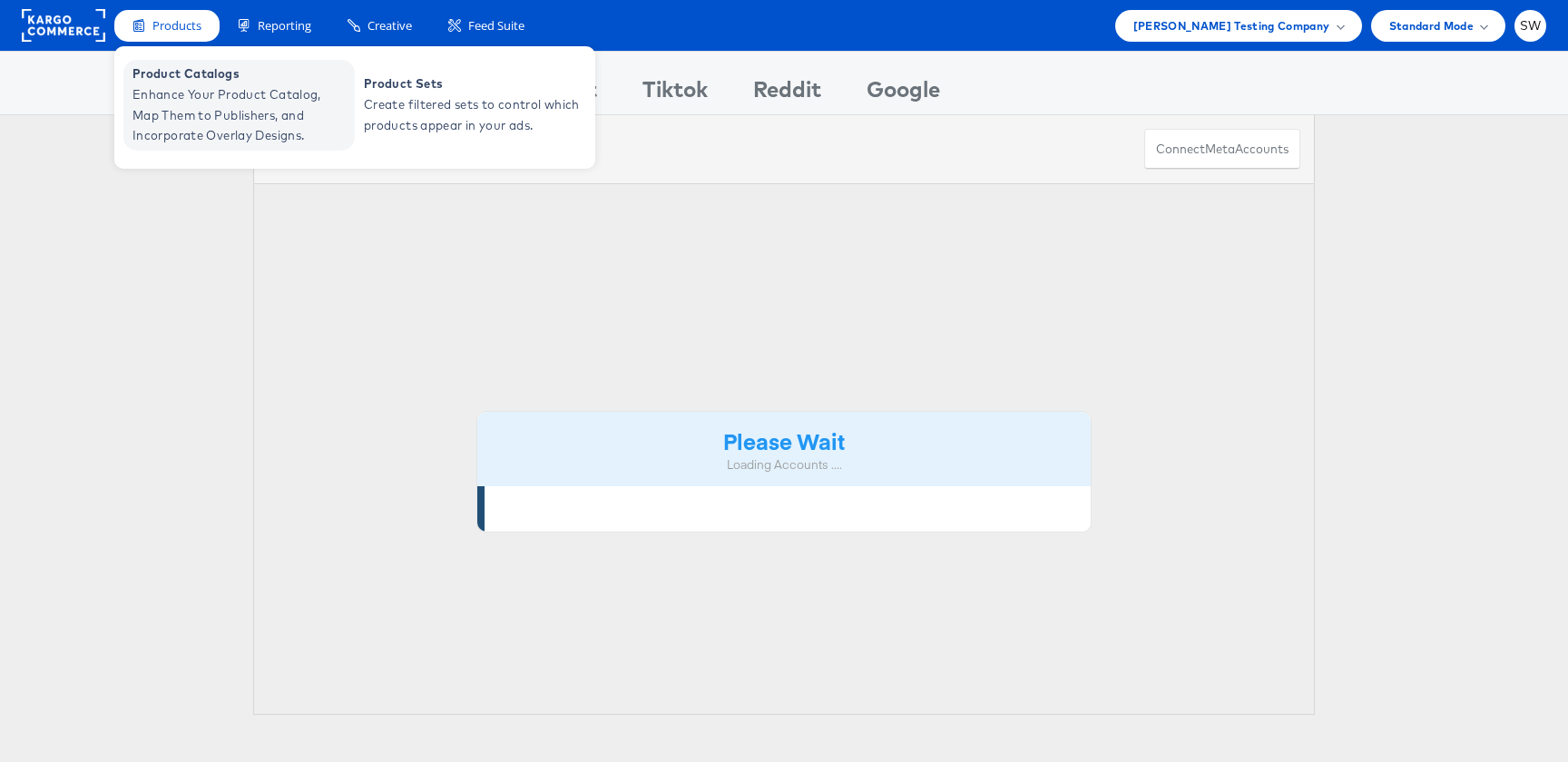
click at [217, 97] on span "Enhance Your Product Catalog, Map Them to Publishers, and Incorporate Overlay D…" at bounding box center [241, 115] width 218 height 62
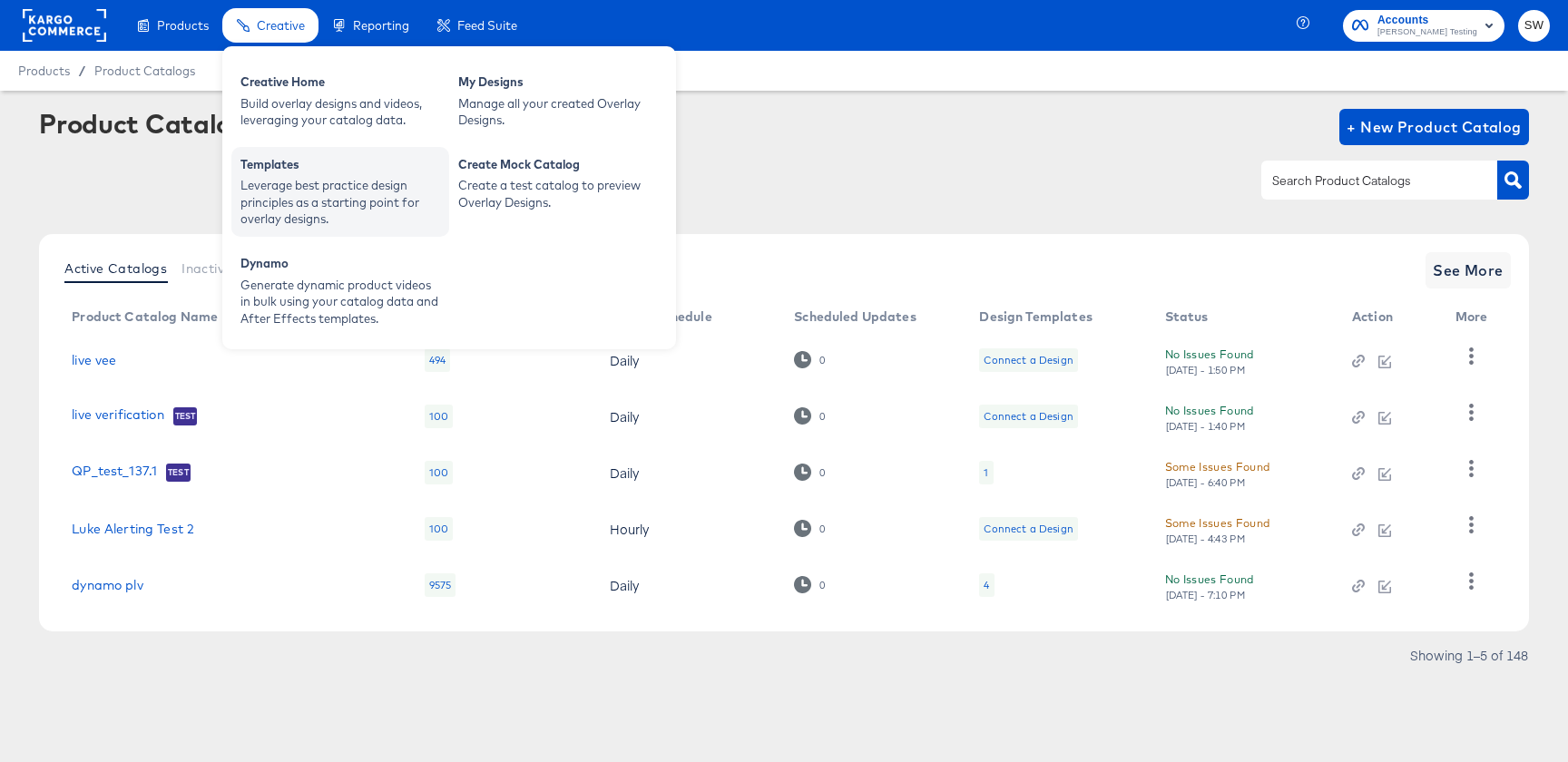
click at [294, 153] on div "Templates Leverage best practice design principles as a starting point for over…" at bounding box center [340, 192] width 218 height 90
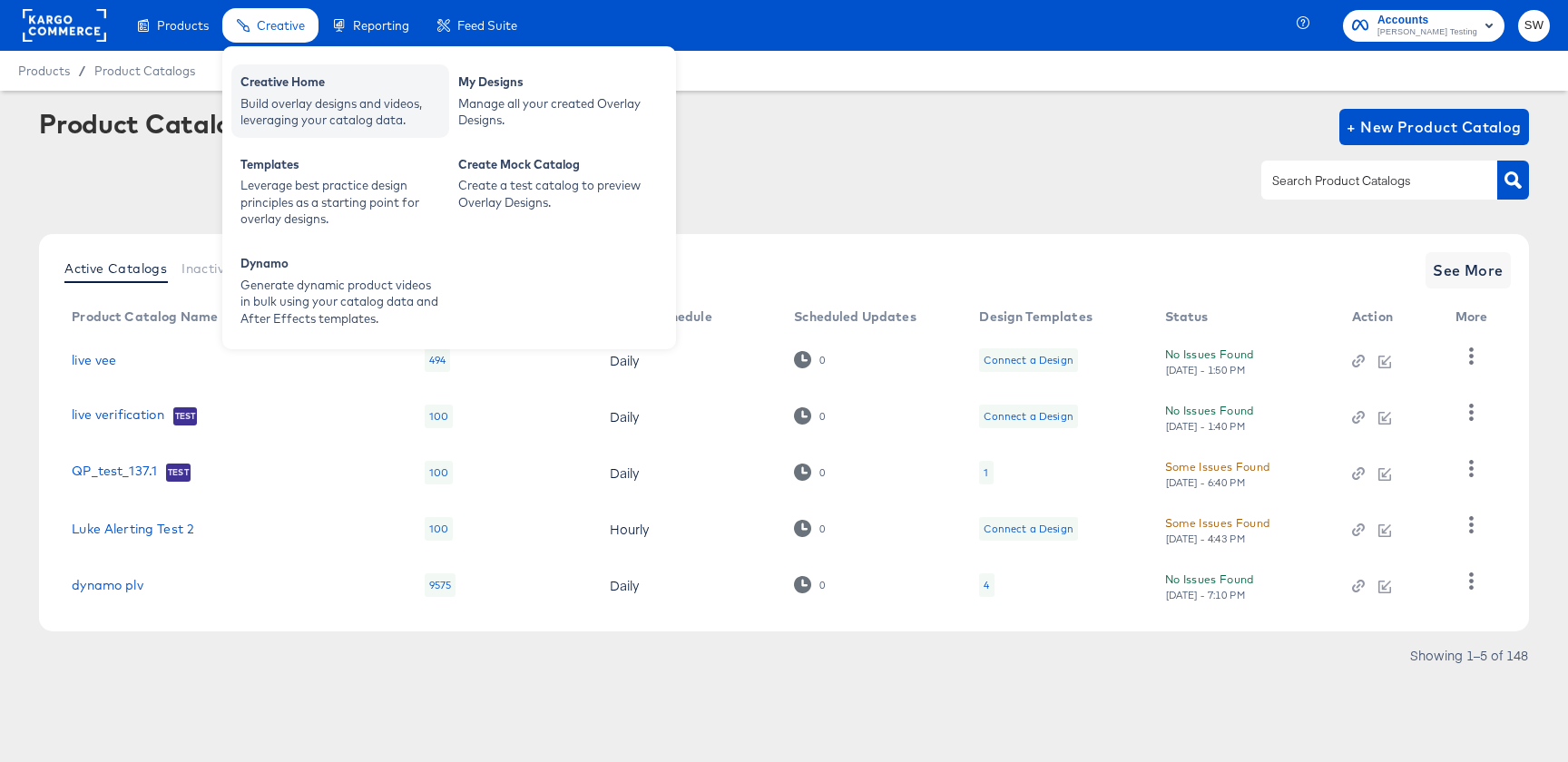
click at [288, 106] on div "Build overlay designs and videos, leveraging your catalog data." at bounding box center [340, 112] width 199 height 34
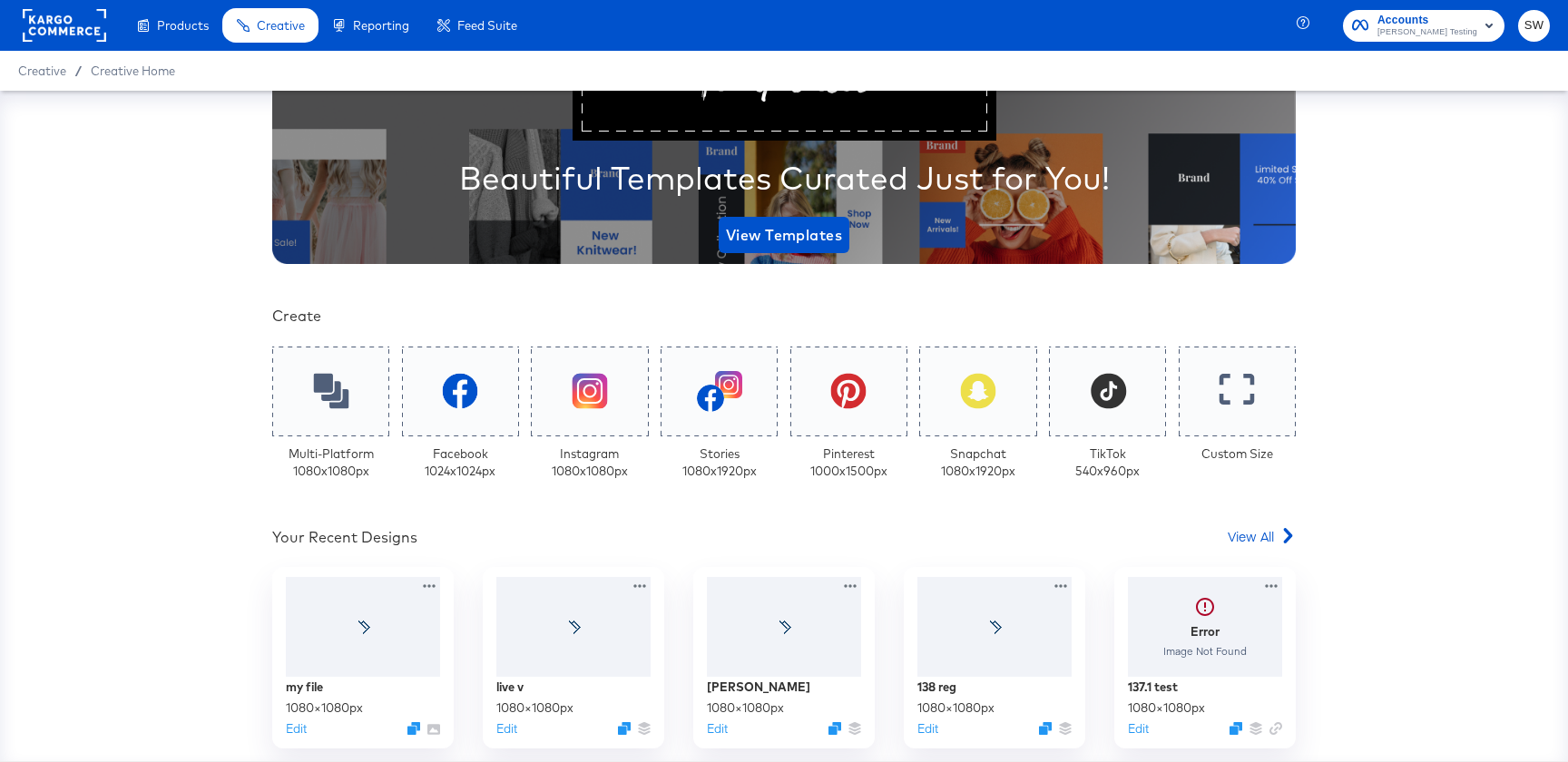
scroll to position [200, 0]
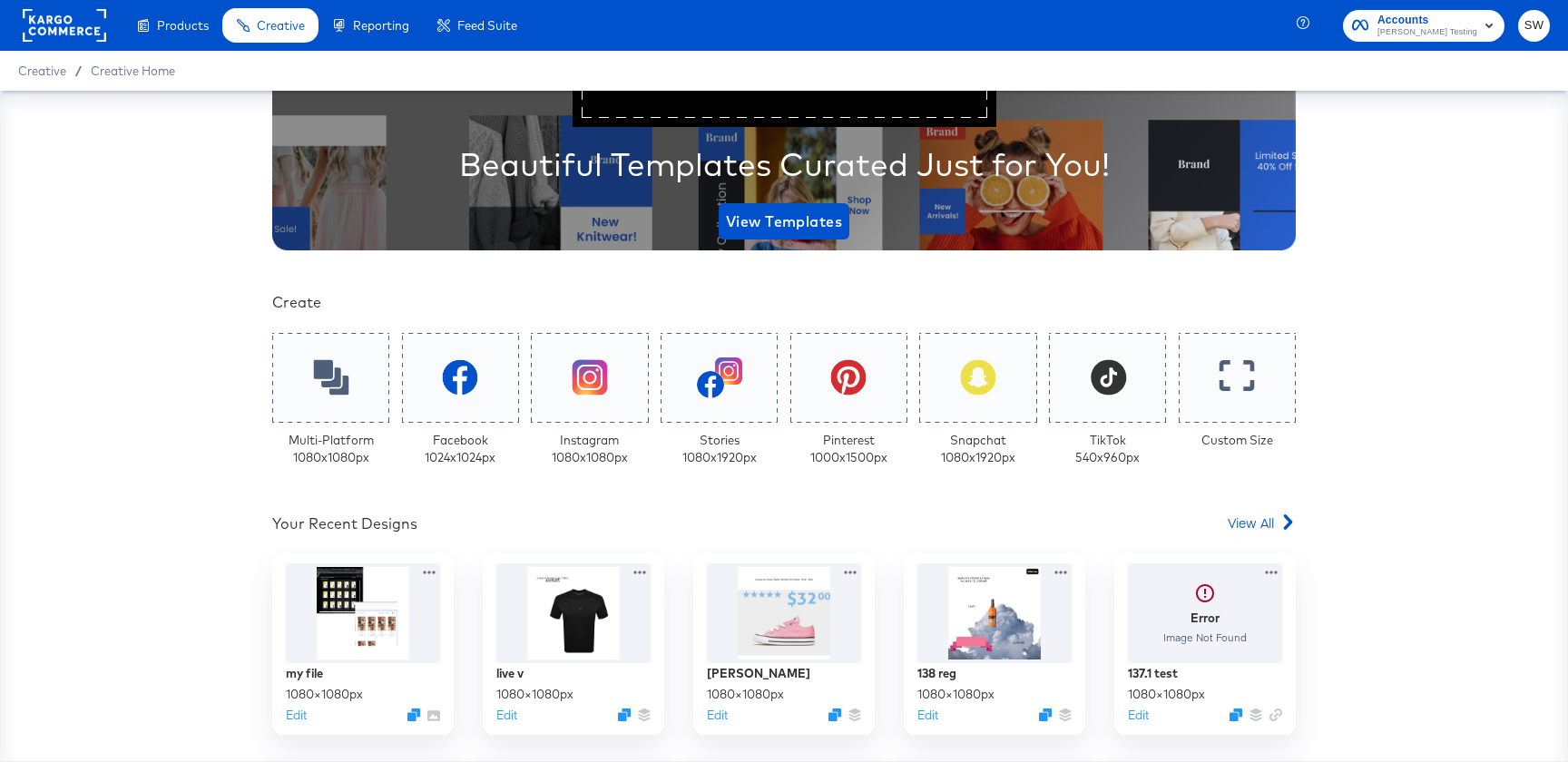
click at [342, 424] on div "Multi-Platform 1080 x 1080 px" at bounding box center [331, 402] width 118 height 139
click at [330, 375] on icon at bounding box center [330, 377] width 38 height 38
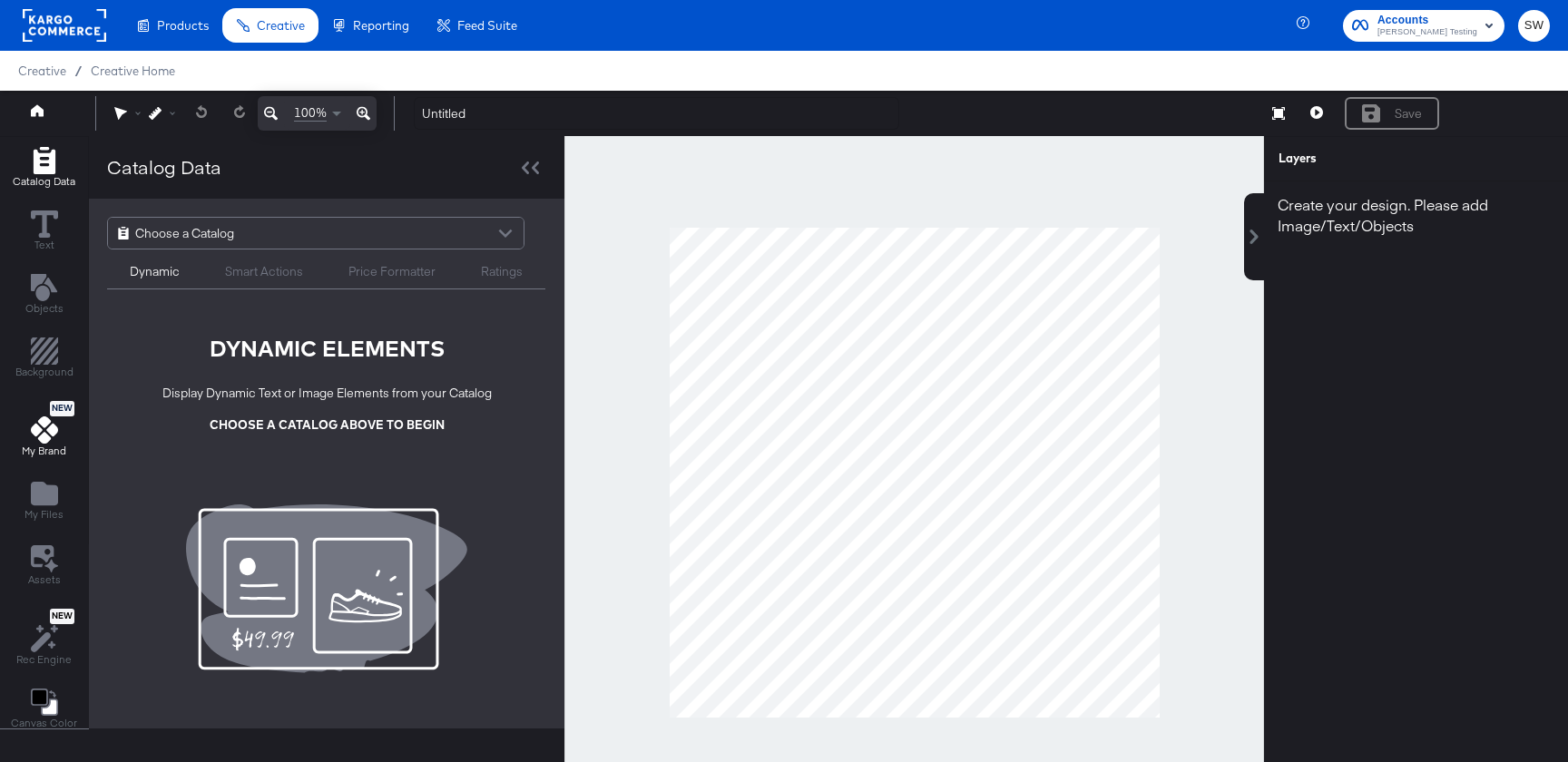
click at [36, 453] on span "My Brand" at bounding box center [44, 451] width 44 height 15
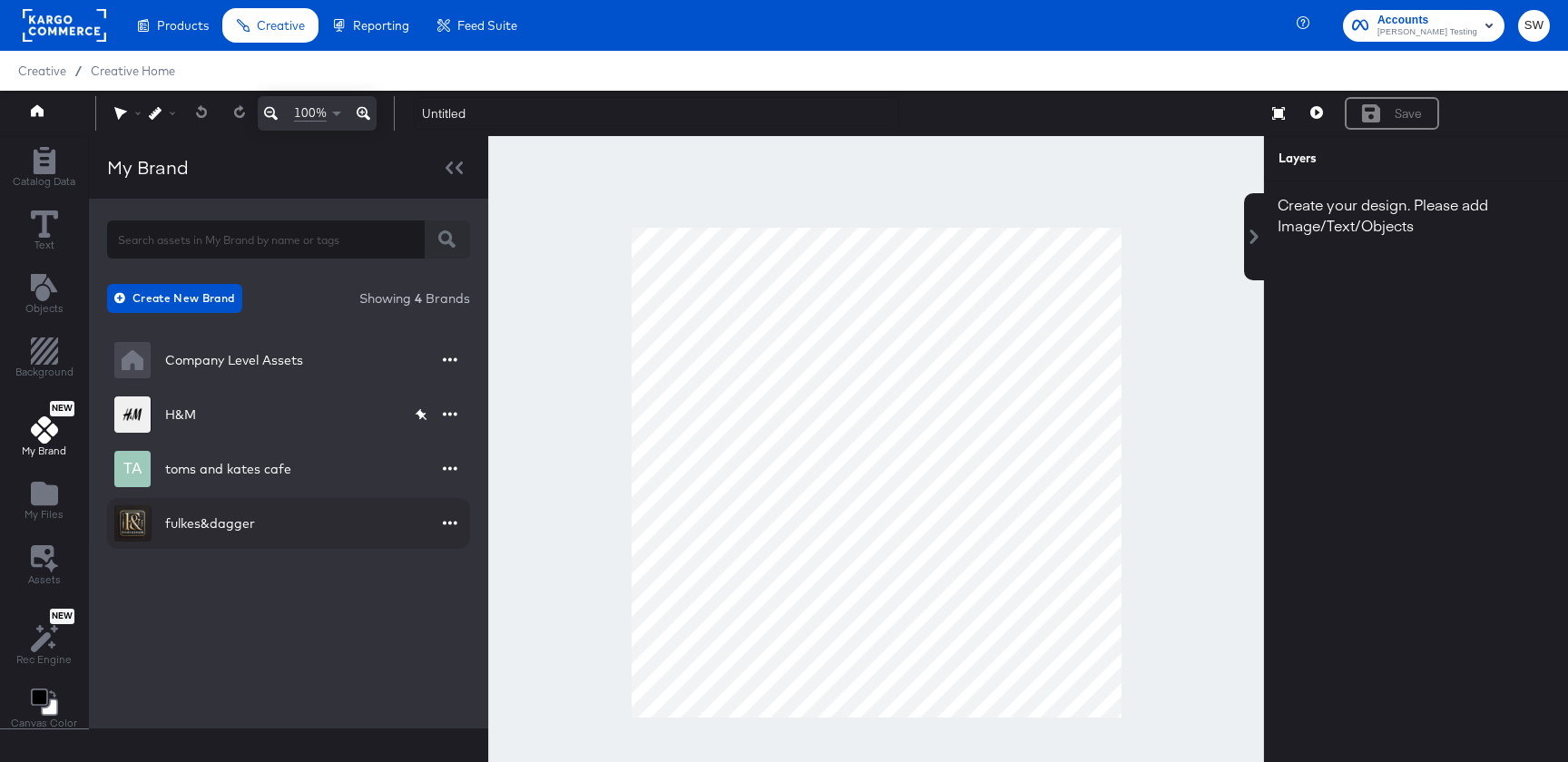
click at [267, 514] on div "fulkes&dagger" at bounding box center [288, 523] width 363 height 50
click at [169, 526] on div "fulkes&dagger" at bounding box center [210, 523] width 90 height 18
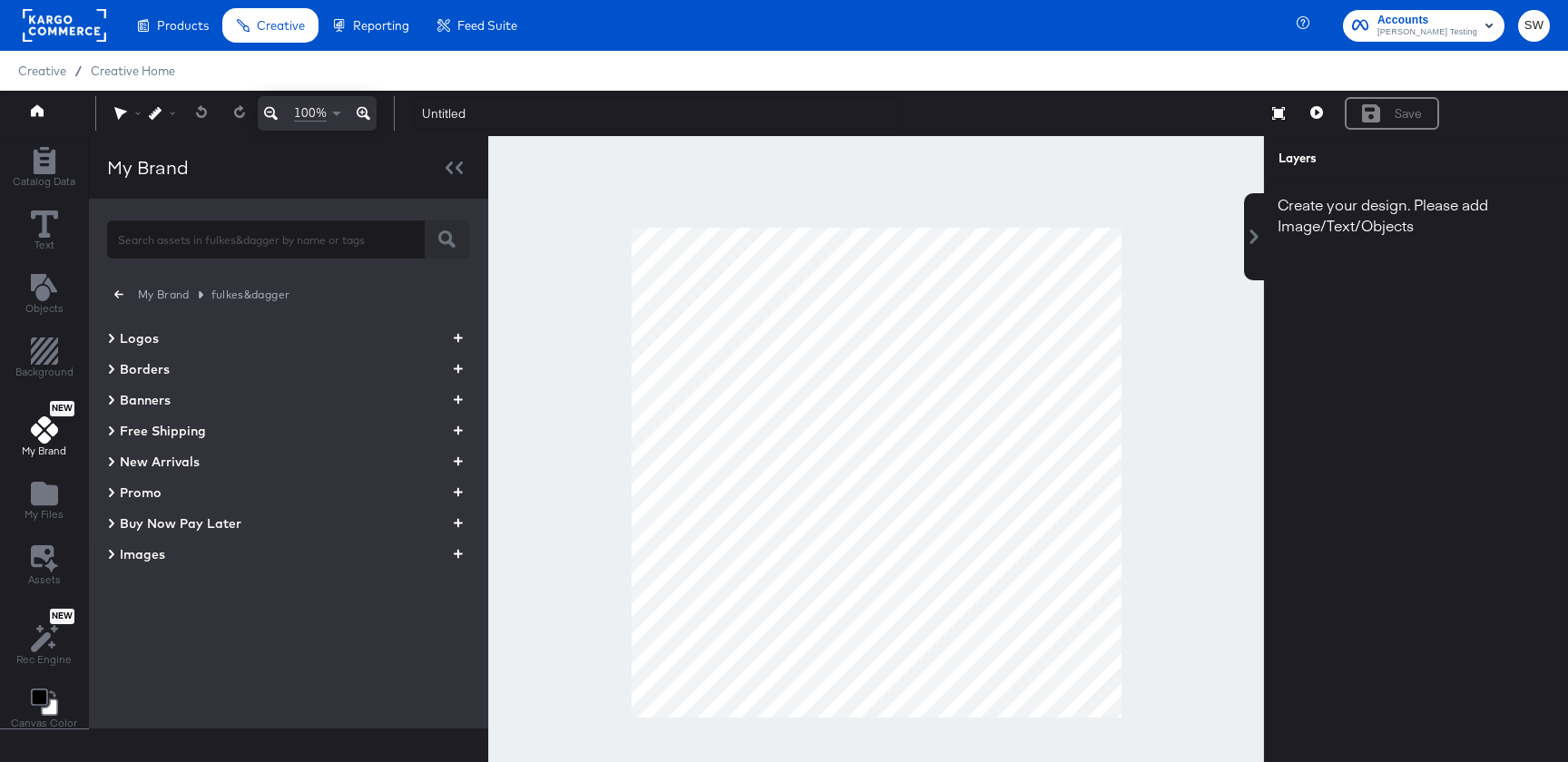
click at [150, 555] on span "Images" at bounding box center [141, 555] width 45 height 18
click at [460, 552] on button "button" at bounding box center [458, 554] width 24 height 17
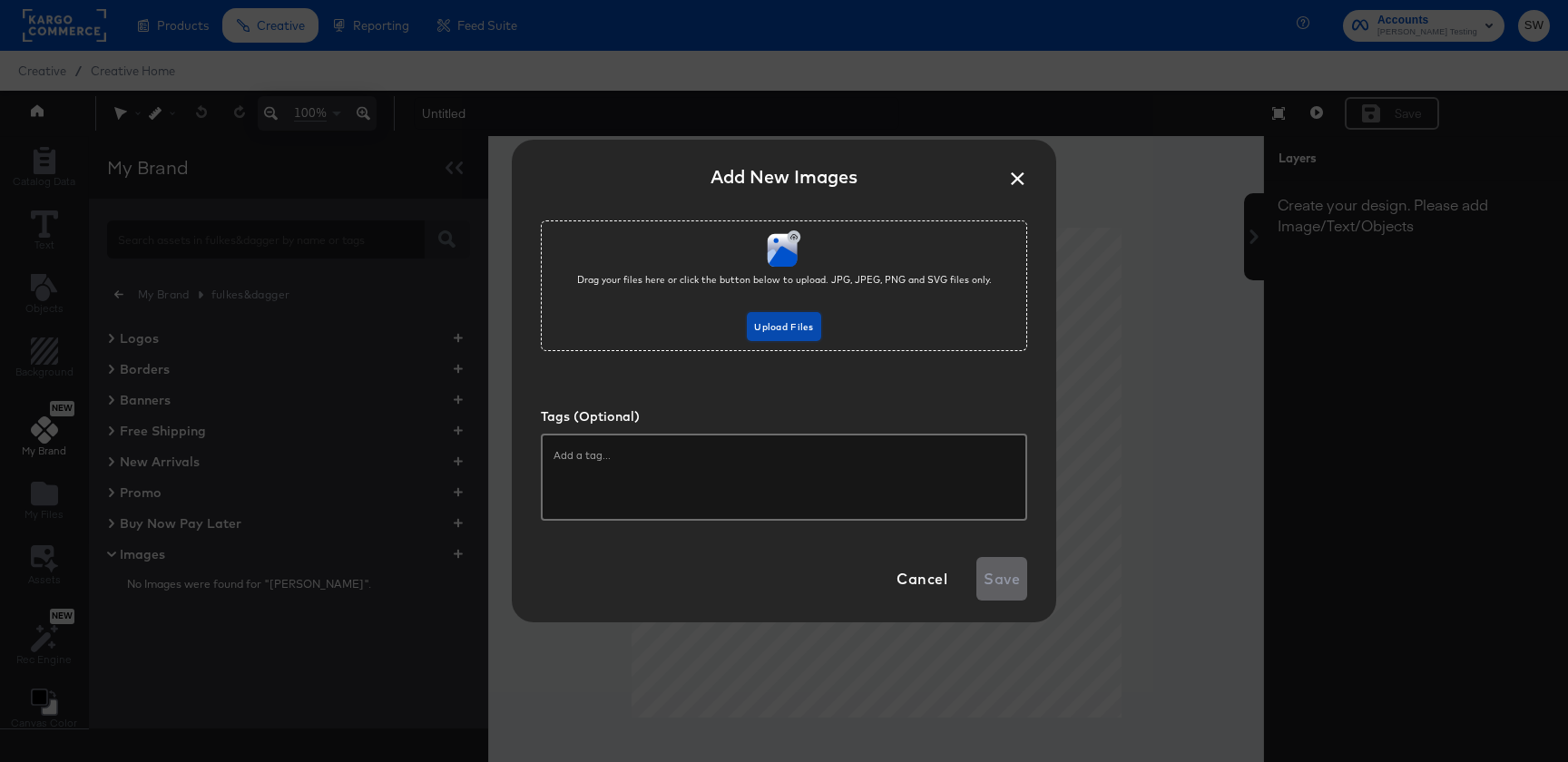
click at [778, 325] on span "Upload Files" at bounding box center [783, 328] width 59 height 17
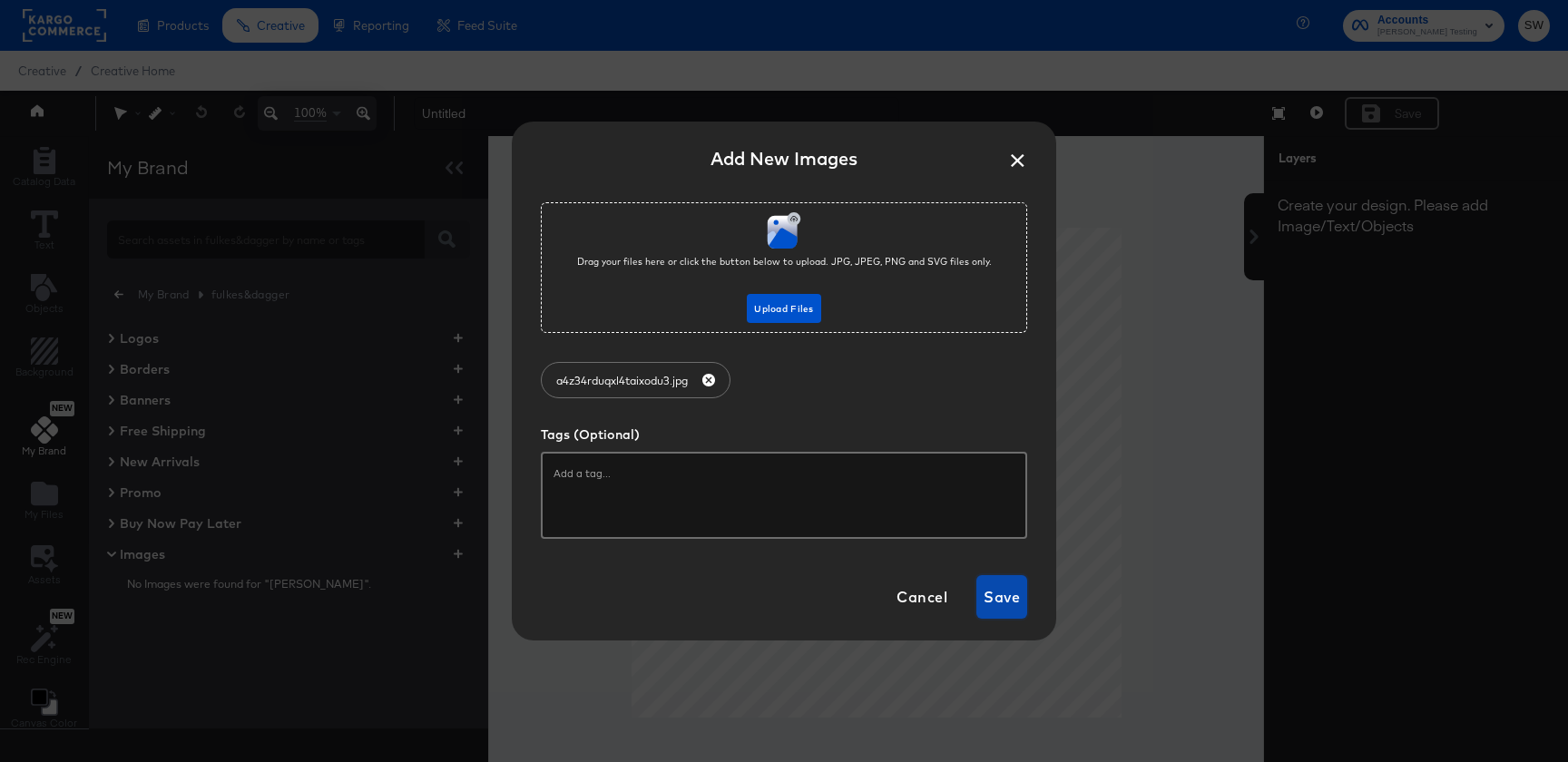
click at [989, 601] on span "Save" at bounding box center [1002, 598] width 37 height 26
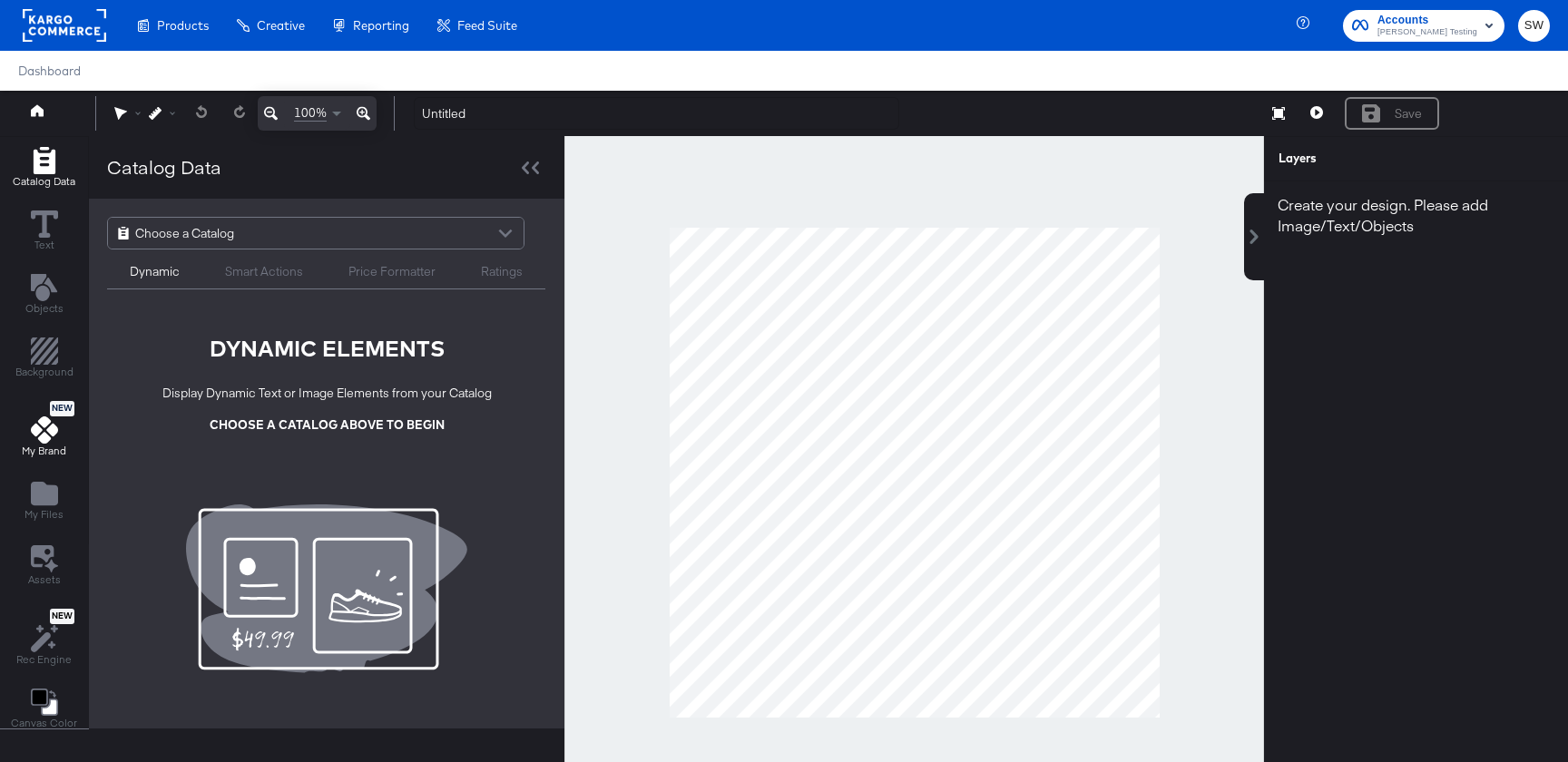
click at [43, 444] on span "My Brand" at bounding box center [44, 451] width 44 height 15
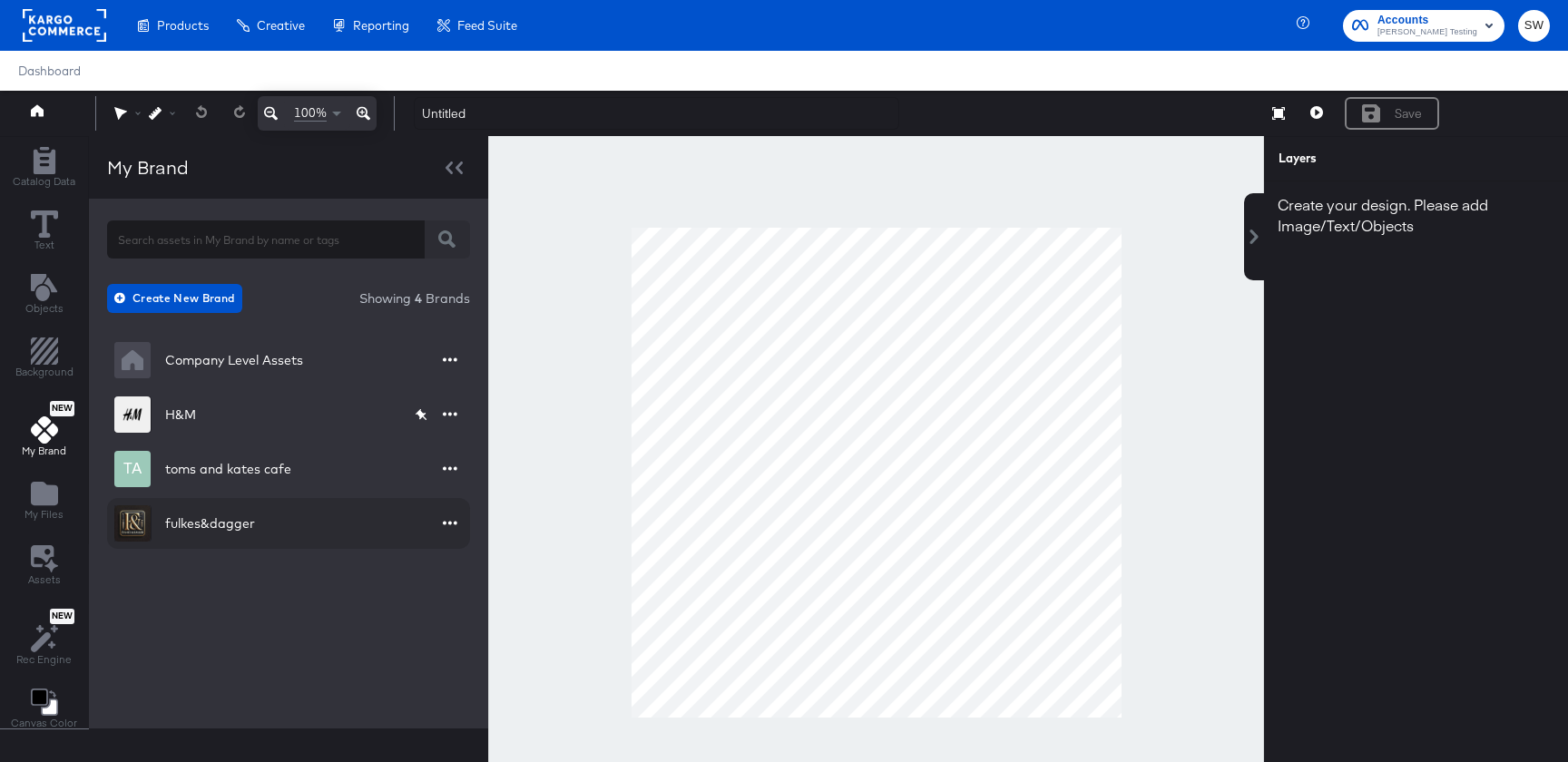
click at [185, 522] on div "fulkes&dagger" at bounding box center [210, 523] width 90 height 18
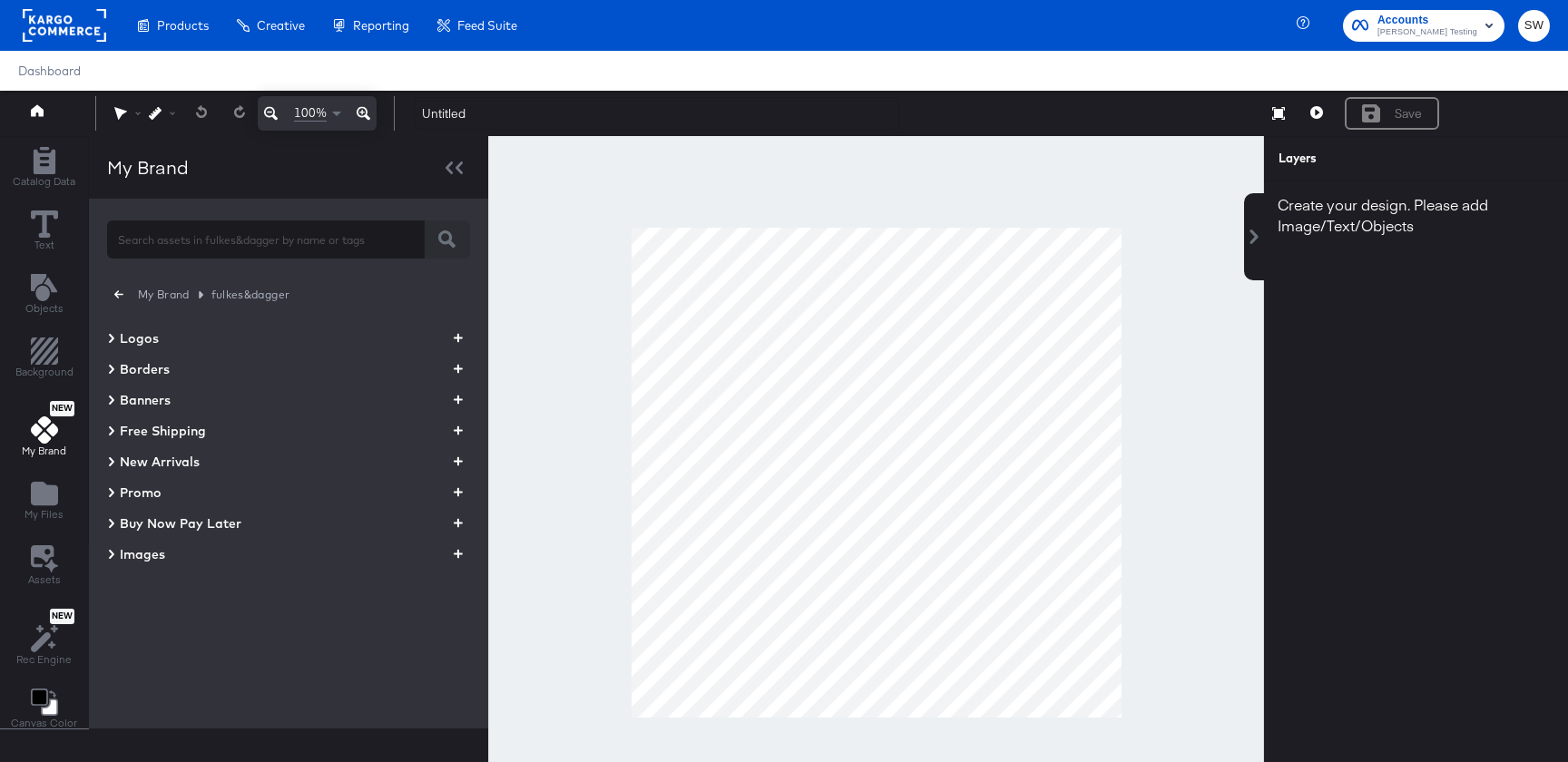
click at [167, 558] on div "Images" at bounding box center [288, 555] width 363 height 22
click at [1430, 24] on span "Accounts" at bounding box center [1428, 20] width 100 height 19
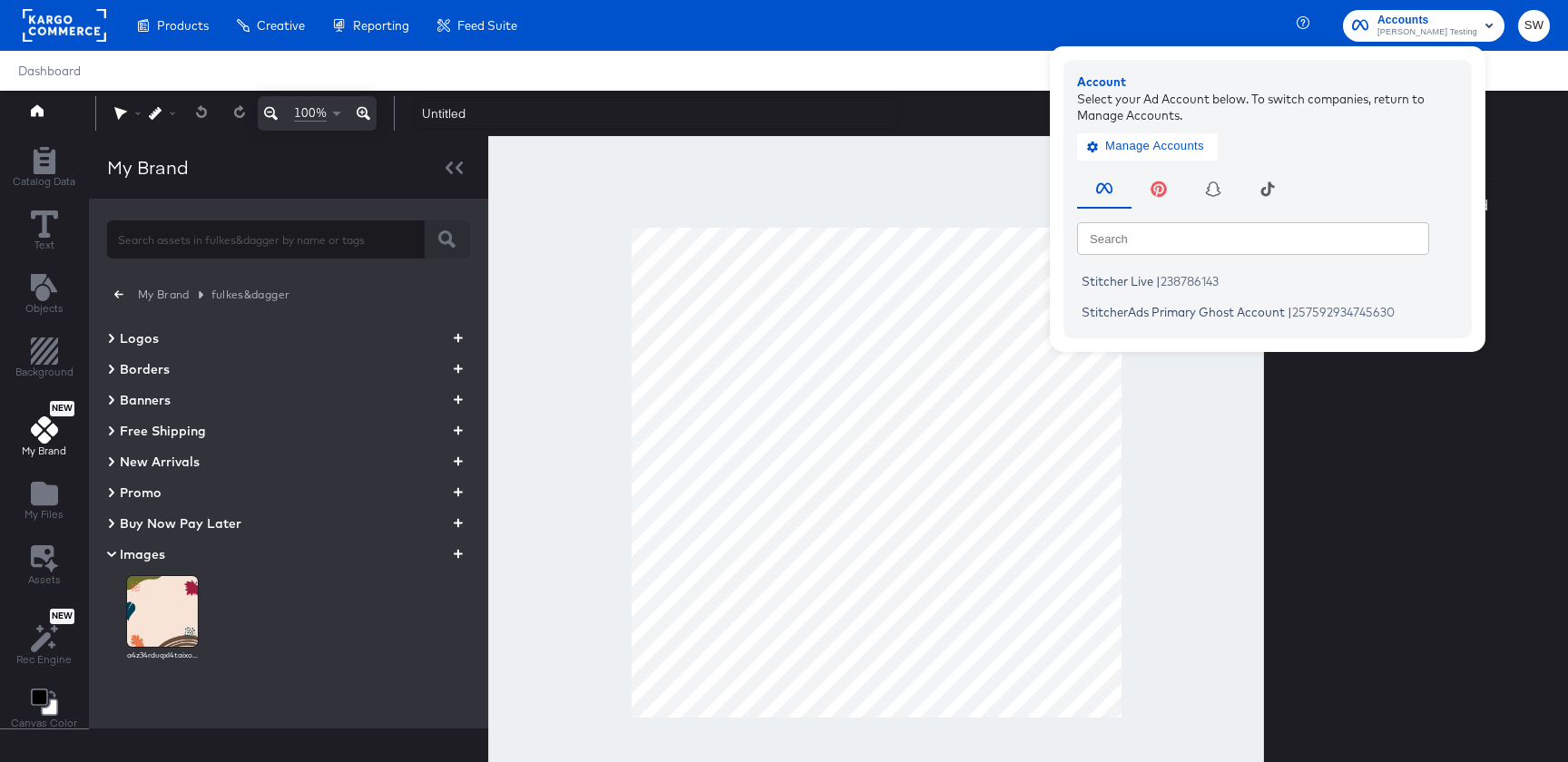
click at [1531, 30] on span "SW" at bounding box center [1534, 26] width 17 height 21
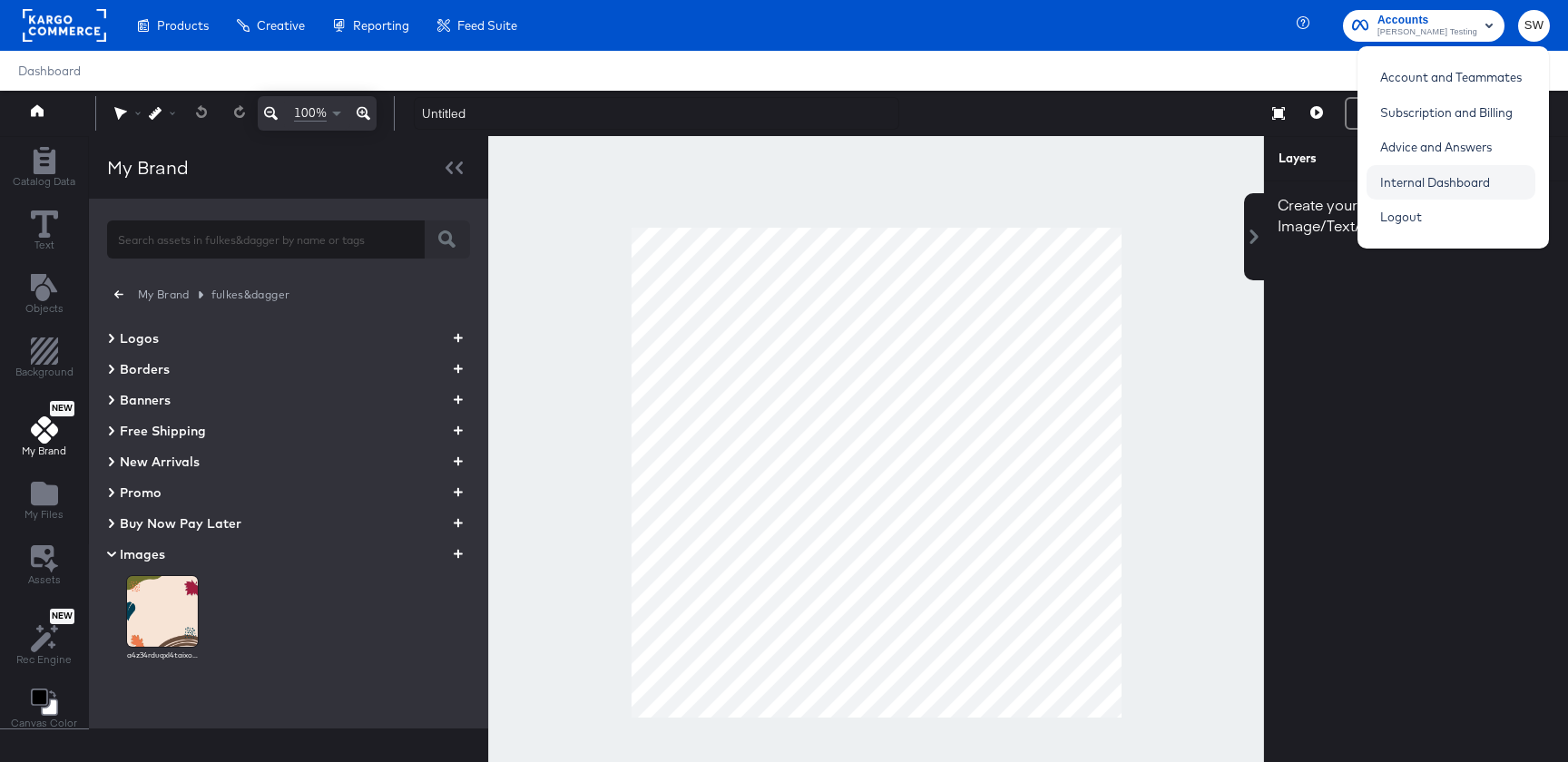
click at [1420, 185] on link "Internal Dashboard" at bounding box center [1435, 183] width 137 height 33
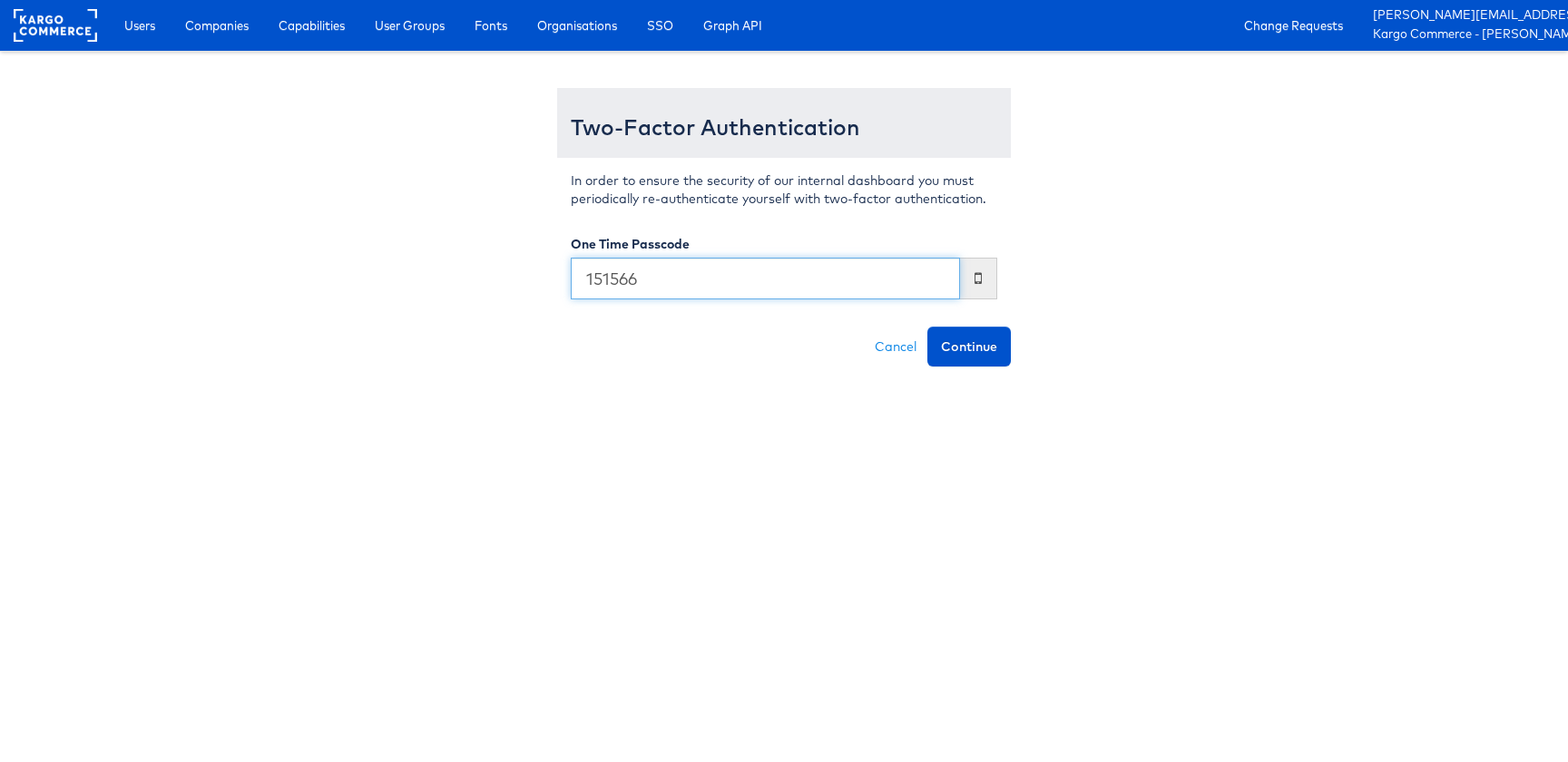
type input "151566"
click at [927, 327] on button "Continue" at bounding box center [969, 346] width 84 height 39
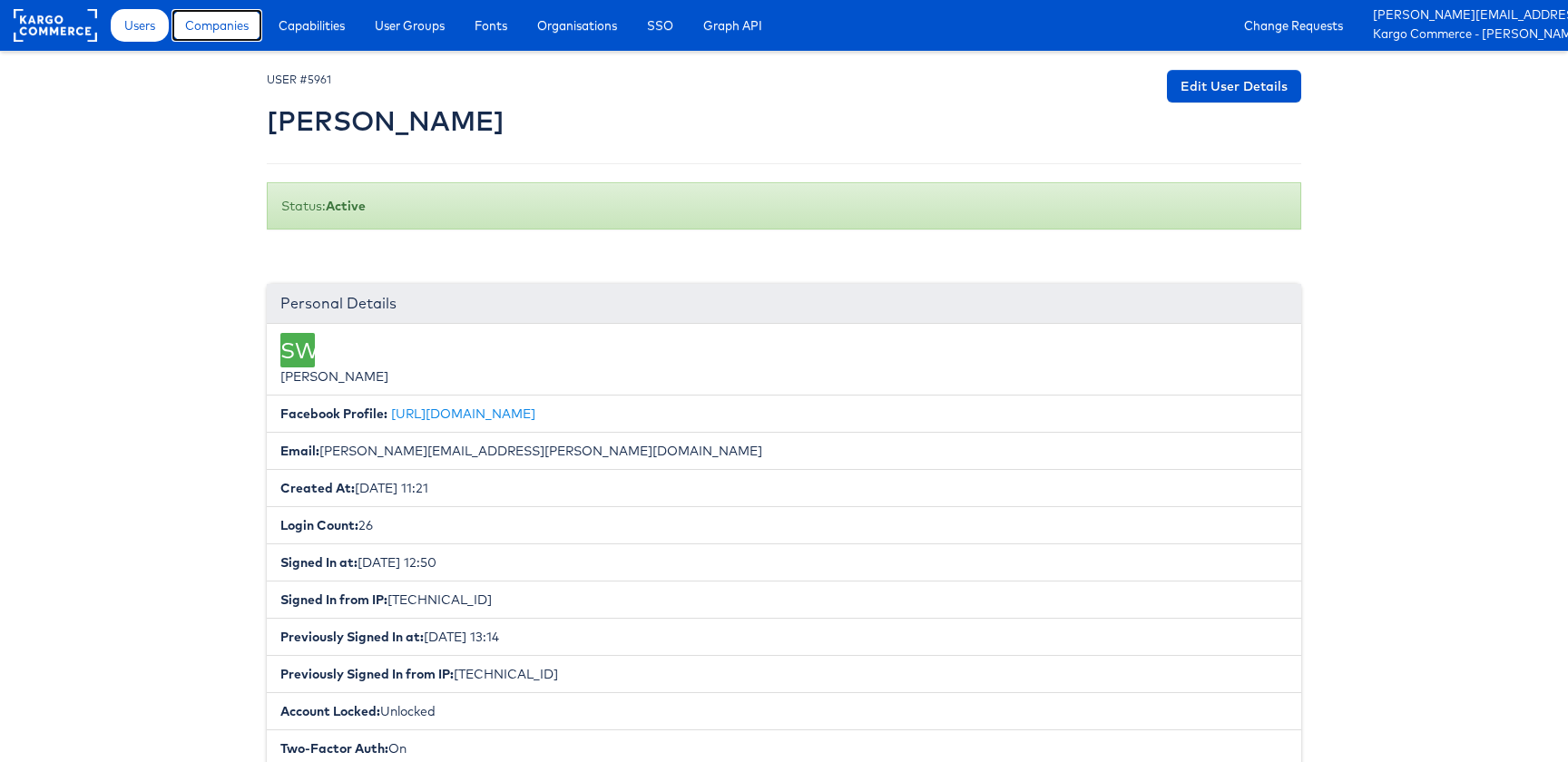
click at [197, 17] on span "Companies" at bounding box center [217, 26] width 63 height 18
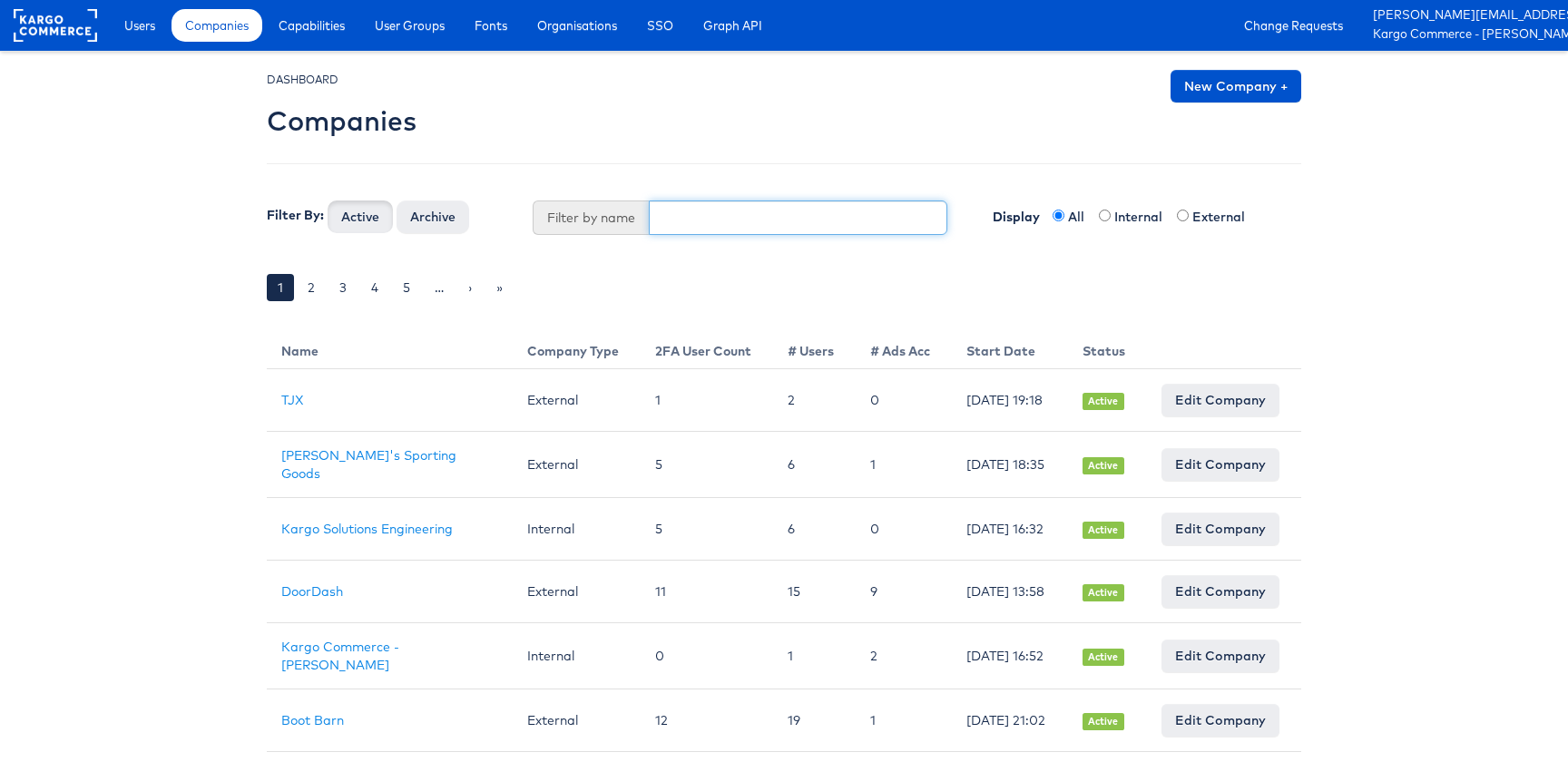
click at [704, 207] on input "text" at bounding box center [799, 218] width 299 height 35
type input "[PERSON_NAME]"
click at [328, 200] on button "Active" at bounding box center [360, 217] width 65 height 33
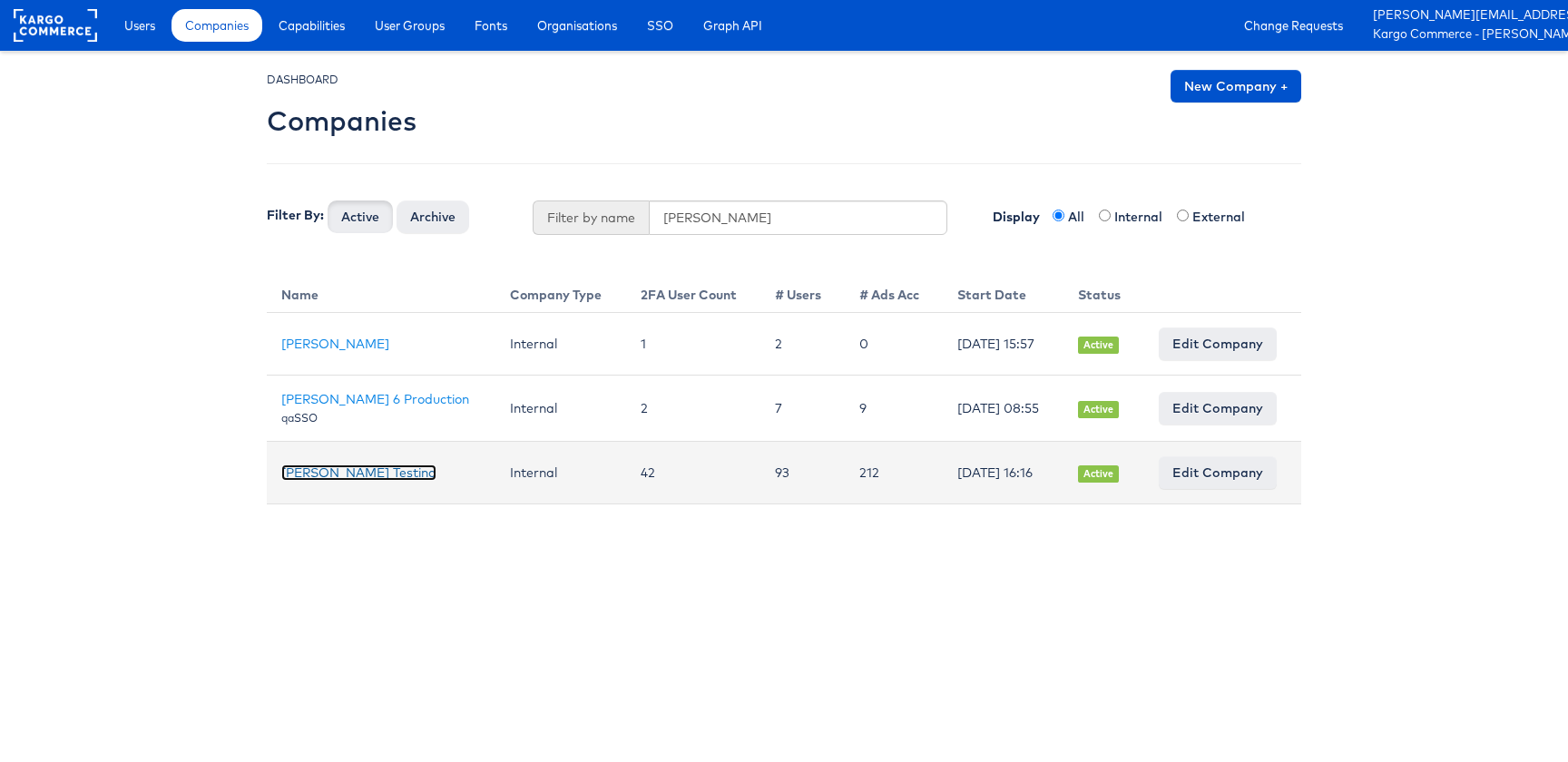
click at [372, 481] on link "[PERSON_NAME] Testing" at bounding box center [358, 473] width 155 height 17
